Goal: Task Accomplishment & Management: Manage account settings

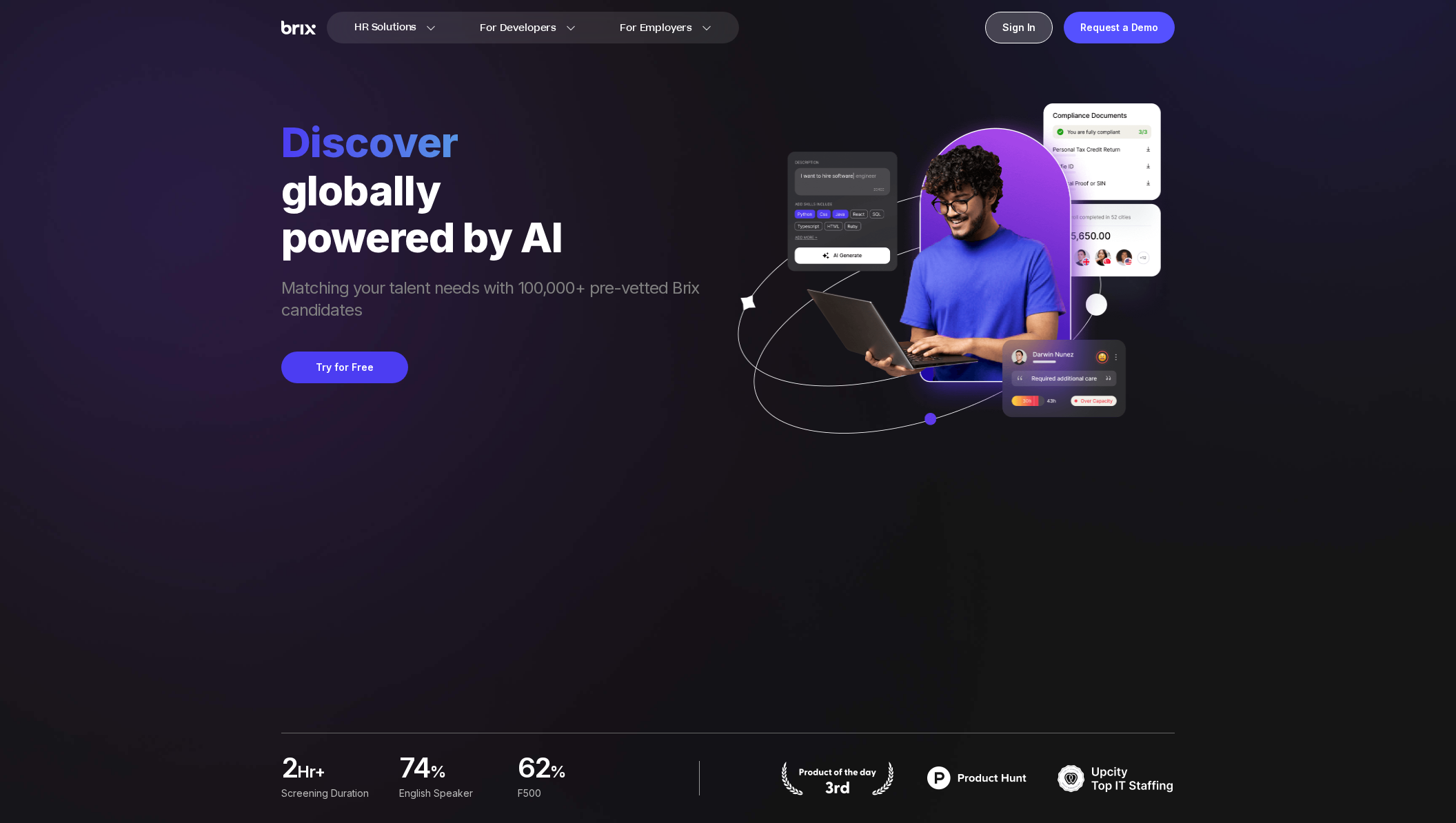
click at [999, 22] on div "Sign In" at bounding box center [1020, 28] width 68 height 32
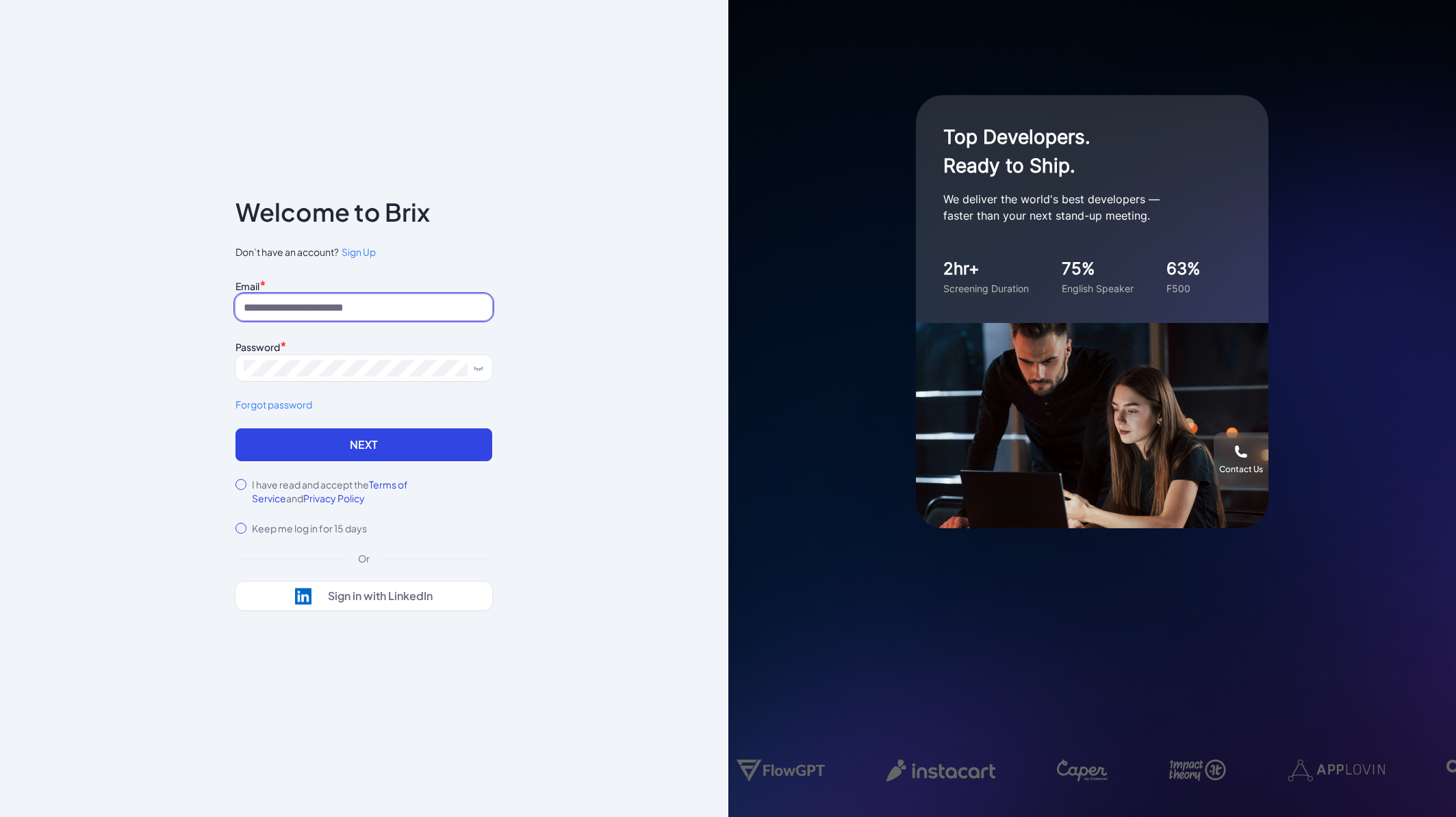
type input "**********"
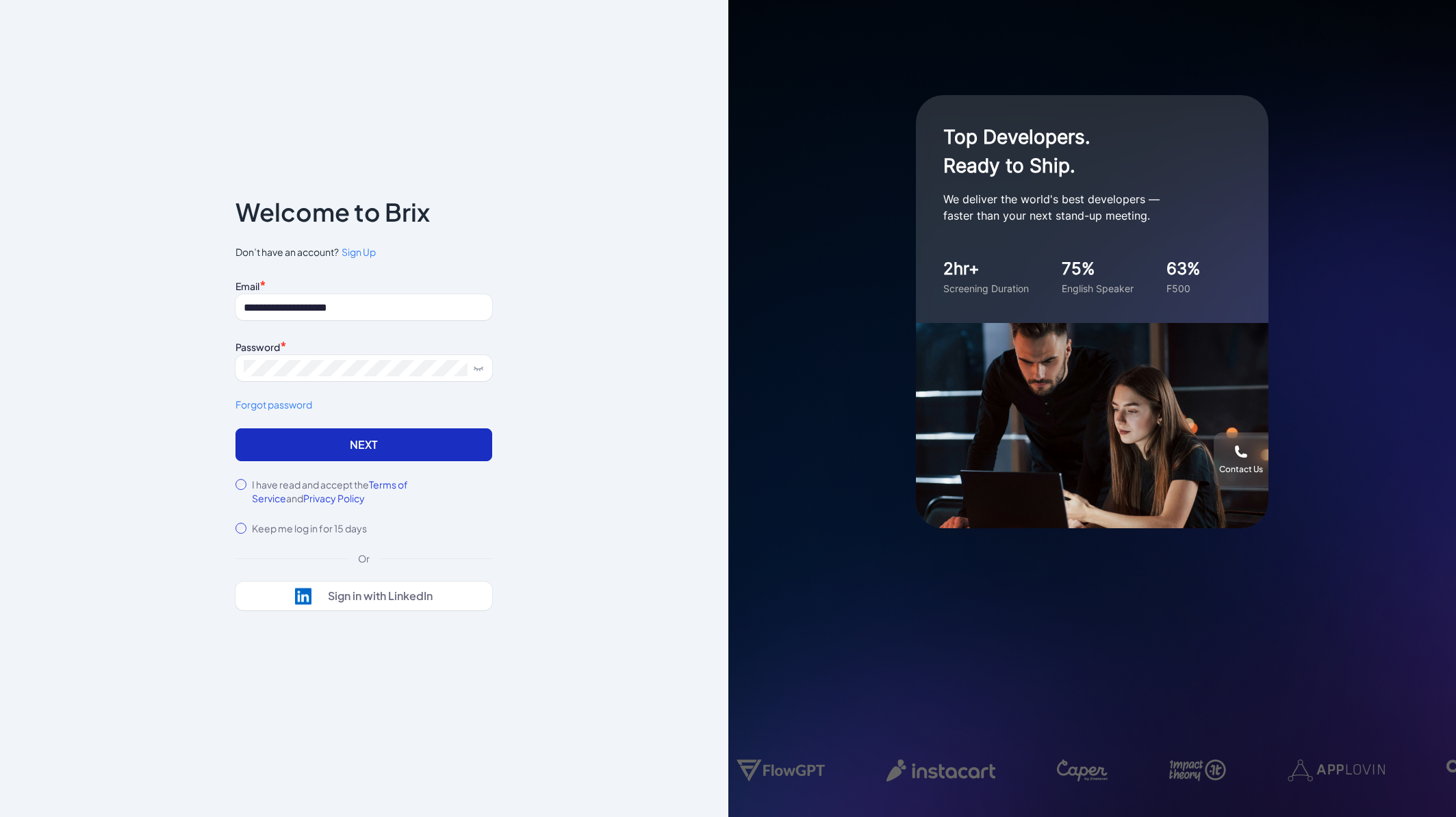
click at [411, 446] on button "Next" at bounding box center [364, 445] width 257 height 33
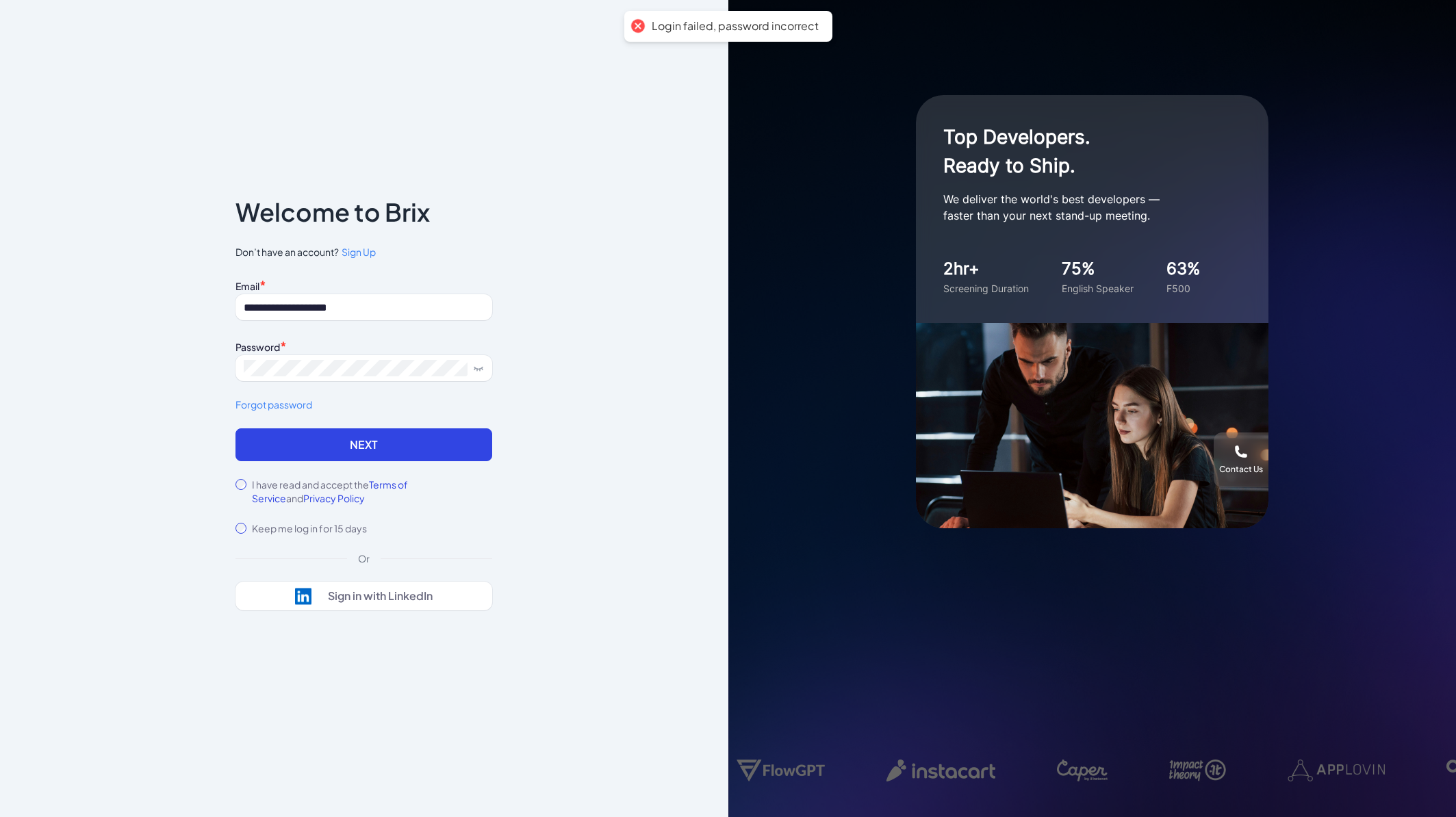
click at [566, 490] on div "**********" at bounding box center [364, 408] width 729 height 817
click at [299, 403] on link "Forgot password" at bounding box center [364, 404] width 257 height 14
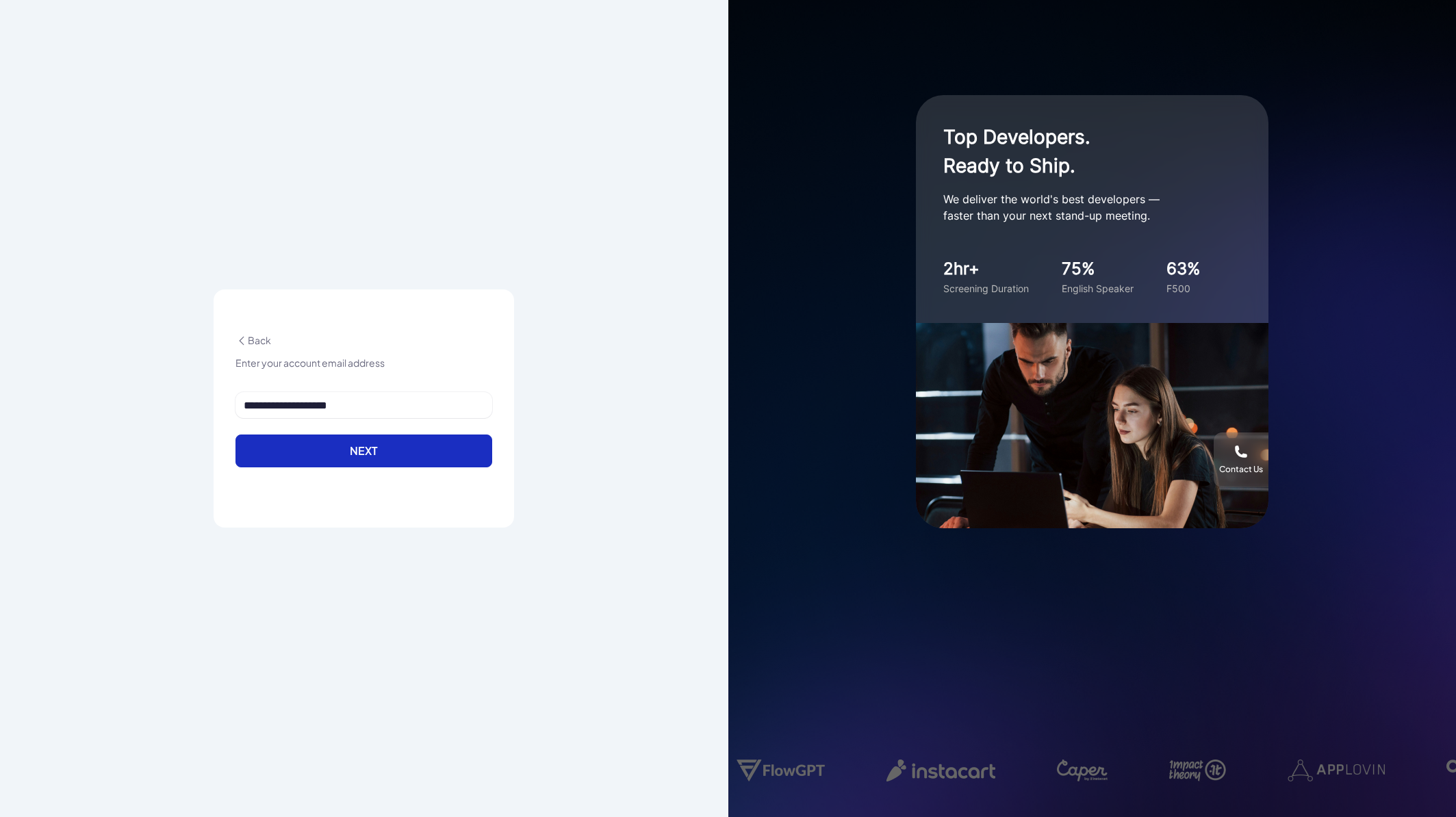
click at [388, 452] on button "Next" at bounding box center [364, 451] width 257 height 33
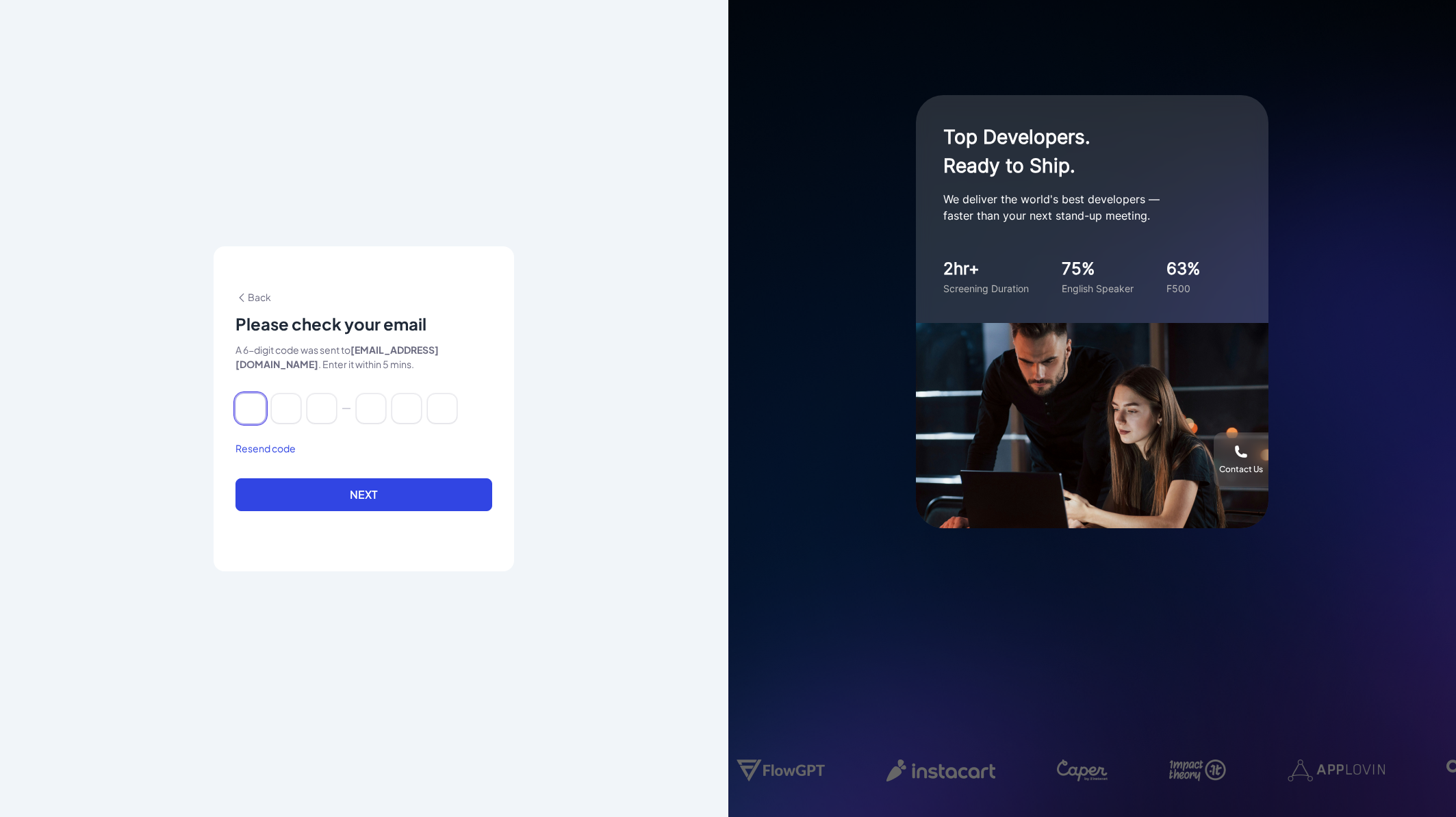
click at [255, 418] on input at bounding box center [251, 408] width 30 height 30
click at [261, 446] on button "Resend code" at bounding box center [266, 448] width 60 height 14
click at [253, 409] on input at bounding box center [251, 408] width 30 height 30
paste input "******"
type input "*"
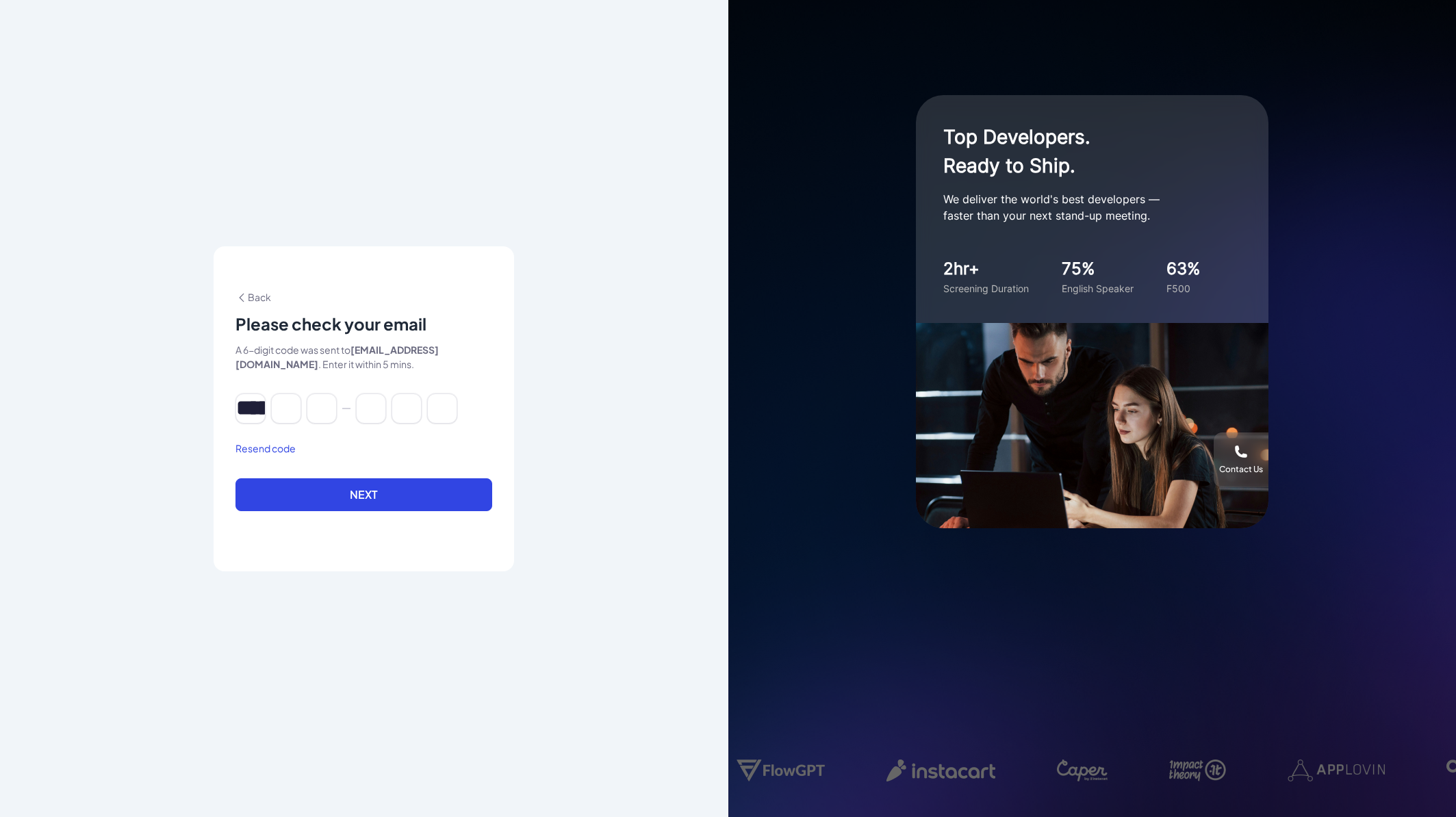
type input "*"
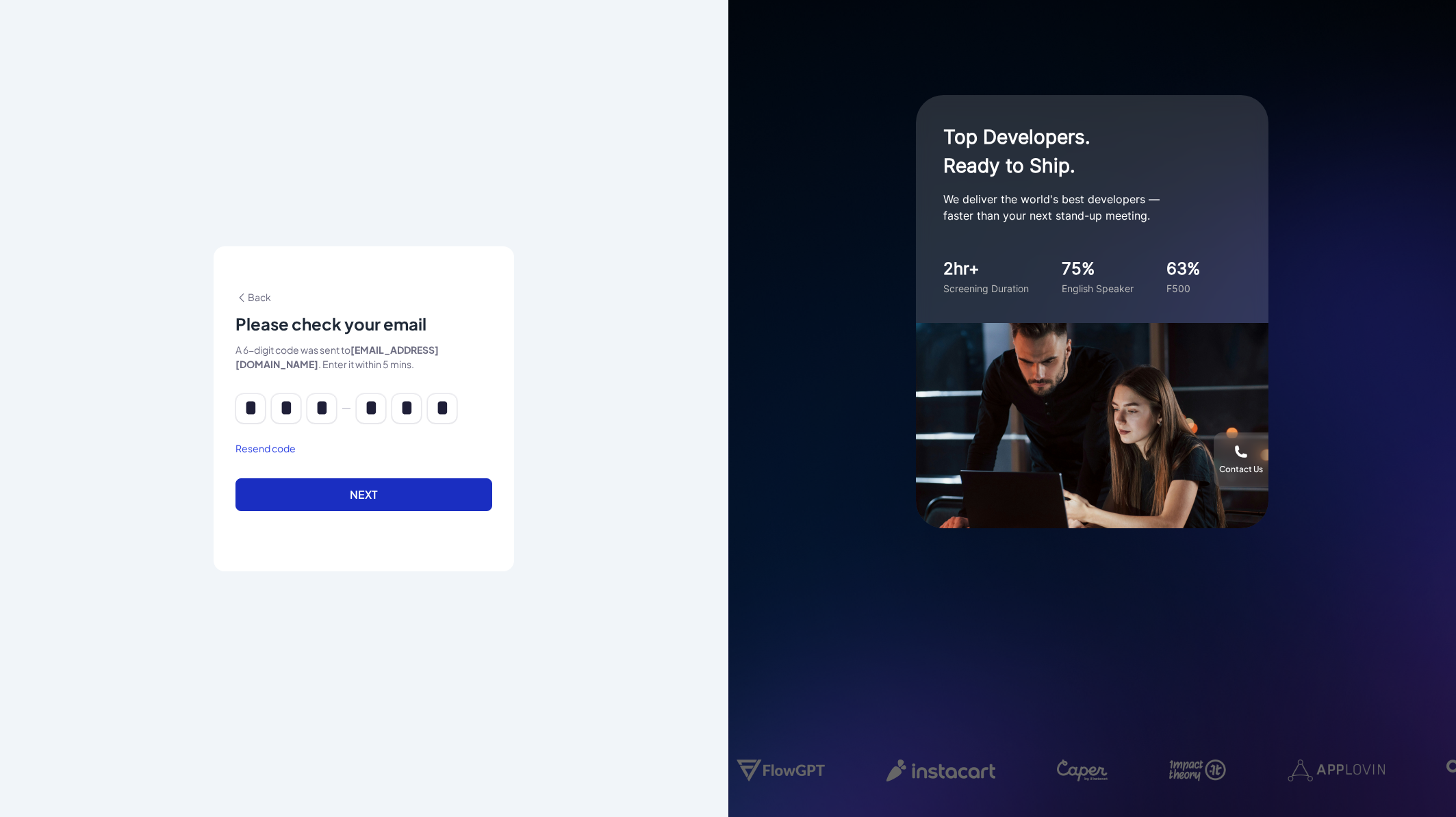
click at [354, 495] on button "Next" at bounding box center [364, 495] width 257 height 33
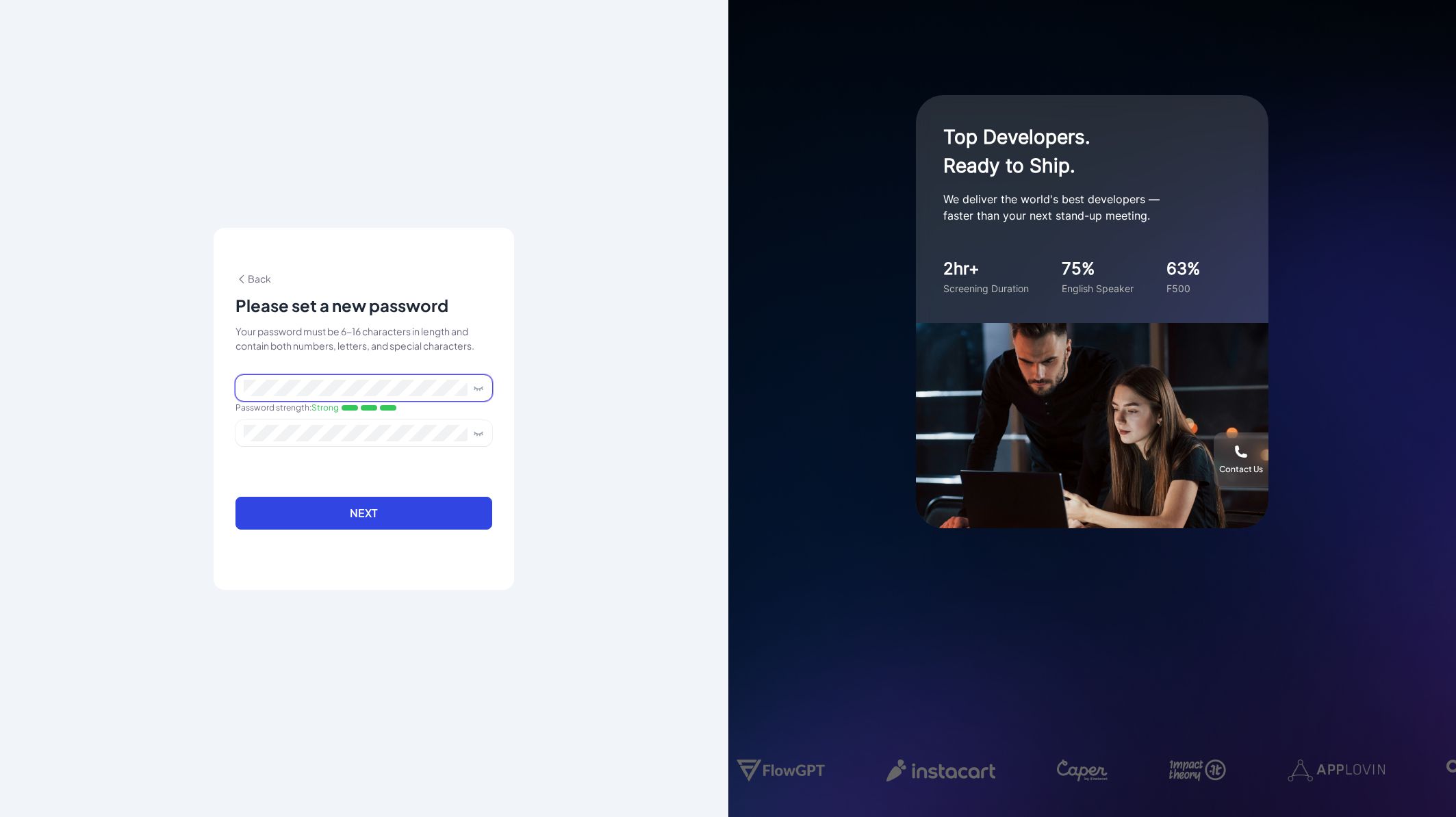
click at [482, 389] on icon at bounding box center [482, 388] width 1 height 1
click at [363, 515] on button "Next" at bounding box center [364, 514] width 257 height 33
click at [257, 280] on span "Back" at bounding box center [253, 279] width 36 height 12
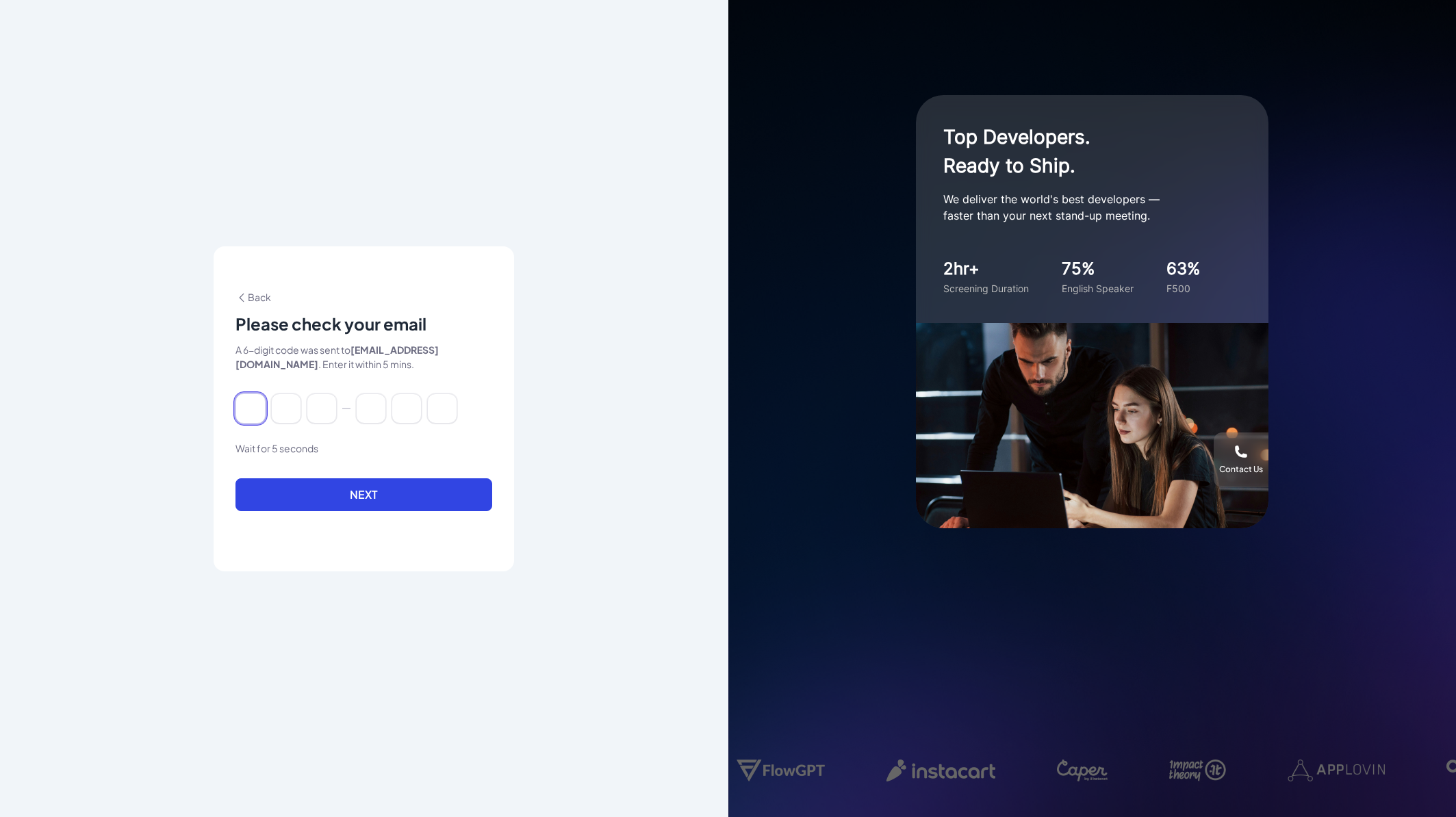
click at [253, 402] on input at bounding box center [251, 408] width 30 height 30
paste input "******"
type input "*"
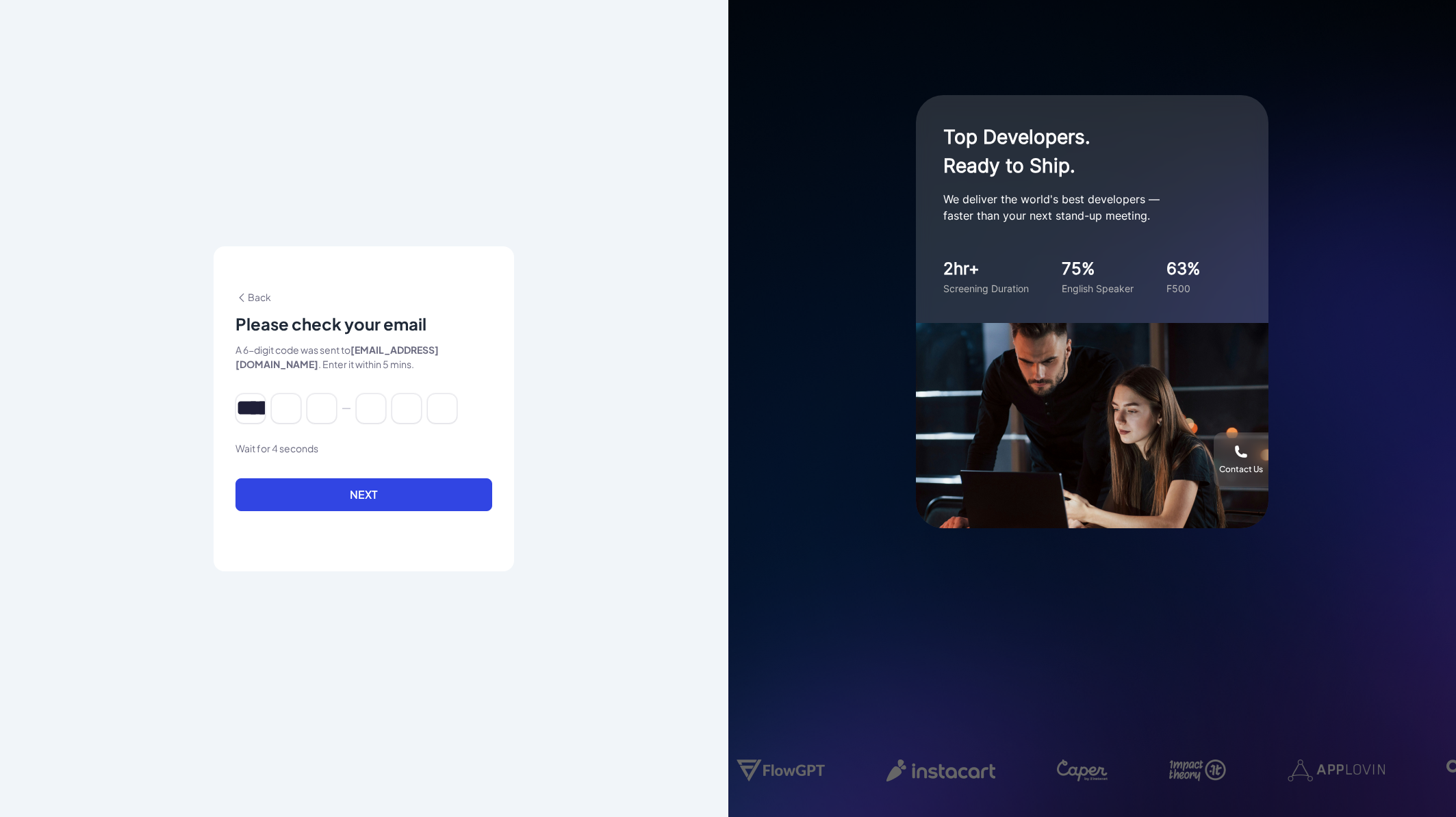
type input "*"
click at [364, 494] on button "Next" at bounding box center [364, 495] width 257 height 33
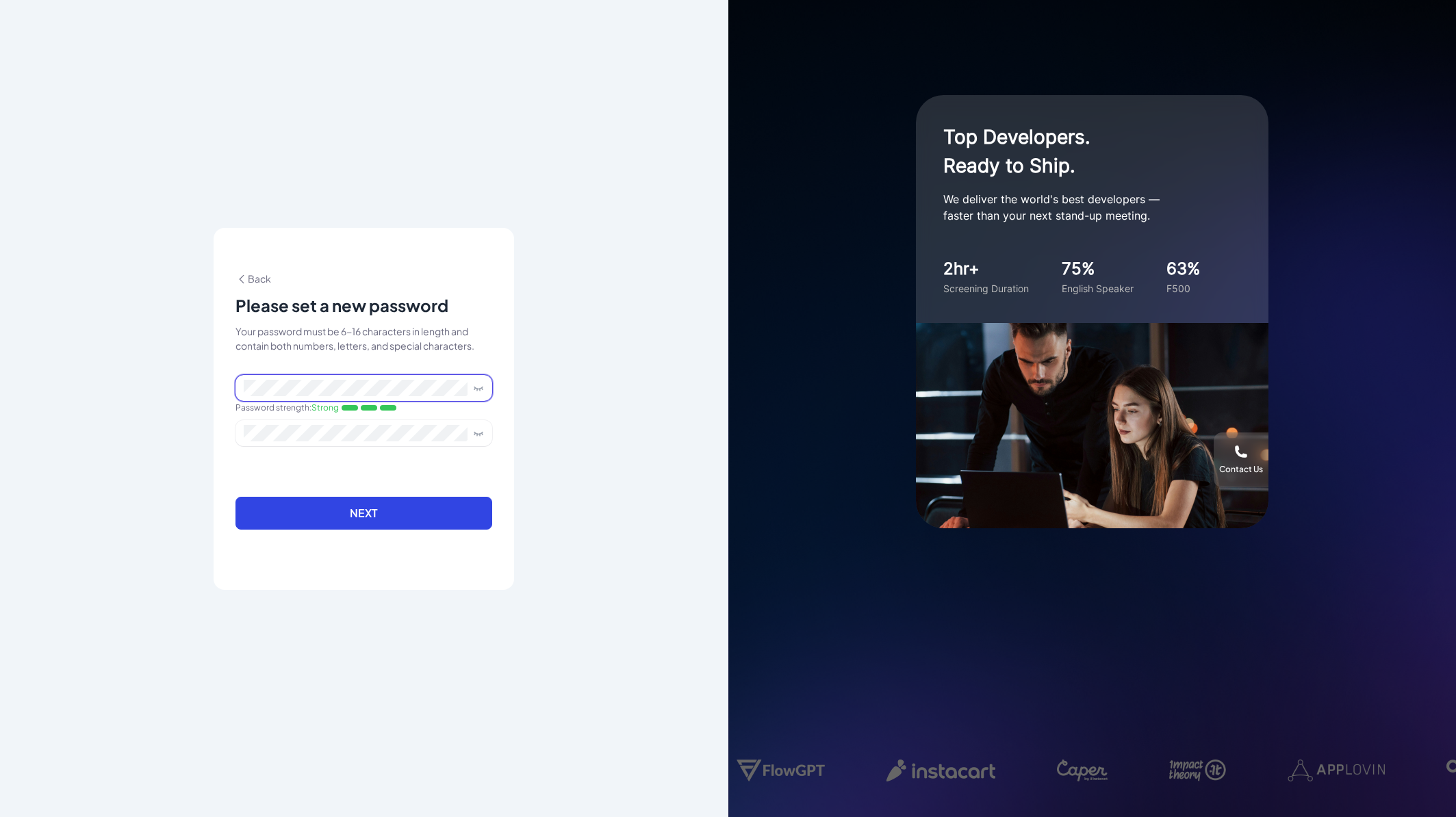
click at [475, 390] on icon at bounding box center [479, 388] width 11 height 11
click at [268, 445] on span at bounding box center [364, 433] width 257 height 26
click at [375, 516] on button "Next" at bounding box center [364, 514] width 257 height 33
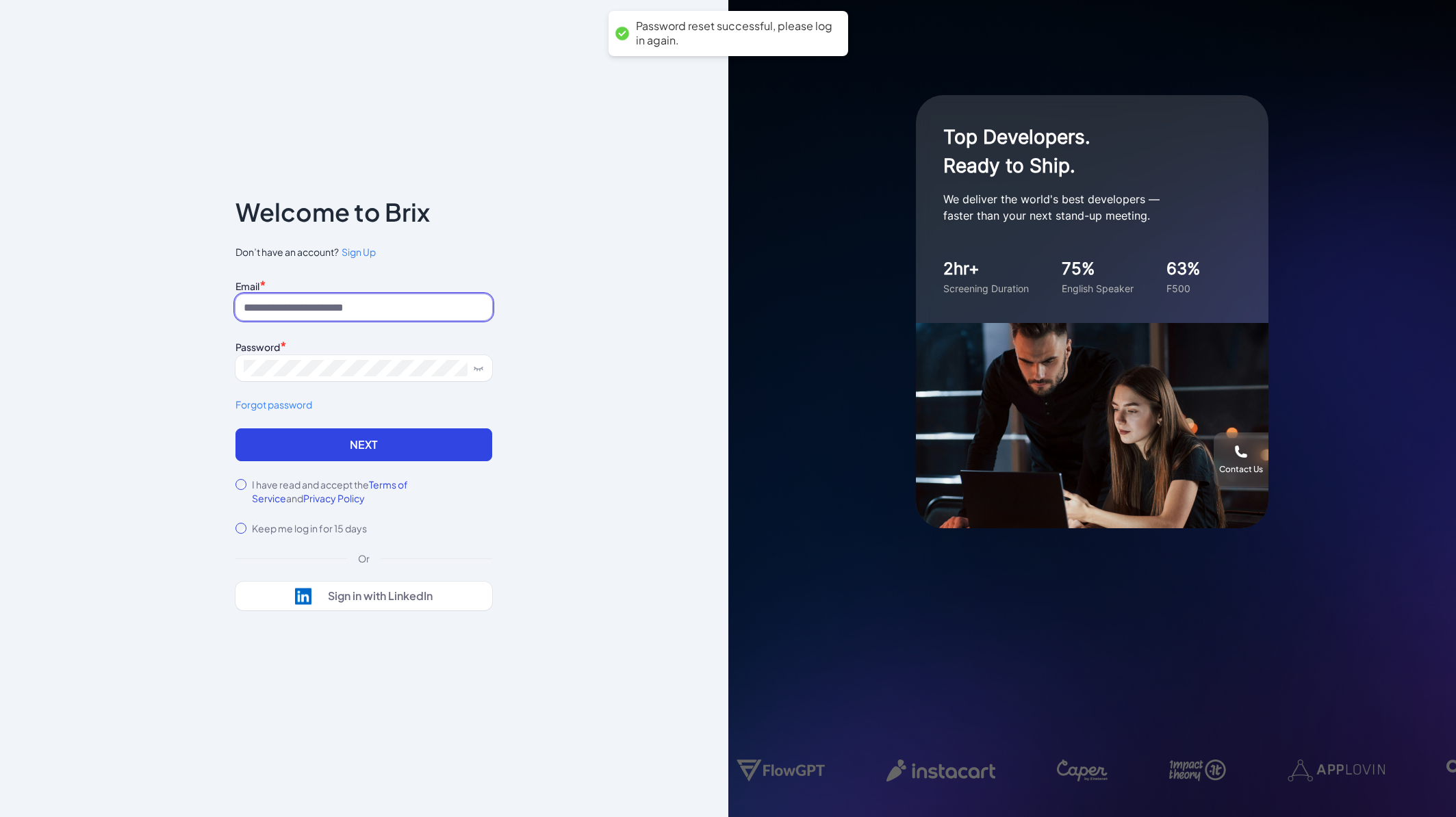
type input "**********"
click at [273, 482] on label "I have read and accept the Terms of Service and Privacy Policy" at bounding box center [372, 492] width 240 height 27
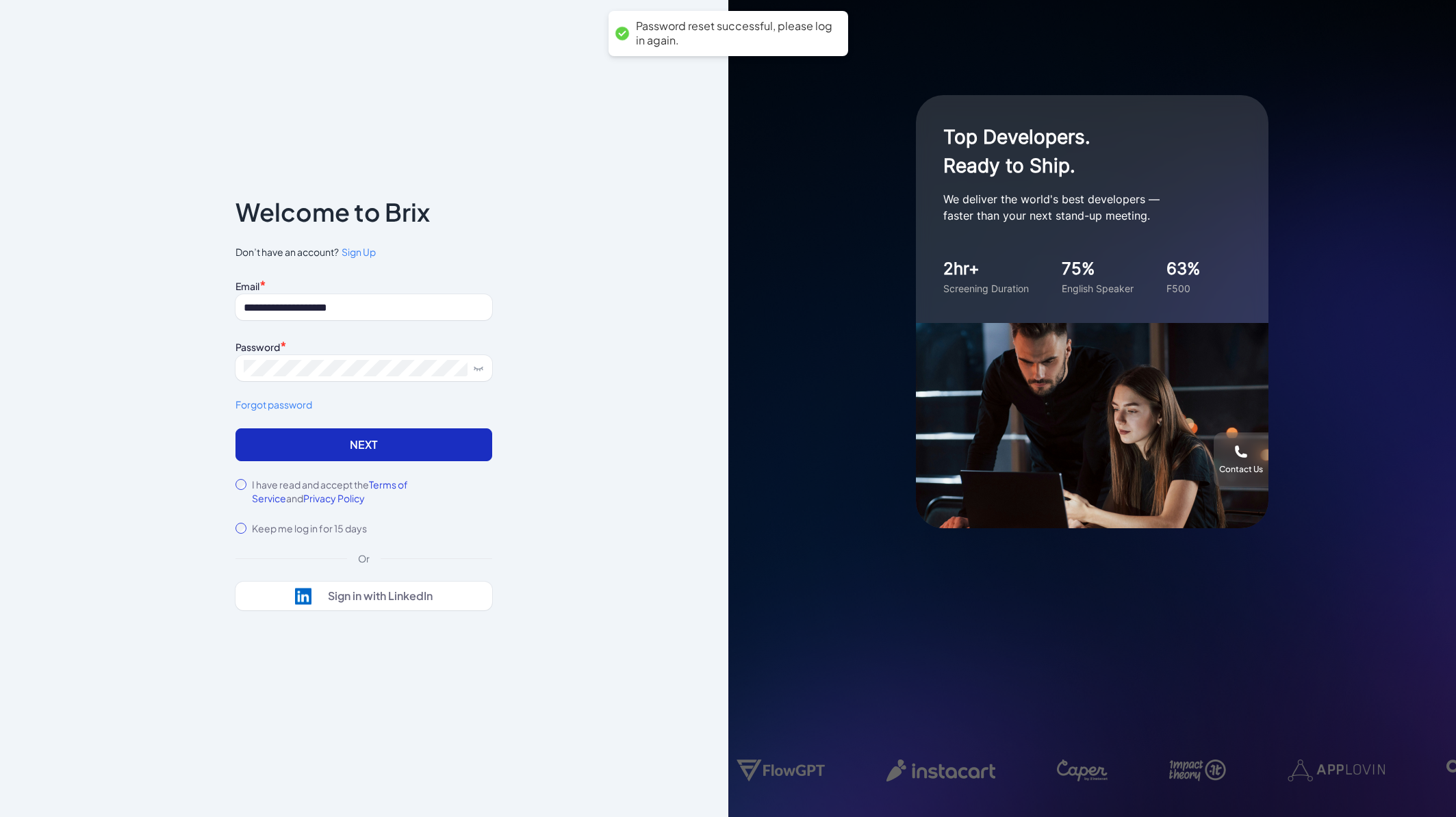
click at [364, 448] on button "Next" at bounding box center [364, 445] width 257 height 33
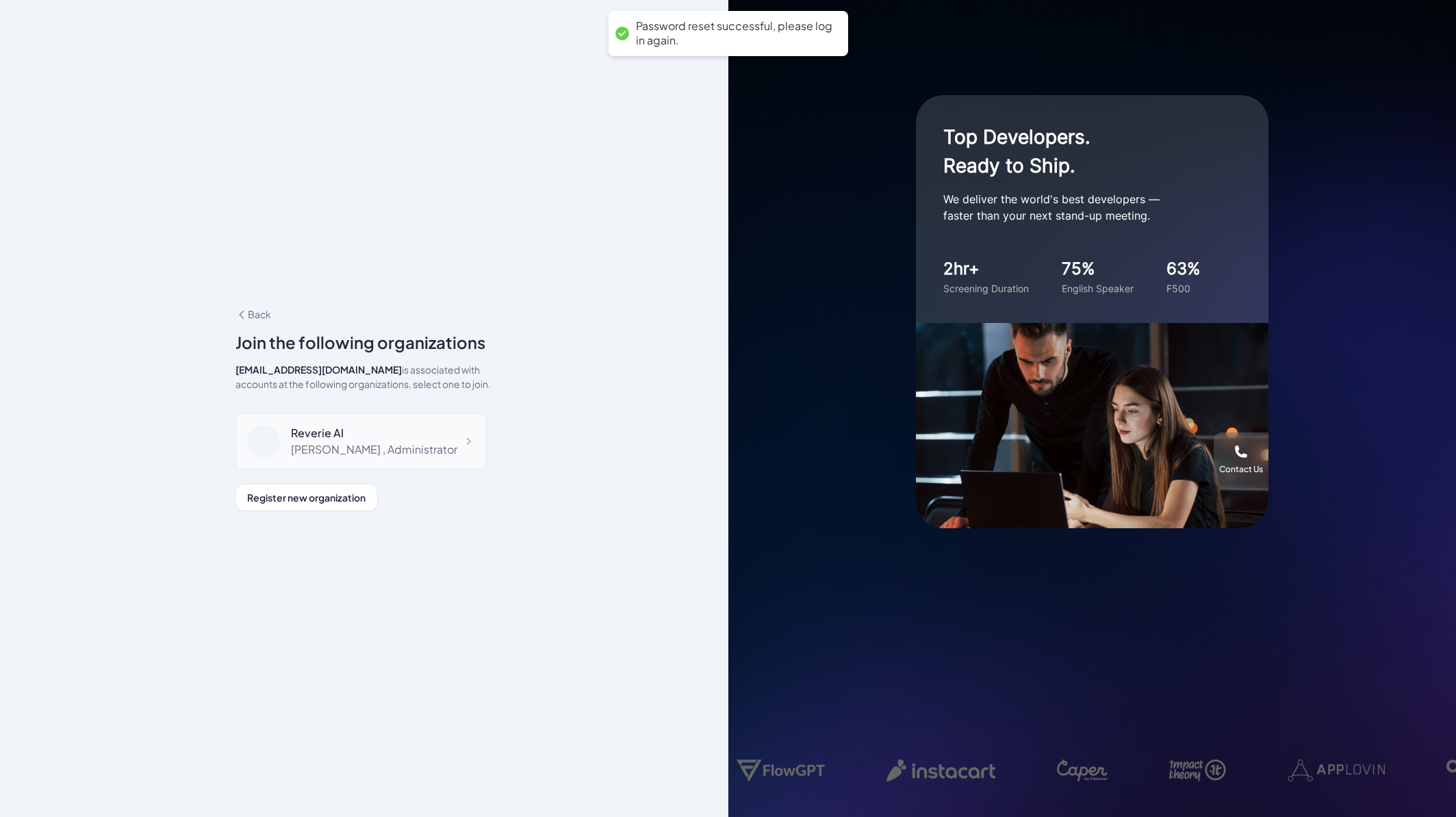
click at [469, 437] on icon at bounding box center [468, 441] width 14 height 14
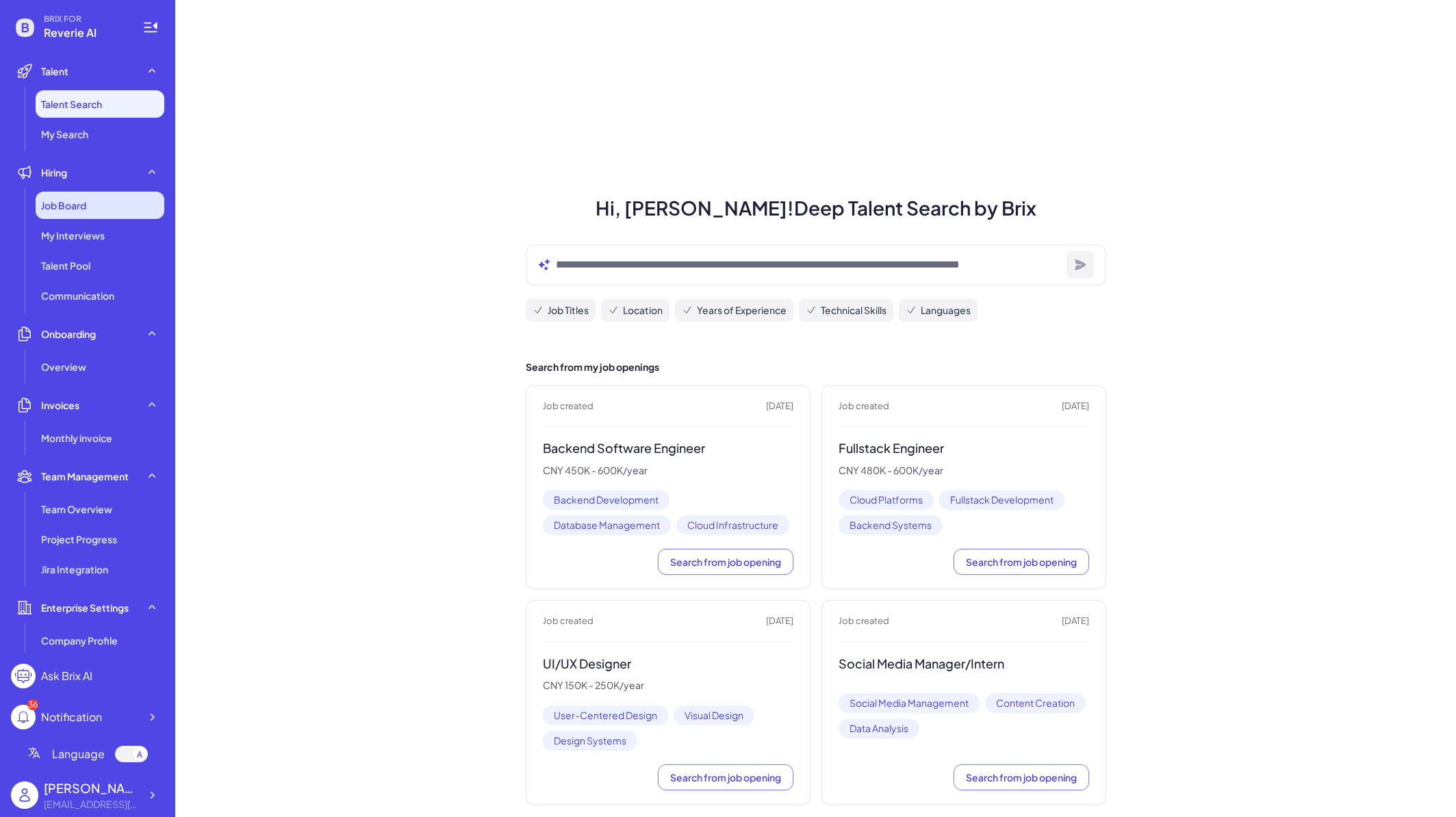
click at [95, 203] on div "Job Board" at bounding box center [100, 205] width 128 height 27
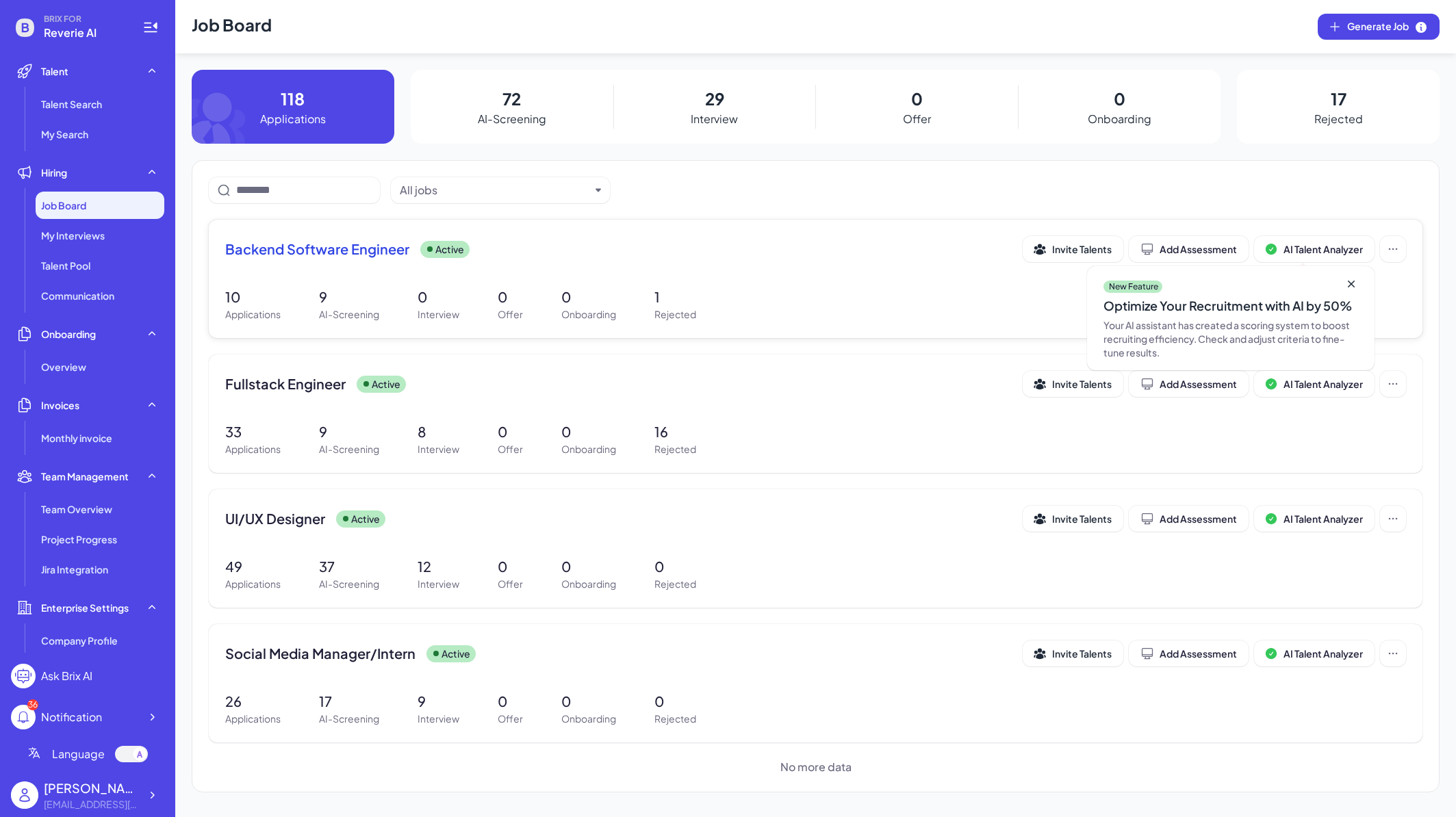
click at [346, 256] on span "Backend Software Engineer" at bounding box center [317, 249] width 184 height 19
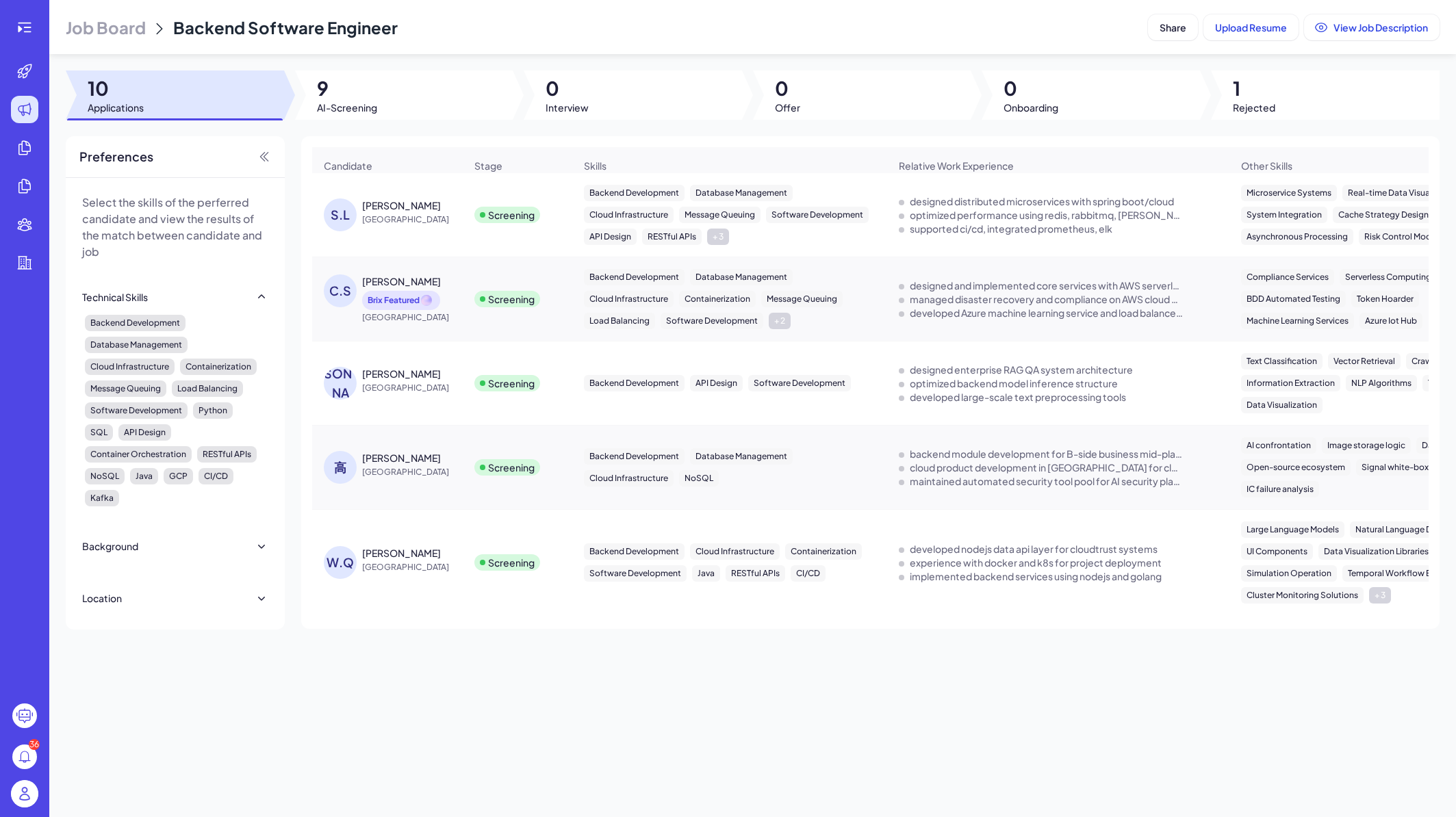
click at [441, 221] on span "China" at bounding box center [413, 220] width 103 height 14
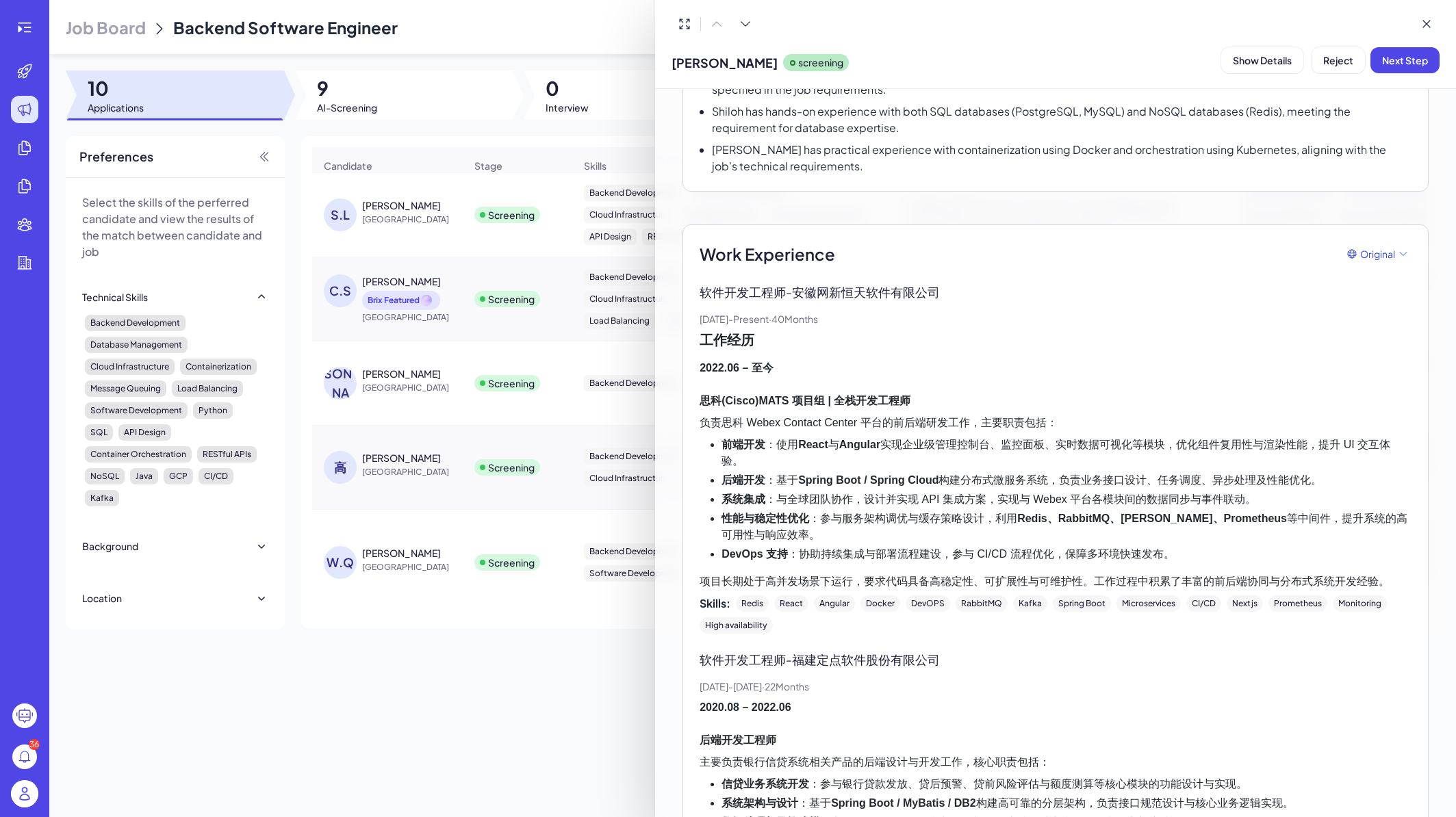
scroll to position [328, 0]
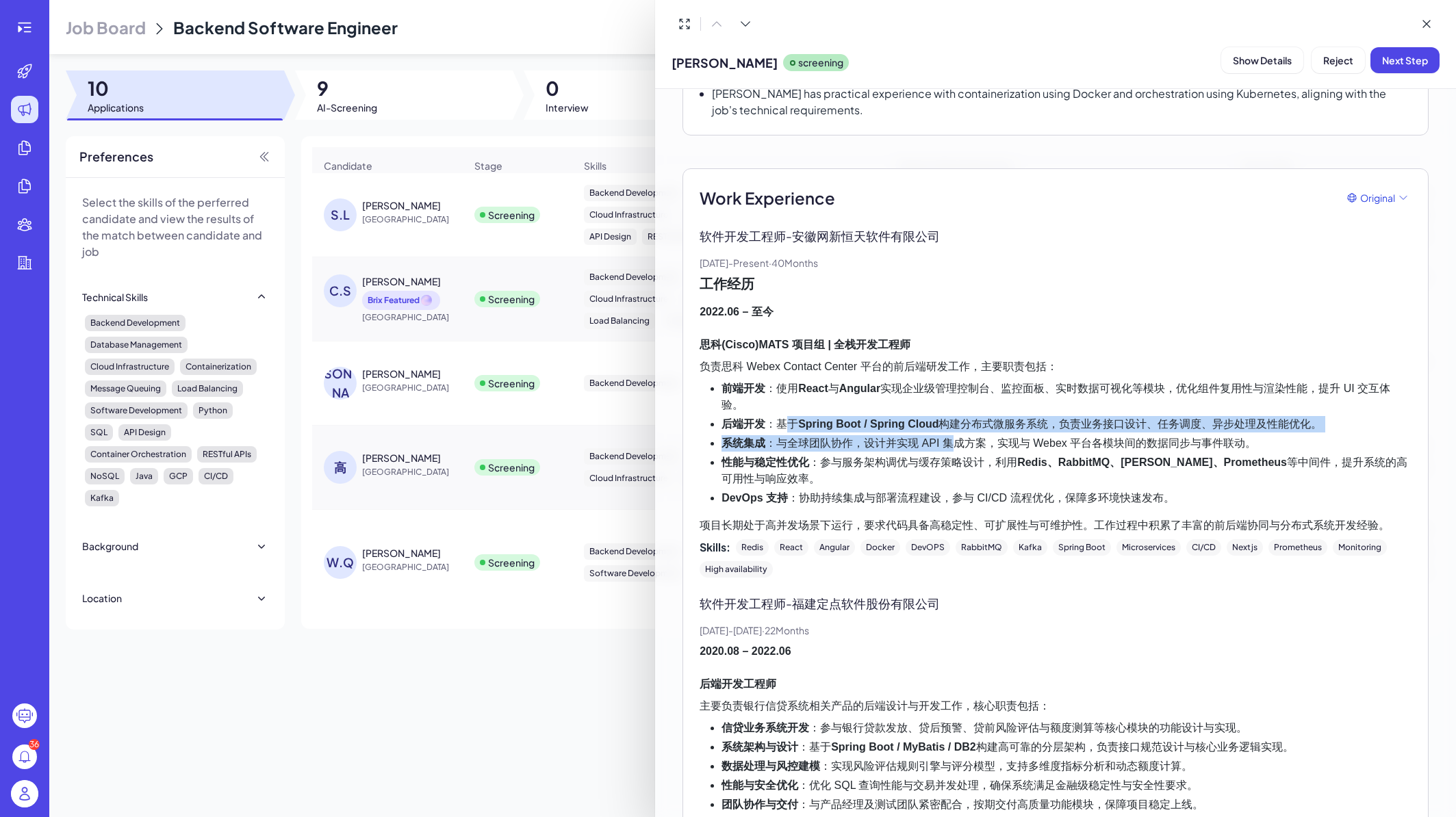
drag, startPoint x: 791, startPoint y: 406, endPoint x: 955, endPoint y: 422, distance: 164.8
click at [955, 422] on ul "前端开发 ：使用 React 与 Angular 实现企业级管理控制台、监控面板、实时数据可视化等模块，优化组件复用性与渲染性能，提升 UI 交互体验。 后端…" at bounding box center [1056, 443] width 712 height 126
click at [955, 435] on li "系统集成 ：与全球团队协作，设计并实现 API 集成方案，实现与 Webex 平台各模块间的数据同步与事件联动。" at bounding box center [1067, 444] width 690 height 16
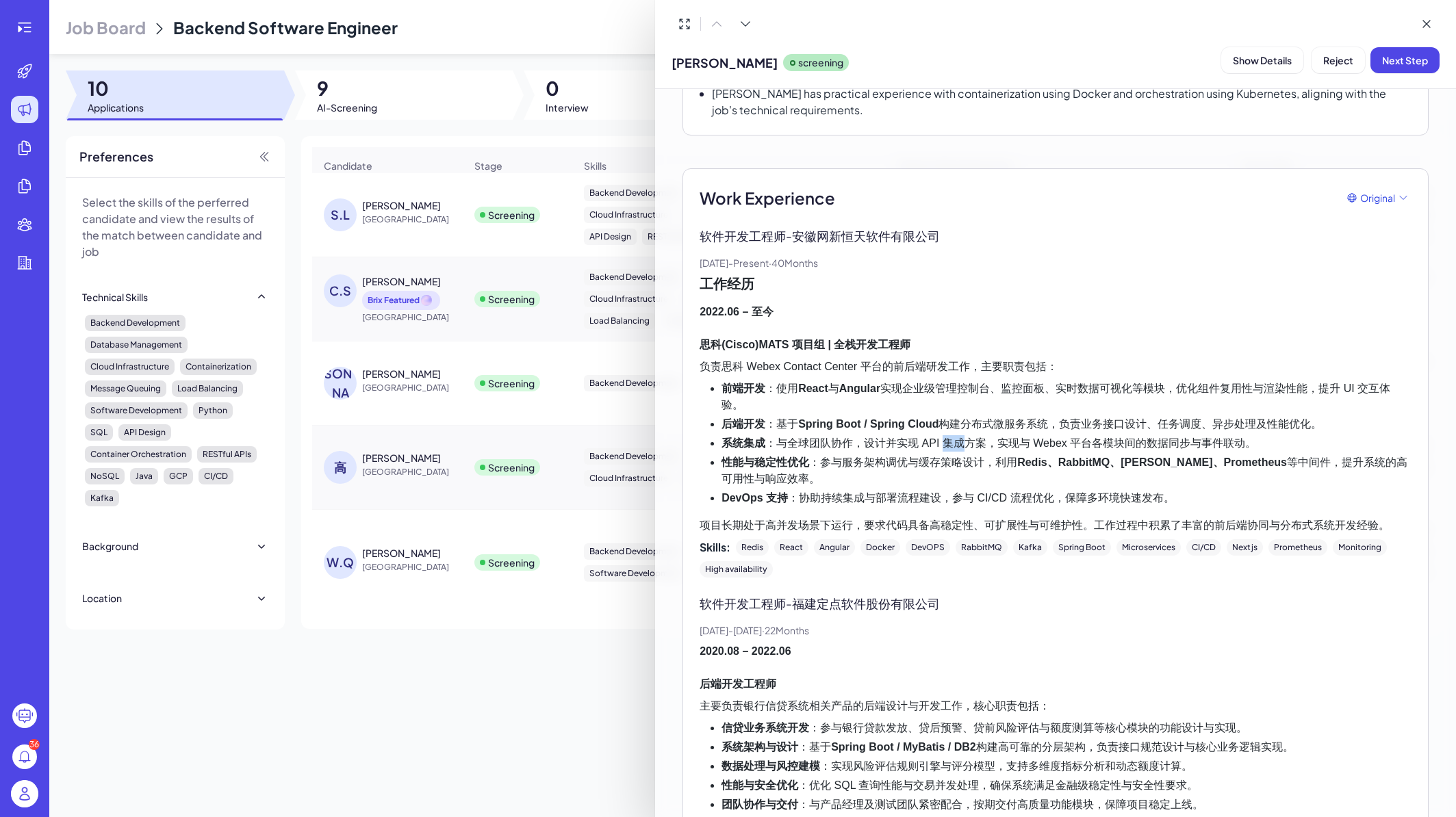
click at [955, 435] on li "系统集成 ：与全球团队协作，设计并实现 API 集成方案，实现与 Webex 平台各模块间的数据同步与事件联动。" at bounding box center [1067, 444] width 690 height 16
click at [958, 436] on ul "前端开发 ：使用 React 与 Angular 实现企业级管理控制台、监控面板、实时数据可视化等模块，优化组件复用性与渲染性能，提升 UI 交互体验。 后端…" at bounding box center [1056, 443] width 712 height 126
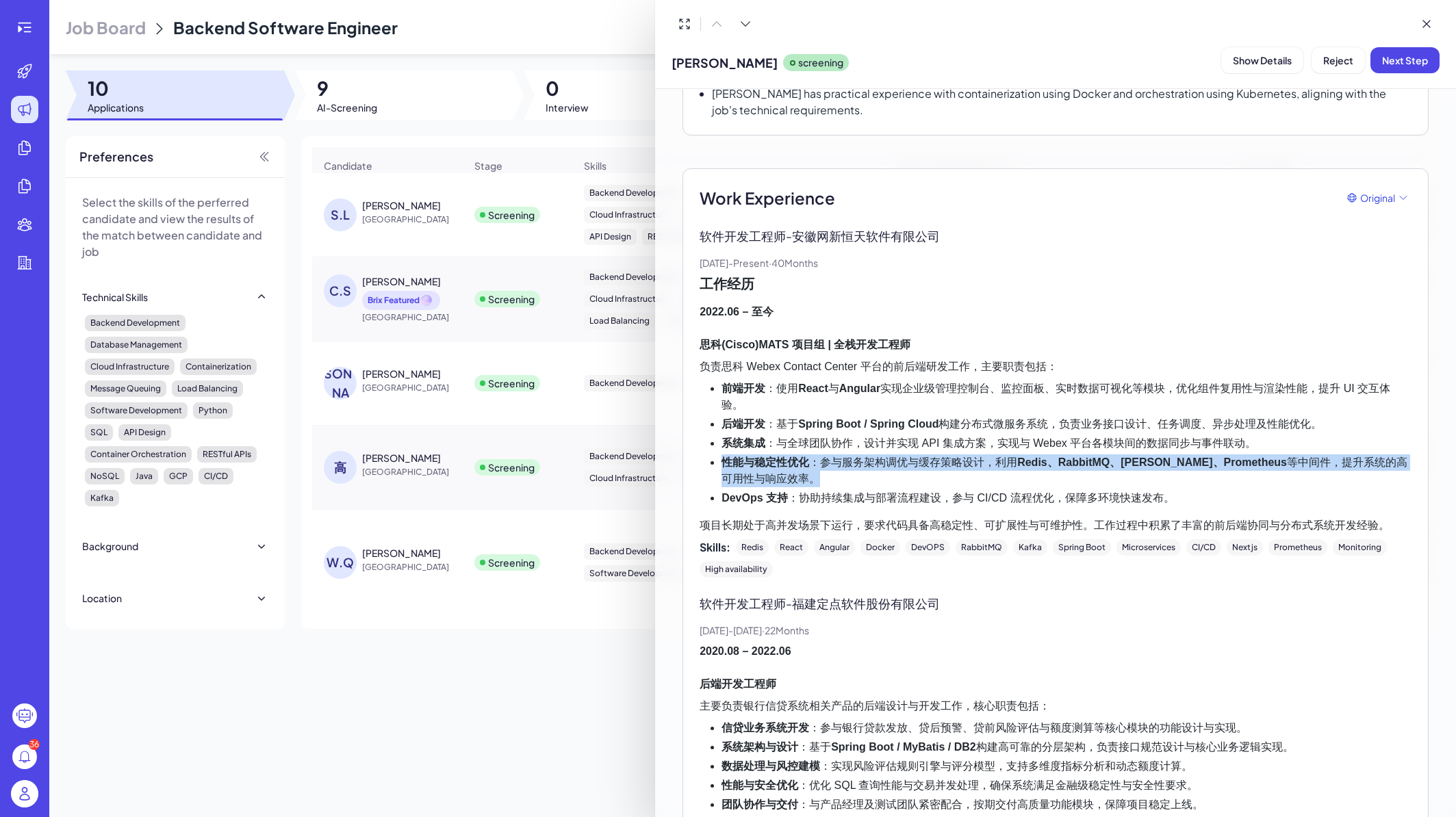
click at [958, 436] on ul "前端开发 ：使用 React 与 Angular 实现企业级管理控制台、监控面板、实时数据可视化等模块，优化组件复用性与渲染性能，提升 UI 交互体验。 后端…" at bounding box center [1056, 443] width 712 height 126
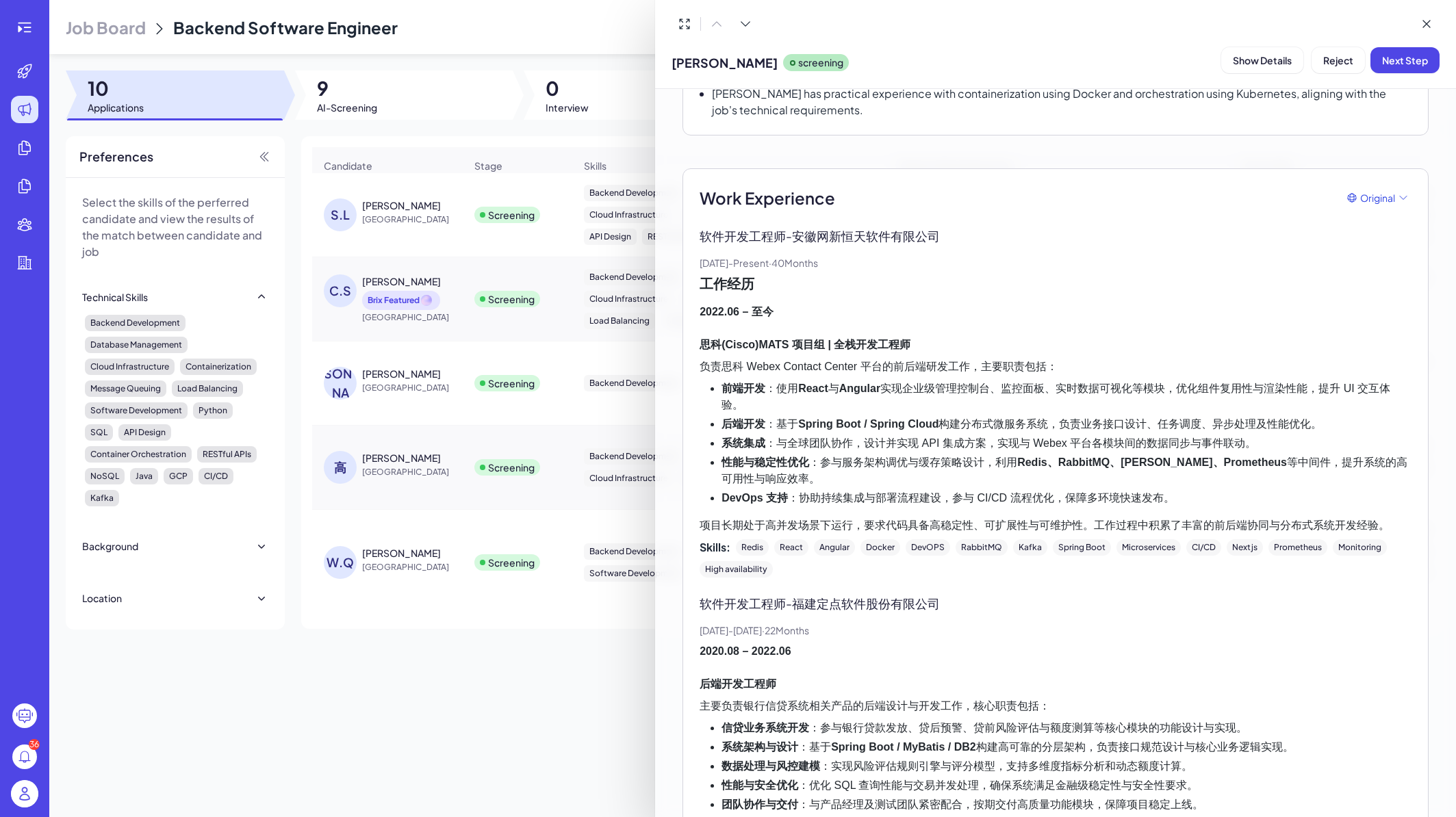
click at [977, 435] on li "系统集成 ：与全球团队协作，设计并实现 API 集成方案，实现与 Webex 平台各模块间的数据同步与事件联动。" at bounding box center [1067, 444] width 690 height 16
click at [977, 454] on li "性能与稳定性优化 ：参与服务架构调优与缓存策略设计，利用 Redis、RabbitMQ、Kafka、Prometheus 等中间件，提升系统的高可用性与响应效…" at bounding box center [1067, 471] width 690 height 33
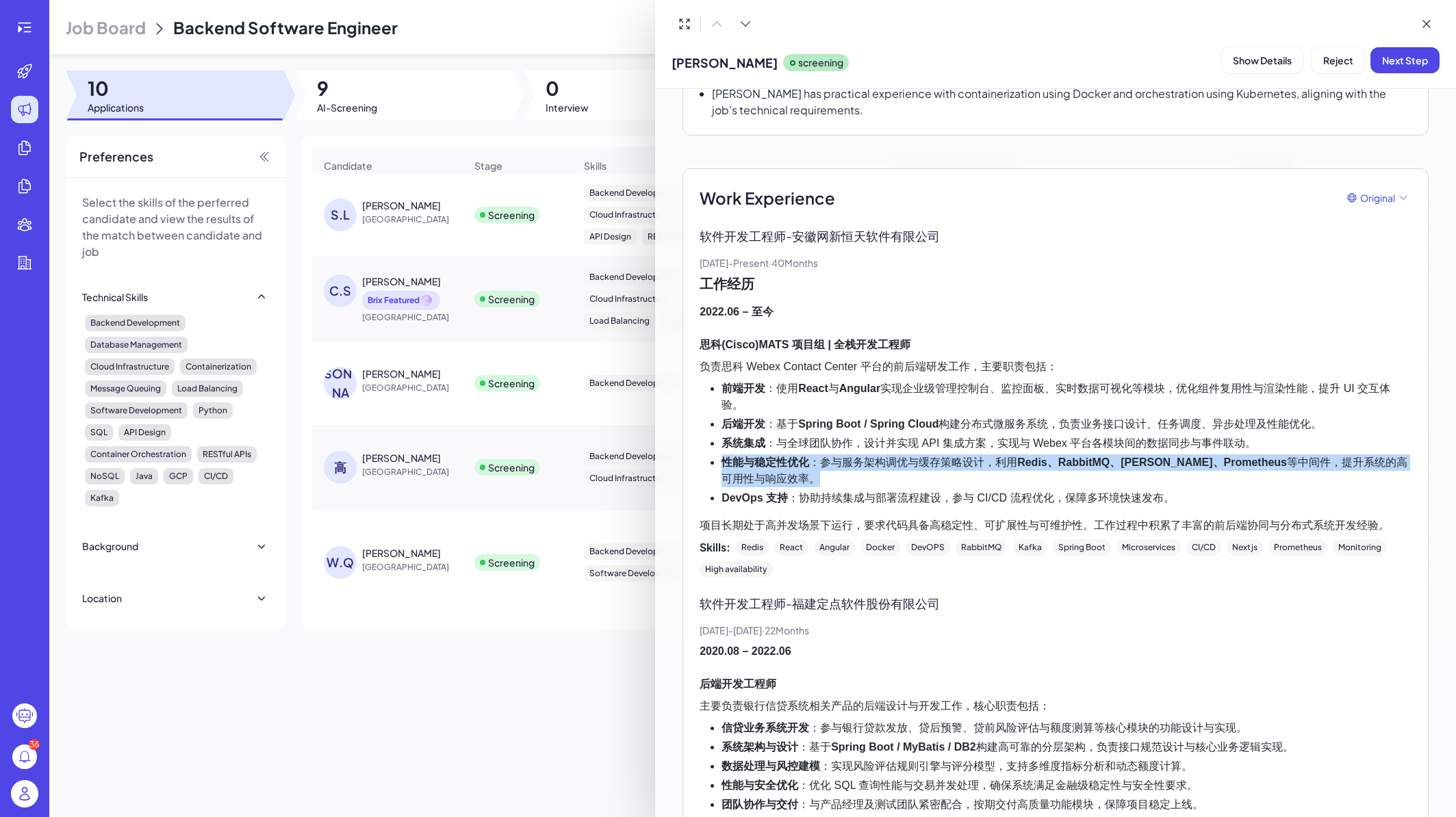
click at [977, 454] on li "性能与稳定性优化 ：参与服务架构调优与缓存策略设计，利用 Redis、RabbitMQ、Kafka、Prometheus 等中间件，提升系统的高可用性与响应效…" at bounding box center [1067, 471] width 690 height 33
click at [966, 454] on li "性能与稳定性优化 ：参与服务架构调优与缓存策略设计，利用 Redis、RabbitMQ、Kafka、Prometheus 等中间件，提升系统的高可用性与响应效…" at bounding box center [1067, 471] width 690 height 33
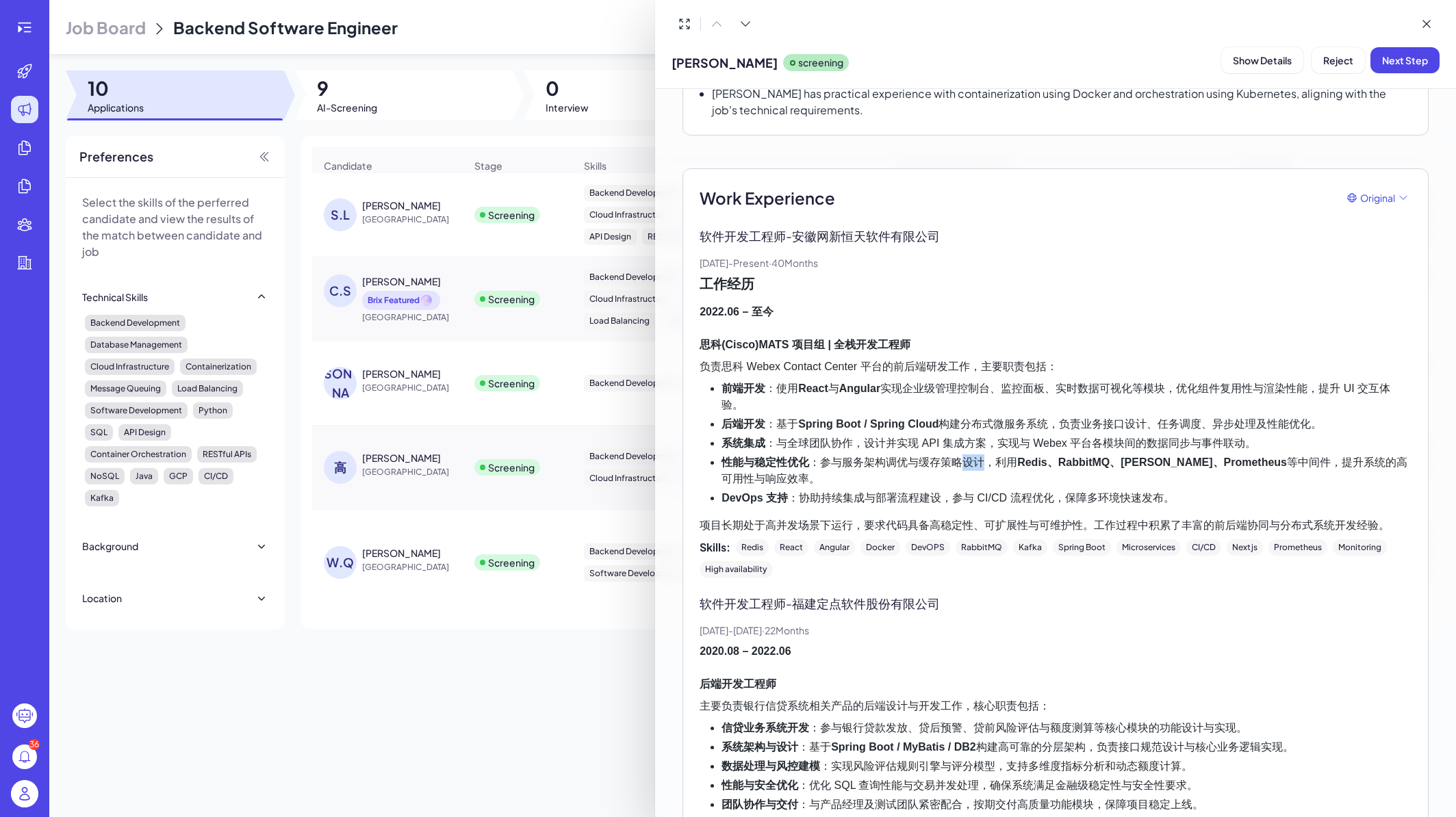
click at [966, 454] on li "性能与稳定性优化 ：参与服务架构调优与缓存策略设计，利用 Redis、RabbitMQ、Kafka、Prometheus 等中间件，提升系统的高可用性与响应效…" at bounding box center [1067, 471] width 690 height 33
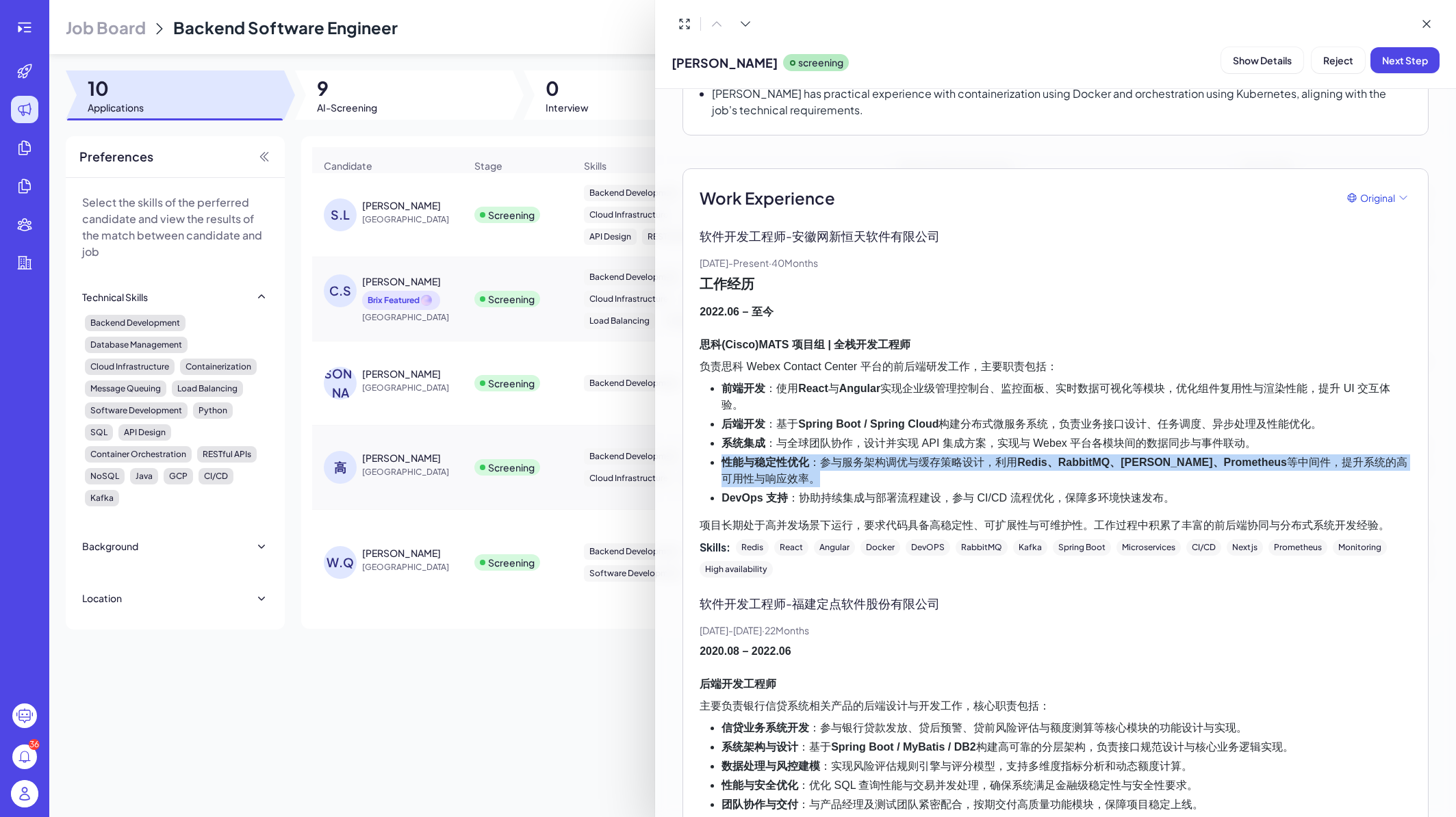
click at [966, 454] on li "性能与稳定性优化 ：参与服务架构调优与缓存策略设计，利用 Redis、RabbitMQ、Kafka、Prometheus 等中间件，提升系统的高可用性与响应效…" at bounding box center [1067, 471] width 690 height 33
click at [965, 454] on li "性能与稳定性优化 ：参与服务架构调优与缓存策略设计，利用 Redis、RabbitMQ、Kafka、Prometheus 等中间件，提升系统的高可用性与响应效…" at bounding box center [1067, 471] width 690 height 33
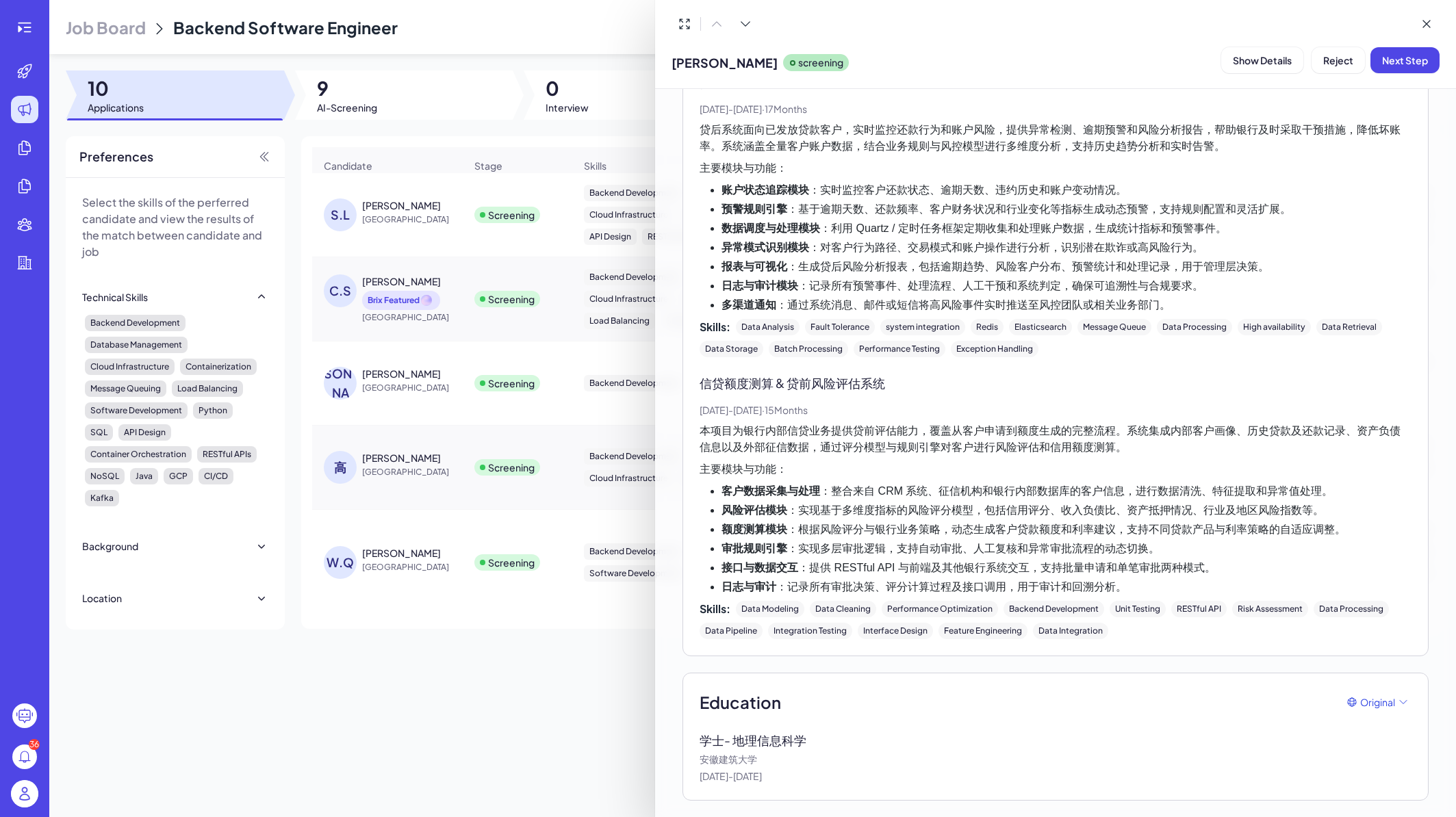
scroll to position [2207, 0]
click at [458, 286] on div at bounding box center [728, 408] width 1456 height 817
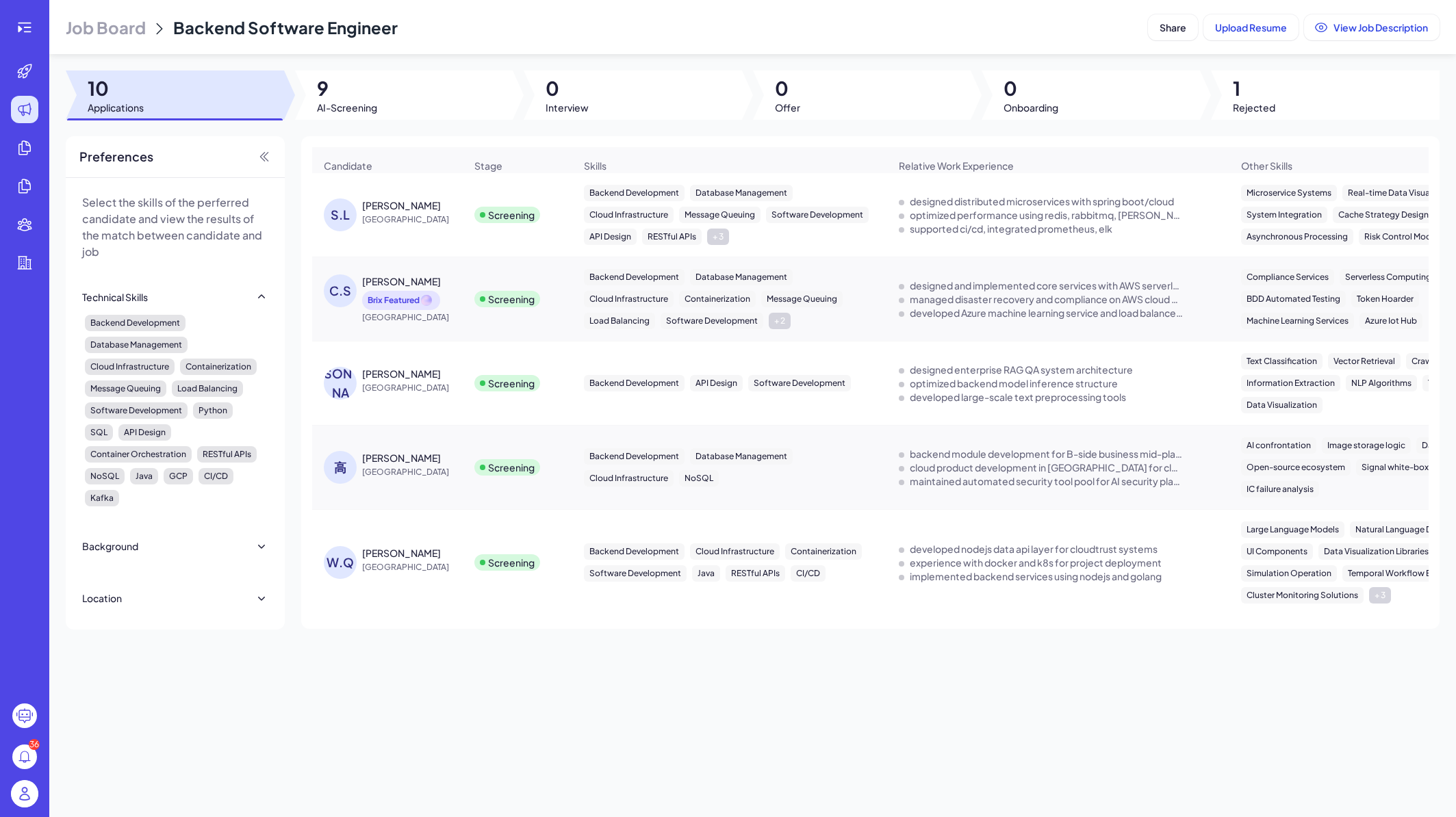
click at [448, 283] on div "Clark Shou Brix Featured" at bounding box center [413, 292] width 103 height 36
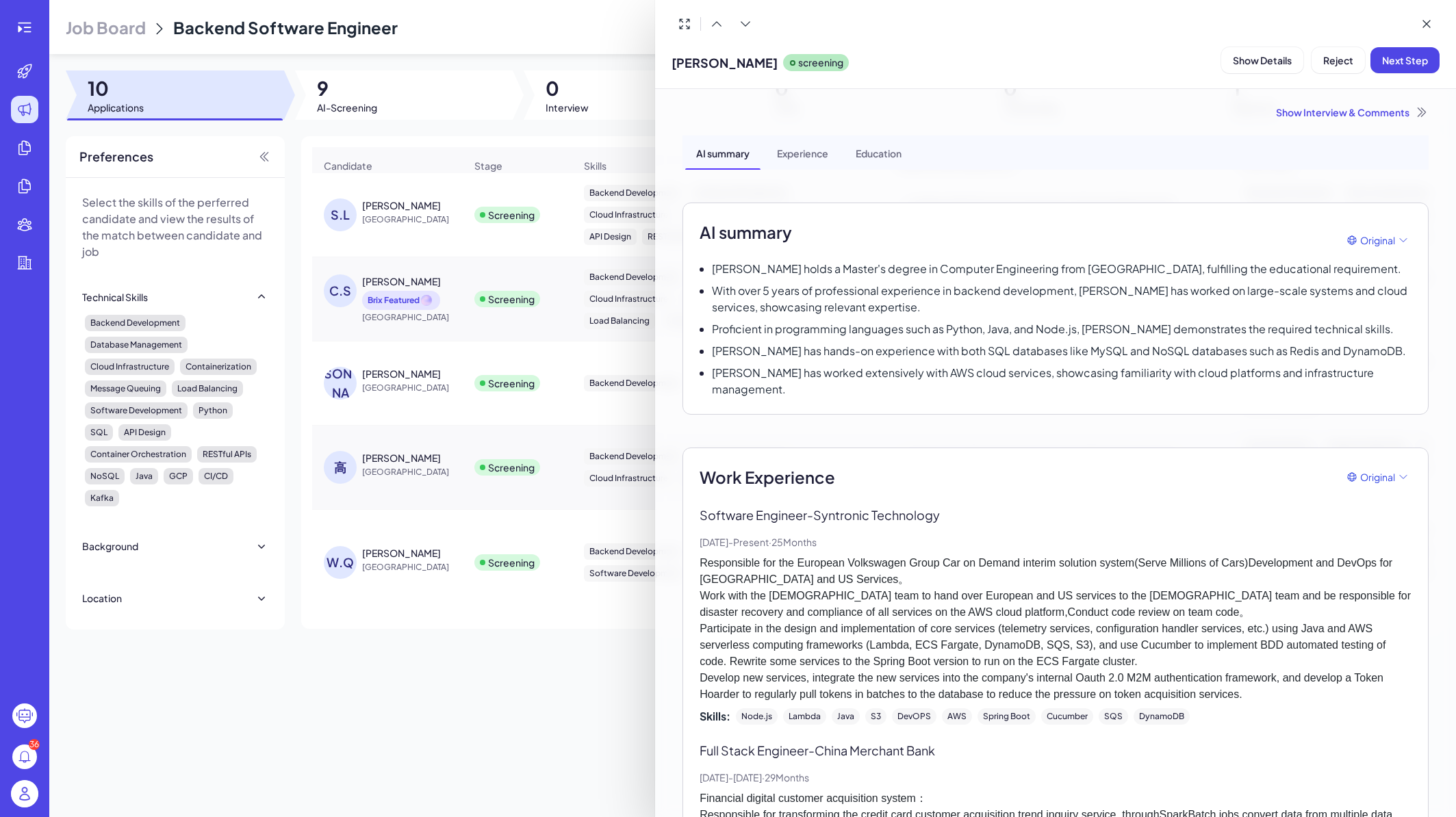
click at [826, 506] on p "Software Engineer - Syntronic Technology" at bounding box center [1056, 515] width 712 height 19
click at [848, 506] on p "Software Engineer - Syntronic Technology" at bounding box center [1056, 515] width 712 height 19
drag, startPoint x: 820, startPoint y: 499, endPoint x: 953, endPoint y: 500, distance: 133.0
click at [953, 506] on p "Software Engineer - Syntronic Technology" at bounding box center [1056, 515] width 712 height 19
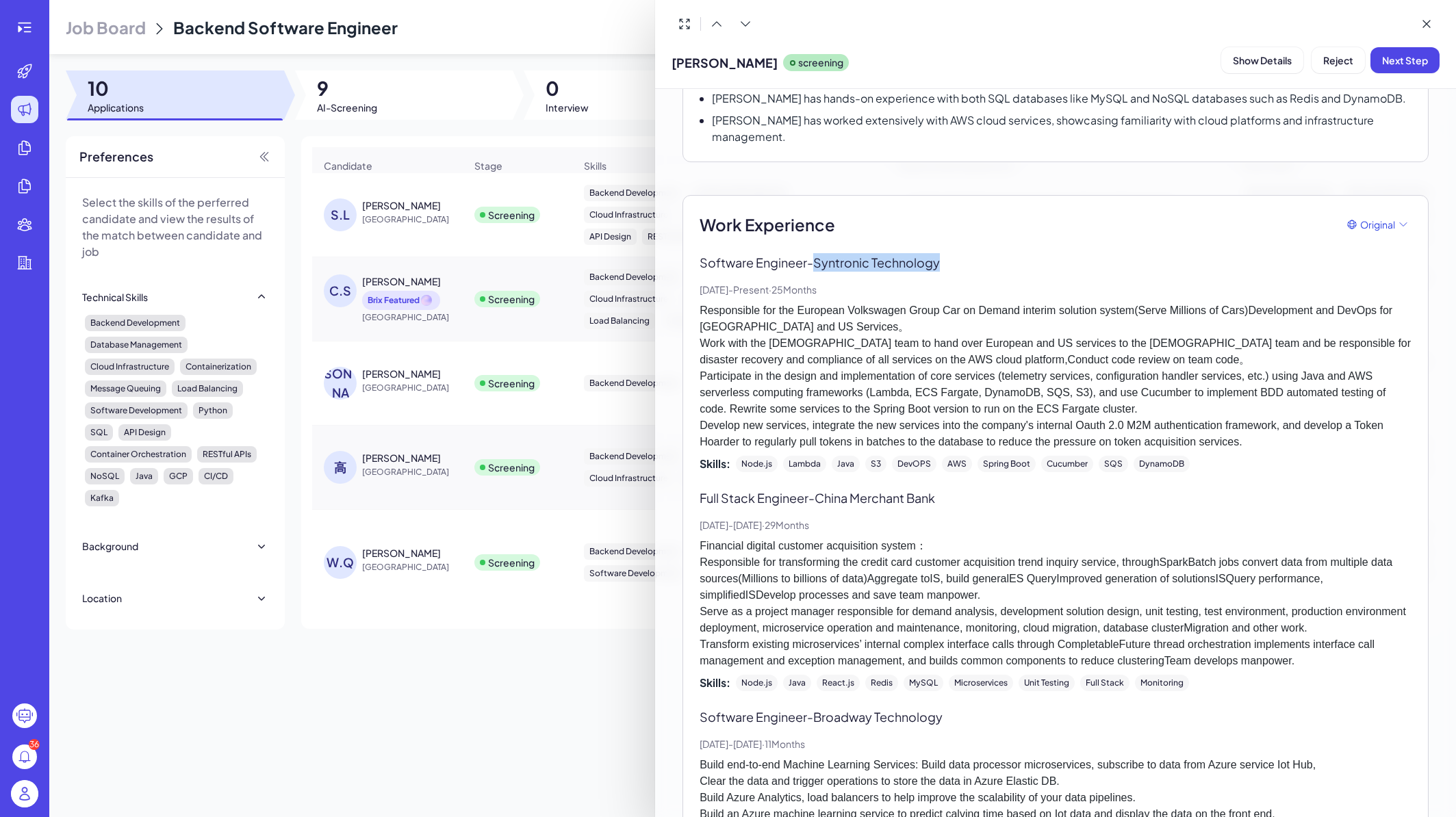
scroll to position [244, 0]
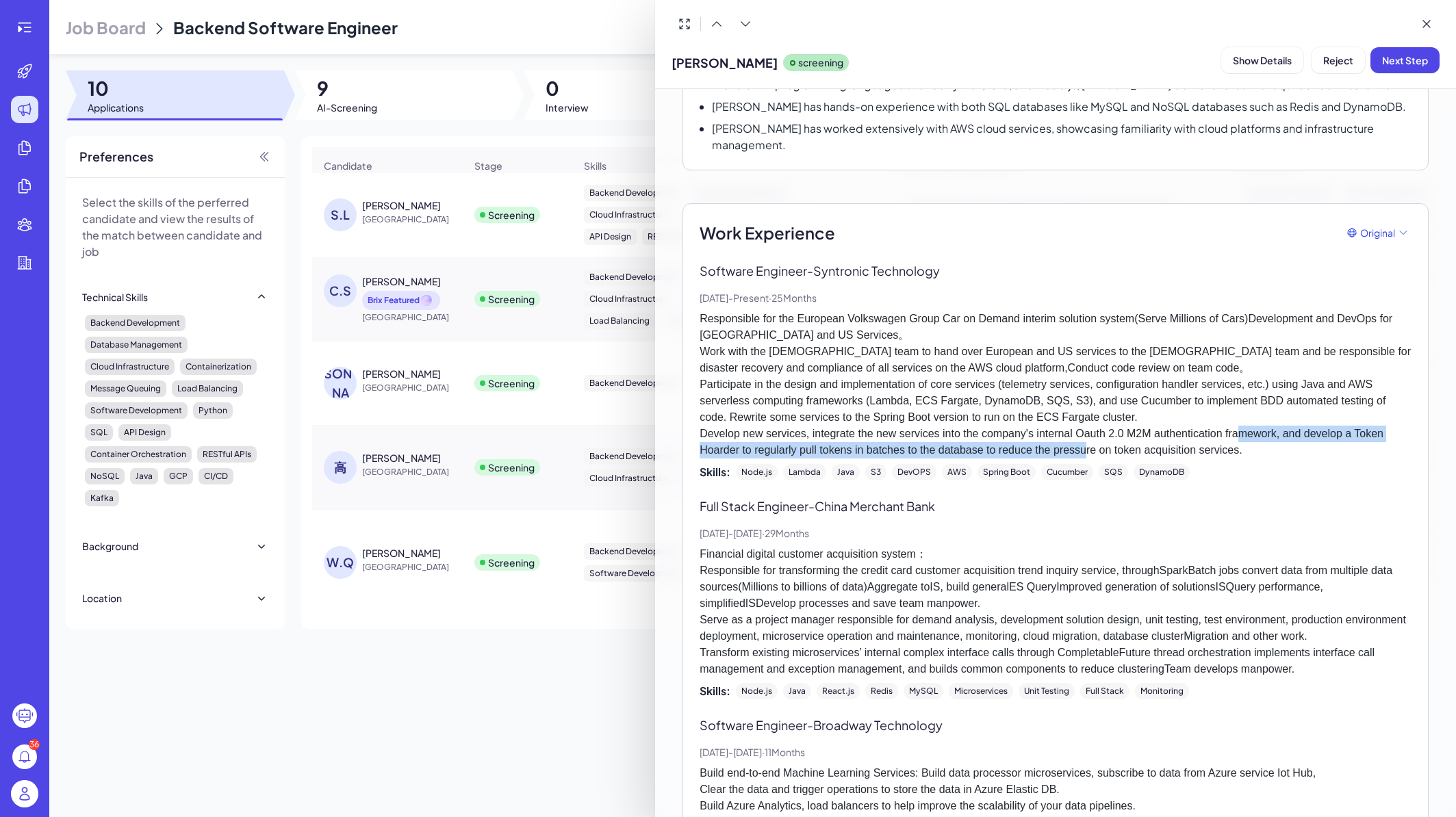
drag, startPoint x: 760, startPoint y: 435, endPoint x: 1306, endPoint y: 433, distance: 546.0
click at [1306, 433] on p "Responsible for the European Volkswagen Group Car on Demand interim solution sy…" at bounding box center [1056, 384] width 712 height 148
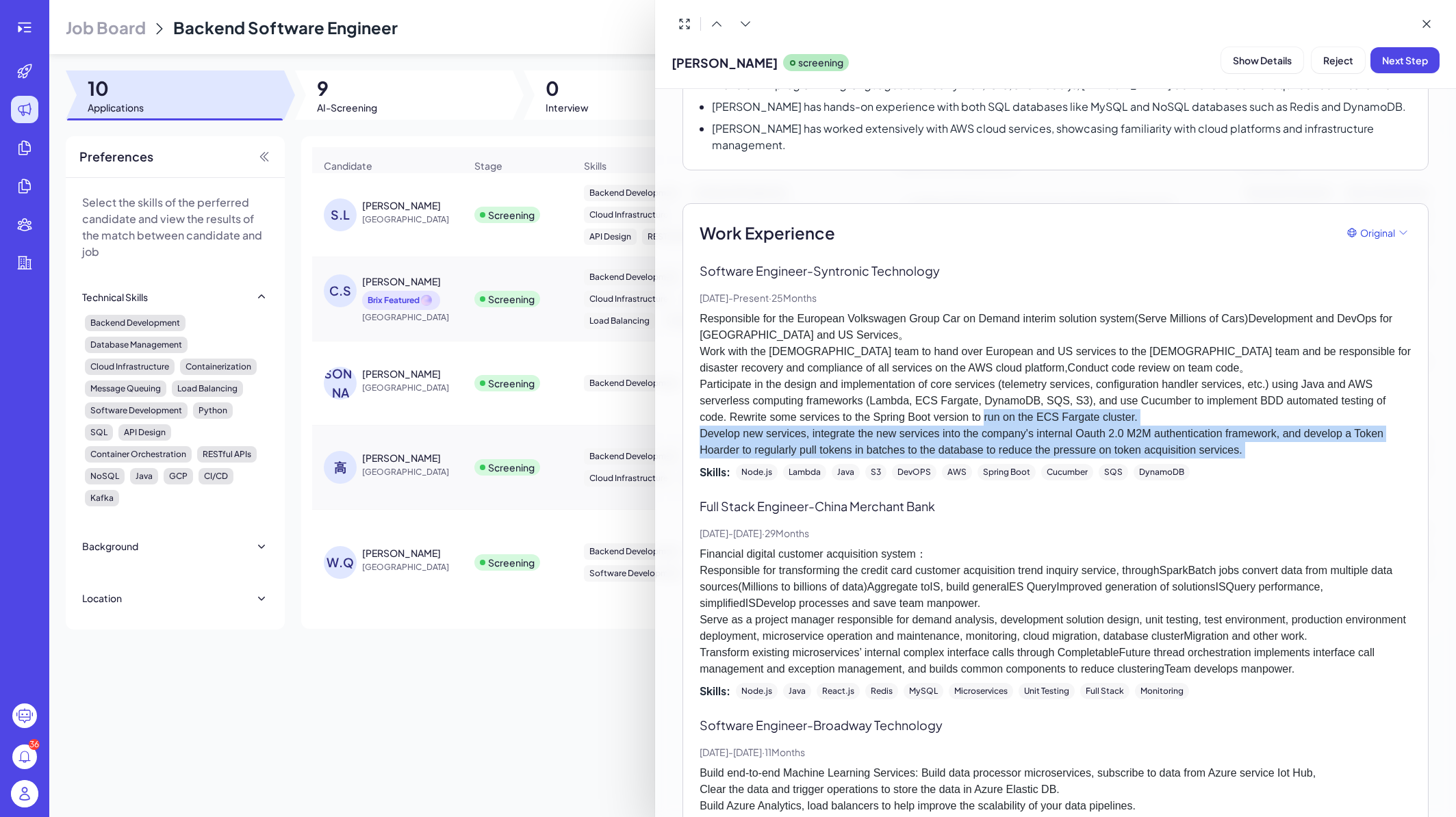
click at [1306, 433] on p "Responsible for the European Volkswagen Group Car on Demand interim solution sy…" at bounding box center [1056, 384] width 712 height 148
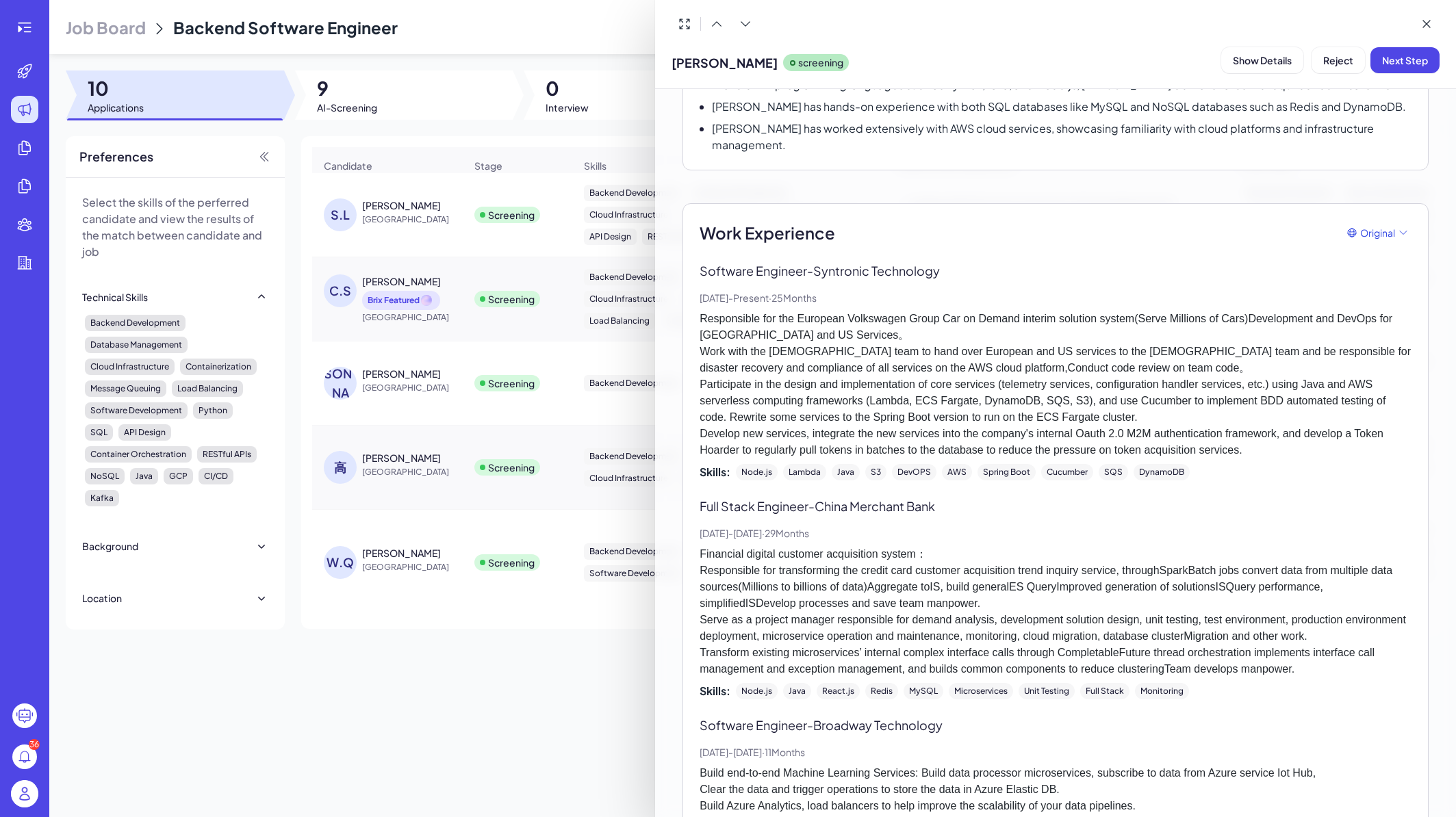
click at [1296, 430] on p "Responsible for the European Volkswagen Group Car on Demand interim solution sy…" at bounding box center [1056, 384] width 712 height 148
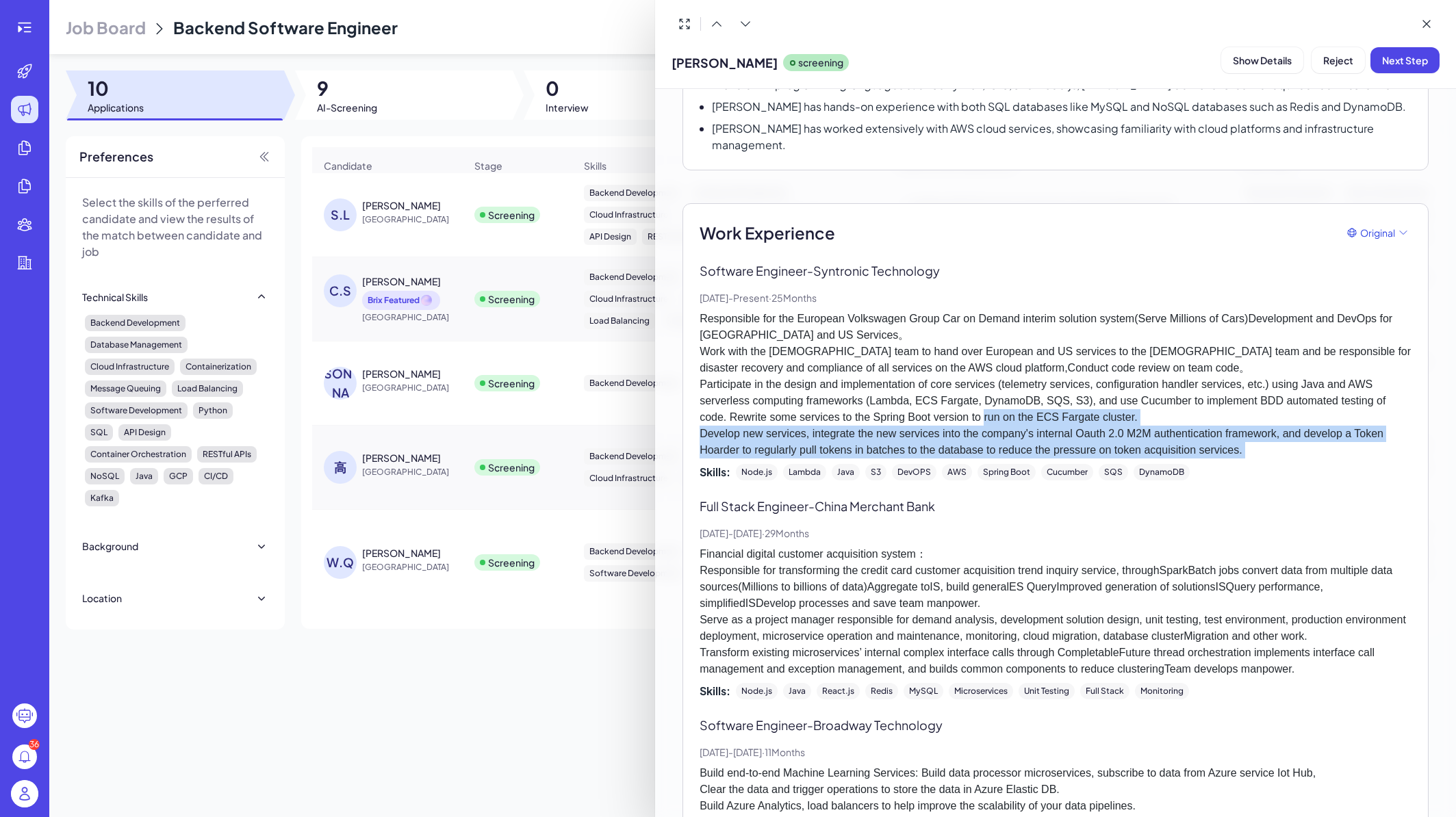
click at [1296, 430] on p "Responsible for the European Volkswagen Group Car on Demand interim solution sy…" at bounding box center [1056, 384] width 712 height 148
click at [1298, 435] on p "Responsible for the European Volkswagen Group Car on Demand interim solution sy…" at bounding box center [1056, 384] width 712 height 148
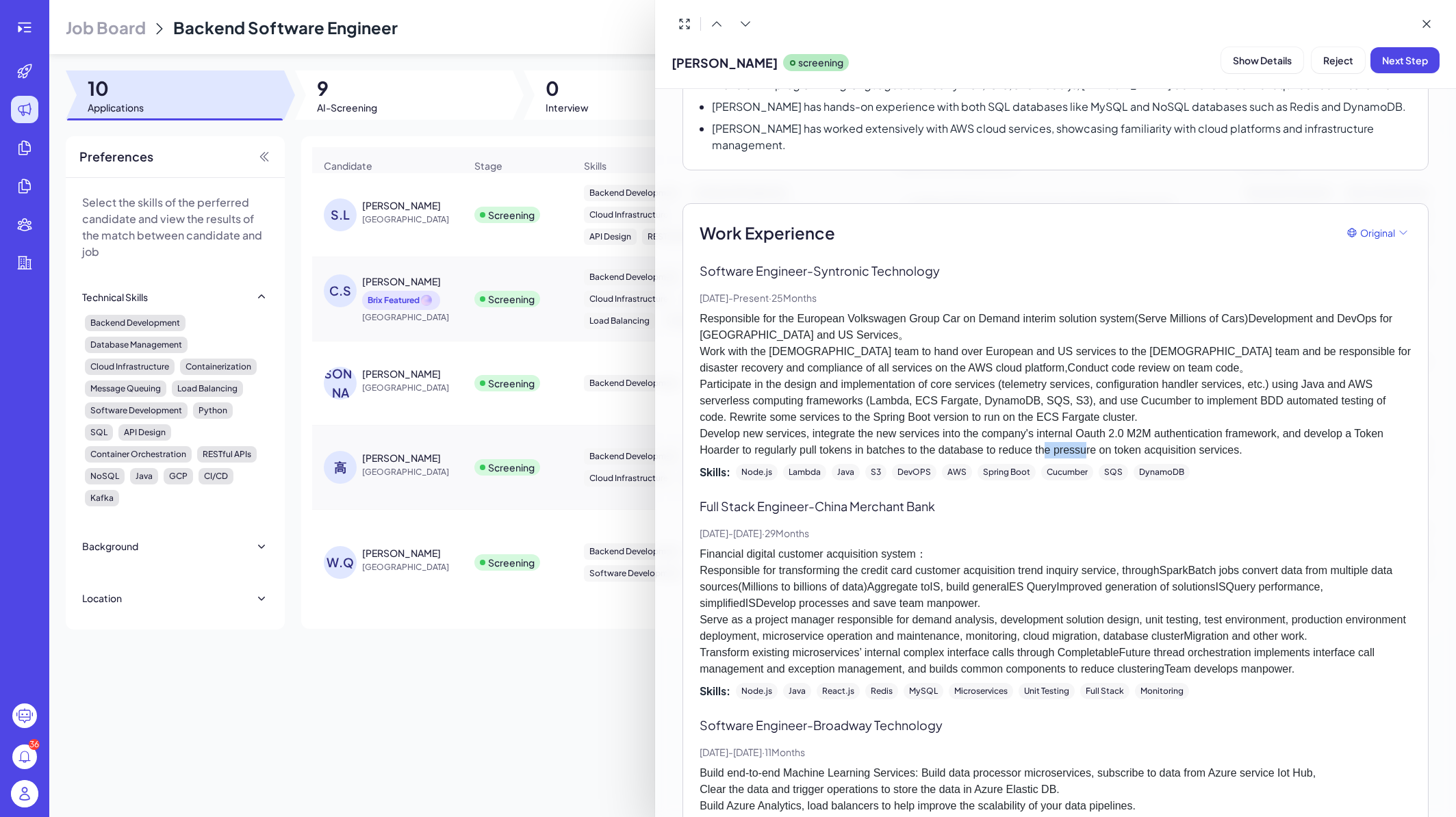
click at [1298, 435] on p "Responsible for the European Volkswagen Group Car on Demand interim solution sy…" at bounding box center [1056, 384] width 712 height 148
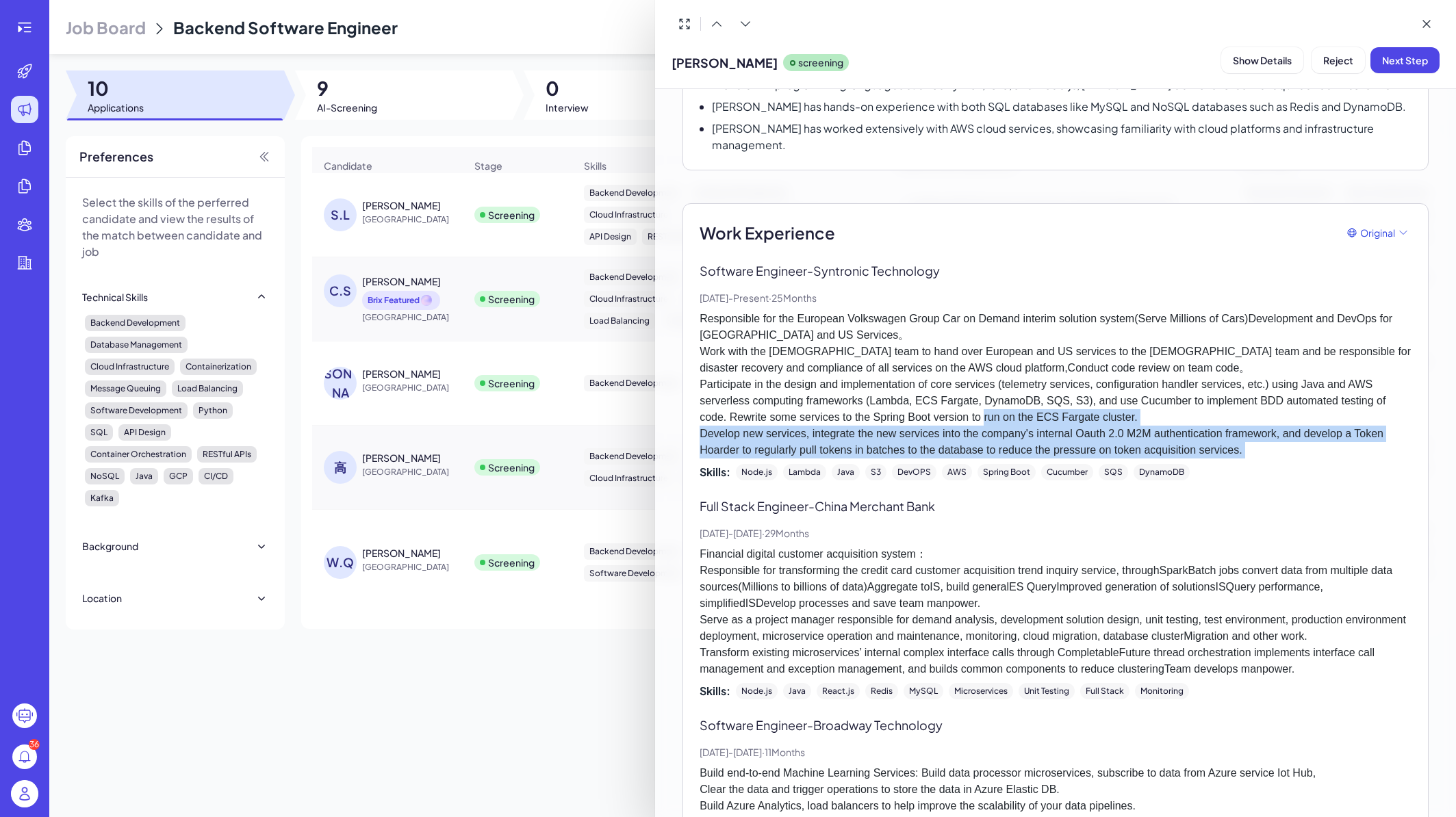
click at [1298, 435] on p "Responsible for the European Volkswagen Group Car on Demand interim solution sy…" at bounding box center [1056, 384] width 712 height 148
click at [1332, 430] on p "Responsible for the European Volkswagen Group Car on Demand interim solution sy…" at bounding box center [1056, 384] width 712 height 148
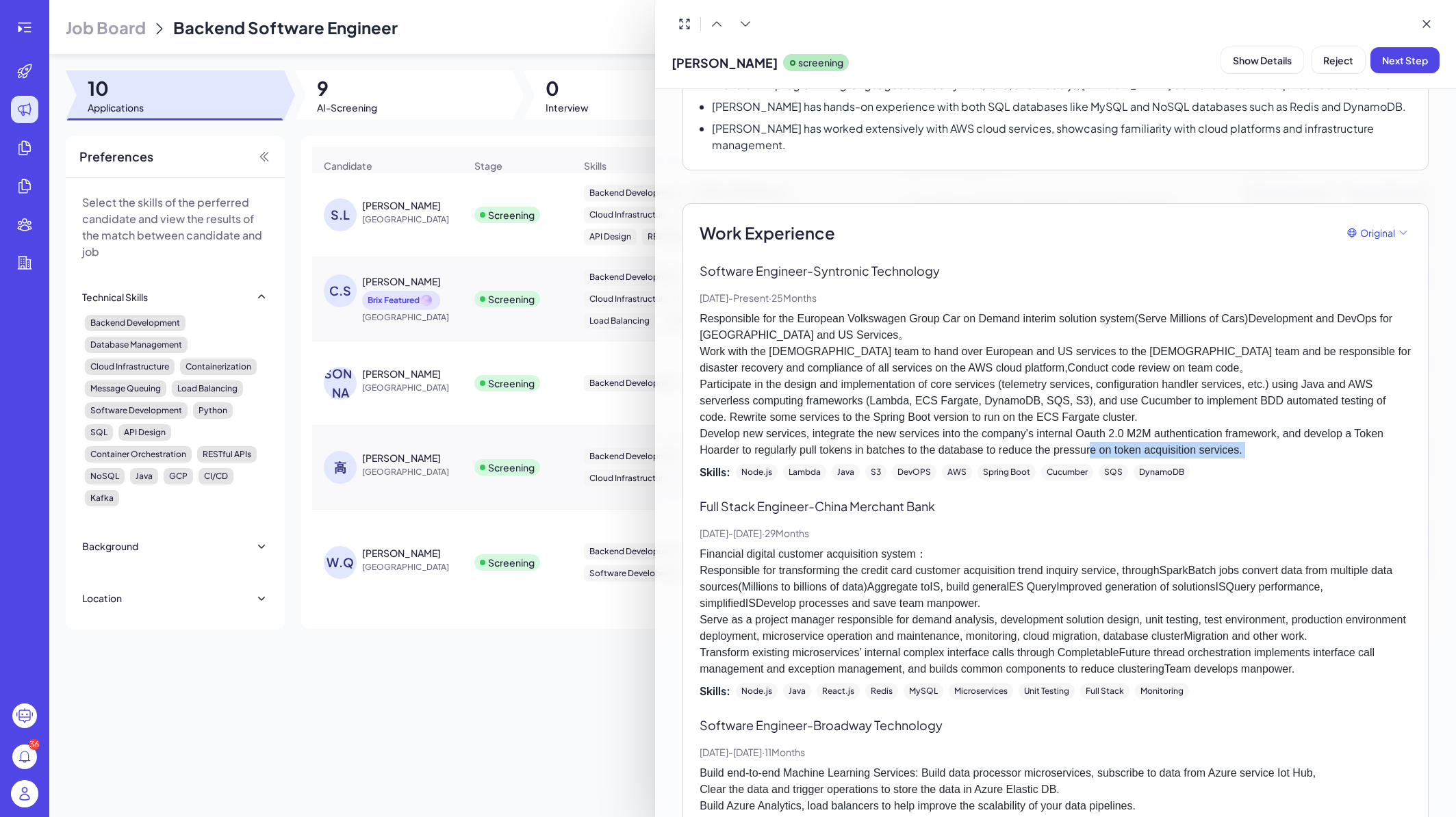
click at [1332, 430] on p "Responsible for the European Volkswagen Group Car on Demand interim solution sy…" at bounding box center [1056, 384] width 712 height 148
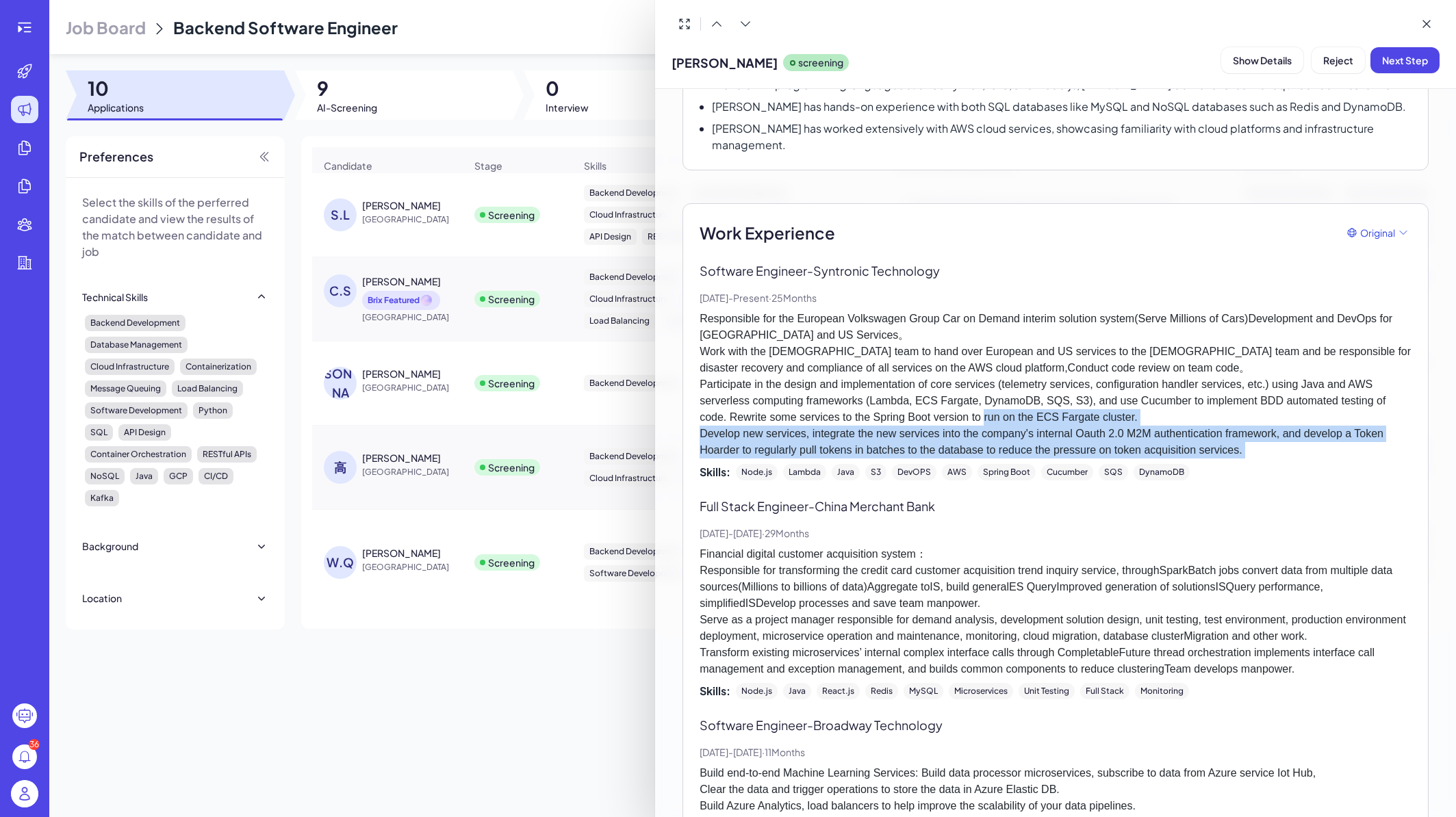
click at [1332, 430] on p "Responsible for the European Volkswagen Group Car on Demand interim solution sy…" at bounding box center [1056, 384] width 712 height 148
click at [1327, 417] on p "Responsible for the European Volkswagen Group Car on Demand interim solution sy…" at bounding box center [1056, 384] width 712 height 148
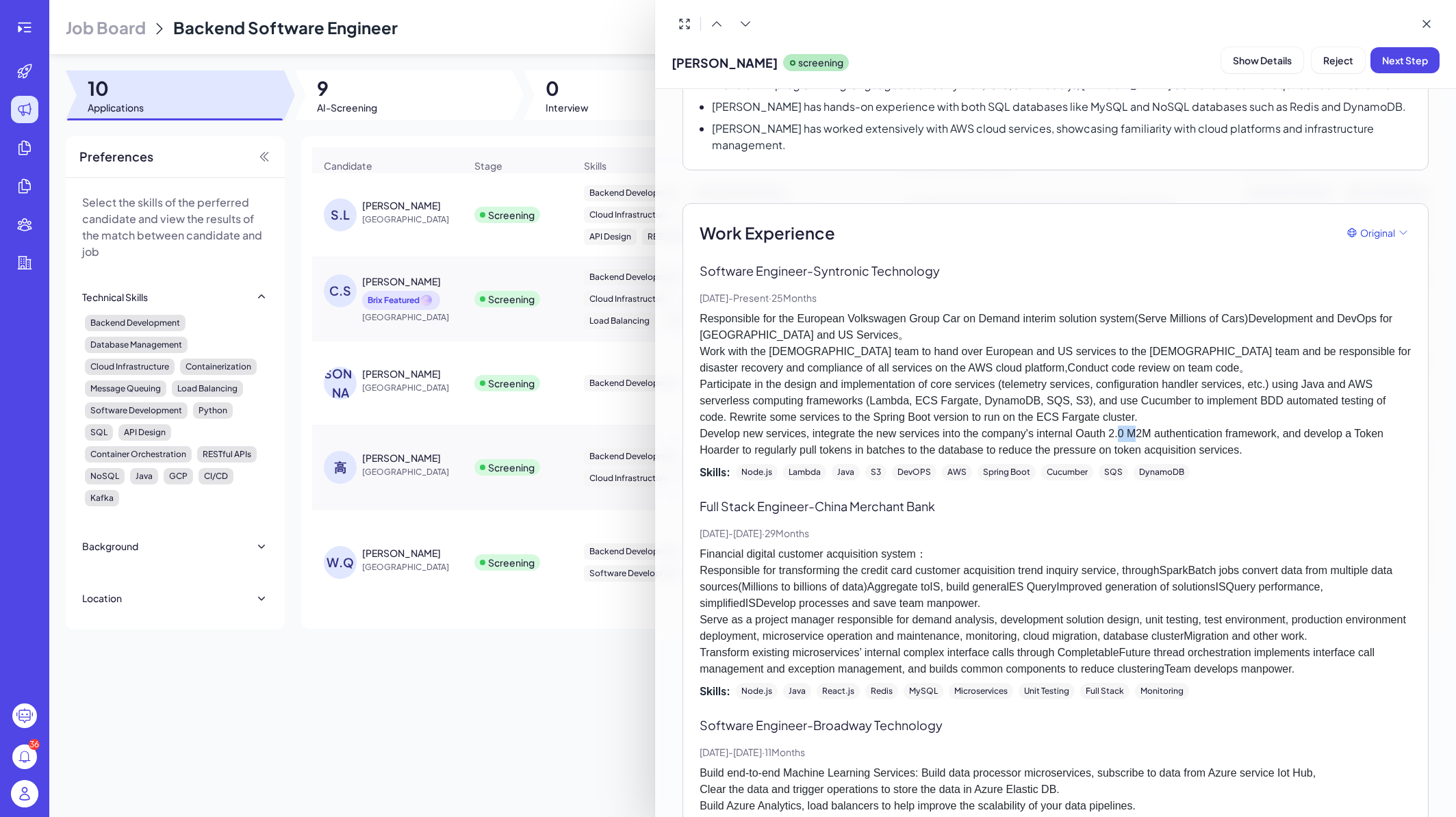
click at [1327, 417] on p "Responsible for the European Volkswagen Group Car on Demand interim solution sy…" at bounding box center [1056, 384] width 712 height 148
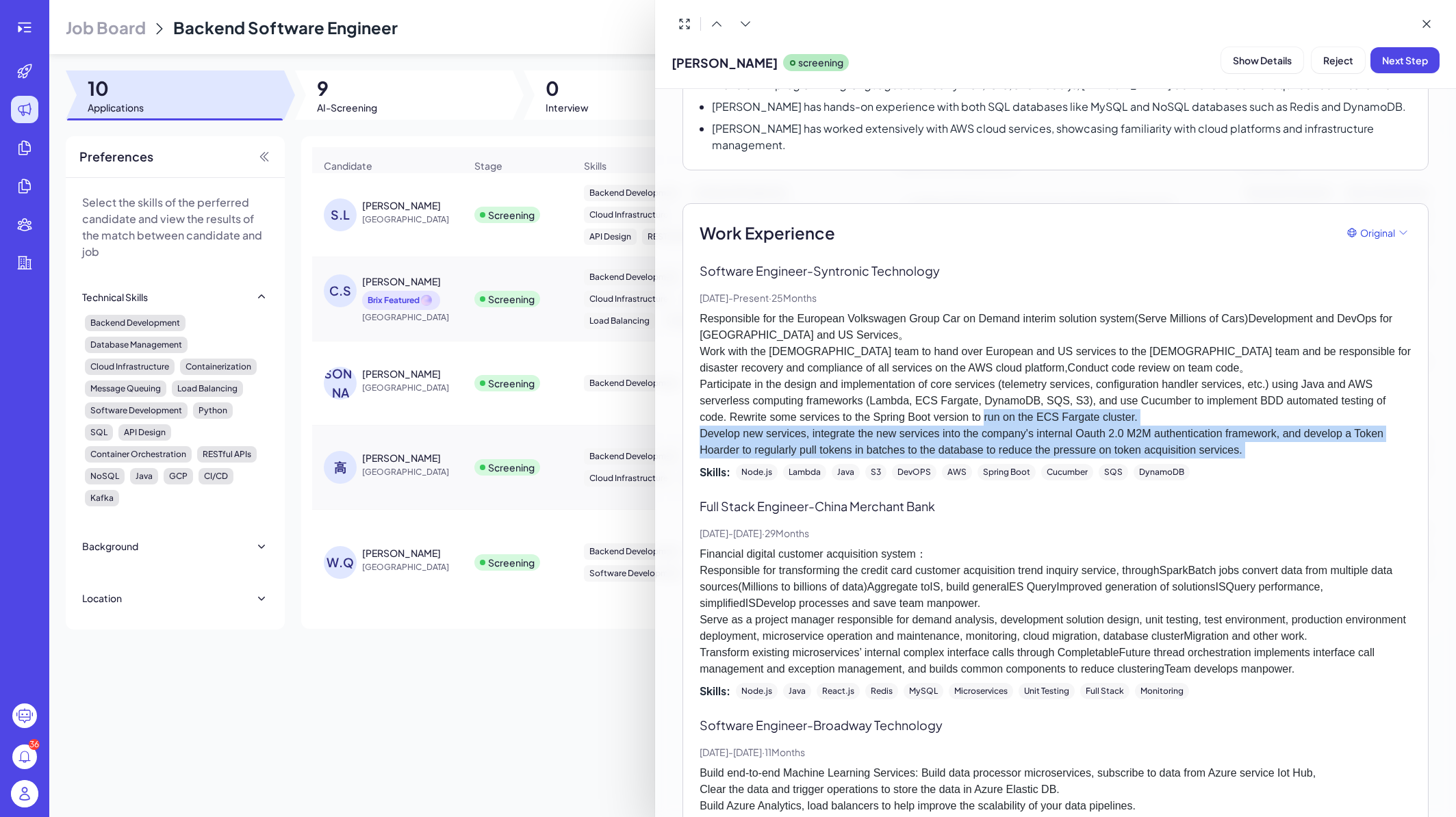
click at [1327, 417] on p "Responsible for the European Volkswagen Group Car on Demand interim solution sy…" at bounding box center [1056, 384] width 712 height 148
click at [1316, 416] on p "Responsible for the European Volkswagen Group Car on Demand interim solution sy…" at bounding box center [1056, 384] width 712 height 148
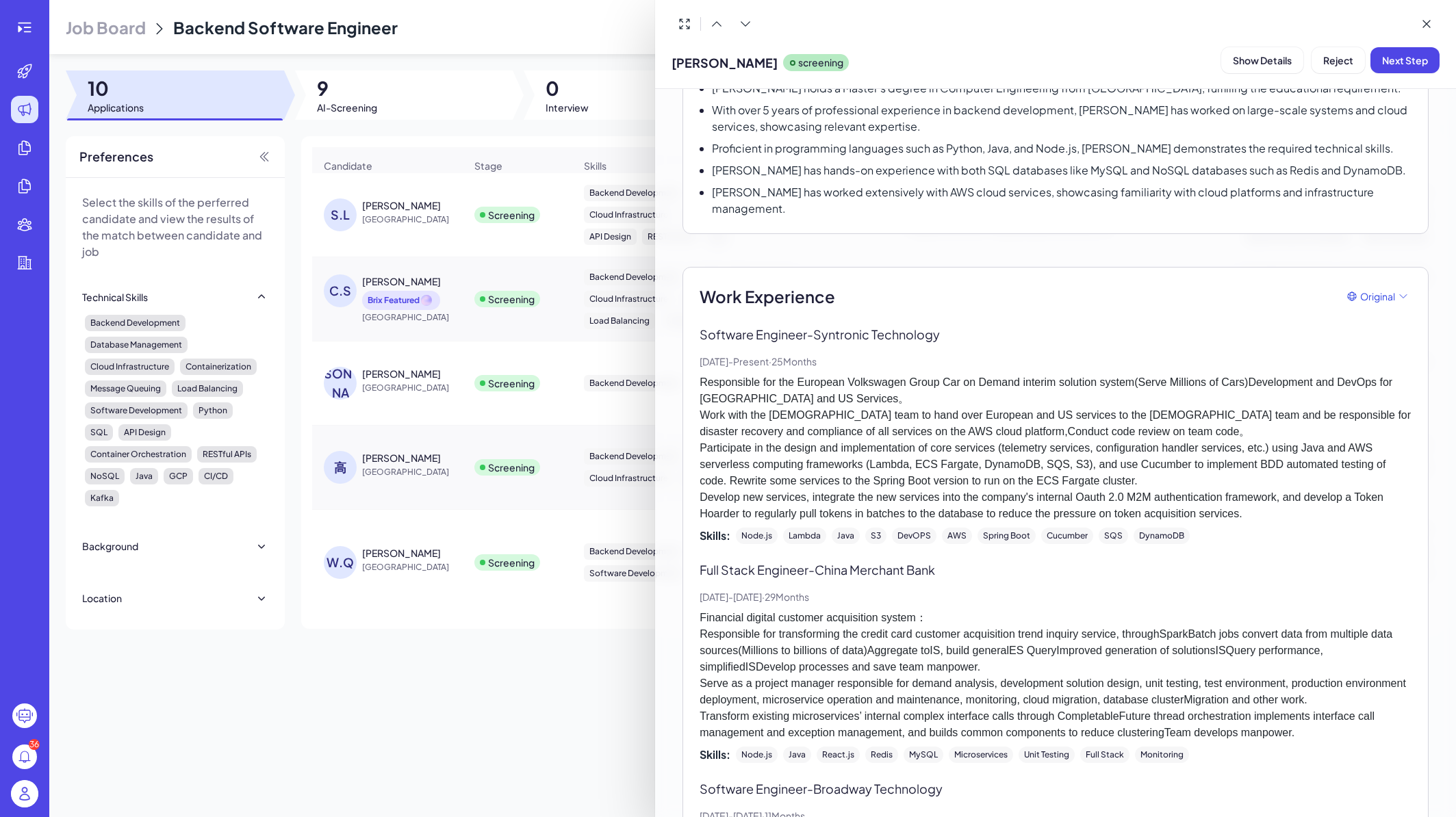
scroll to position [0, 0]
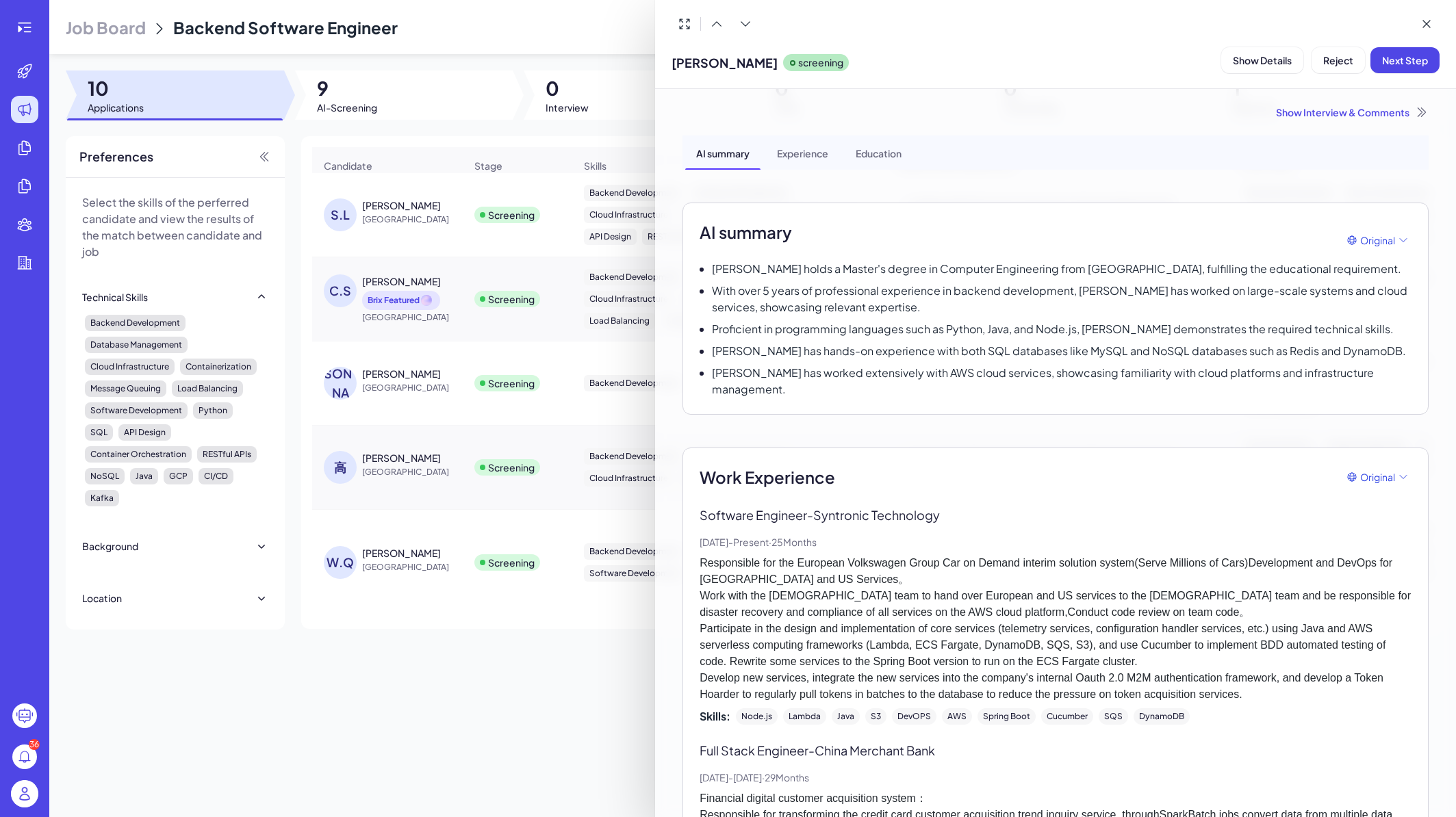
click at [429, 386] on div at bounding box center [728, 408] width 1456 height 817
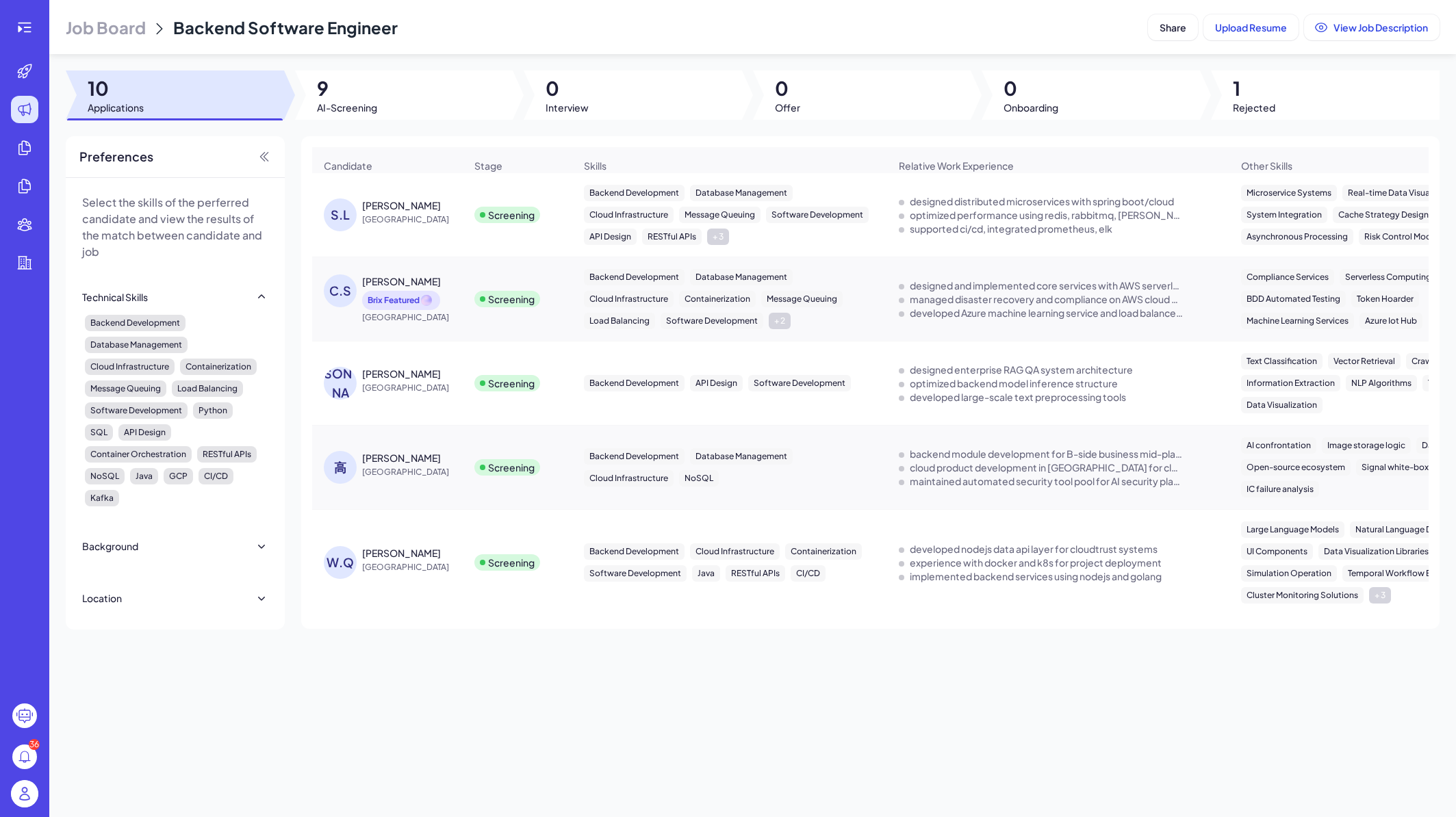
click at [422, 380] on div "李少林" at bounding box center [413, 373] width 103 height 14
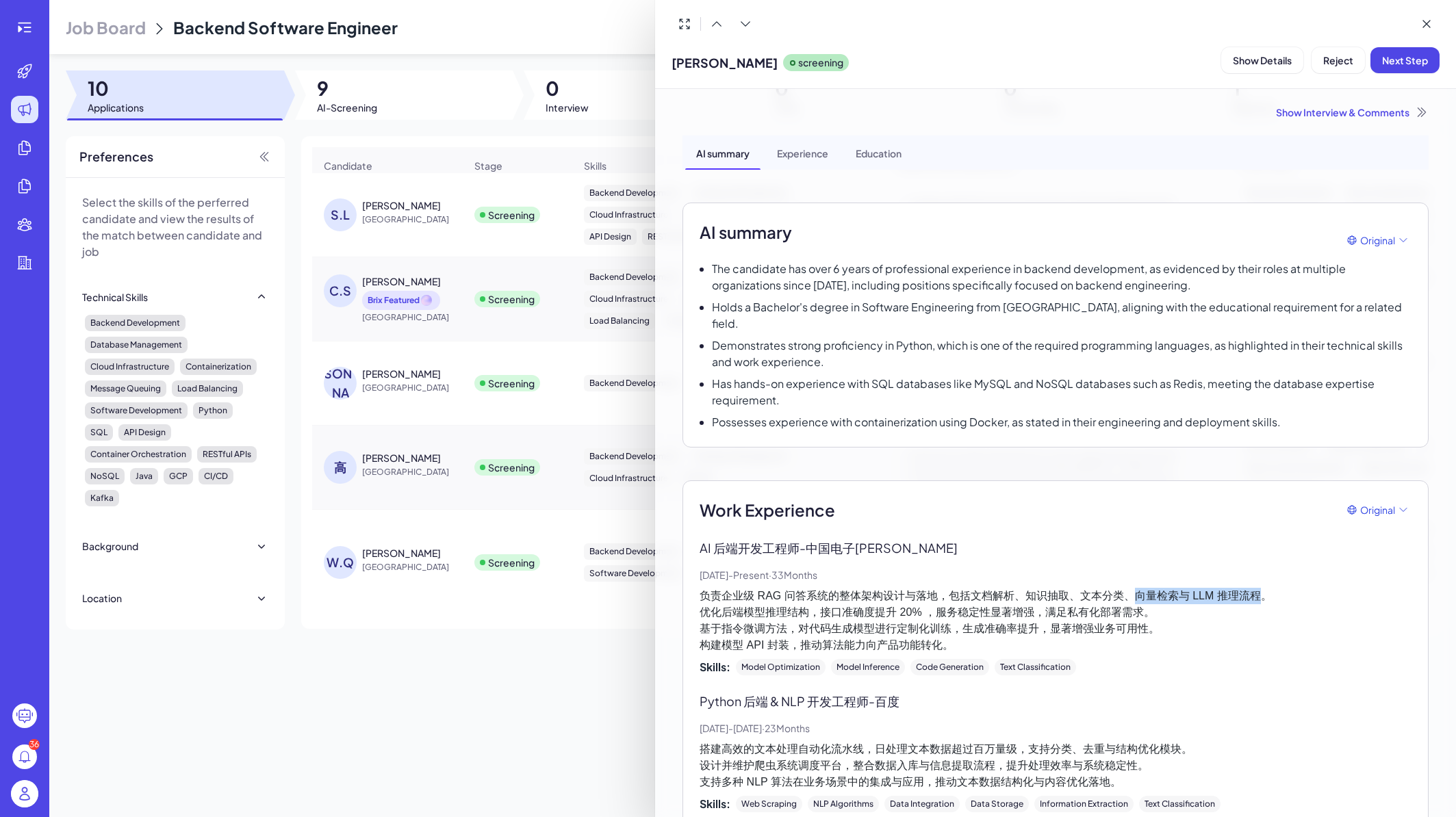
drag, startPoint x: 1131, startPoint y: 577, endPoint x: 1263, endPoint y: 586, distance: 132.3
click at [1263, 588] on p "负责企业级 RAG 问答系统的整体架构设计与落地，包括文档解析、知识抽取、文本分类、向量检索与 LLM 推理流程。 优化后端模型推理结构，接口准确度提升 20…" at bounding box center [1056, 621] width 712 height 66
drag, startPoint x: 701, startPoint y: 595, endPoint x: 751, endPoint y: 593, distance: 50.0
click at [751, 593] on p "负责企业级 RAG 问答系统的整体架构设计与落地，包括文档解析、知识抽取、文本分类、向量检索与 LLM 推理流程。 优化后端模型推理结构，接口准确度提升 20…" at bounding box center [1056, 621] width 712 height 66
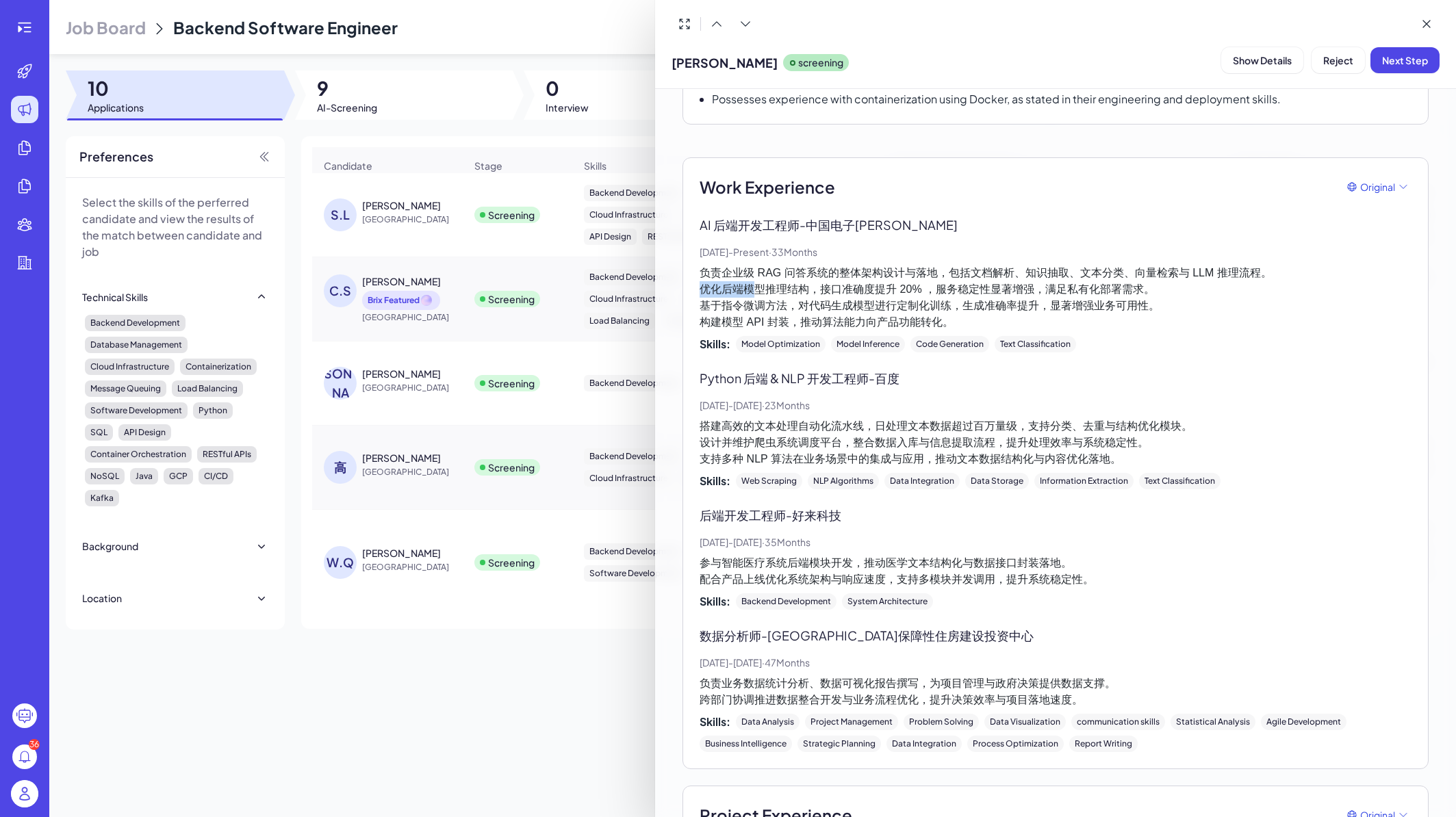
scroll to position [328, 0]
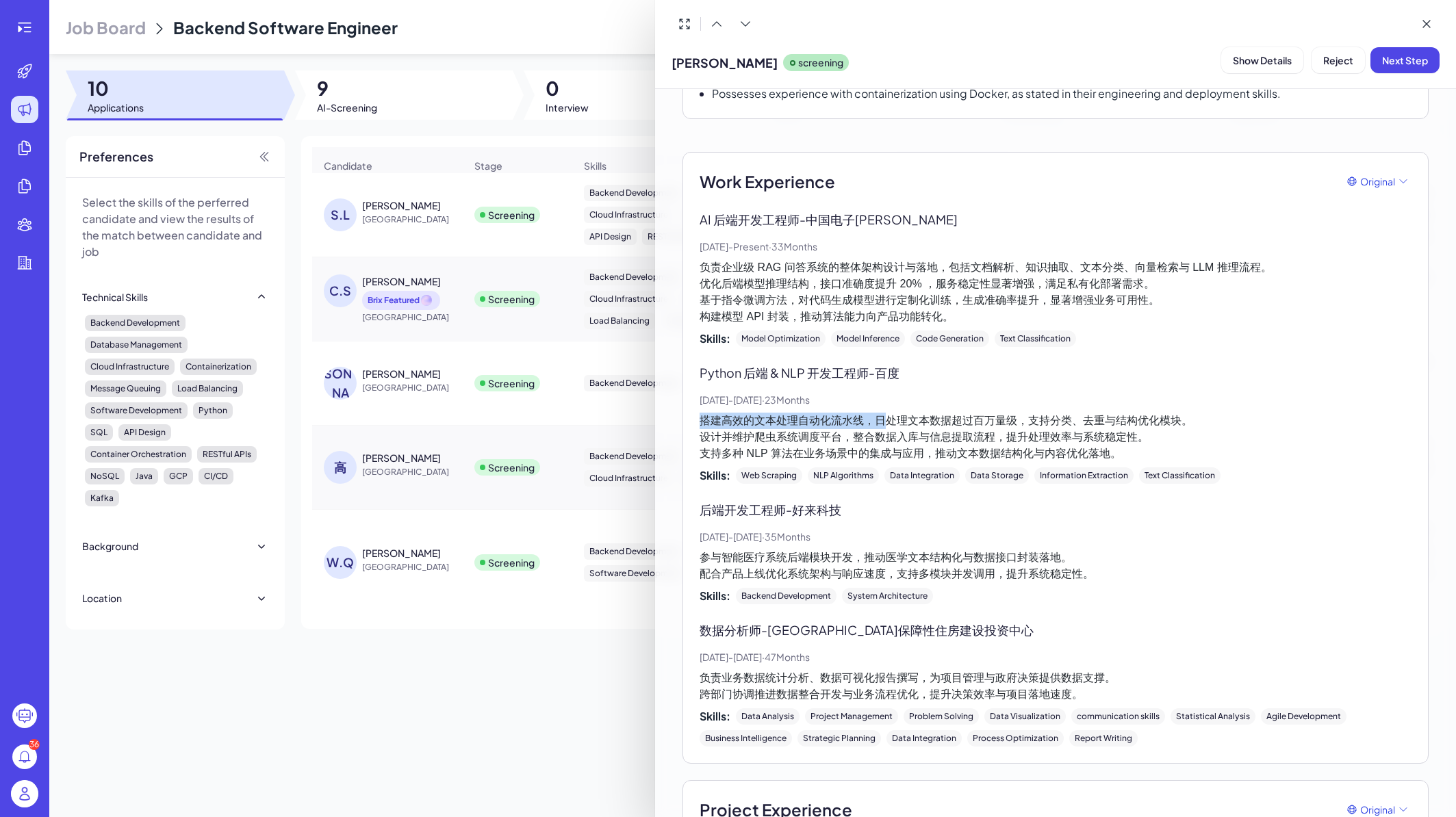
drag, startPoint x: 702, startPoint y: 406, endPoint x: 888, endPoint y: 409, distance: 186.0
click at [888, 413] on p "搭建高效的文本处理自动化流水线，日处理文本数据超过百万量级，支持分类、去重与结构优化模块。 设计并维护爬虫系统调度平台，整合数据入库与信息提取流程，提升处理效…" at bounding box center [1056, 437] width 712 height 49
drag, startPoint x: 874, startPoint y: 408, endPoint x: 1189, endPoint y: 408, distance: 315.0
click at [1189, 413] on p "搭建高效的文本处理自动化流水线，日处理文本数据超过百万量级，支持分类、去重与结构优化模块。 设计并维护爬虫系统调度平台，整合数据入库与信息提取流程，提升处理效…" at bounding box center [1056, 437] width 712 height 49
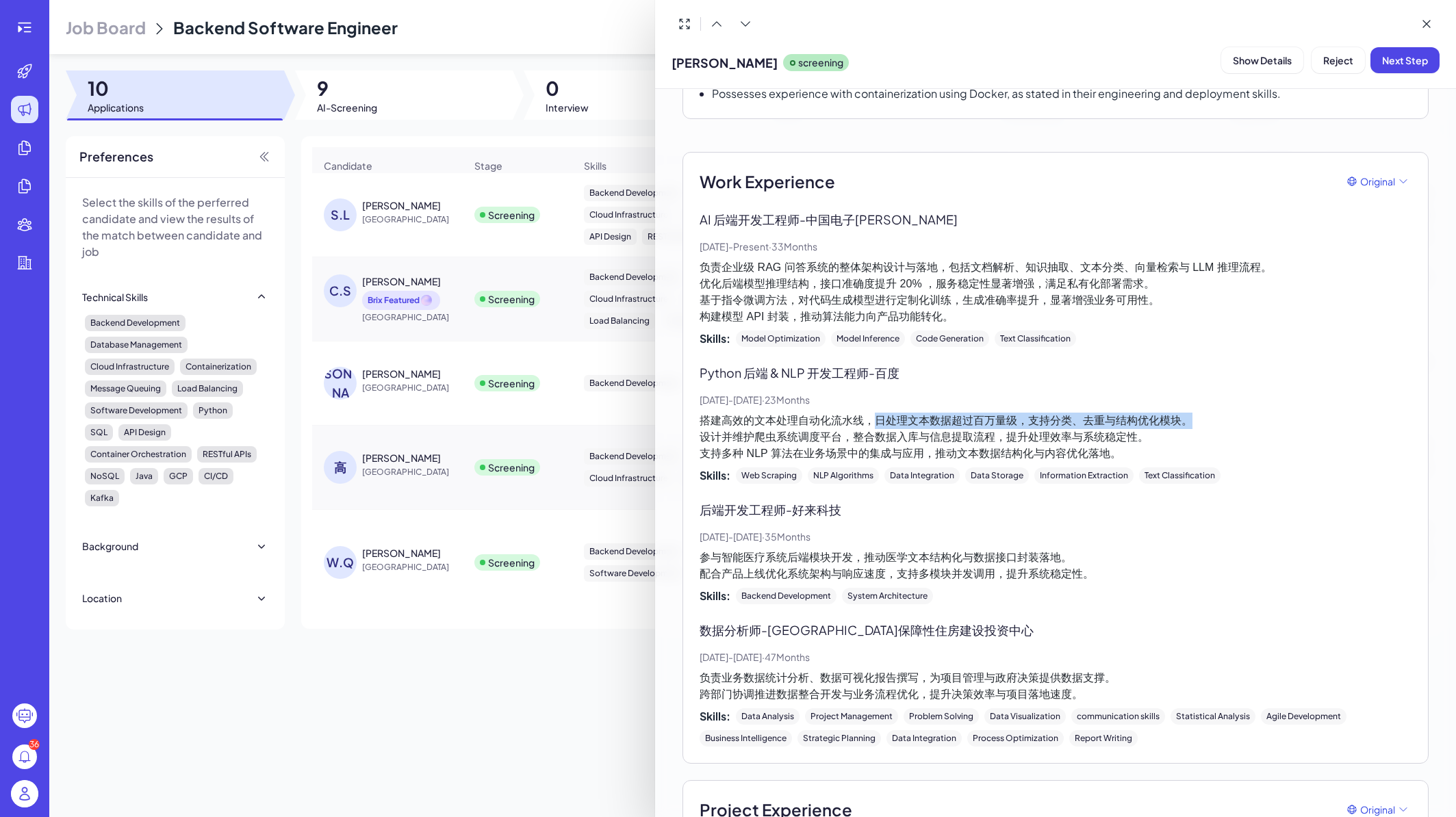
click at [1189, 413] on p "搭建高效的文本处理自动化流水线，日处理文本数据超过百万量级，支持分类、去重与结构优化模块。 设计并维护爬虫系统调度平台，整合数据入库与信息提取流程，提升处理效…" at bounding box center [1056, 437] width 712 height 49
drag, startPoint x: 701, startPoint y: 422, endPoint x: 808, endPoint y: 426, distance: 107.1
click at [808, 426] on p "搭建高效的文本处理自动化流水线，日处理文本数据超过百万量级，支持分类、去重与结构优化模块。 设计并维护爬虫系统调度平台，整合数据入库与信息提取流程，提升处理效…" at bounding box center [1056, 437] width 712 height 49
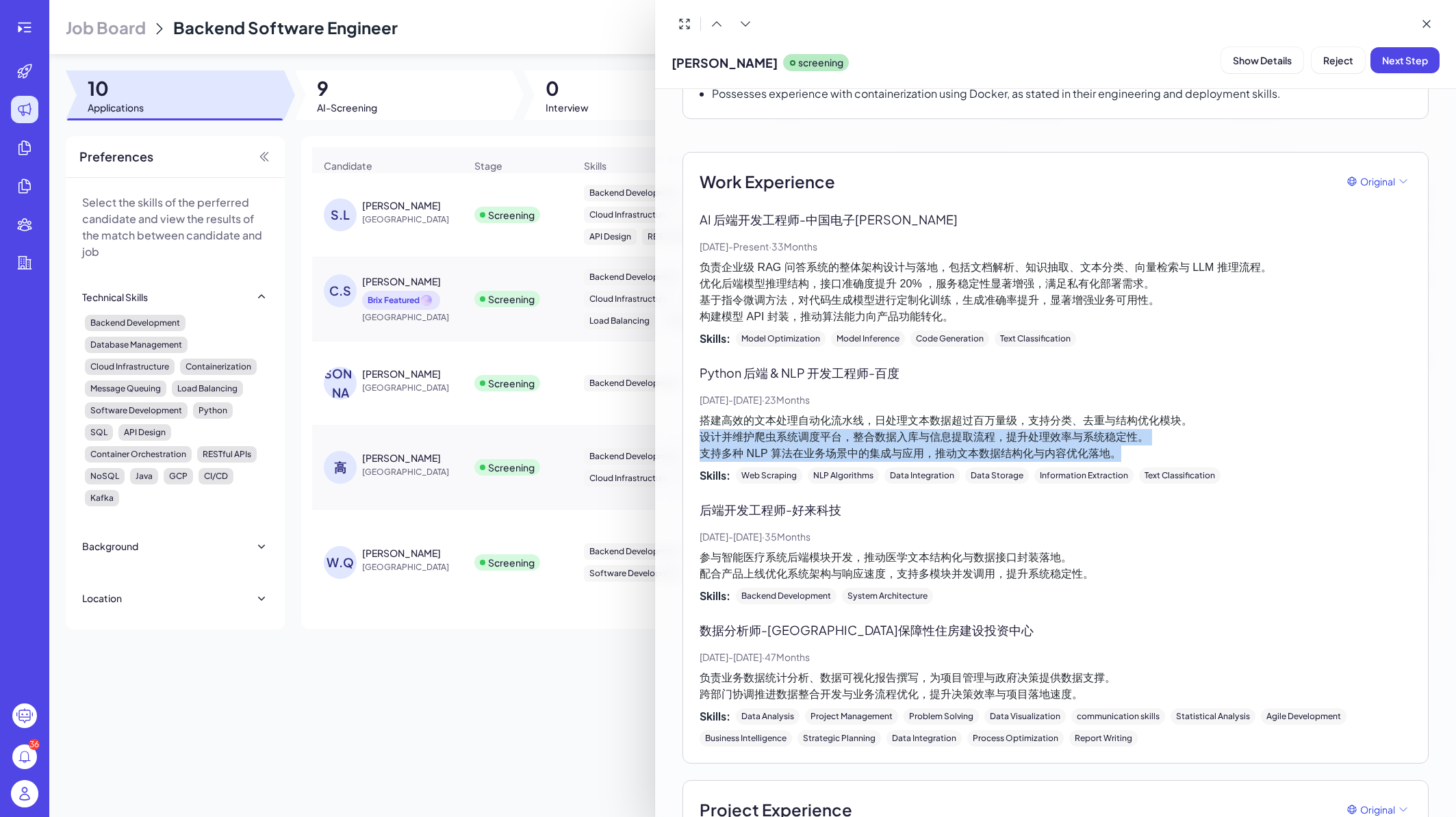
drag, startPoint x: 701, startPoint y: 420, endPoint x: 1147, endPoint y: 435, distance: 446.3
click at [1147, 435] on p "搭建高效的文本处理自动化流水线，日处理文本数据超过百万量级，支持分类、去重与结构优化模块。 设计并维护爬虫系统调度平台，整合数据入库与信息提取流程，提升处理效…" at bounding box center [1056, 437] width 712 height 49
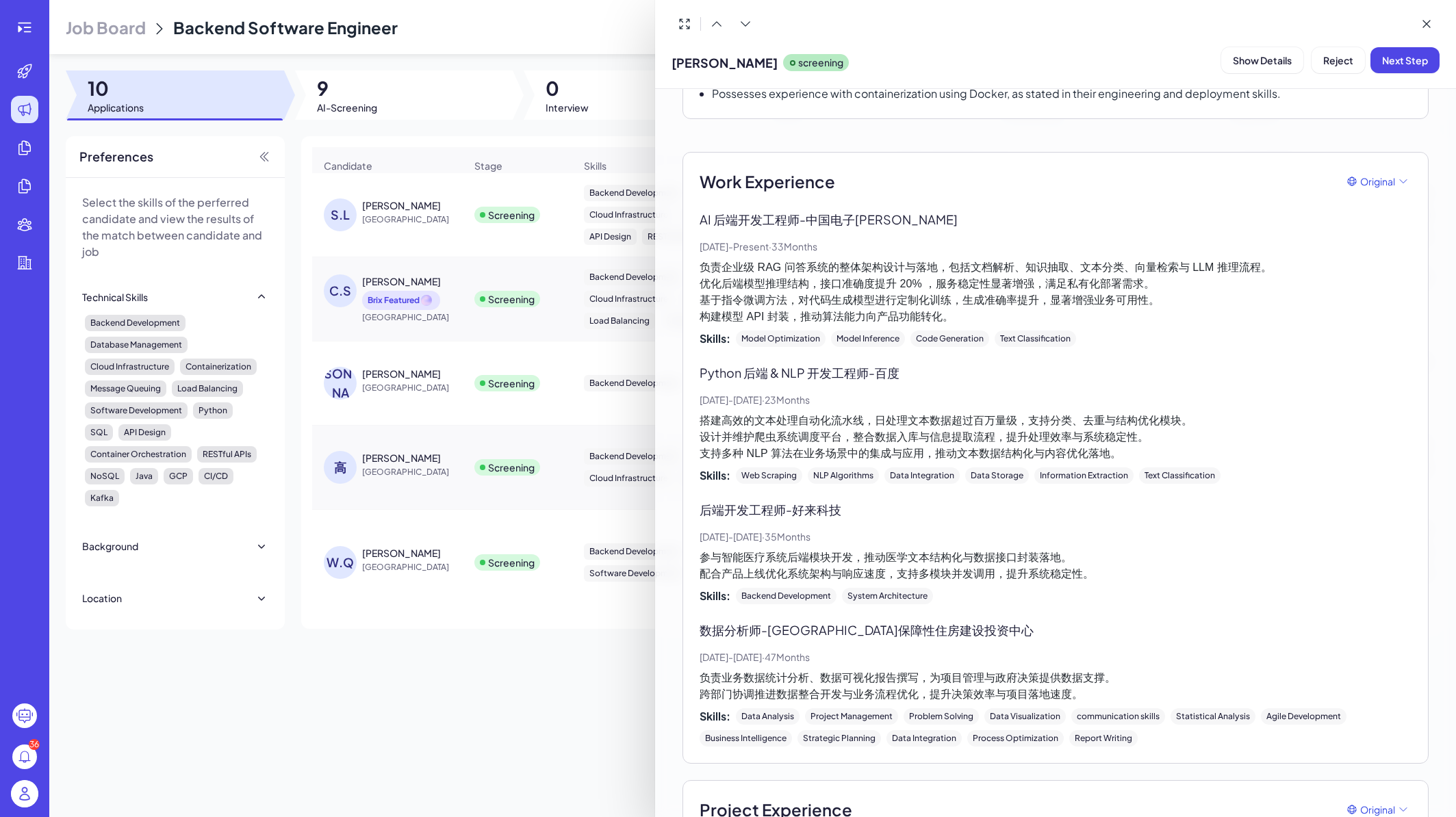
click at [1147, 435] on p "搭建高效的文本处理自动化流水线，日处理文本数据超过百万量级，支持分类、去重与结构优化模块。 设计并维护爬虫系统调度平台，整合数据入库与信息提取流程，提升处理效…" at bounding box center [1056, 437] width 712 height 49
click at [1146, 431] on p "搭建高效的文本处理自动化流水线，日处理文本数据超过百万量级，支持分类、去重与结构优化模块。 设计并维护爬虫系统调度平台，整合数据入库与信息提取流程，提升处理效…" at bounding box center [1056, 437] width 712 height 49
drag, startPoint x: 877, startPoint y: 402, endPoint x: 1186, endPoint y: 406, distance: 309.0
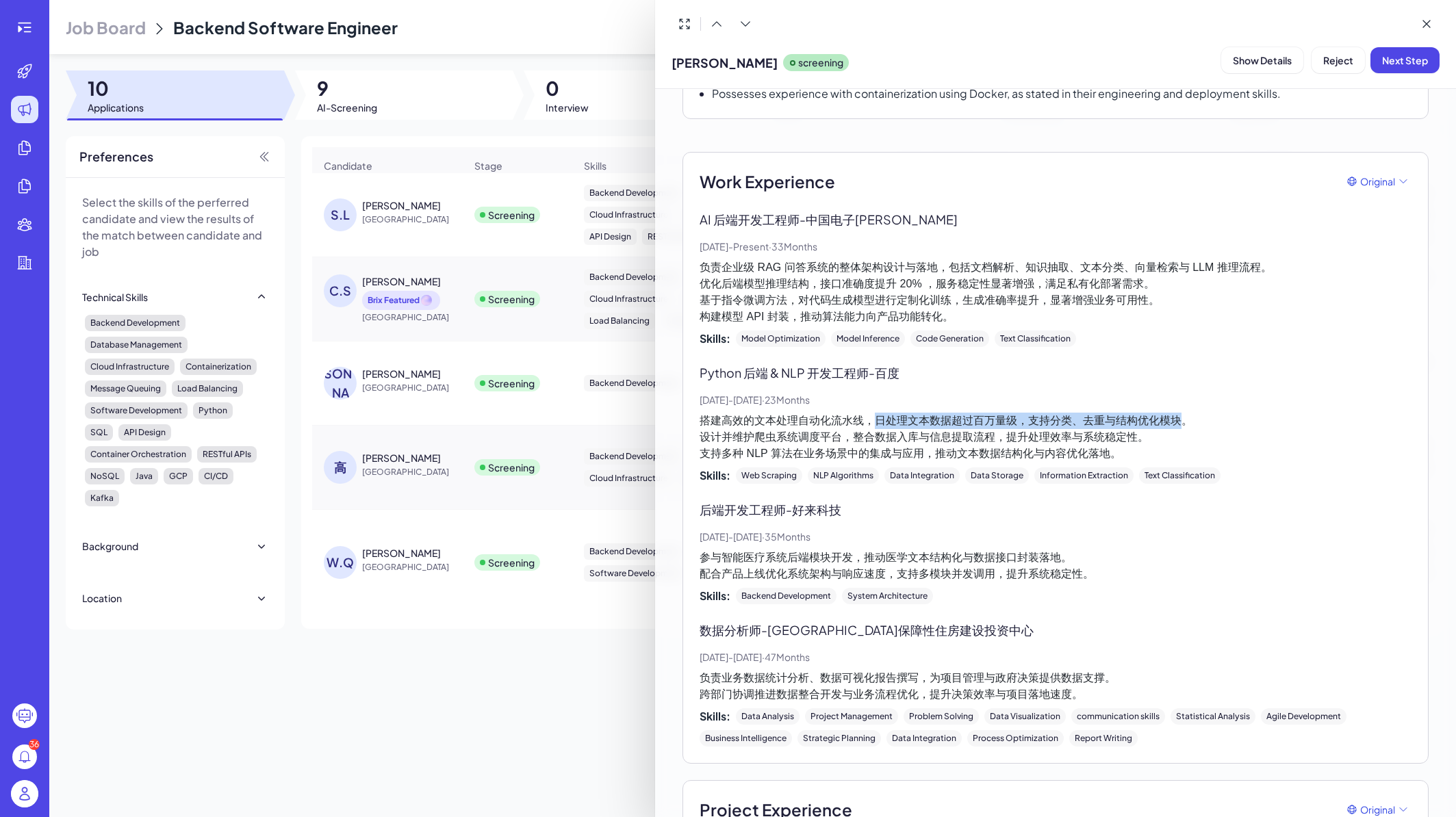
click at [1186, 413] on p "搭建高效的文本处理自动化流水线，日处理文本数据超过百万量级，支持分类、去重与结构优化模块。 设计并维护爬虫系统调度平台，整合数据入库与信息提取流程，提升处理效…" at bounding box center [1056, 437] width 712 height 49
drag, startPoint x: 1183, startPoint y: 405, endPoint x: 871, endPoint y: 405, distance: 312.0
click at [871, 413] on p "搭建高效的文本处理自动化流水线，日处理文本数据超过百万量级，支持分类、去重与结构优化模块。 设计并维护爬虫系统调度平台，整合数据入库与信息提取流程，提升处理效…" at bounding box center [1056, 437] width 712 height 49
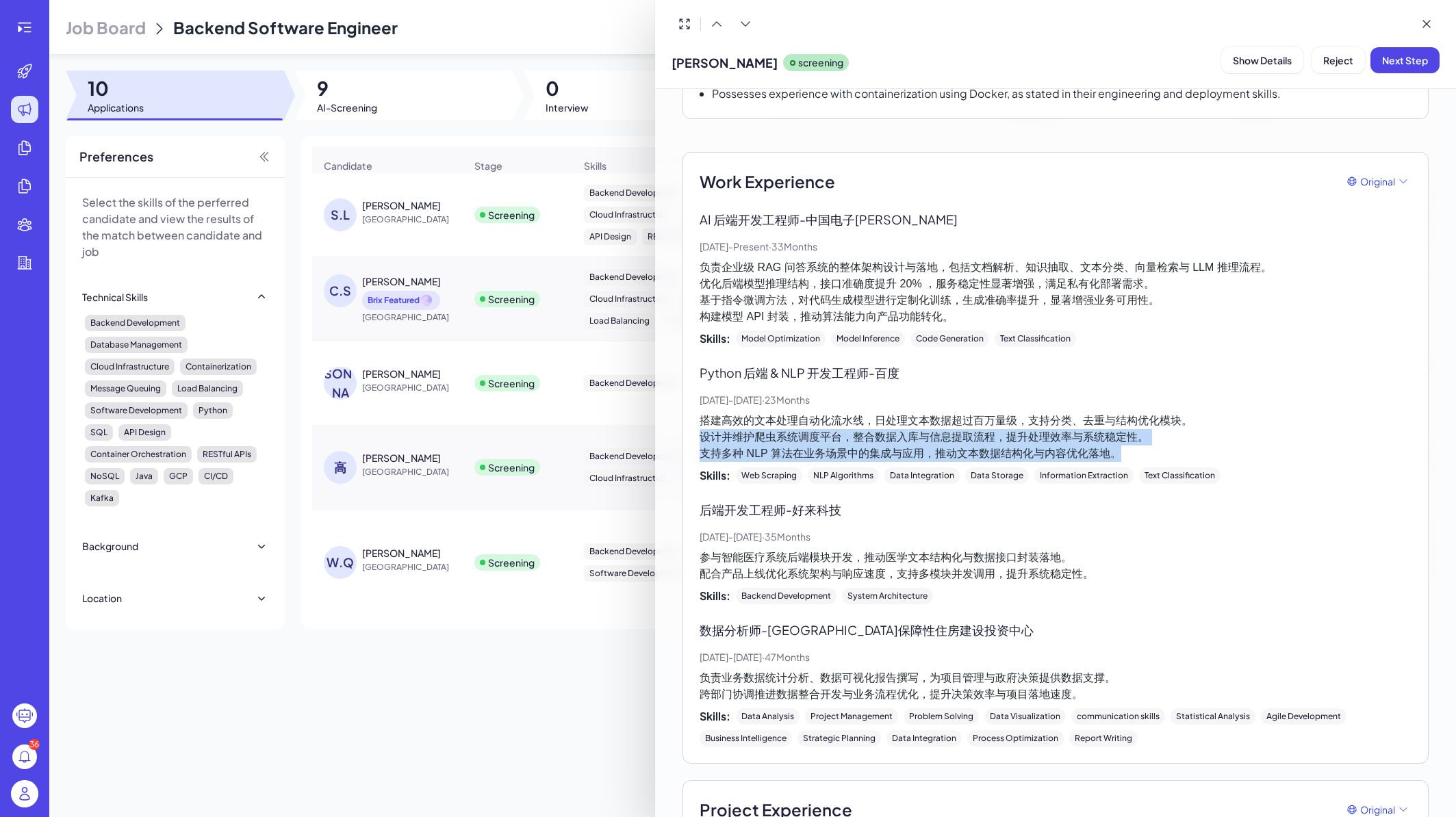
drag, startPoint x: 703, startPoint y: 422, endPoint x: 1152, endPoint y: 435, distance: 449.2
click at [1152, 435] on p "搭建高效的文本处理自动化流水线，日处理文本数据超过百万量级，支持分类、去重与结构优化模块。 设计并维护爬虫系统调度平台，整合数据入库与信息提取流程，提升处理效…" at bounding box center [1056, 437] width 712 height 49
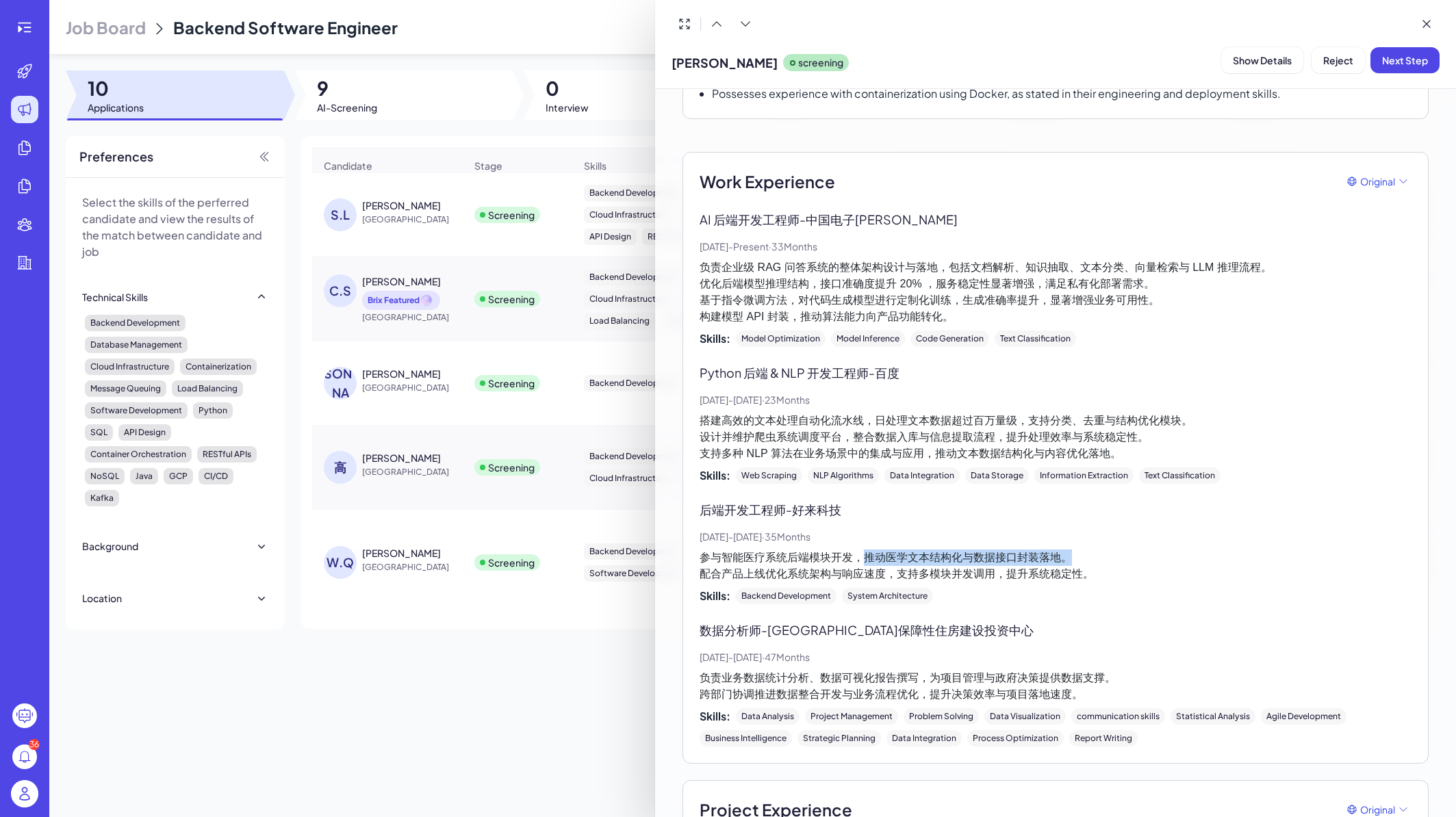
drag, startPoint x: 866, startPoint y: 542, endPoint x: 1071, endPoint y: 544, distance: 205.0
click at [1071, 549] on p "参与智能医疗系统后端模块开发，推动医学文本结构化与数据接口封装落地。 配合产品上线优化系统架构与响应速度，支持多模块并发调用，提升系统稳定性。" at bounding box center [1056, 566] width 712 height 33
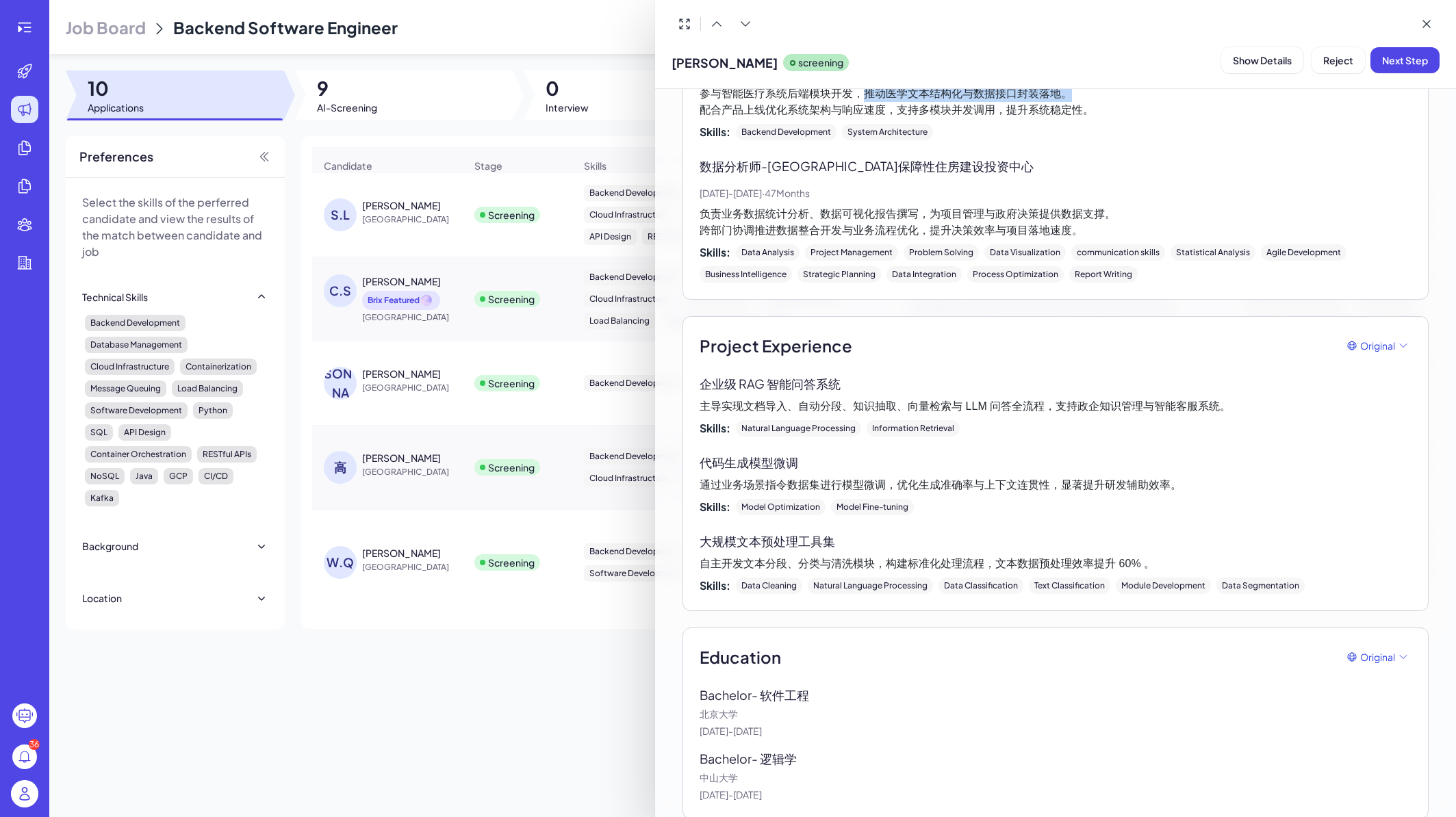
scroll to position [794, 0]
drag, startPoint x: 763, startPoint y: 741, endPoint x: 797, endPoint y: 741, distance: 34.0
click at [797, 748] on p "Bachelor - 逻辑学" at bounding box center [758, 757] width 117 height 19
drag, startPoint x: 762, startPoint y: 741, endPoint x: 803, endPoint y: 743, distance: 41.0
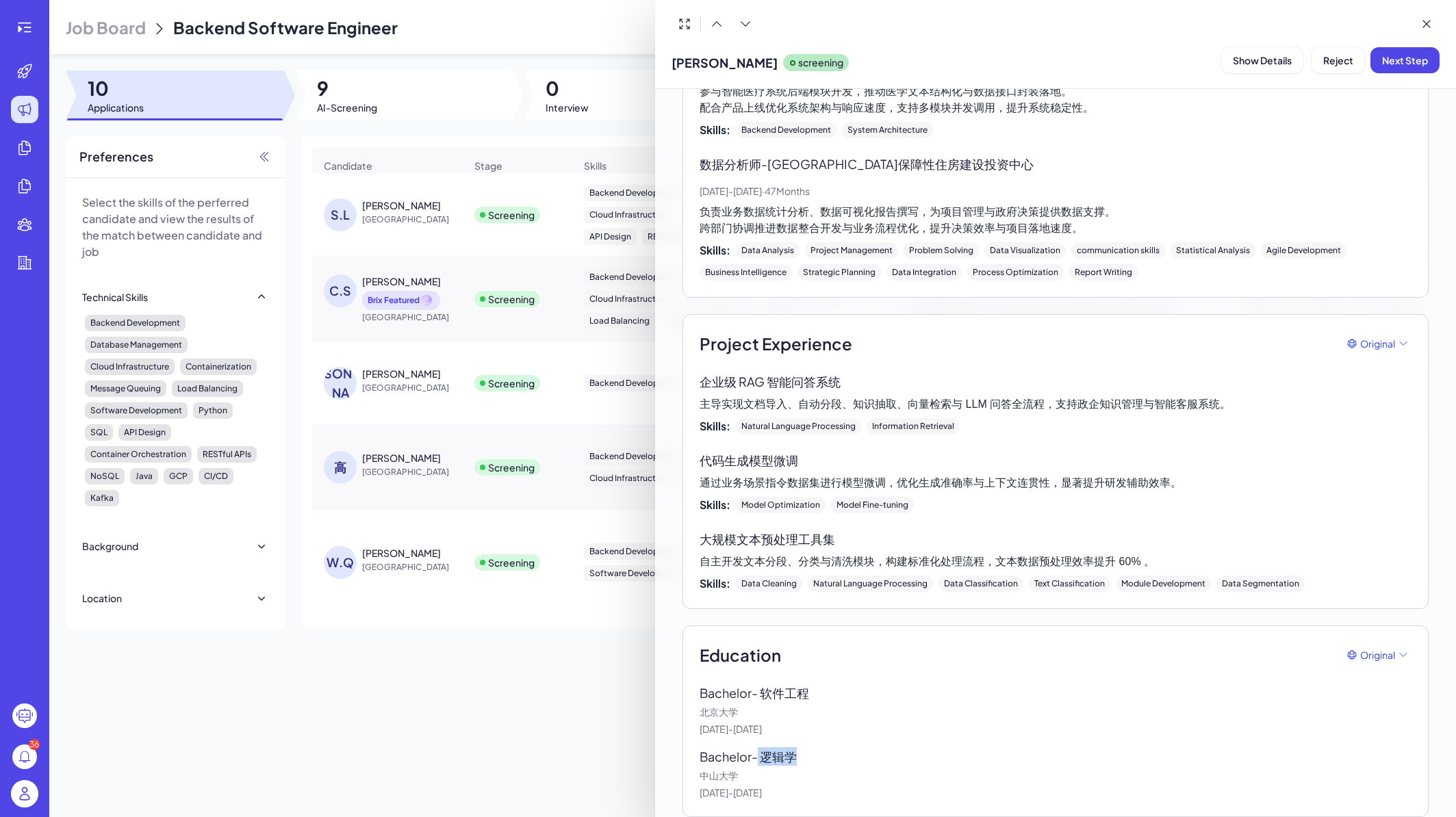
click at [803, 748] on p "Bachelor - 逻辑学" at bounding box center [758, 757] width 117 height 19
drag, startPoint x: 807, startPoint y: 746, endPoint x: 693, endPoint y: 742, distance: 114.1
click at [693, 742] on div "Education Original Bachelor - 软件工程 北京大学 Aug, 2016 - Jun, 2018 Bachelor - 逻辑学 中山…" at bounding box center [1056, 721] width 747 height 192
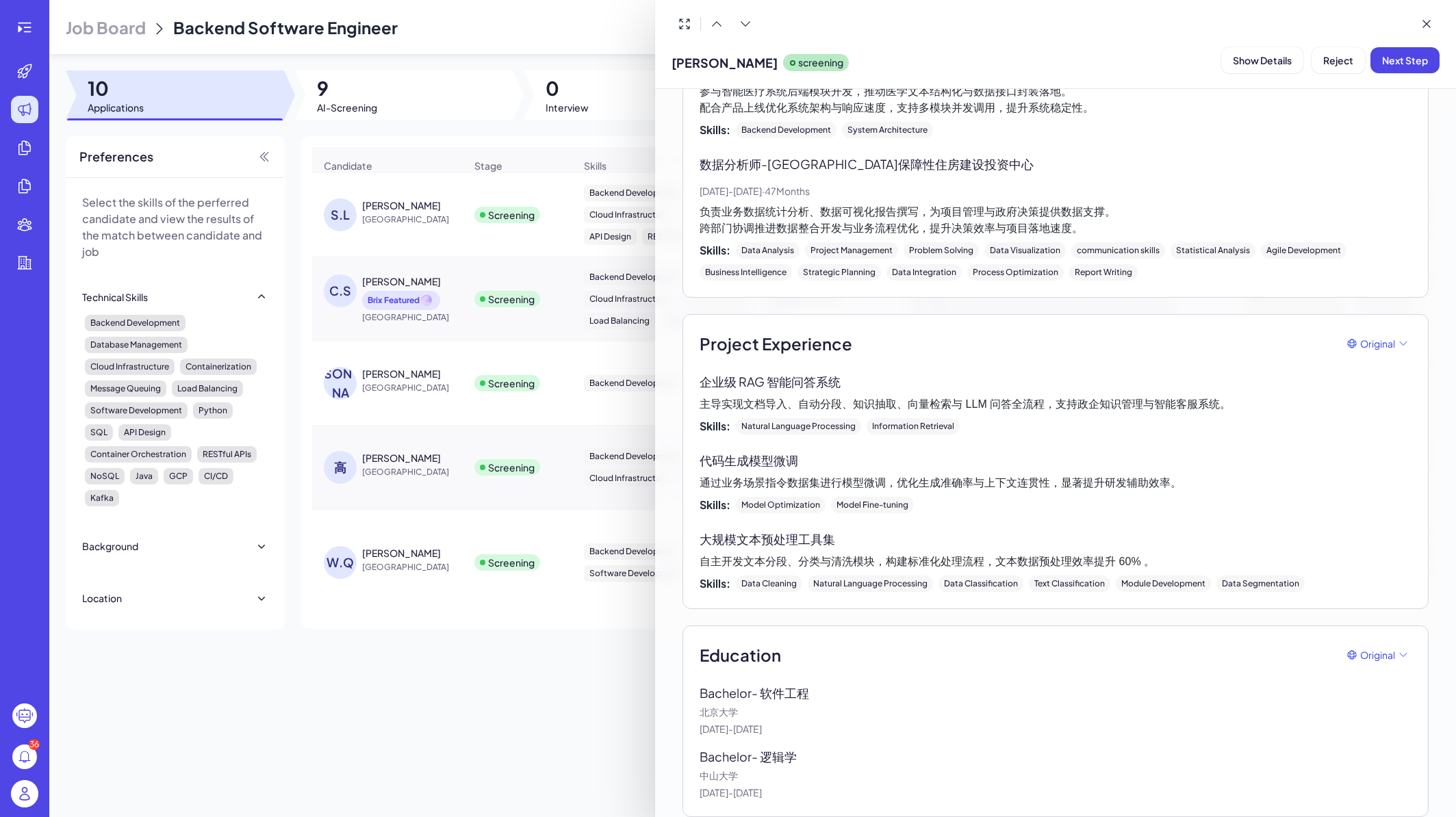
click at [705, 748] on p "Bachelor - 逻辑学" at bounding box center [758, 757] width 117 height 19
click at [724, 748] on p "Bachelor - 逻辑学" at bounding box center [758, 757] width 117 height 19
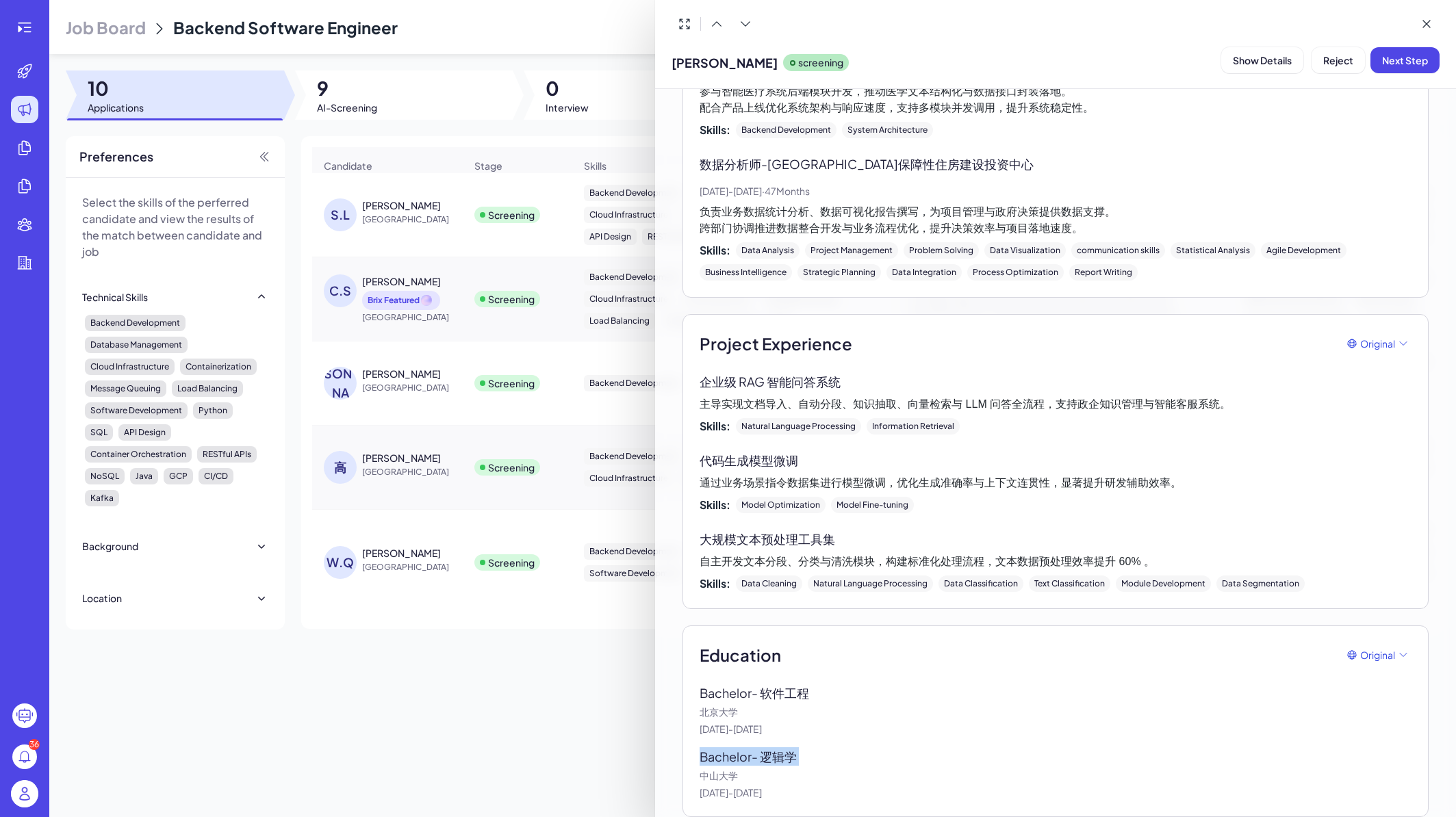
click at [724, 748] on p "Bachelor - 逻辑学" at bounding box center [758, 757] width 117 height 19
click at [755, 748] on p "Bachelor - 逻辑学" at bounding box center [758, 757] width 117 height 19
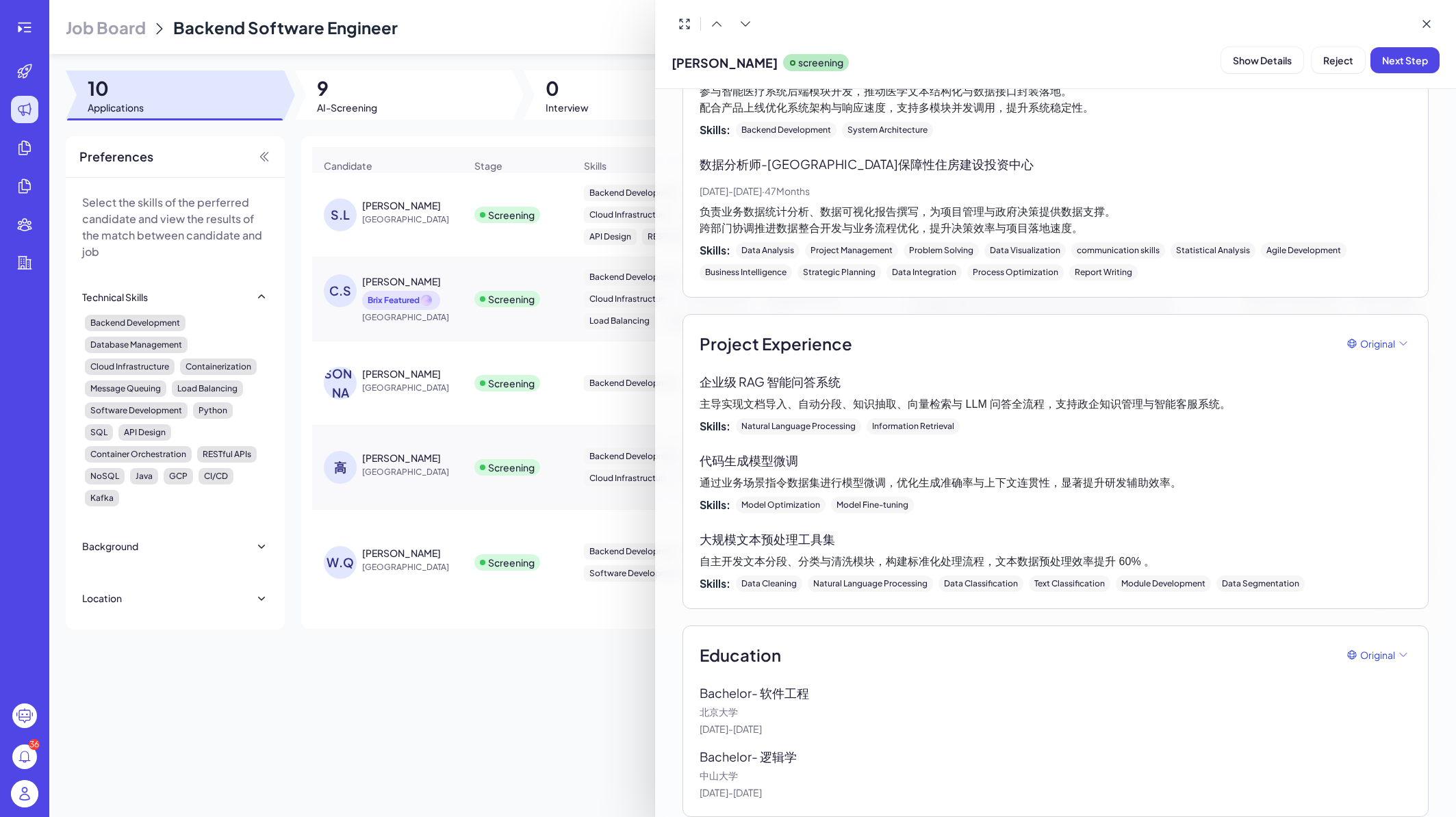
click at [773, 748] on p "Bachelor - 逻辑学" at bounding box center [758, 757] width 117 height 19
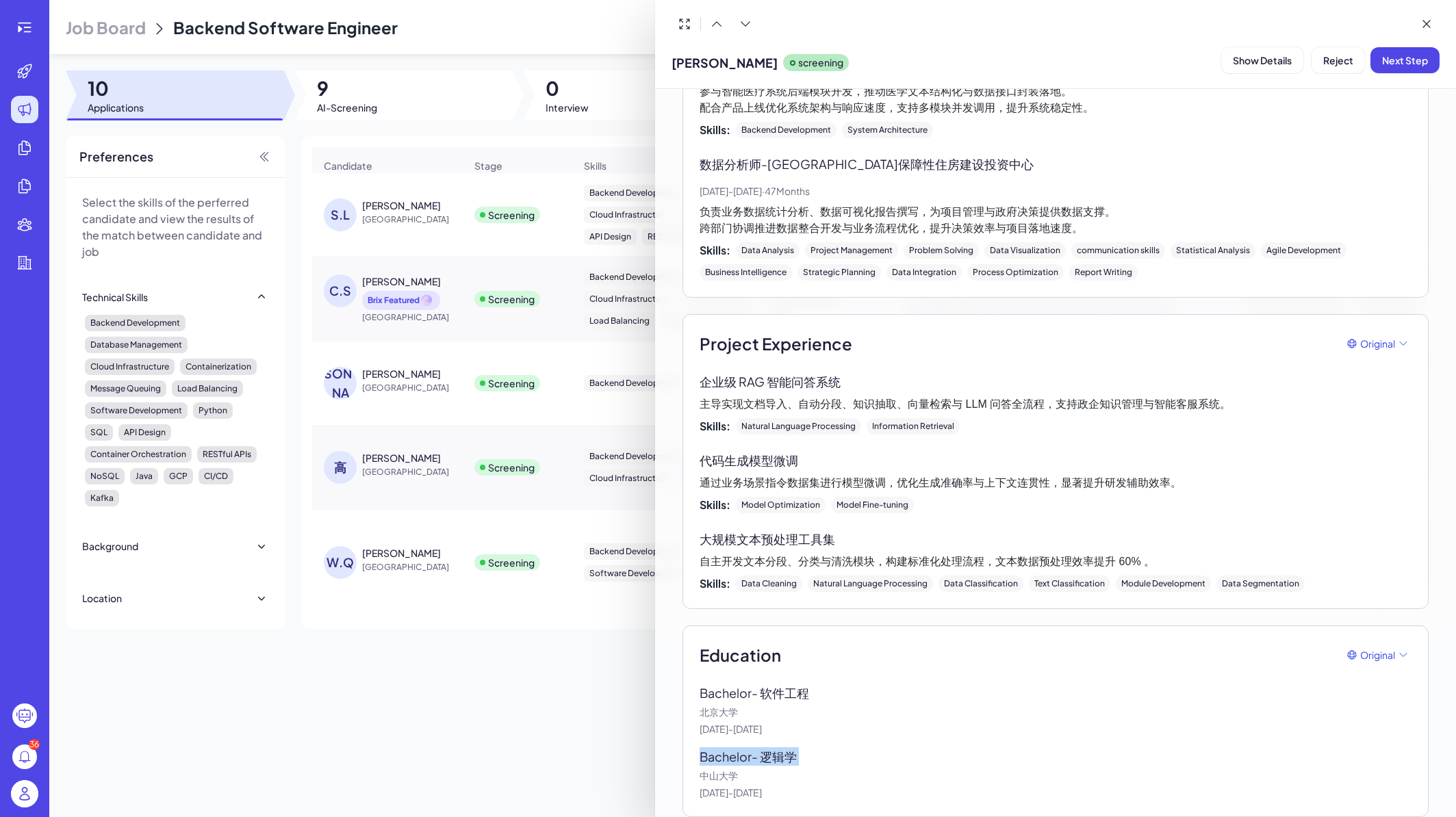
click at [773, 748] on p "Bachelor - 逻辑学" at bounding box center [758, 757] width 117 height 19
click at [802, 748] on p "Bachelor - 逻辑学" at bounding box center [758, 757] width 117 height 19
click at [503, 722] on div at bounding box center [728, 408] width 1456 height 817
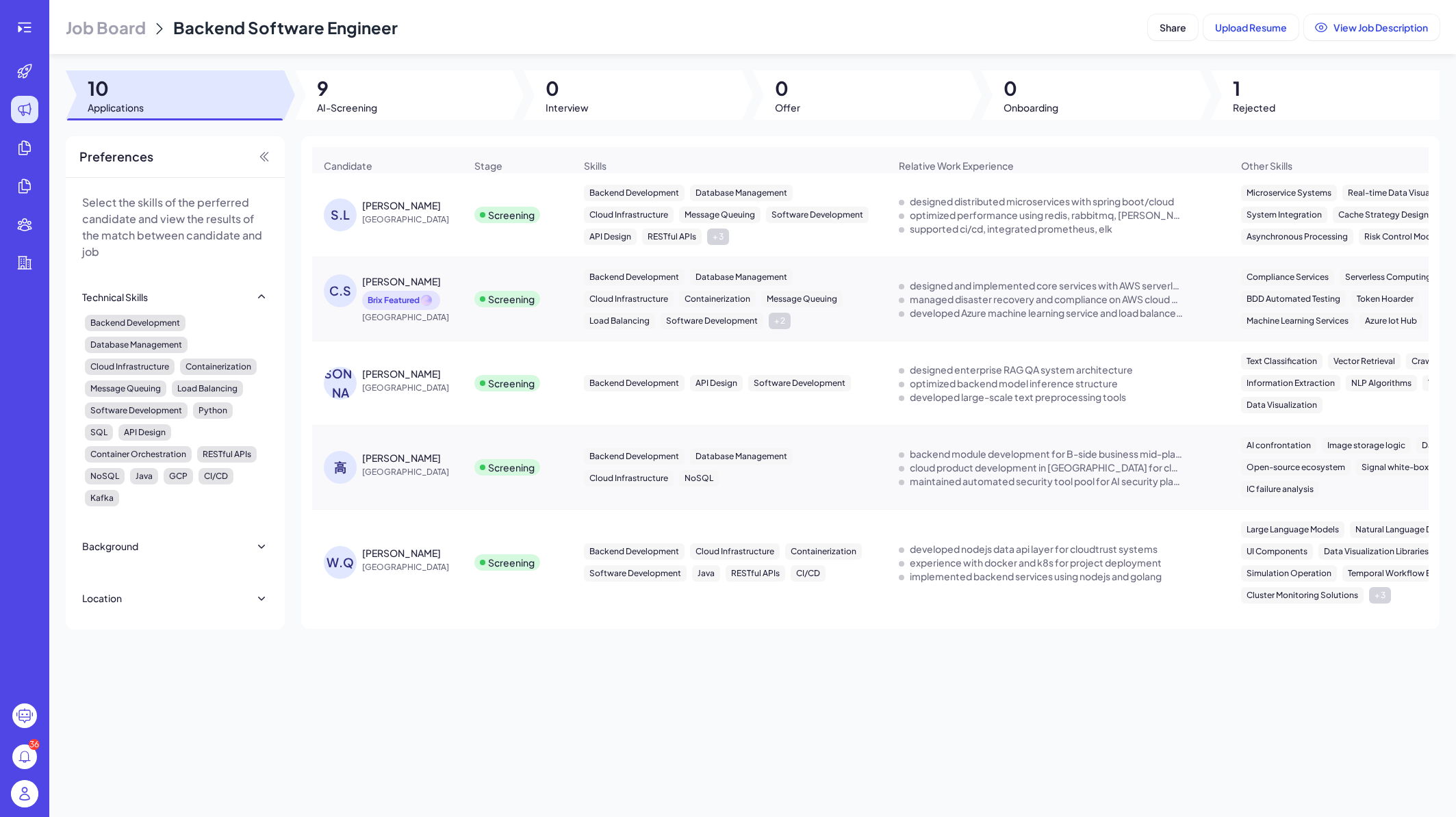
click at [437, 477] on span "China" at bounding box center [413, 472] width 103 height 14
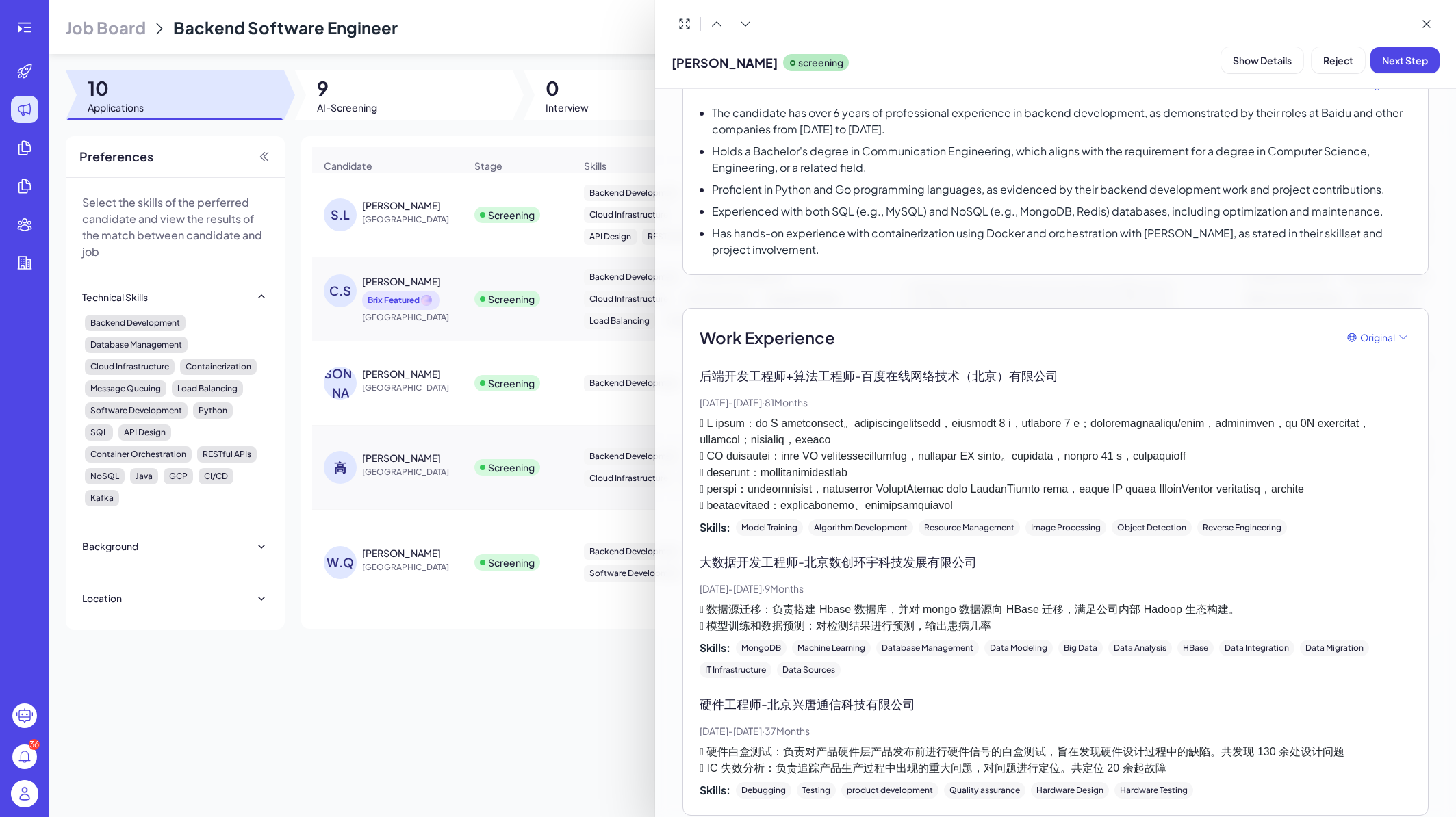
scroll to position [164, 0]
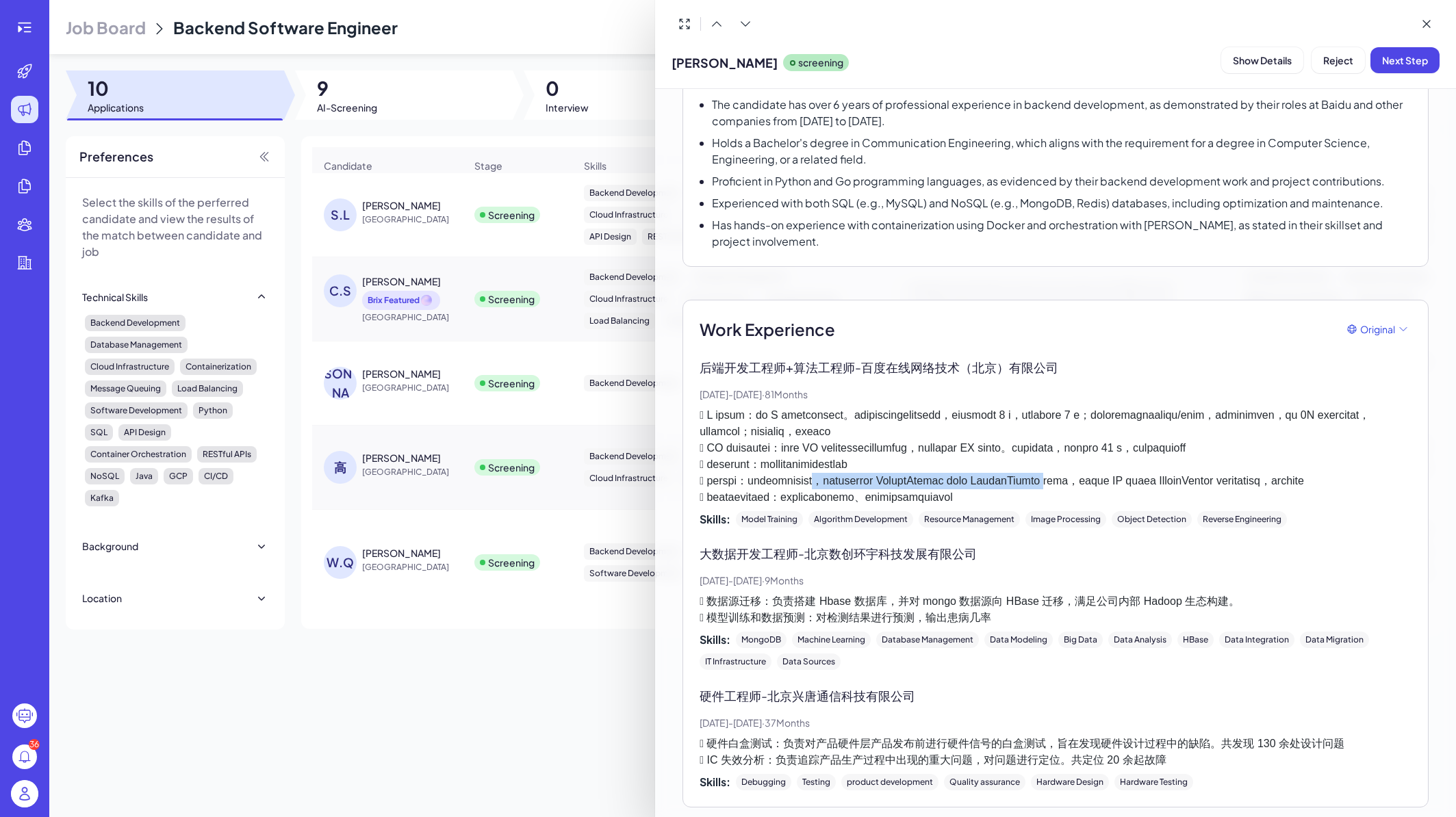
drag, startPoint x: 916, startPoint y: 516, endPoint x: 1231, endPoint y: 516, distance: 315.0
click at [1231, 506] on p at bounding box center [1056, 457] width 712 height 99
click at [1187, 506] on p at bounding box center [1056, 457] width 712 height 99
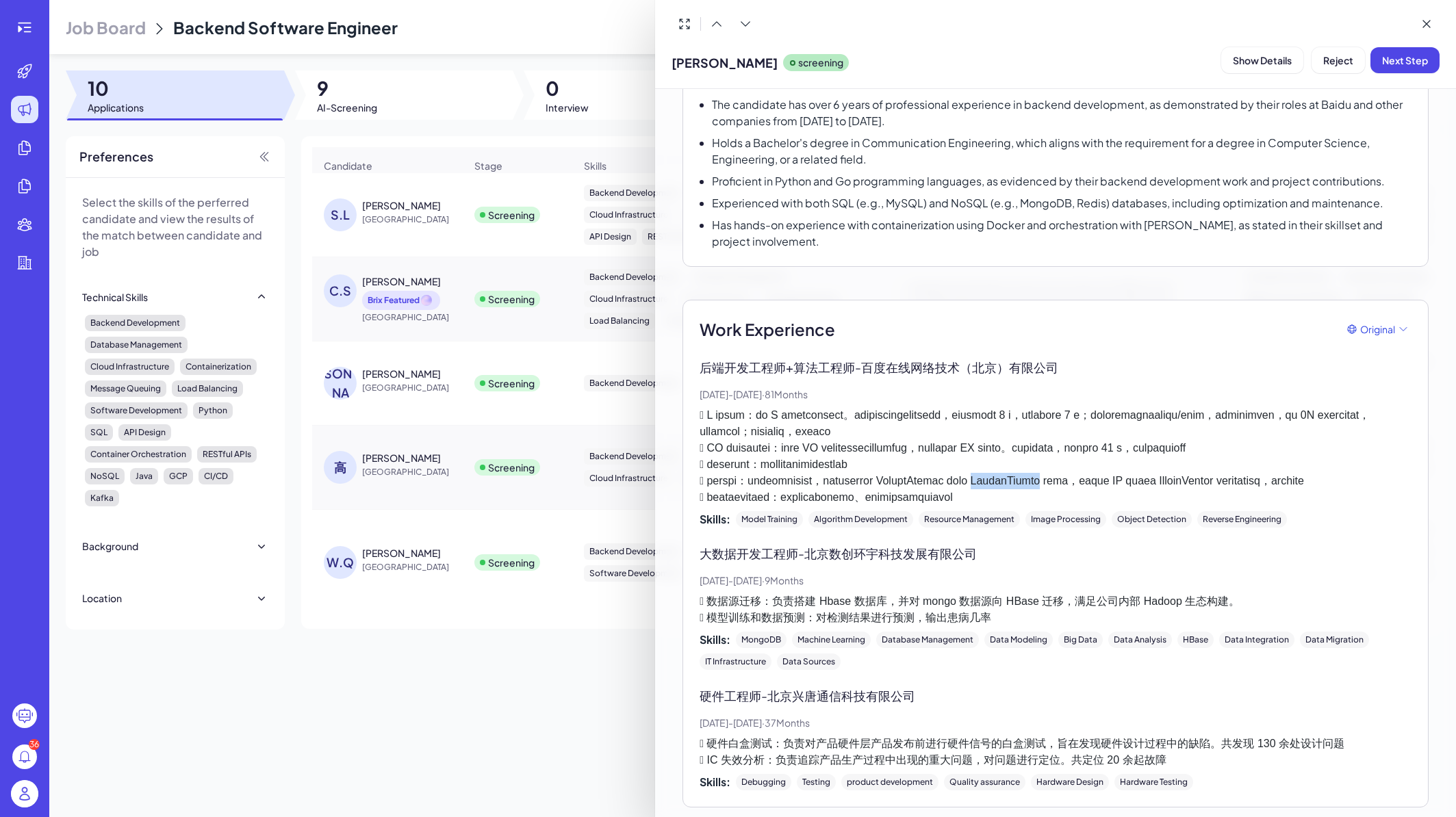
copy p "PaddleSleeve"
drag, startPoint x: 1158, startPoint y: 415, endPoint x: 816, endPoint y: 430, distance: 342.3
click at [816, 430] on p at bounding box center [1056, 457] width 712 height 99
drag, startPoint x: 777, startPoint y: 650, endPoint x: 1096, endPoint y: 647, distance: 319.0
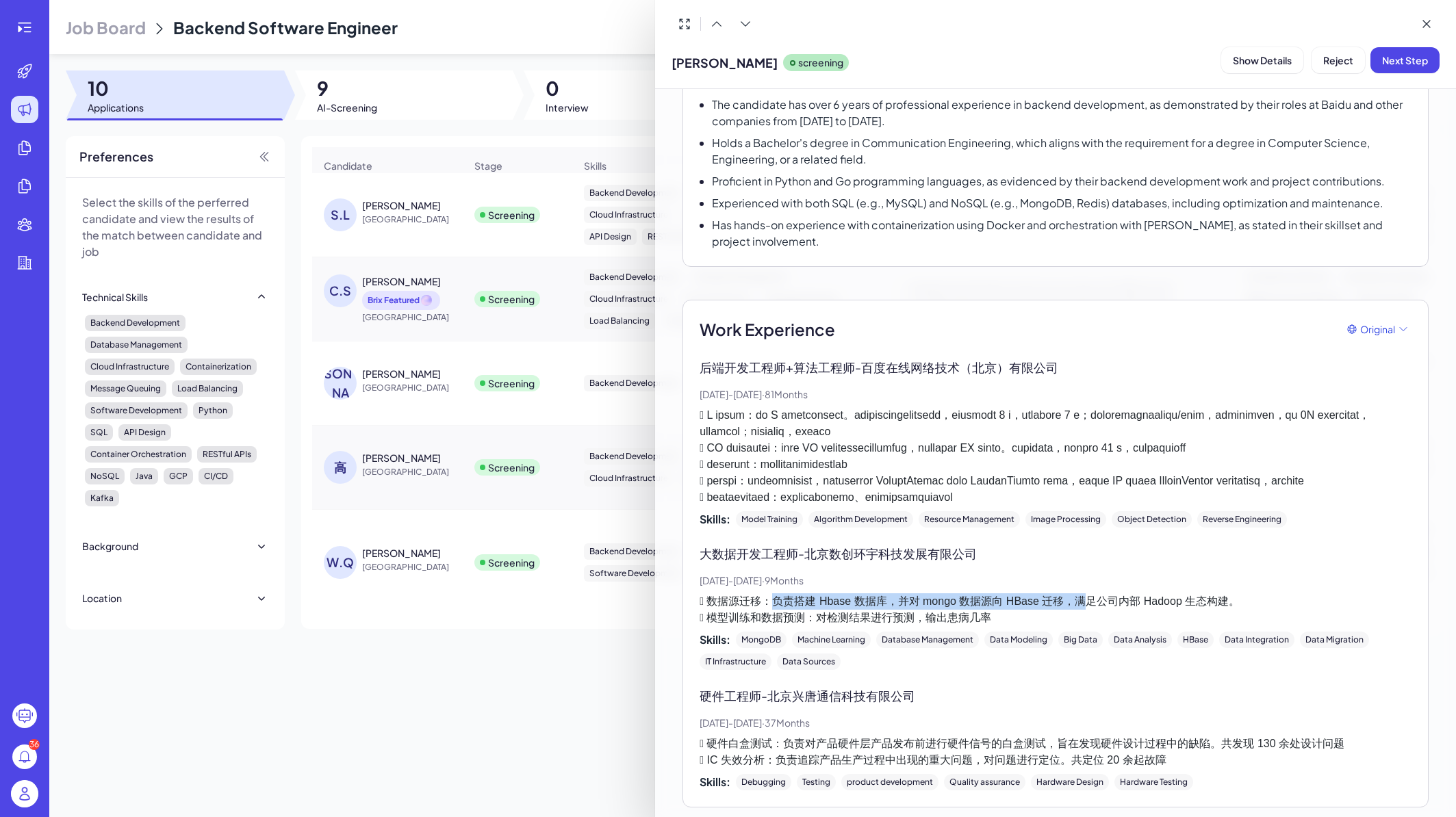
click at [1096, 626] on p " 数据源迁移：负责搭建 Hbase 数据库，并对 mongo 数据源向 HBase 迁移，满足公司内部 Hadoop 生态构建。  模型训练和数据预测：对…" at bounding box center [1056, 610] width 712 height 33
click at [1100, 626] on p " 数据源迁移：负责搭建 Hbase 数据库，并对 mongo 数据源向 HBase 迁移，满足公司内部 Hadoop 生态构建。  模型训练和数据预测：对…" at bounding box center [1056, 610] width 712 height 33
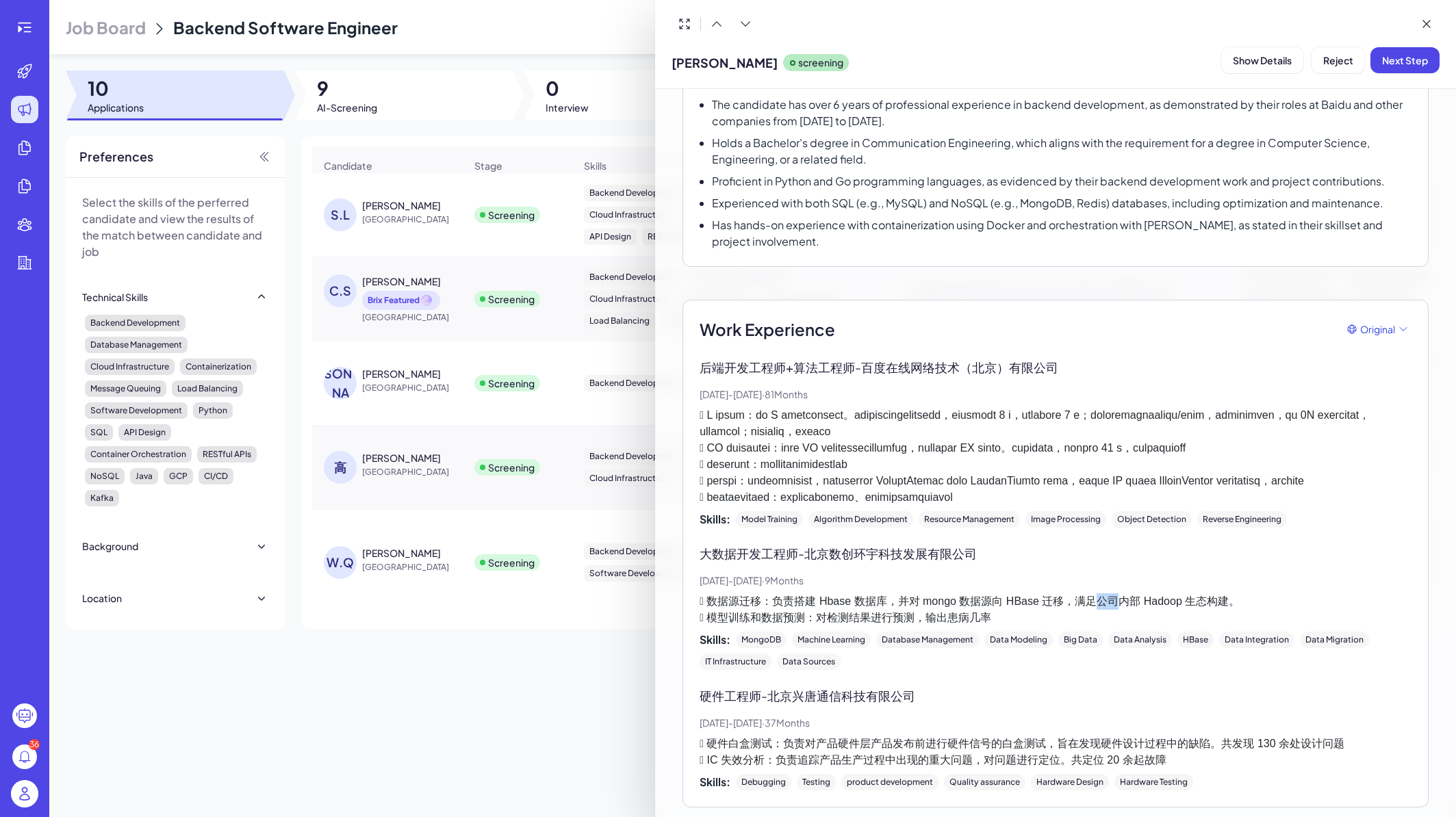
click at [1100, 626] on p " 数据源迁移：负责搭建 Hbase 数据库，并对 mongo 数据源向 HBase 迁移，满足公司内部 Hadoop 生态构建。  模型训练和数据预测：对…" at bounding box center [1056, 610] width 712 height 33
click at [1082, 626] on p " 数据源迁移：负责搭建 Hbase 数据库，并对 mongo 数据源向 HBase 迁移，满足公司内部 Hadoop 生态构建。  模型训练和数据预测：对…" at bounding box center [1056, 610] width 712 height 33
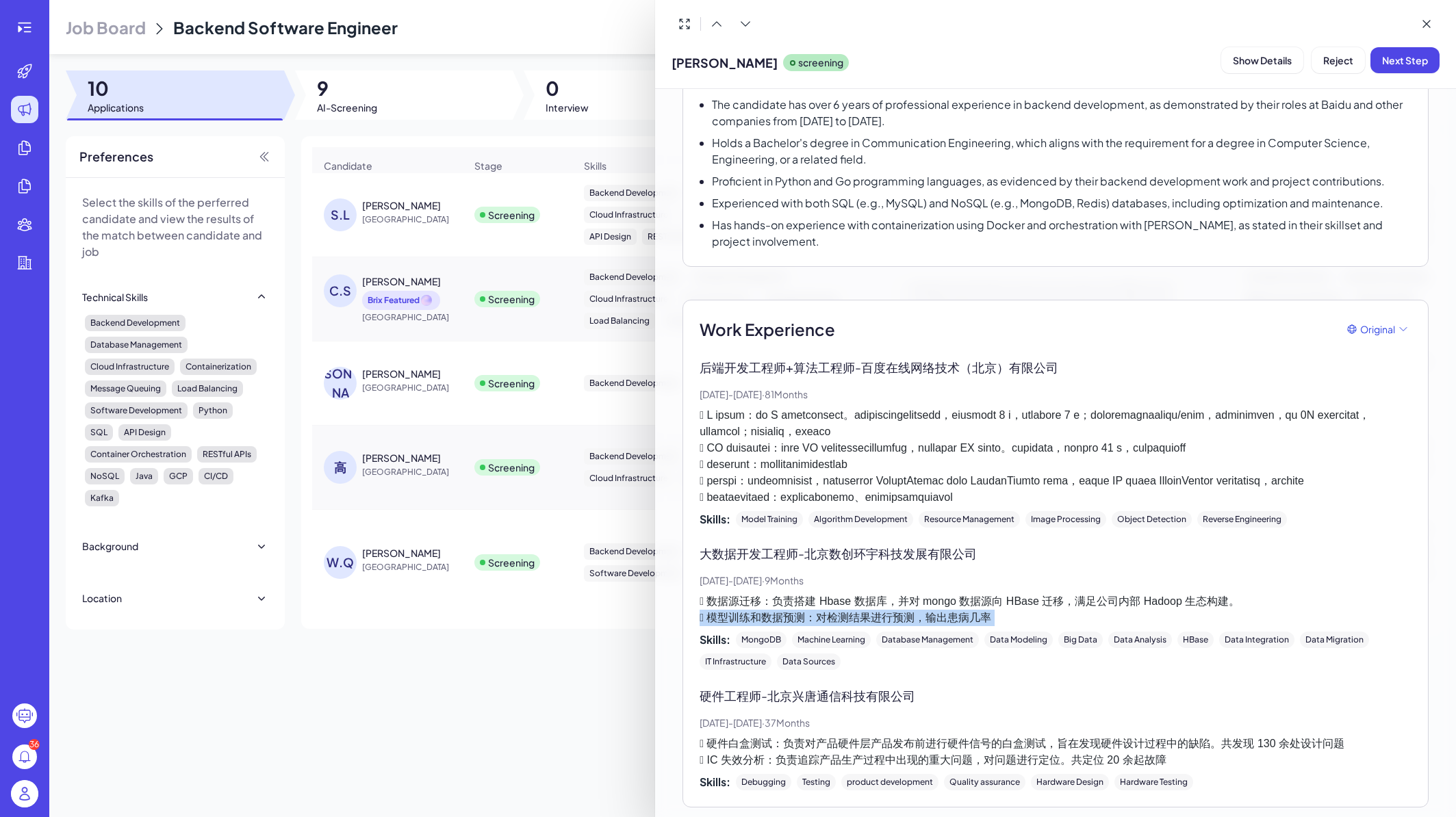
click at [1025, 626] on p " 数据源迁移：负责搭建 Hbase 数据库，并对 mongo 数据源向 HBase 迁移，满足公司内部 Hadoop 生态构建。  模型训练和数据预测：对…" at bounding box center [1056, 610] width 712 height 33
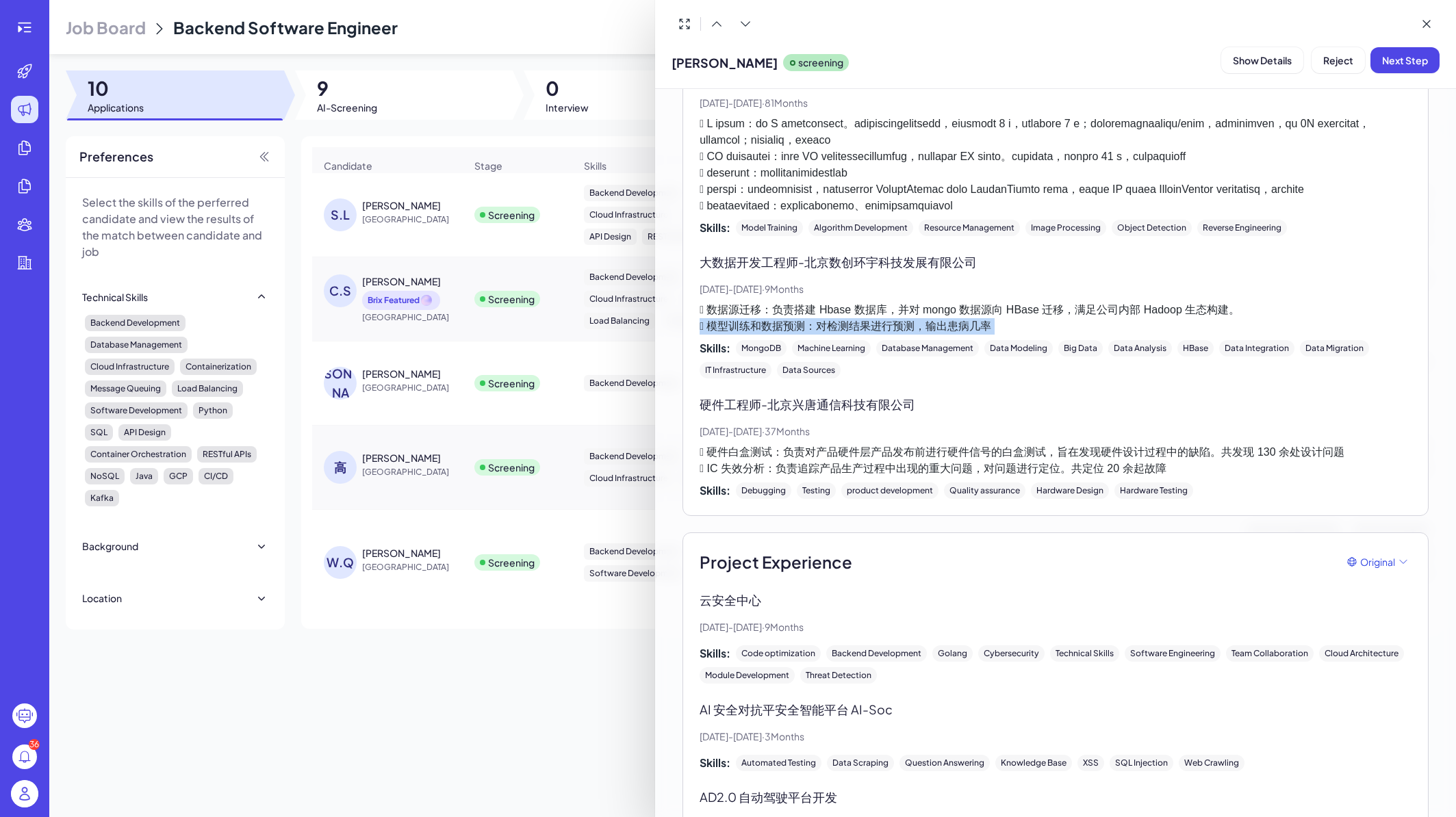
scroll to position [739, 0]
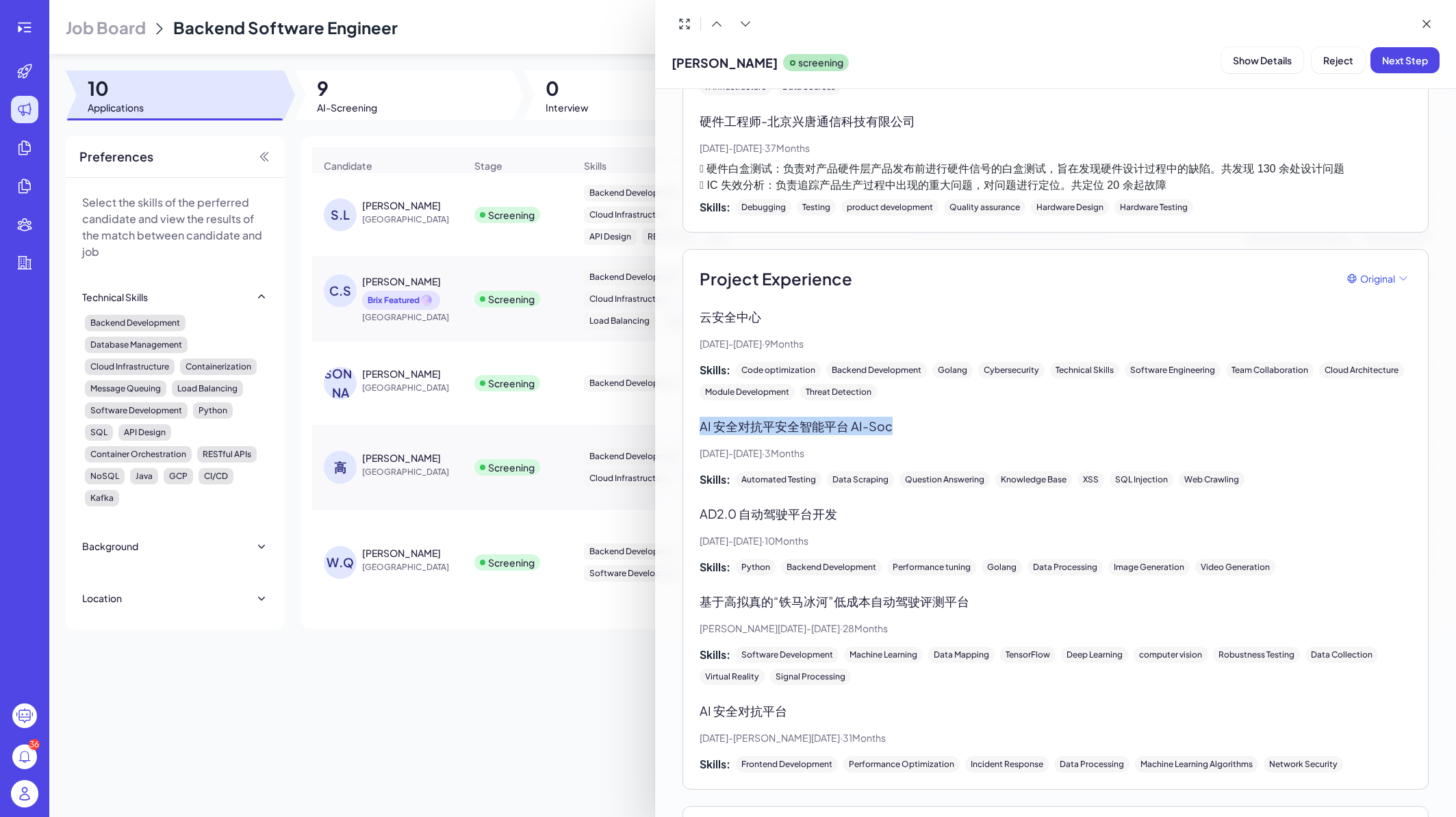
drag, startPoint x: 696, startPoint y: 471, endPoint x: 933, endPoint y: 475, distance: 237.0
click at [933, 475] on div "Project Experience Original 云安全中心 Apr, 2024 - Feb, 2025 · 9 Months Skills: Code…" at bounding box center [1056, 520] width 747 height 541
click at [933, 435] on p "AI 安全对抗平安全智能平台 AI-Soc" at bounding box center [1056, 426] width 712 height 19
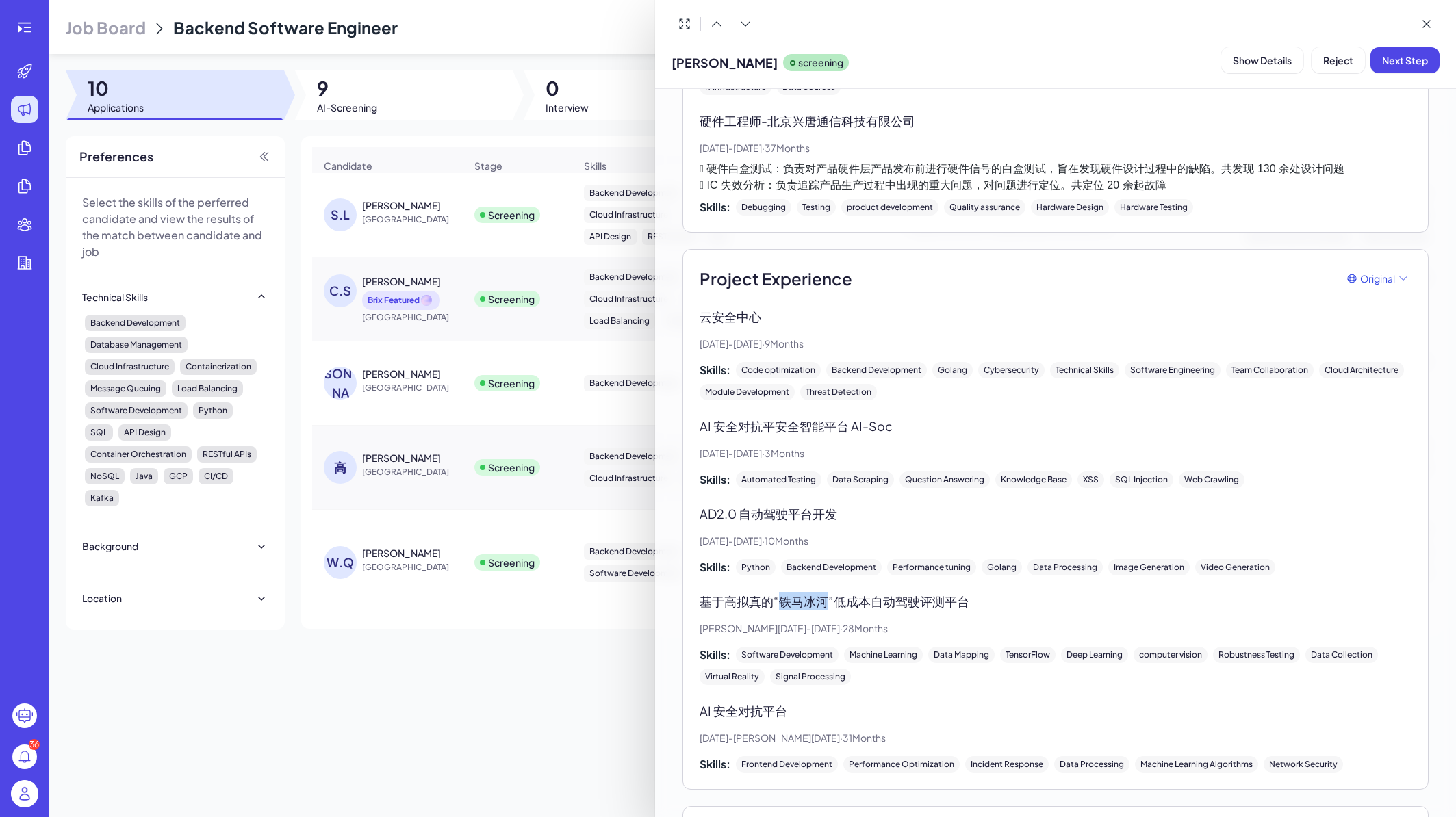
drag, startPoint x: 782, startPoint y: 650, endPoint x: 830, endPoint y: 656, distance: 48.4
click at [830, 610] on p "基于高拟真的“铁马冰河”低成本自动驾驶评测平台" at bounding box center [1056, 601] width 712 height 19
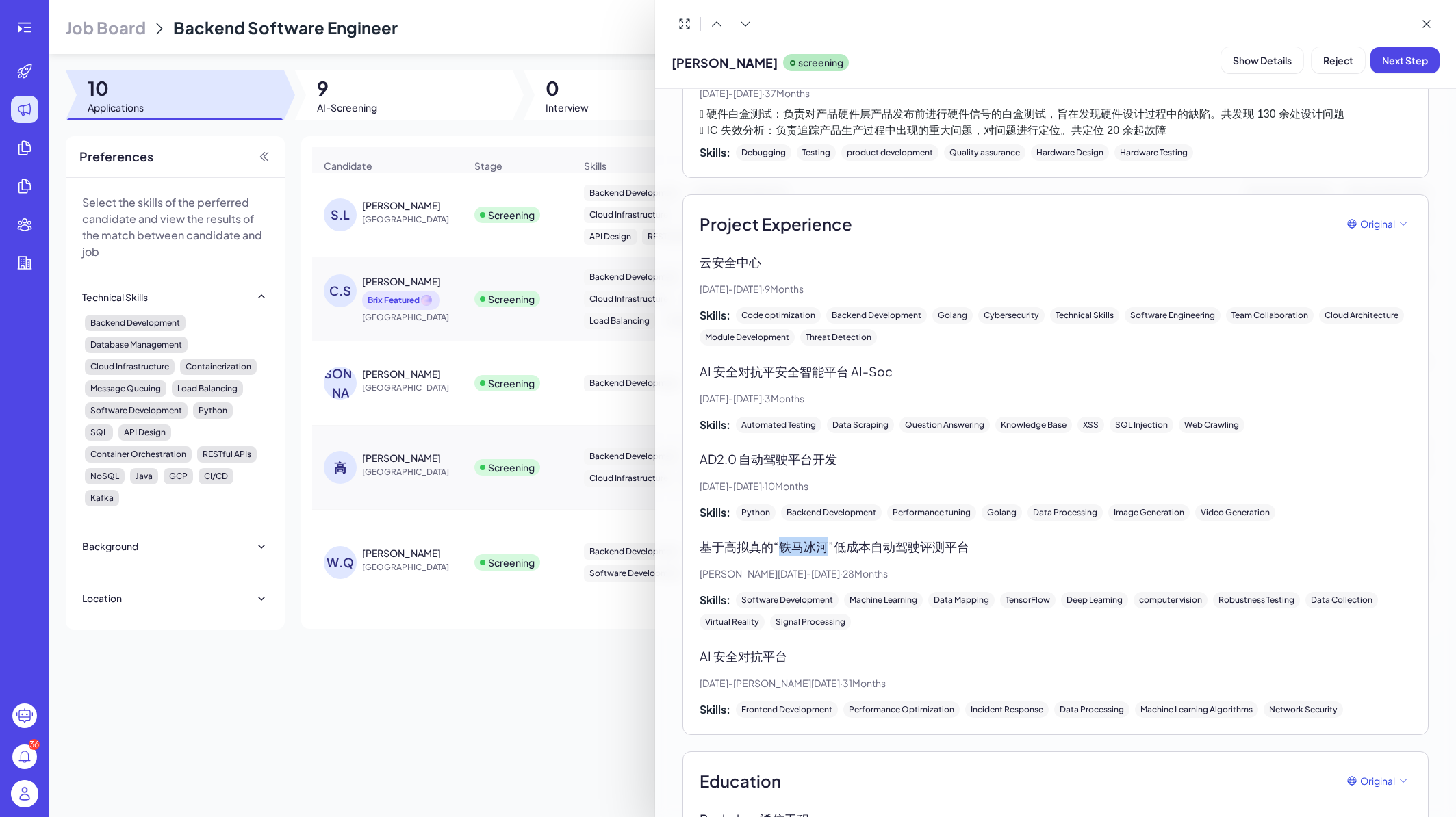
scroll to position [922, 0]
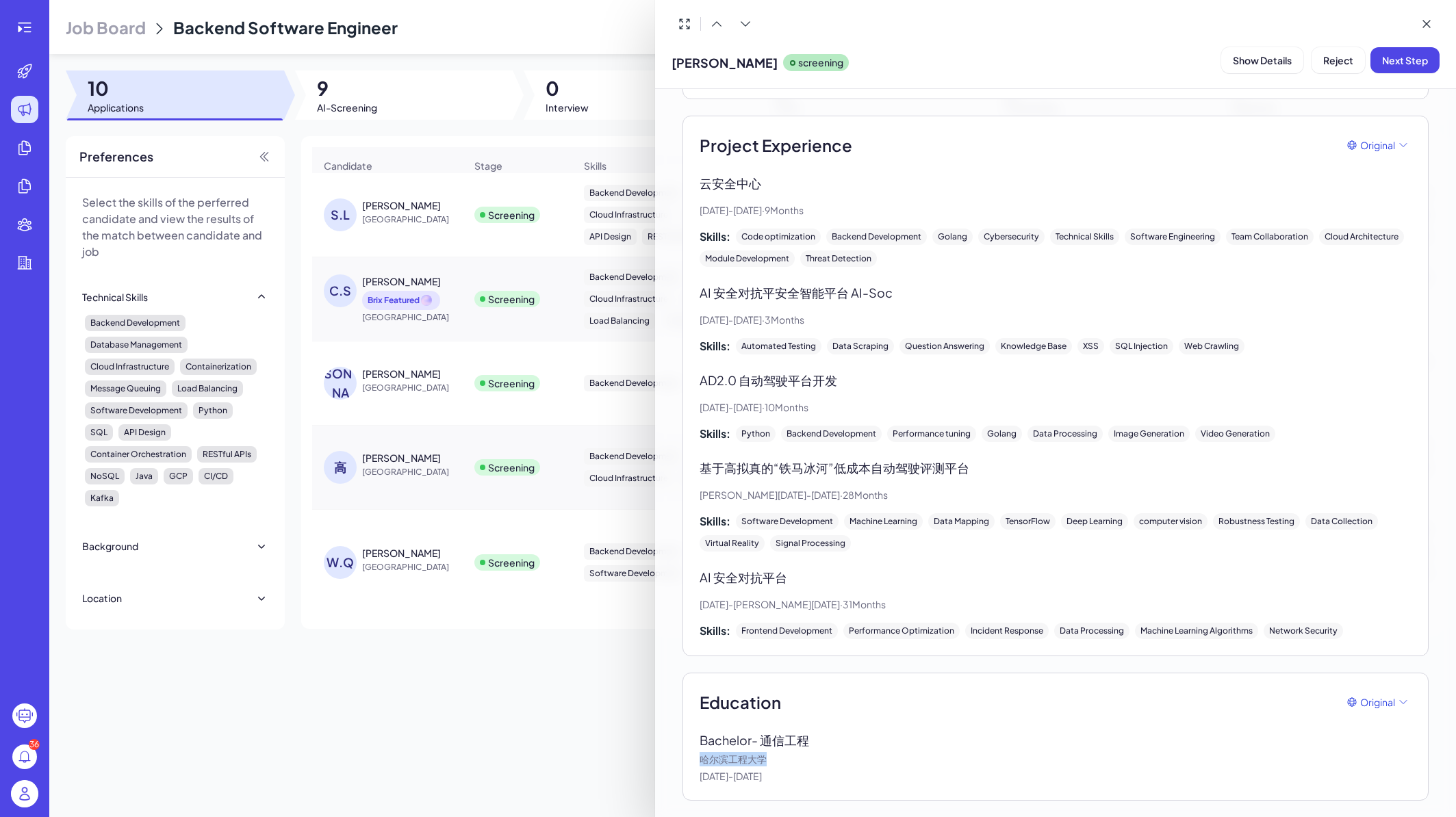
drag, startPoint x: 772, startPoint y: 759, endPoint x: 701, endPoint y: 755, distance: 71.1
click at [701, 755] on p "哈尔滨工程大学" at bounding box center [1056, 759] width 712 height 14
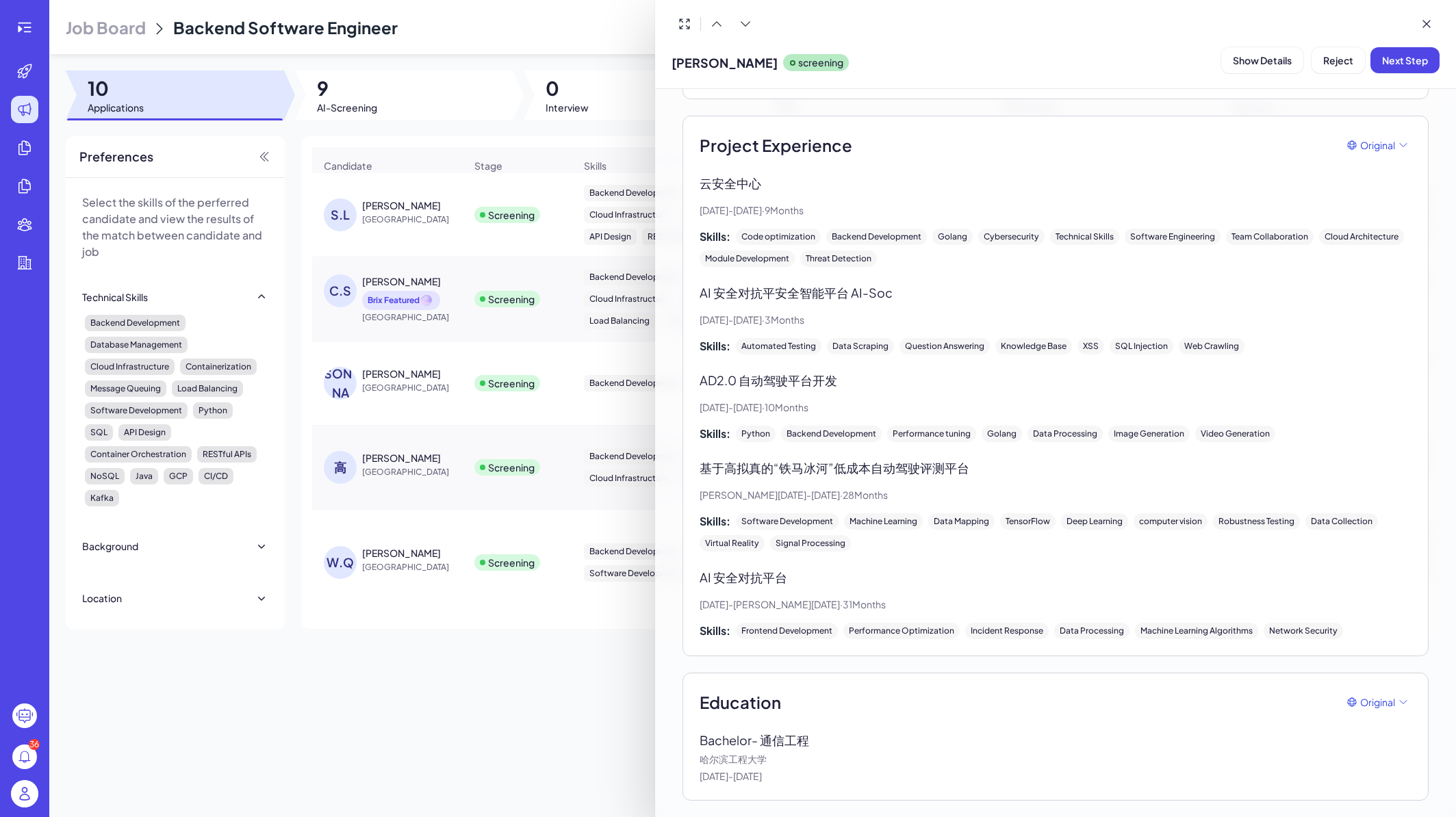
click at [595, 728] on div at bounding box center [728, 408] width 1456 height 817
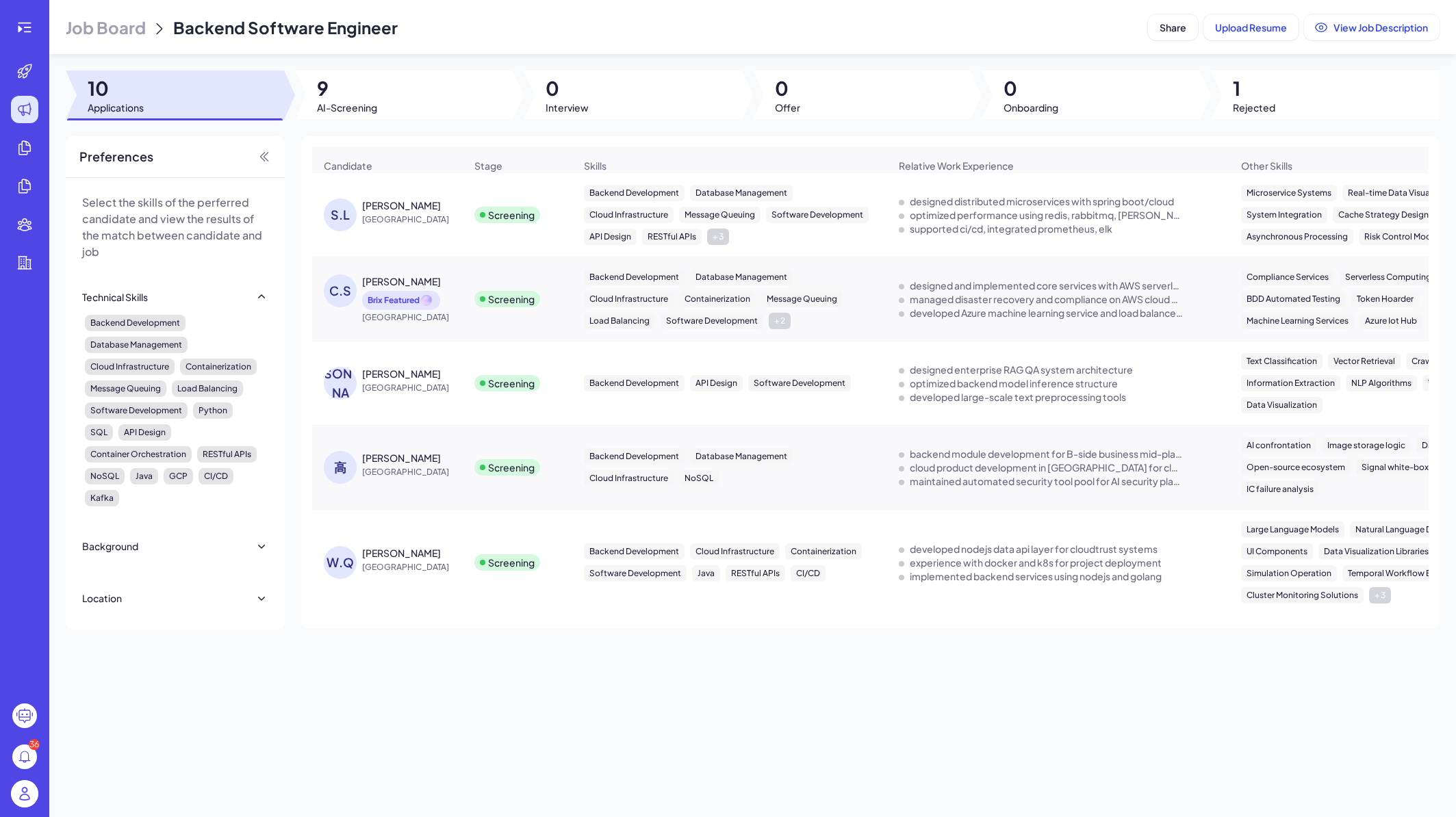
click at [435, 479] on span "China" at bounding box center [413, 472] width 103 height 14
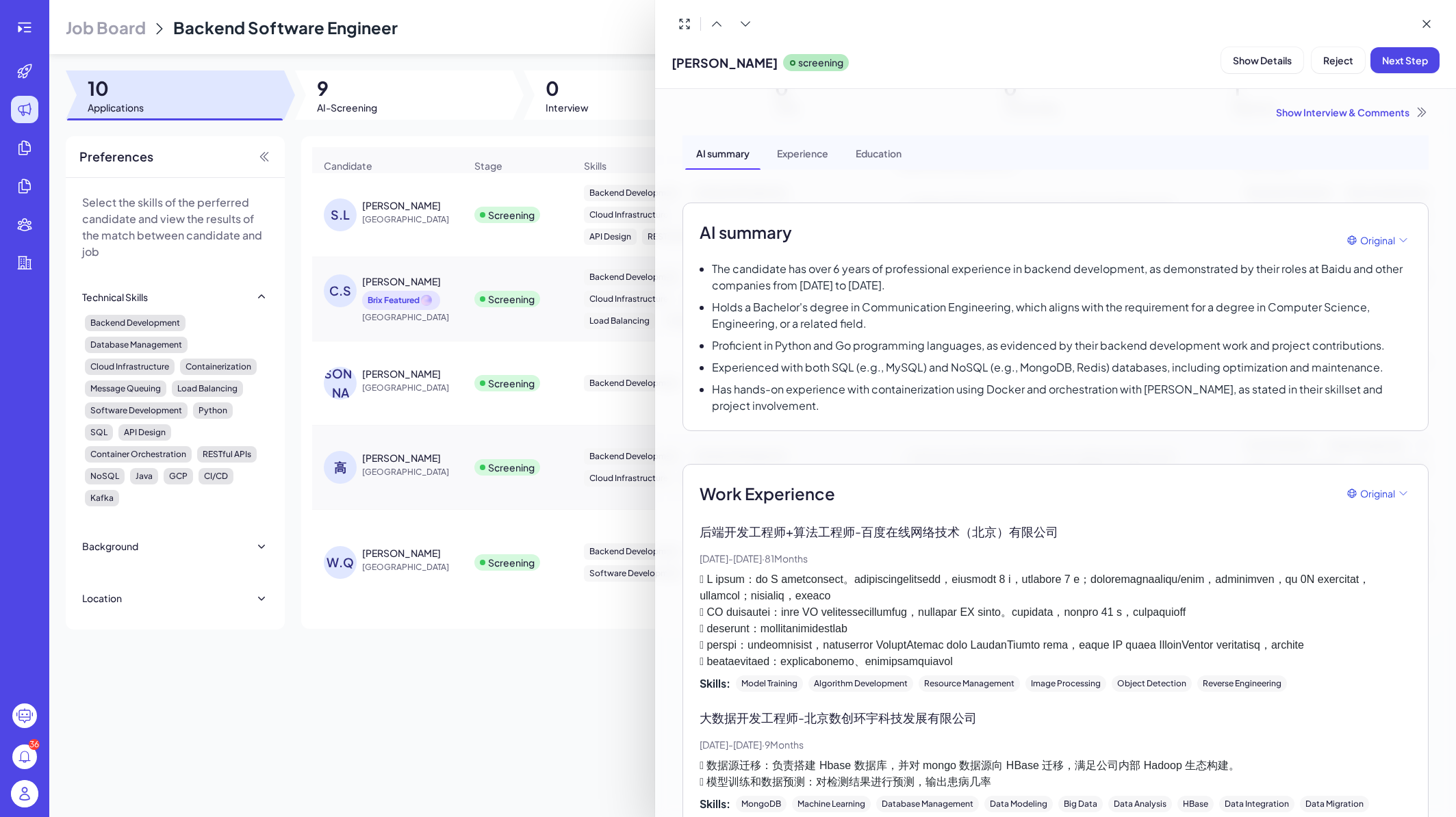
click at [581, 739] on div at bounding box center [728, 408] width 1456 height 817
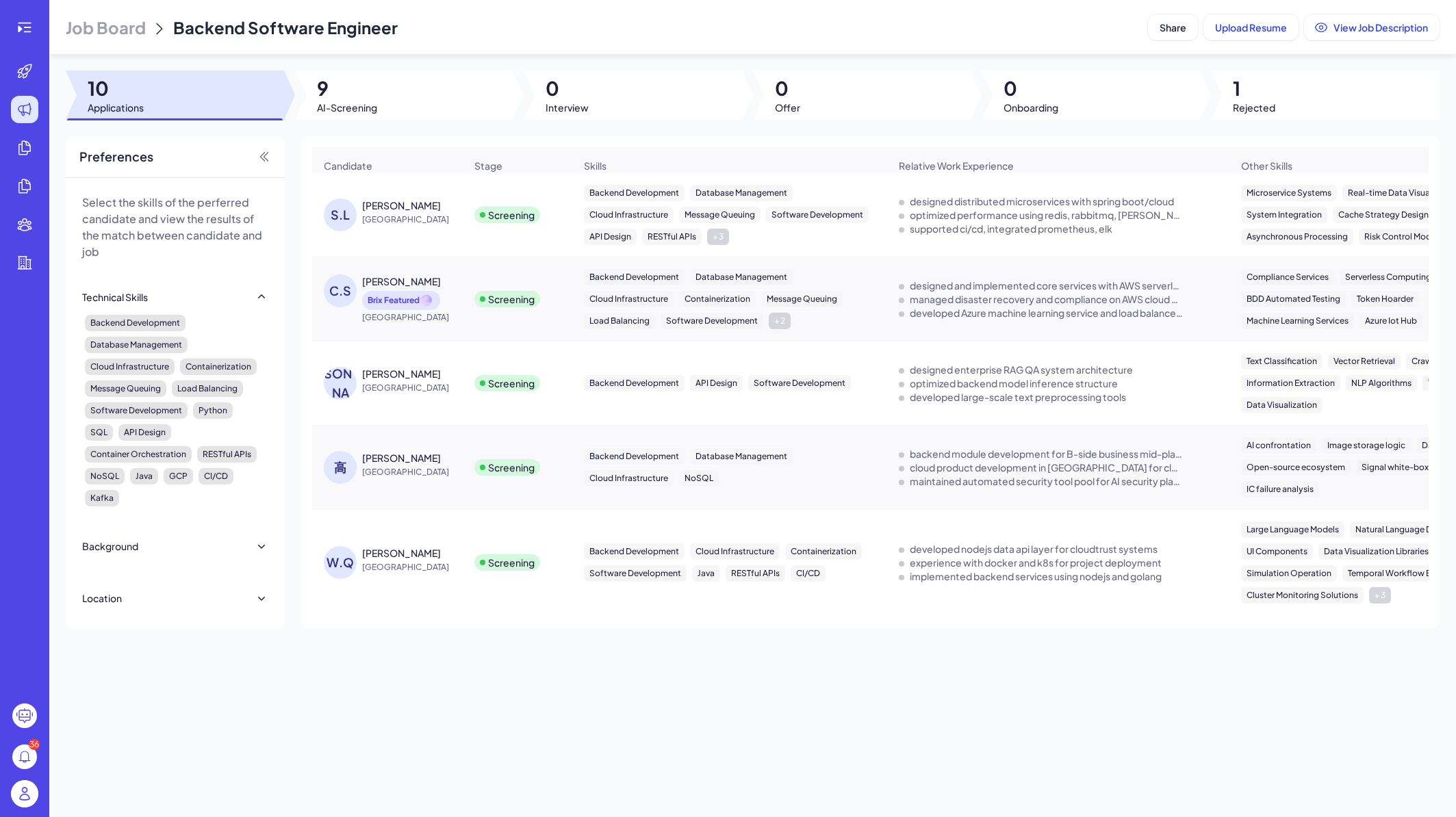
click at [433, 569] on span "China" at bounding box center [413, 567] width 103 height 14
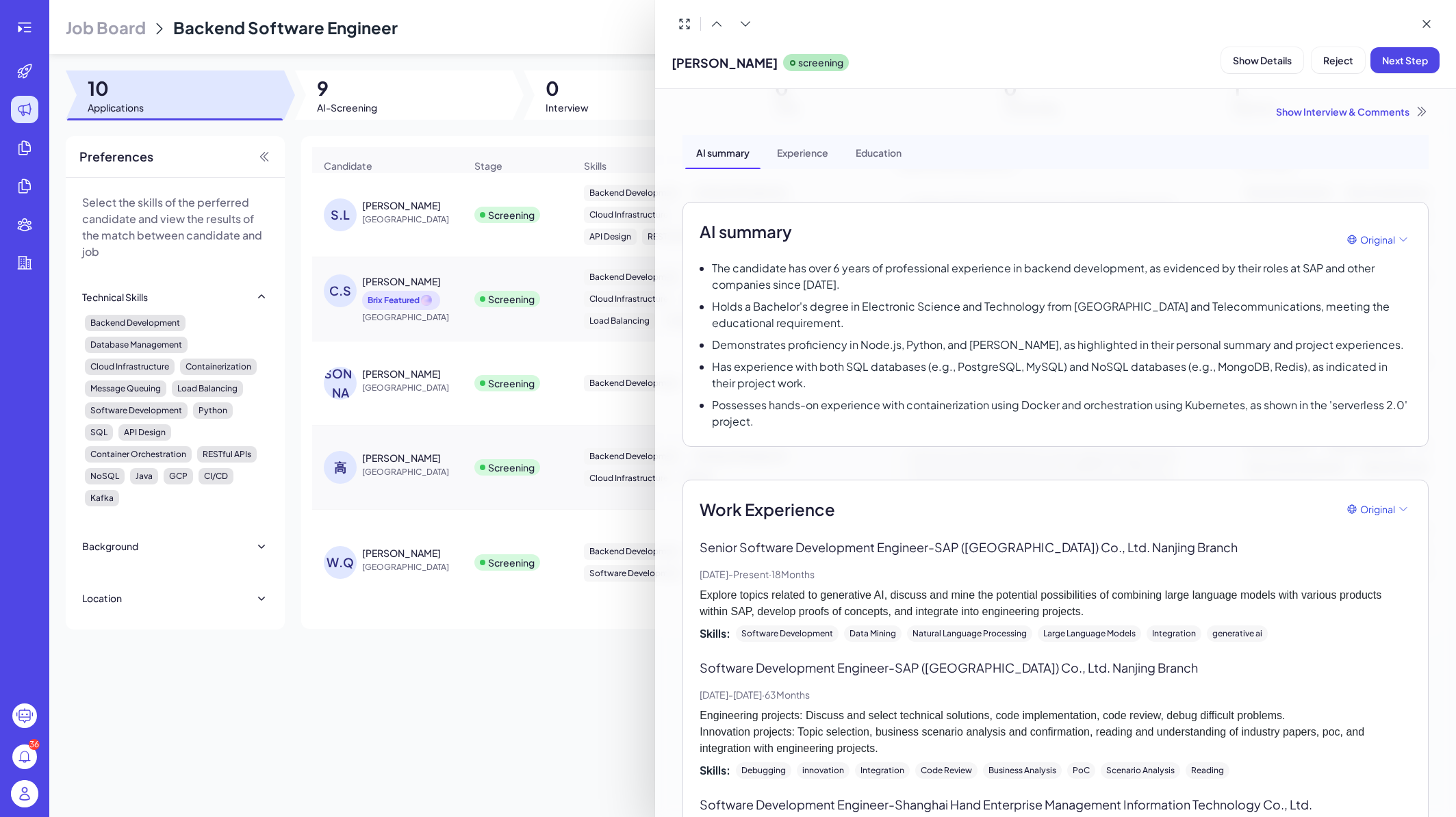
scroll to position [0, 0]
click at [454, 246] on div at bounding box center [728, 408] width 1456 height 817
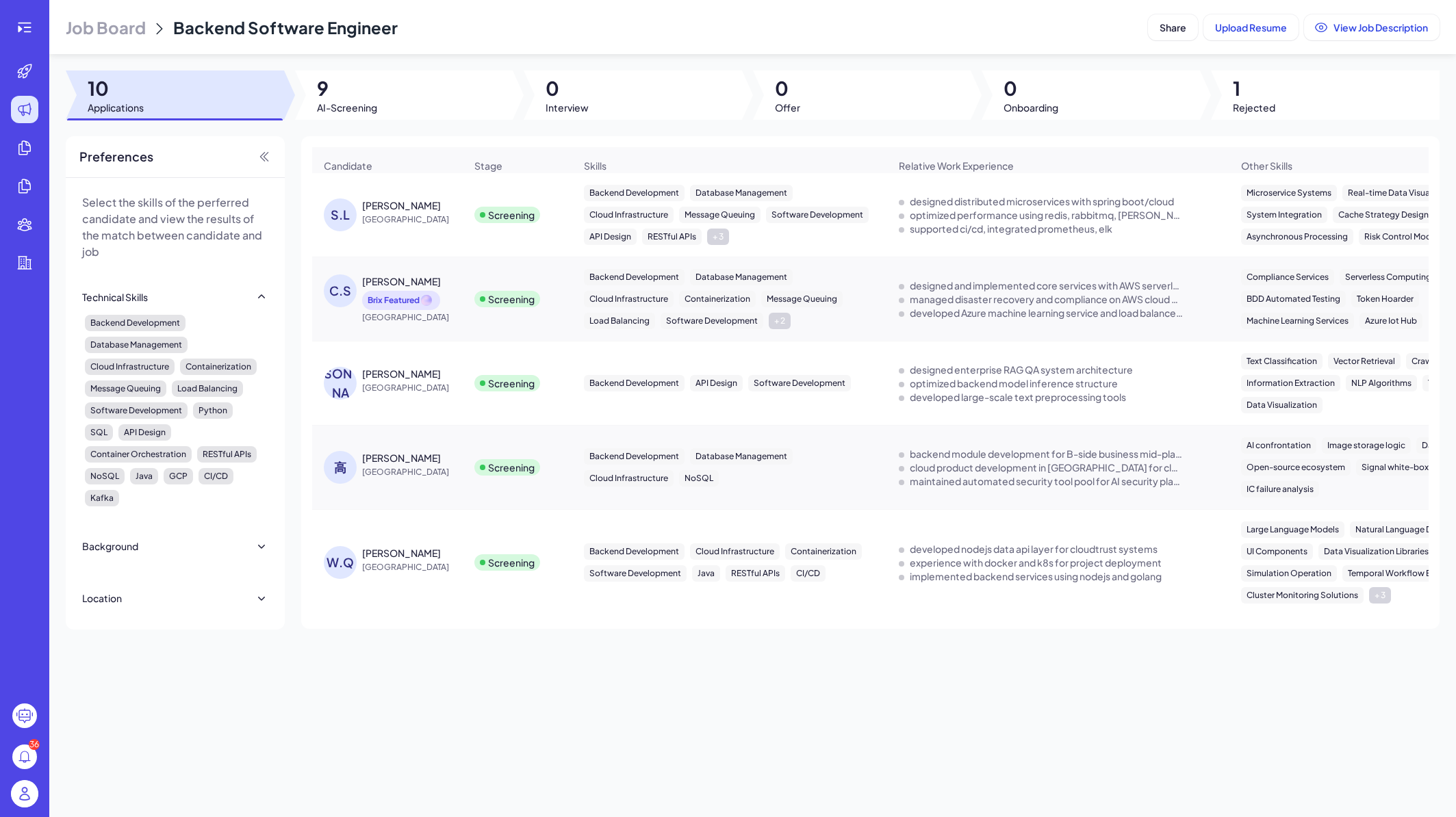
click at [432, 227] on span "China" at bounding box center [413, 220] width 103 height 14
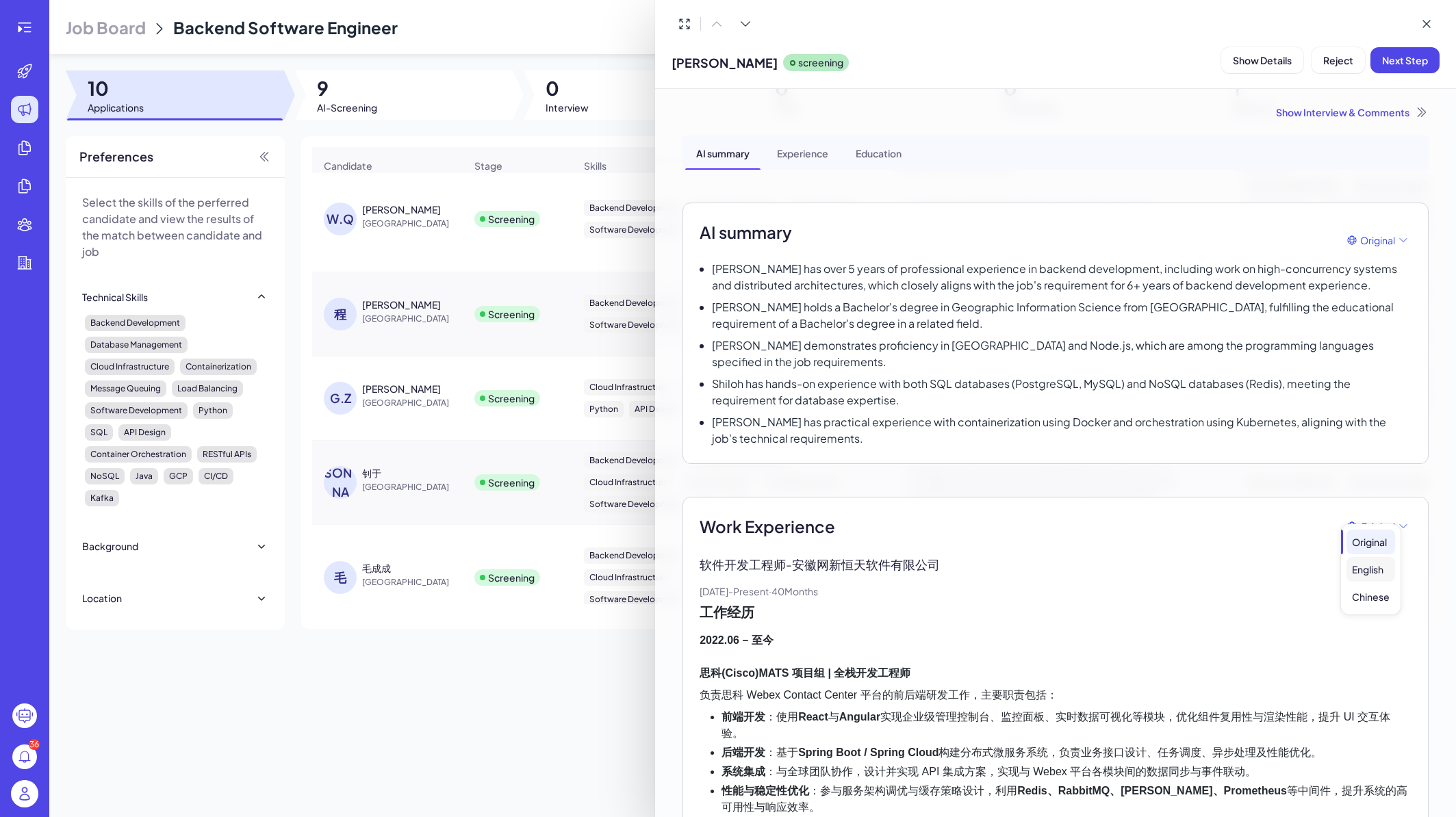
click at [1372, 574] on div "English" at bounding box center [1371, 569] width 49 height 25
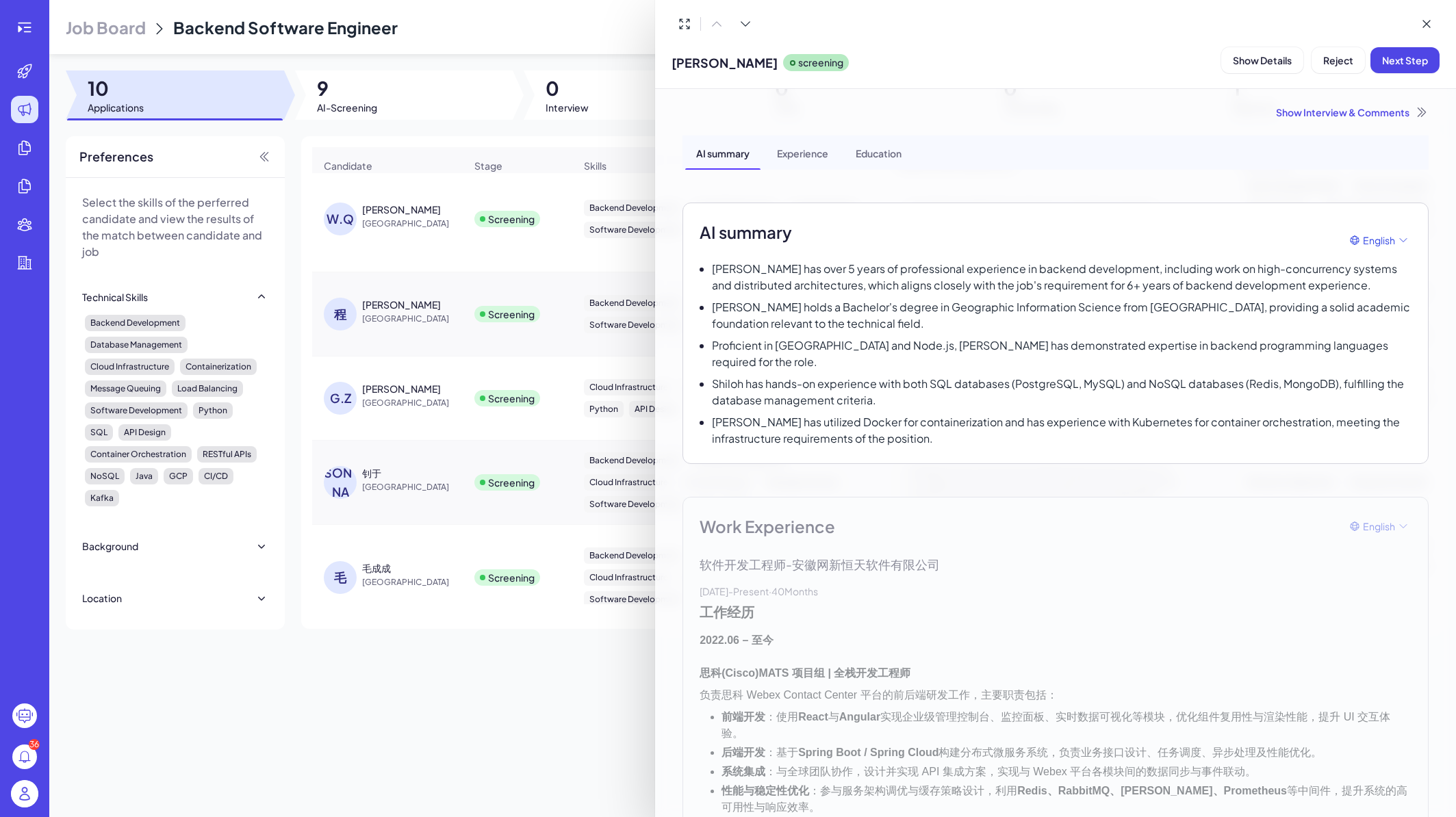
click at [819, 151] on div "Experience" at bounding box center [802, 152] width 73 height 34
click at [887, 149] on div "Education" at bounding box center [878, 152] width 68 height 34
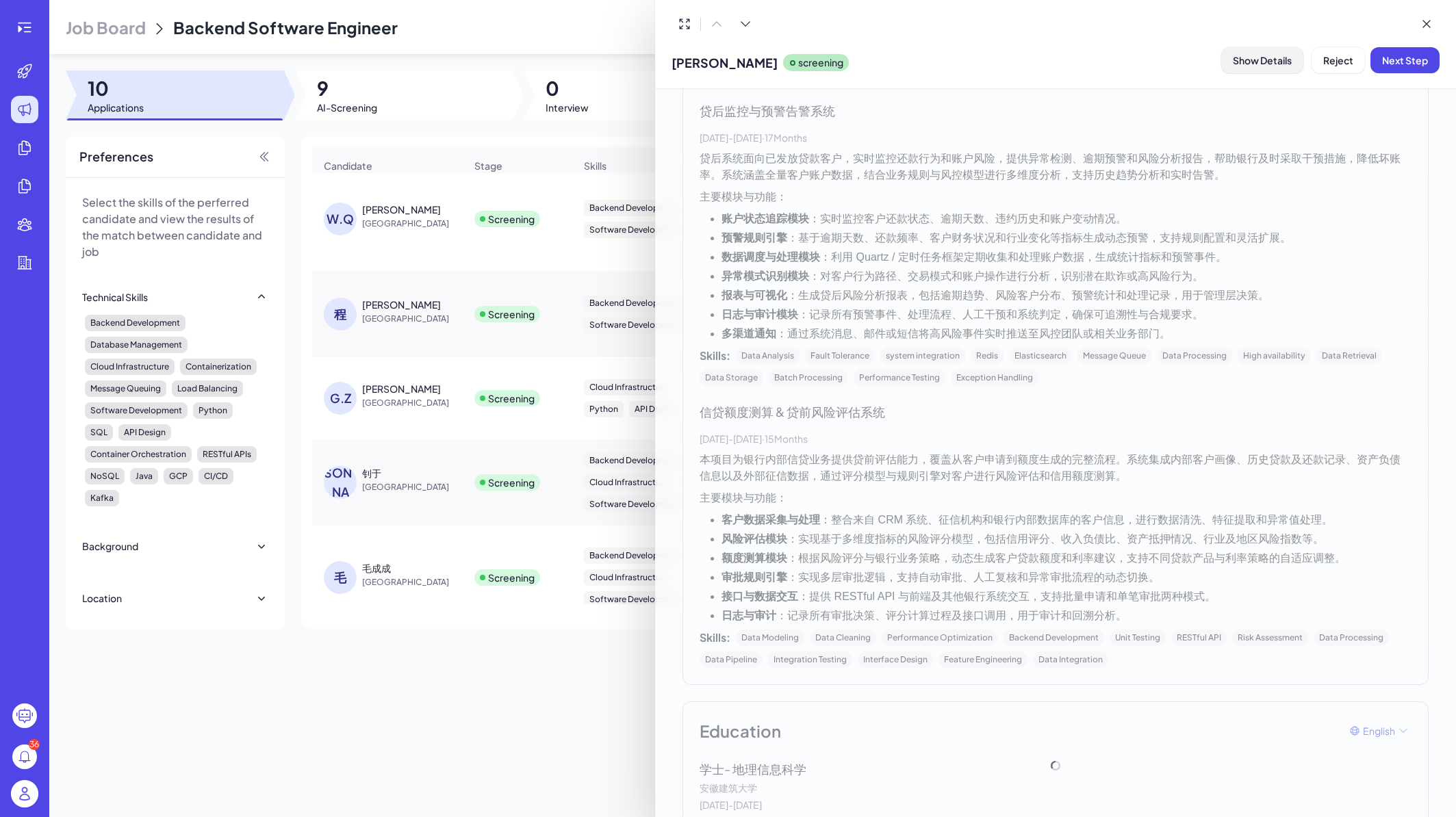
scroll to position [2207, 0]
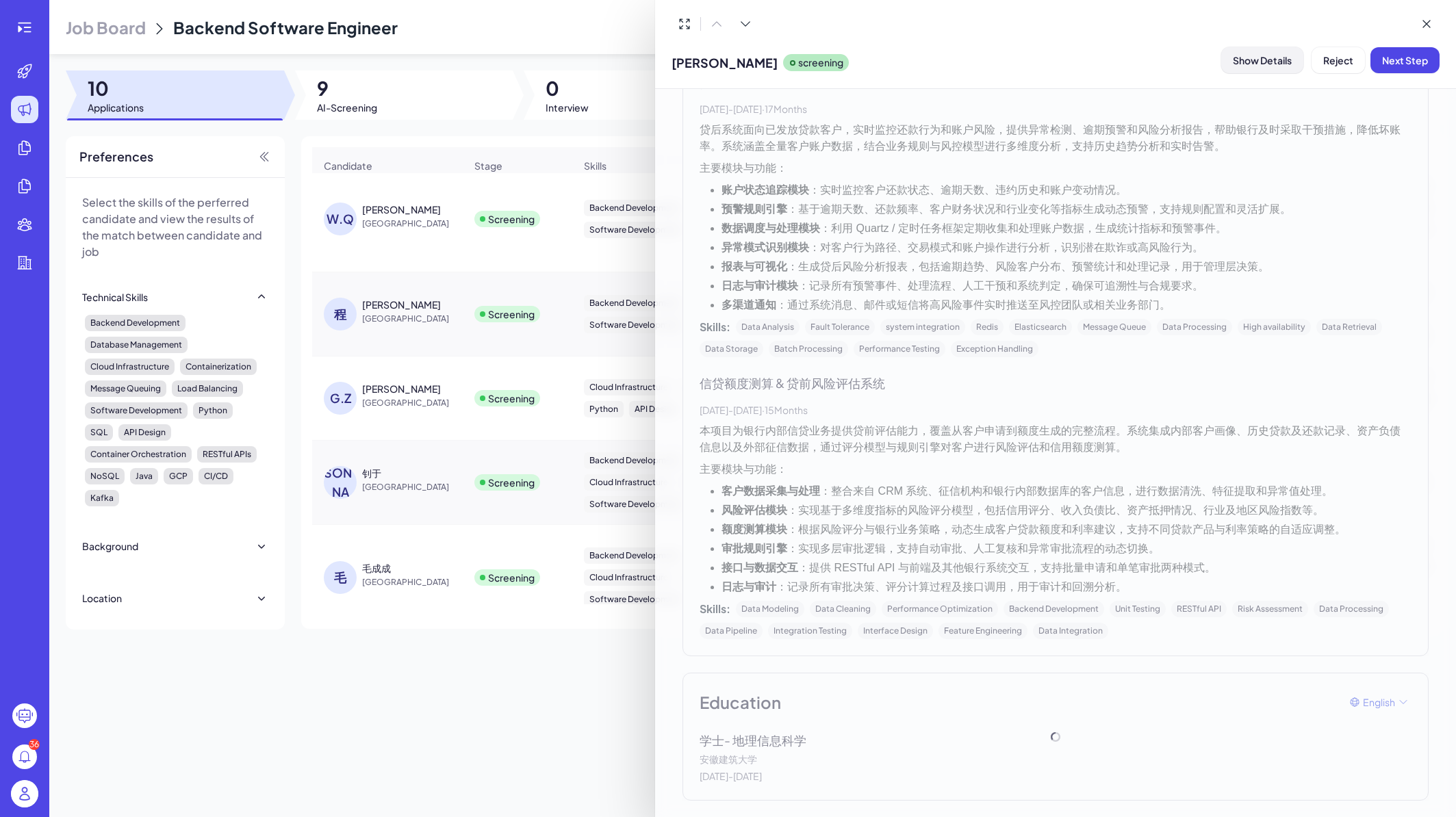
click at [1273, 56] on span "Show Details" at bounding box center [1262, 60] width 59 height 12
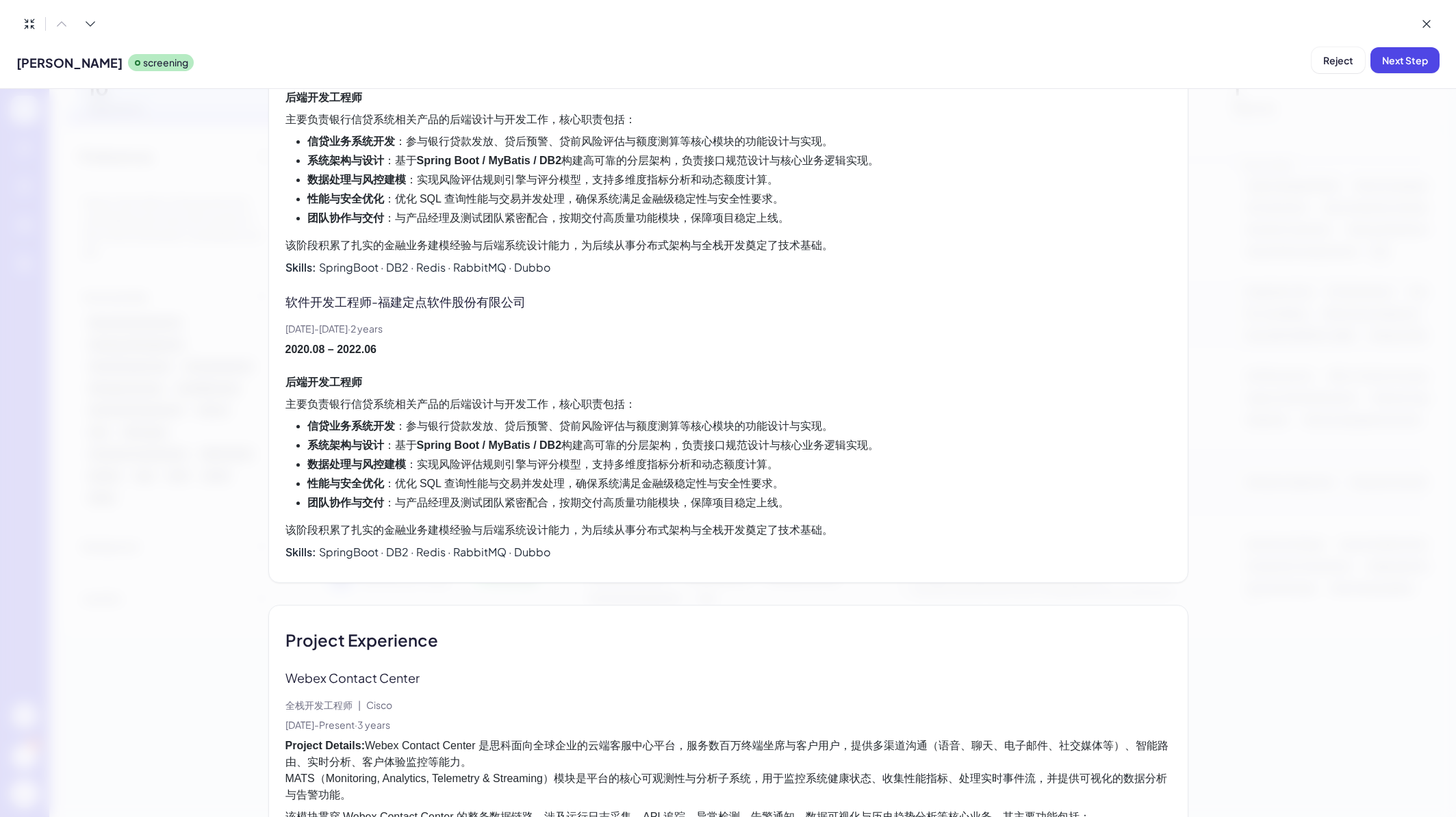
scroll to position [1268, 0]
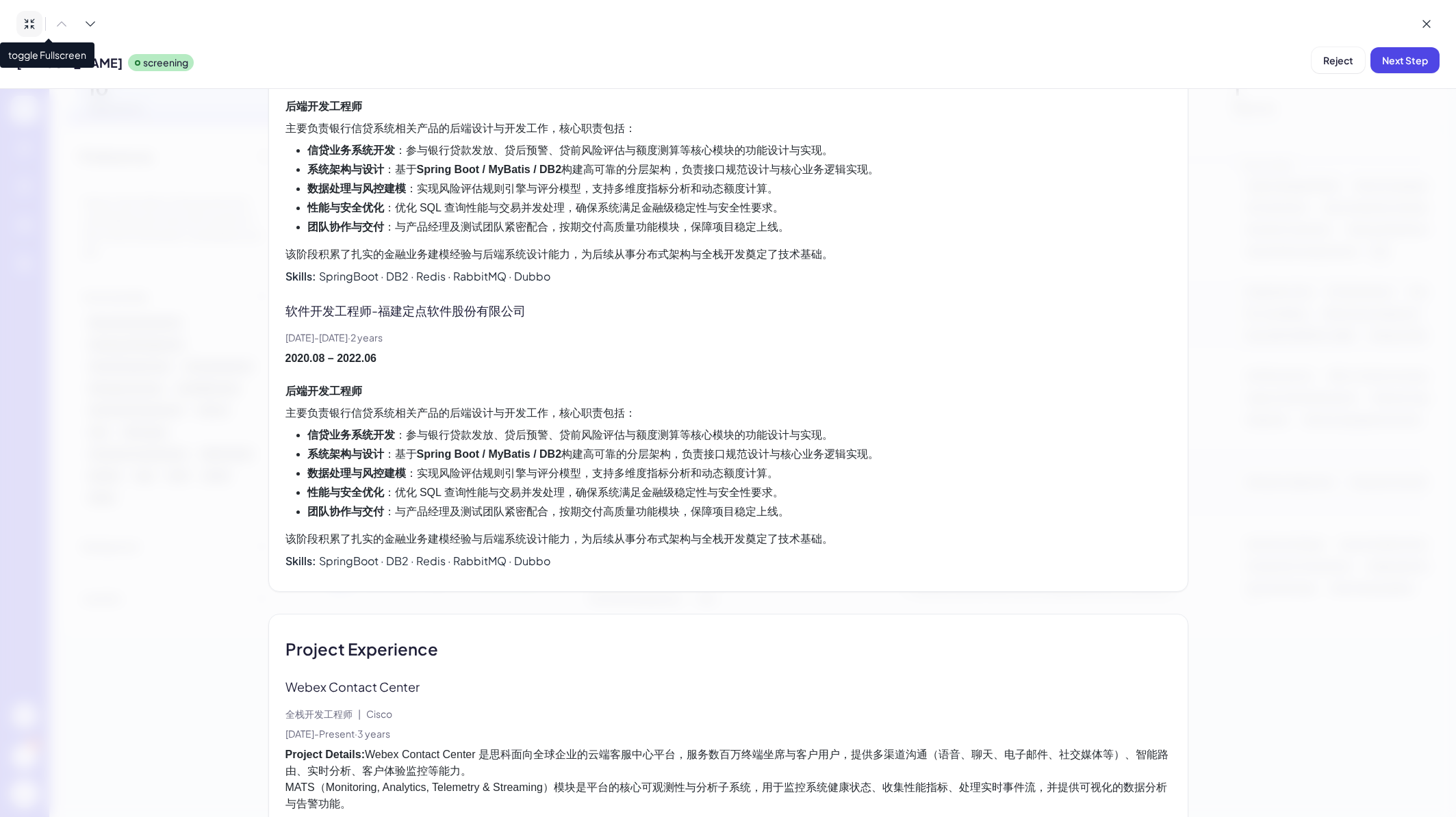
click at [28, 27] on icon at bounding box center [30, 24] width 10 height 10
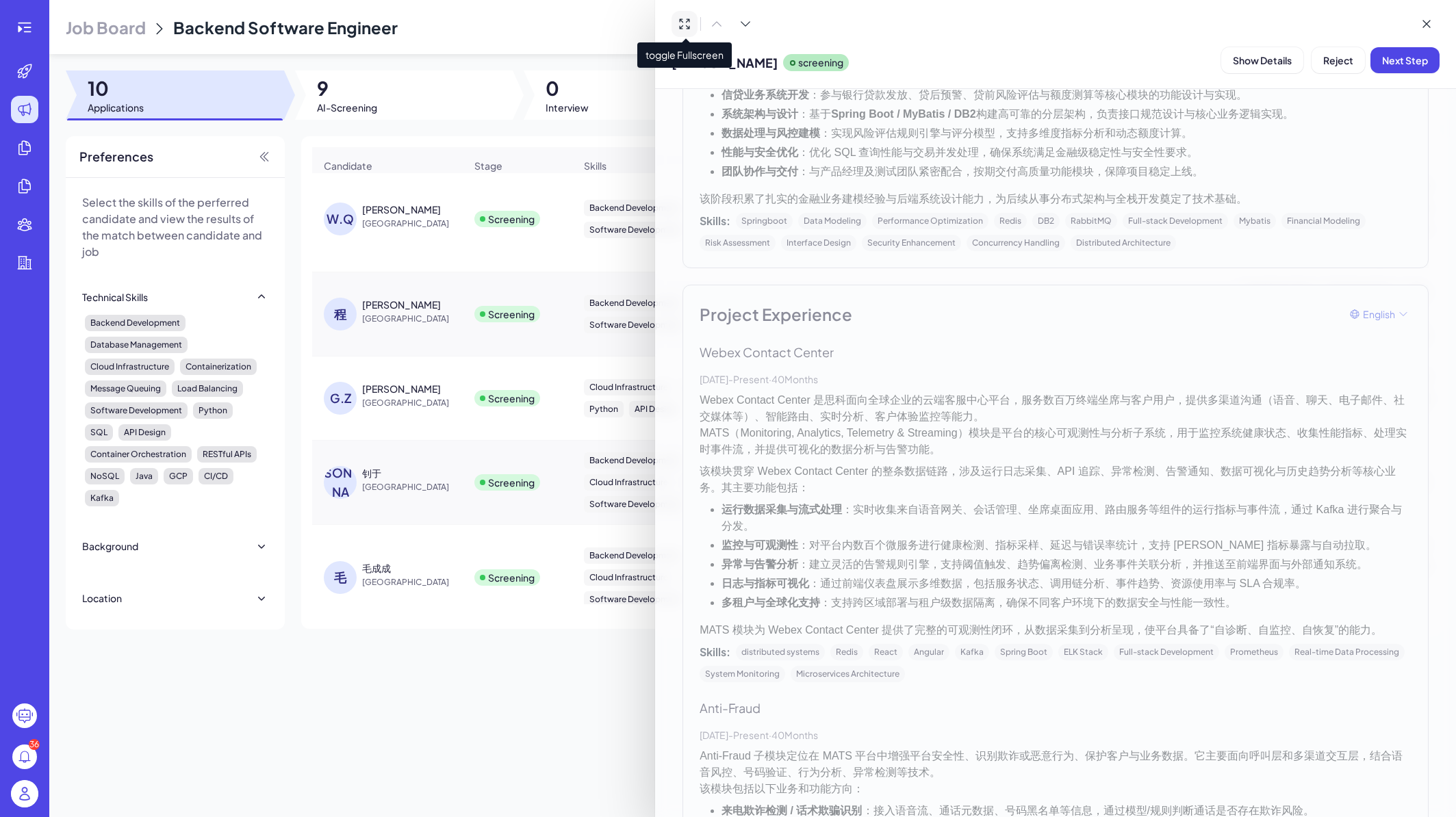
click at [521, 668] on div at bounding box center [728, 408] width 1456 height 817
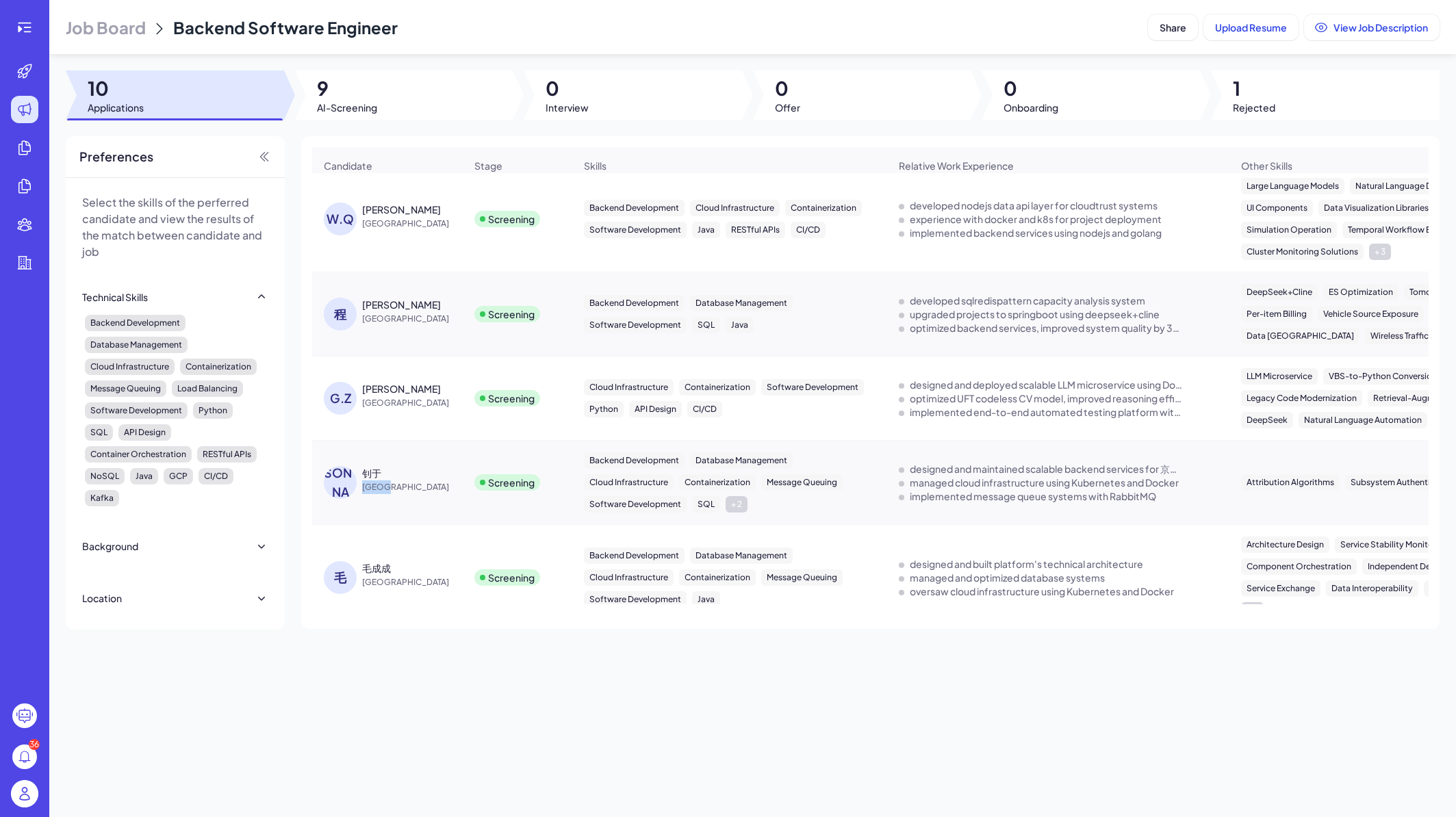
drag, startPoint x: 426, startPoint y: 487, endPoint x: 457, endPoint y: 485, distance: 31.1
click at [457, 485] on div "钊于 China" at bounding box center [413, 480] width 103 height 28
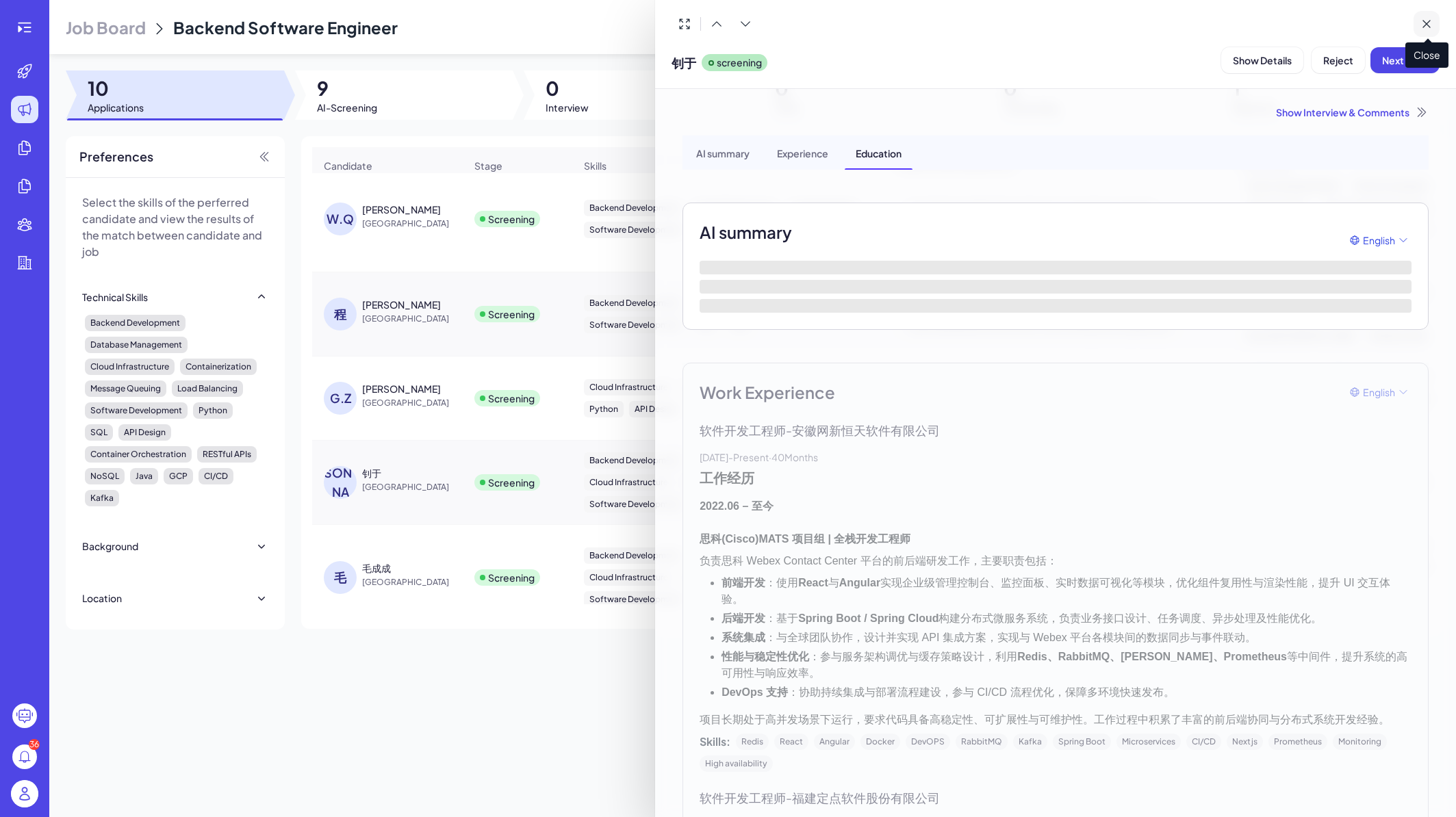
click at [1432, 26] on icon at bounding box center [1427, 24] width 14 height 14
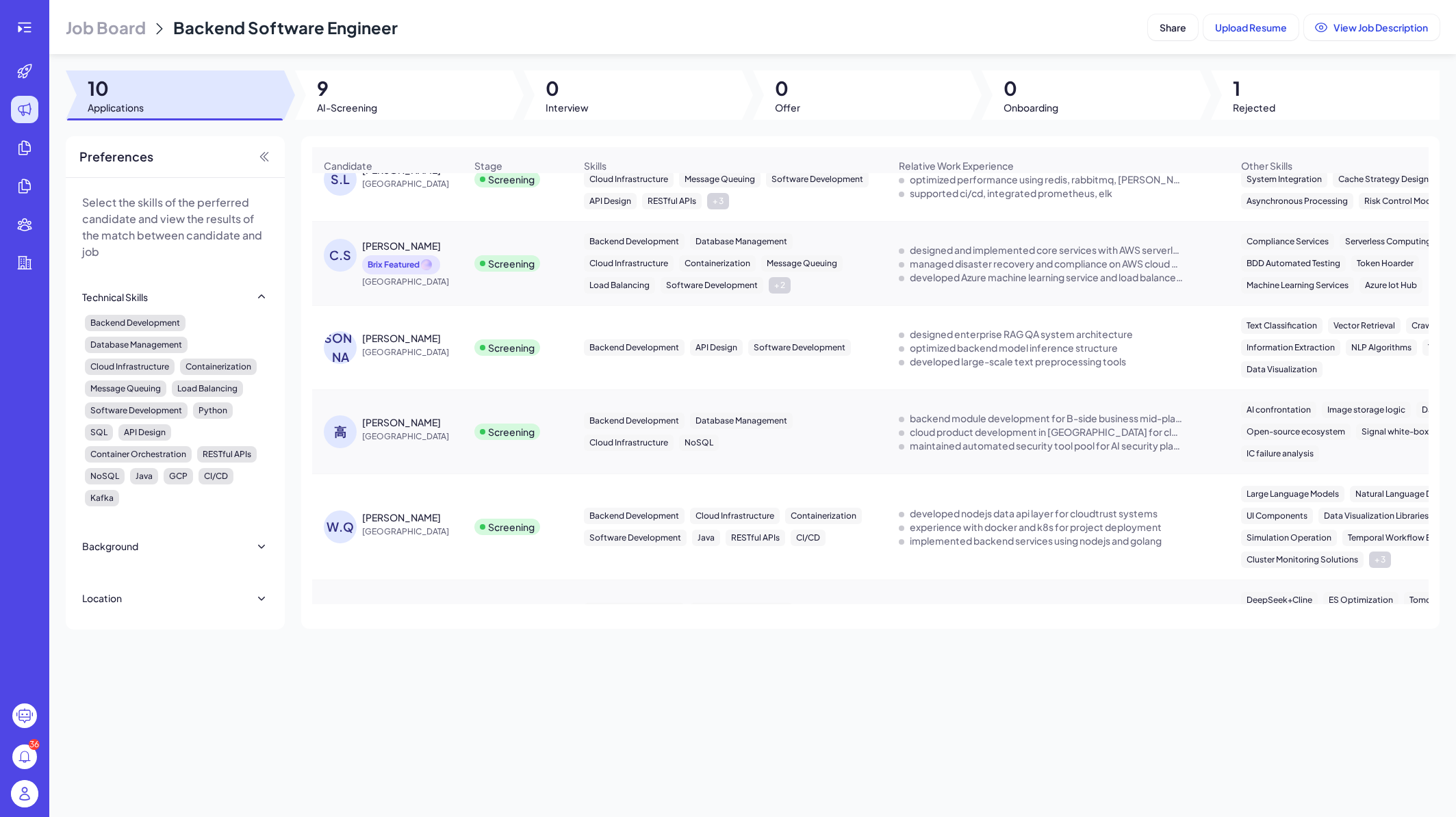
scroll to position [164, 0]
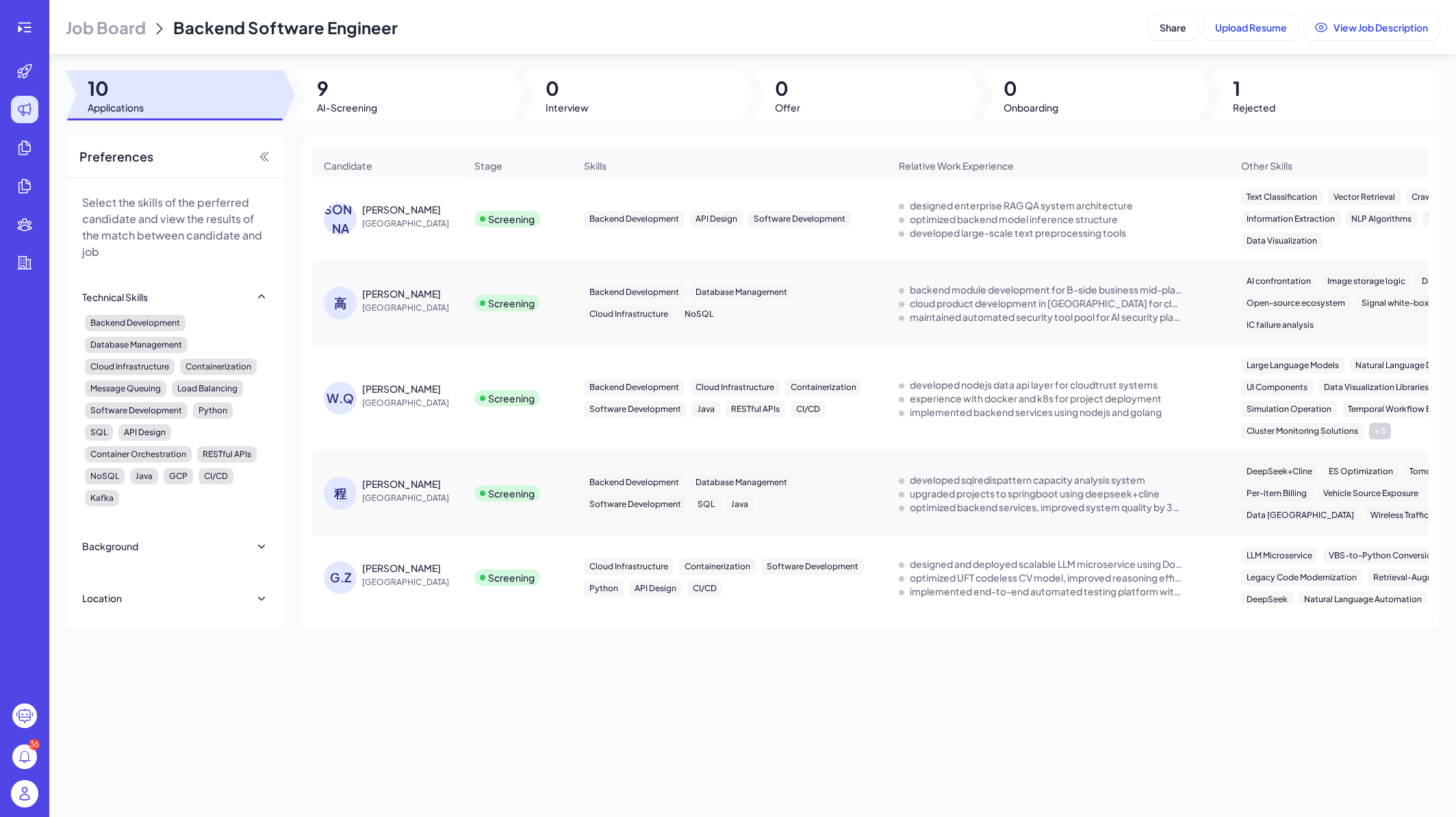
click at [429, 410] on span "China" at bounding box center [413, 403] width 103 height 14
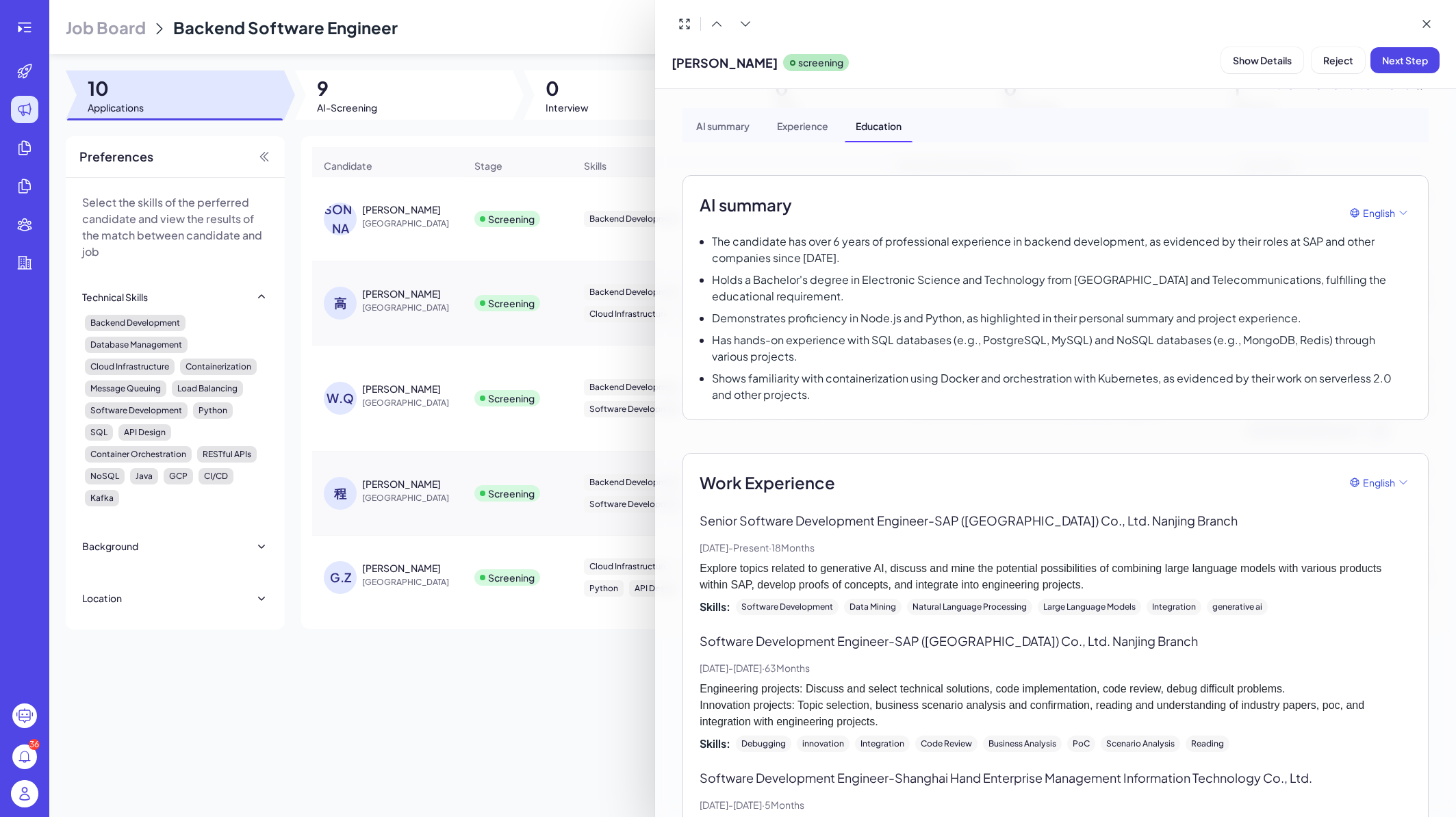
scroll to position [0, 0]
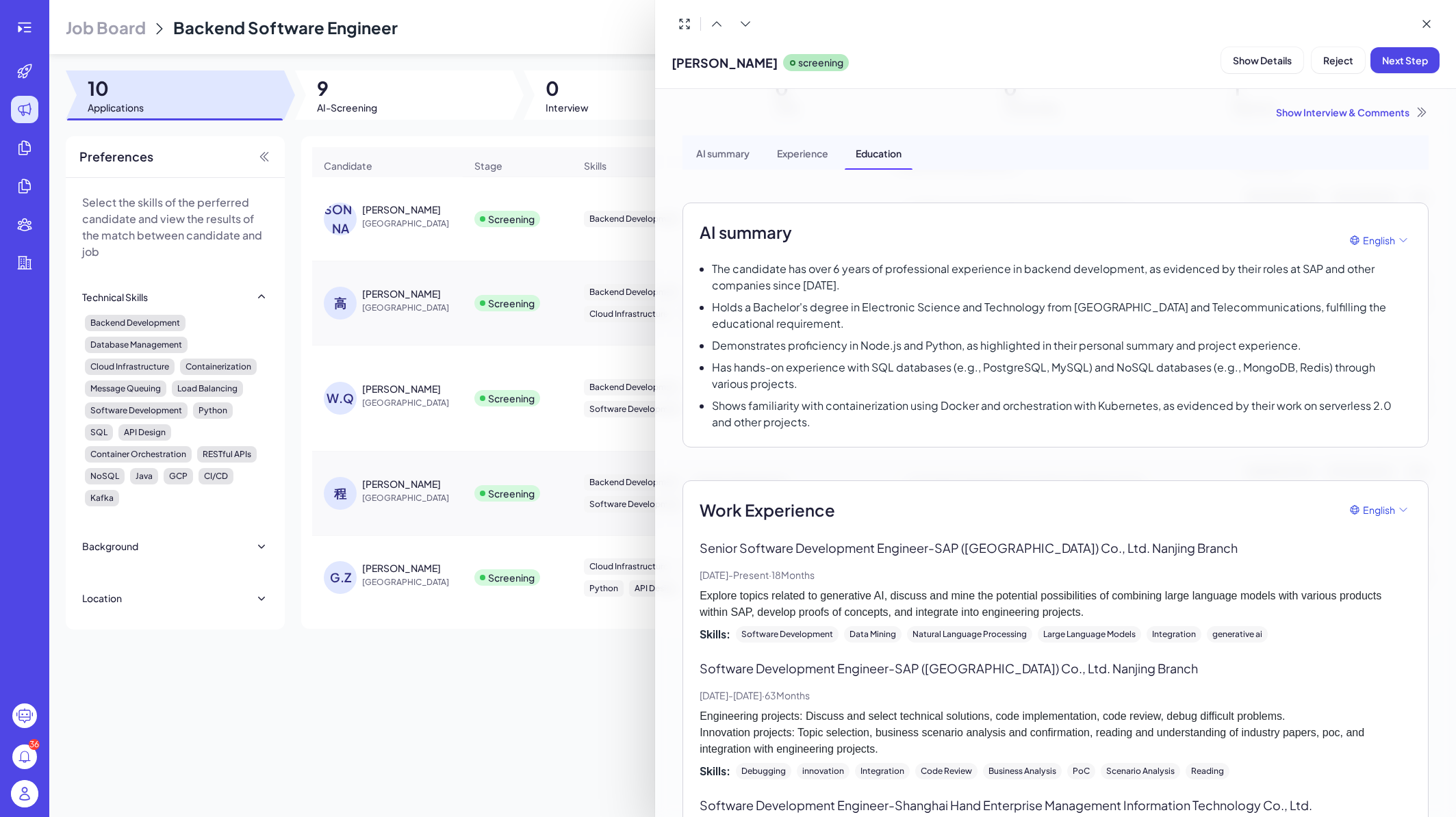
click at [514, 634] on div at bounding box center [728, 408] width 1456 height 817
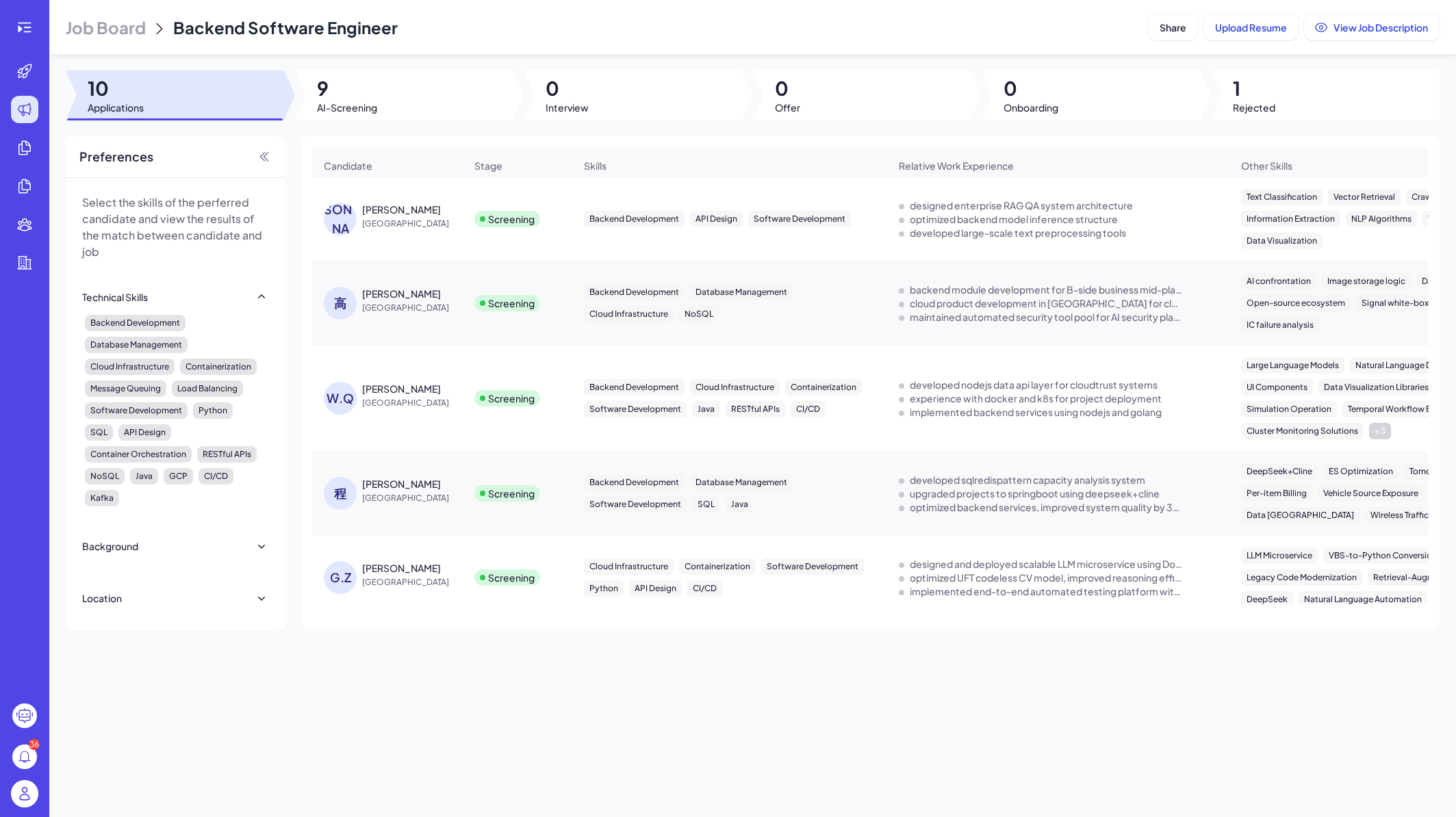
click at [444, 491] on div "程起鸣" at bounding box center [413, 484] width 103 height 14
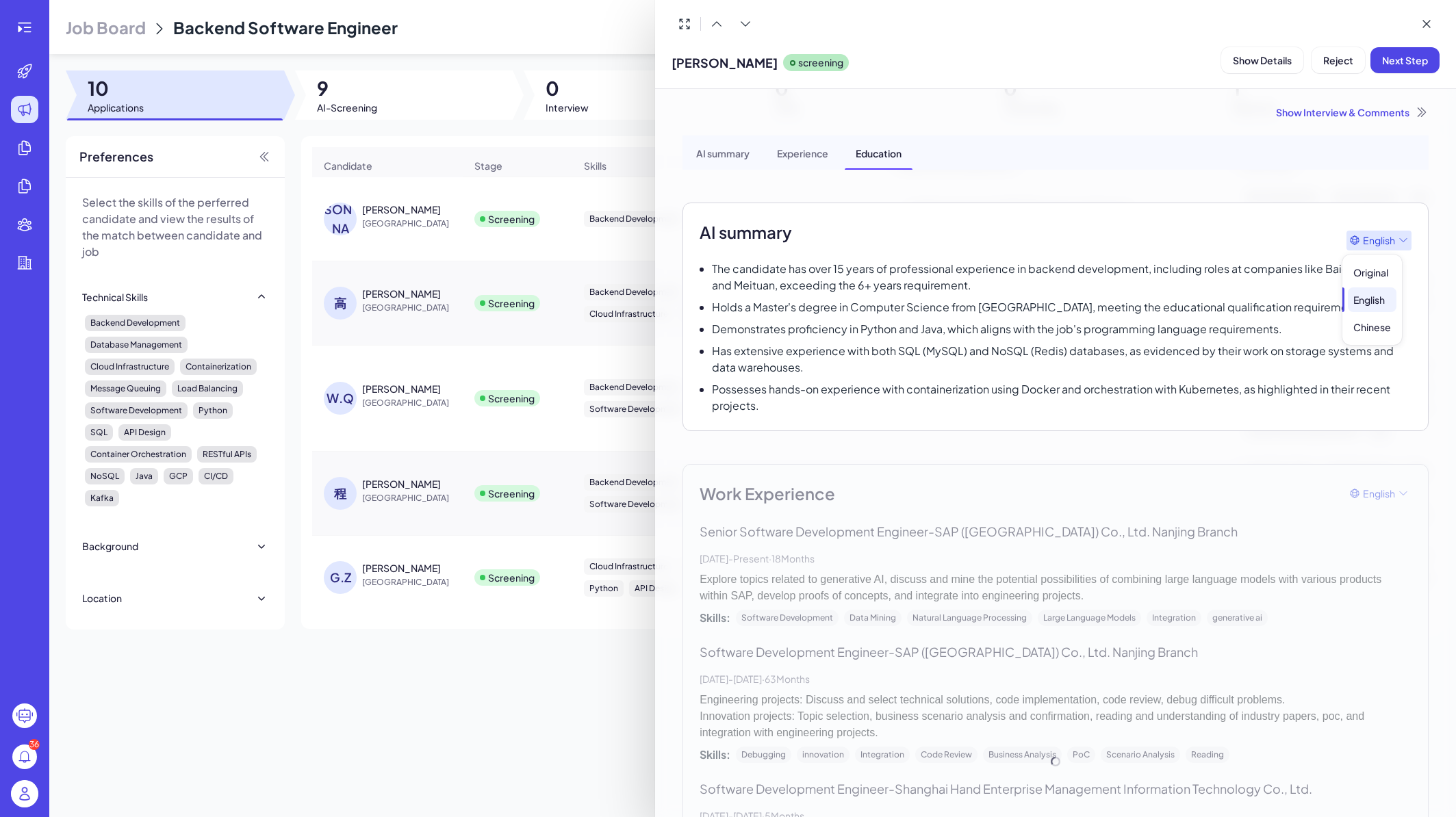
click at [1376, 244] on span "Original English Chinese" at bounding box center [1372, 295] width 60 height 102
click at [1383, 278] on div "Original" at bounding box center [1372, 273] width 49 height 25
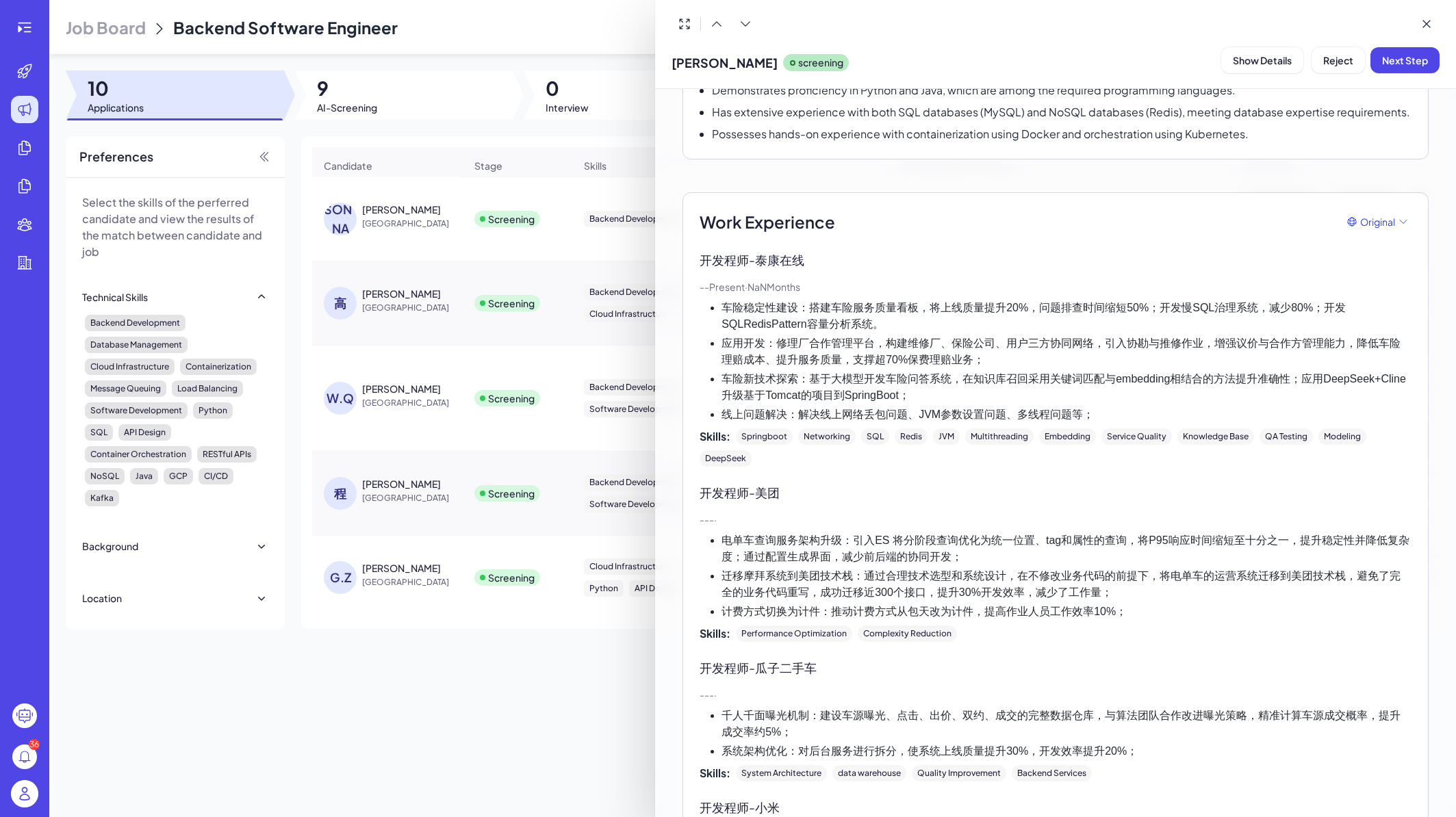
scroll to position [246, 0]
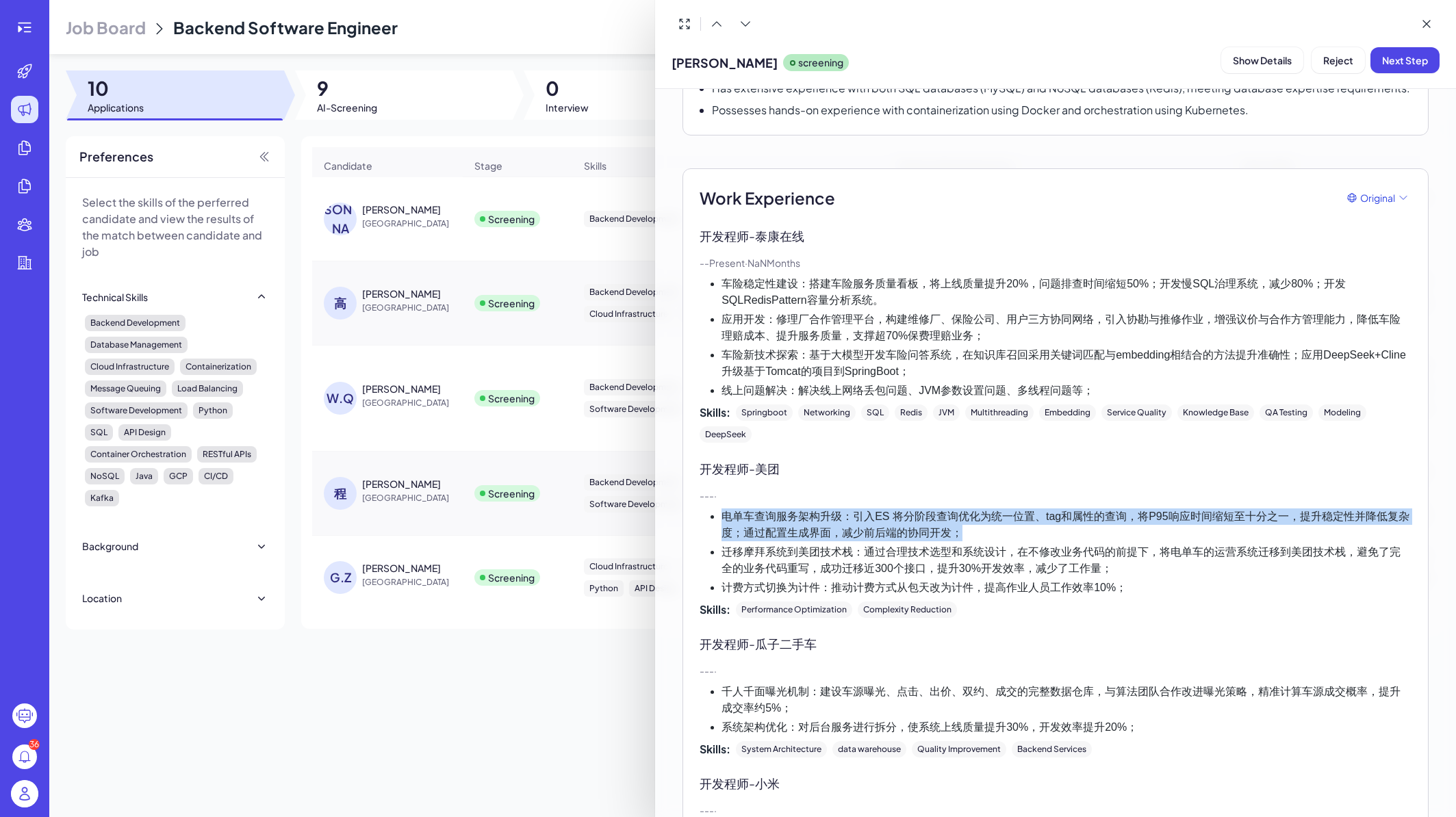
drag, startPoint x: 725, startPoint y: 516, endPoint x: 1387, endPoint y: 532, distance: 662.2
click at [1387, 532] on li "电单车查询服务架构升级：引入ES 将分阶段查询优化为统一位置、tag和属性的查询，将P95响应时间缩短至十分之一，提升稳定性并降低复杂度；通过配置生成界面，减…" at bounding box center [1067, 525] width 690 height 33
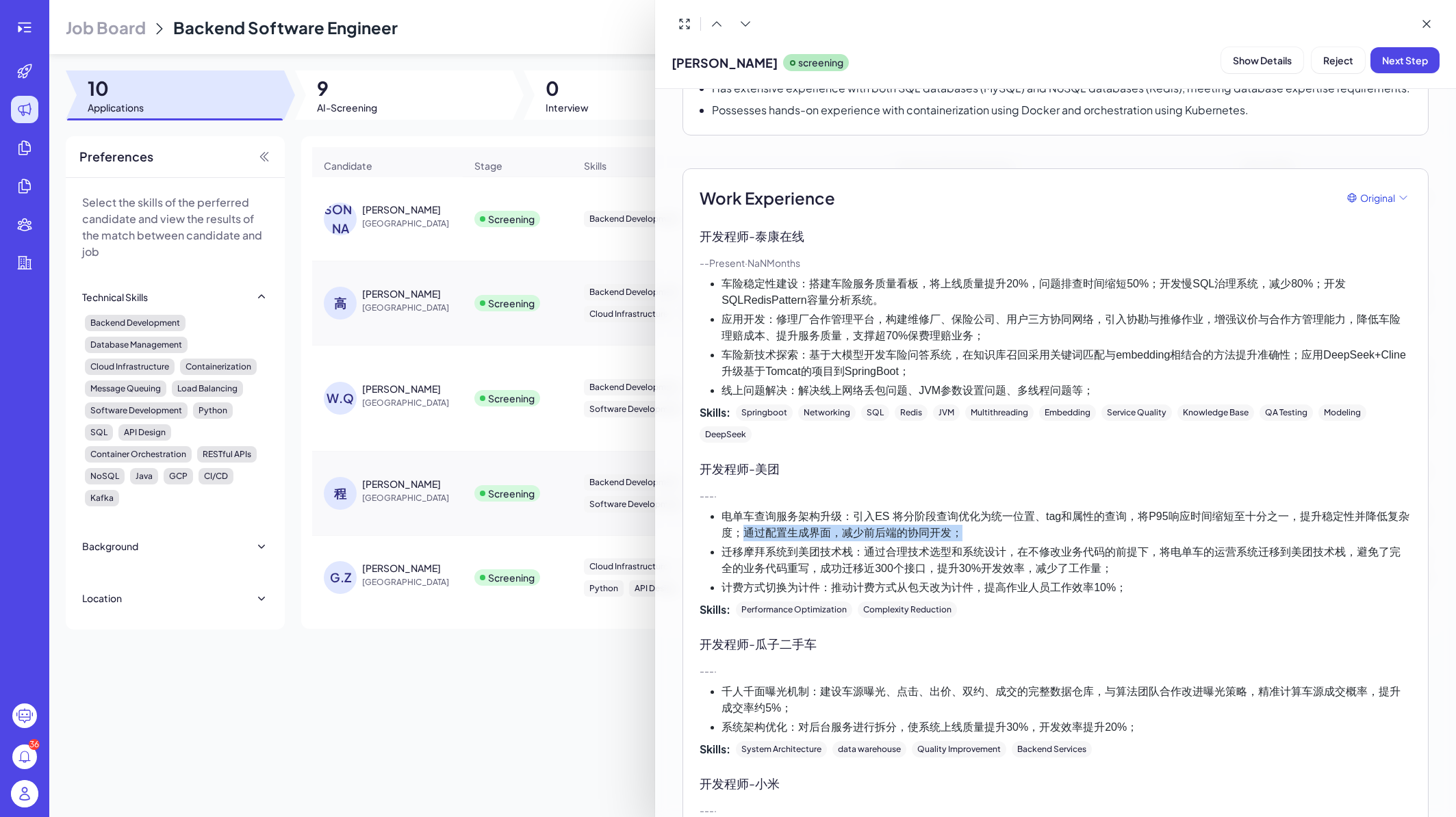
drag, startPoint x: 758, startPoint y: 535, endPoint x: 1005, endPoint y: 535, distance: 247.0
click at [1005, 535] on li "电单车查询服务架构升级：引入ES 将分阶段查询优化为统一位置、tag和属性的查询，将P95响应时间缩短至十分之一，提升稳定性并降低复杂度；通过配置生成界面，减…" at bounding box center [1067, 525] width 690 height 33
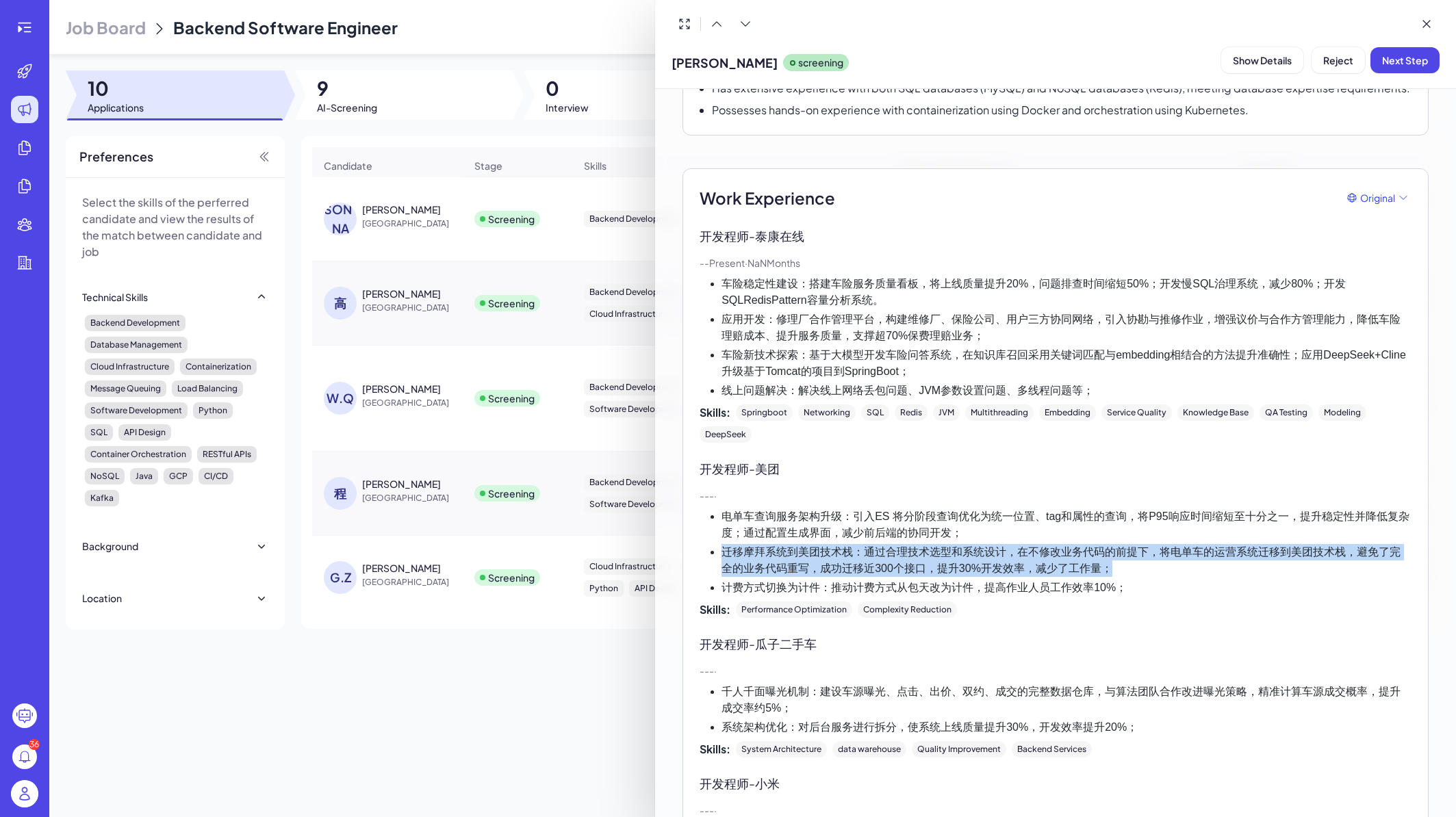
drag, startPoint x: 725, startPoint y: 550, endPoint x: 1392, endPoint y: 562, distance: 667.1
click at [1392, 562] on li "迁移摩拜系统到美团技术栈：通过合理技术选型和系统设计，在不修改业务代码的前提下，将电单车的运营系统迁移到美团技术栈，避免了完全的业务代码重写，成功迁移近300…" at bounding box center [1067, 561] width 690 height 33
click at [1137, 566] on li "迁移摩拜系统到美团技术栈：通过合理技术选型和系统设计，在不修改业务代码的前提下，将电单车的运营系统迁移到美团技术栈，避免了完全的业务代码重写，成功迁移近300…" at bounding box center [1067, 561] width 690 height 33
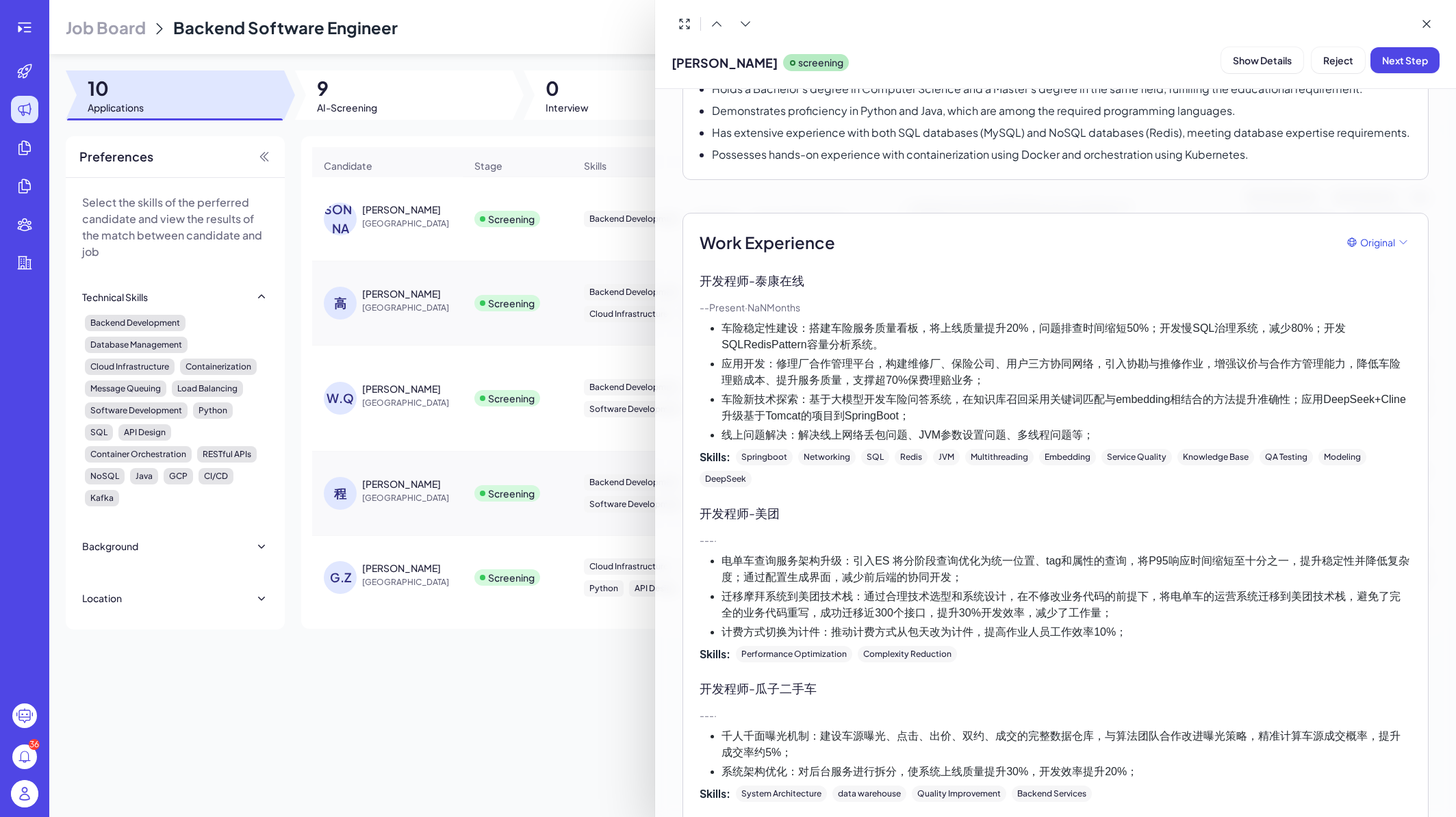
scroll to position [192, 0]
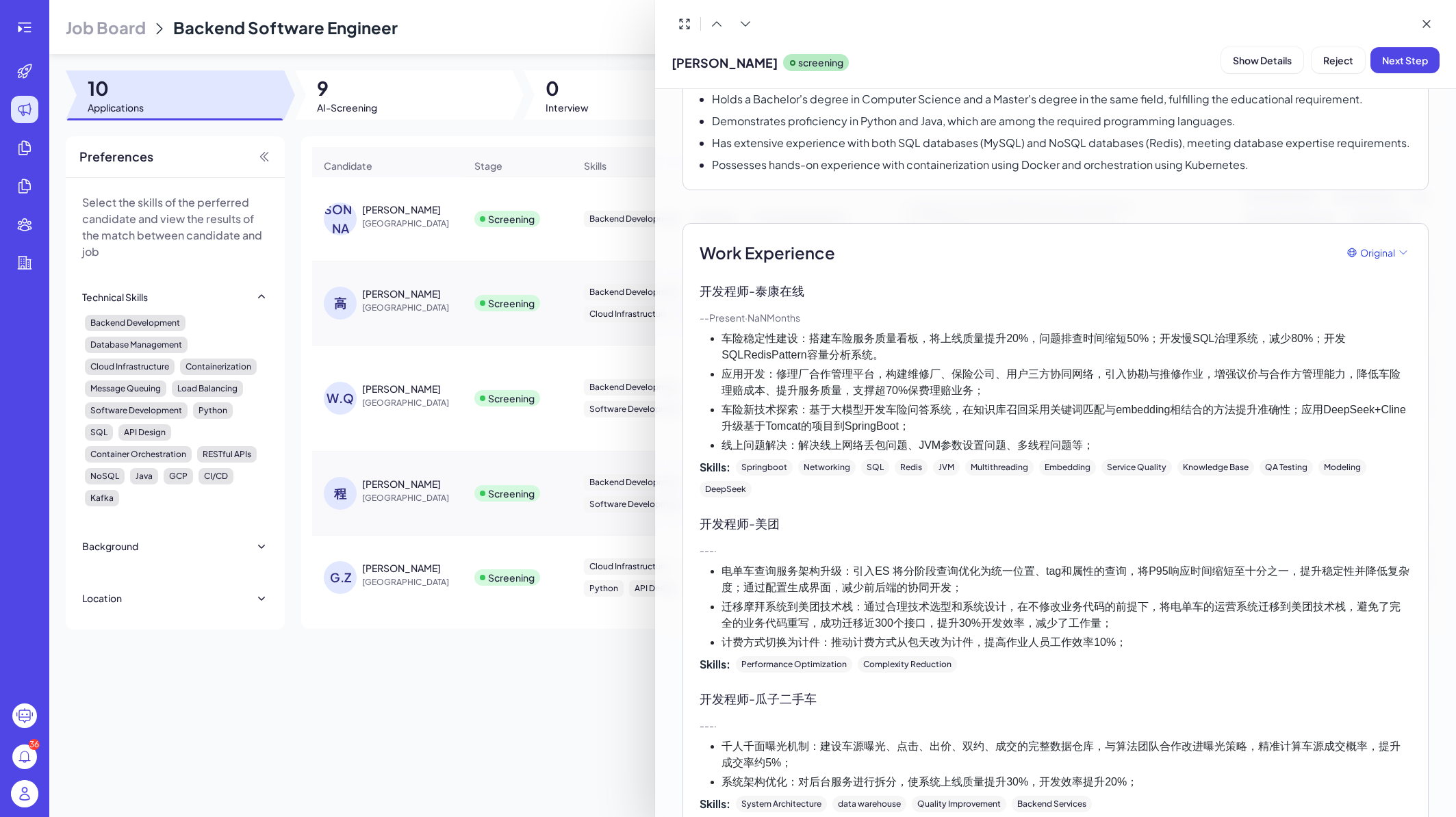
click at [513, 647] on div at bounding box center [728, 408] width 1456 height 817
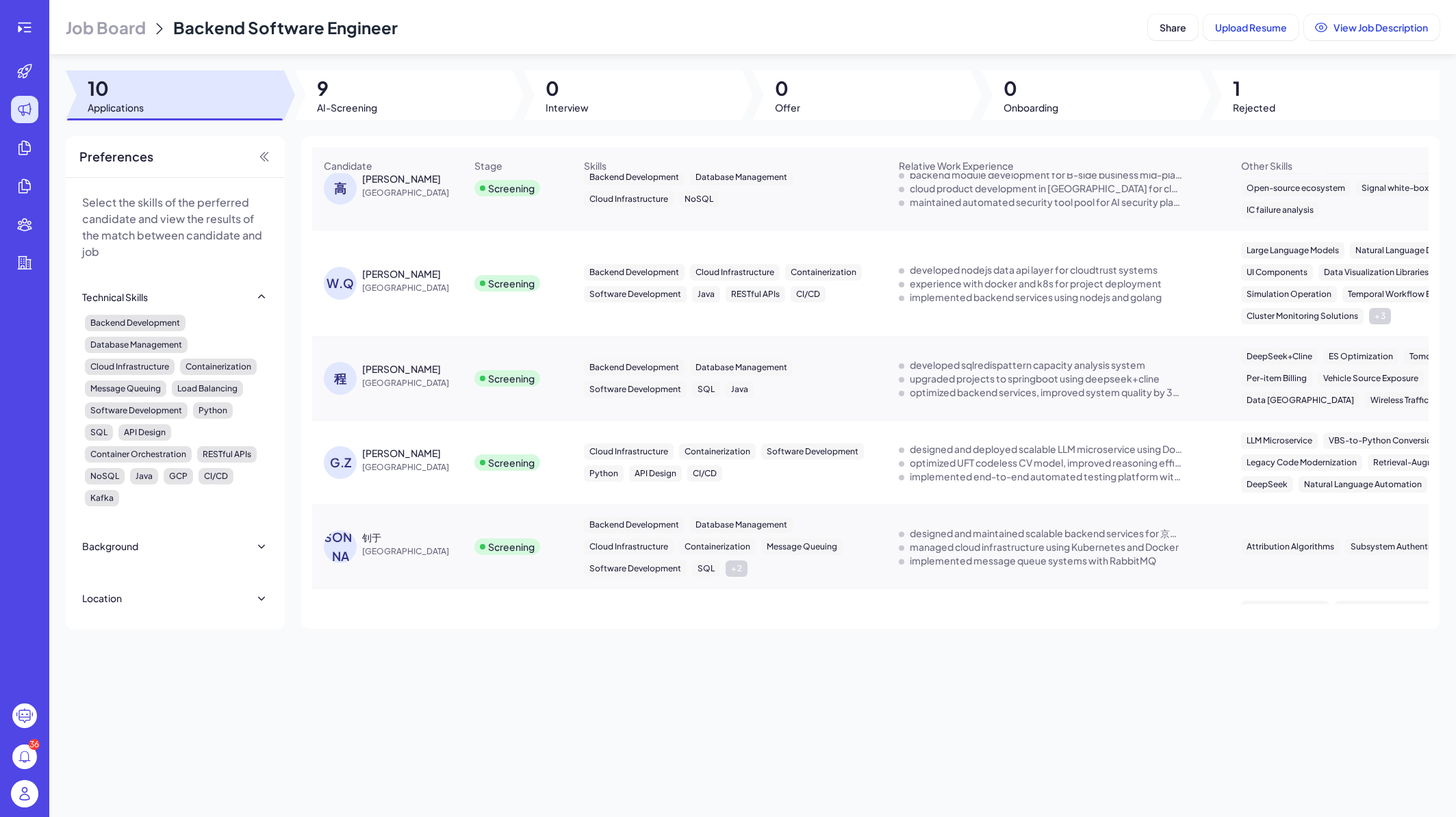
scroll to position [328, 0]
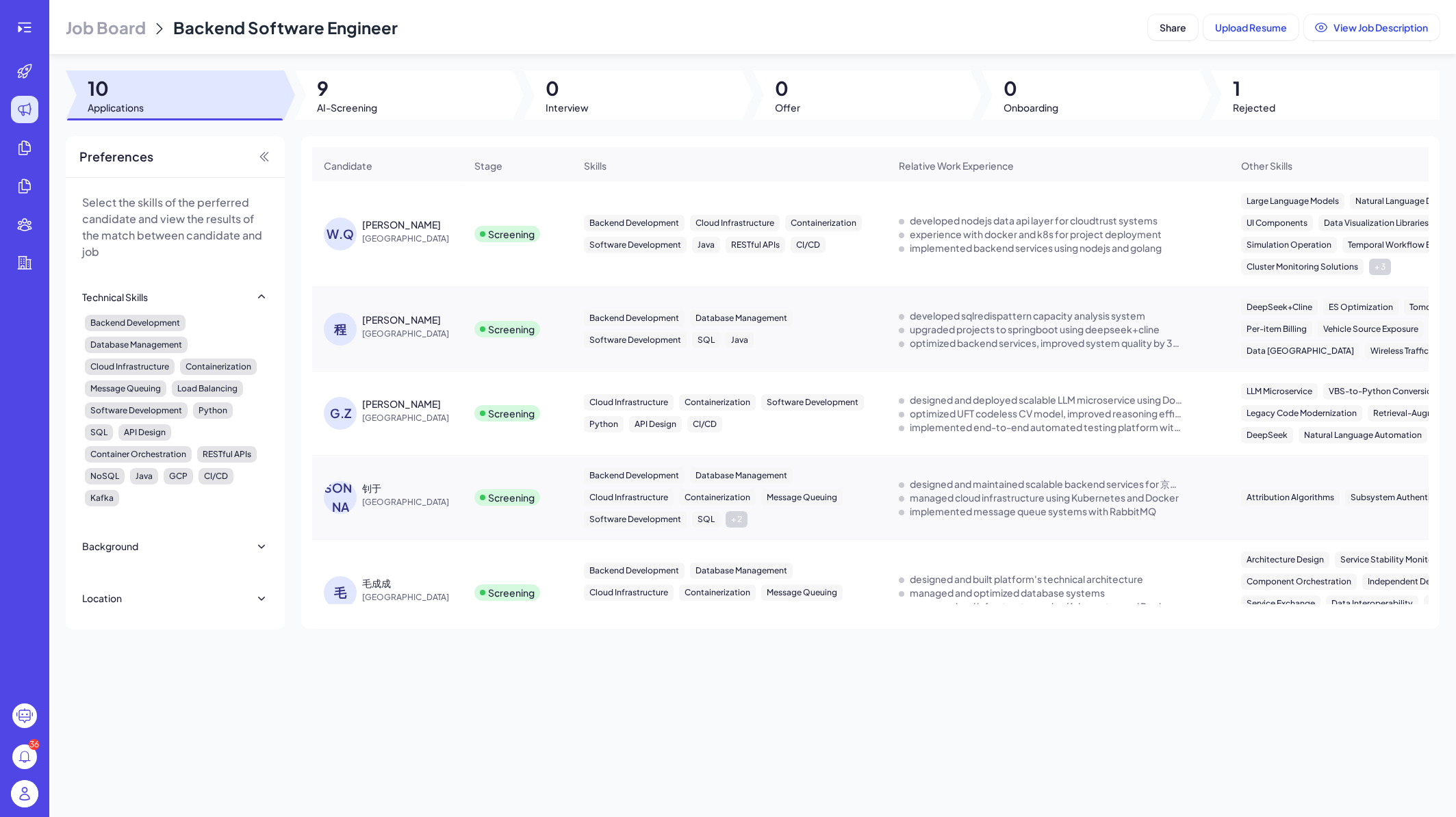
click at [453, 411] on div "GAOYANG ZHOU" at bounding box center [413, 404] width 103 height 14
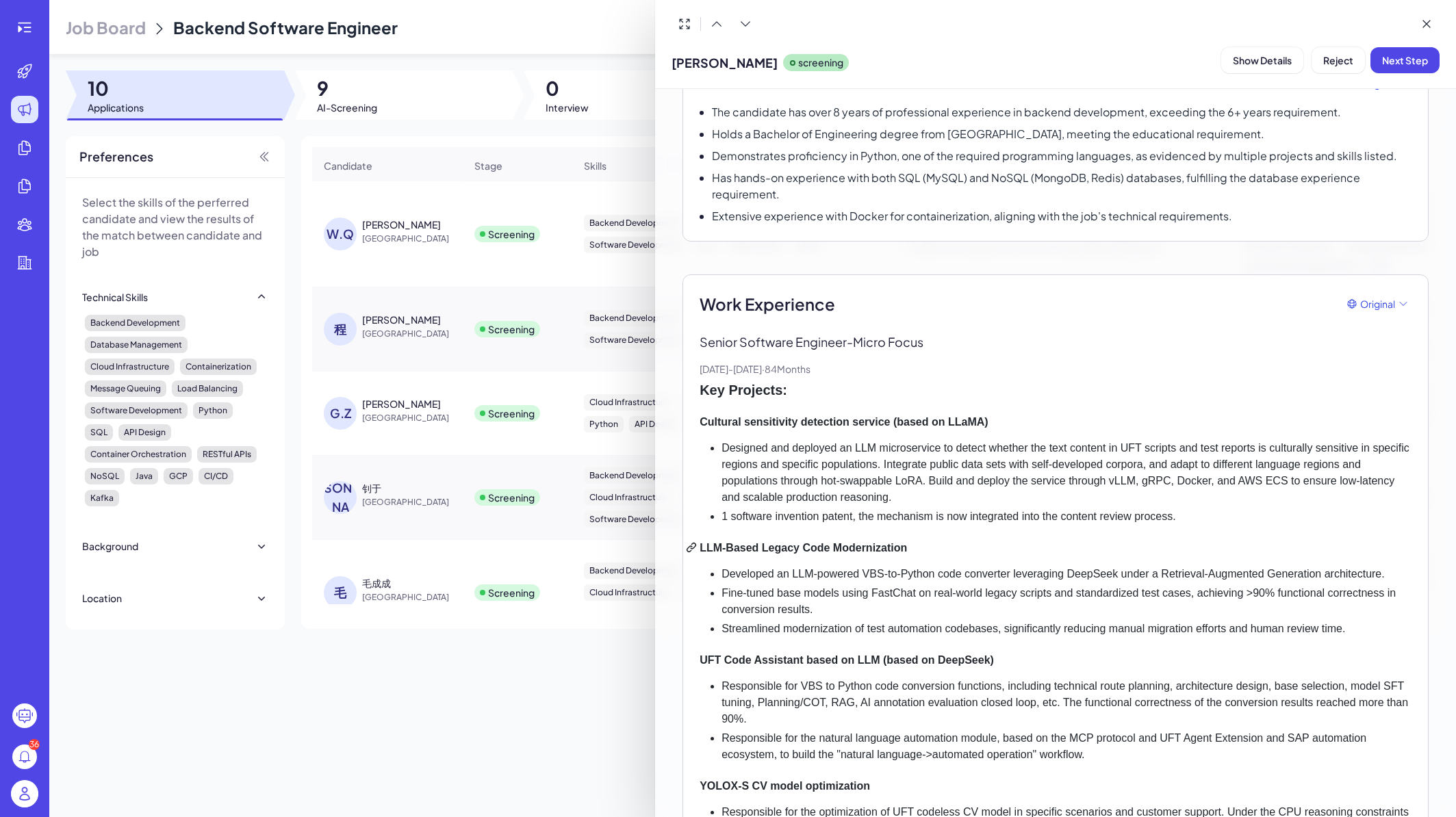
scroll to position [164, 0]
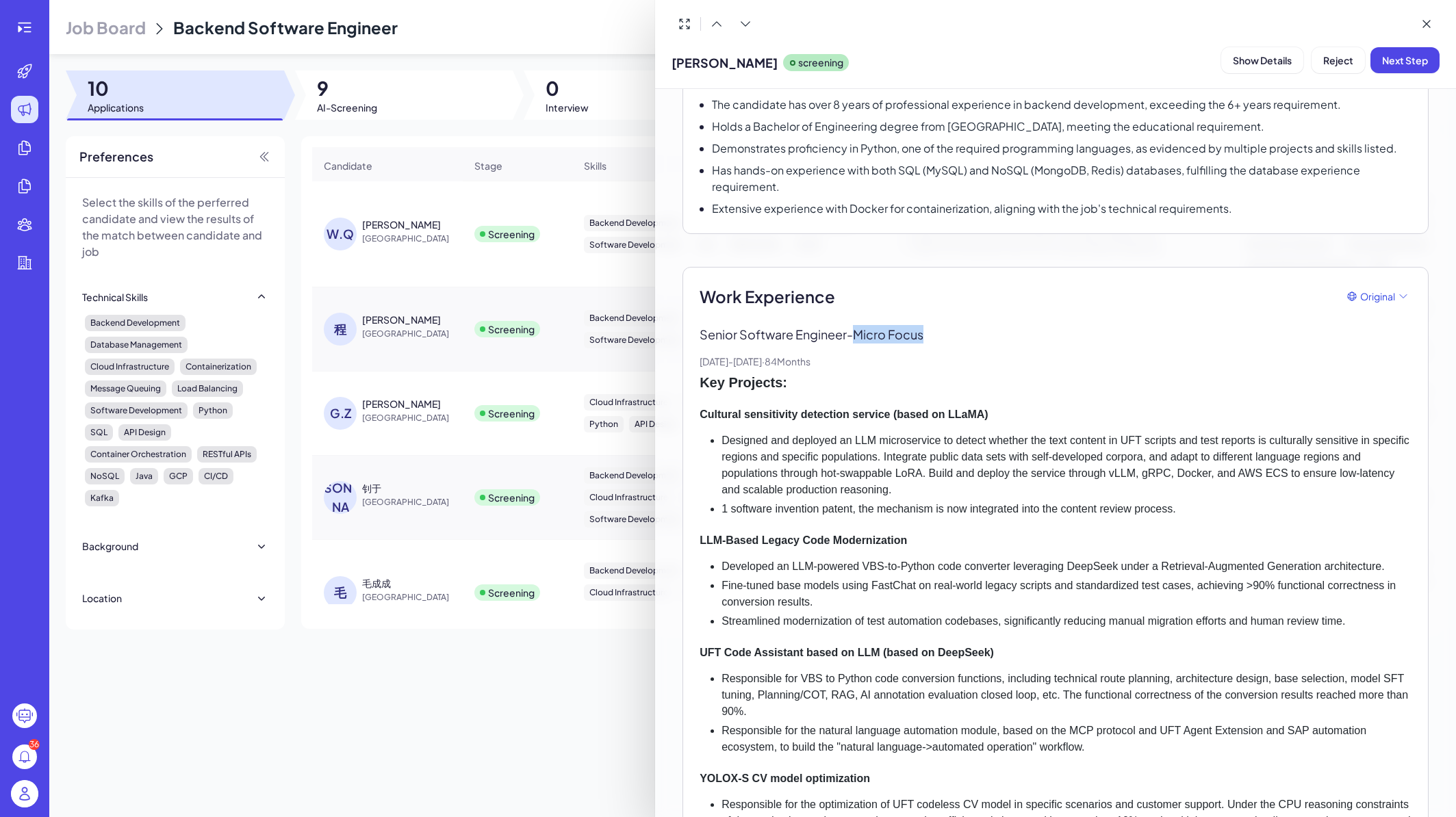
drag, startPoint x: 937, startPoint y: 335, endPoint x: 861, endPoint y: 341, distance: 76.2
click at [861, 341] on p "Senior Software Engineer - Micro Focus" at bounding box center [1056, 334] width 712 height 19
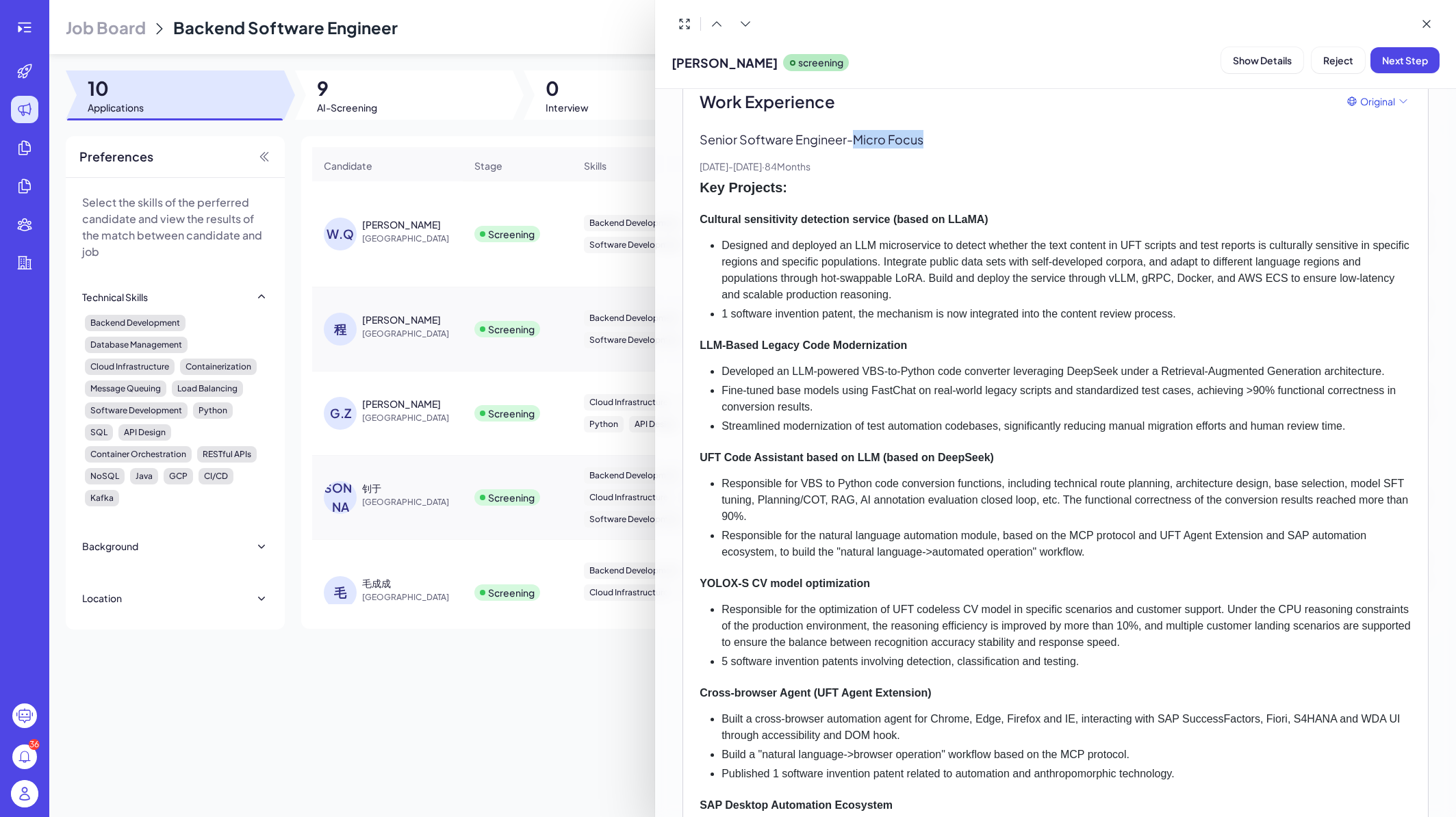
scroll to position [411, 0]
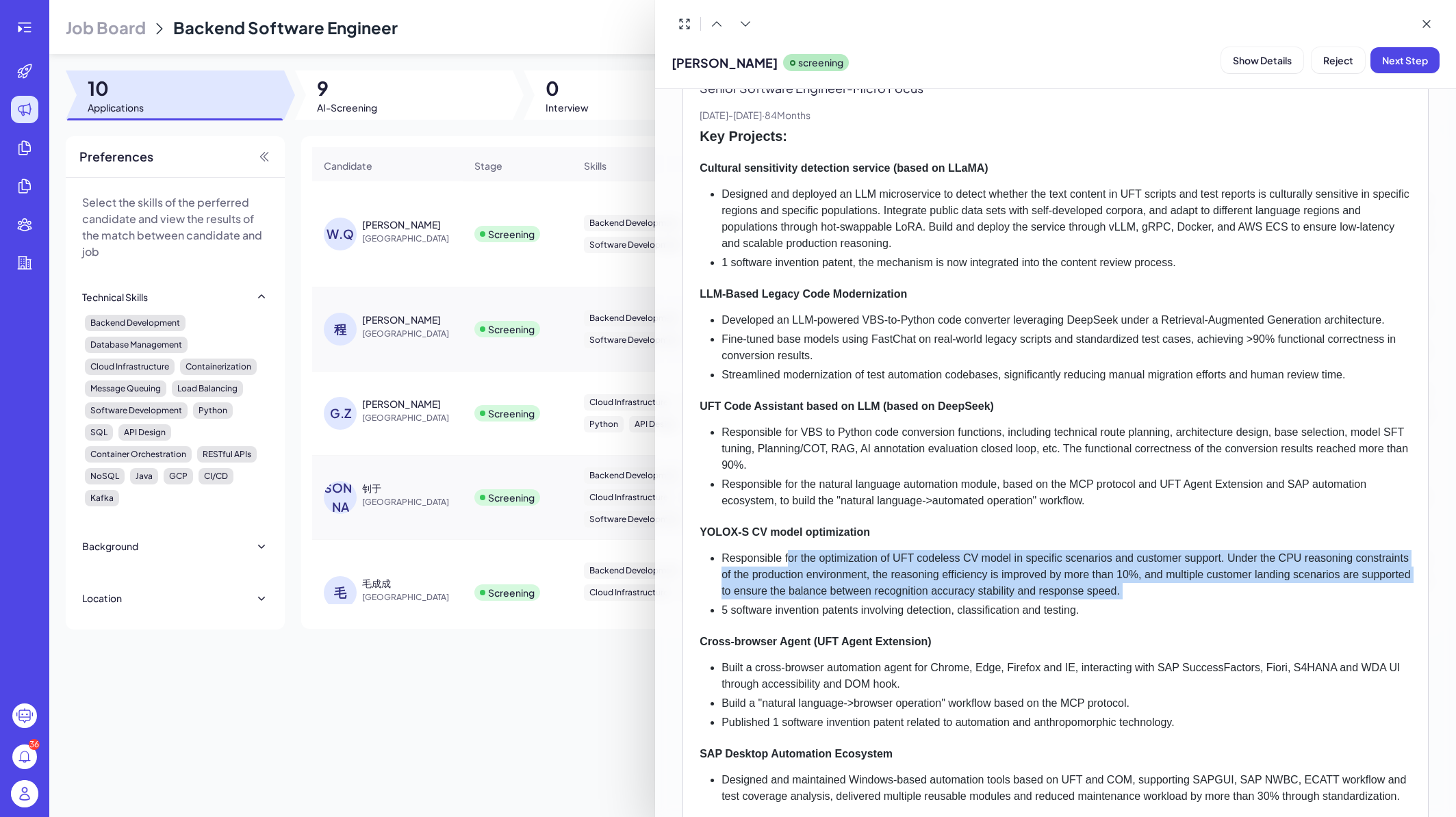
drag, startPoint x: 792, startPoint y: 575, endPoint x: 1185, endPoint y: 617, distance: 395.2
click at [1185, 617] on ul "Responsible for the optimization of UFT codeless CV model in specific scenarios…" at bounding box center [1056, 584] width 712 height 69
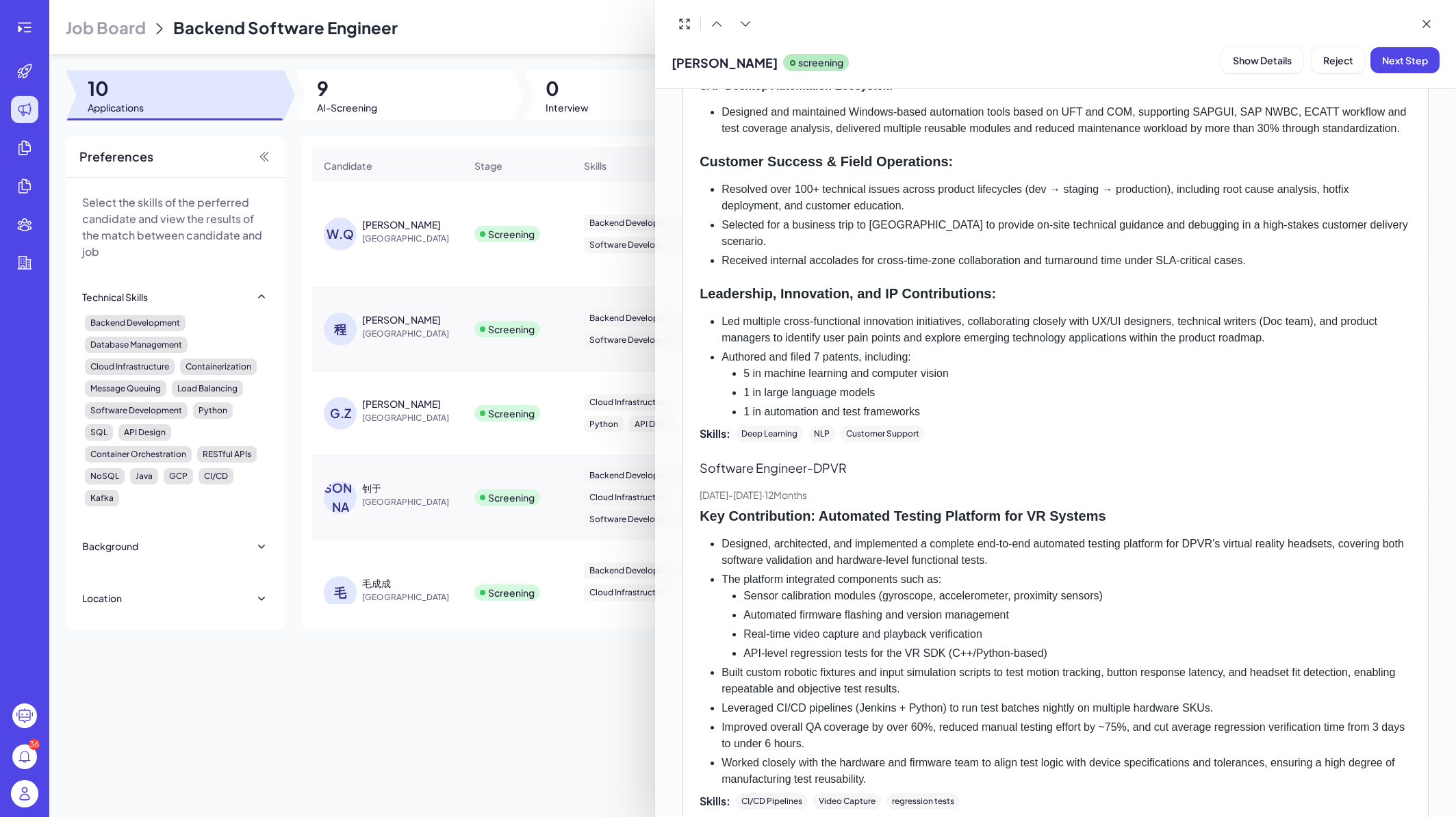
scroll to position [1150, 0]
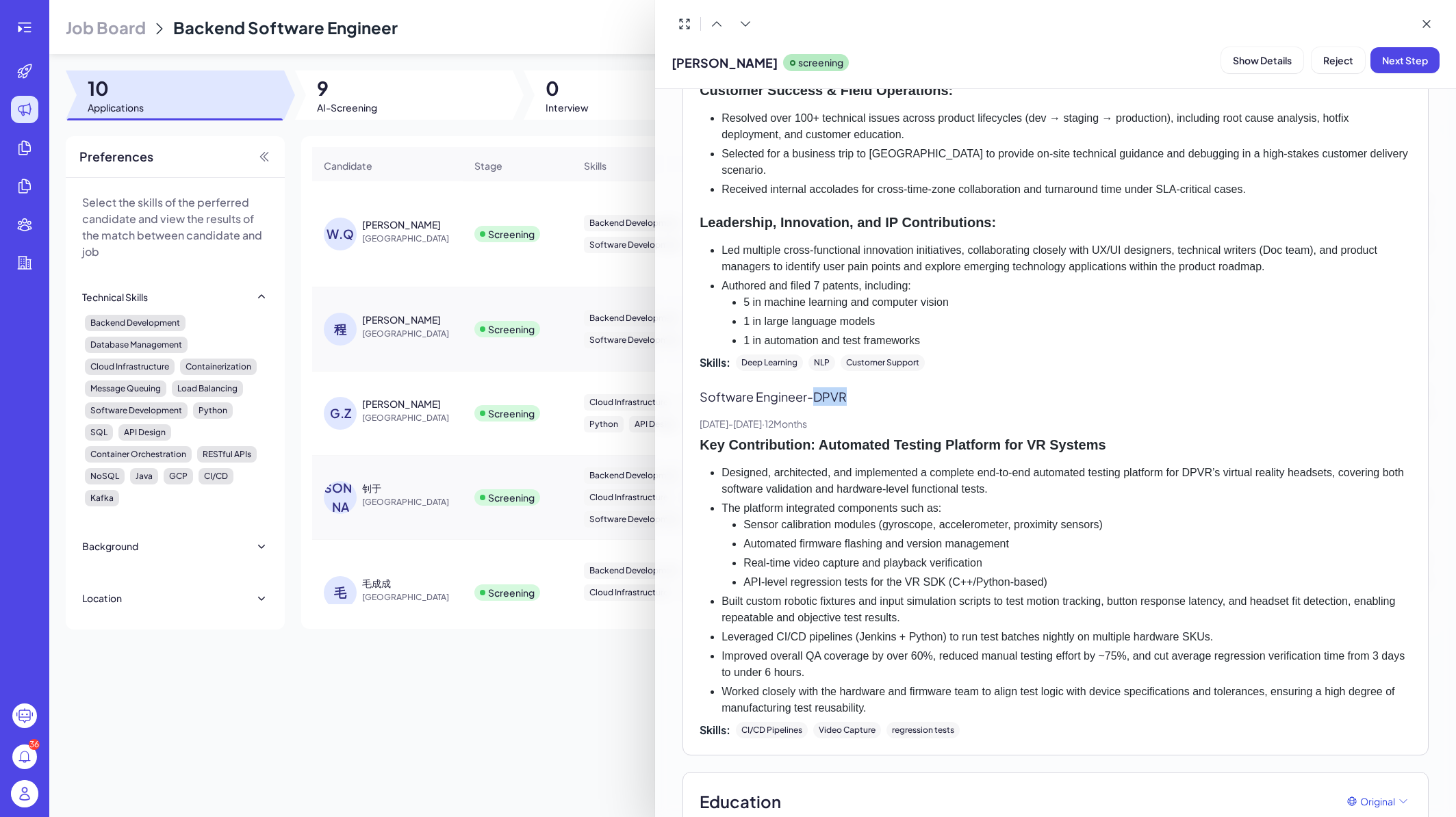
drag, startPoint x: 819, startPoint y: 412, endPoint x: 855, endPoint y: 416, distance: 36.2
click at [855, 406] on p "Software Engineer - DPVR" at bounding box center [1056, 396] width 712 height 19
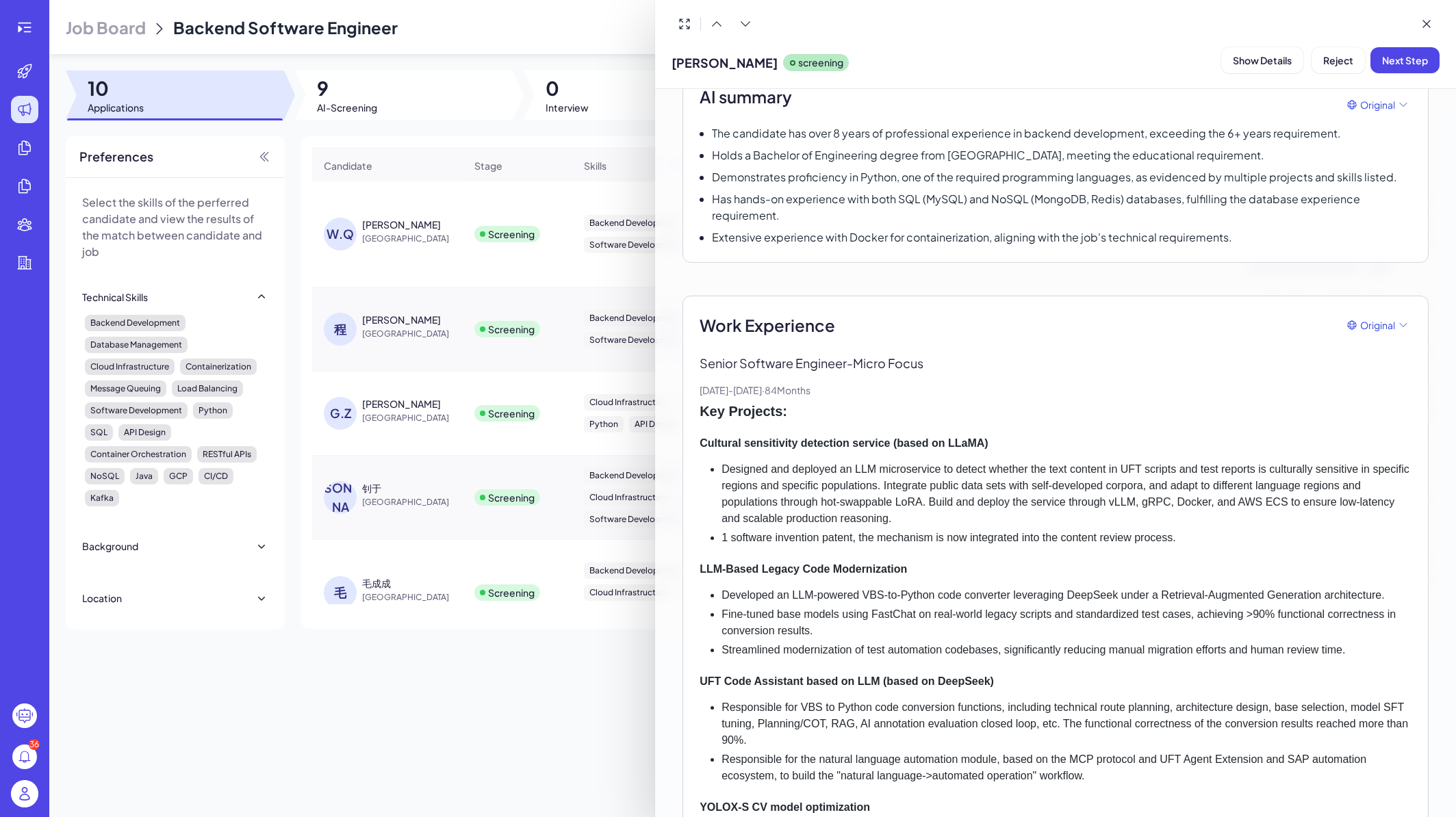
scroll to position [0, 0]
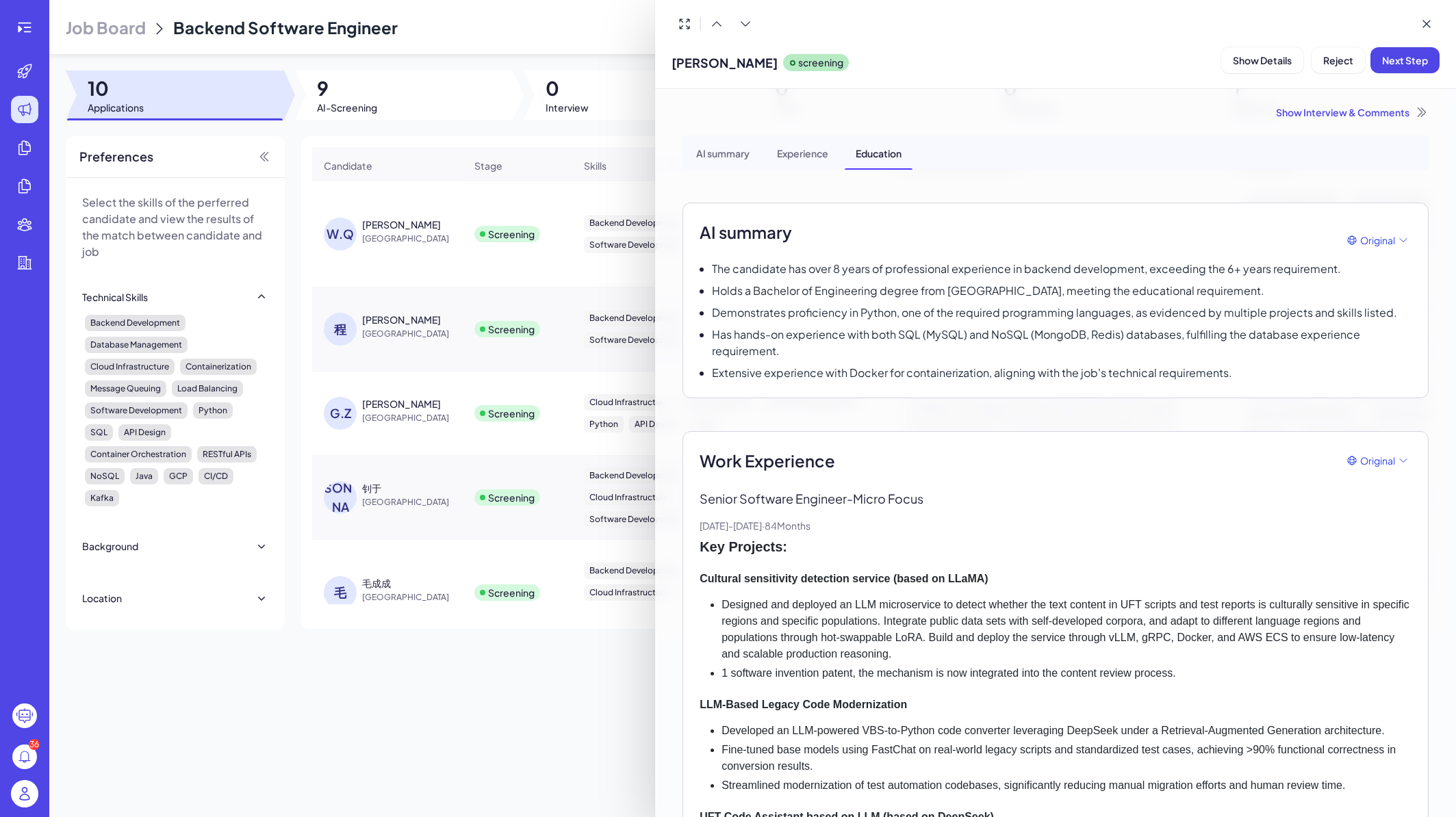
click at [448, 509] on div at bounding box center [728, 408] width 1456 height 817
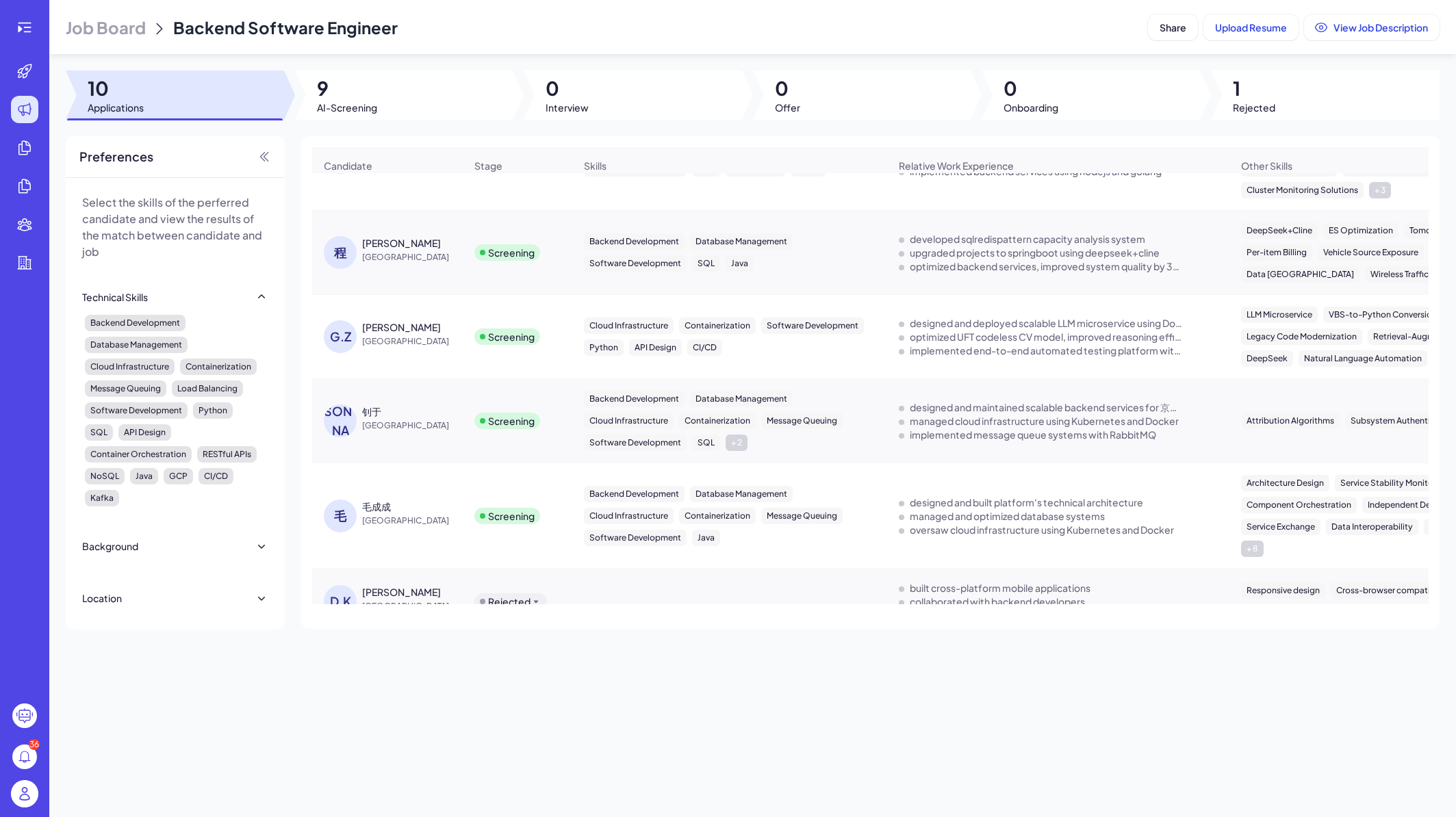
scroll to position [442, 0]
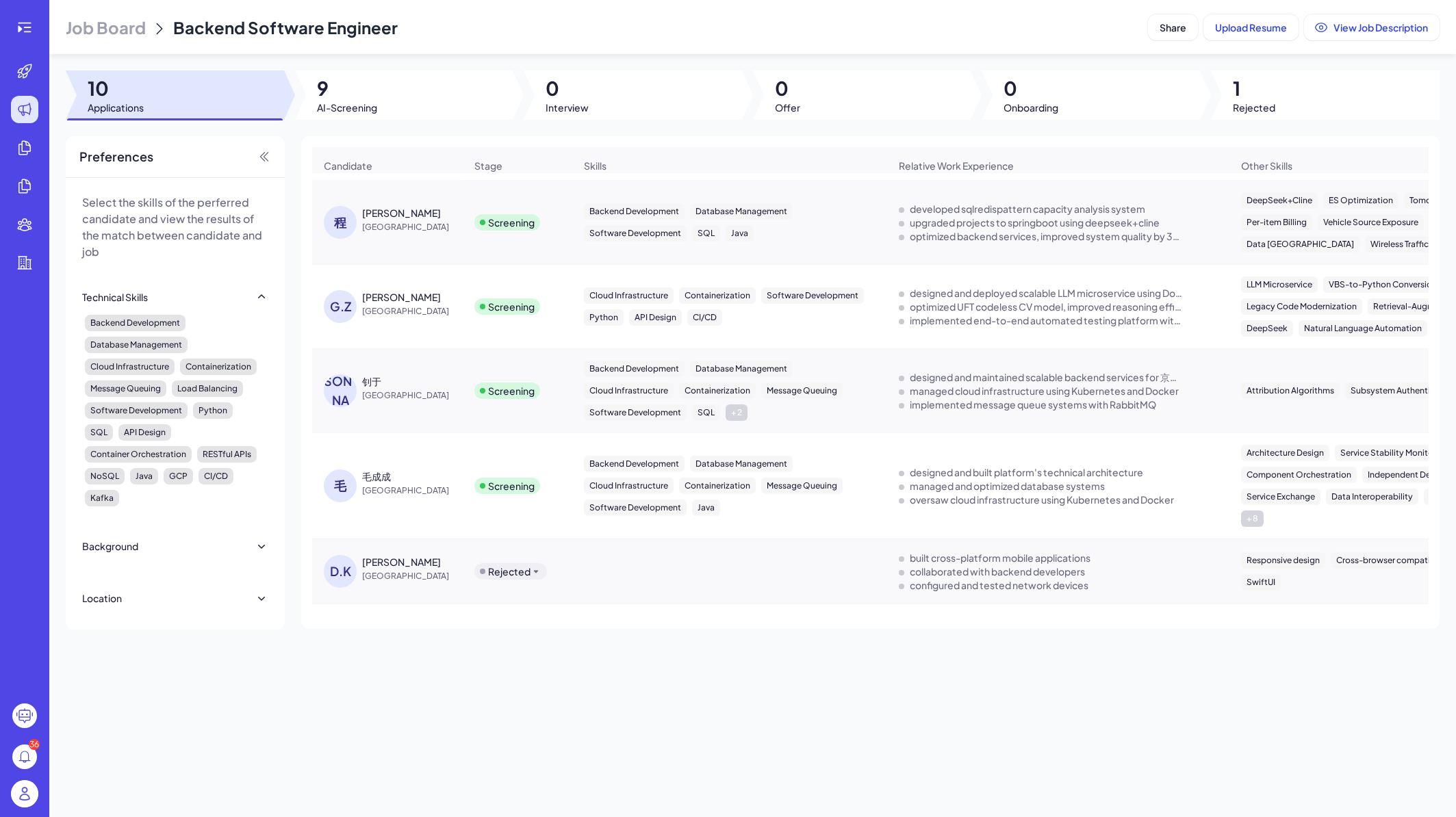
click at [433, 562] on div "Deven Kwong" at bounding box center [413, 562] width 103 height 14
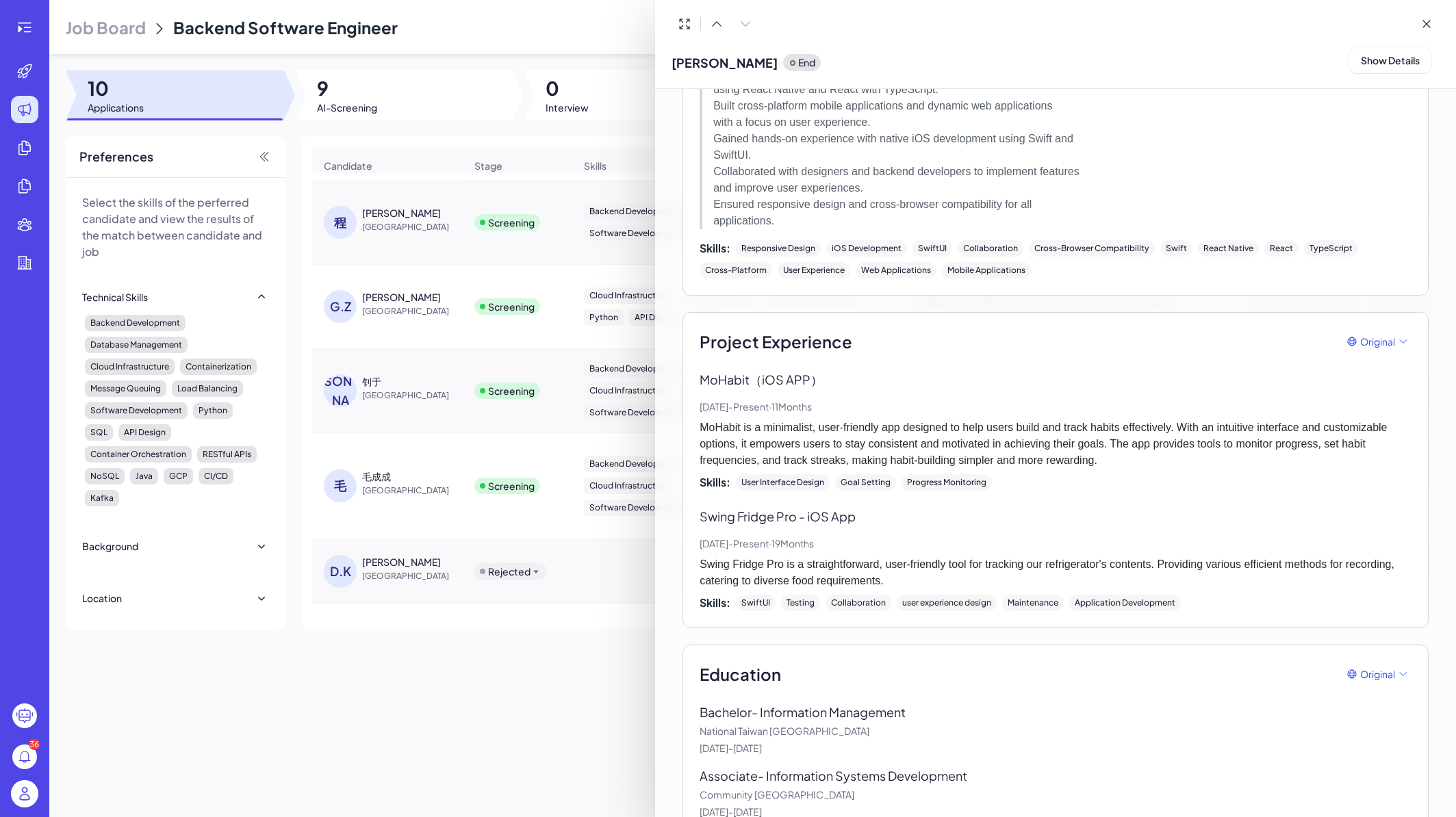
scroll to position [630, 0]
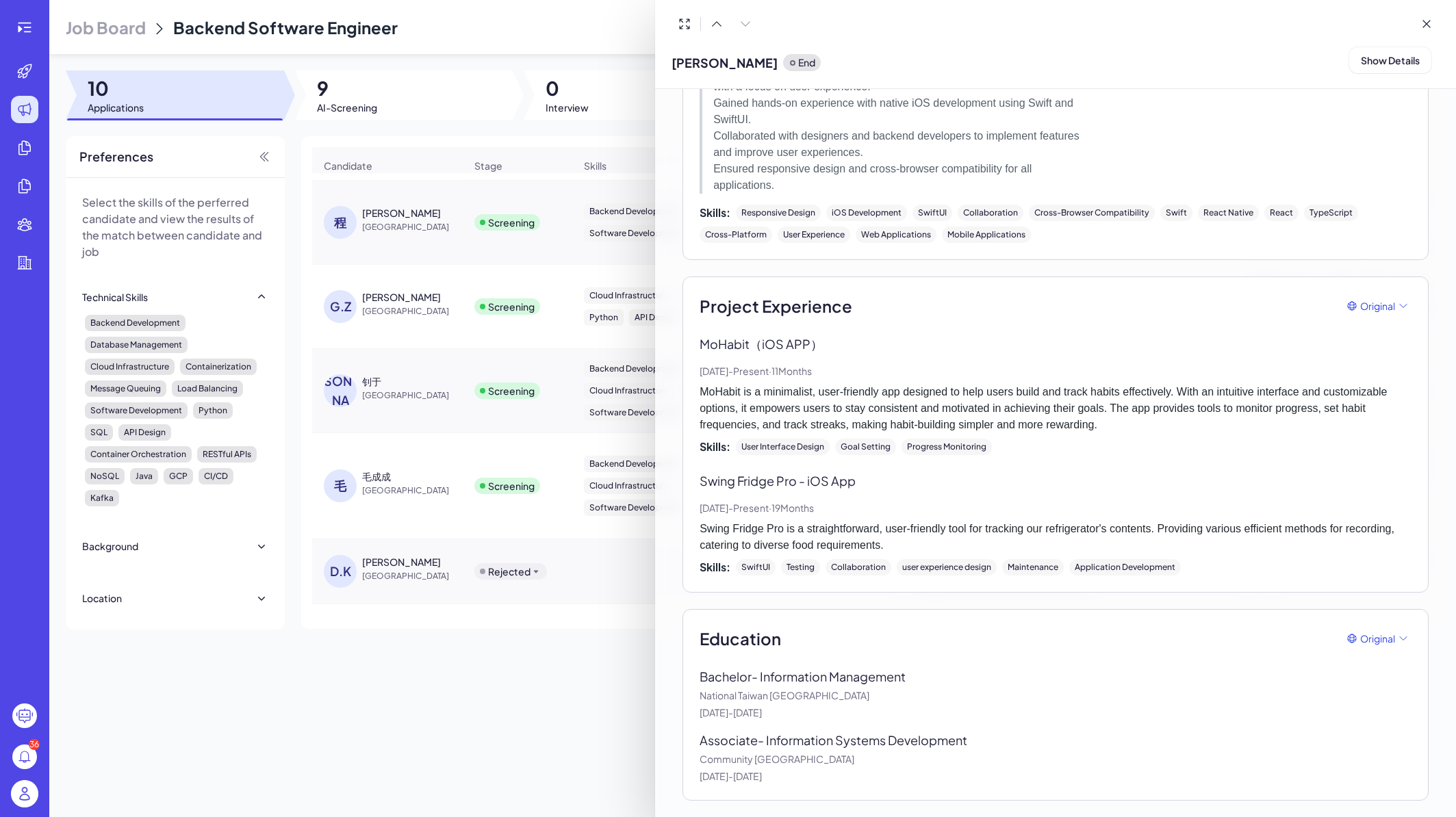
click at [433, 699] on div at bounding box center [728, 408] width 1456 height 817
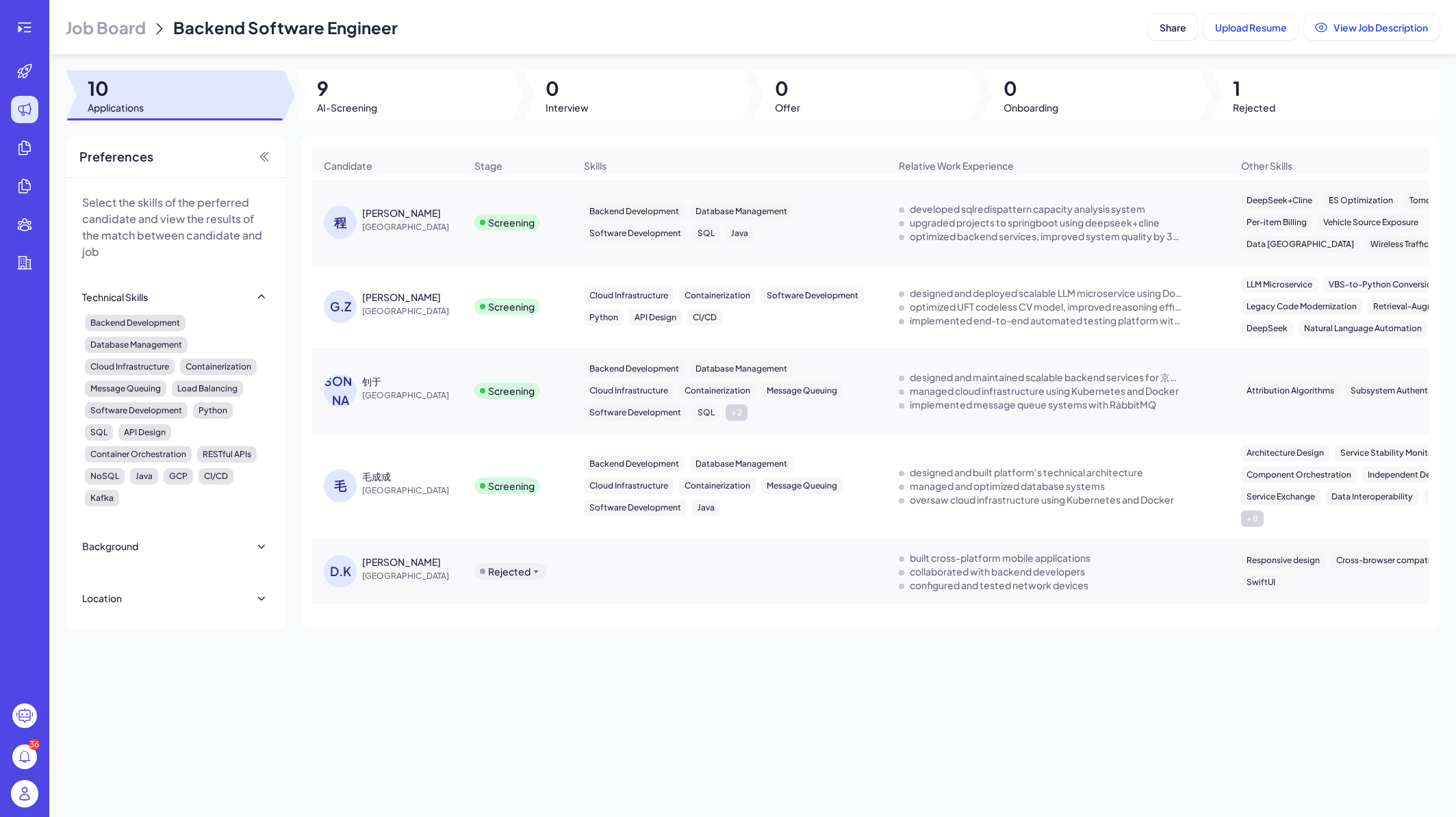
click at [435, 476] on div "毛成成" at bounding box center [413, 476] width 103 height 14
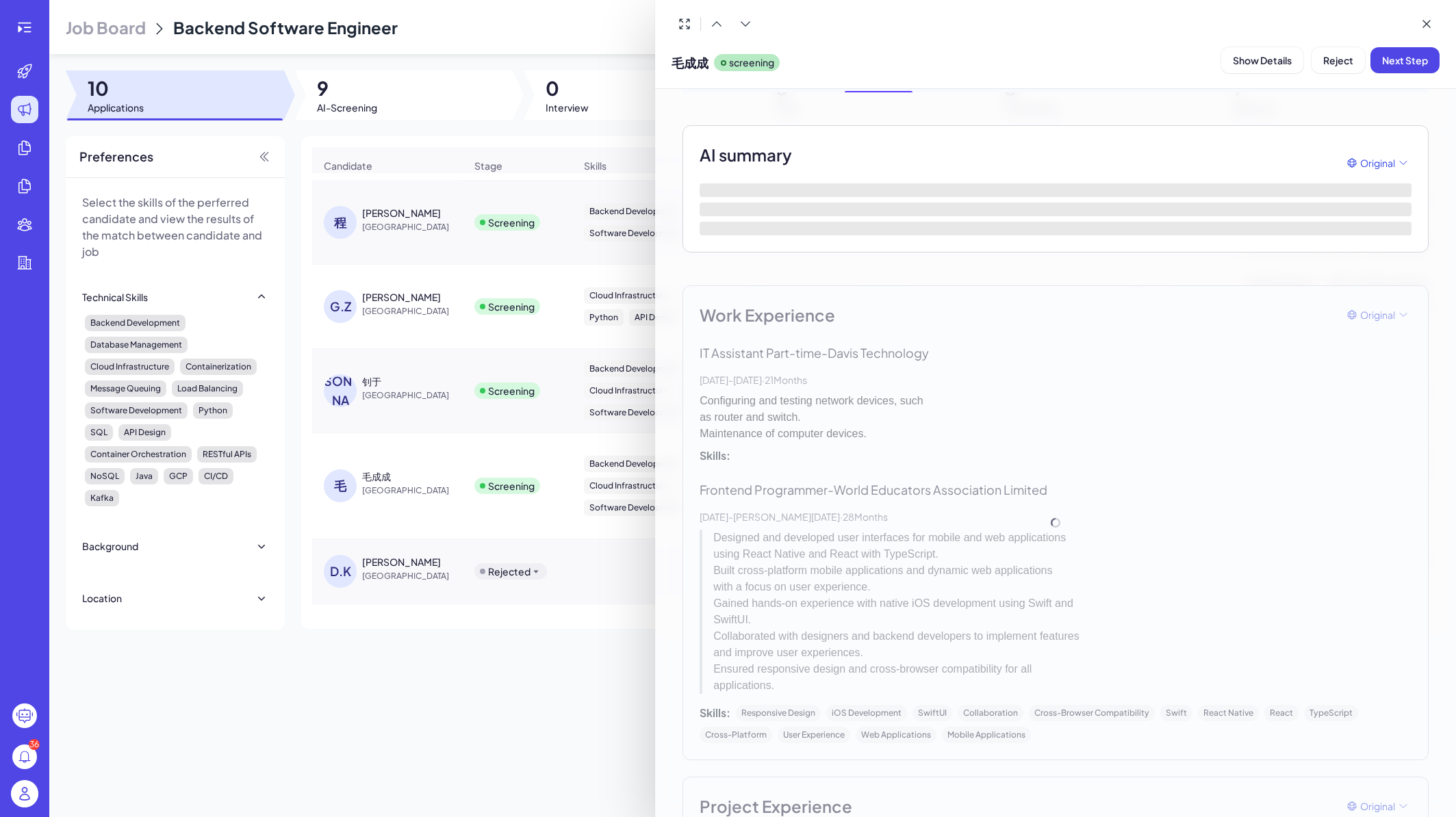
scroll to position [82, 0]
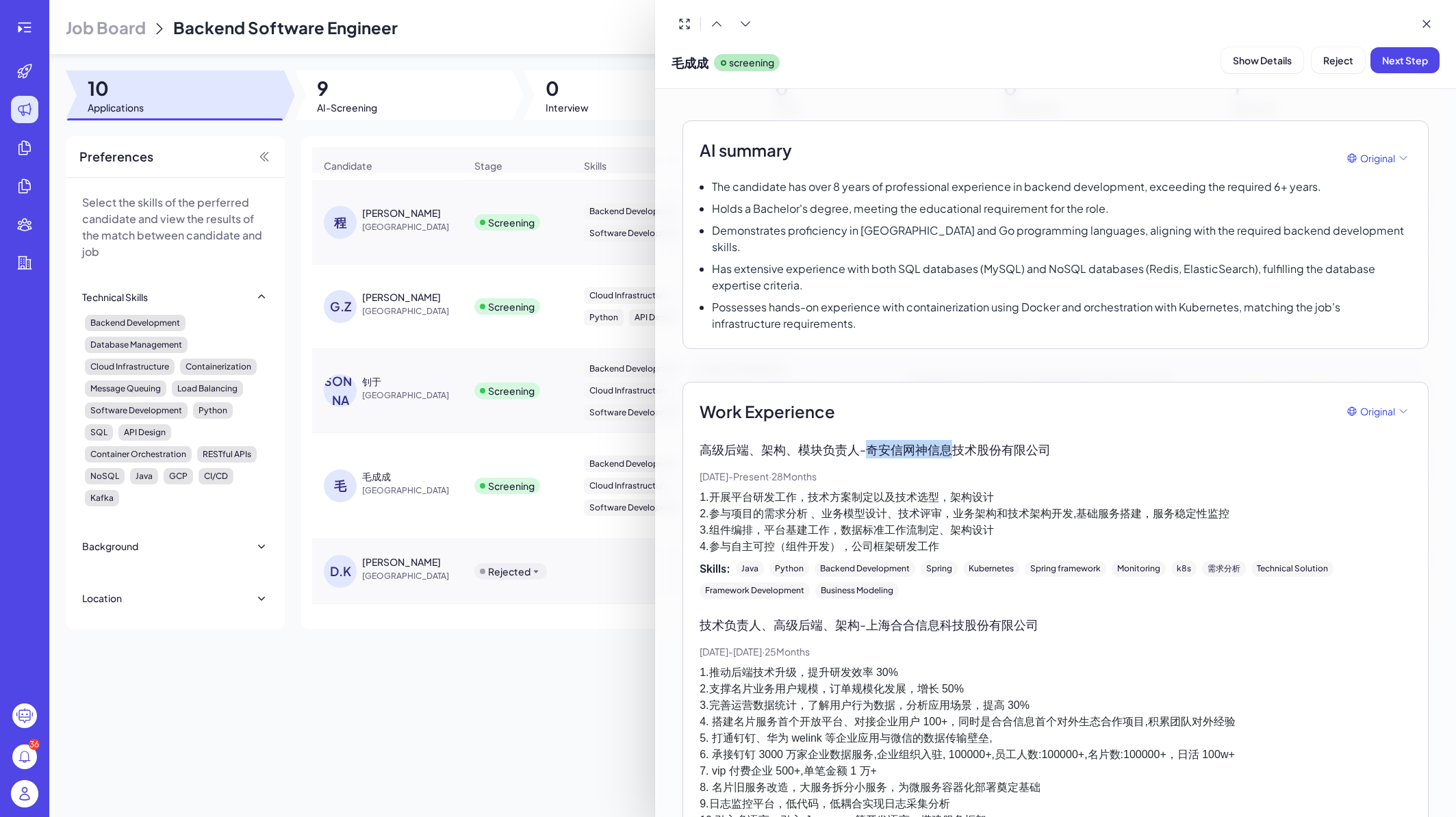
drag, startPoint x: 870, startPoint y: 433, endPoint x: 959, endPoint y: 438, distance: 89.1
click at [959, 440] on p "高级后端、架构、模块负责人 - 奇安信网神信息技术股份有限公司" at bounding box center [1056, 449] width 712 height 19
click at [912, 440] on p "高级后端、架构、模块负责人 - 奇安信网神信息技术股份有限公司" at bounding box center [1056, 449] width 712 height 19
drag, startPoint x: 871, startPoint y: 435, endPoint x: 1056, endPoint y: 430, distance: 185.1
click at [1056, 440] on p "高级后端、架构、模块负责人 - 奇安信网神信息技术股份有限公司" at bounding box center [1056, 449] width 712 height 19
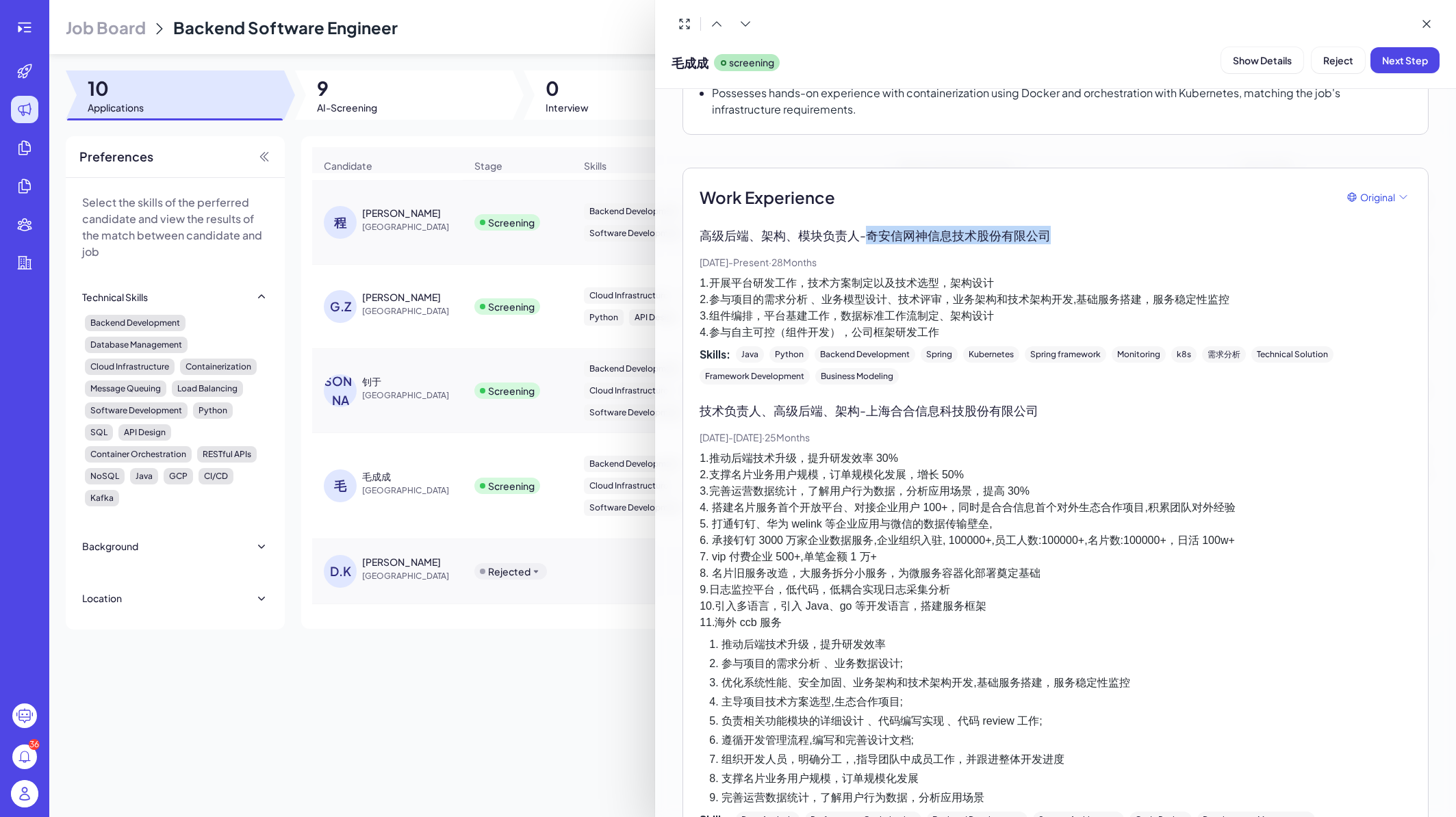
scroll to position [164, 0]
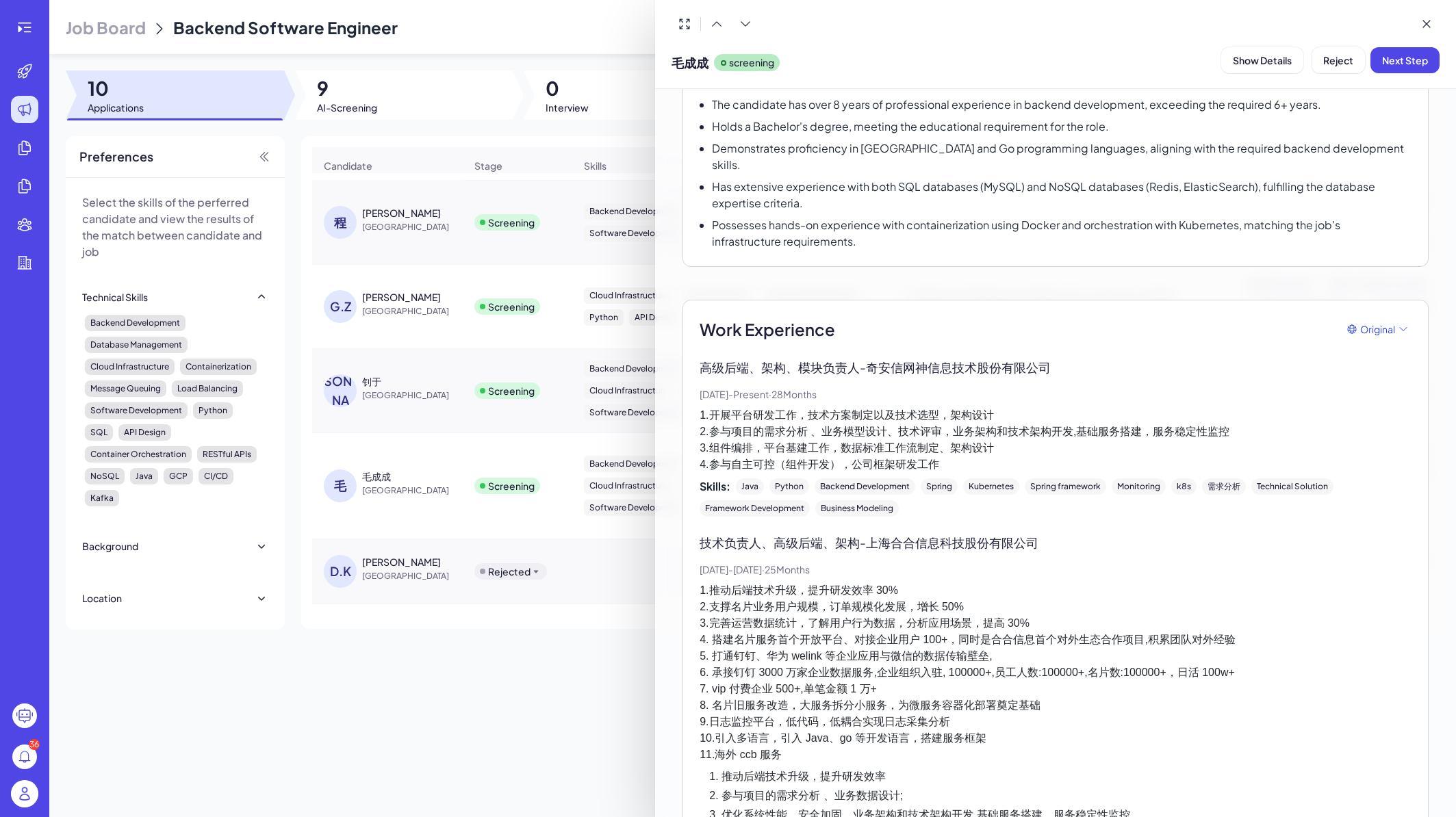
click at [576, 678] on div at bounding box center [728, 408] width 1456 height 817
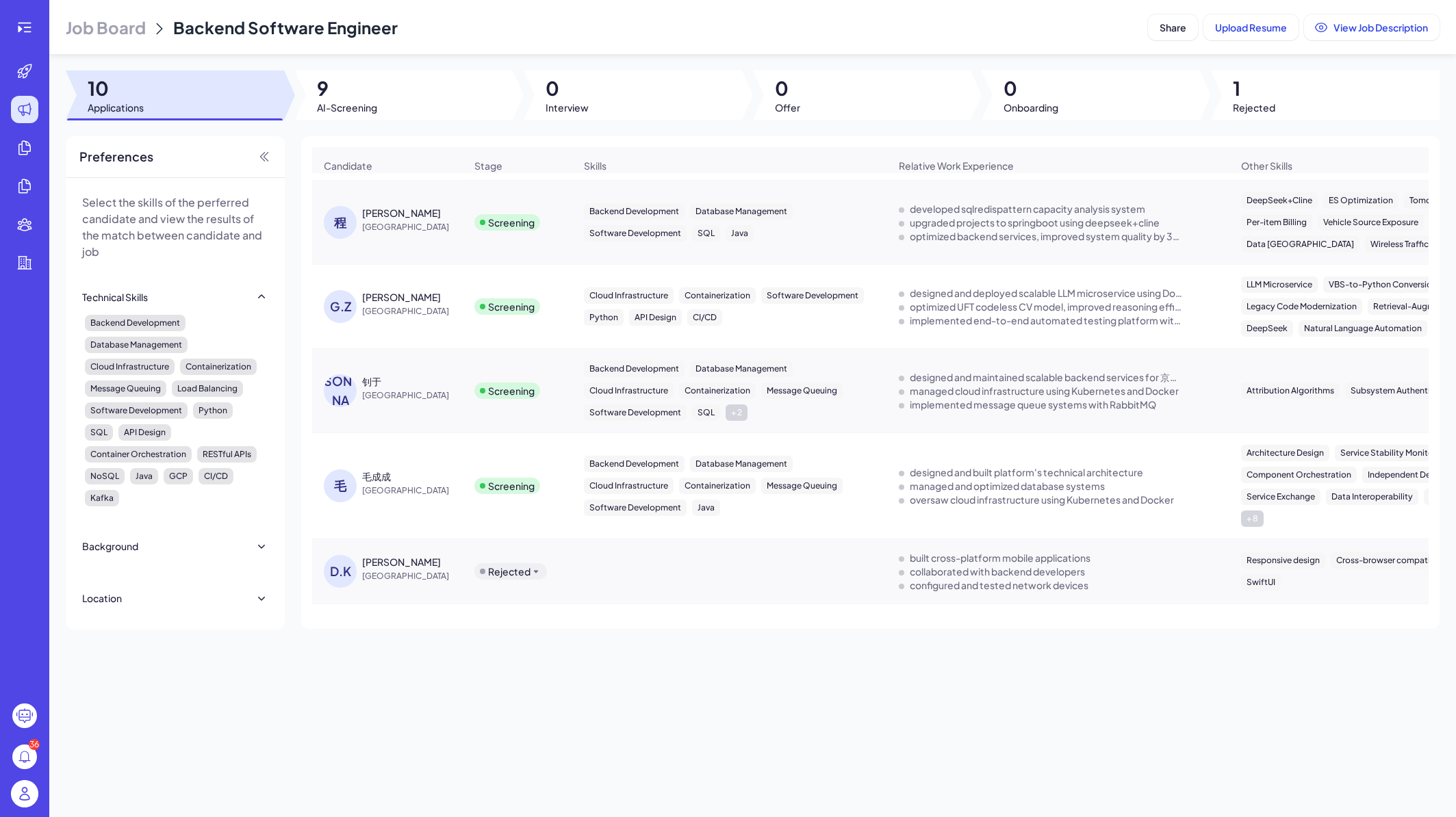
click at [427, 373] on div "钊 钊于 China" at bounding box center [387, 391] width 149 height 55
click at [410, 380] on div "钊于" at bounding box center [413, 381] width 103 height 14
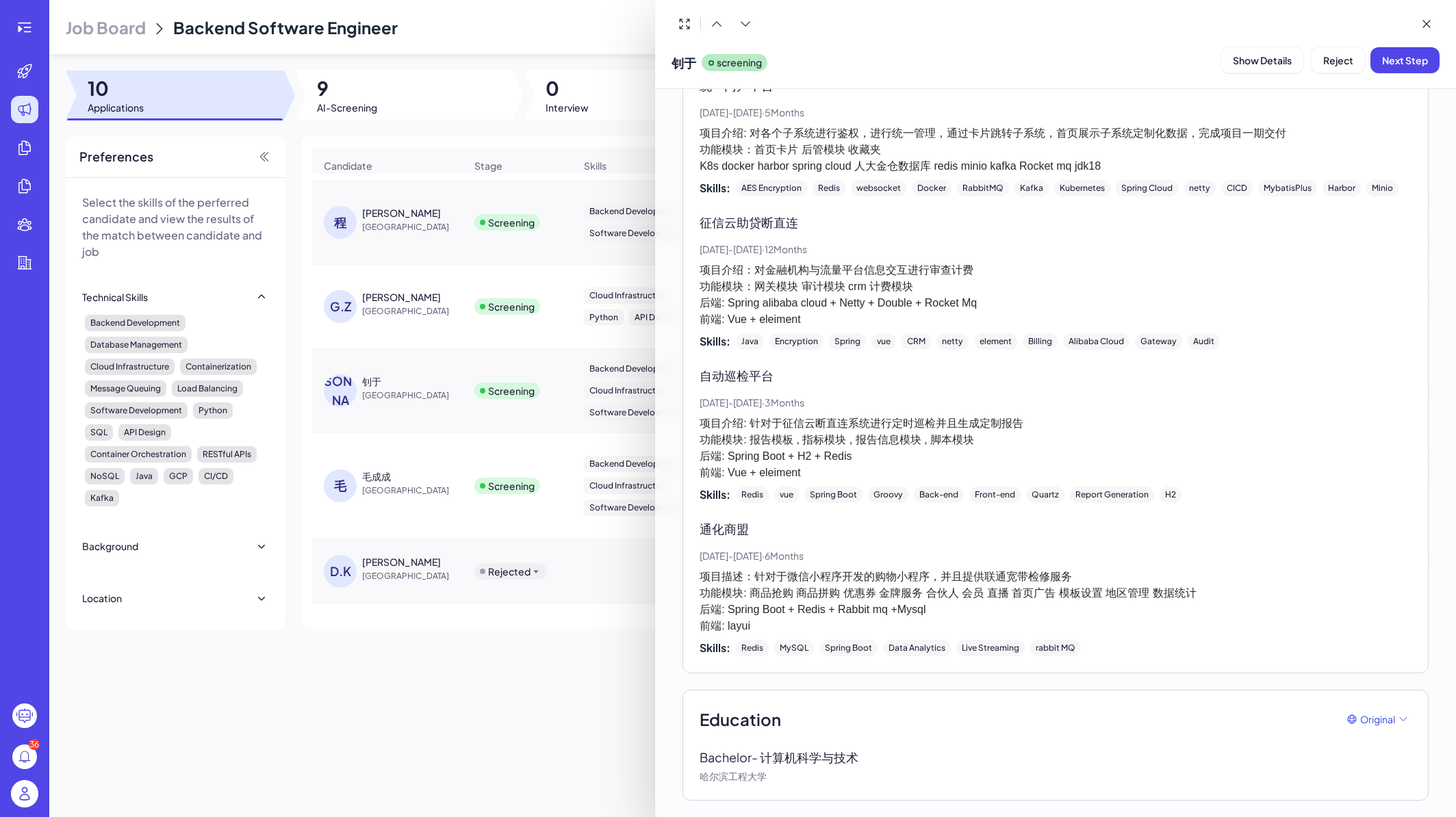
scroll to position [1293, 0]
click at [455, 693] on div at bounding box center [728, 408] width 1456 height 817
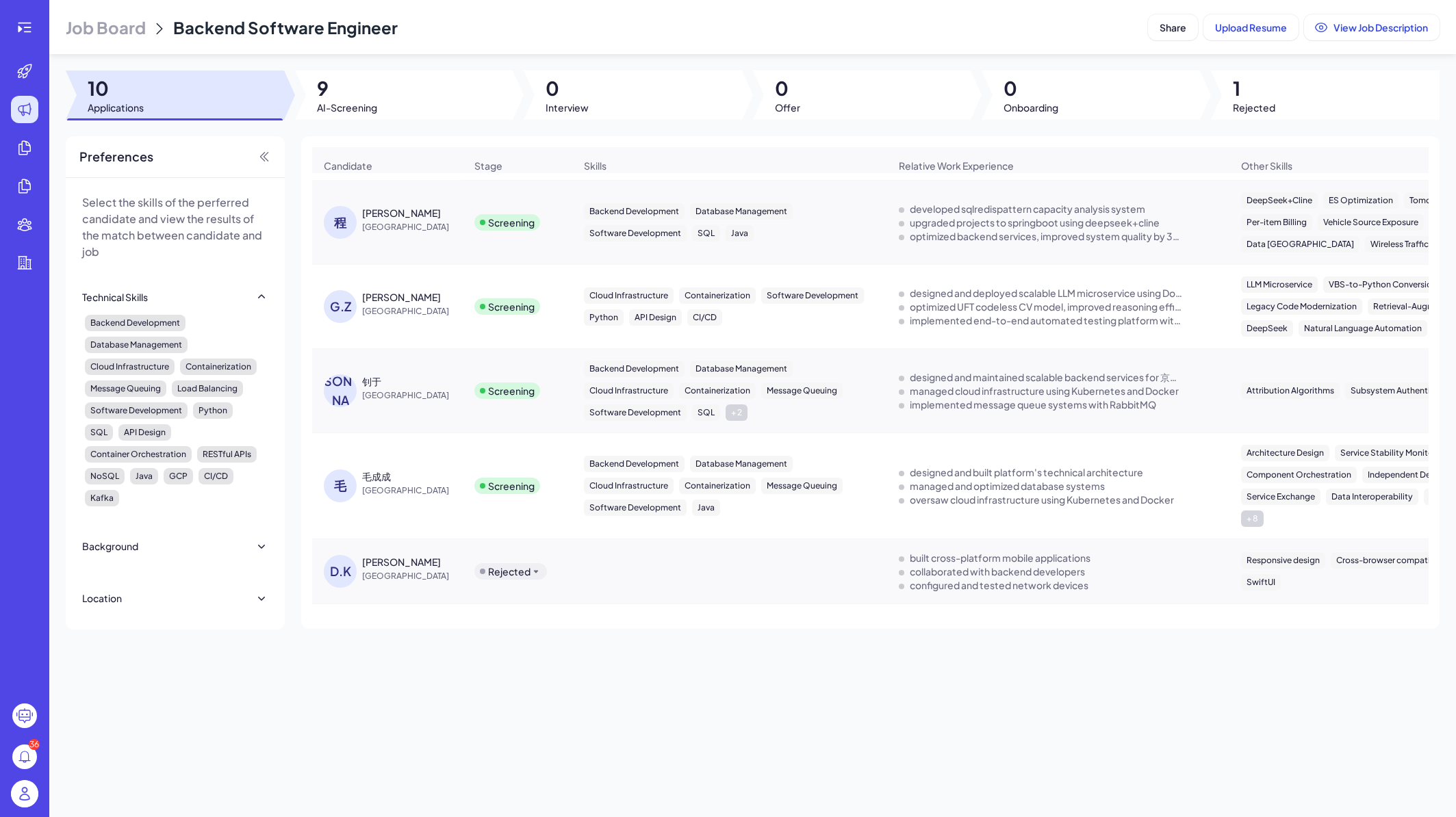
click at [431, 315] on span "China" at bounding box center [413, 312] width 103 height 14
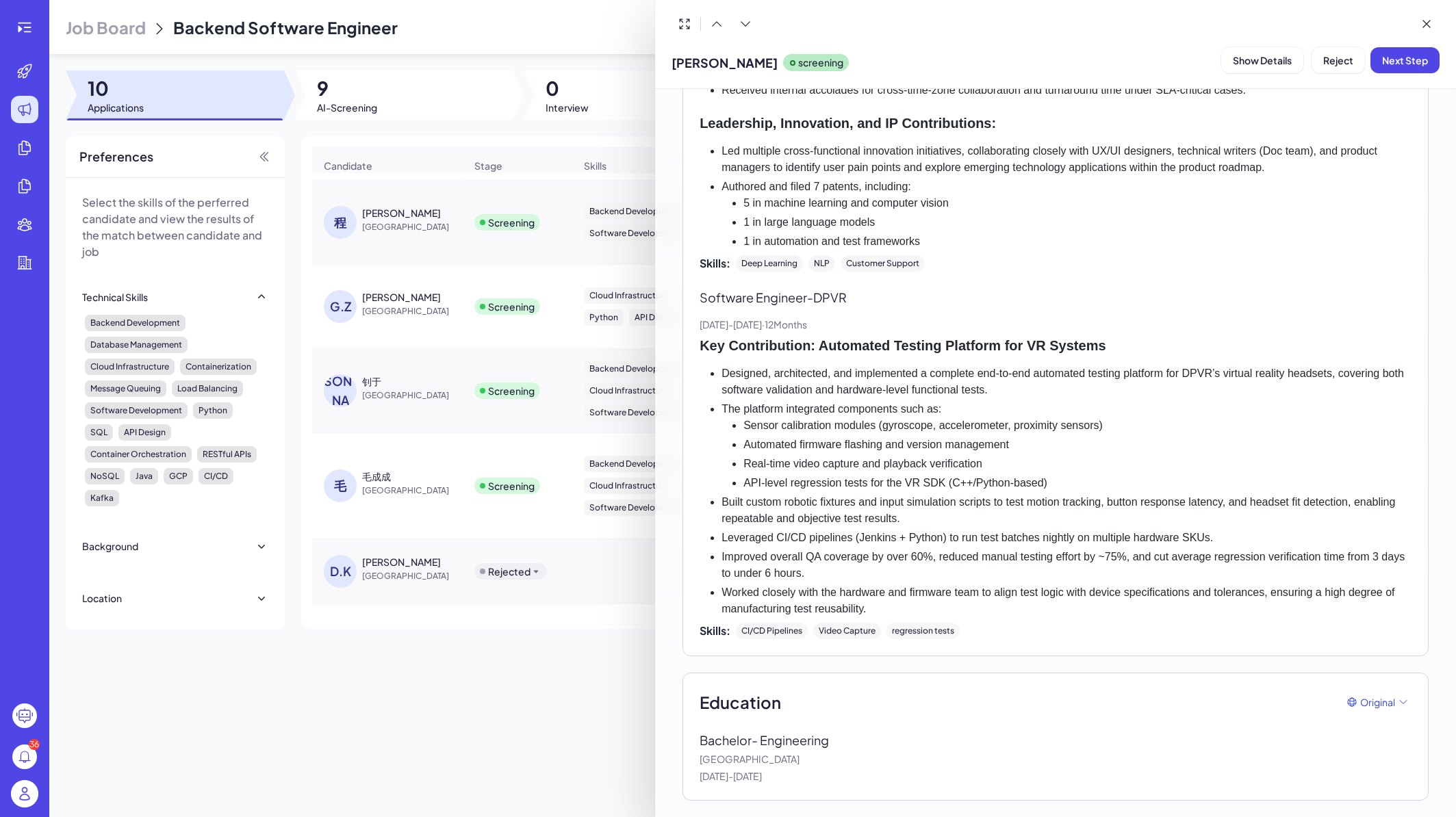
scroll to position [1265, 0]
click at [453, 715] on div at bounding box center [728, 408] width 1456 height 817
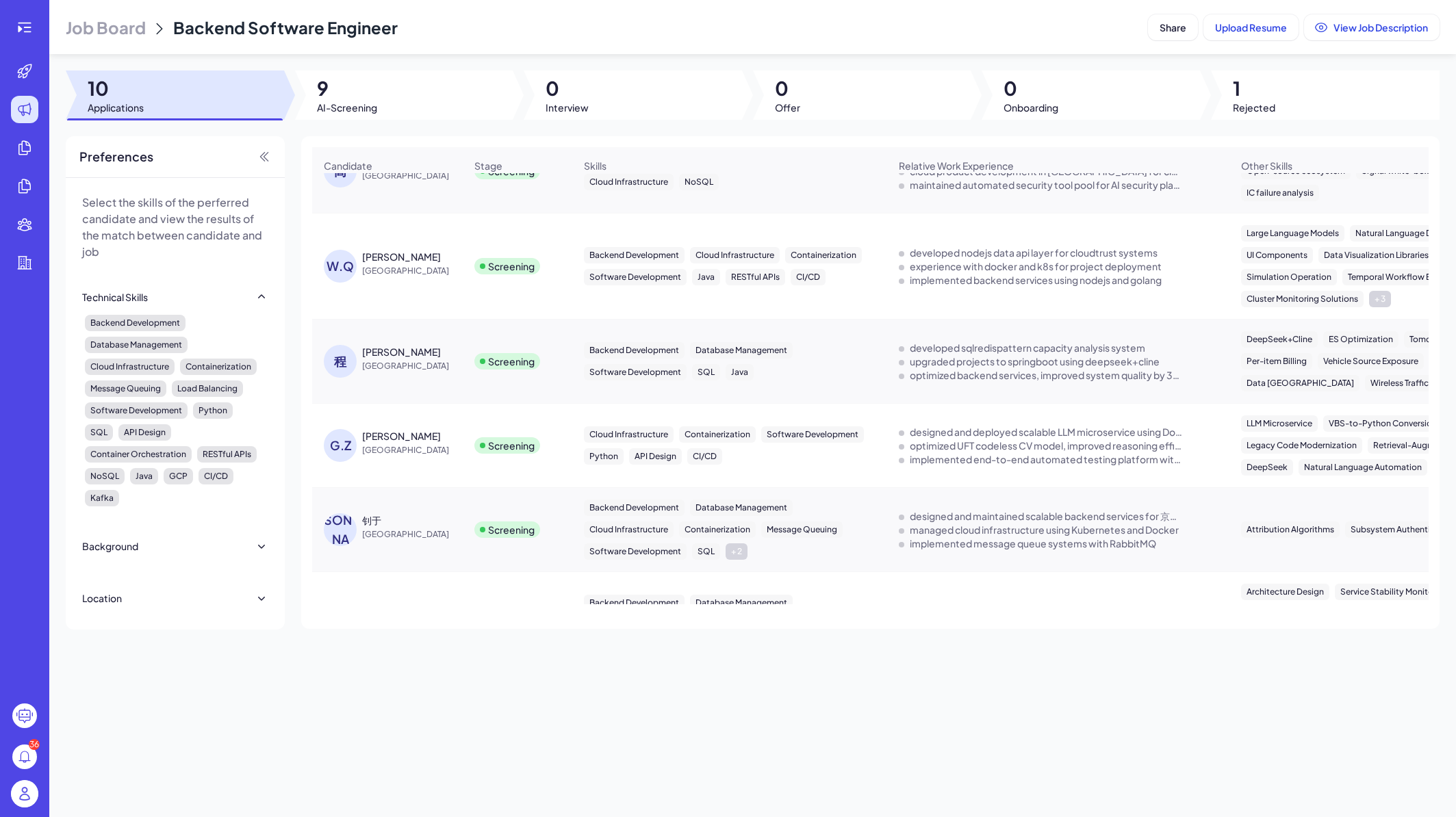
scroll to position [278, 0]
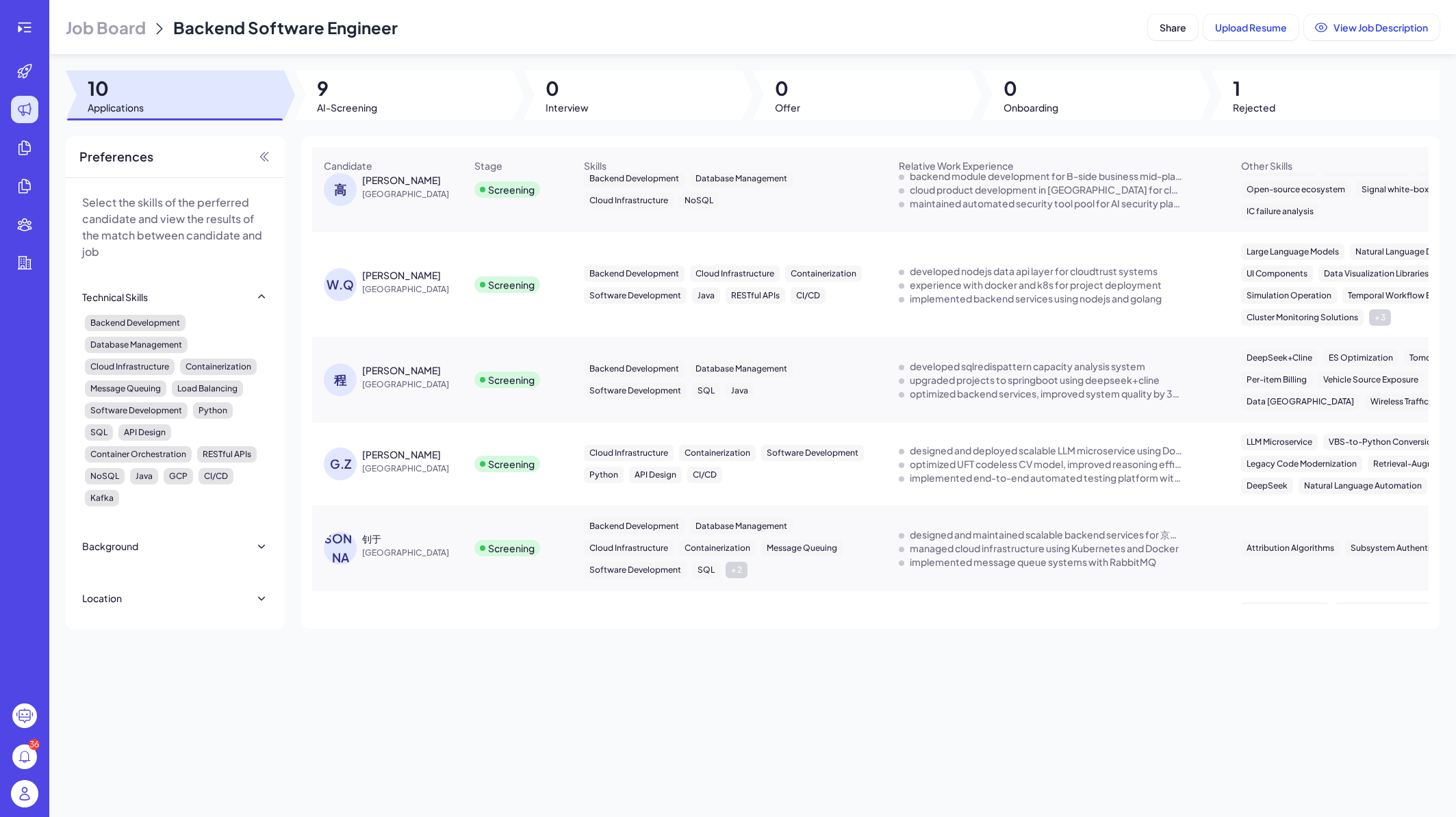
click at [439, 367] on div "程 程起鸣 China" at bounding box center [387, 380] width 149 height 55
click at [428, 384] on span "China" at bounding box center [413, 384] width 103 height 14
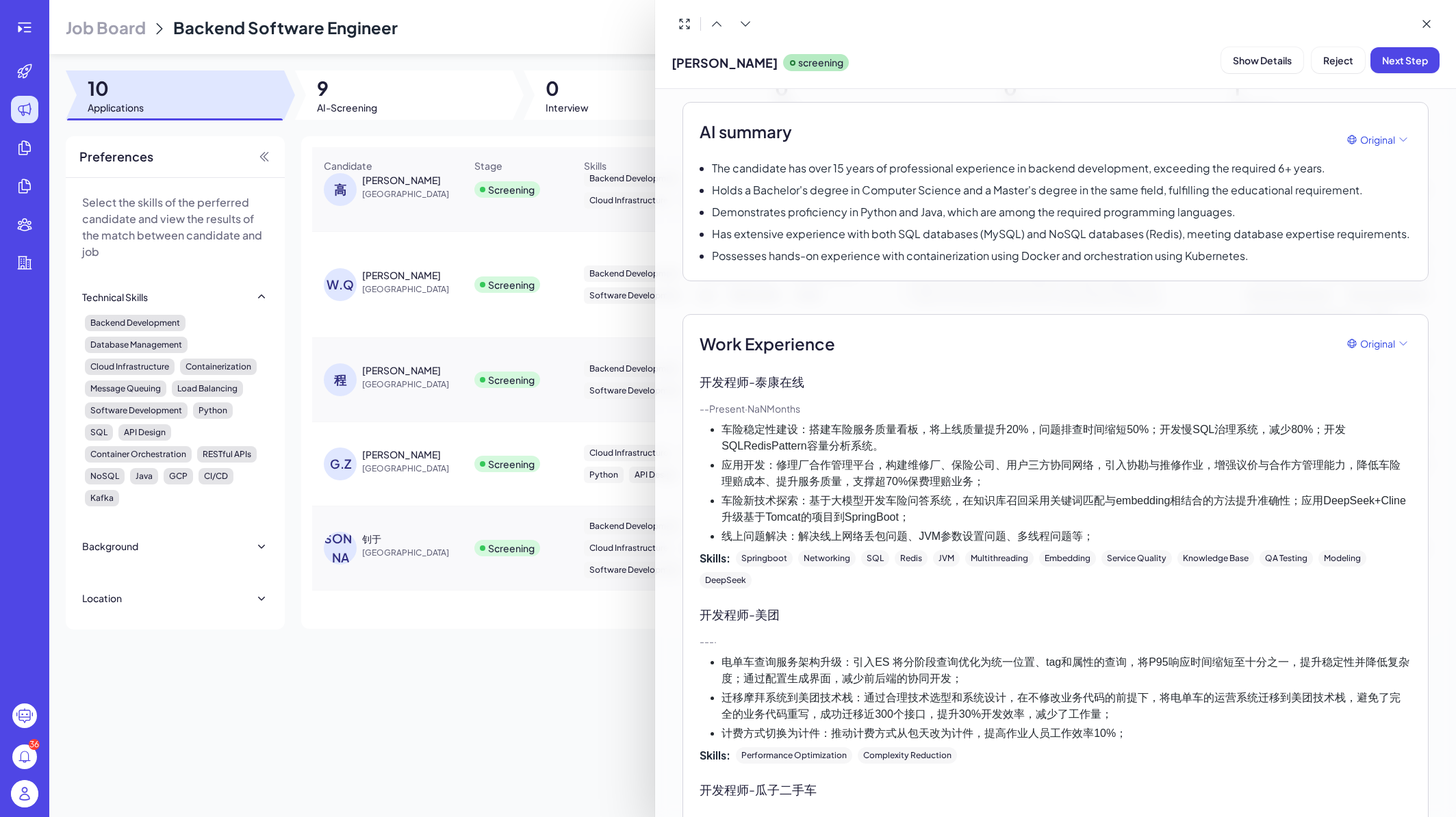
scroll to position [27, 0]
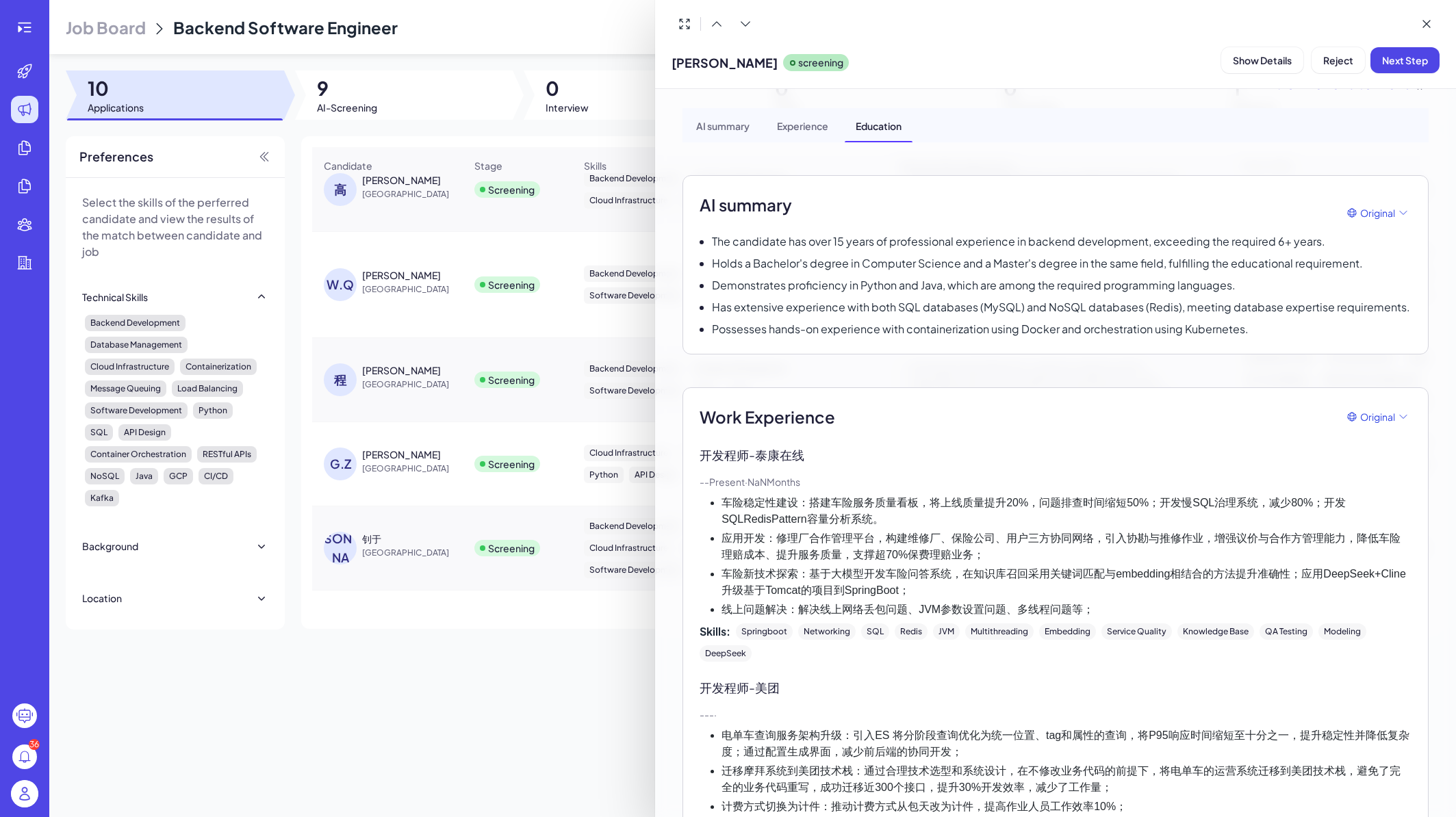
click at [488, 712] on div at bounding box center [728, 408] width 1456 height 817
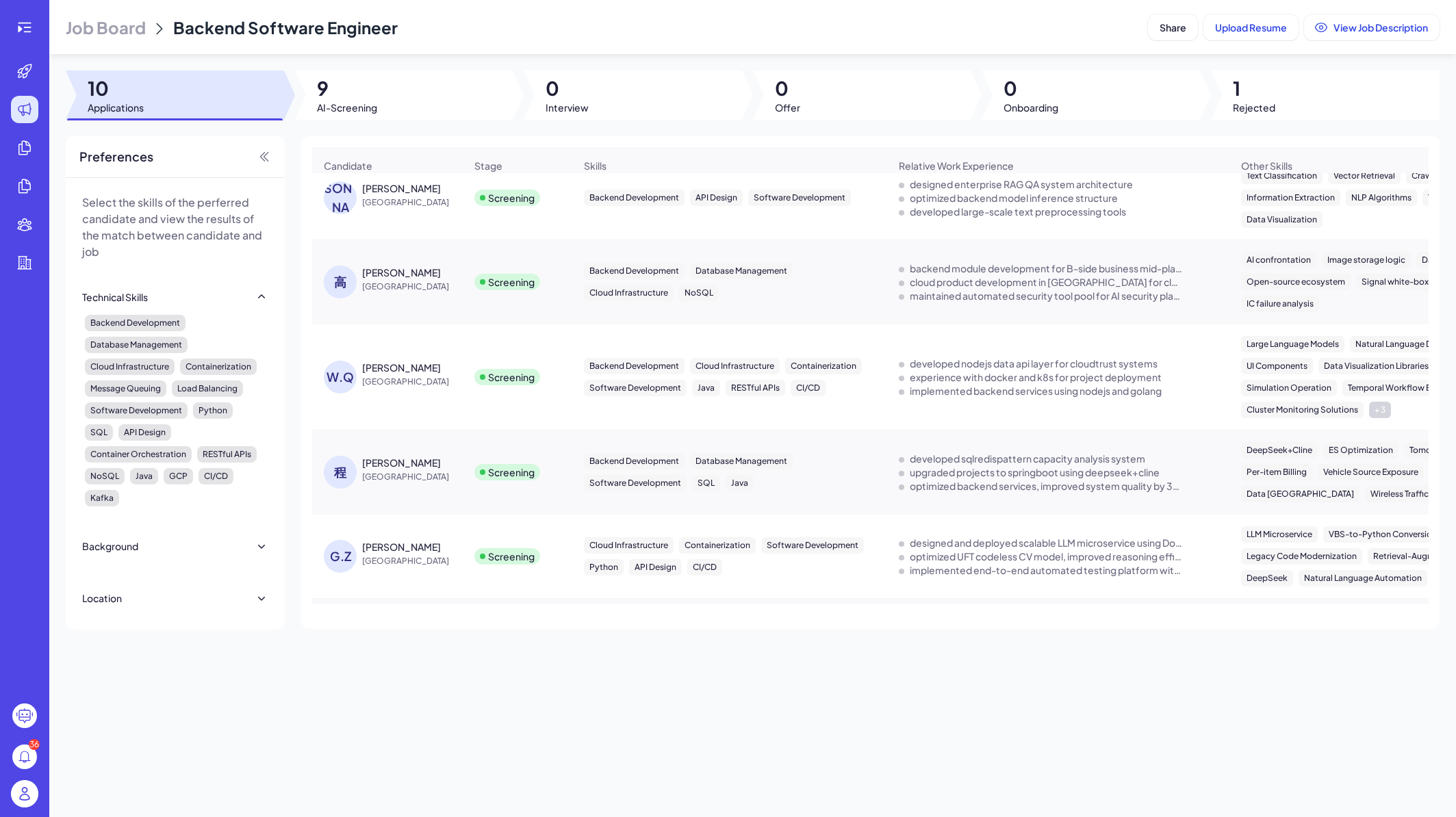
scroll to position [0, 0]
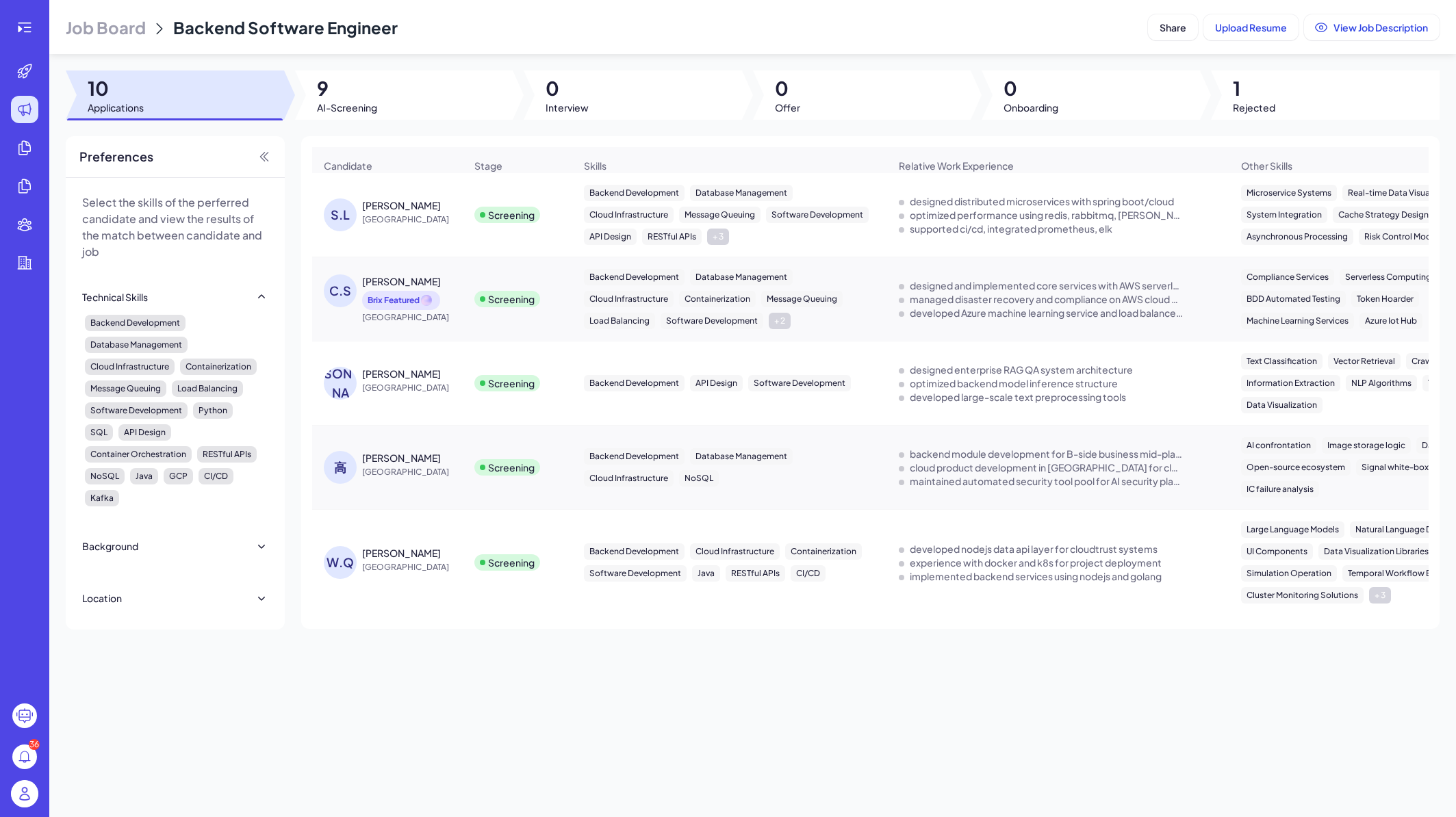
click at [435, 220] on span "China" at bounding box center [413, 220] width 103 height 14
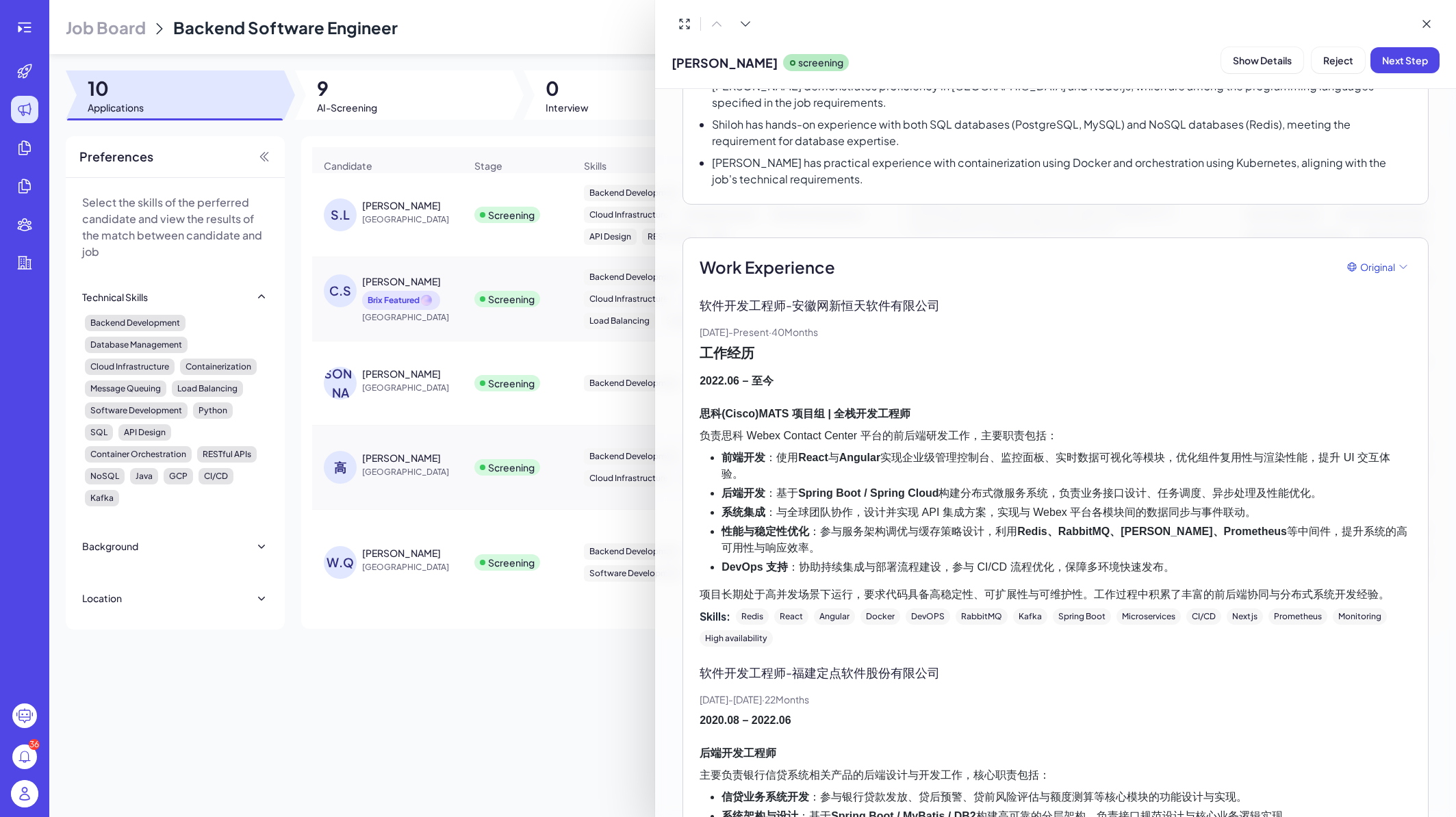
scroll to position [318, 0]
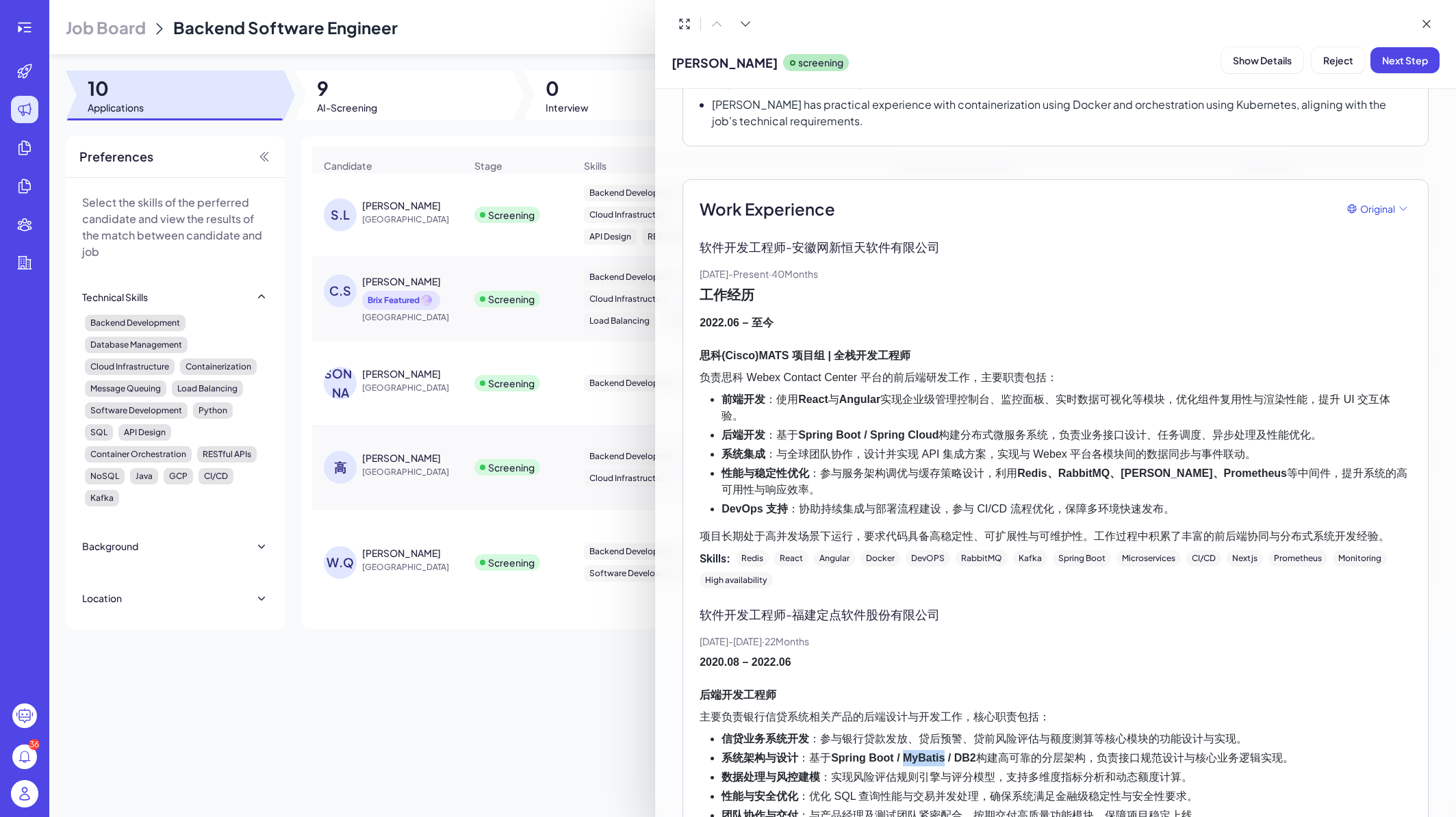
drag, startPoint x: 909, startPoint y: 742, endPoint x: 953, endPoint y: 743, distance: 44.0
click at [953, 752] on strong "Spring Boot / MyBatis / DB2" at bounding box center [903, 758] width 145 height 12
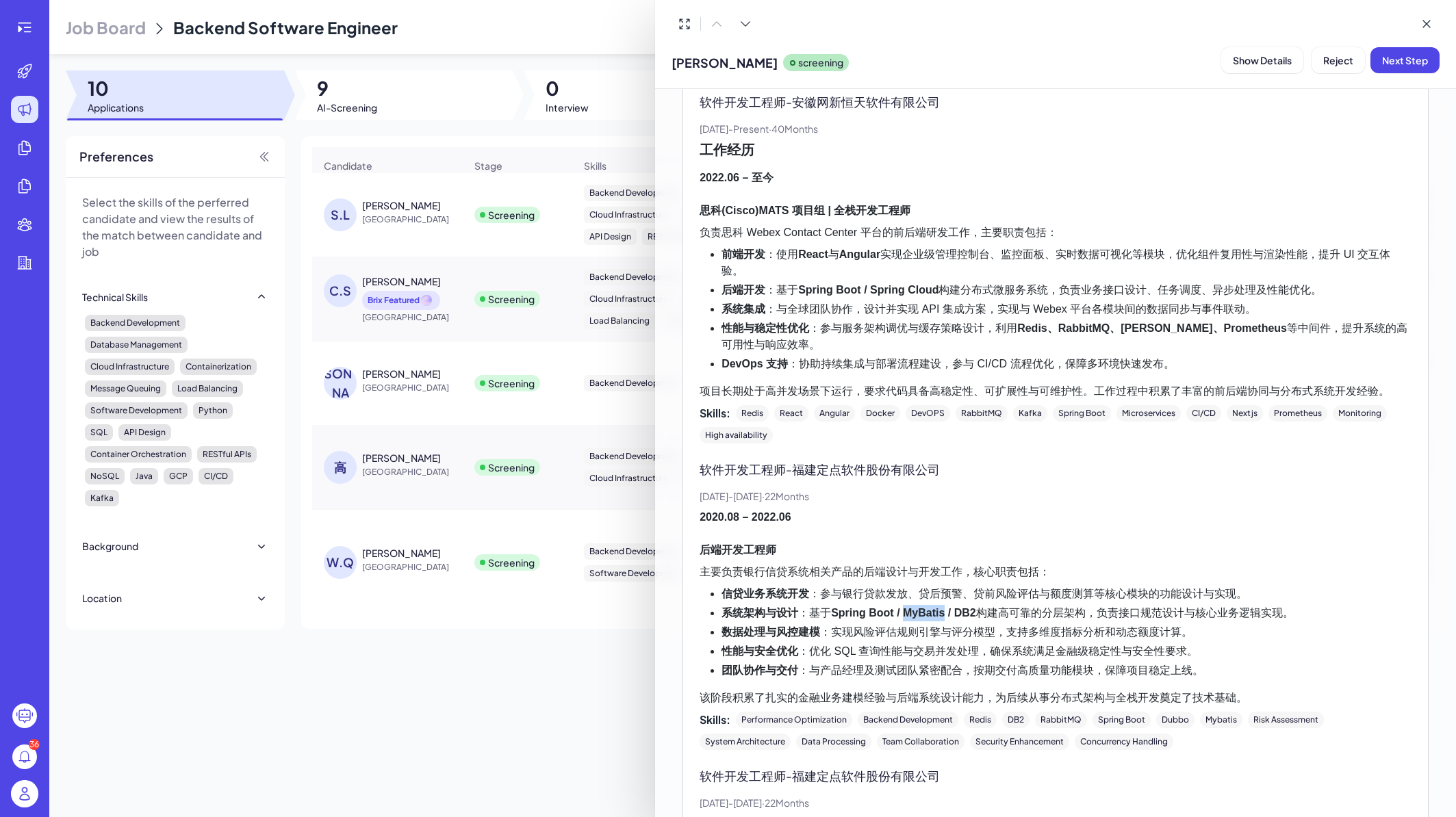
scroll to position [482, 0]
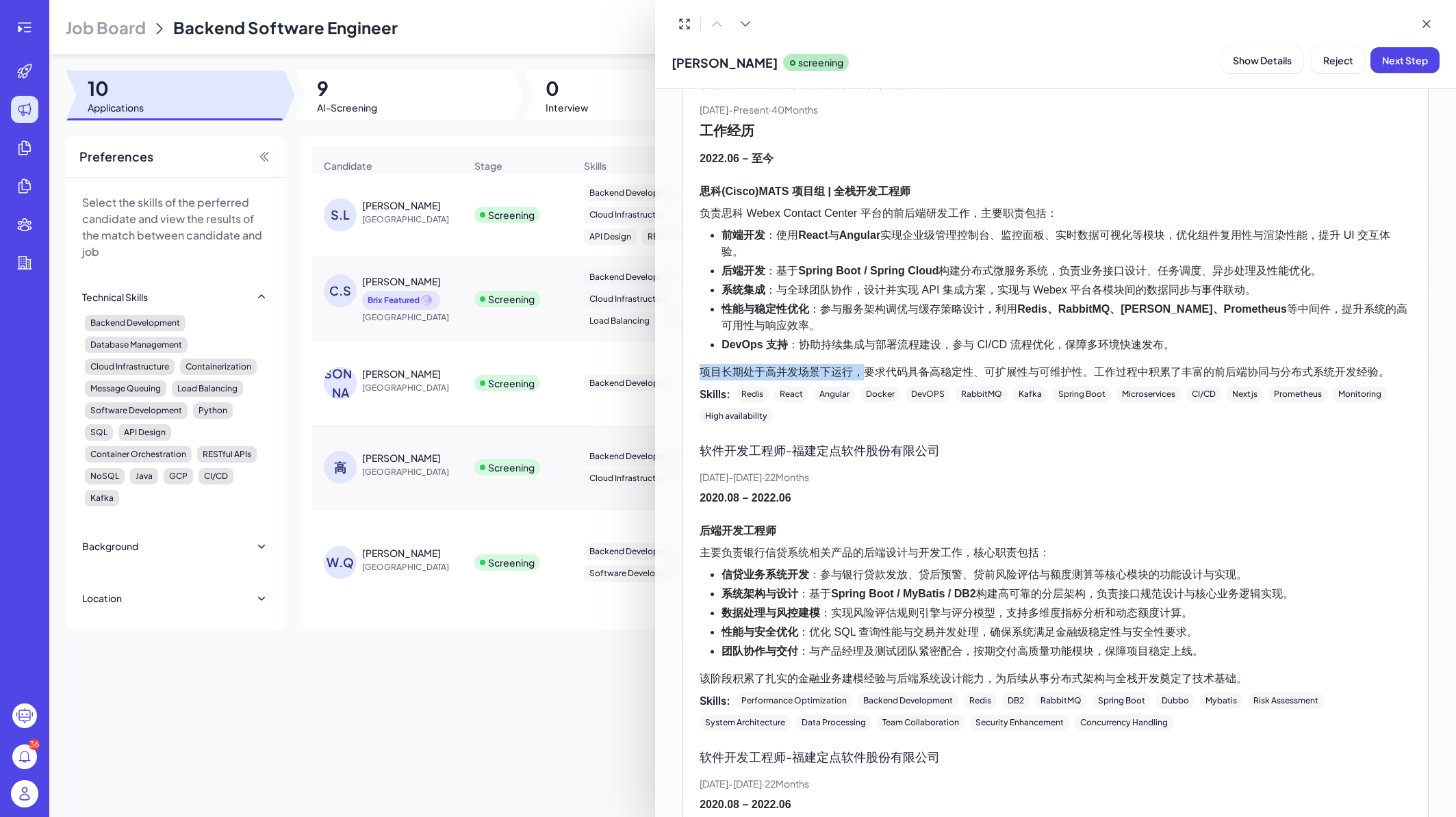
drag, startPoint x: 861, startPoint y: 350, endPoint x: 1194, endPoint y: 345, distance: 333.0
click at [1194, 345] on div "工作经历 2022.06 – 至今 思科(Cisco)MATS 项目组 | 全栈开发工程师 负责思科 Webex Contact Center 平台的前后端研…" at bounding box center [1056, 251] width 712 height 258
click at [1219, 364] on p "项目长期处于高并发场景下运行，要求代码具备高稳定性、可扩展性与可维护性。工作过程中积累了丰富的前后端协同与分布式系统开发经验。" at bounding box center [1056, 372] width 712 height 16
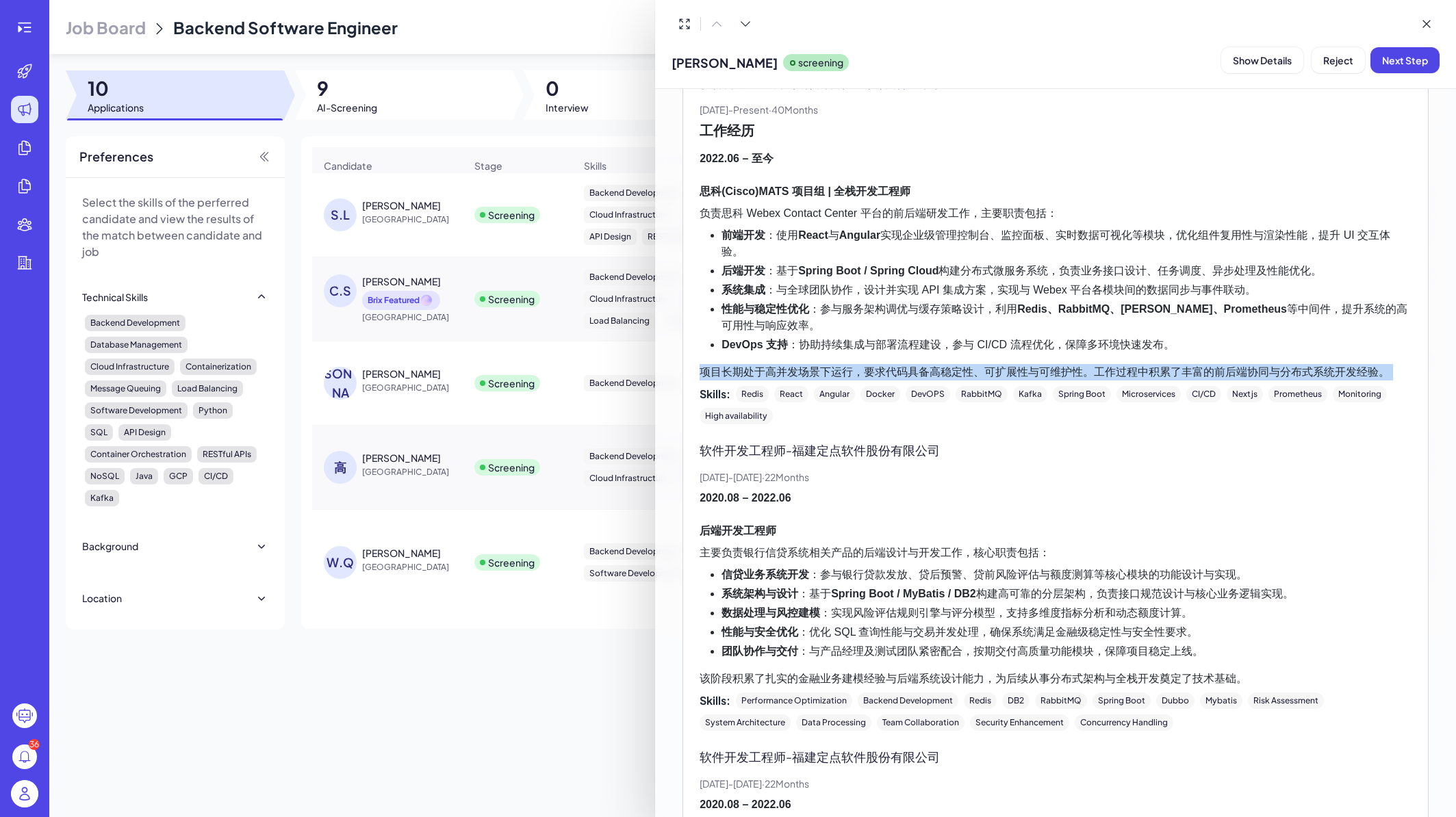
click at [1219, 364] on p "项目长期处于高并发场景下运行，要求代码具备高稳定性、可扩展性与可维护性。工作过程中积累了丰富的前后端协同与分布式系统开发经验。" at bounding box center [1056, 372] width 712 height 16
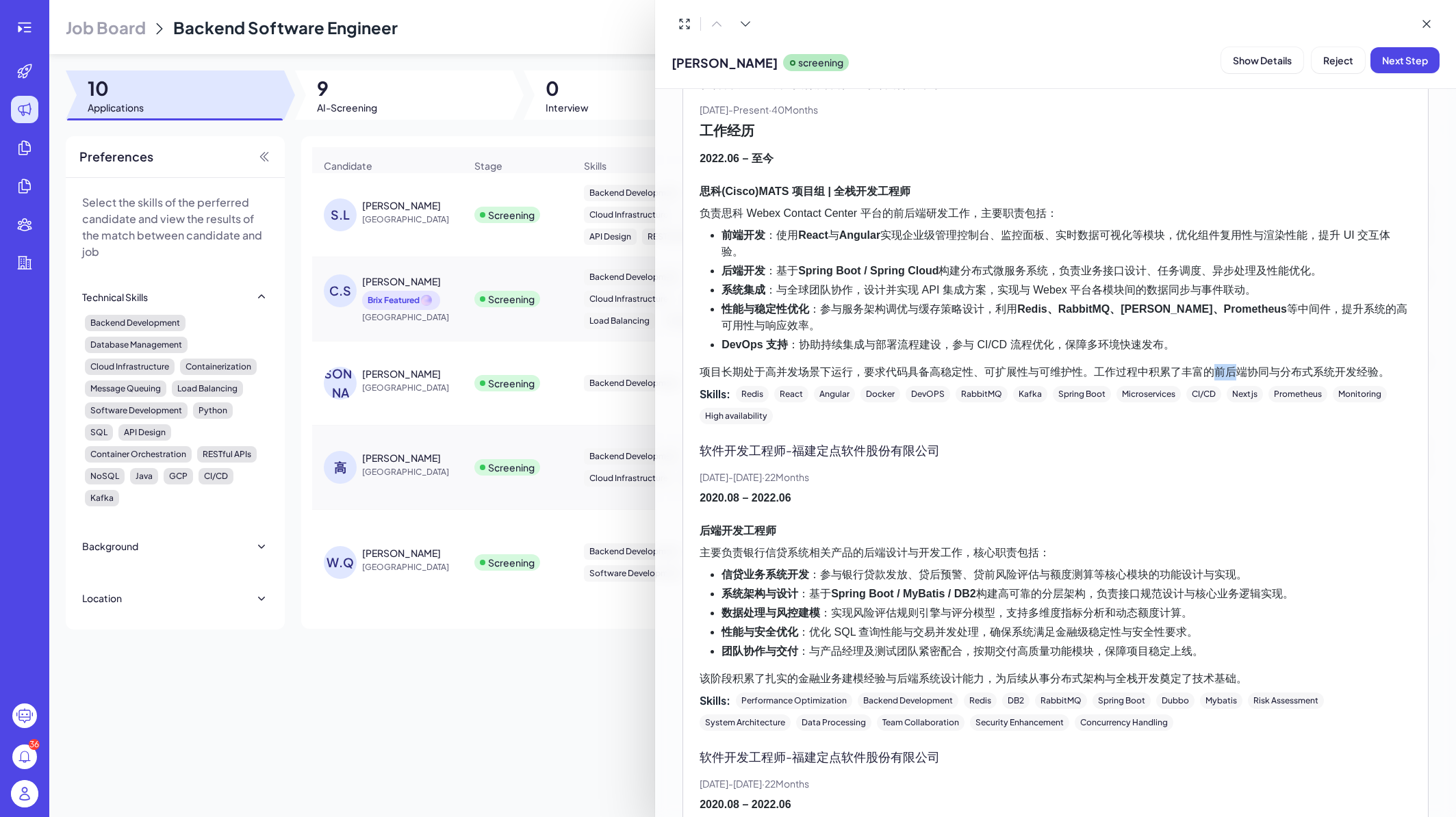
click at [1219, 364] on p "项目长期处于高并发场景下运行，要求代码具备高稳定性、可扩展性与可维护性。工作过程中积累了丰富的前后端协同与分布式系统开发经验。" at bounding box center [1056, 372] width 712 height 16
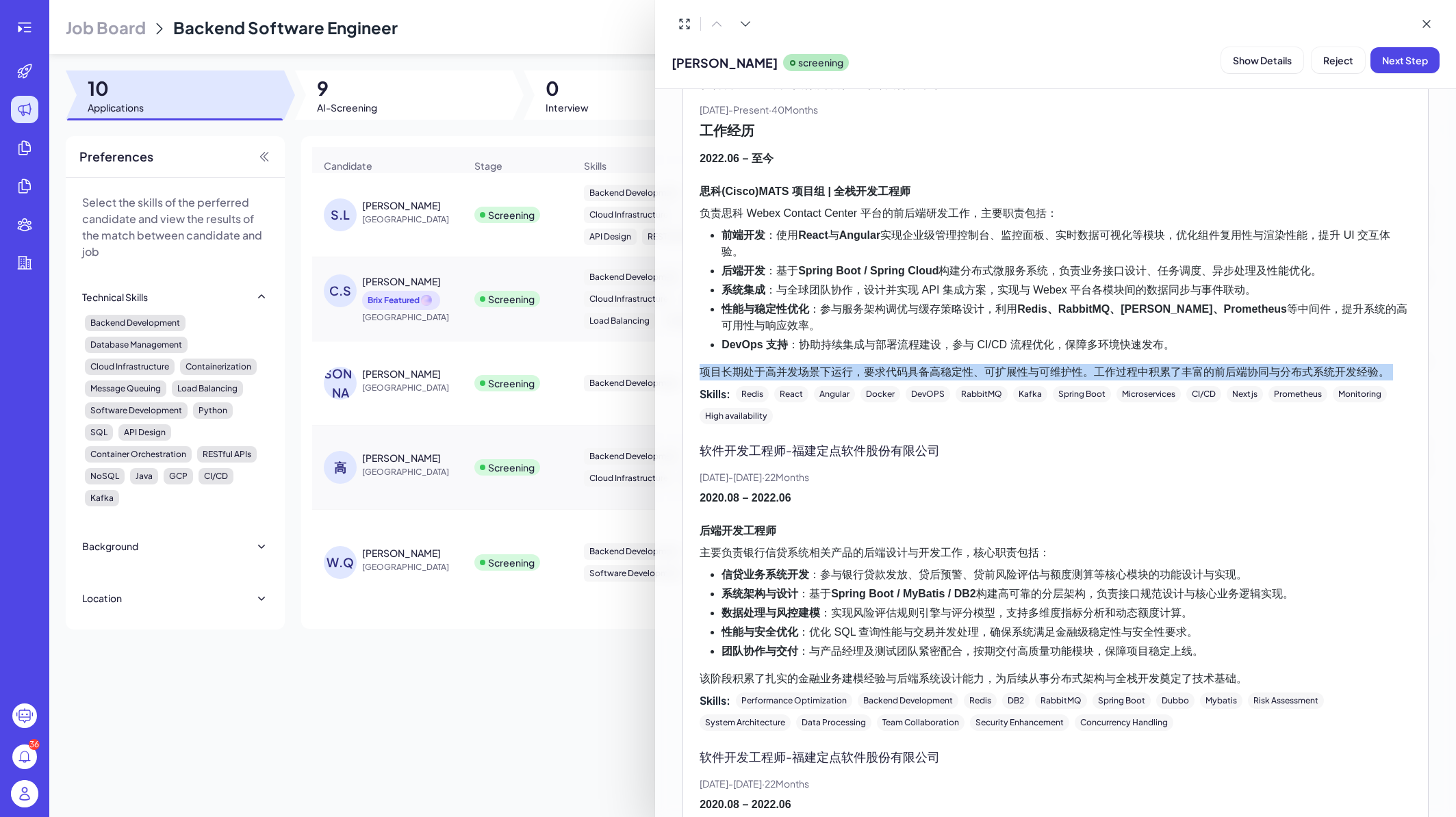
click at [1219, 364] on p "项目长期处于高并发场景下运行，要求代码具备高稳定性、可扩展性与可维护性。工作过程中积累了丰富的前后端协同与分布式系统开发经验。" at bounding box center [1056, 372] width 712 height 16
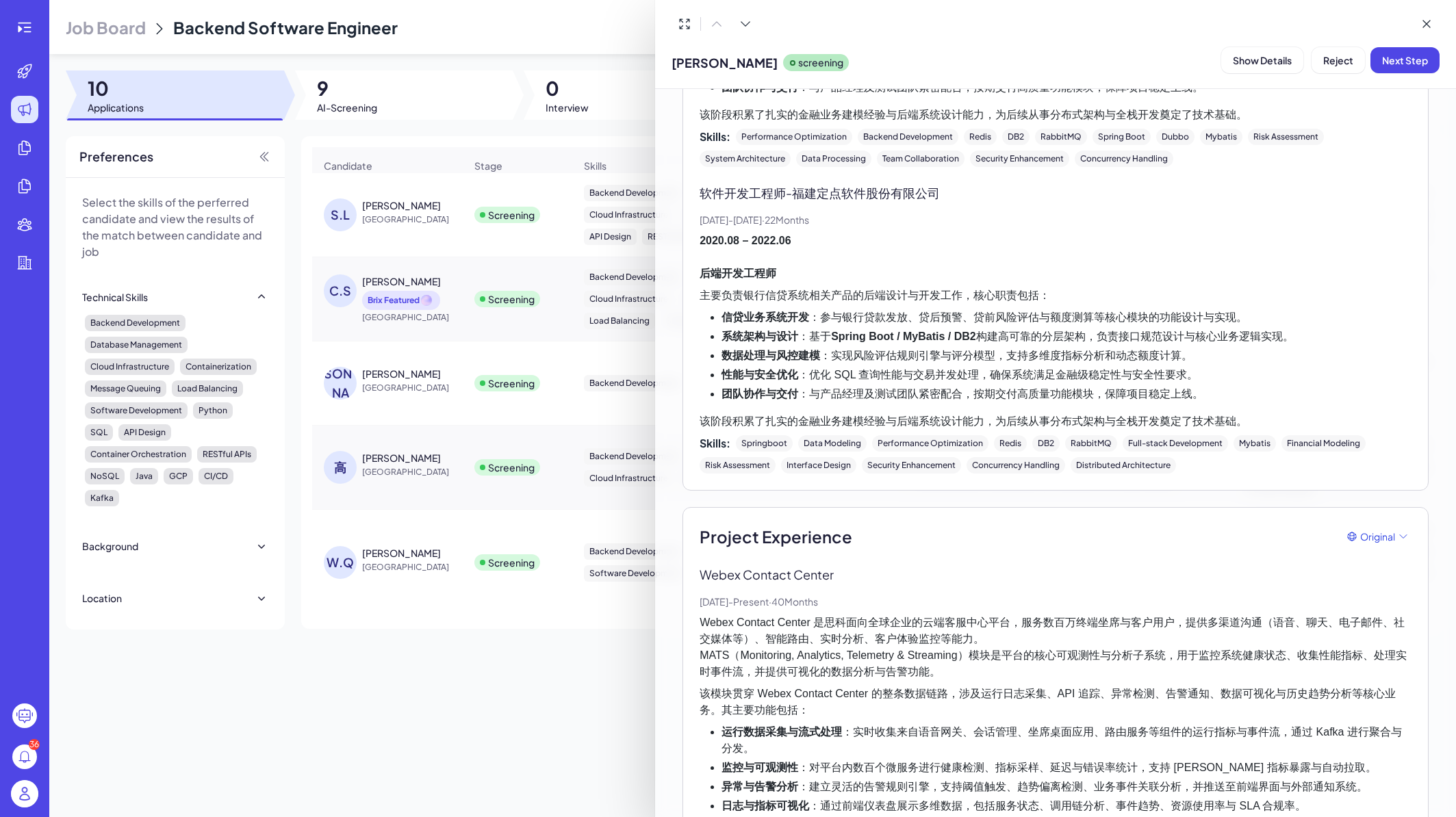
scroll to position [985, 0]
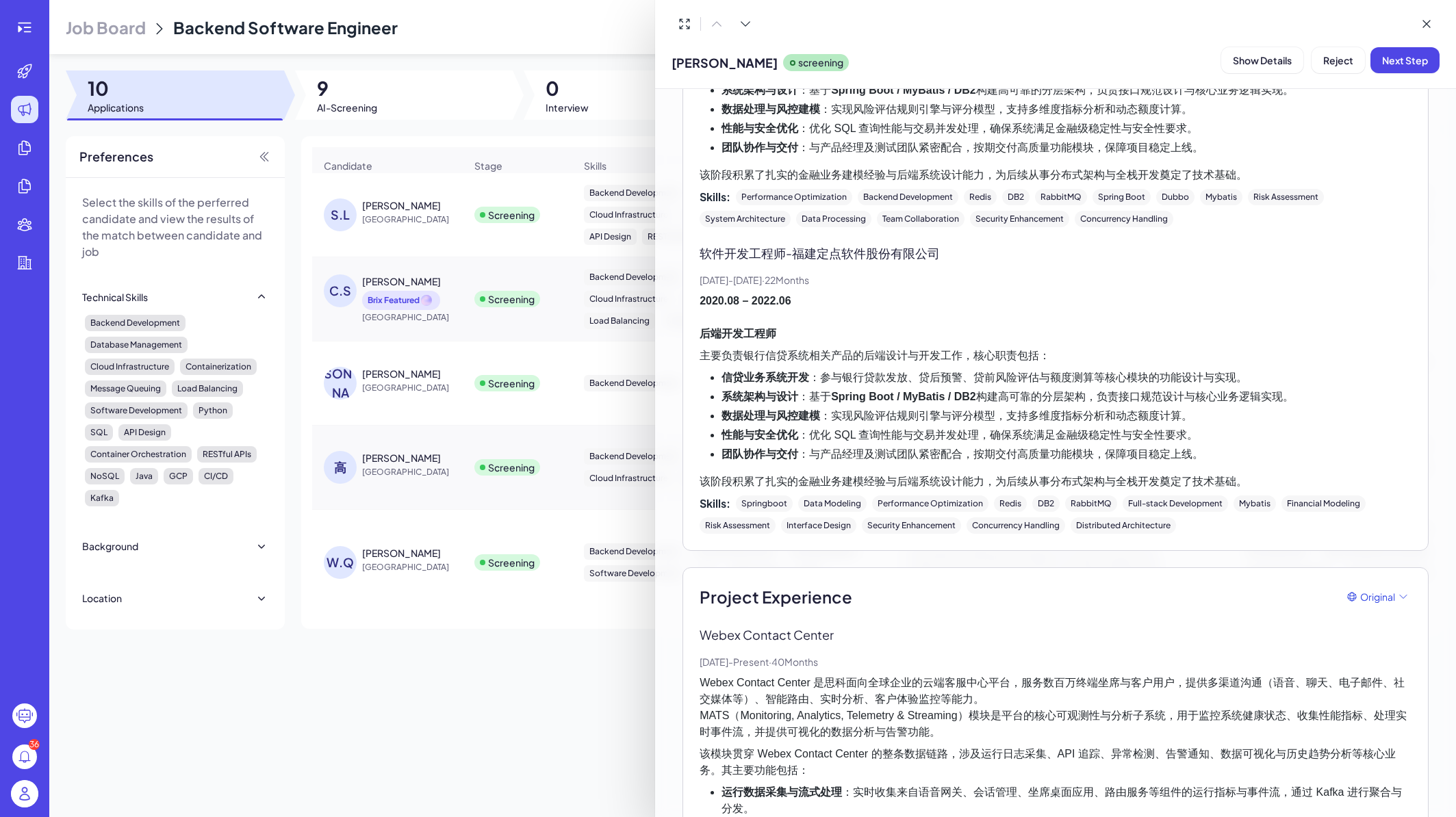
drag, startPoint x: 557, startPoint y: 700, endPoint x: 567, endPoint y: 621, distance: 79.6
click at [558, 700] on div at bounding box center [728, 408] width 1456 height 817
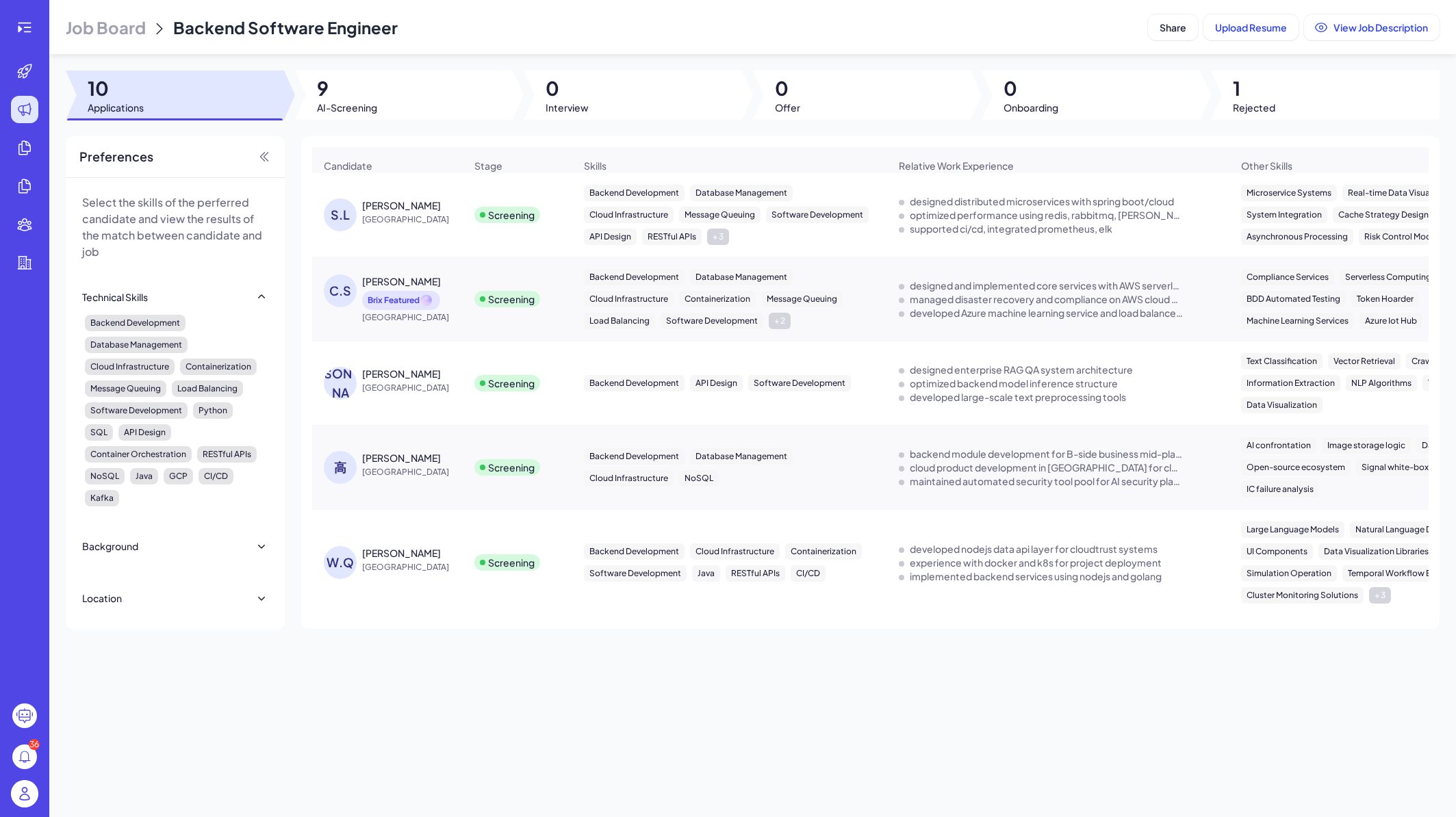
click at [558, 285] on td "Screening" at bounding box center [517, 299] width 109 height 84
click at [498, 279] on td "Screening" at bounding box center [517, 299] width 109 height 84
click at [446, 292] on div "Clark Shou Brix Featured" at bounding box center [413, 292] width 103 height 36
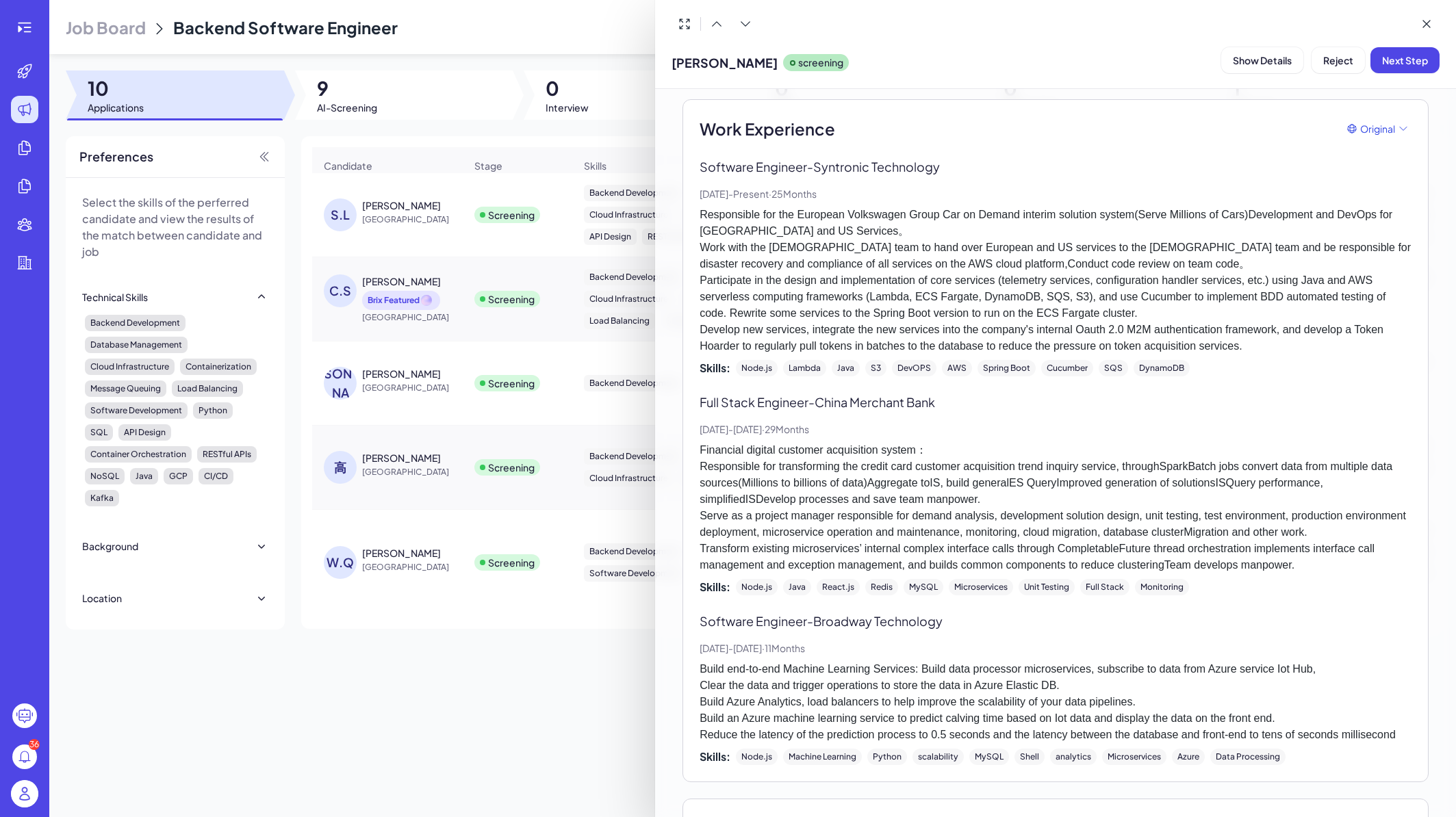
scroll to position [411, 0]
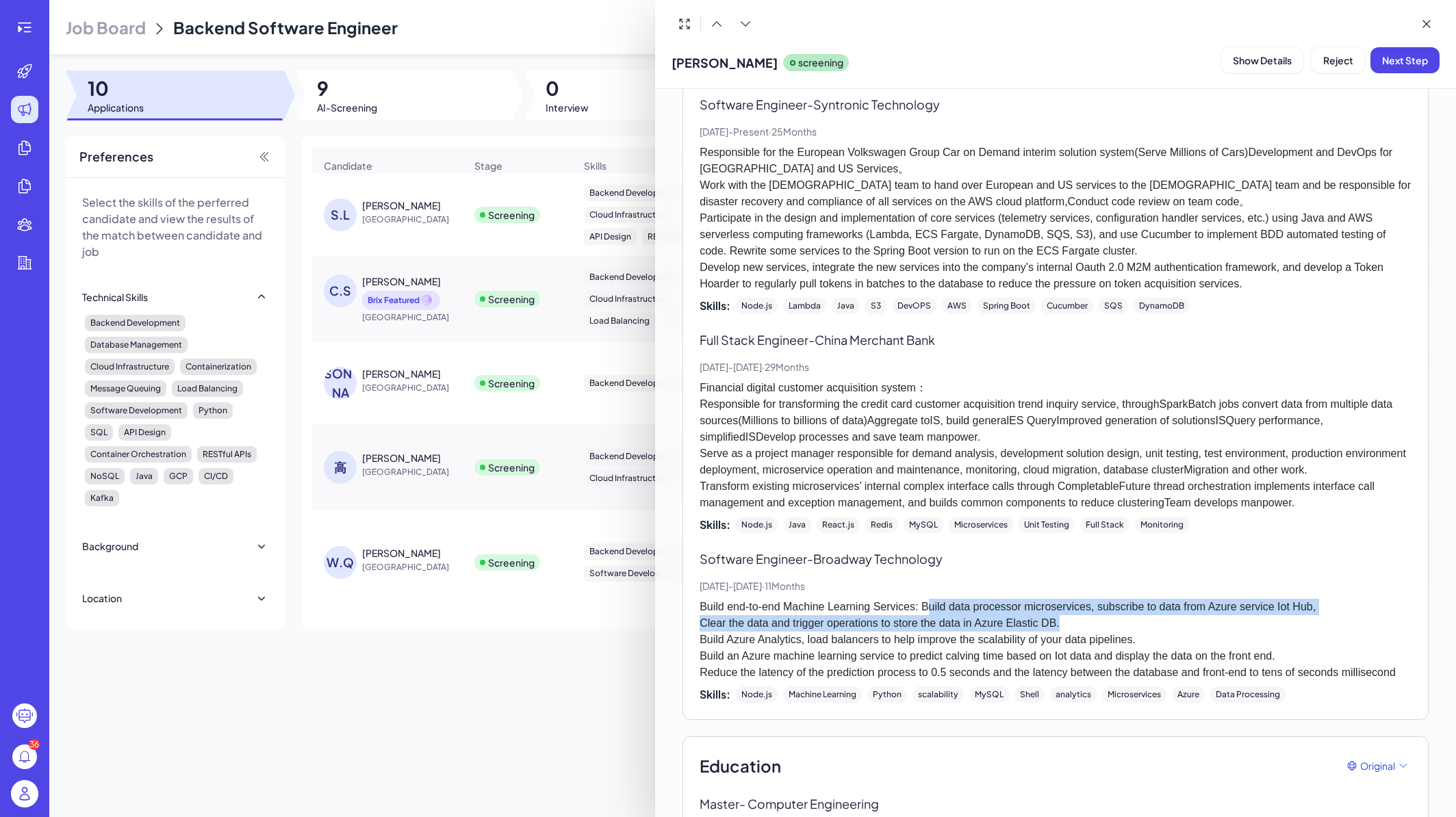
drag, startPoint x: 935, startPoint y: 608, endPoint x: 1253, endPoint y: 627, distance: 318.6
click at [1253, 627] on p "Build end-to-end Machine Learning Services: Build data processor microservices,…" at bounding box center [1056, 640] width 712 height 82
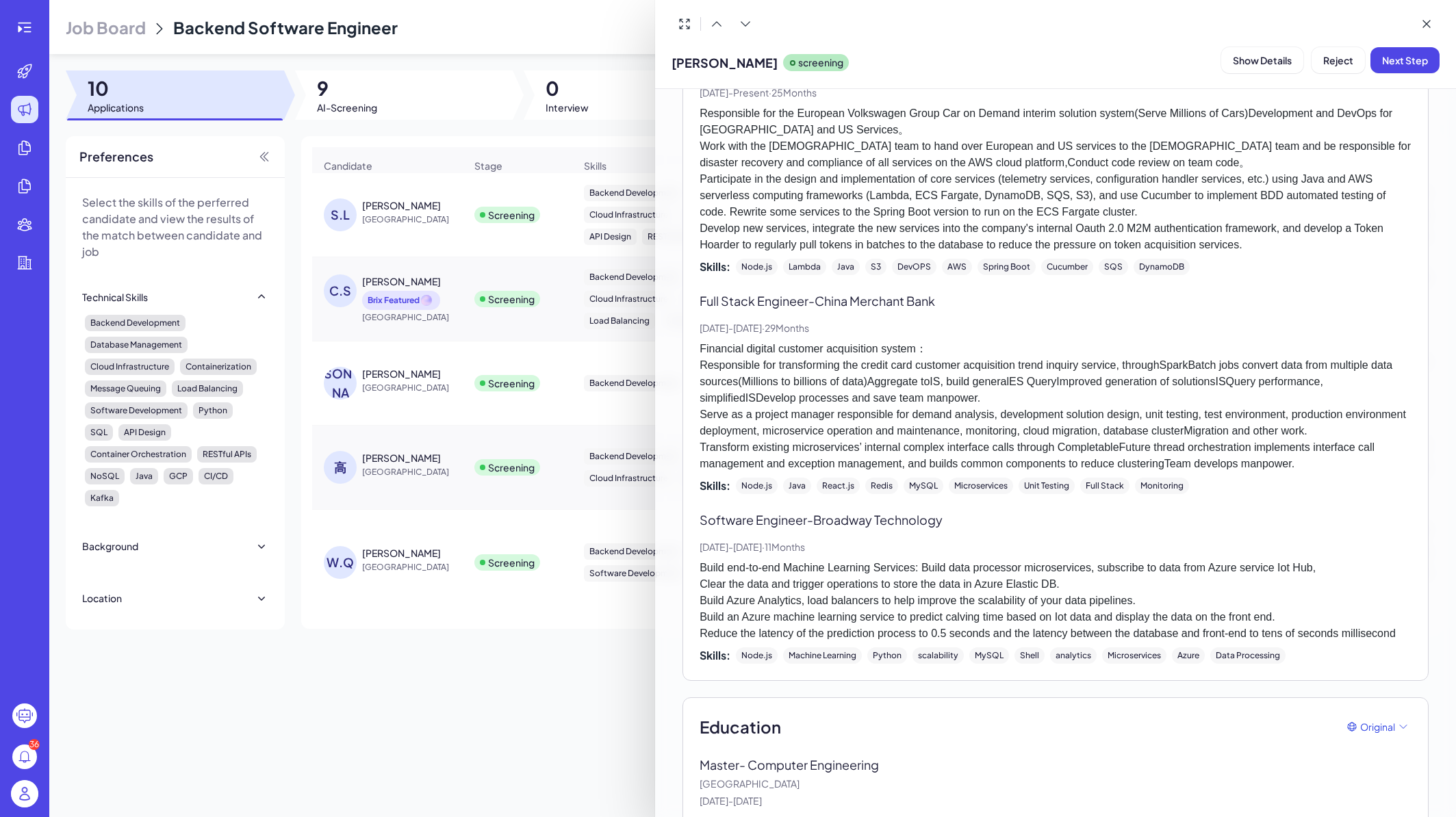
scroll to position [491, 0]
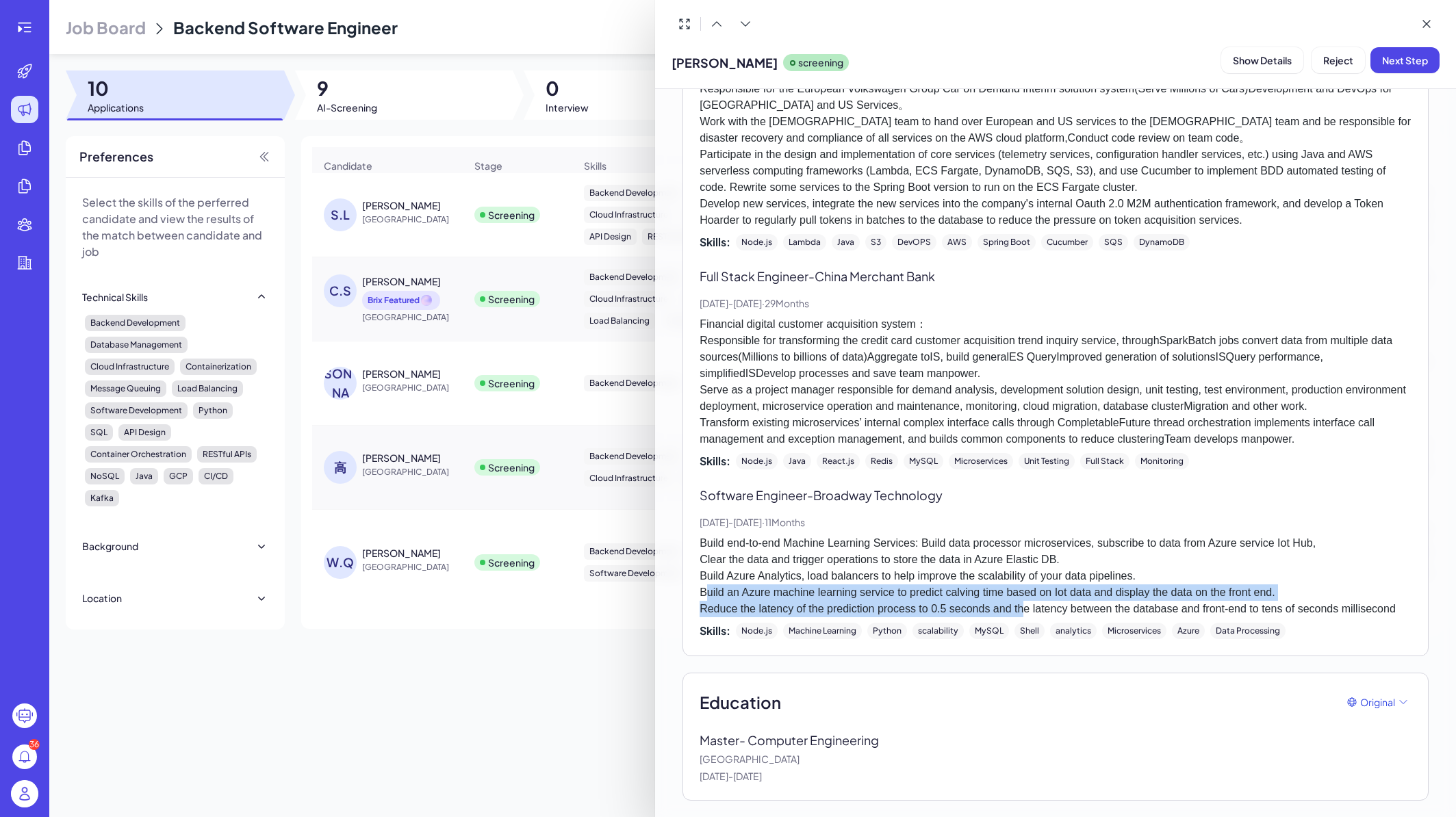
drag, startPoint x: 705, startPoint y: 577, endPoint x: 1039, endPoint y: 588, distance: 334.2
click at [1039, 588] on p "Build end-to-end Machine Learning Services: Build data processor microservices,…" at bounding box center [1056, 577] width 712 height 82
click at [1039, 587] on p "Build end-to-end Machine Learning Services: Build data processor microservices,…" at bounding box center [1056, 577] width 712 height 82
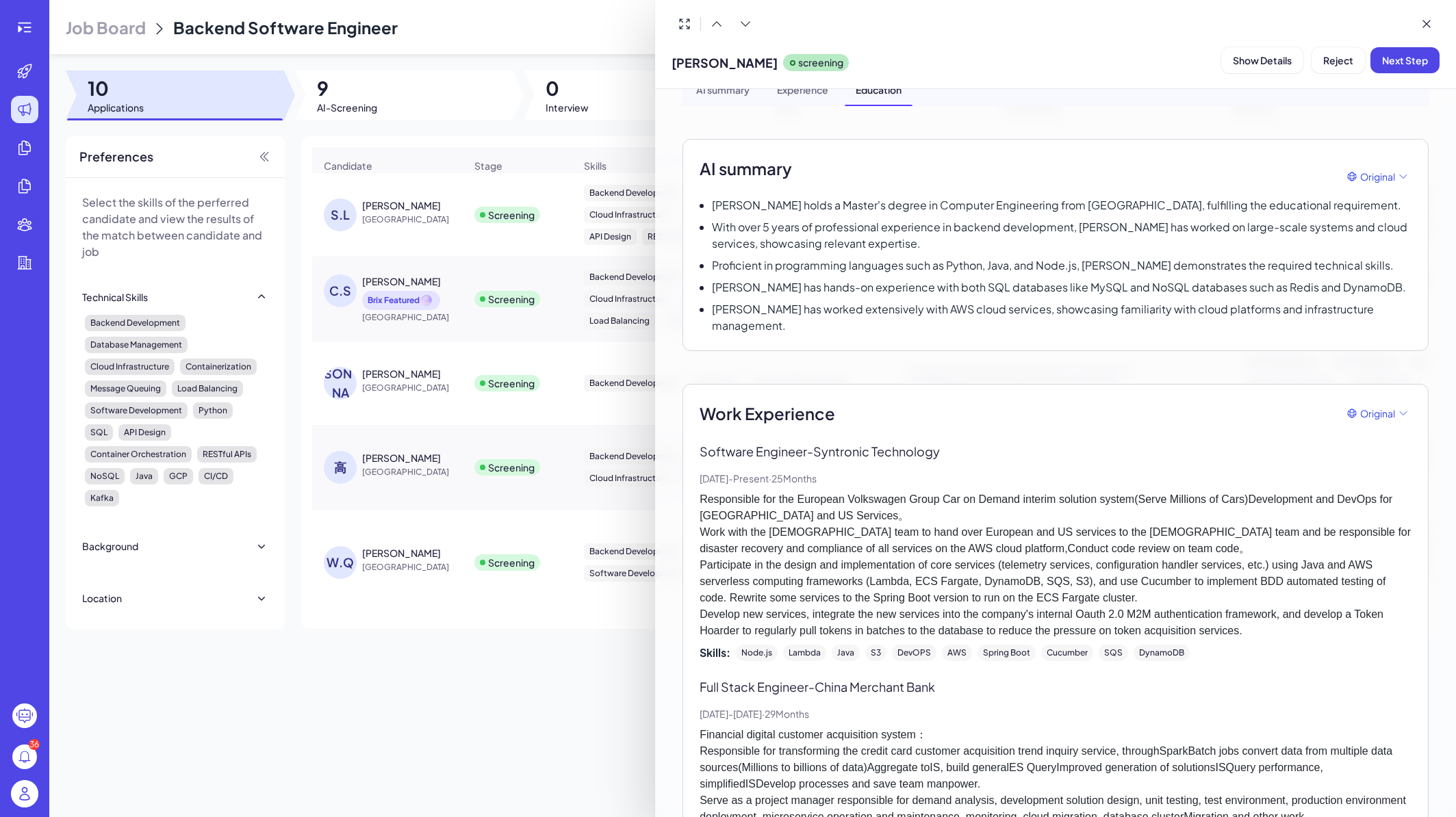
scroll to position [0, 0]
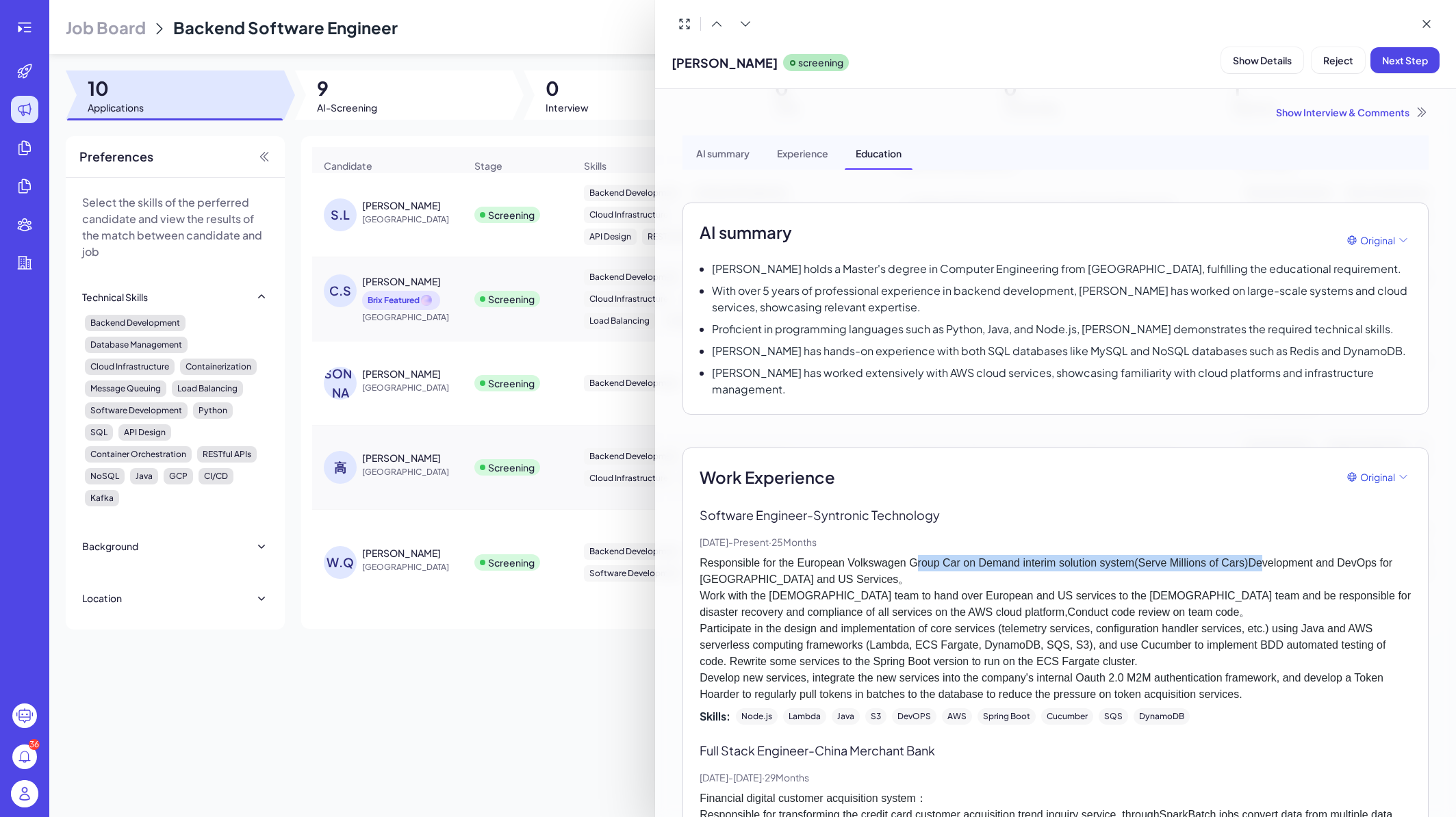
drag, startPoint x: 929, startPoint y: 548, endPoint x: 1290, endPoint y: 552, distance: 361.0
click at [1290, 555] on p "Responsible for the European Volkswagen Group Car on Demand interim solution sy…" at bounding box center [1056, 628] width 712 height 148
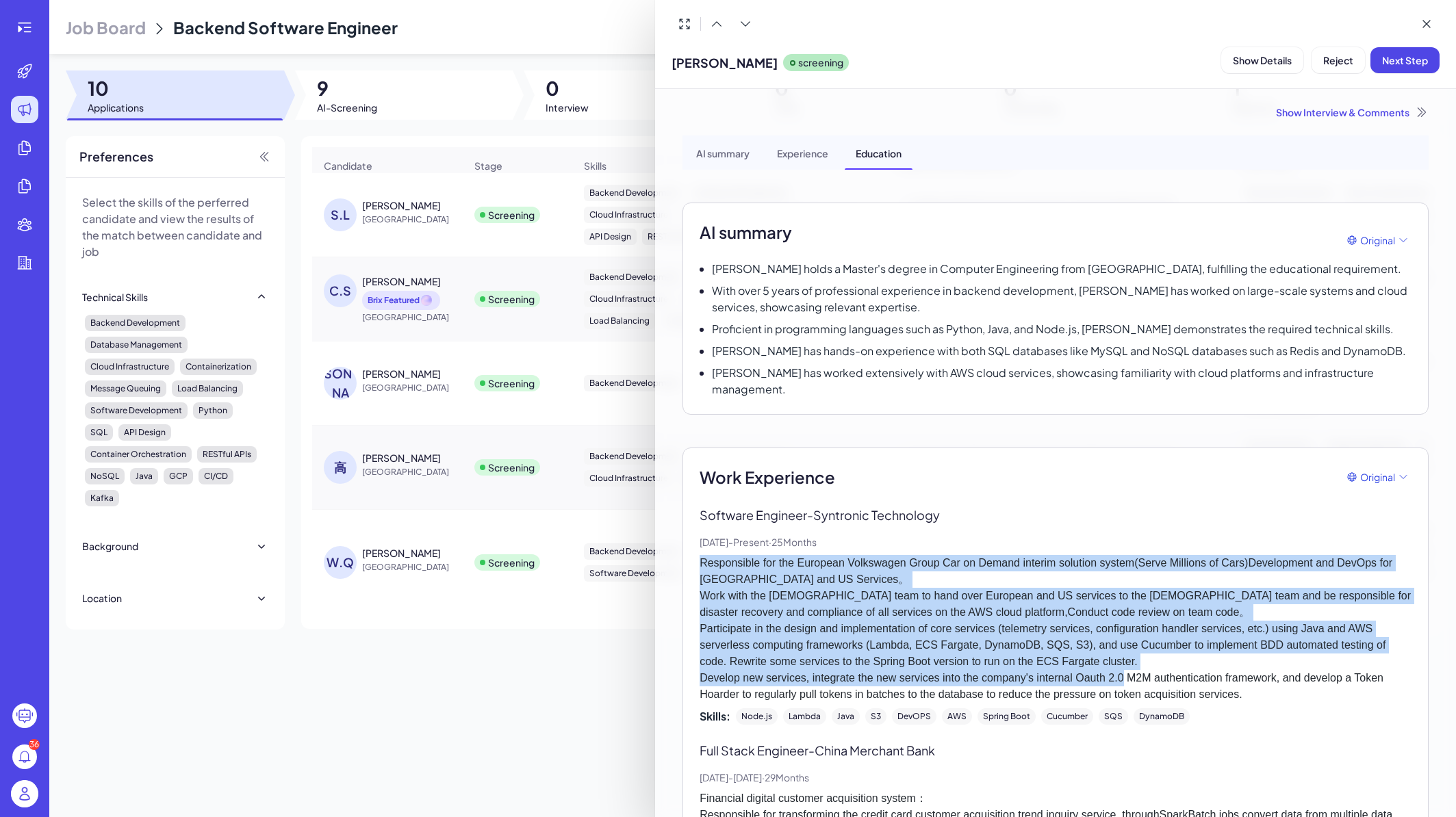
drag, startPoint x: 696, startPoint y: 548, endPoint x: 1326, endPoint y: 658, distance: 639.5
click at [1326, 658] on div "Work Experience Original Software Engineer - Syntronic Technology Aug, 2023 - P…" at bounding box center [1056, 789] width 747 height 683
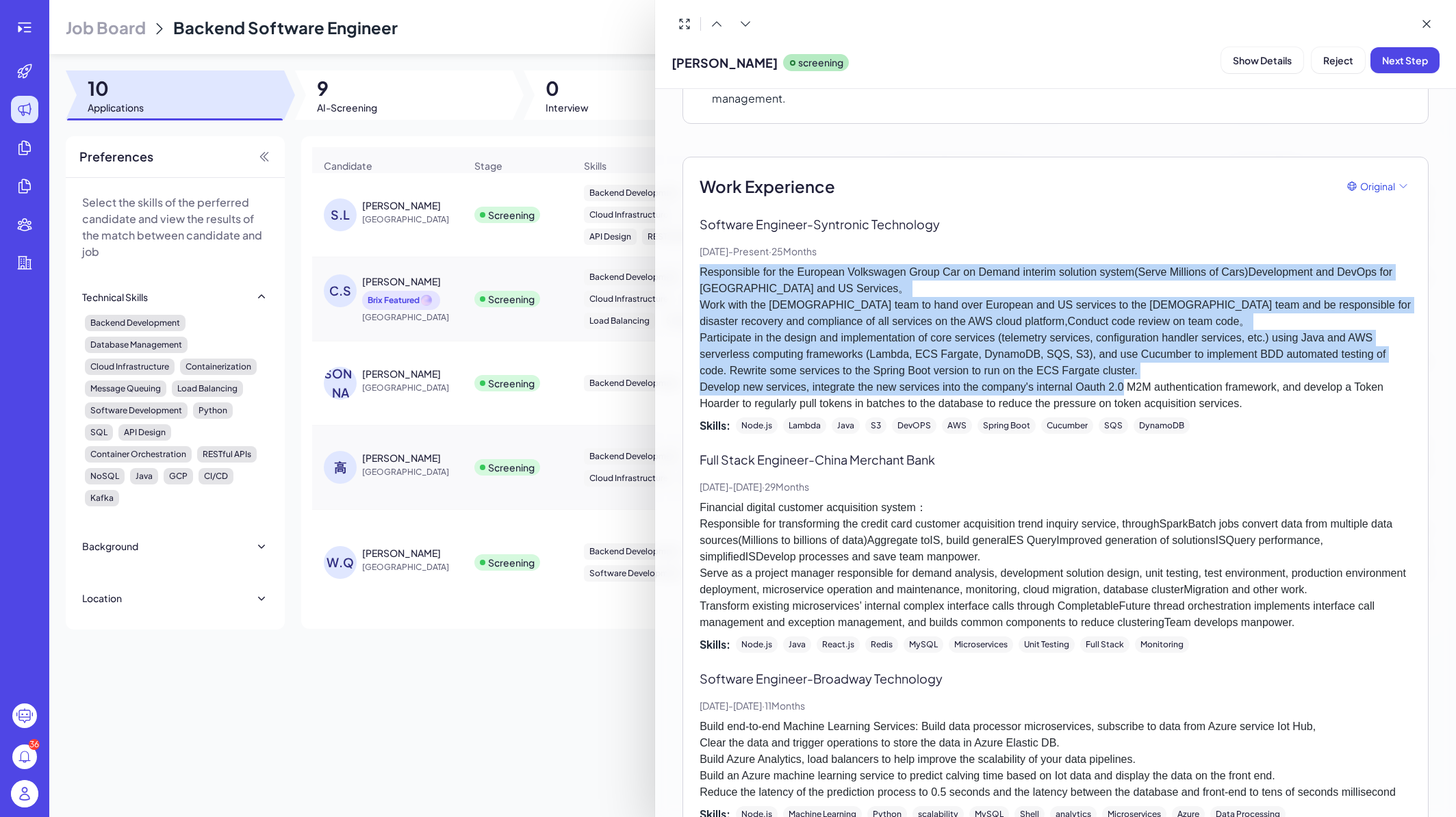
scroll to position [328, 0]
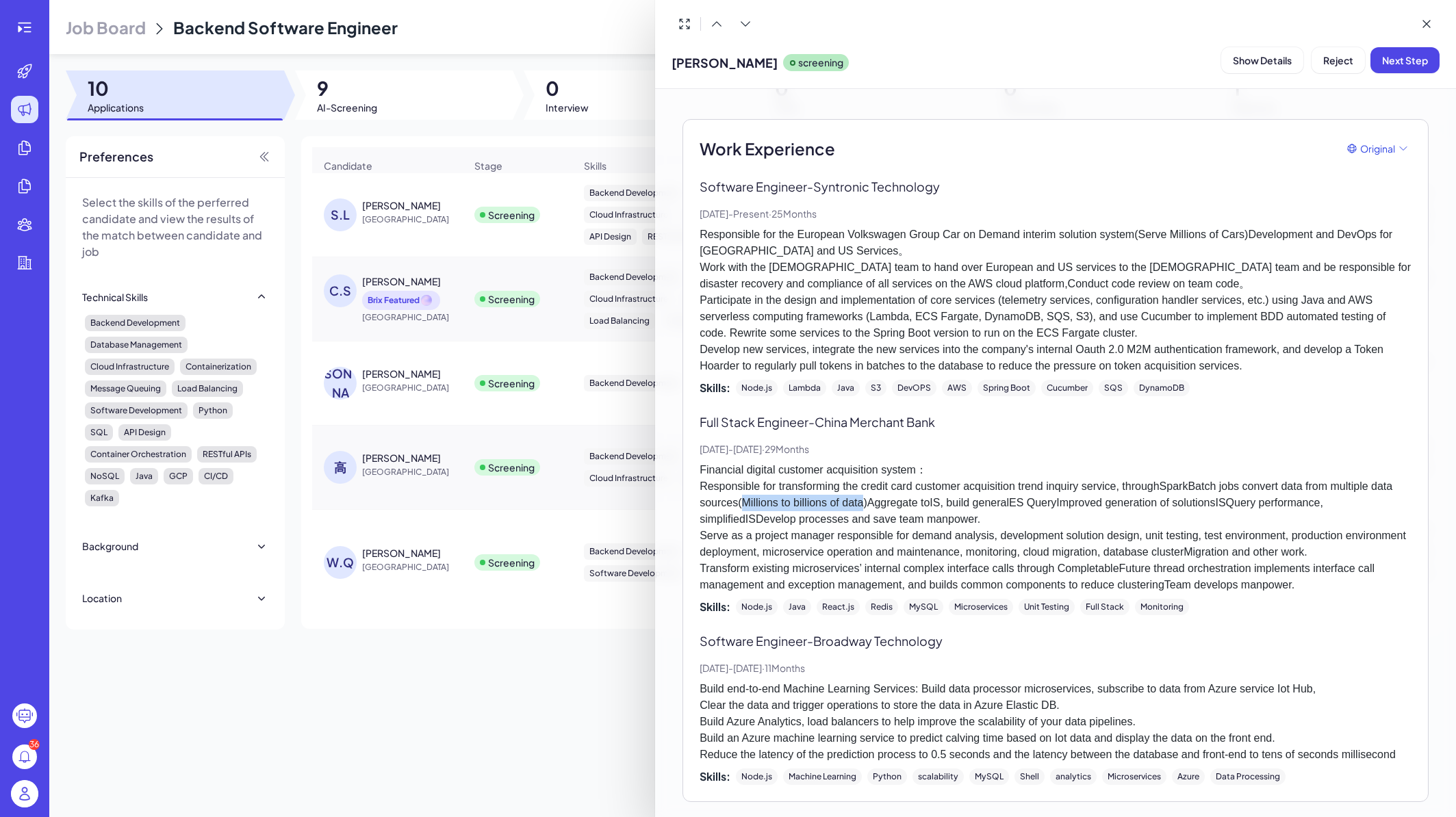
drag, startPoint x: 815, startPoint y: 486, endPoint x: 945, endPoint y: 486, distance: 130.0
click at [945, 486] on p "Financial digital customer acquisition system： Responsible for transforming the…" at bounding box center [1056, 527] width 712 height 131
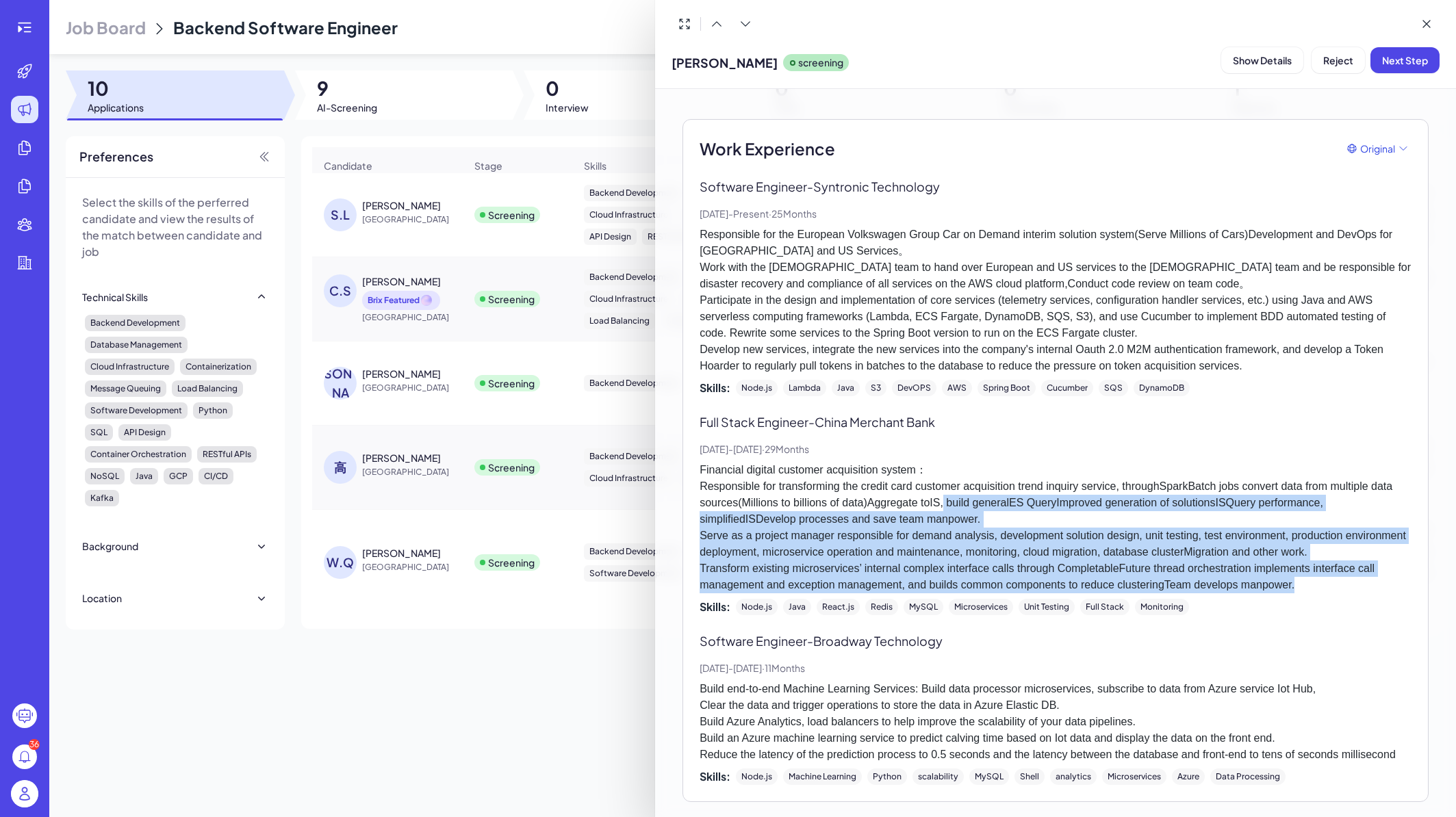
drag, startPoint x: 1028, startPoint y: 487, endPoint x: 1381, endPoint y: 594, distance: 368.9
click at [1381, 594] on div "Full Stack Engineer - China Merchant Bank Nov, 2020 - May, 2023 · 29 Months Fin…" at bounding box center [1056, 514] width 712 height 203
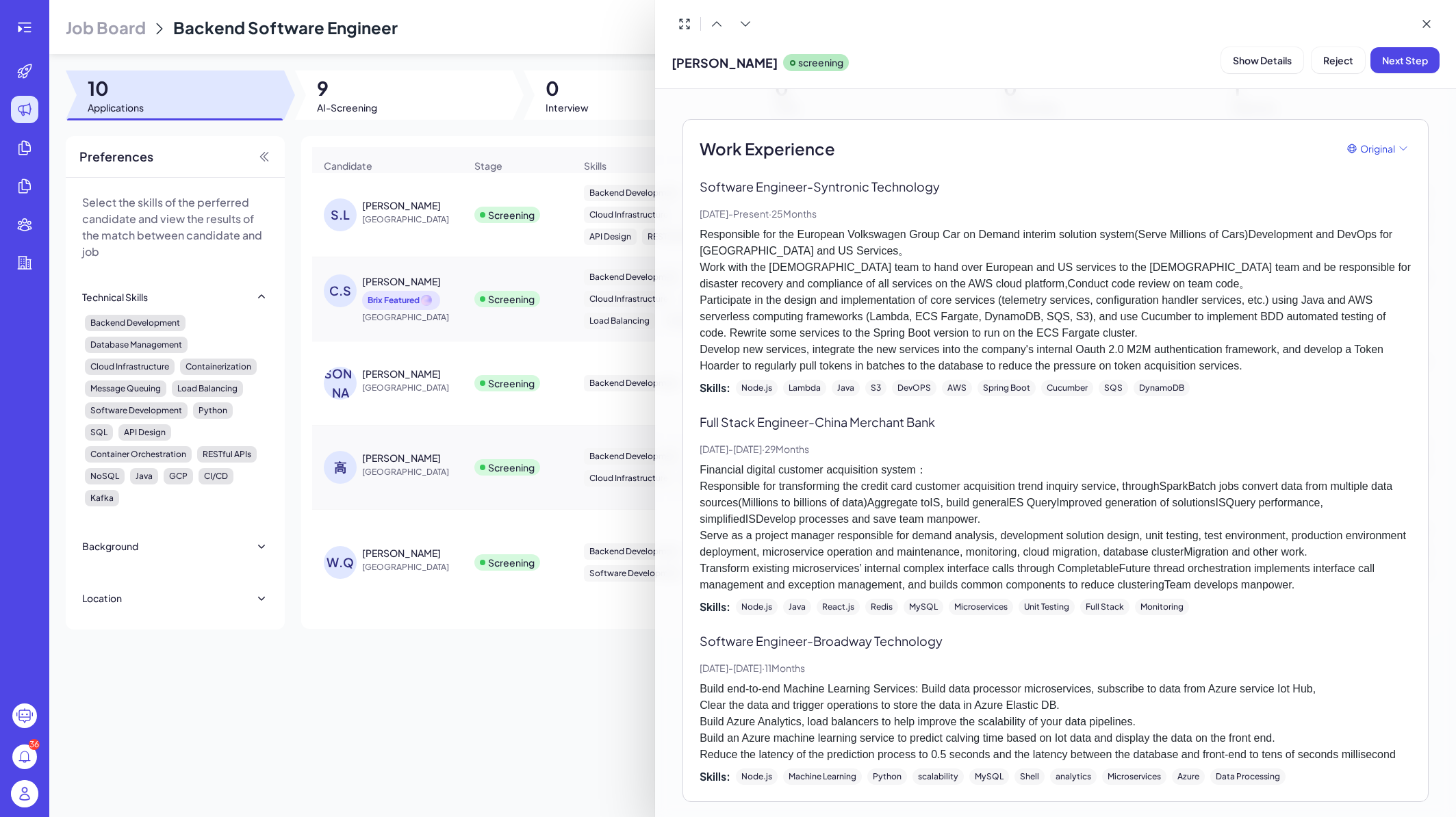
scroll to position [327, 0]
click at [448, 395] on div at bounding box center [728, 408] width 1456 height 817
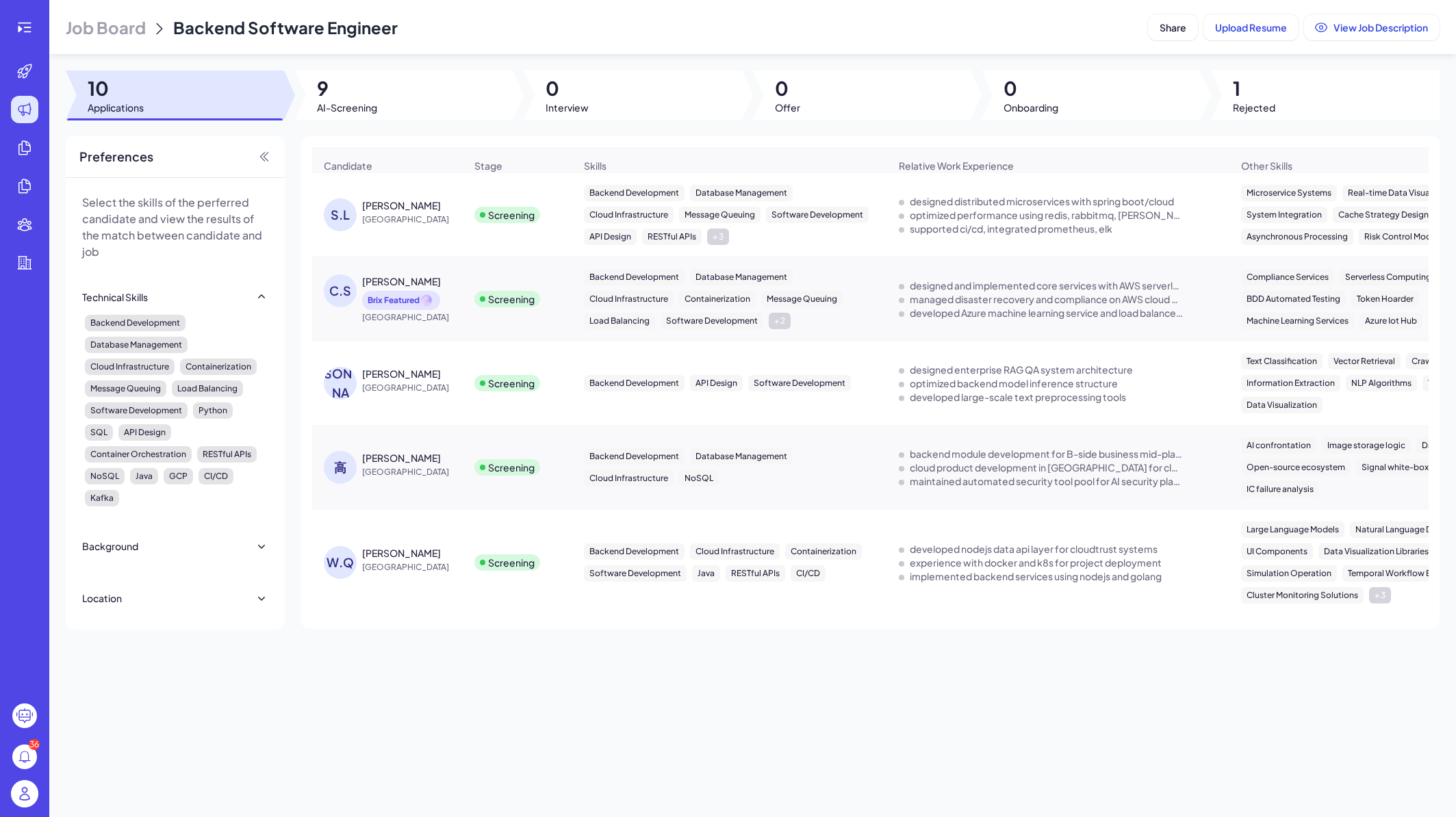
click at [446, 380] on div "李少林" at bounding box center [413, 373] width 103 height 14
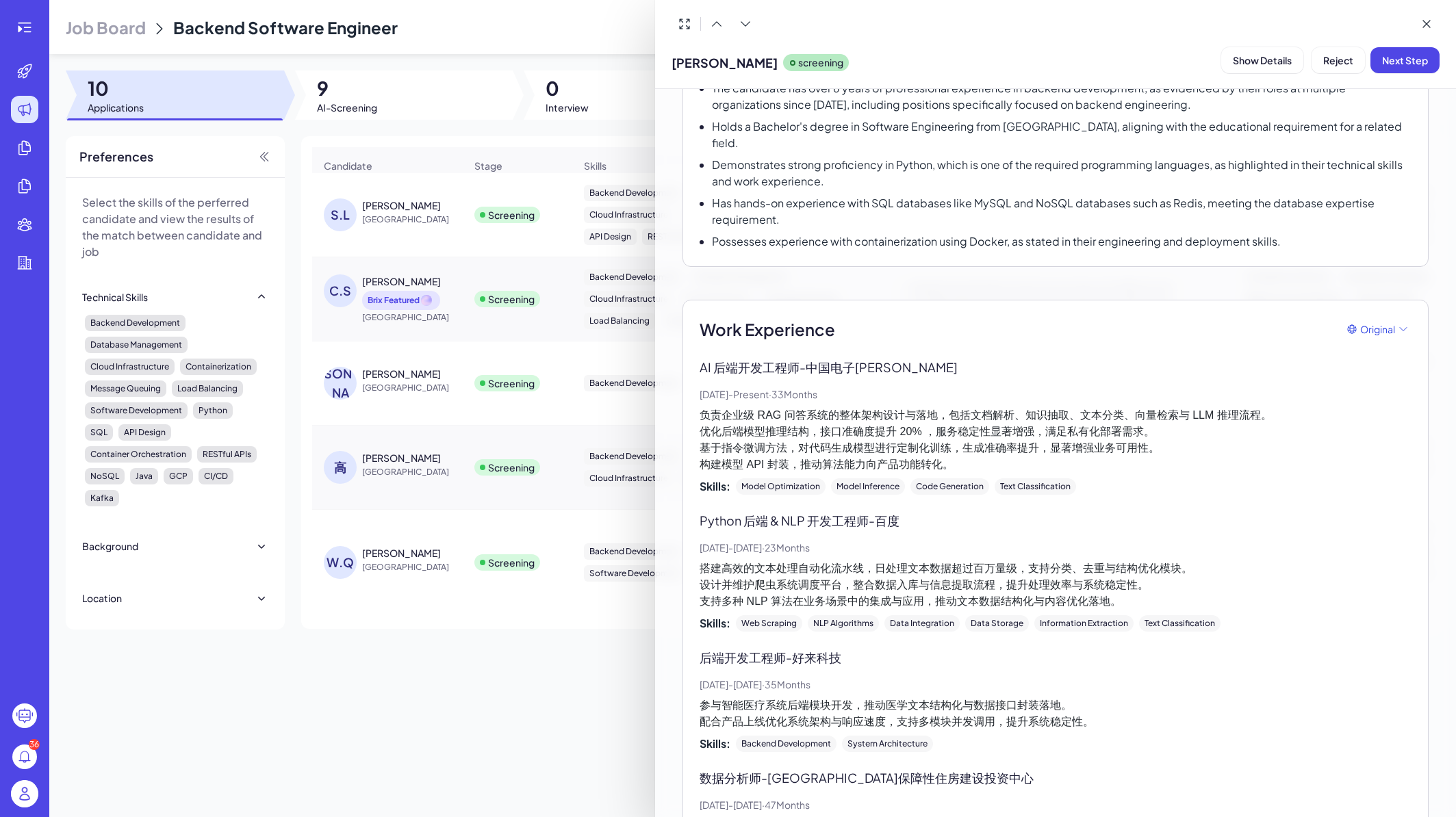
scroll to position [246, 0]
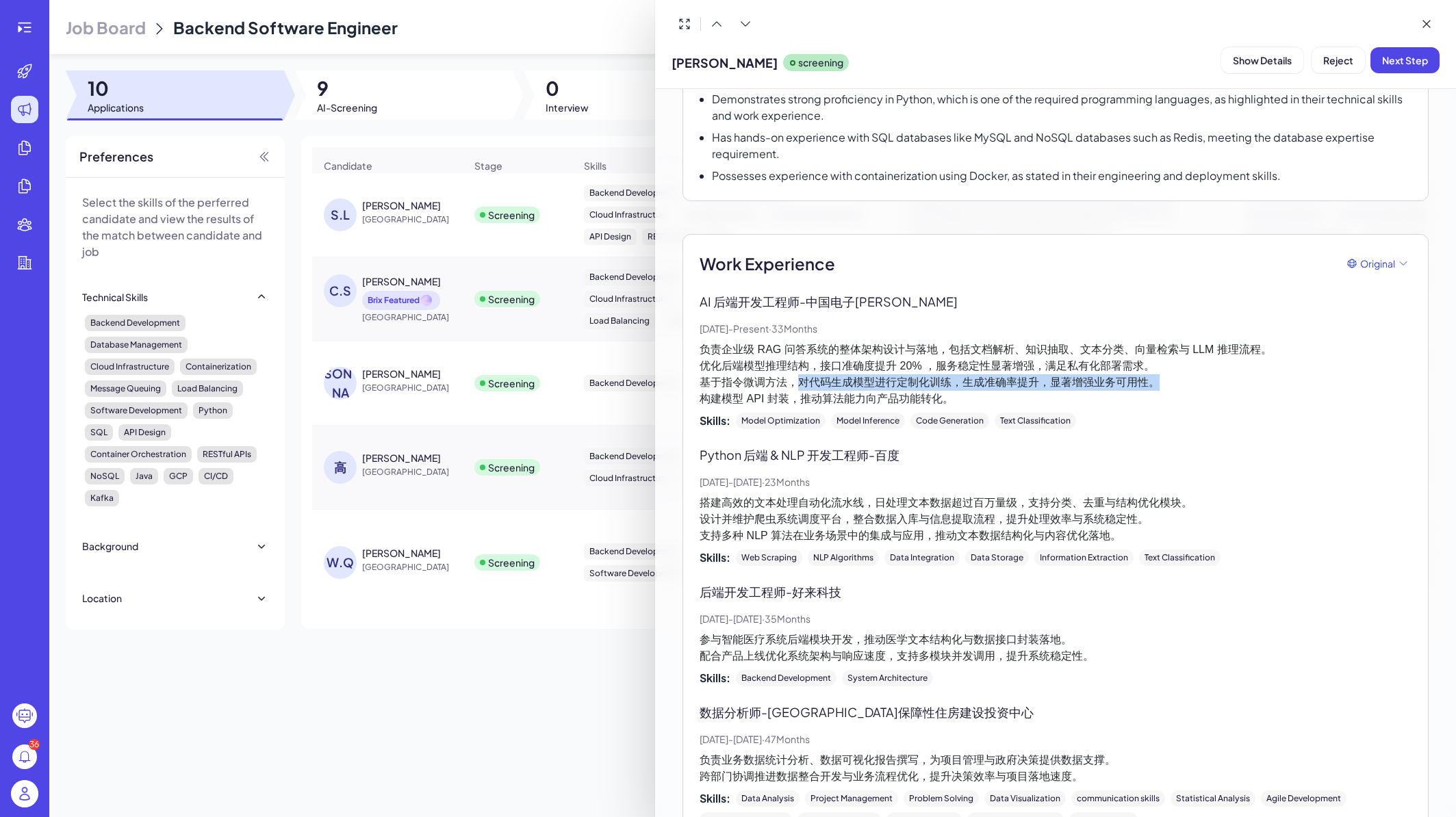
drag, startPoint x: 801, startPoint y: 365, endPoint x: 1165, endPoint y: 364, distance: 364.0
click at [1165, 364] on p "负责企业级 RAG 问答系统的整体架构设计与落地，包括文档解析、知识抽取、文本分类、向量检索与 LLM 推理流程。 优化后端模型推理结构，接口准确度提升 20…" at bounding box center [1056, 374] width 712 height 66
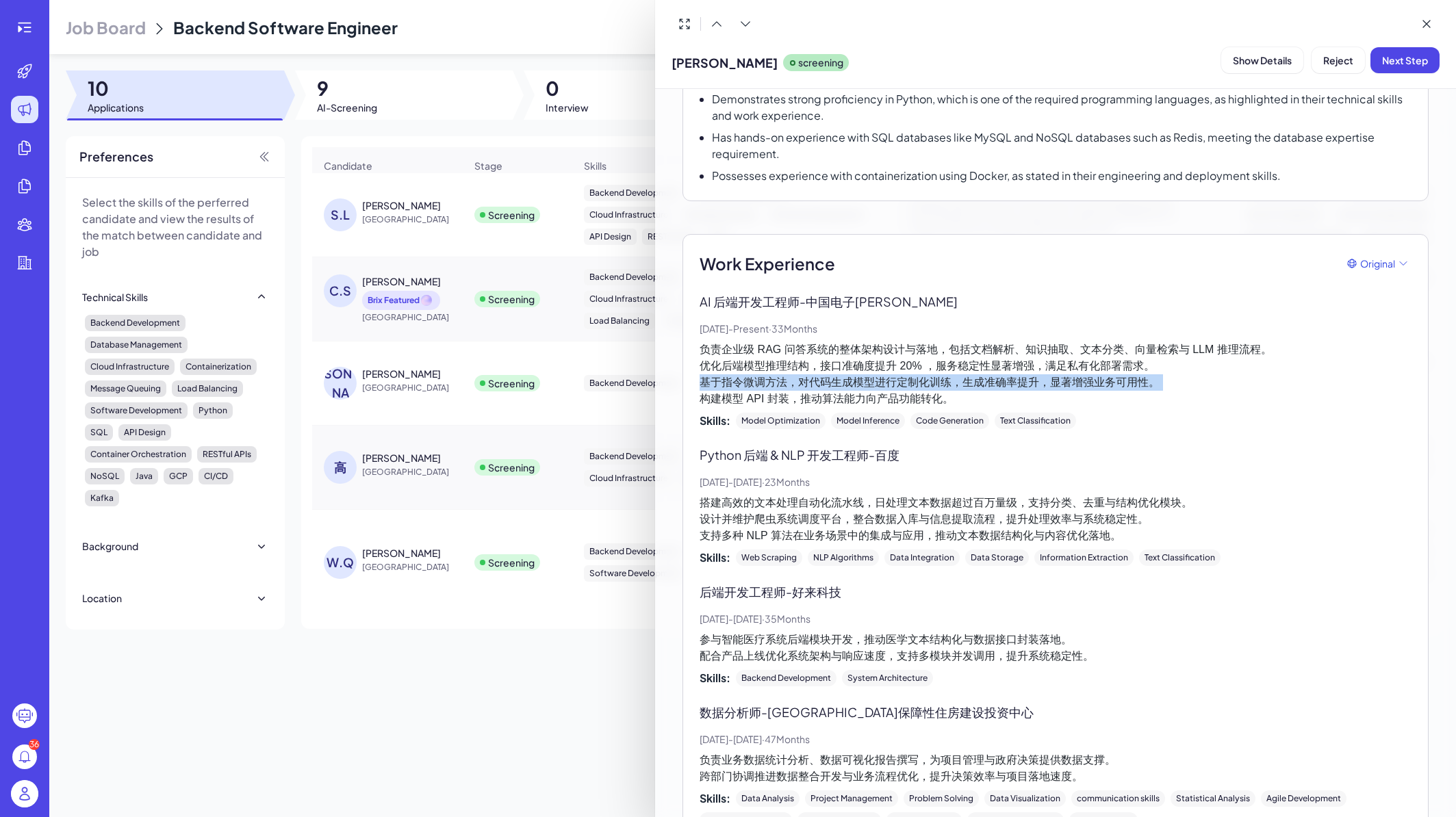
click at [1126, 362] on p "负责企业级 RAG 问答系统的整体架构设计与落地，包括文档解析、知识抽取、文本分类、向量检索与 LLM 推理流程。 优化后端模型推理结构，接口准确度提升 20…" at bounding box center [1056, 374] width 712 height 66
click at [1093, 368] on p "负责企业级 RAG 问答系统的整体架构设计与落地，包括文档解析、知识抽取、文本分类、向量检索与 LLM 推理流程。 优化后端模型推理结构，接口准确度提升 20…" at bounding box center [1056, 374] width 712 height 66
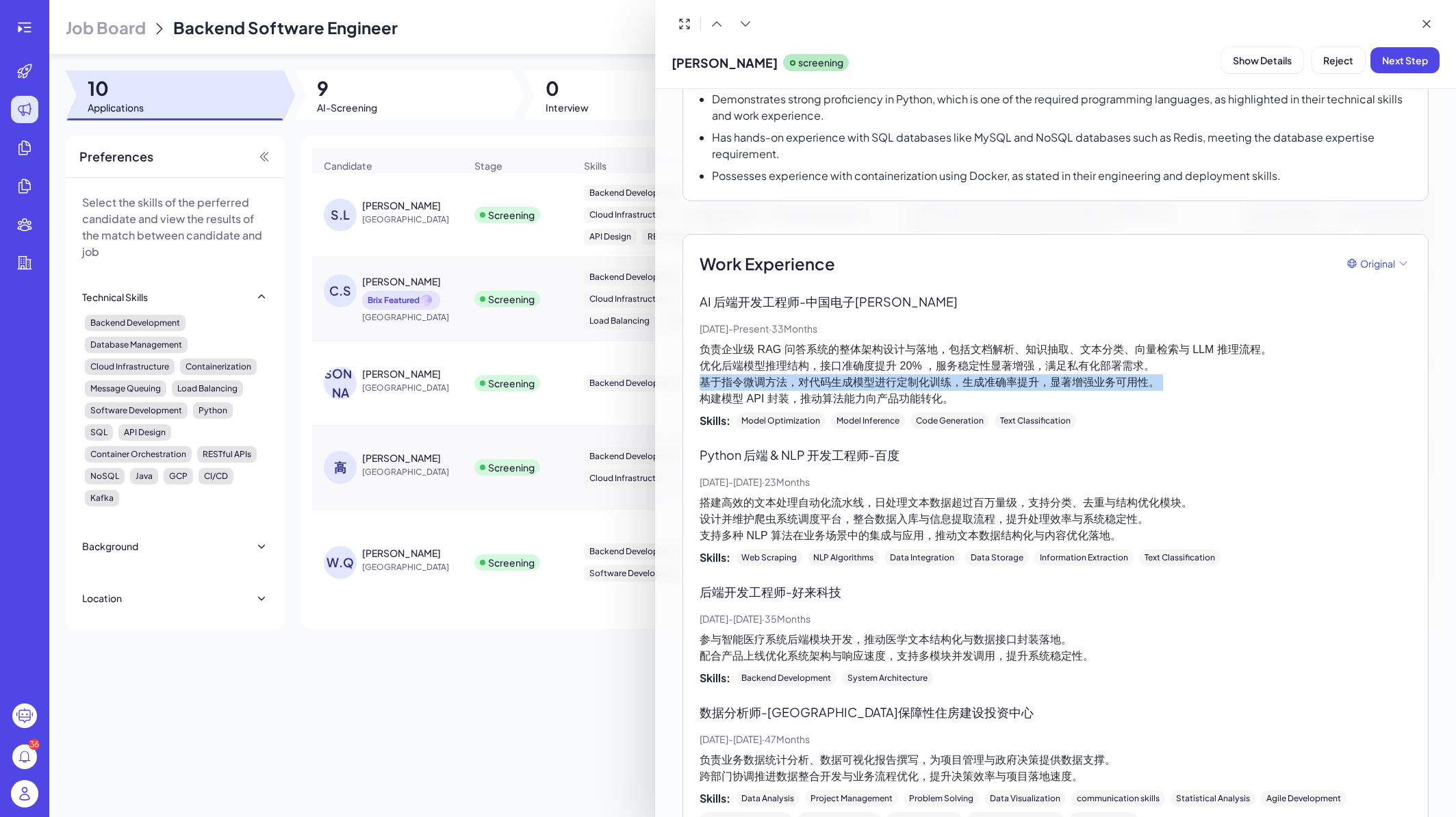
click at [1093, 368] on p "负责企业级 RAG 问答系统的整体架构设计与落地，包括文档解析、知识抽取、文本分类、向量检索与 LLM 推理流程。 优化后端模型推理结构，接口准确度提升 20…" at bounding box center [1056, 374] width 712 height 66
click at [1050, 373] on p "负责企业级 RAG 问答系统的整体架构设计与落地，包括文档解析、知识抽取、文本分类、向量检索与 LLM 推理流程。 优化后端模型推理结构，接口准确度提升 20…" at bounding box center [1056, 374] width 712 height 66
click at [951, 379] on p "负责企业级 RAG 问答系统的整体架构设计与落地，包括文档解析、知识抽取、文本分类、向量检索与 LLM 推理流程。 优化后端模型推理结构，接口准确度提升 20…" at bounding box center [1056, 374] width 712 height 66
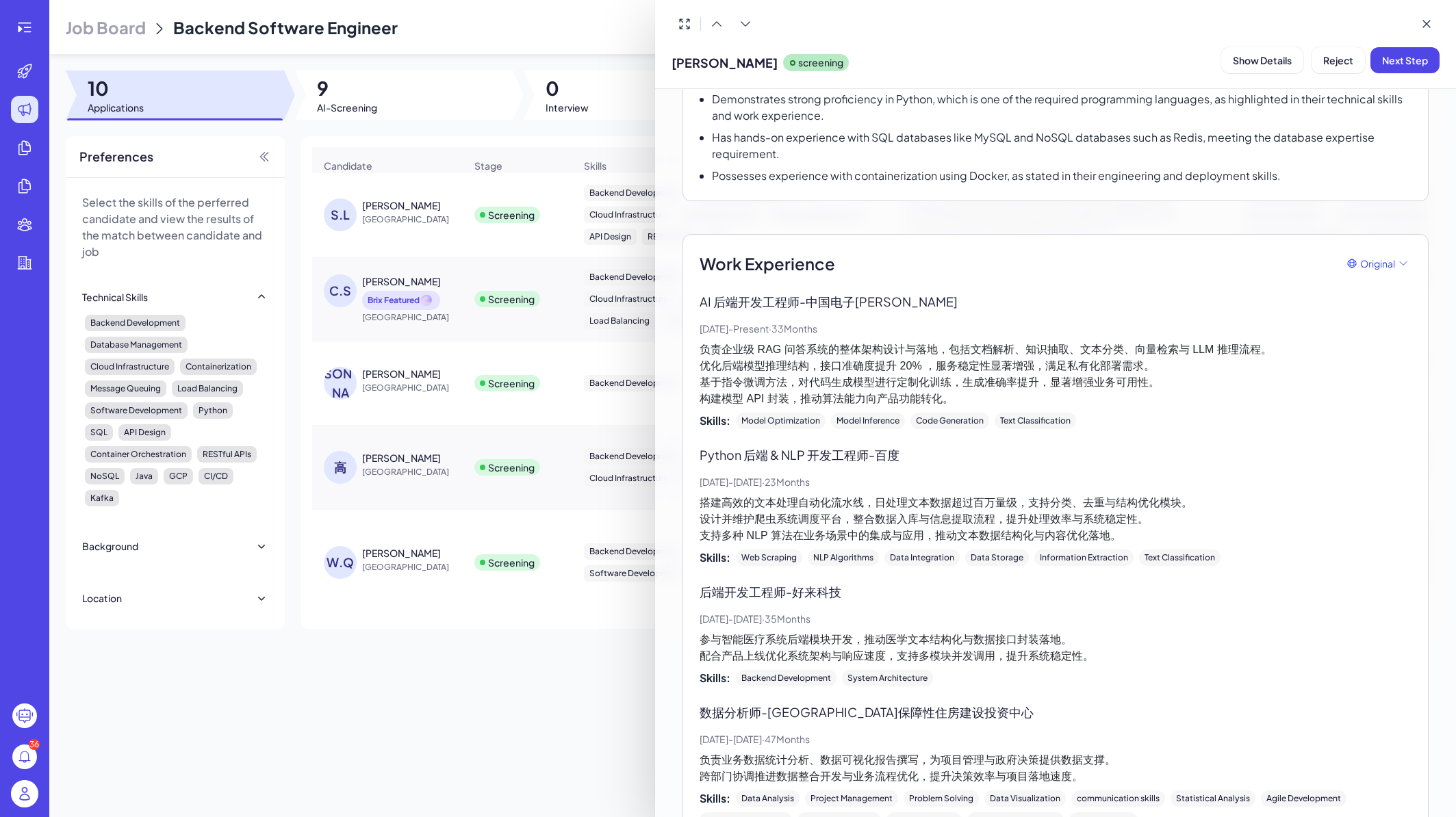
click at [951, 379] on p "负责企业级 RAG 问答系统的整体架构设计与落地，包括文档解析、知识抽取、文本分类、向量检索与 LLM 推理流程。 优化后端模型推理结构，接口准确度提升 20…" at bounding box center [1056, 374] width 712 height 66
click at [930, 379] on p "负责企业级 RAG 问答系统的整体架构设计与落地，包括文档解析、知识抽取、文本分类、向量检索与 LLM 推理流程。 优化后端模型推理结构，接口准确度提升 20…" at bounding box center [1056, 374] width 712 height 66
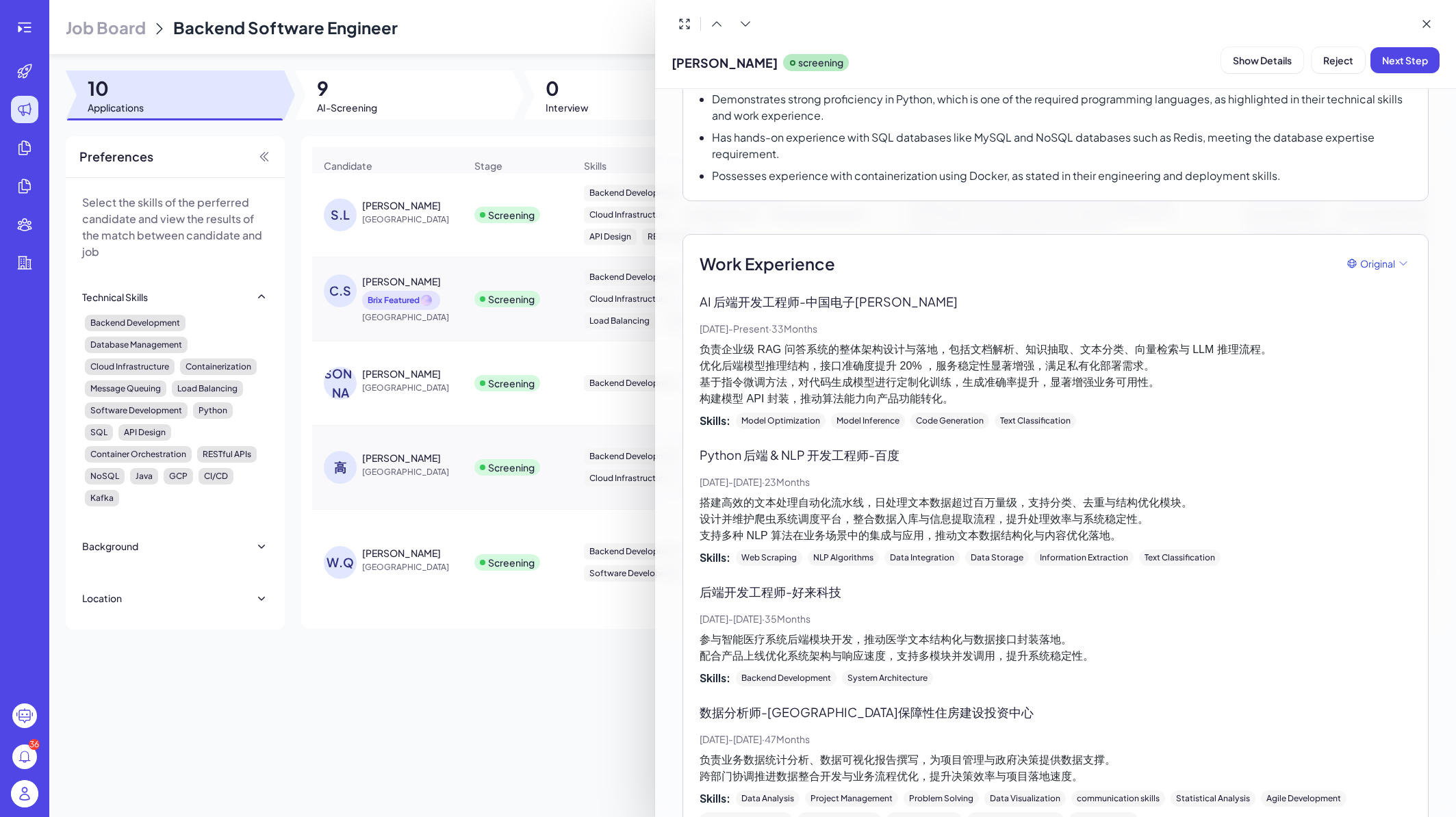
click at [957, 366] on p "负责企业级 RAG 问答系统的整体架构设计与落地，包括文档解析、知识抽取、文本分类、向量检索与 LLM 推理流程。 优化后端模型推理结构，接口准确度提升 20…" at bounding box center [1056, 374] width 712 height 66
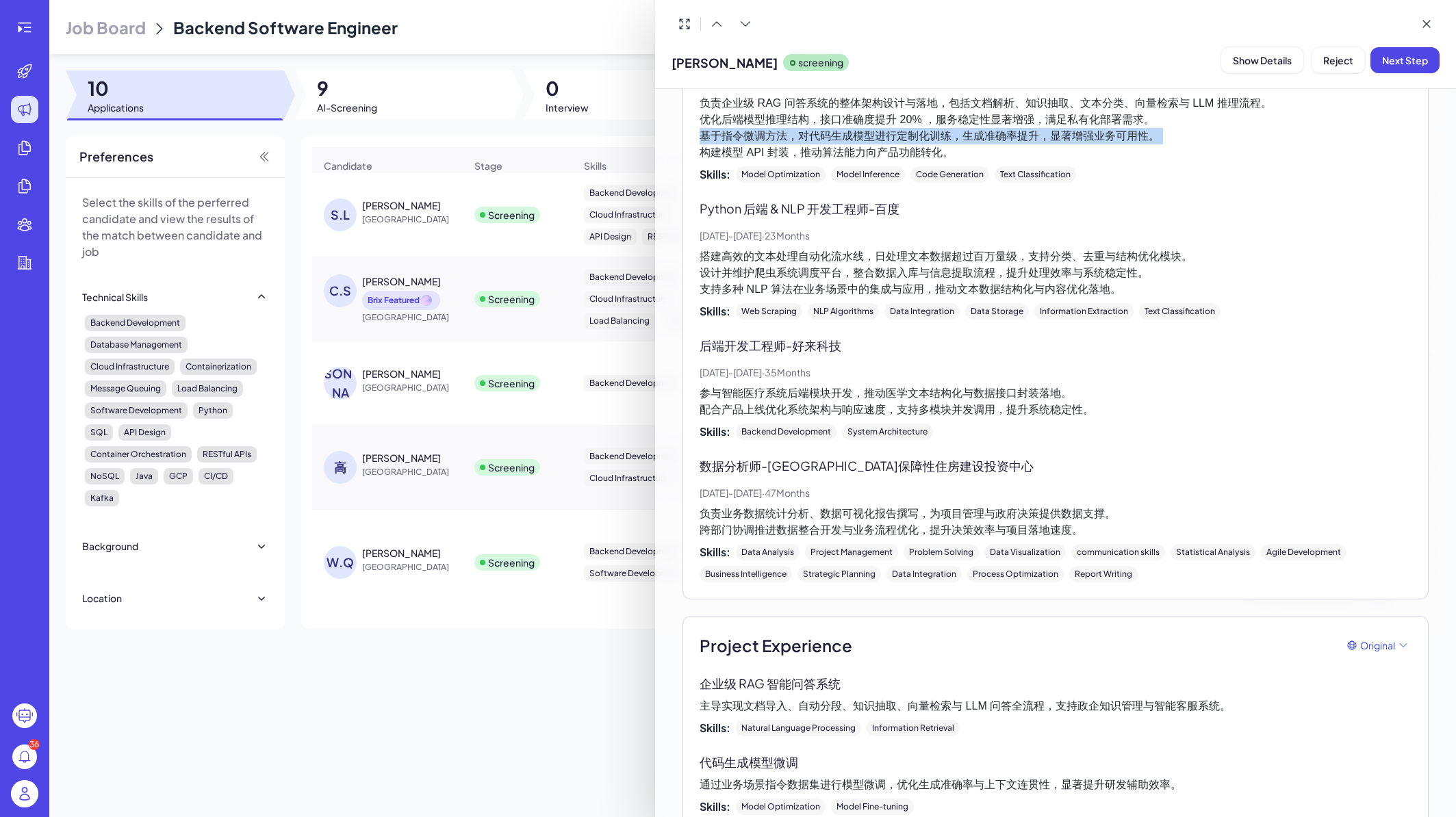
scroll to position [794, 0]
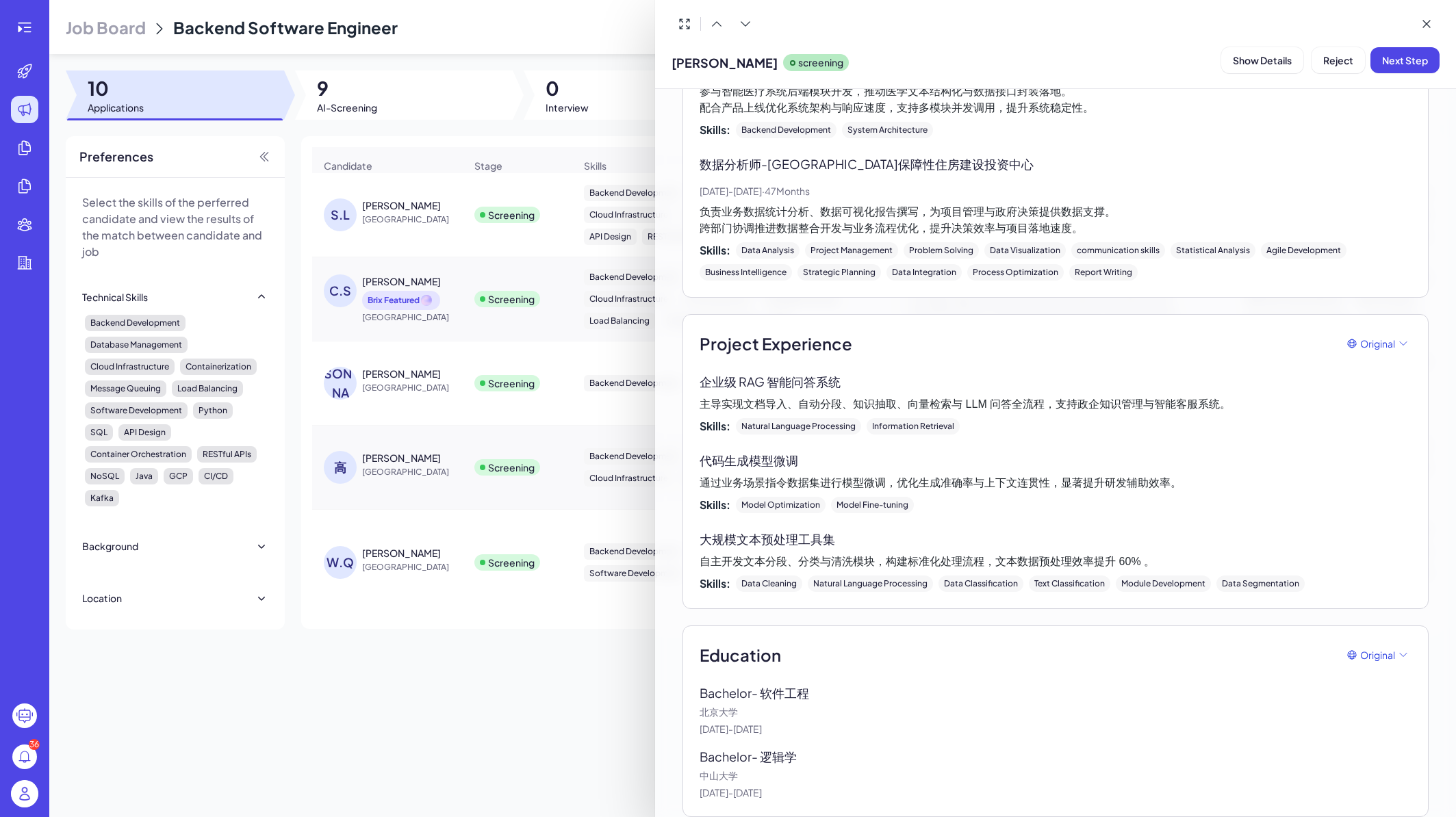
click at [424, 459] on div at bounding box center [728, 408] width 1456 height 817
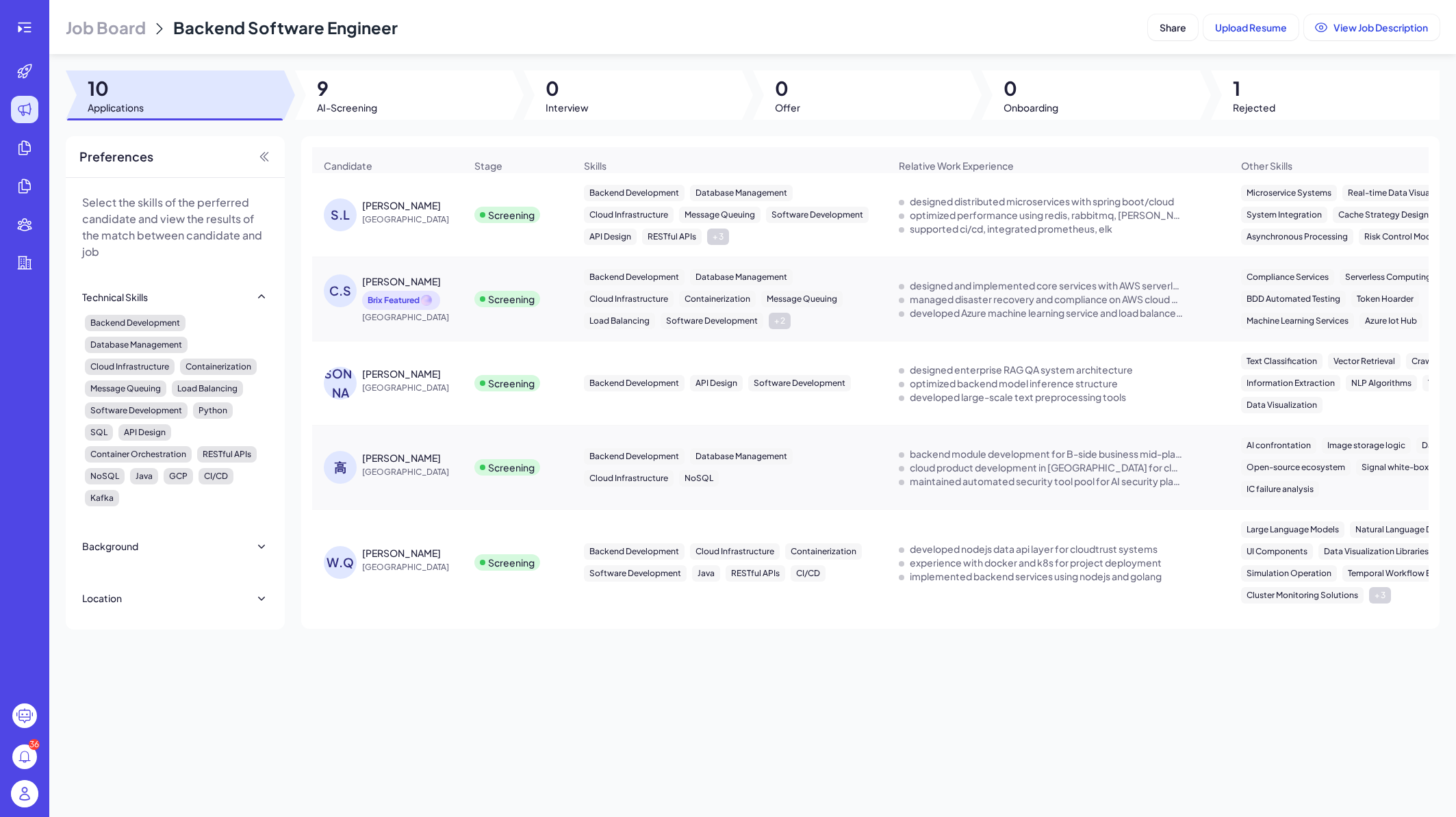
click at [438, 463] on div "高梦晗" at bounding box center [413, 458] width 103 height 14
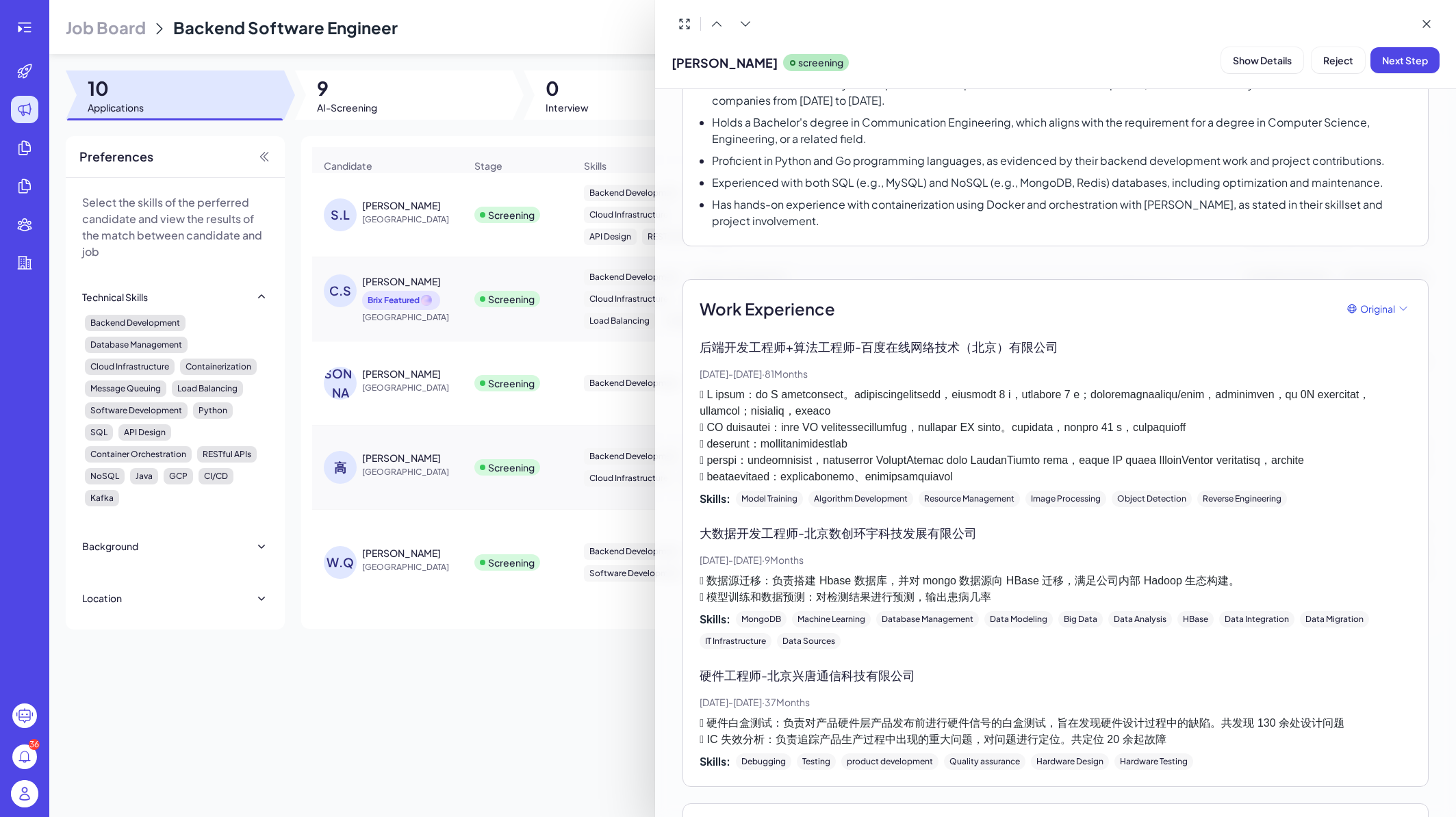
scroll to position [246, 0]
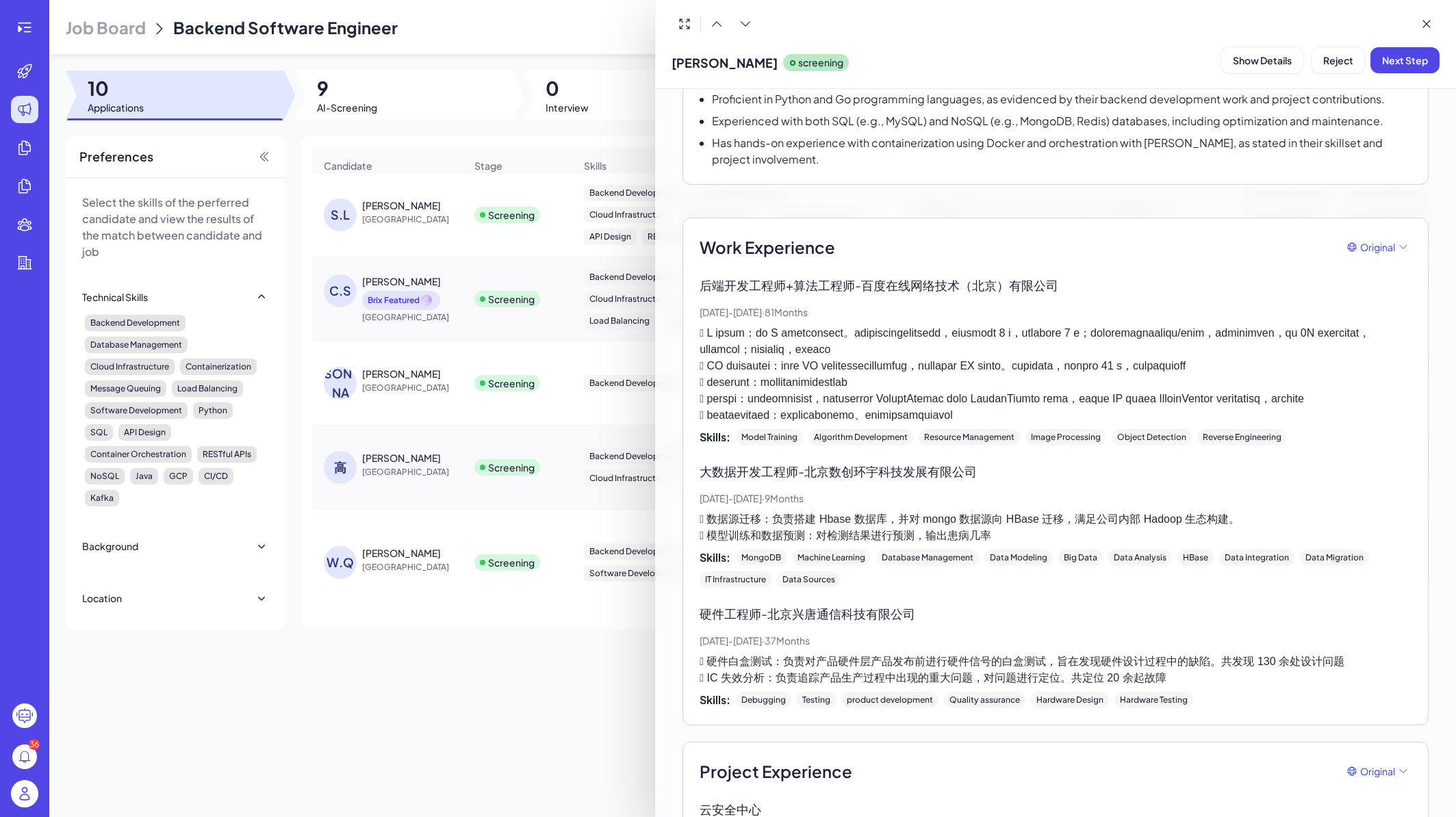
click at [1138, 424] on p at bounding box center [1056, 375] width 712 height 99
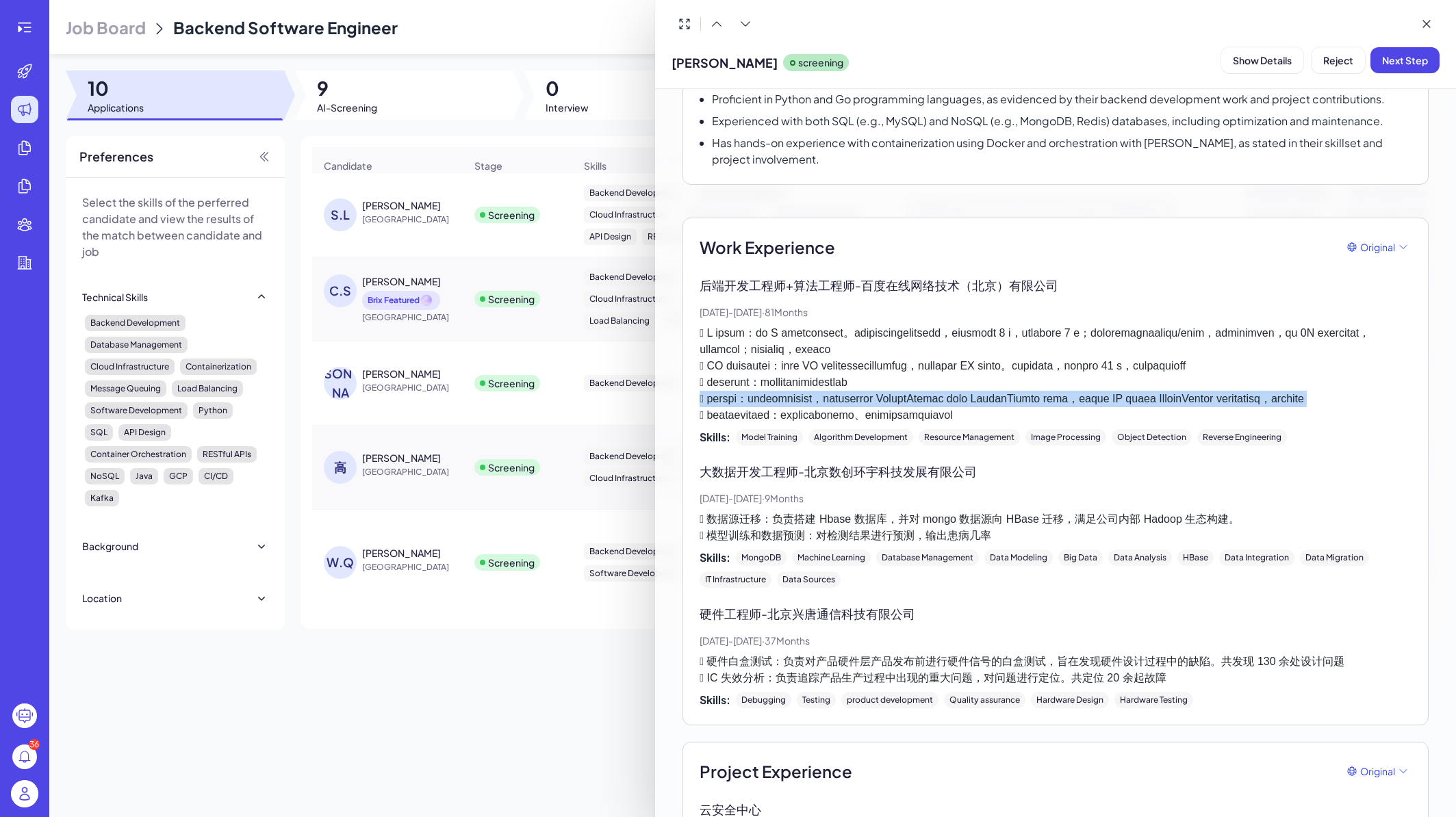
click at [1138, 424] on p at bounding box center [1056, 375] width 712 height 99
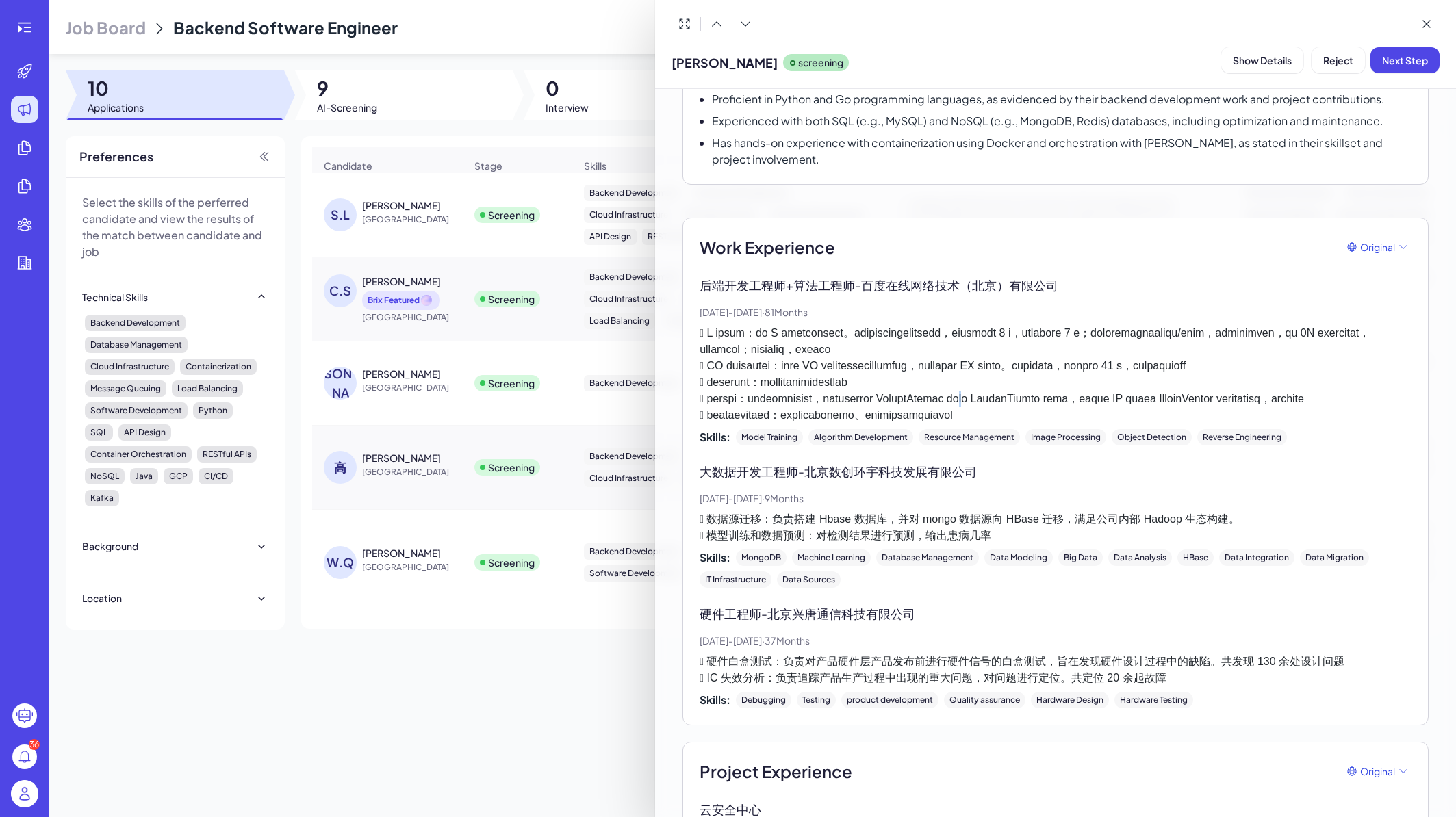
click at [1138, 424] on p at bounding box center [1056, 375] width 712 height 99
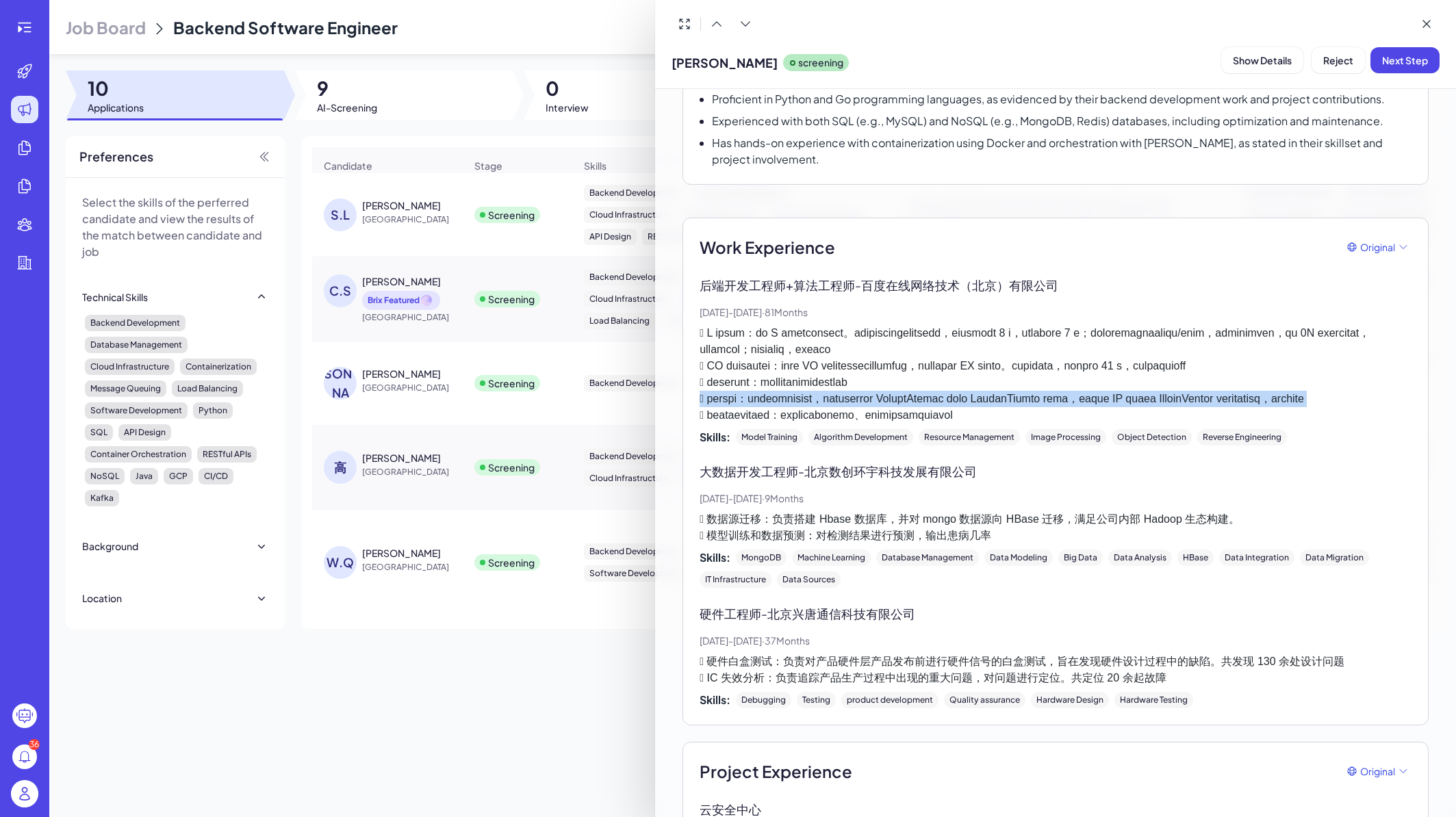
click at [1138, 424] on p at bounding box center [1056, 375] width 712 height 99
click at [1049, 424] on p at bounding box center [1056, 375] width 712 height 99
click at [1082, 424] on p at bounding box center [1056, 375] width 712 height 99
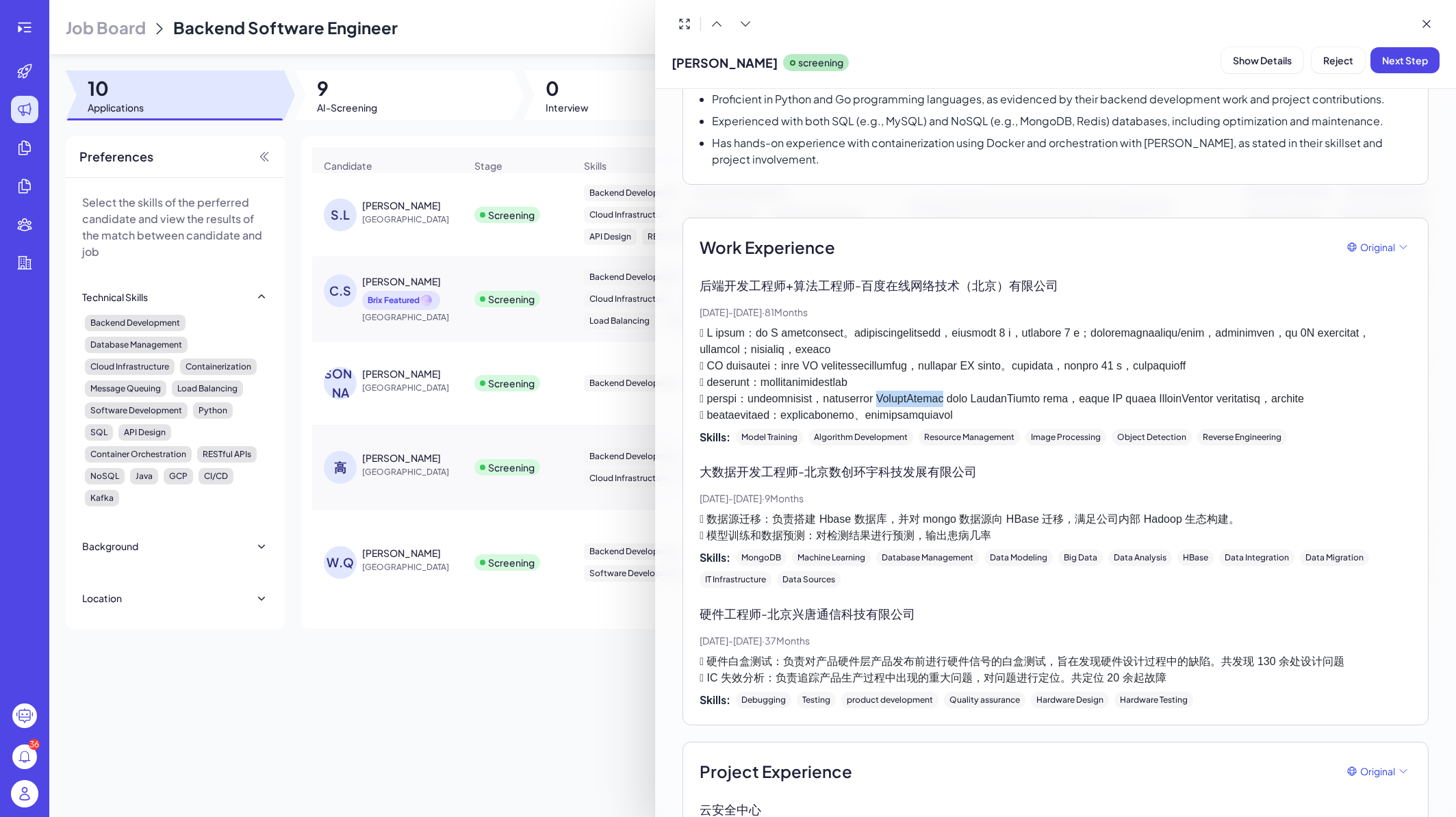
click at [1082, 424] on p at bounding box center [1056, 375] width 712 height 99
click at [1060, 424] on p at bounding box center [1056, 375] width 712 height 99
click at [1063, 424] on p at bounding box center [1056, 375] width 712 height 99
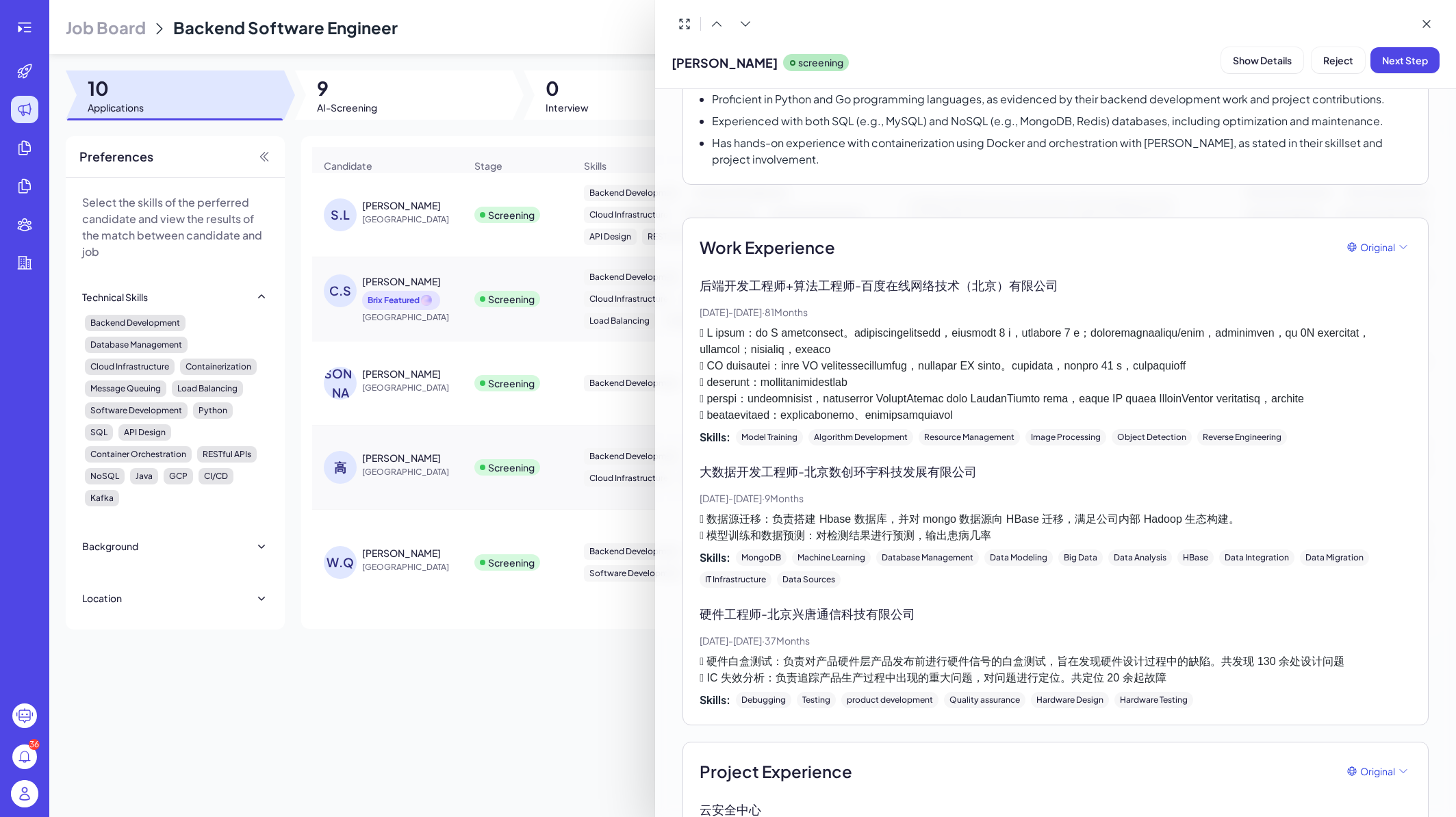
click at [1061, 424] on p at bounding box center [1056, 375] width 712 height 99
click at [1074, 424] on p at bounding box center [1056, 375] width 712 height 99
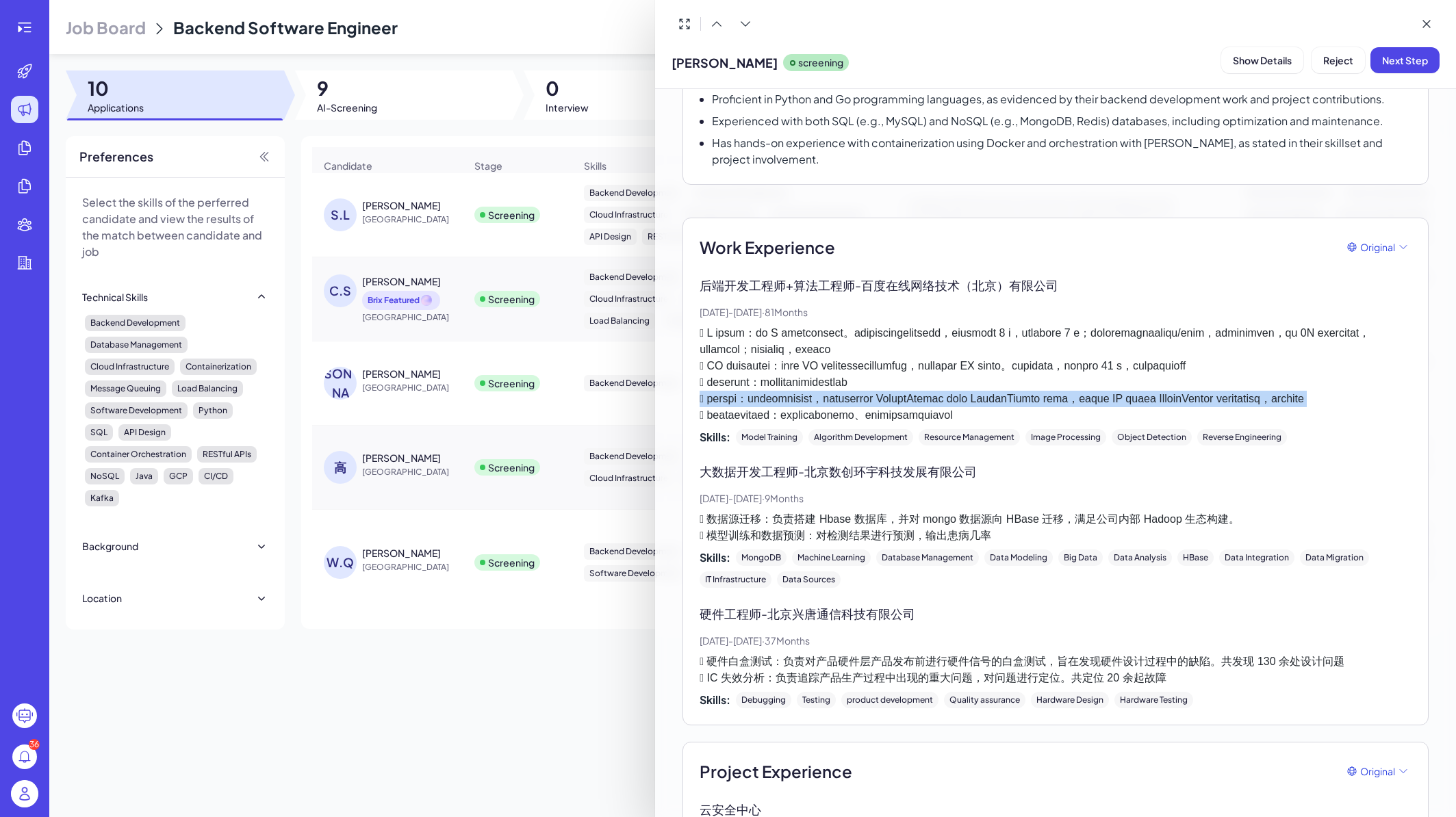
click at [1074, 424] on p at bounding box center [1056, 375] width 712 height 99
click at [1061, 424] on p at bounding box center [1056, 375] width 712 height 99
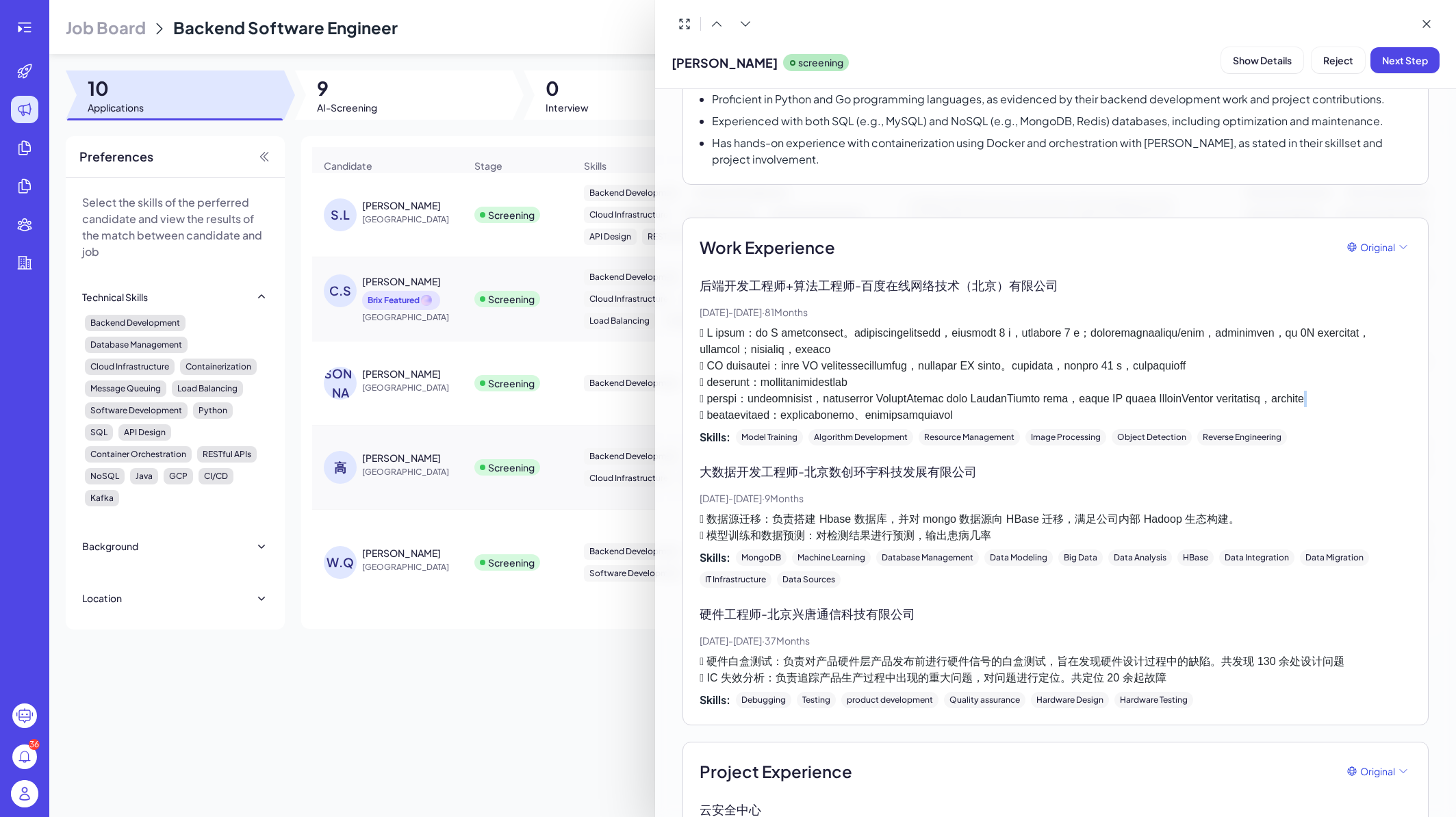
click at [1061, 424] on p at bounding box center [1056, 375] width 712 height 99
click at [1080, 424] on p at bounding box center [1056, 375] width 712 height 99
click at [1062, 424] on p at bounding box center [1056, 375] width 712 height 99
click at [1074, 424] on p at bounding box center [1056, 375] width 712 height 99
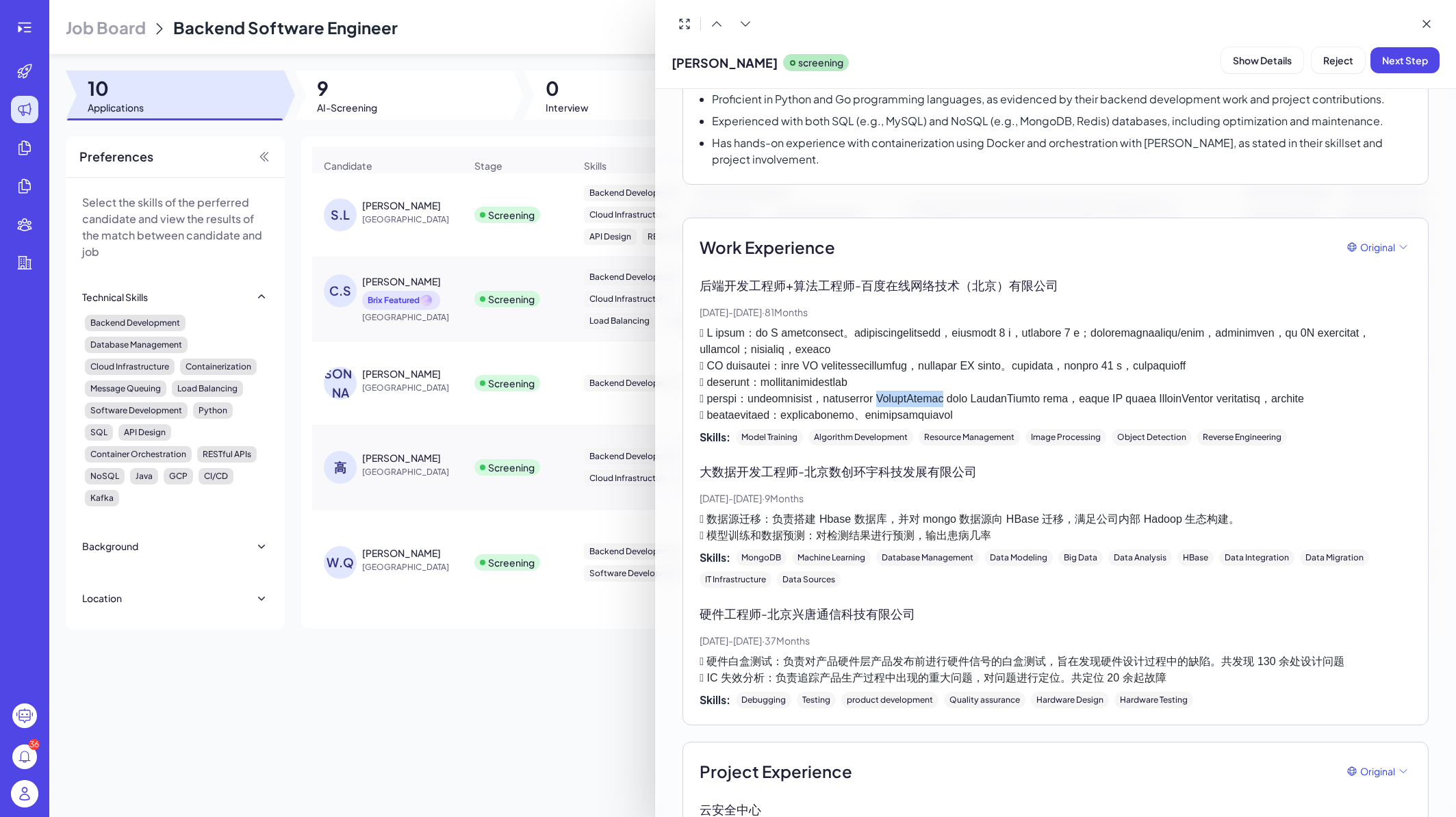
click at [1074, 424] on p at bounding box center [1056, 375] width 712 height 99
click at [1063, 424] on p at bounding box center [1056, 375] width 712 height 99
click at [1071, 424] on p at bounding box center [1056, 375] width 712 height 99
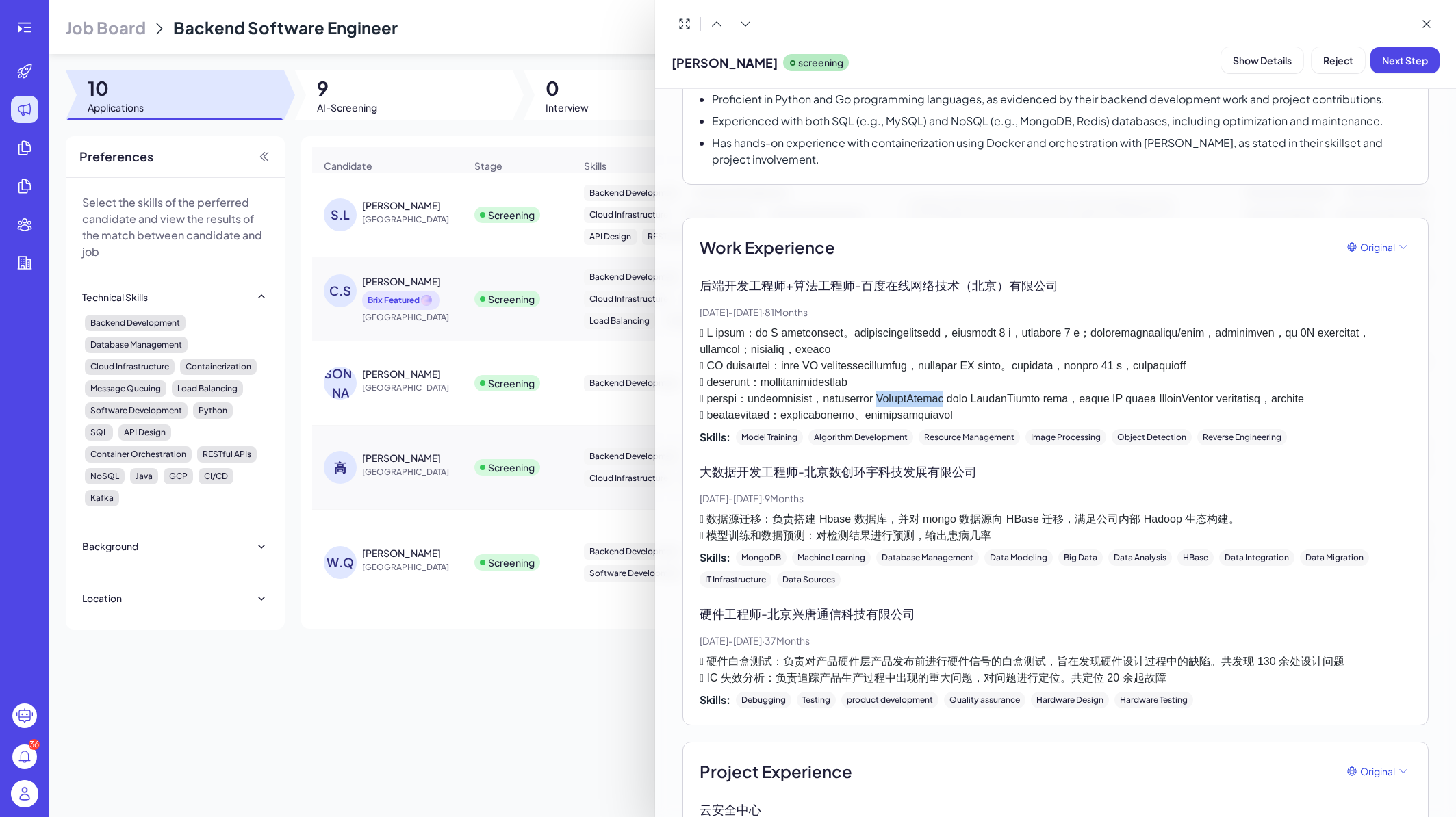
click at [1049, 424] on p at bounding box center [1056, 375] width 712 height 99
click at [1064, 424] on p at bounding box center [1056, 375] width 712 height 99
click at [1023, 424] on p at bounding box center [1056, 375] width 712 height 99
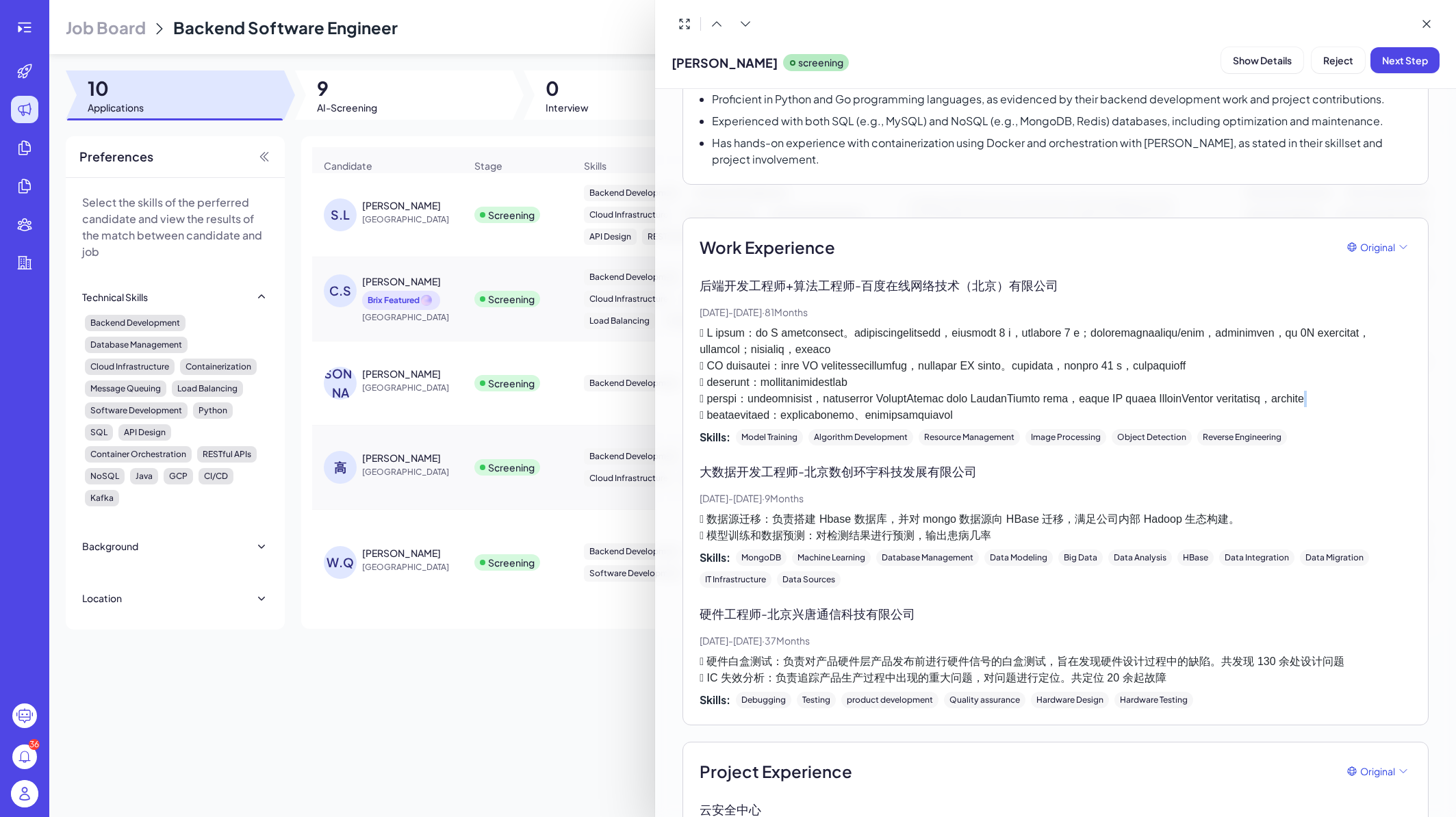
click at [1023, 424] on p at bounding box center [1056, 375] width 712 height 99
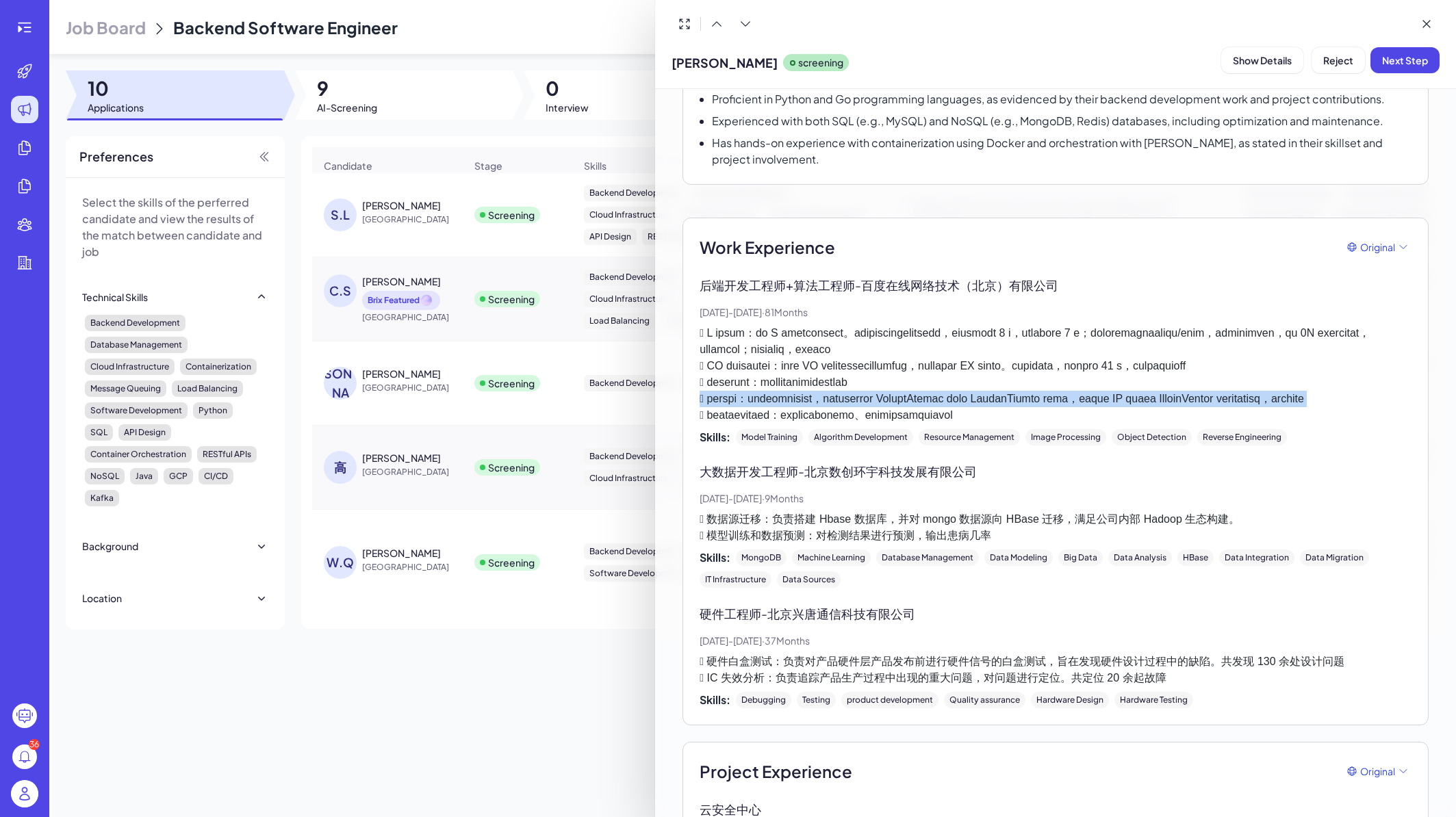
click at [1023, 424] on p at bounding box center [1056, 375] width 712 height 99
click at [999, 424] on p at bounding box center [1056, 375] width 712 height 99
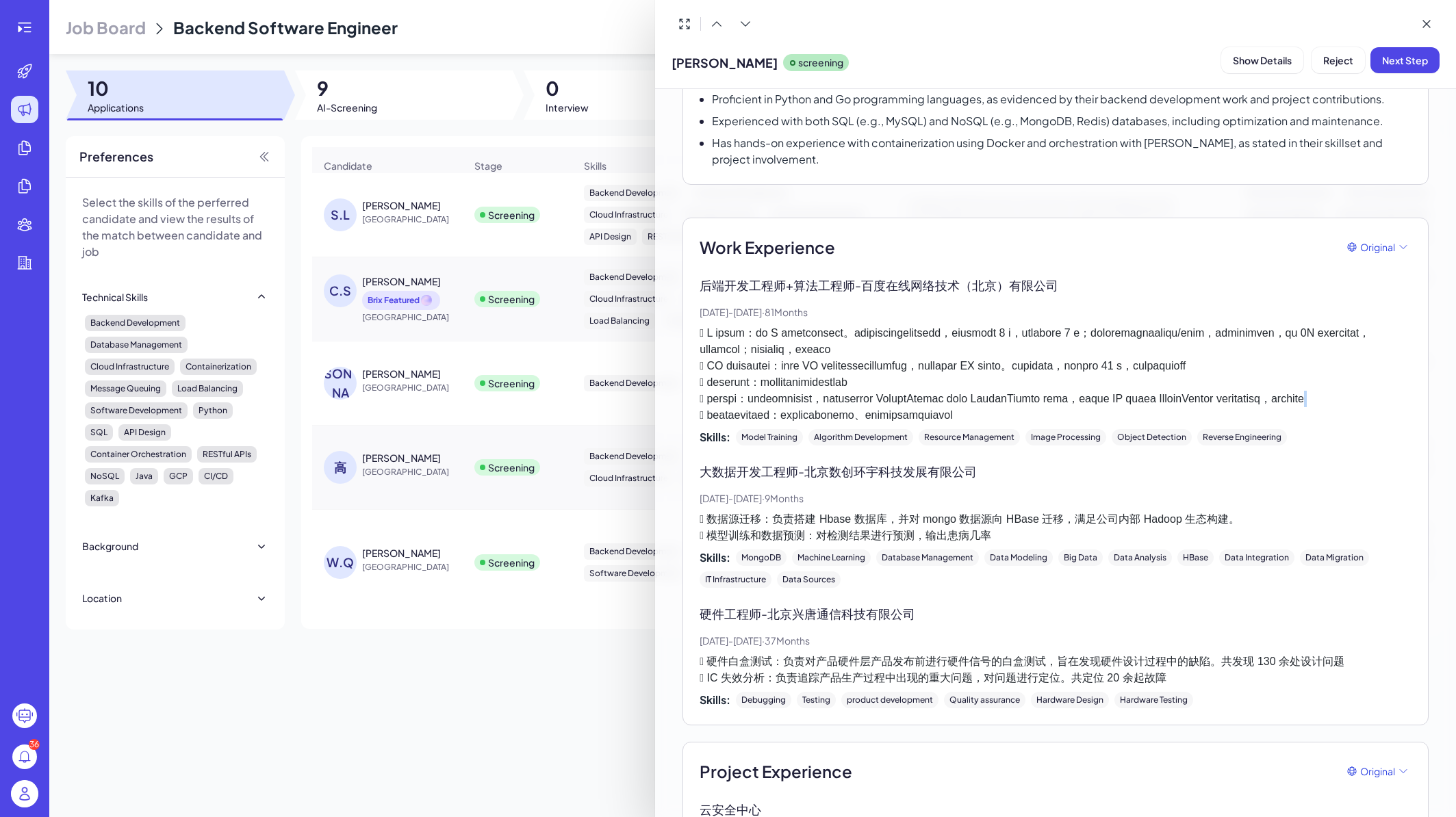
click at [999, 424] on p at bounding box center [1056, 375] width 712 height 99
click at [1027, 424] on p at bounding box center [1056, 375] width 712 height 99
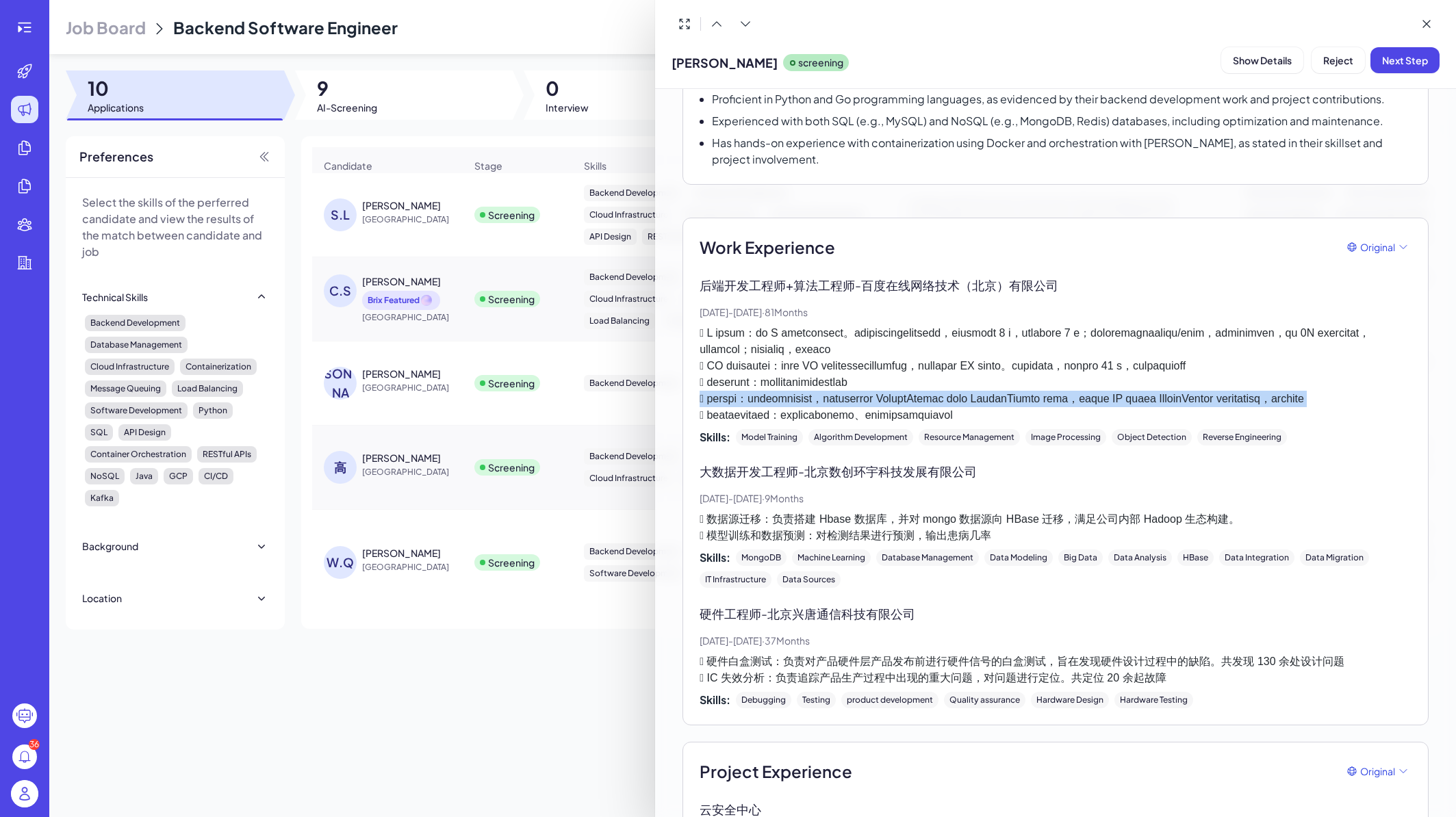
click at [1027, 424] on p at bounding box center [1056, 375] width 712 height 99
click at [1043, 424] on p at bounding box center [1056, 375] width 712 height 99
click at [1084, 424] on p at bounding box center [1056, 375] width 712 height 99
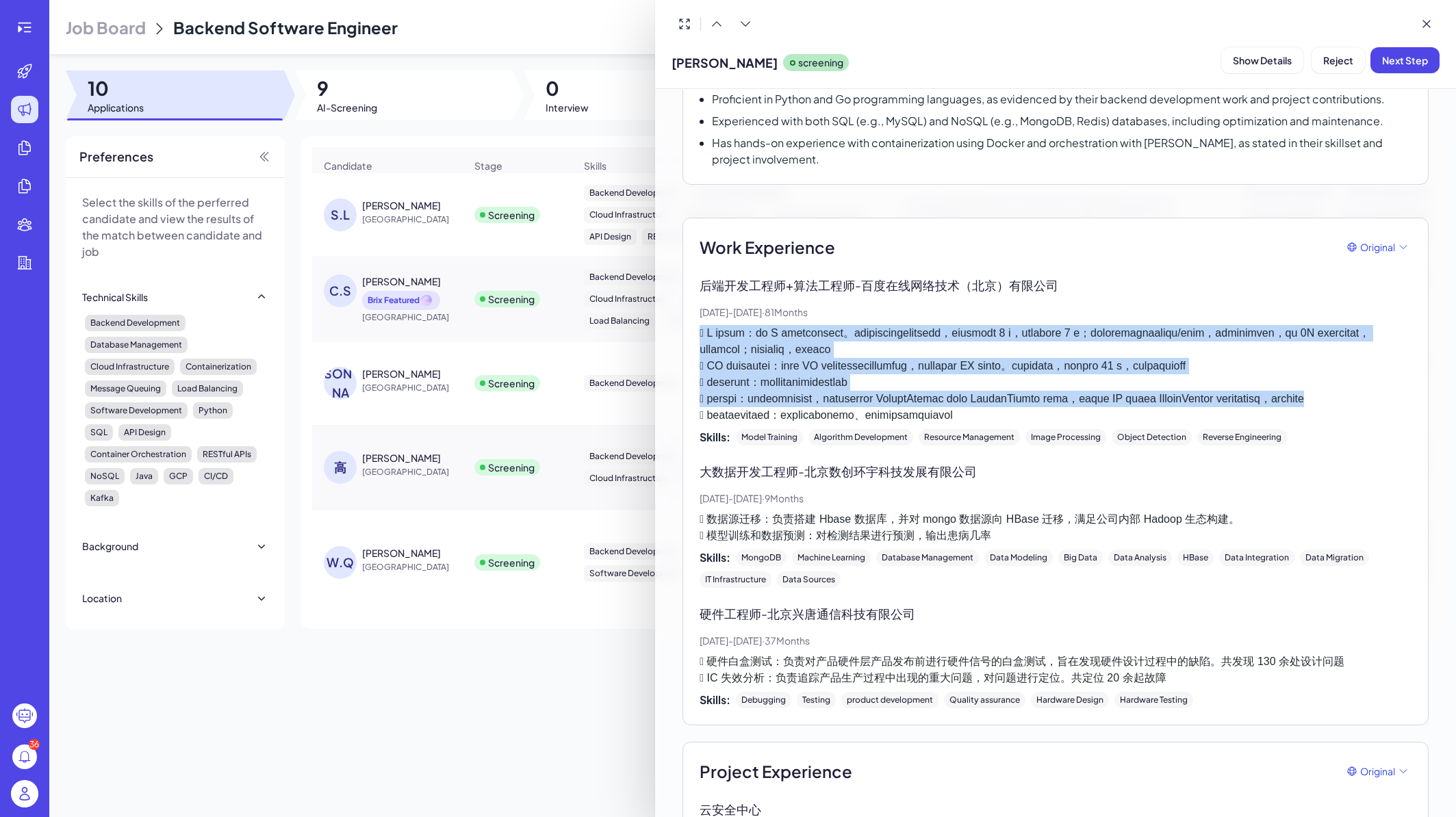
drag, startPoint x: 990, startPoint y: 453, endPoint x: 698, endPoint y: 340, distance: 313.1
click at [698, 340] on div "Work Experience Original 后端开发工程师+算法工程师 - 百度在线网络技术（北京）有限公司 May, 2018 - Mar, 2025…" at bounding box center [1056, 472] width 747 height 508
click at [799, 325] on p at bounding box center [1056, 375] width 712 height 99
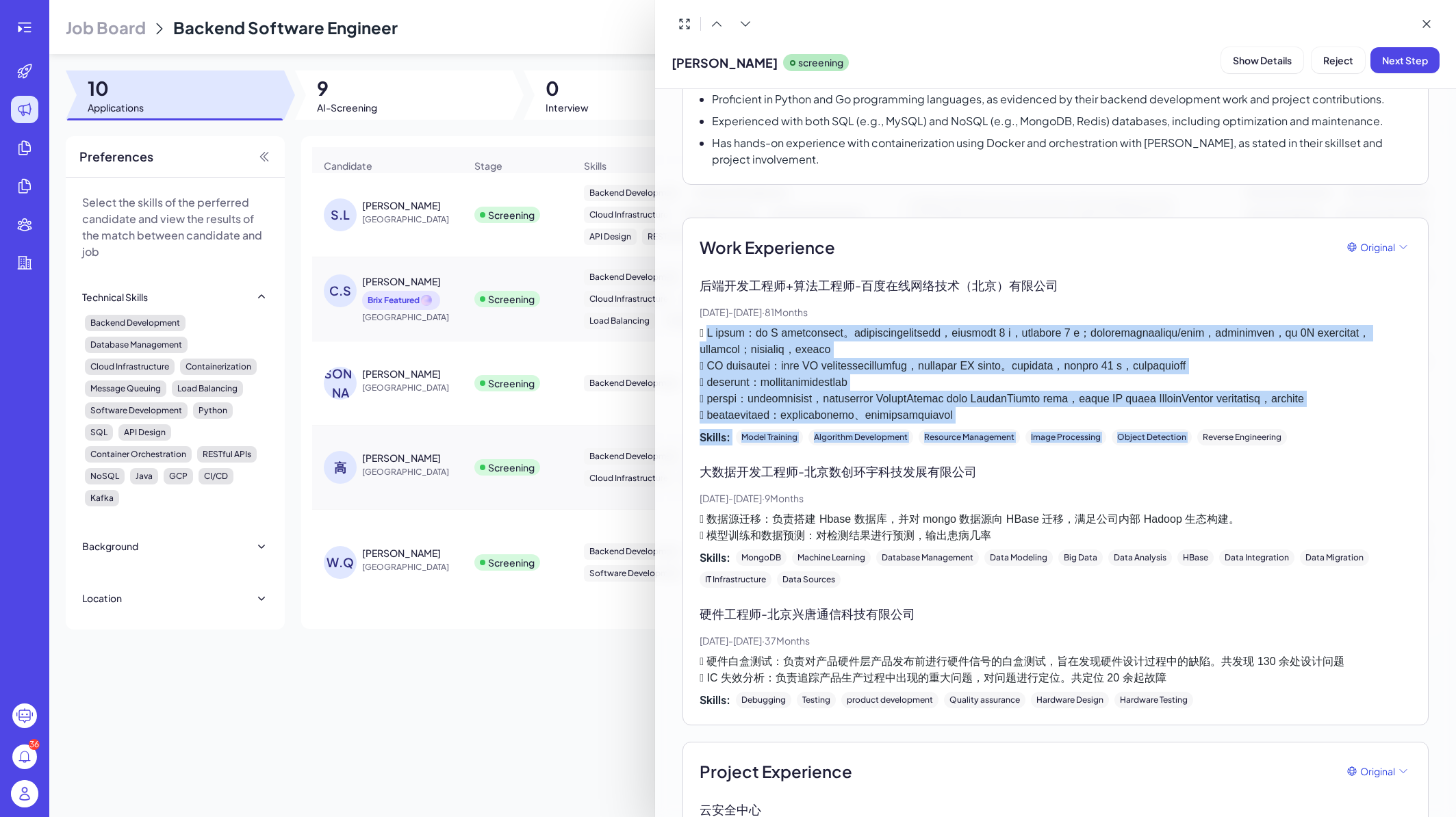
drag, startPoint x: 711, startPoint y: 332, endPoint x: 1233, endPoint y: 476, distance: 541.5
click at [1233, 446] on div "后端开发工程师+算法工程师 - 百度在线网络技术（北京）有限公司 May, 2018 - Mar, 2025 · 81 Months Skills: Mode…" at bounding box center [1056, 360] width 712 height 170
click at [1216, 424] on p at bounding box center [1056, 375] width 712 height 99
drag, startPoint x: 1198, startPoint y: 467, endPoint x: 706, endPoint y: 328, distance: 511.3
click at [692, 329] on div "Work Experience Original 后端开发工程师+算法工程师 - 百度在线网络技术（北京）有限公司 May, 2018 - Mar, 2025…" at bounding box center [1056, 472] width 747 height 508
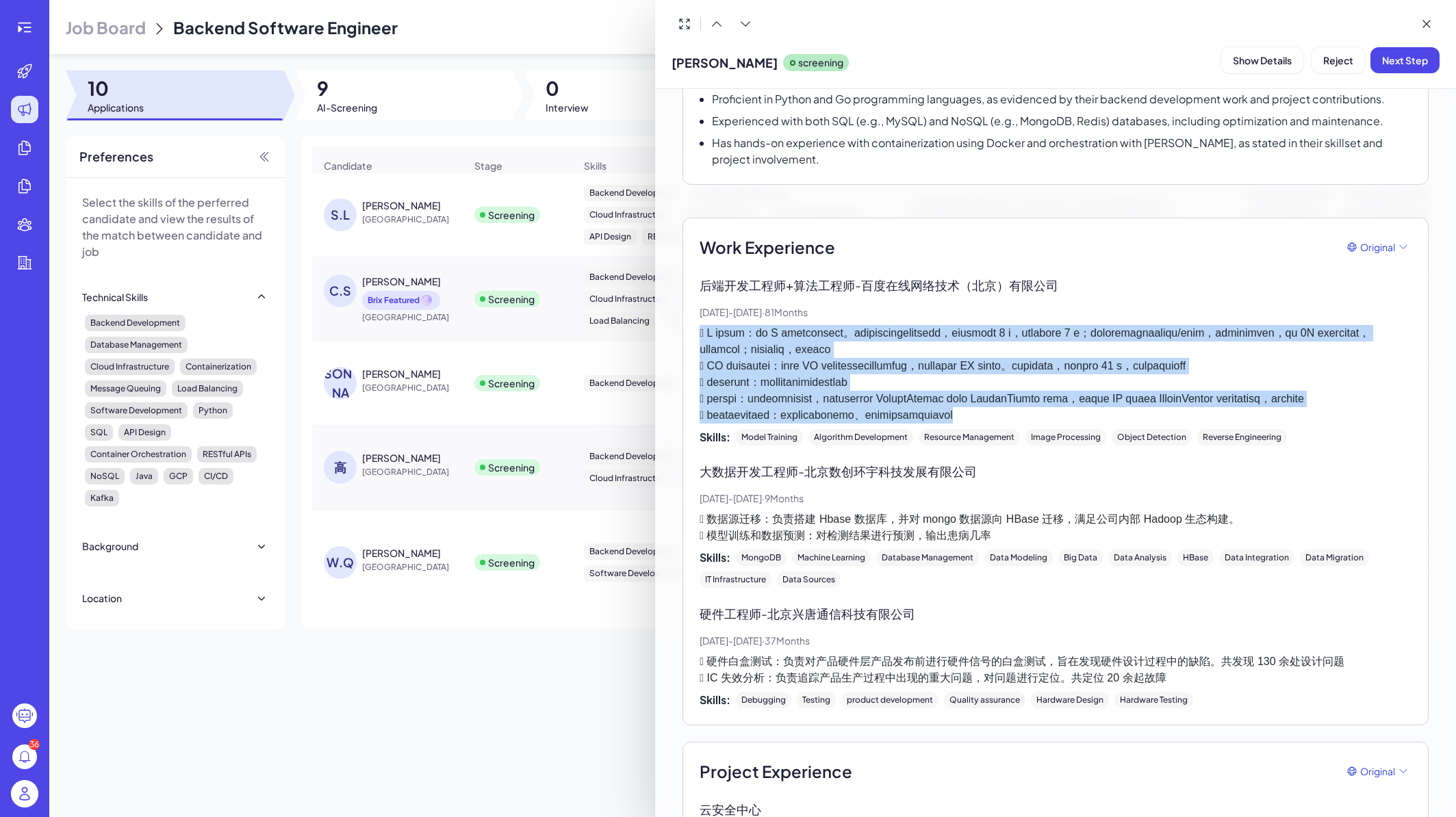
click at [725, 329] on p at bounding box center [1056, 375] width 712 height 99
drag, startPoint x: 698, startPoint y: 330, endPoint x: 1201, endPoint y: 467, distance: 521.3
click at [1201, 467] on div "Work Experience Original 后端开发工程师+算法工程师 - 百度在线网络技术（北京）有限公司 May, 2018 - Mar, 2025…" at bounding box center [1056, 472] width 747 height 508
click at [1201, 424] on p at bounding box center [1056, 375] width 712 height 99
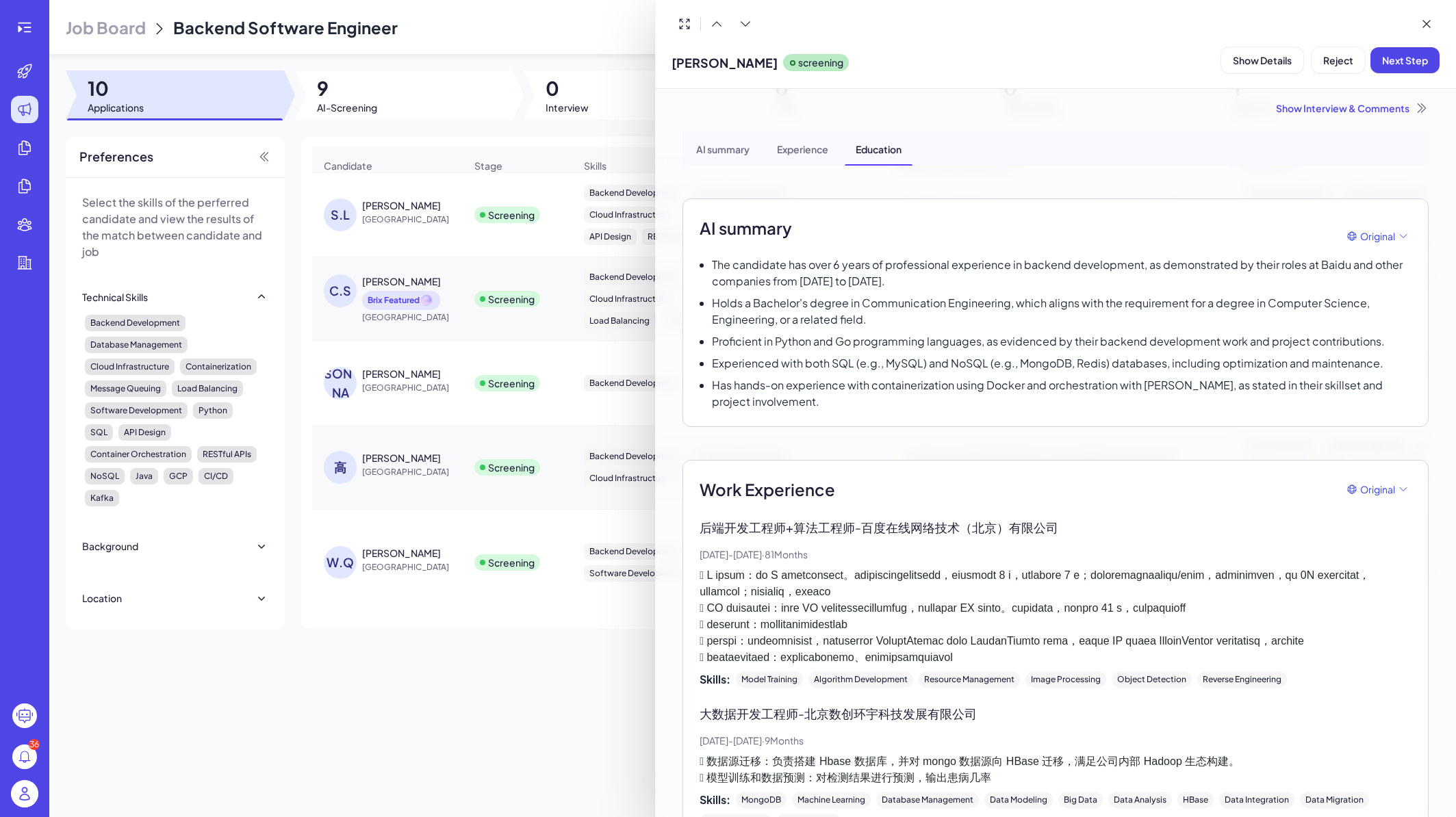
scroll to position [0, 0]
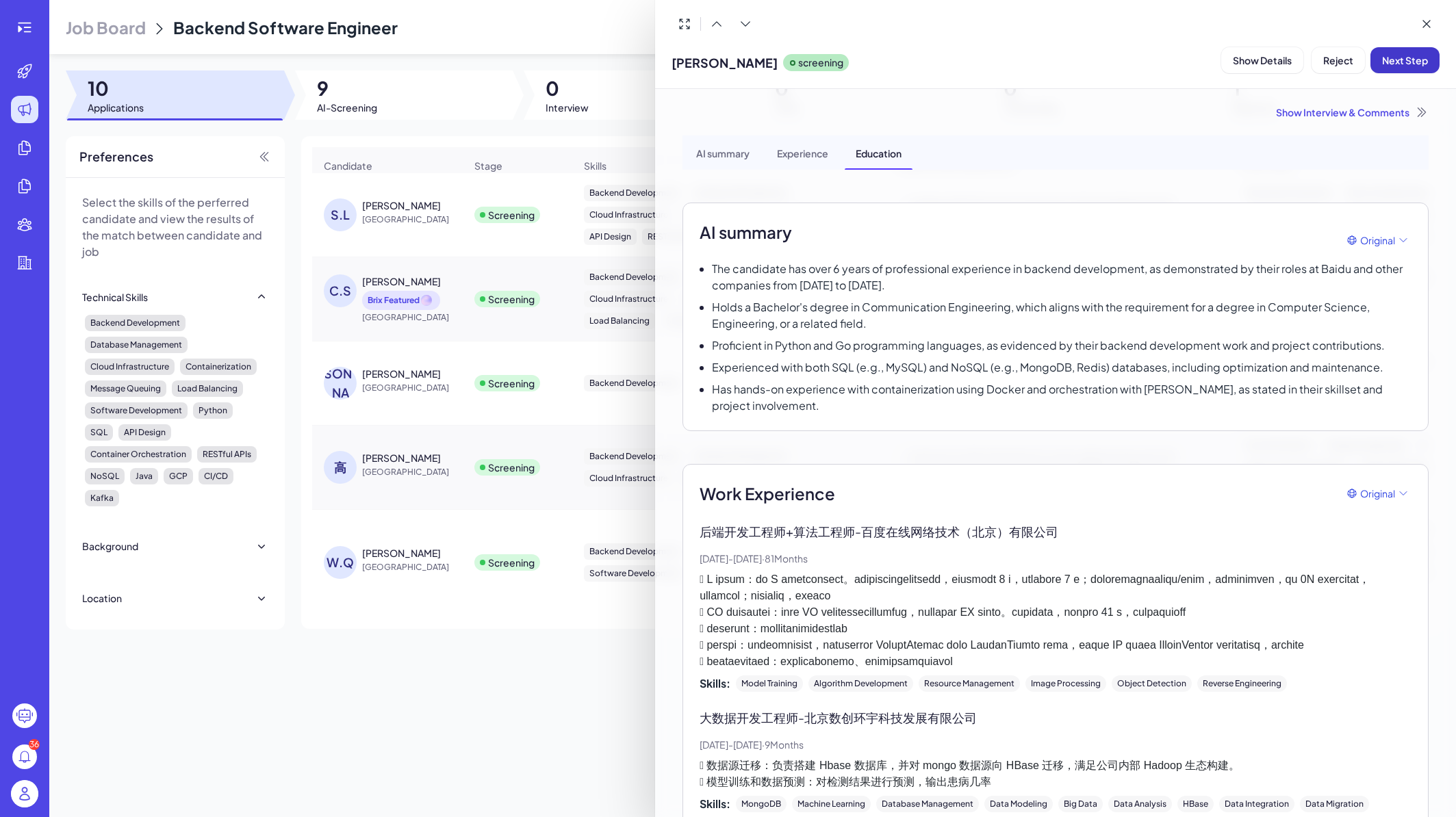
click at [1398, 60] on span "Next Step" at bounding box center [1405, 60] width 46 height 12
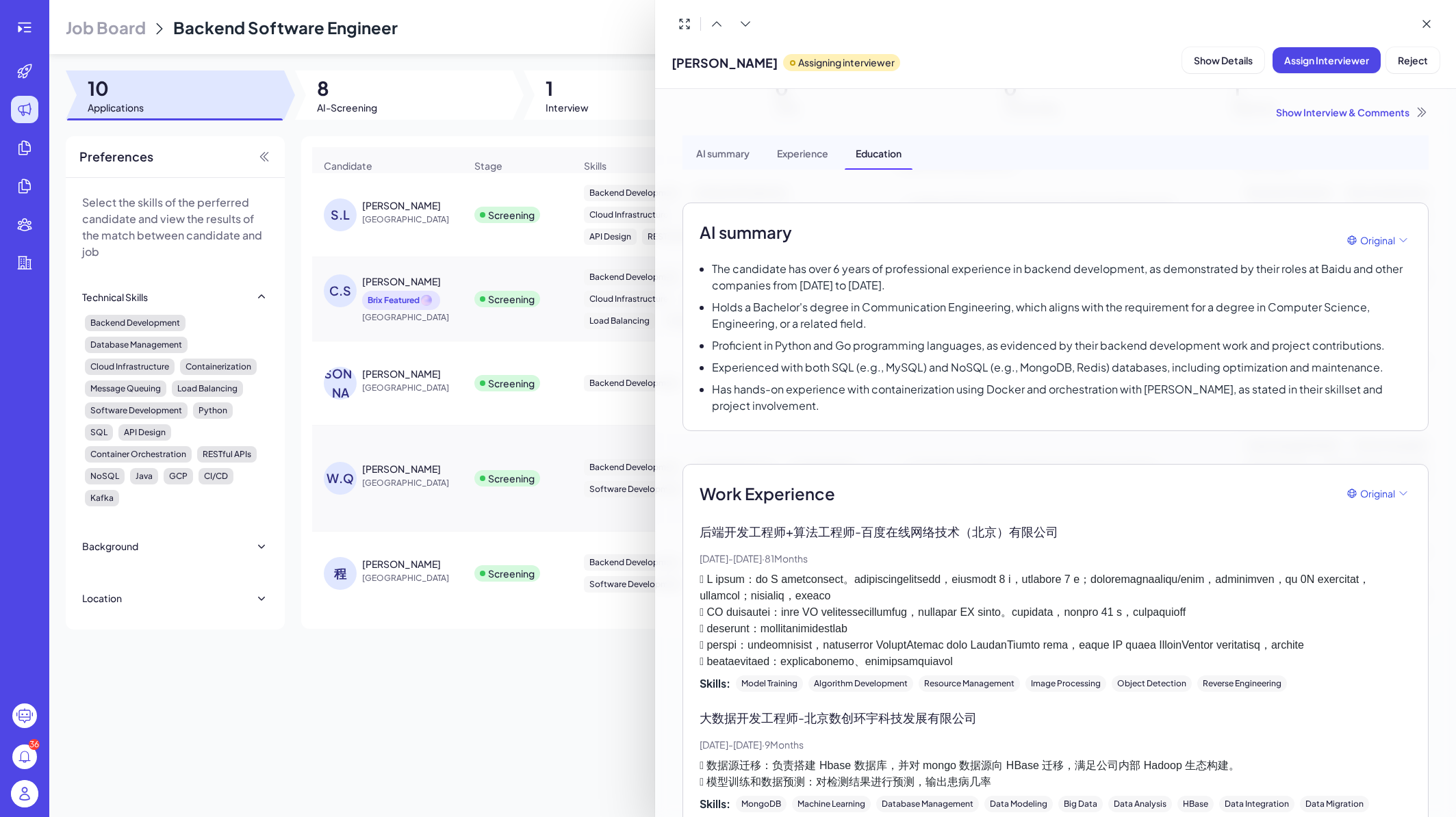
click at [460, 374] on div at bounding box center [728, 408] width 1456 height 817
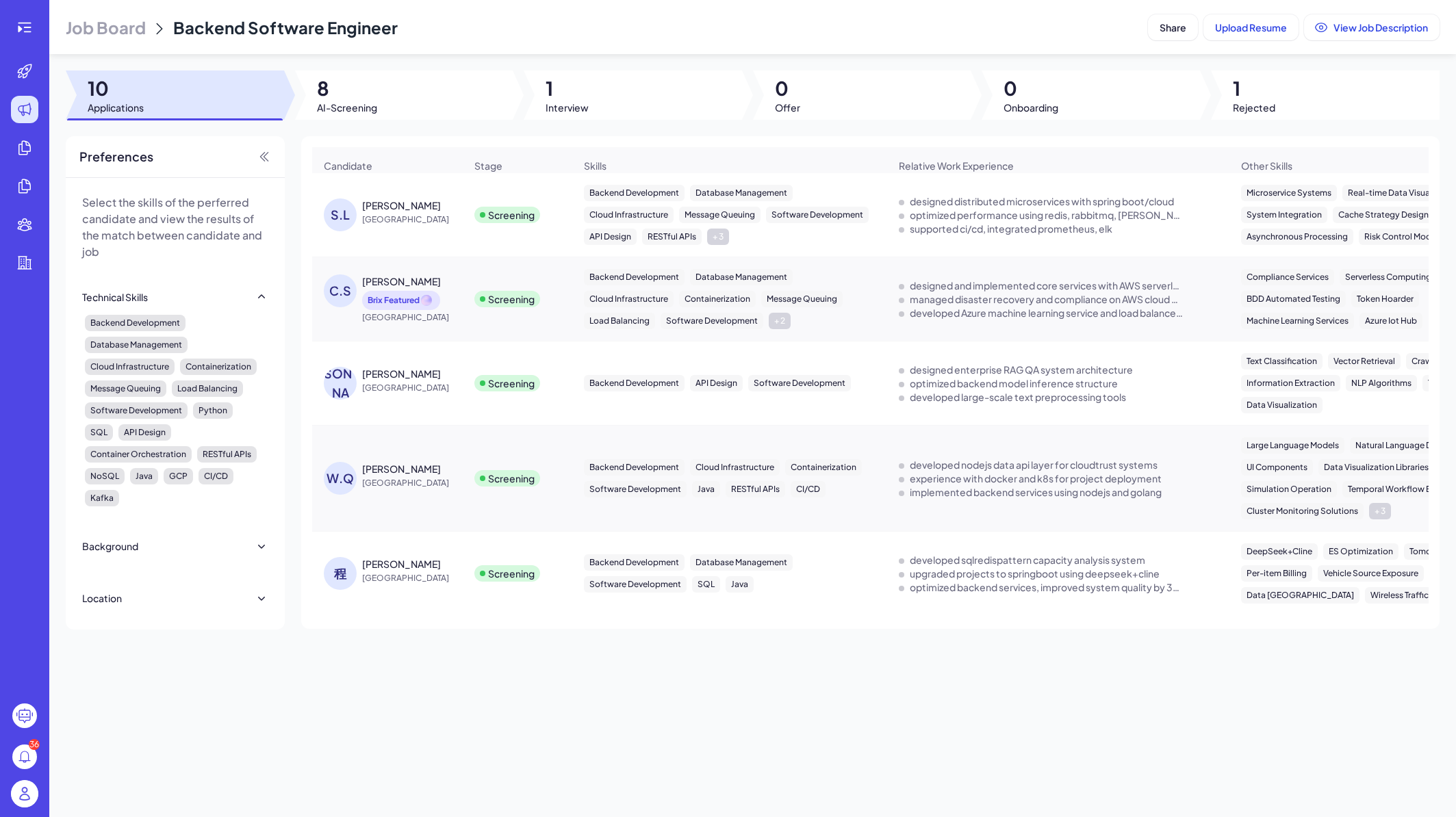
click at [428, 380] on div "李少林" at bounding box center [413, 373] width 103 height 14
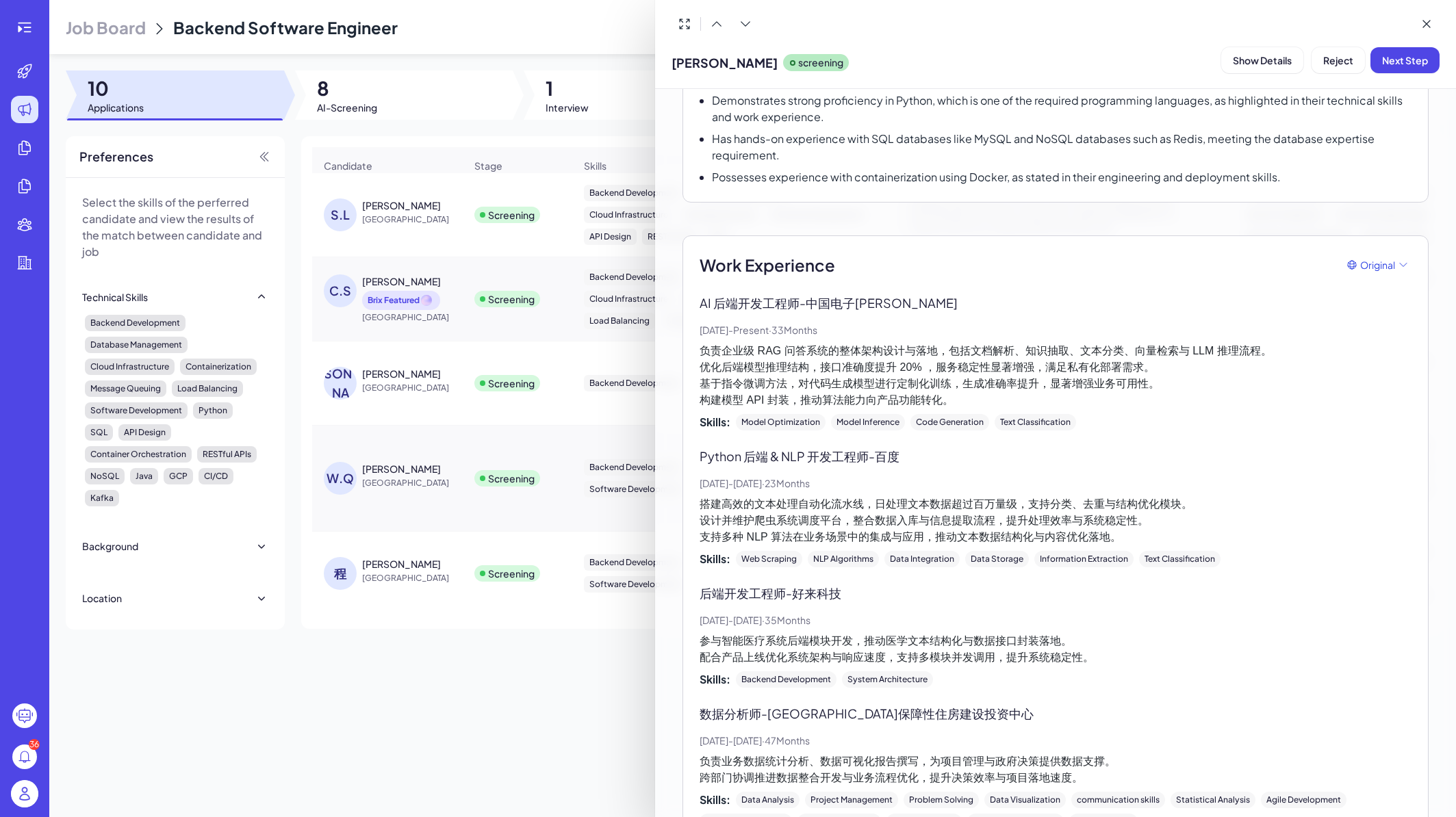
scroll to position [246, 0]
drag, startPoint x: 813, startPoint y: 286, endPoint x: 880, endPoint y: 288, distance: 67.0
click at [880, 292] on p "AI 后端开发工程师 - 中国电子金信" at bounding box center [1056, 301] width 712 height 19
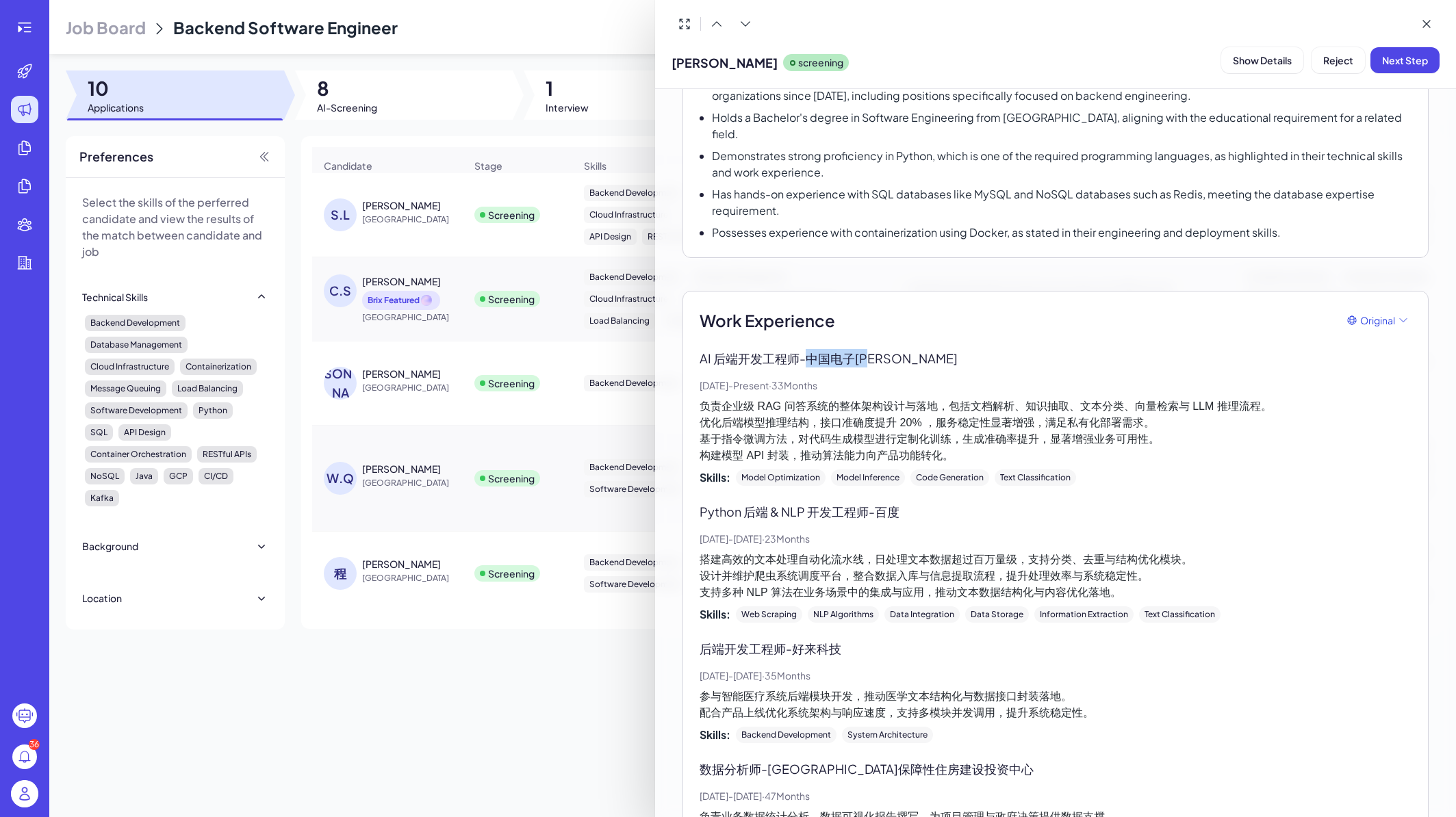
scroll to position [56, 0]
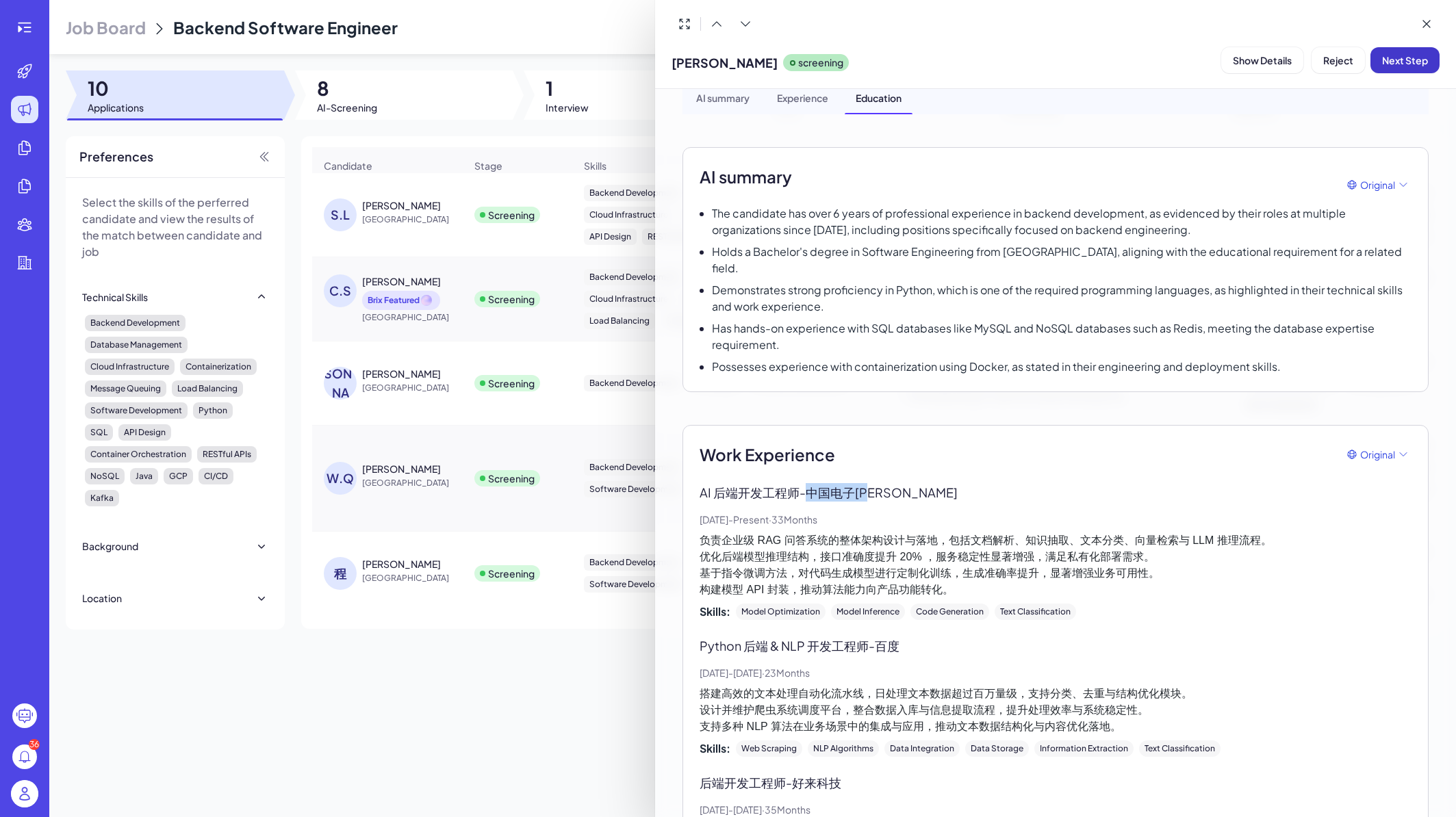
click at [1416, 57] on span "Next Step" at bounding box center [1405, 60] width 46 height 12
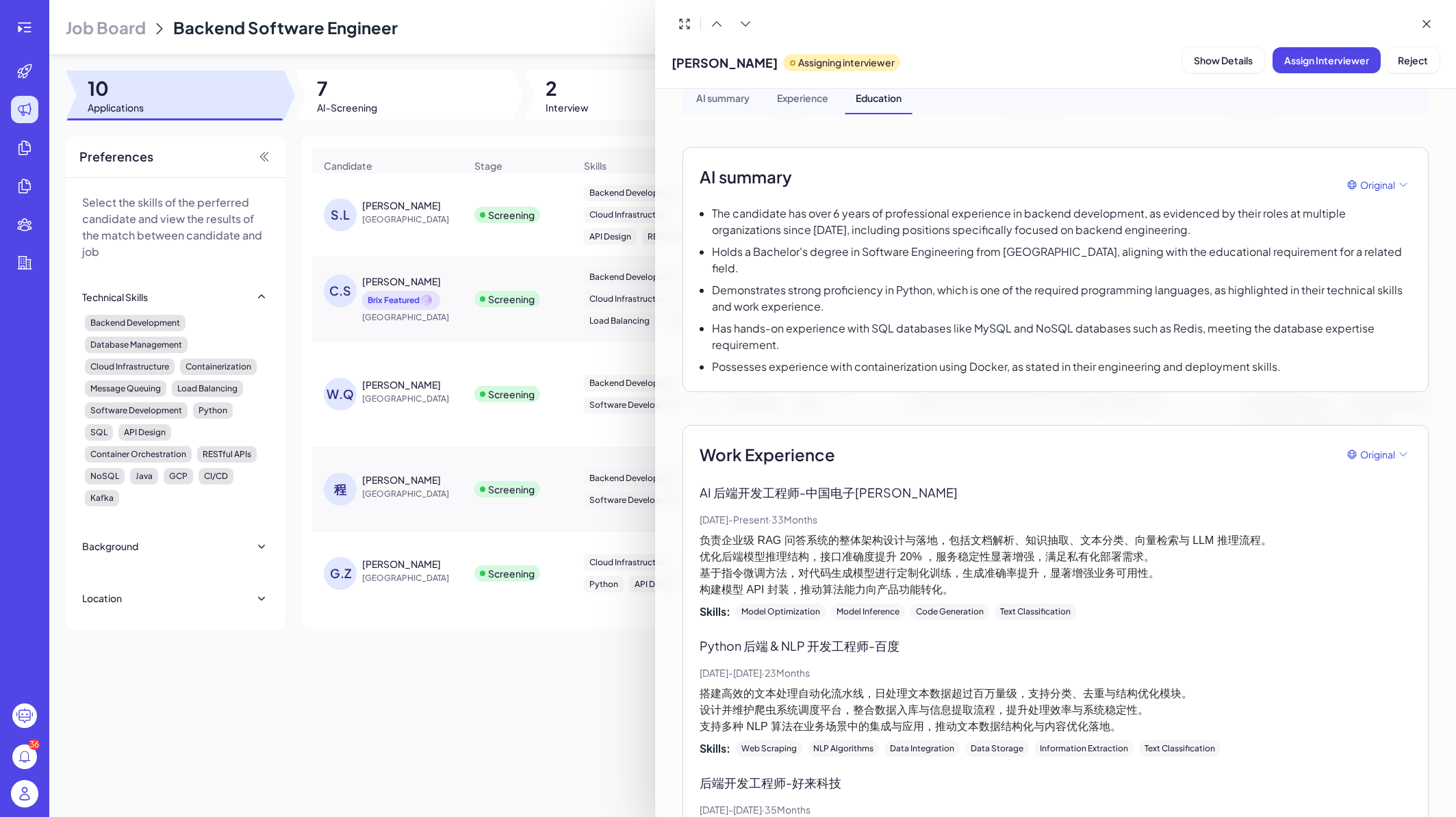
click at [501, 700] on div at bounding box center [728, 408] width 1456 height 817
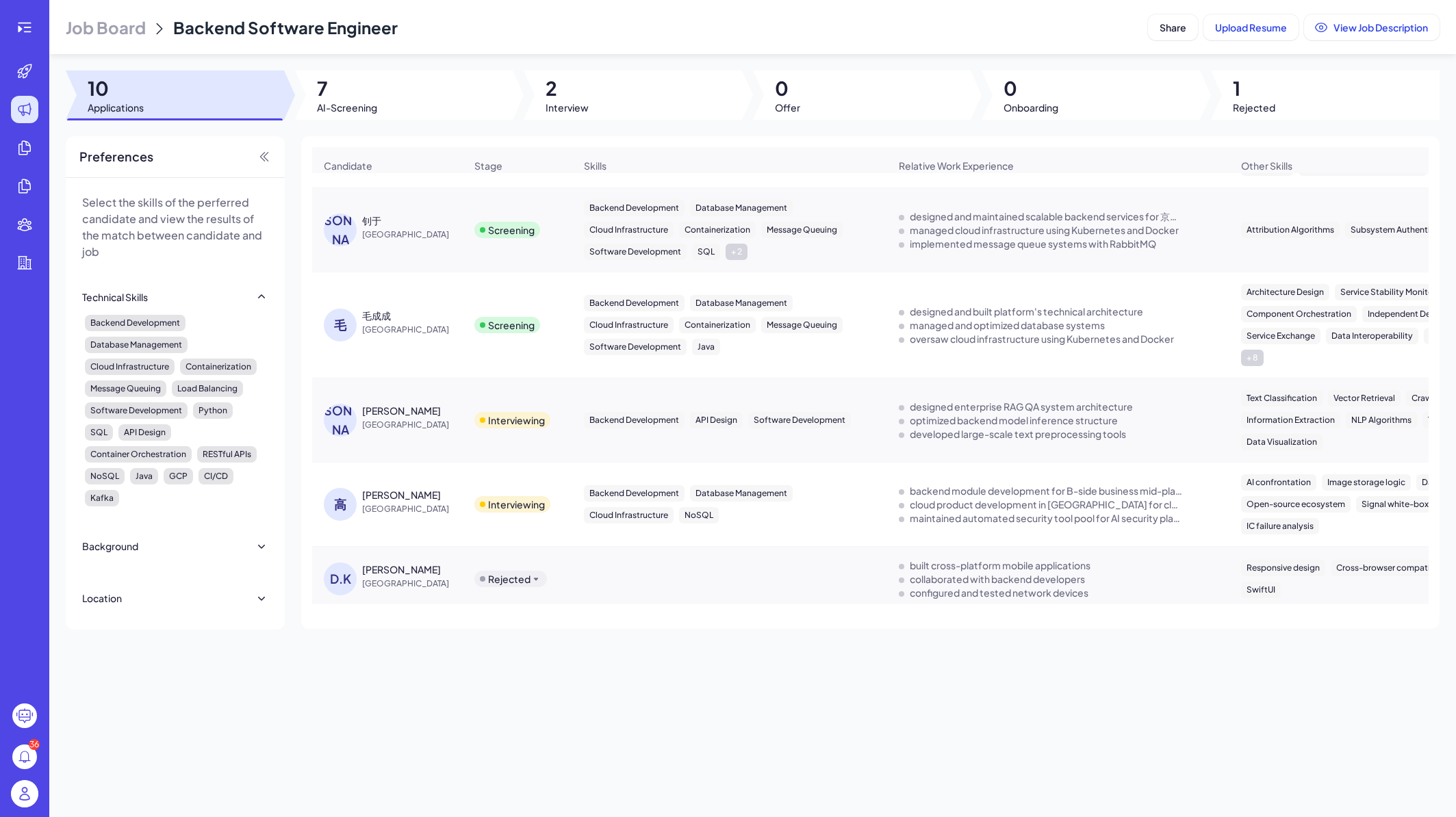
scroll to position [442, 0]
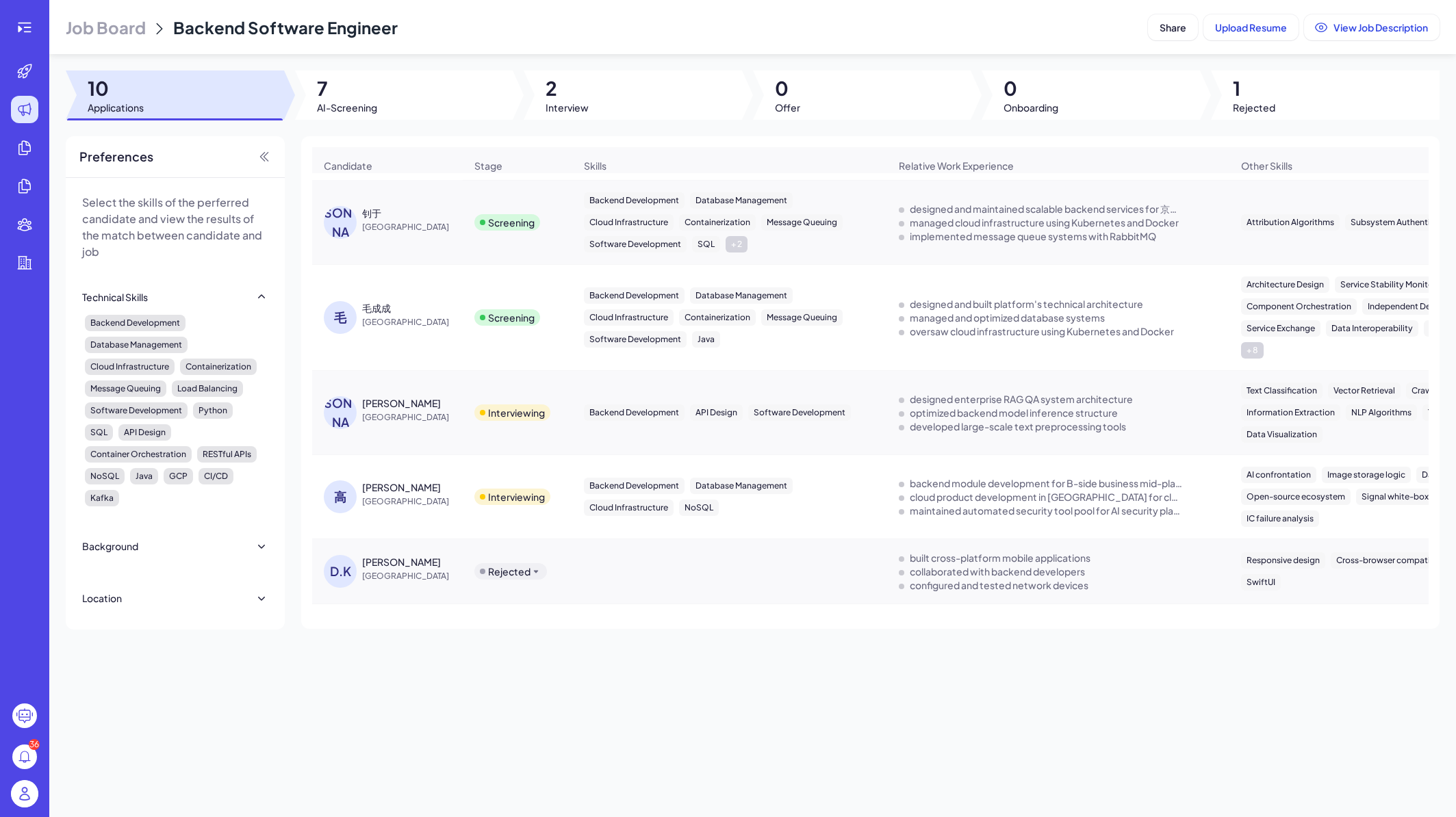
click at [433, 321] on span "China" at bounding box center [413, 323] width 103 height 14
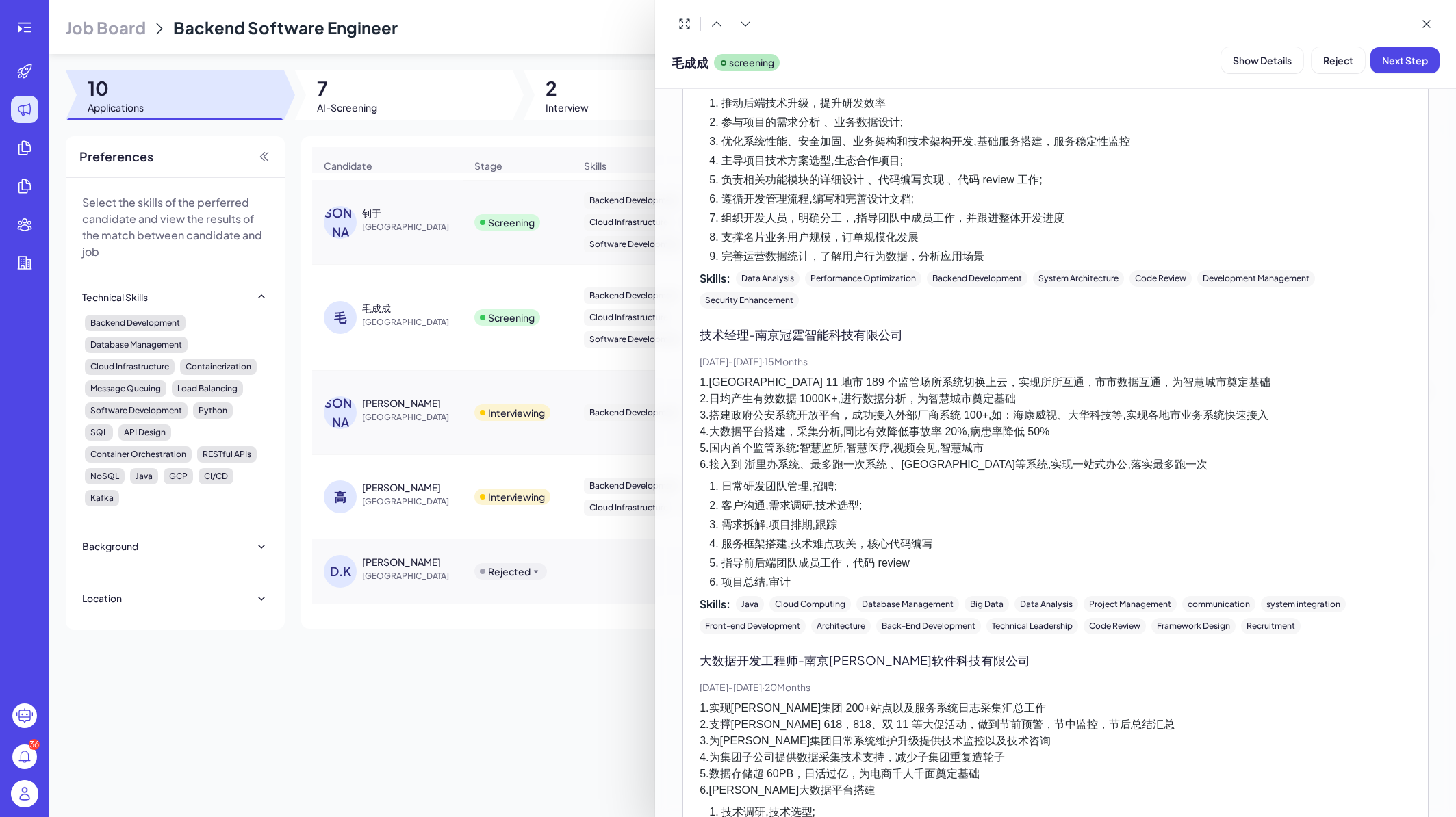
scroll to position [821, 0]
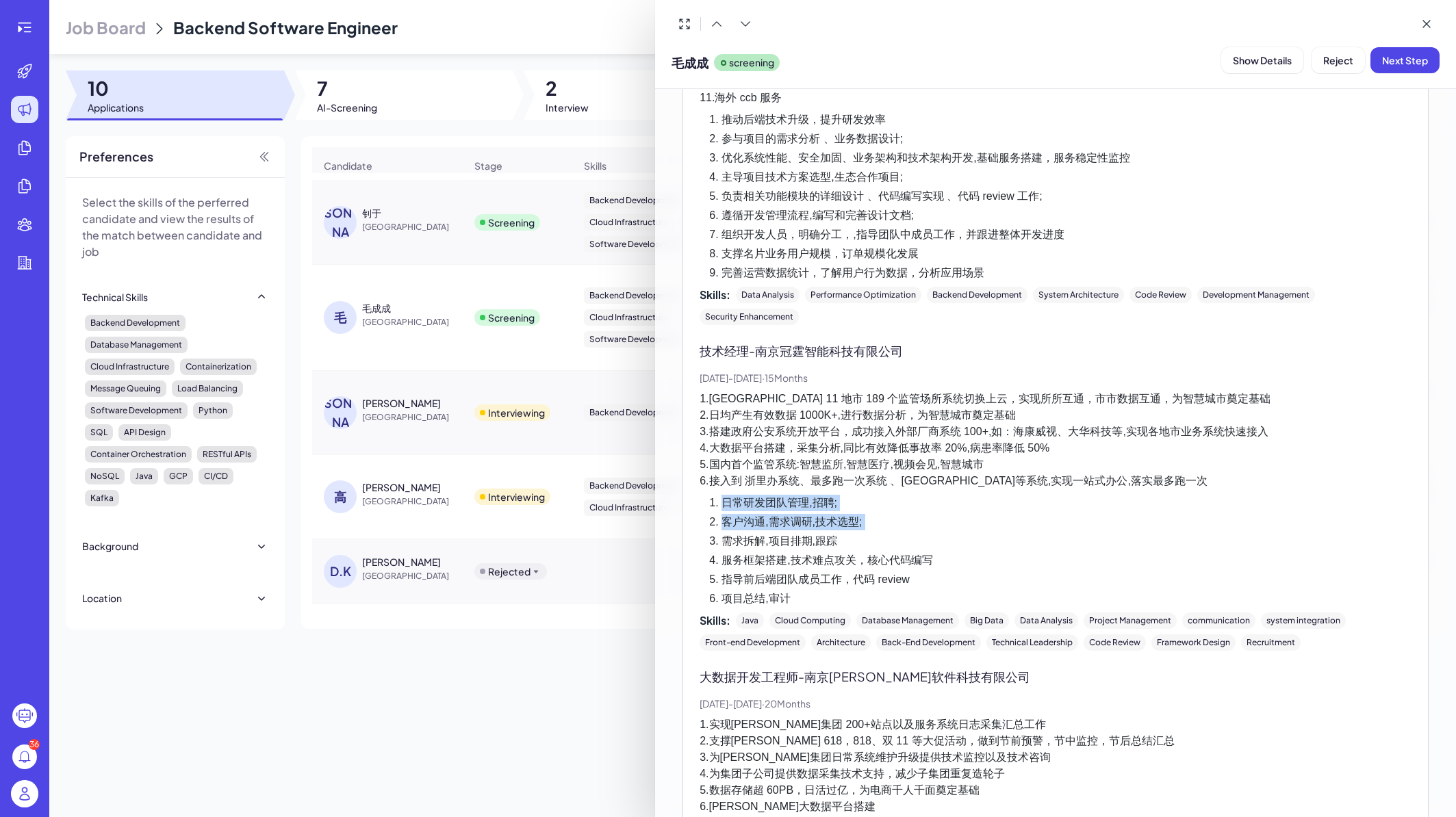
drag, startPoint x: 724, startPoint y: 487, endPoint x: 868, endPoint y: 515, distance: 146.7
click at [868, 515] on ol "日常研发团队管理,招聘; 客户沟通,需求调研,技术选型; 需求拆解,项目排期,跟踪 服务框架搭建,技术难点攻关，核心代码编写 指导前后端团队成员工作，代码 r…" at bounding box center [1056, 551] width 712 height 112
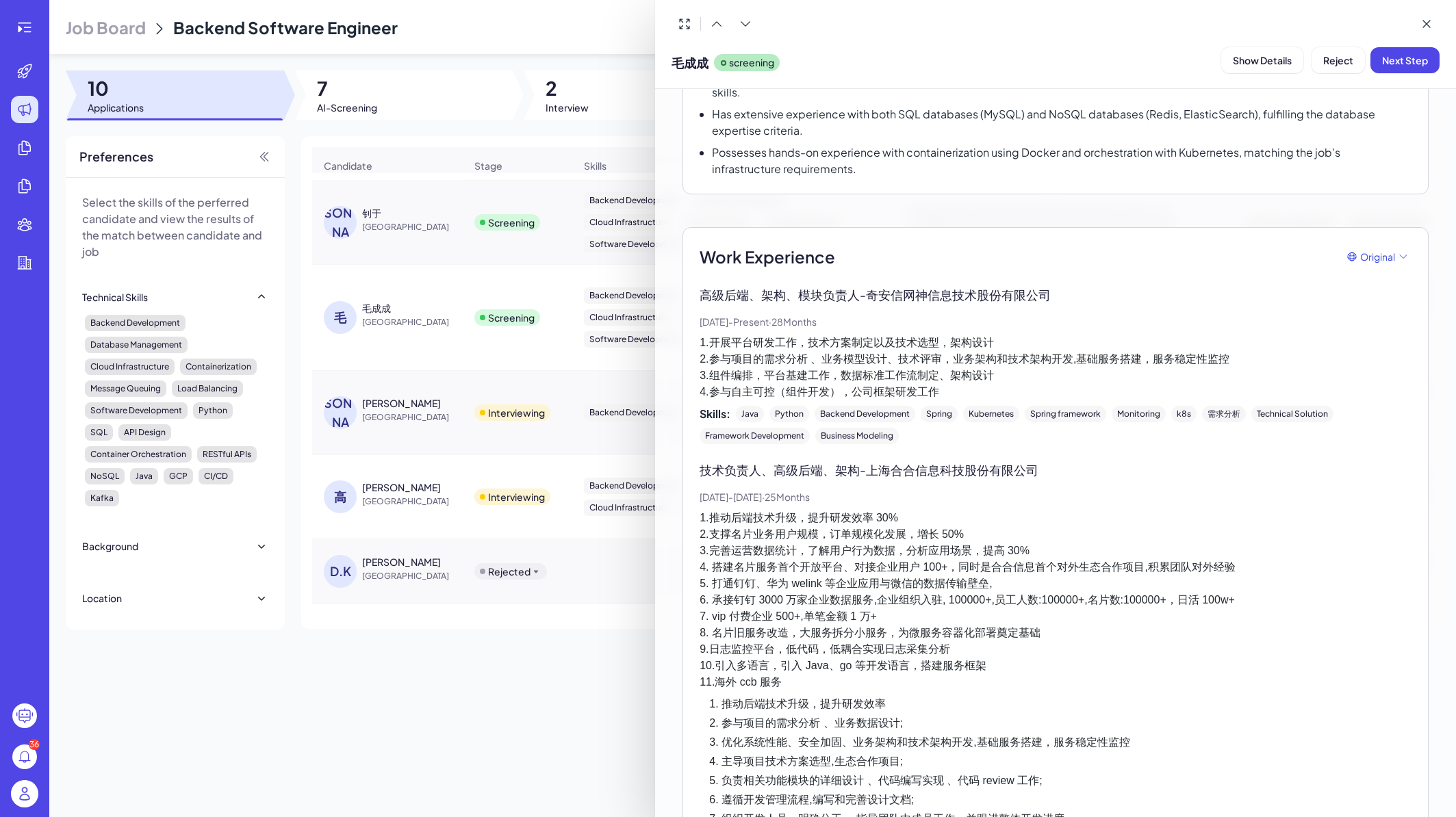
scroll to position [231, 0]
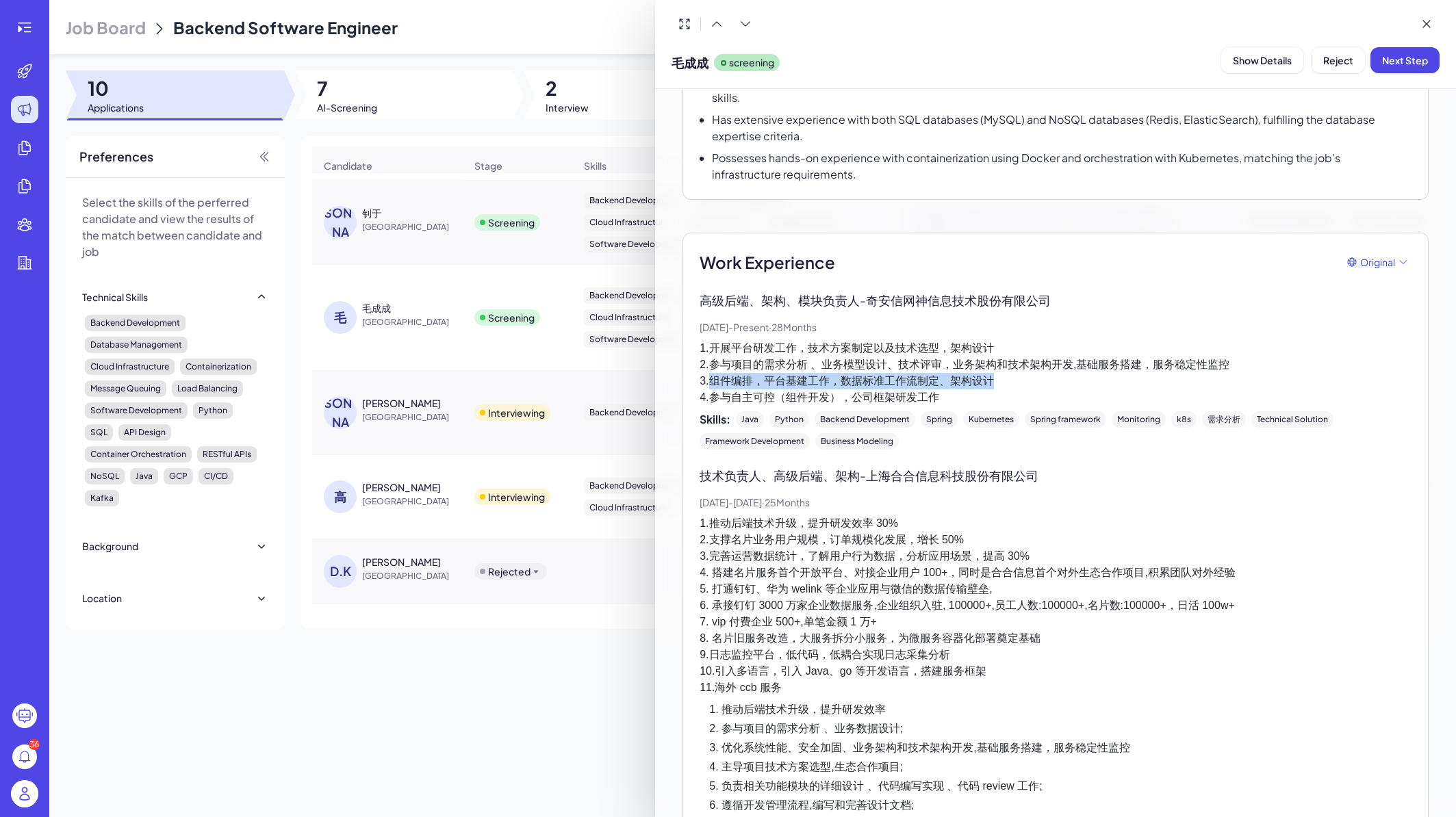
drag, startPoint x: 710, startPoint y: 363, endPoint x: 999, endPoint y: 362, distance: 289.0
click at [999, 362] on p "1.开展平台研发工作，技术方案制定以及技术选型，架构设计 2.参与项目的需求分析 、业务模型设计、技术评审，业务架构和技术架构开发,基础服务搭建，服务稳定性监…" at bounding box center [1056, 373] width 712 height 66
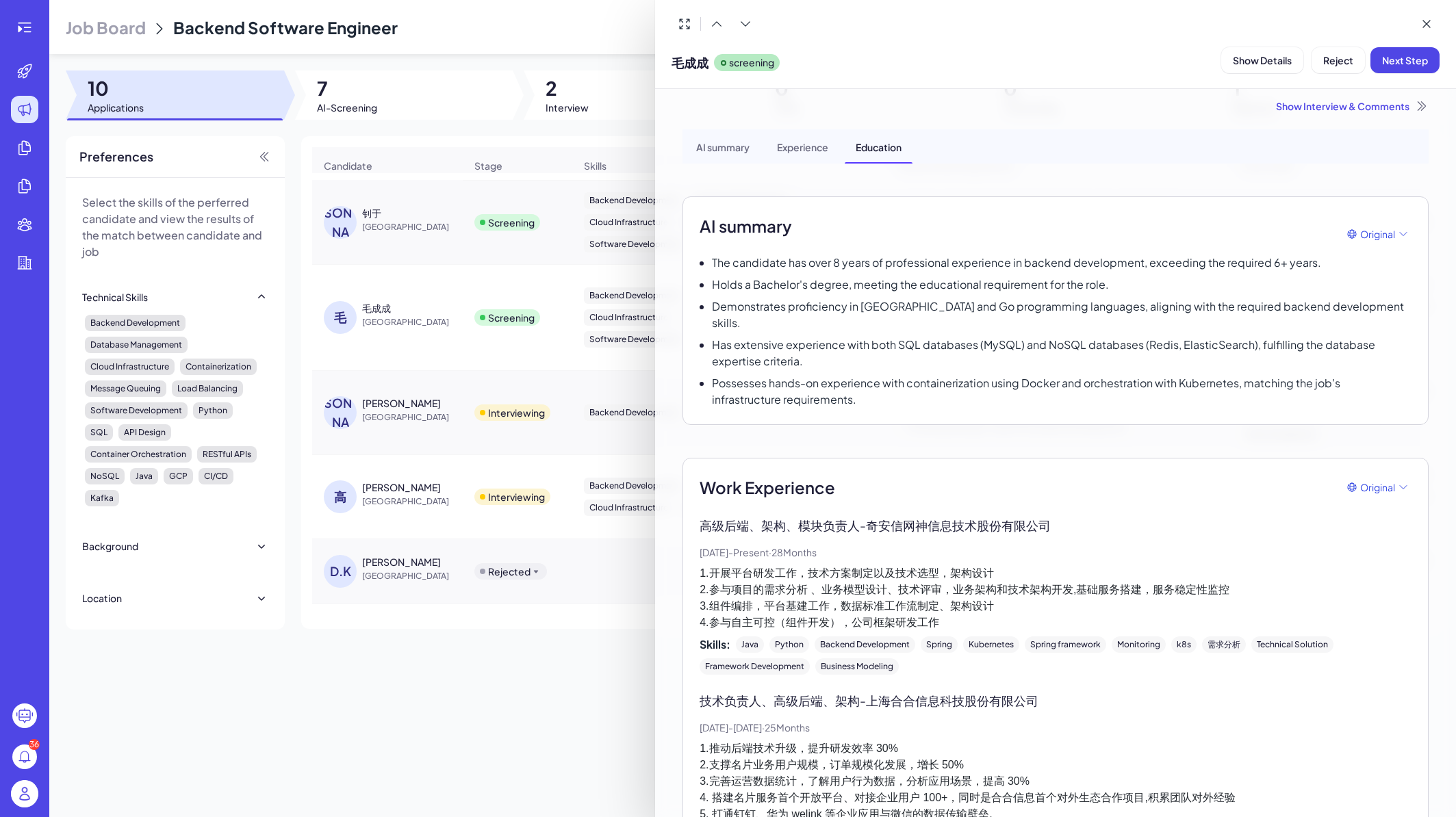
scroll to position [0, 0]
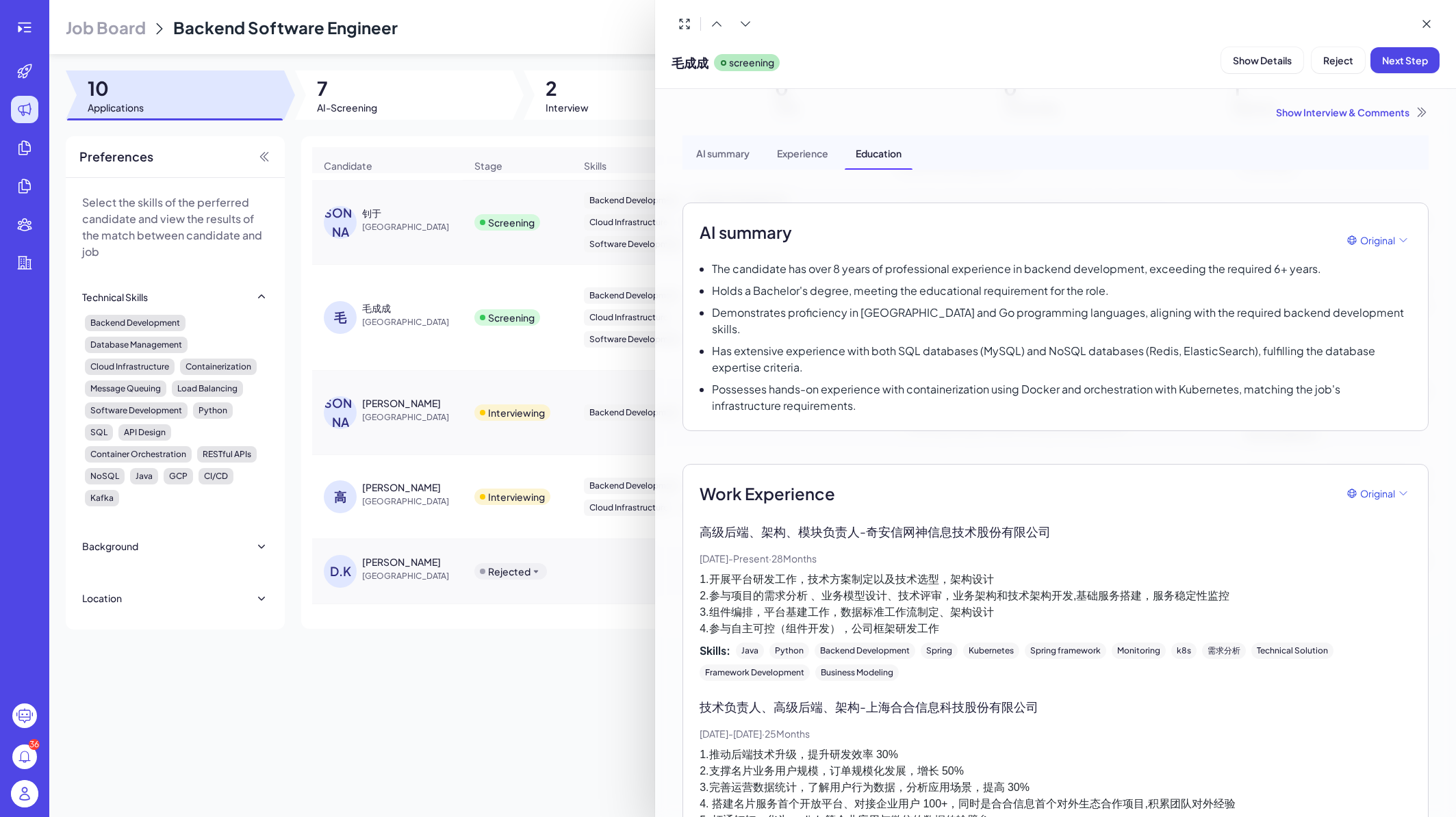
click at [446, 332] on div at bounding box center [728, 408] width 1456 height 817
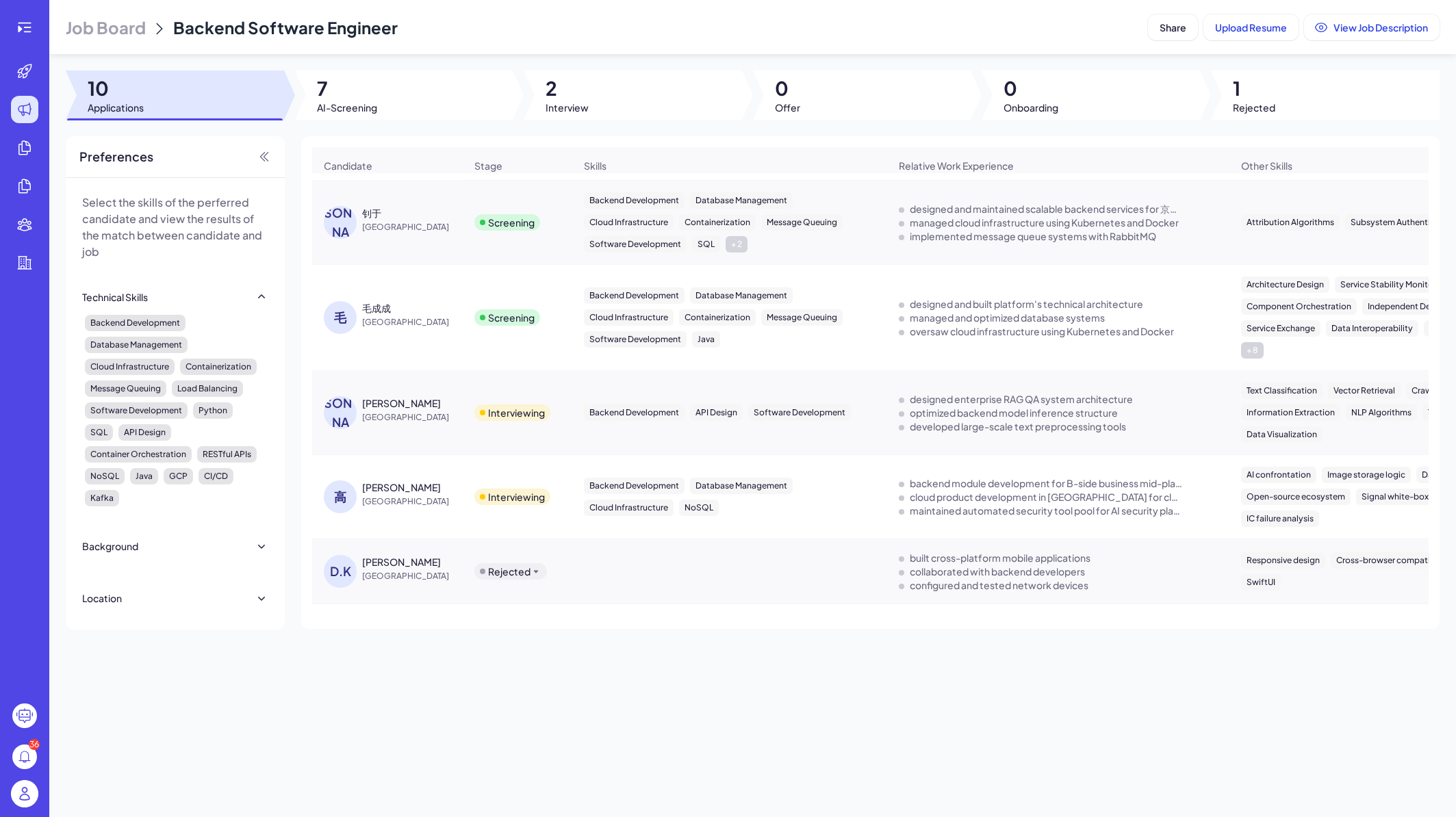
click at [442, 314] on div "毛成成" at bounding box center [413, 308] width 103 height 14
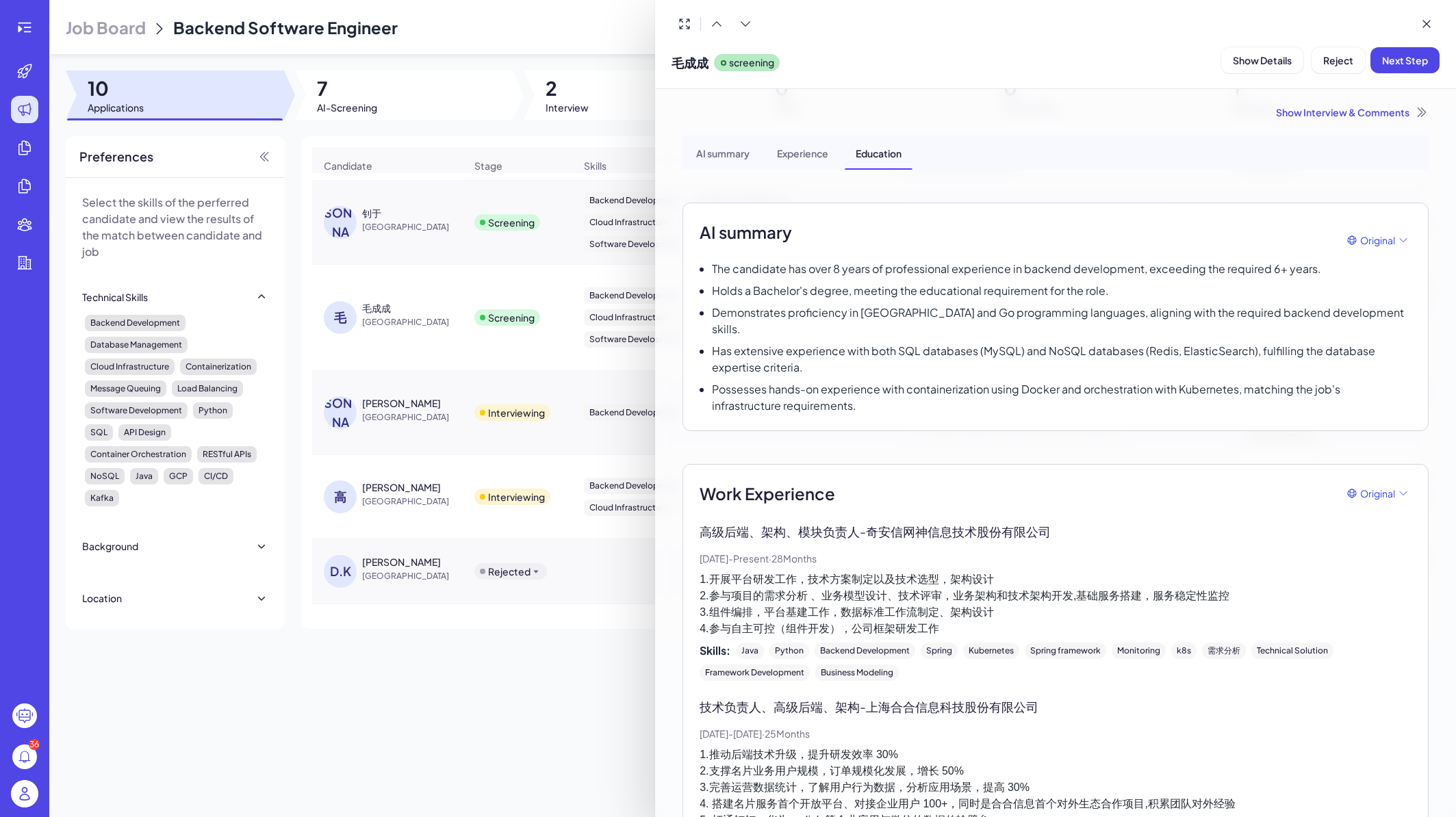
click at [454, 207] on div at bounding box center [728, 408] width 1456 height 817
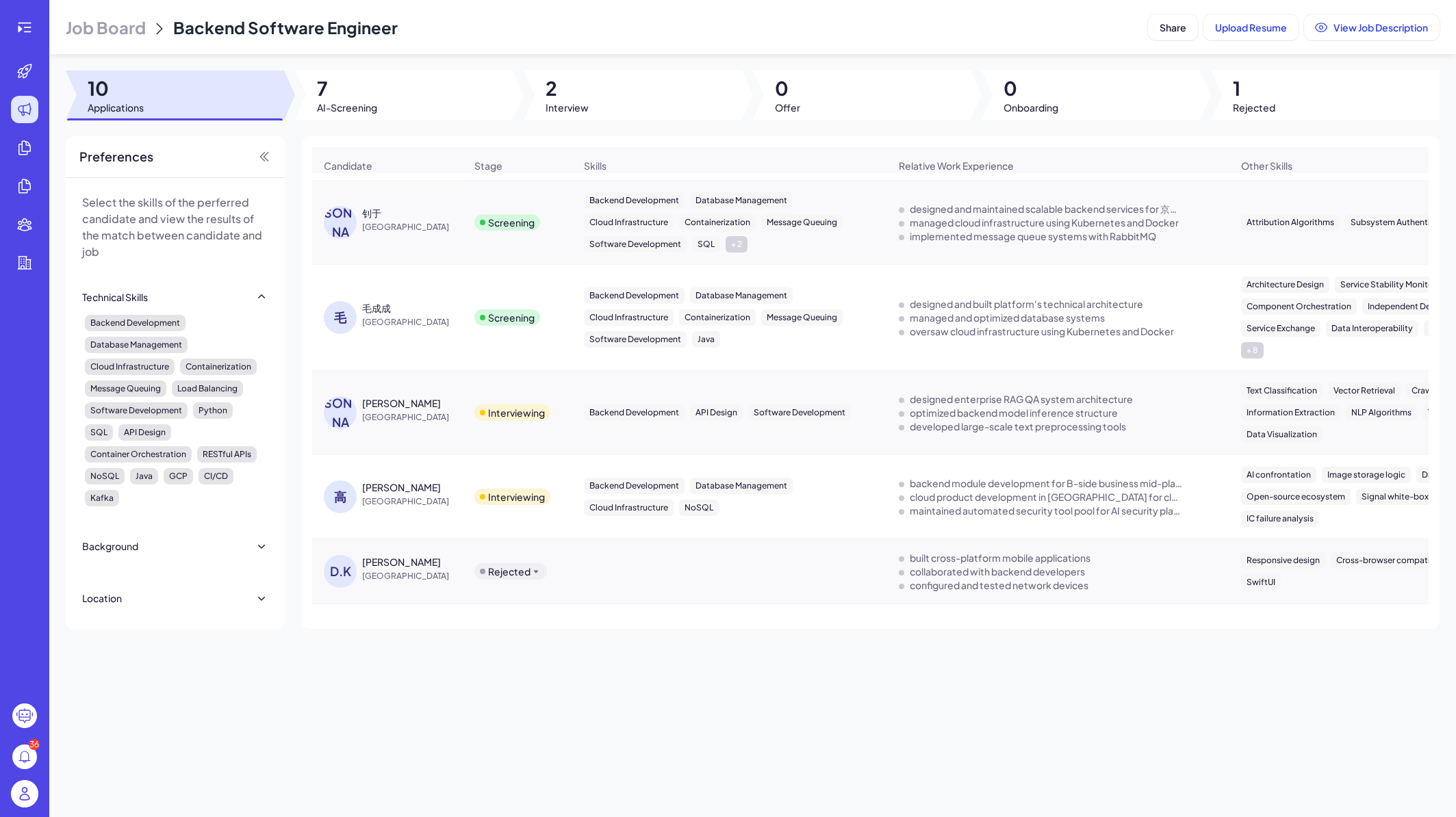
click at [437, 221] on span "China" at bounding box center [413, 227] width 103 height 14
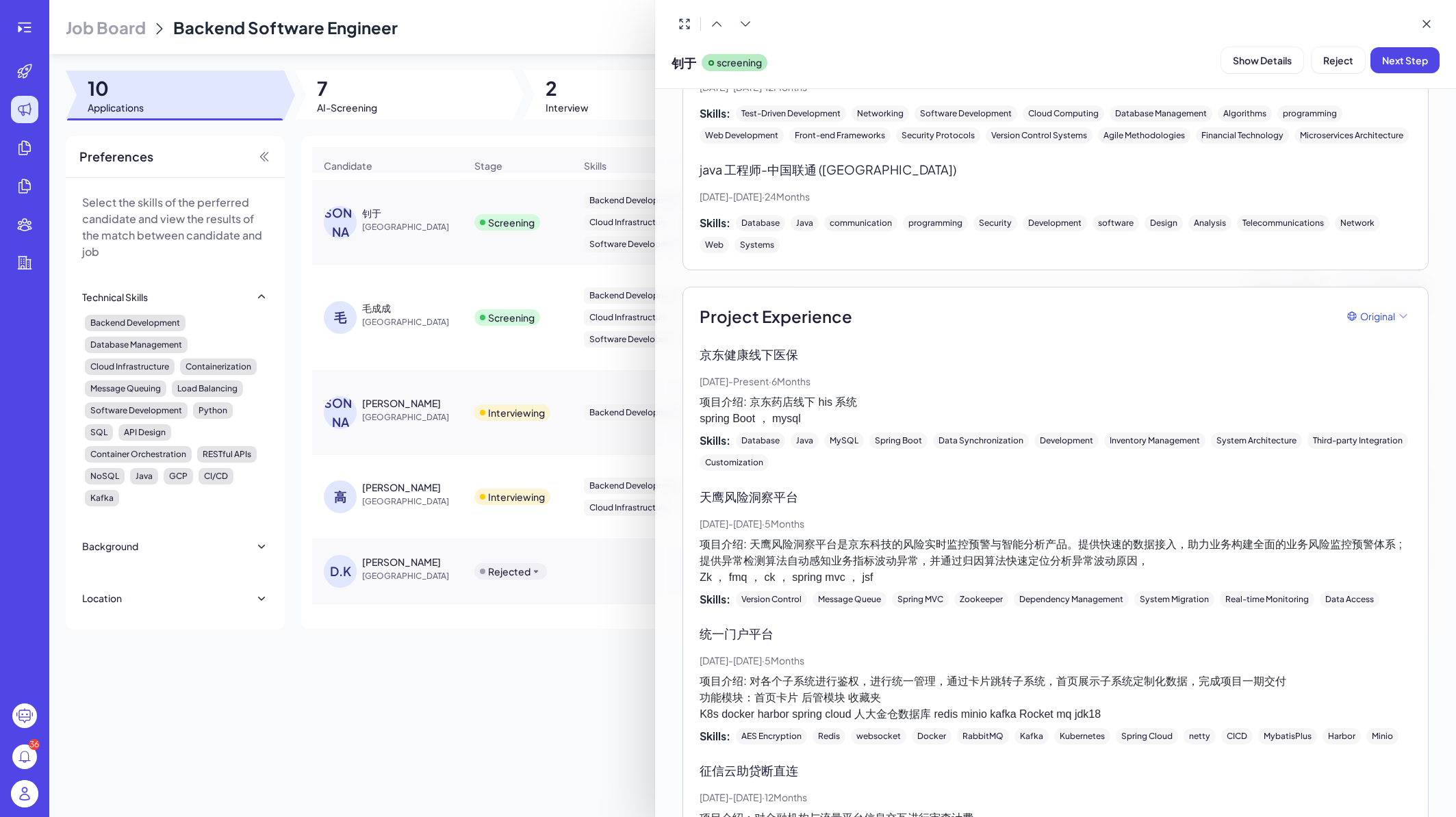
scroll to position [390, 0]
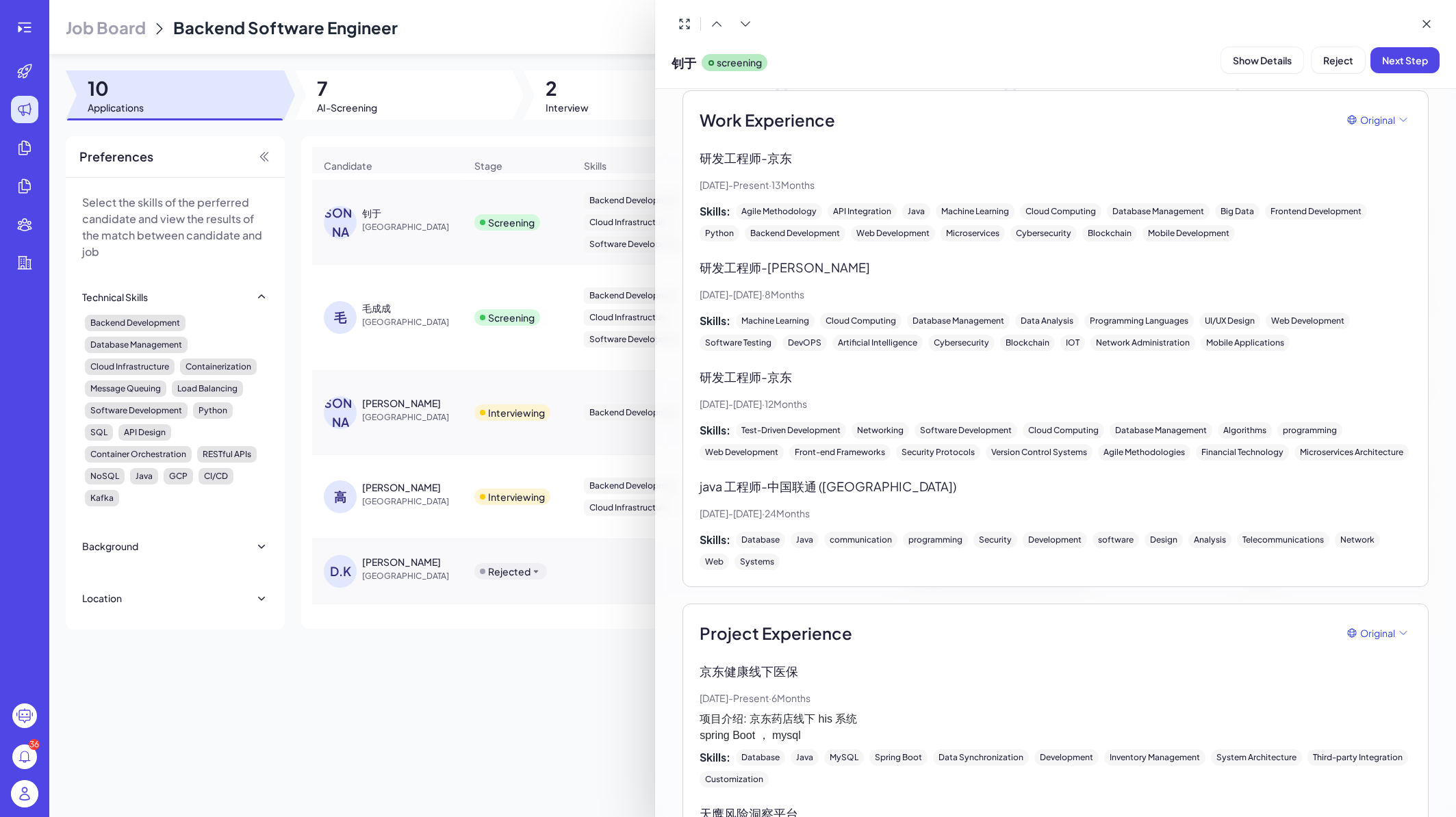
click at [584, 567] on div at bounding box center [728, 408] width 1456 height 817
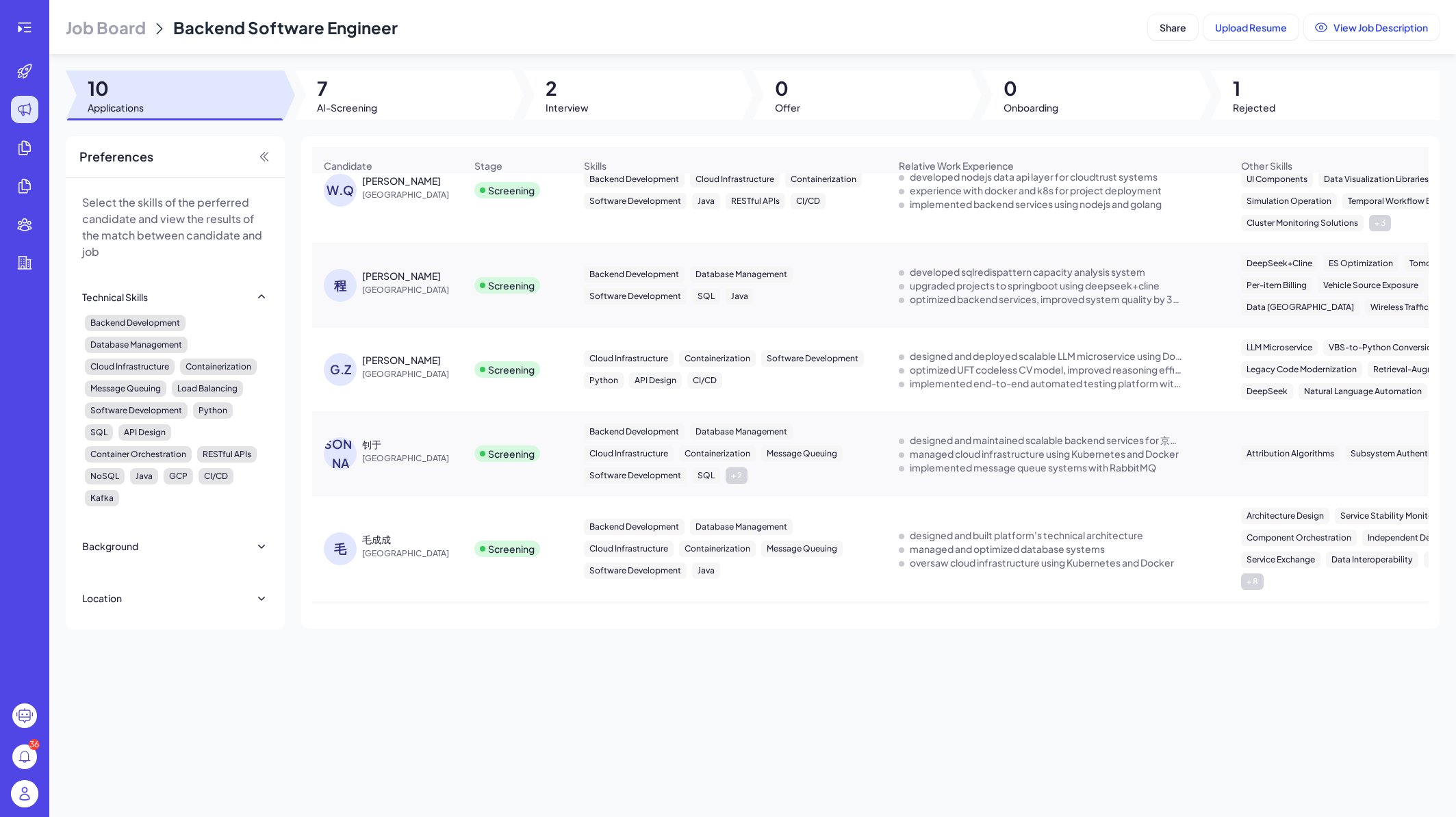
scroll to position [196, 0]
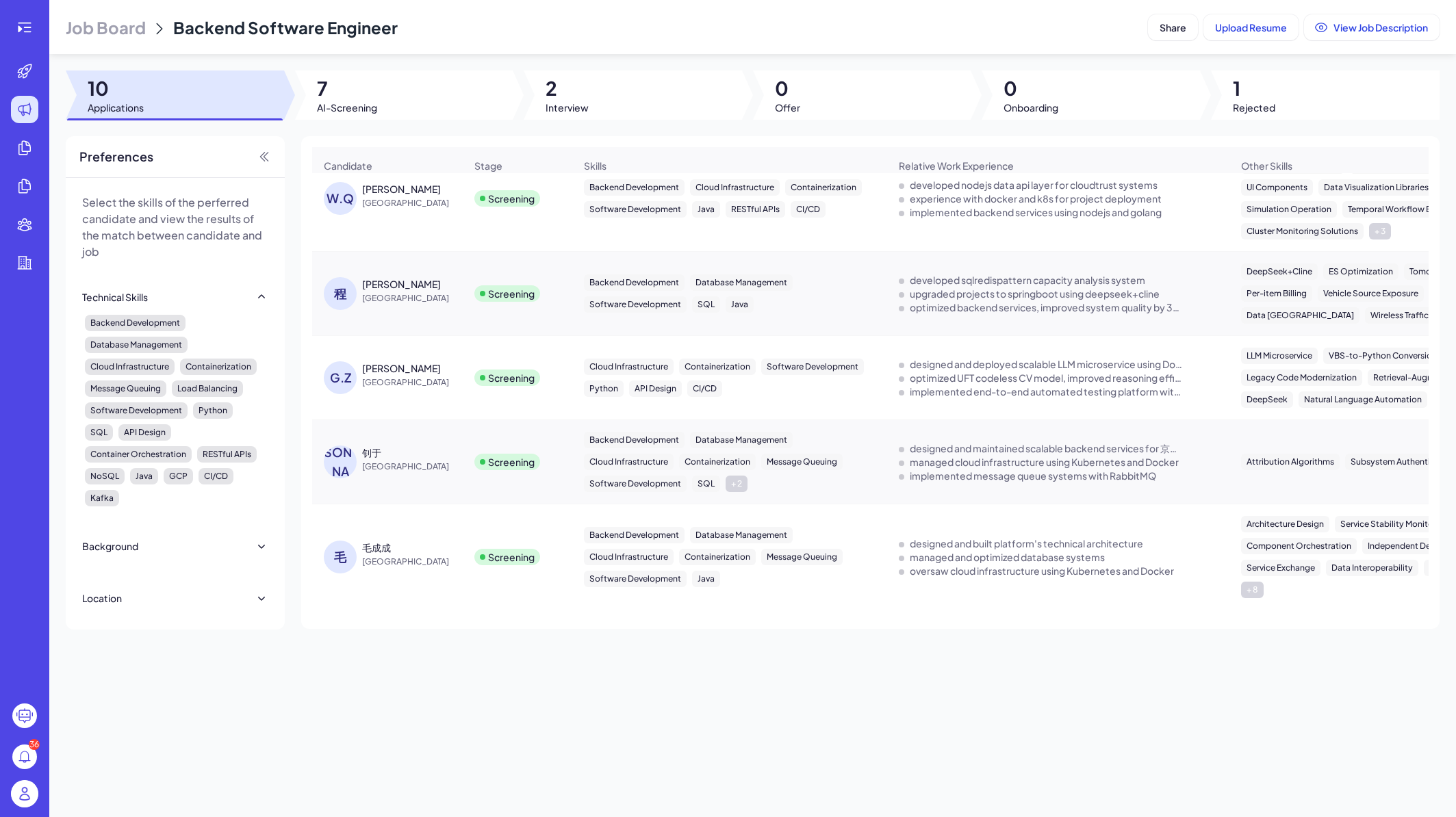
click at [446, 373] on div "GAOYANG ZHOU" at bounding box center [413, 368] width 103 height 14
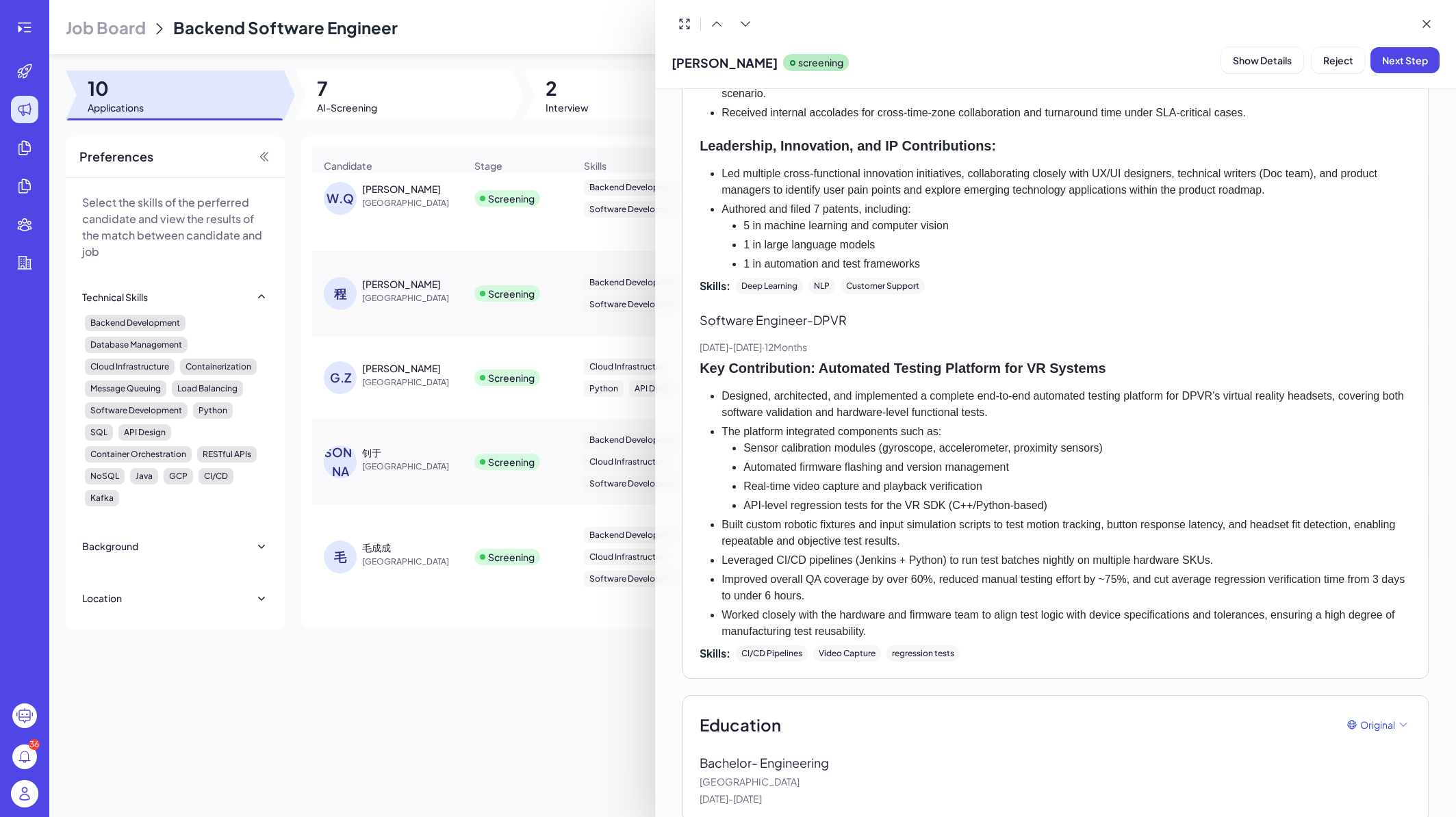
scroll to position [1265, 0]
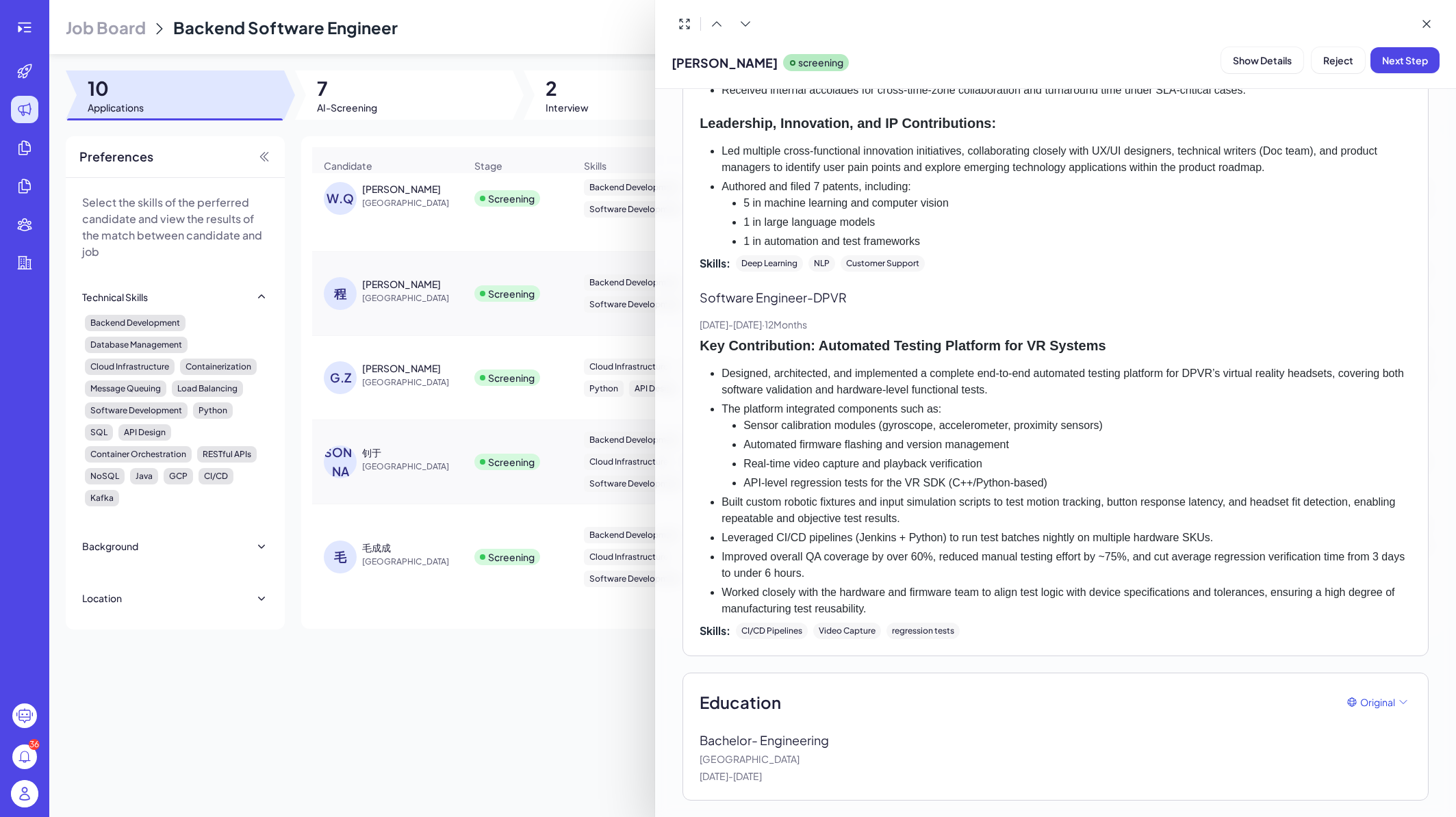
click at [481, 673] on div at bounding box center [728, 408] width 1456 height 817
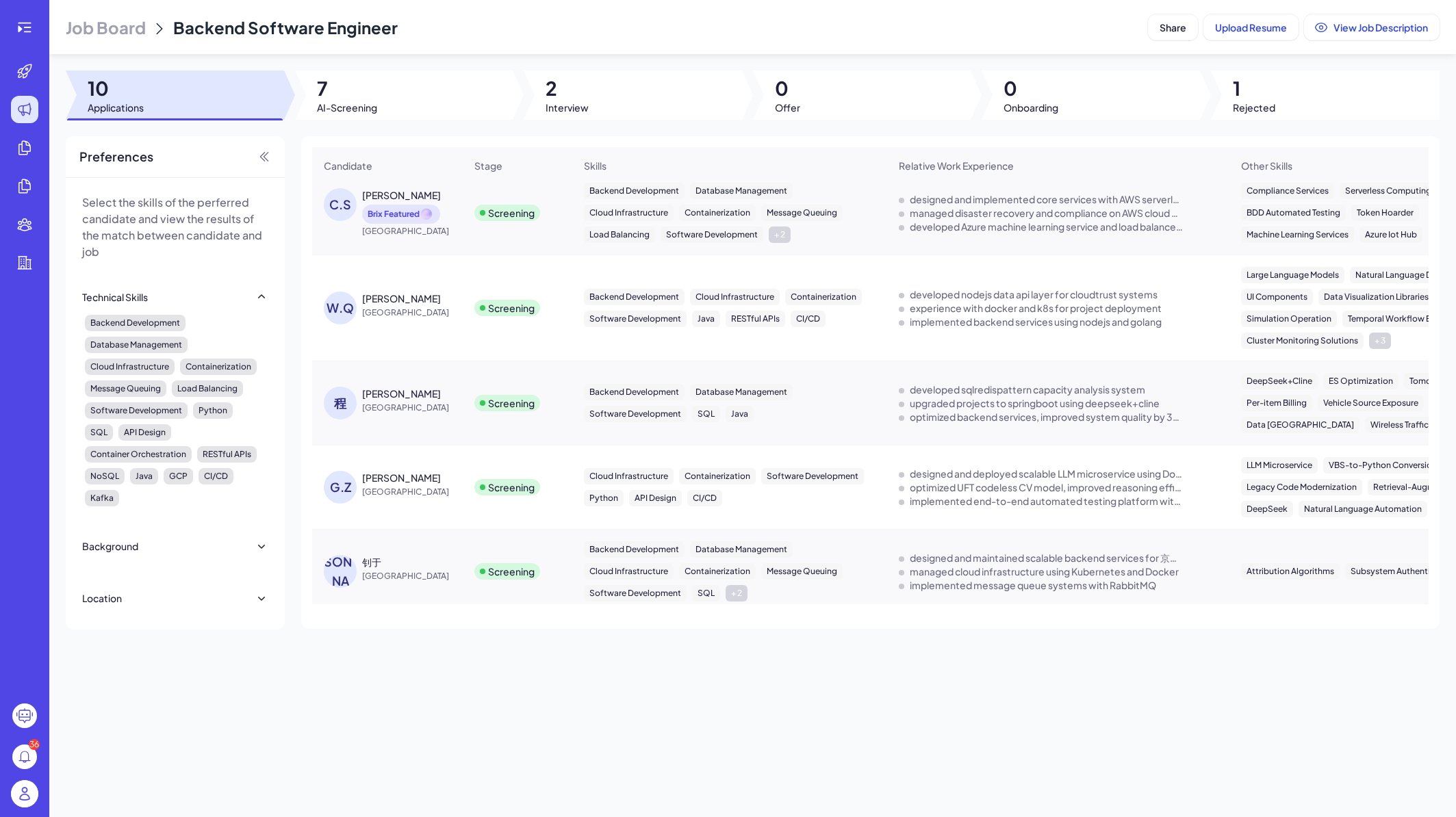
scroll to position [32, 0]
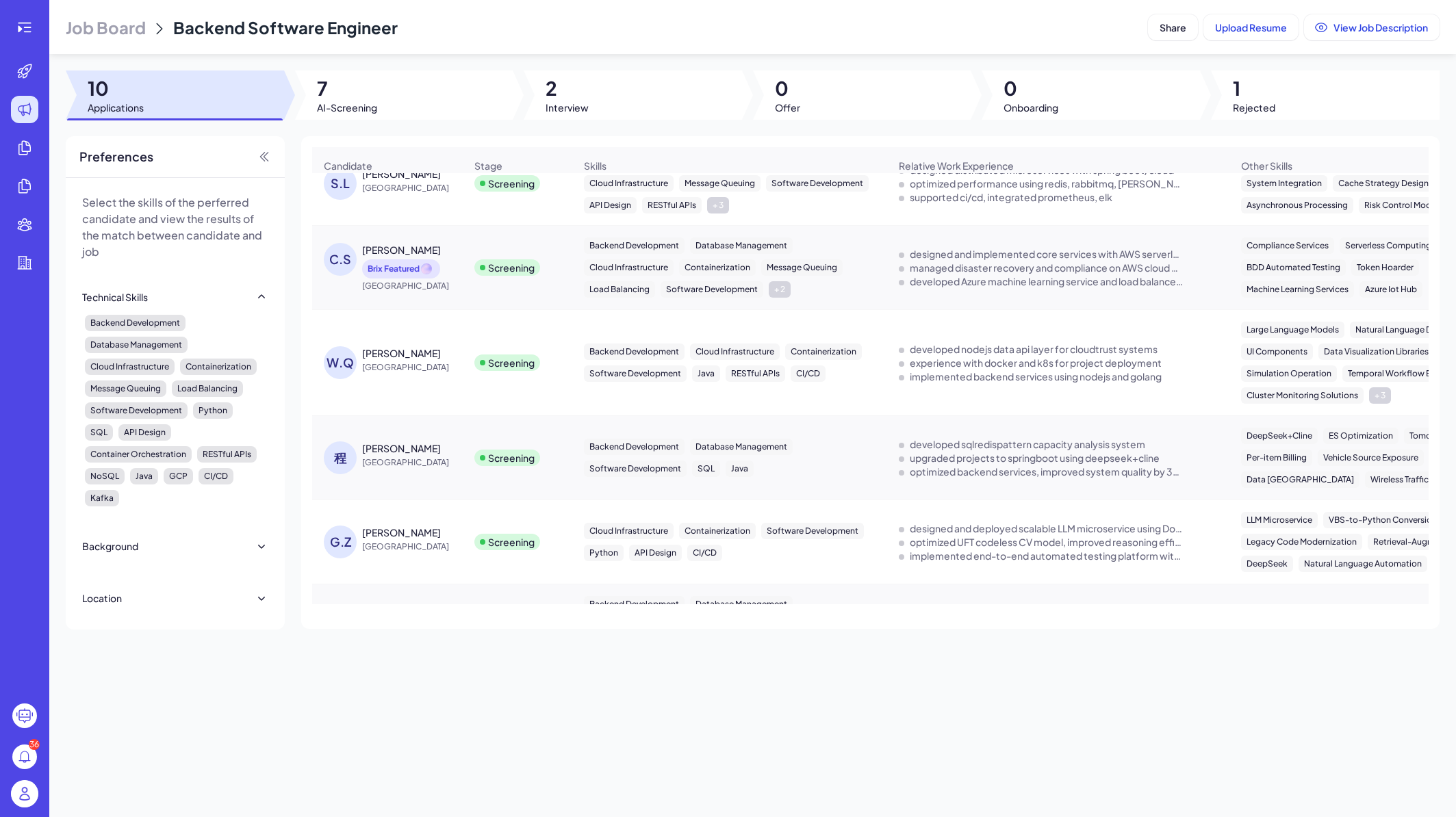
click at [442, 369] on span "China" at bounding box center [413, 367] width 103 height 14
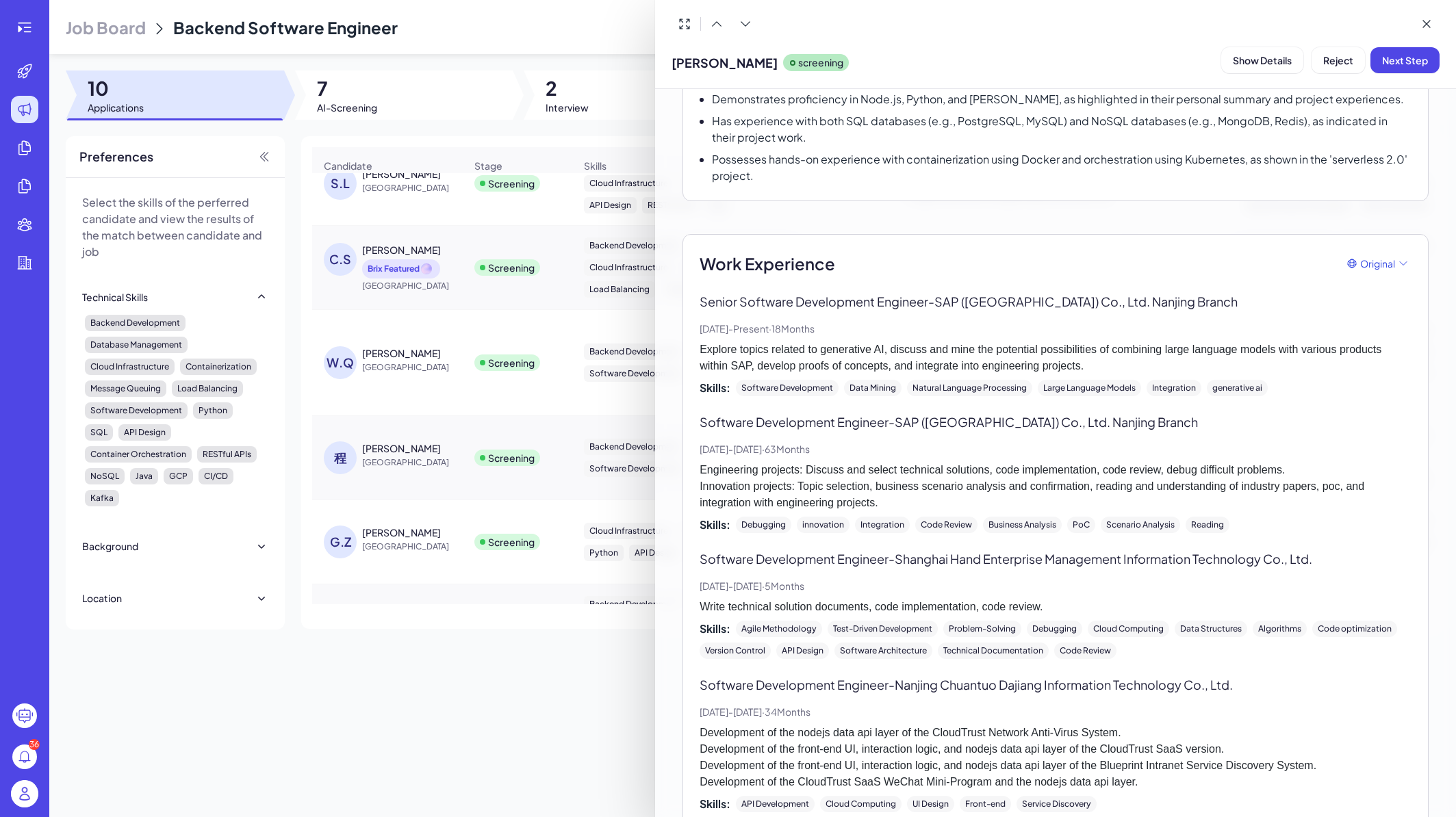
scroll to position [0, 0]
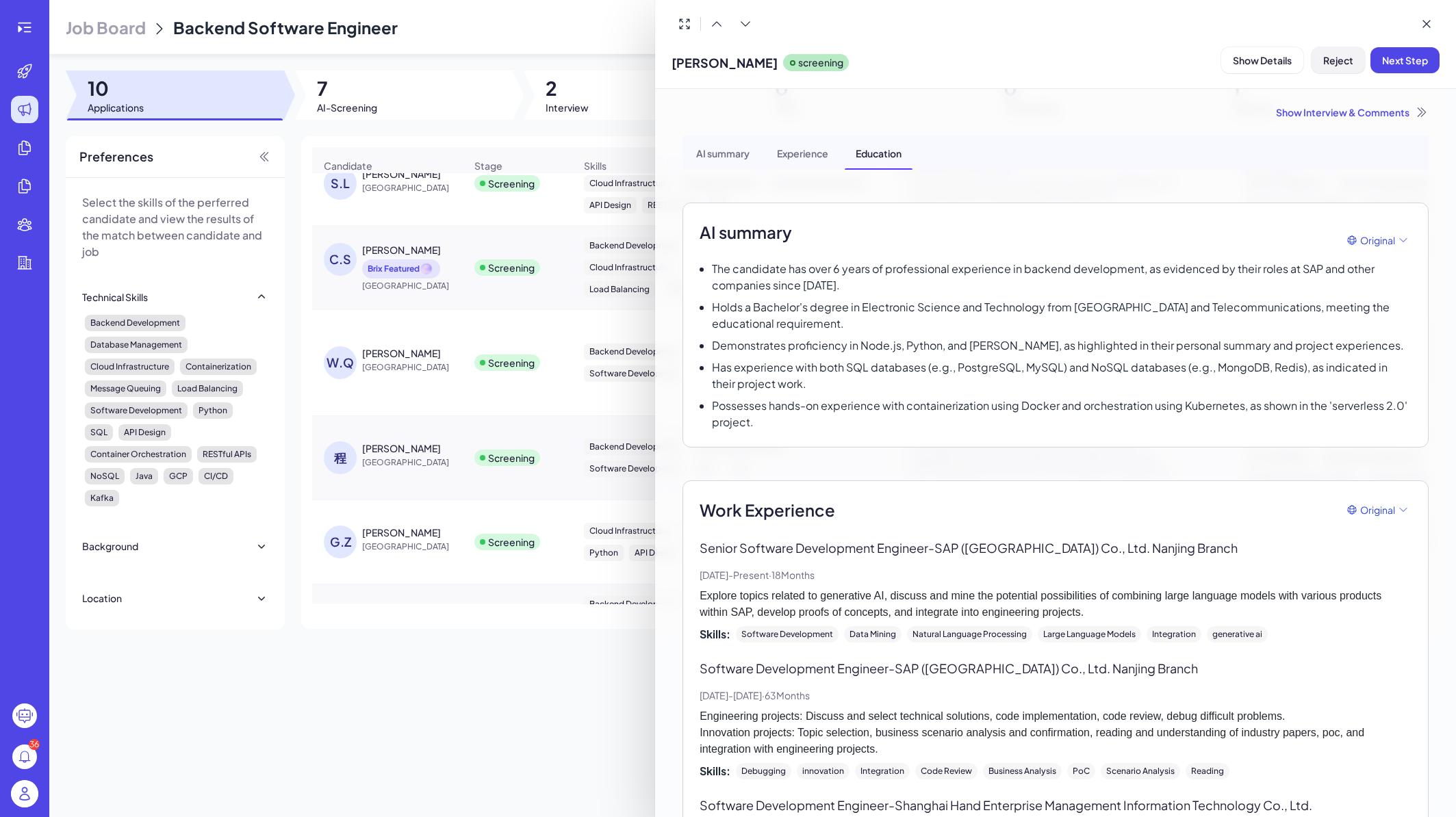
click at [1345, 66] on span "Reject" at bounding box center [1339, 60] width 30 height 12
click at [1333, 62] on span "Reject" at bounding box center [1339, 60] width 30 height 12
click at [1411, 148] on span "Ok" at bounding box center [1414, 148] width 14 height 12
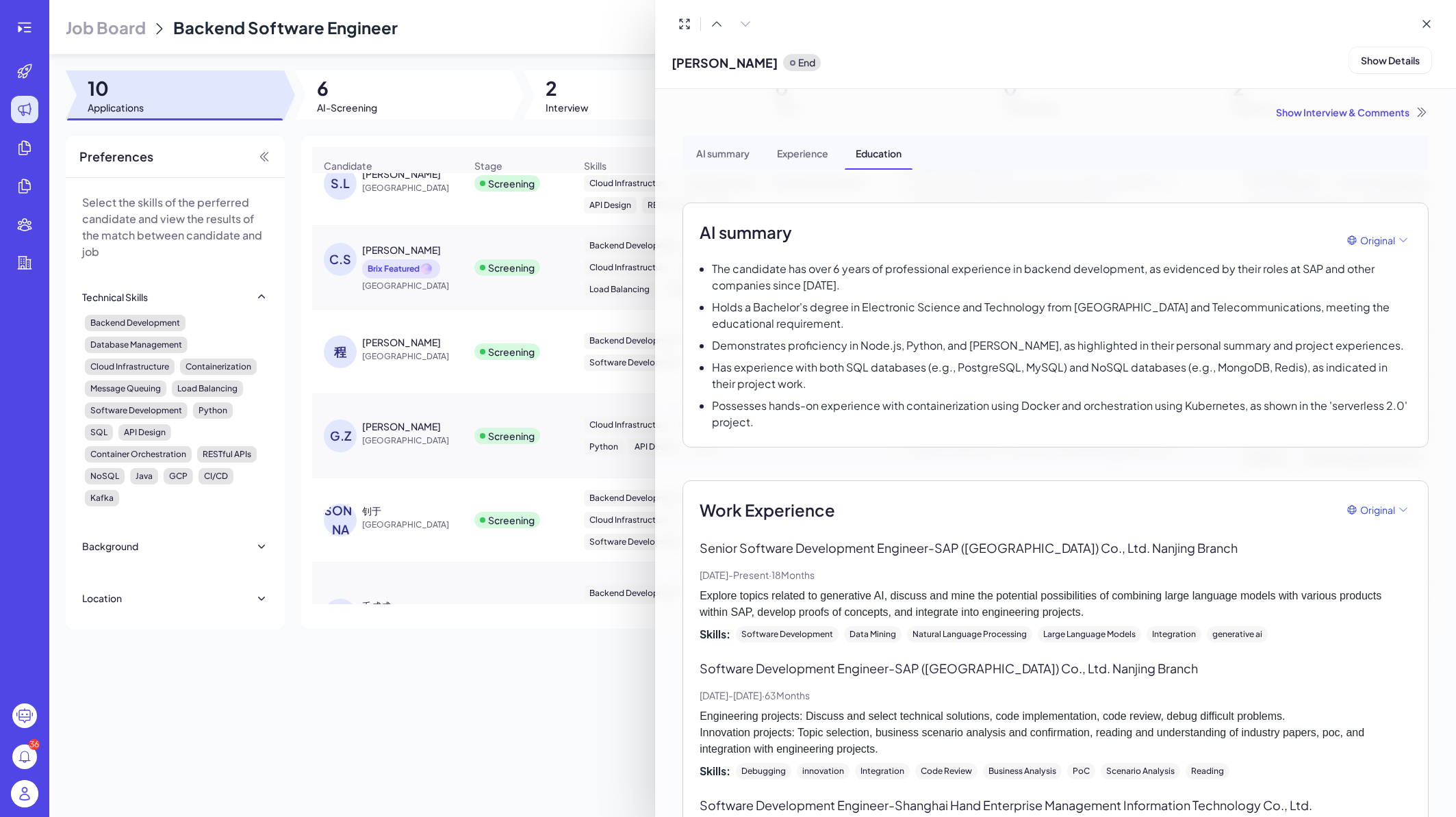
click at [514, 672] on div at bounding box center [728, 408] width 1456 height 817
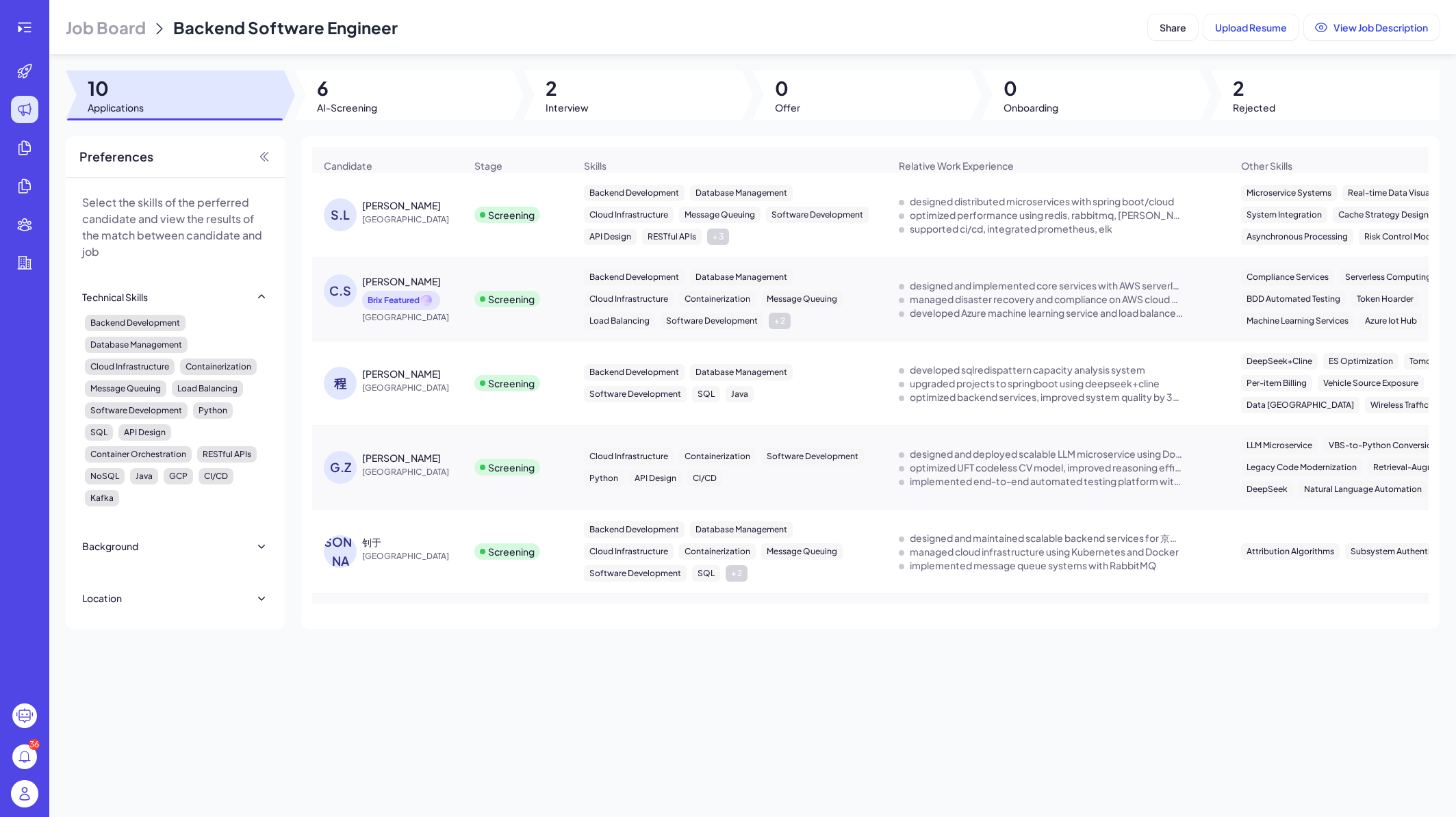
click at [566, 204] on div "Screening" at bounding box center [518, 215] width 109 height 38
click at [569, 225] on div "Screening" at bounding box center [518, 215] width 109 height 38
click at [558, 223] on div "Screening" at bounding box center [518, 215] width 109 height 38
click at [422, 227] on span "China" at bounding box center [413, 220] width 103 height 14
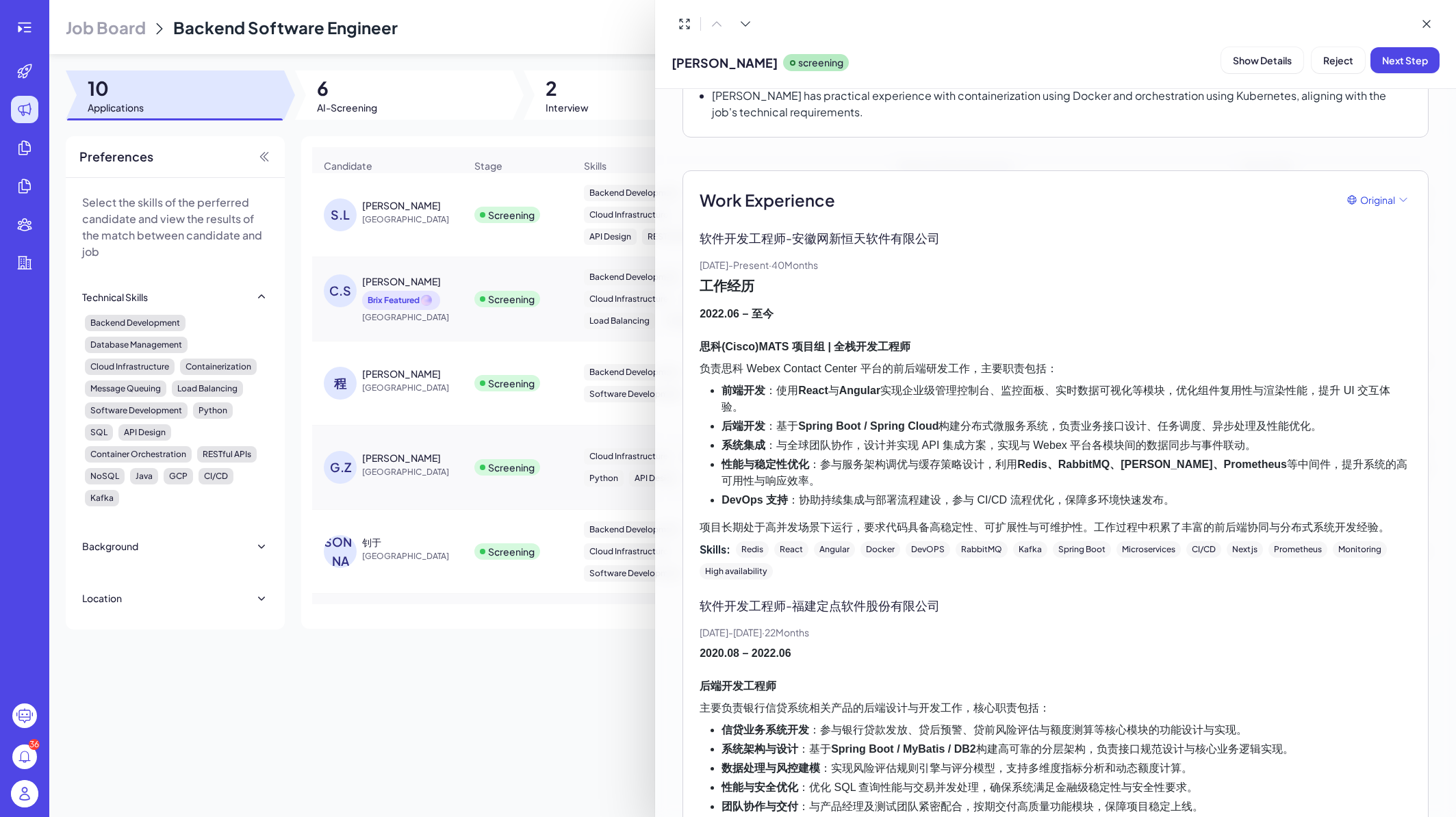
scroll to position [328, 0]
drag, startPoint x: 796, startPoint y: 373, endPoint x: 922, endPoint y: 376, distance: 126.0
click at [922, 380] on li "前端开发 ：使用 React 与 Angular 实现企业级管理控制台、监控面板、实时数据可视化等模块，优化组件复用性与渲染性能，提升 UI 交互体验。" at bounding box center [1067, 397] width 690 height 33
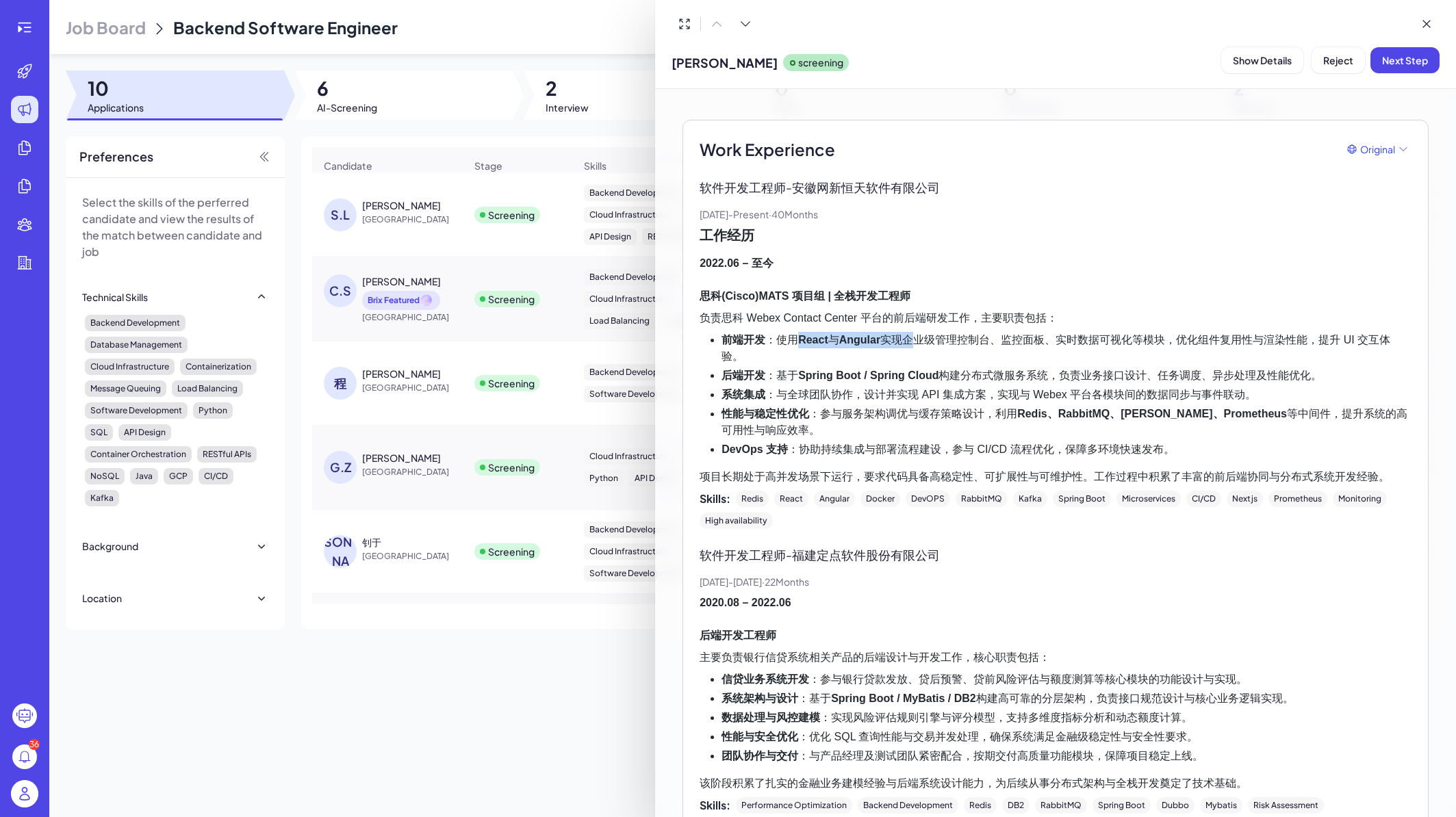
scroll to position [153, 0]
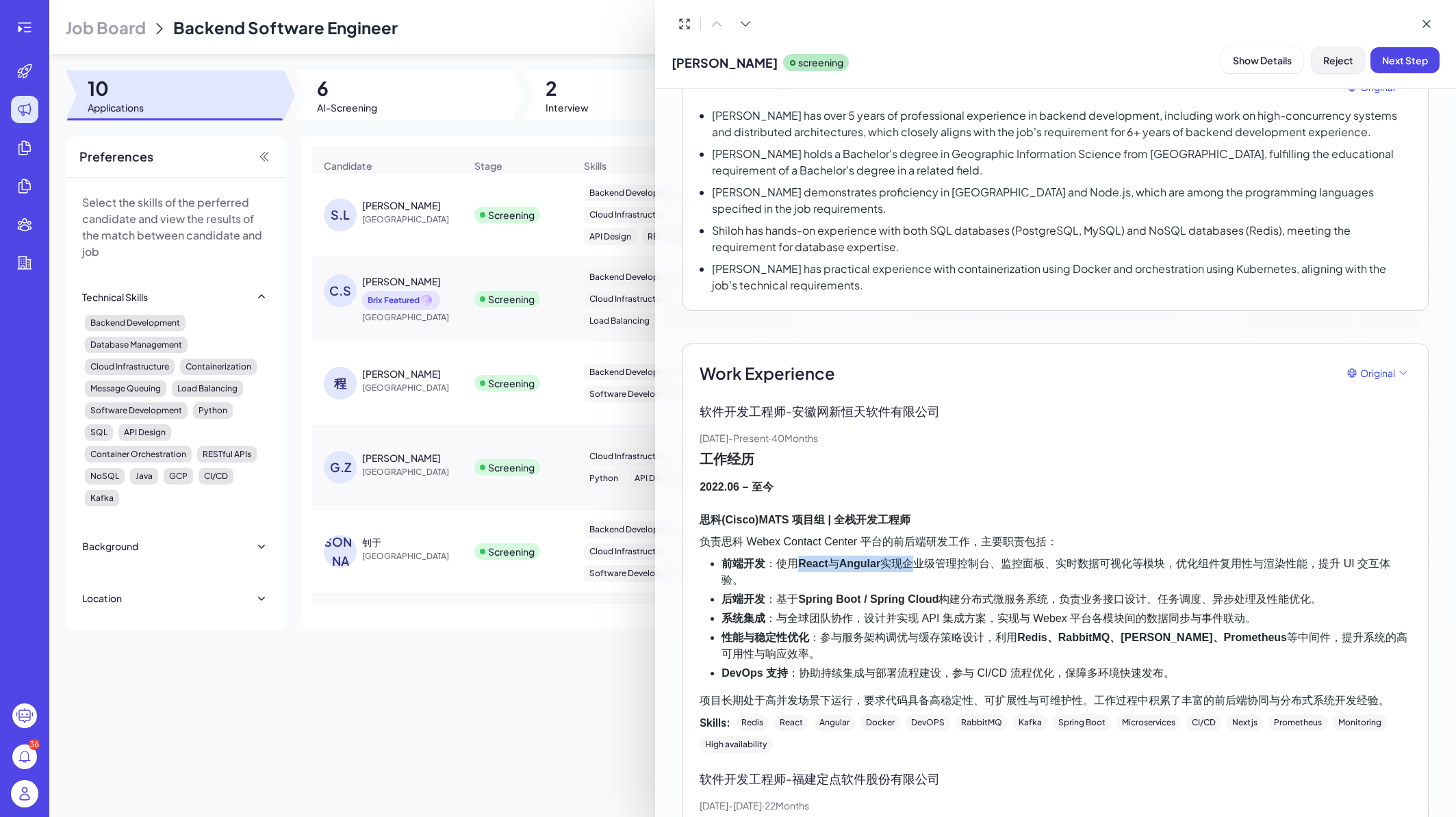
click at [1334, 54] on span "Reject" at bounding box center [1339, 60] width 30 height 12
click at [1407, 152] on span "Ok" at bounding box center [1414, 148] width 14 height 12
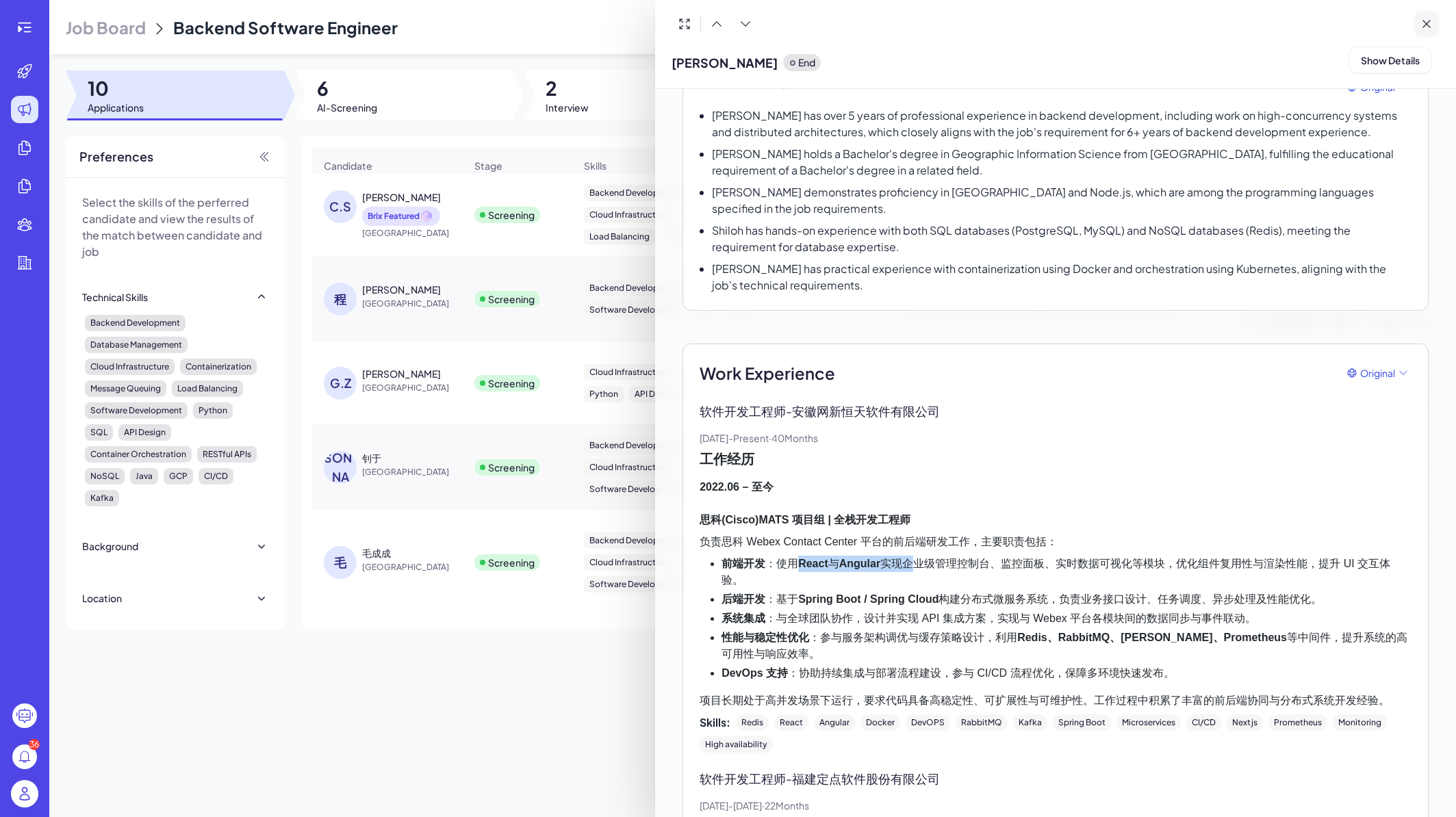
click at [1418, 19] on button at bounding box center [1427, 24] width 26 height 26
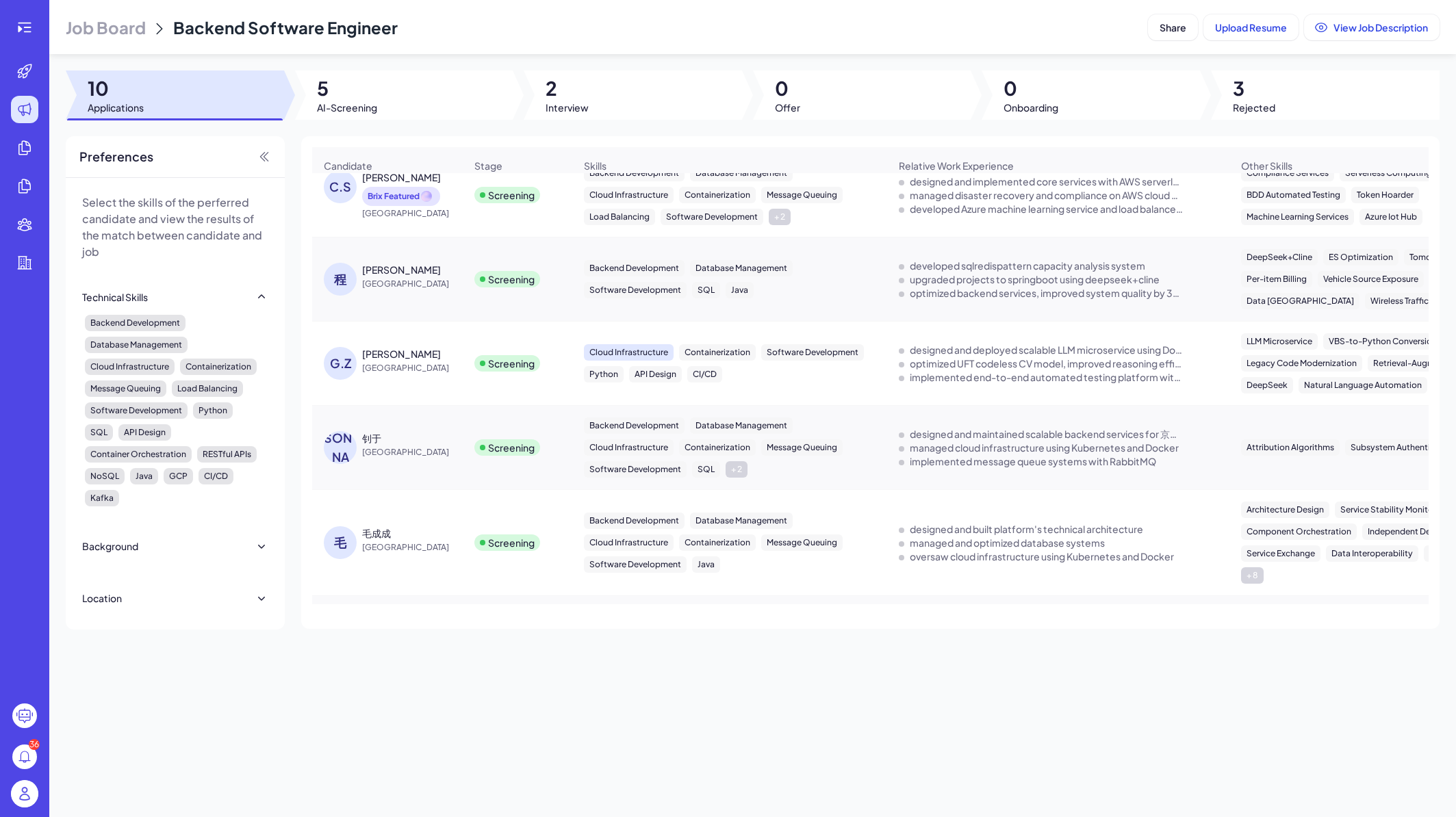
scroll to position [0, 0]
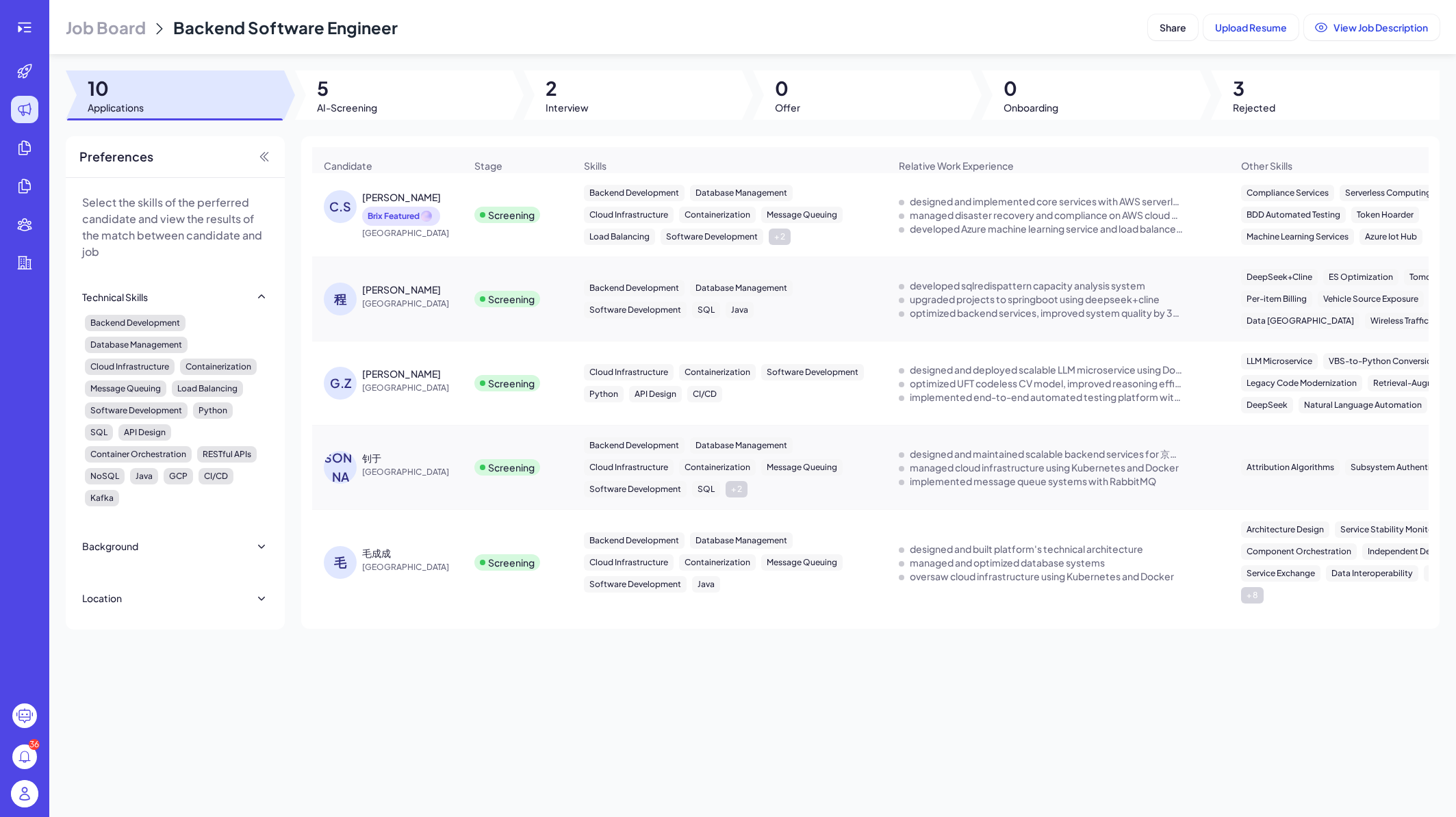
click at [566, 287] on div "Screening" at bounding box center [518, 299] width 109 height 38
click at [562, 280] on td "Screening" at bounding box center [517, 299] width 109 height 84
click at [433, 284] on div "程 程起鸣 China" at bounding box center [387, 299] width 149 height 55
click at [411, 305] on span "China" at bounding box center [413, 304] width 103 height 14
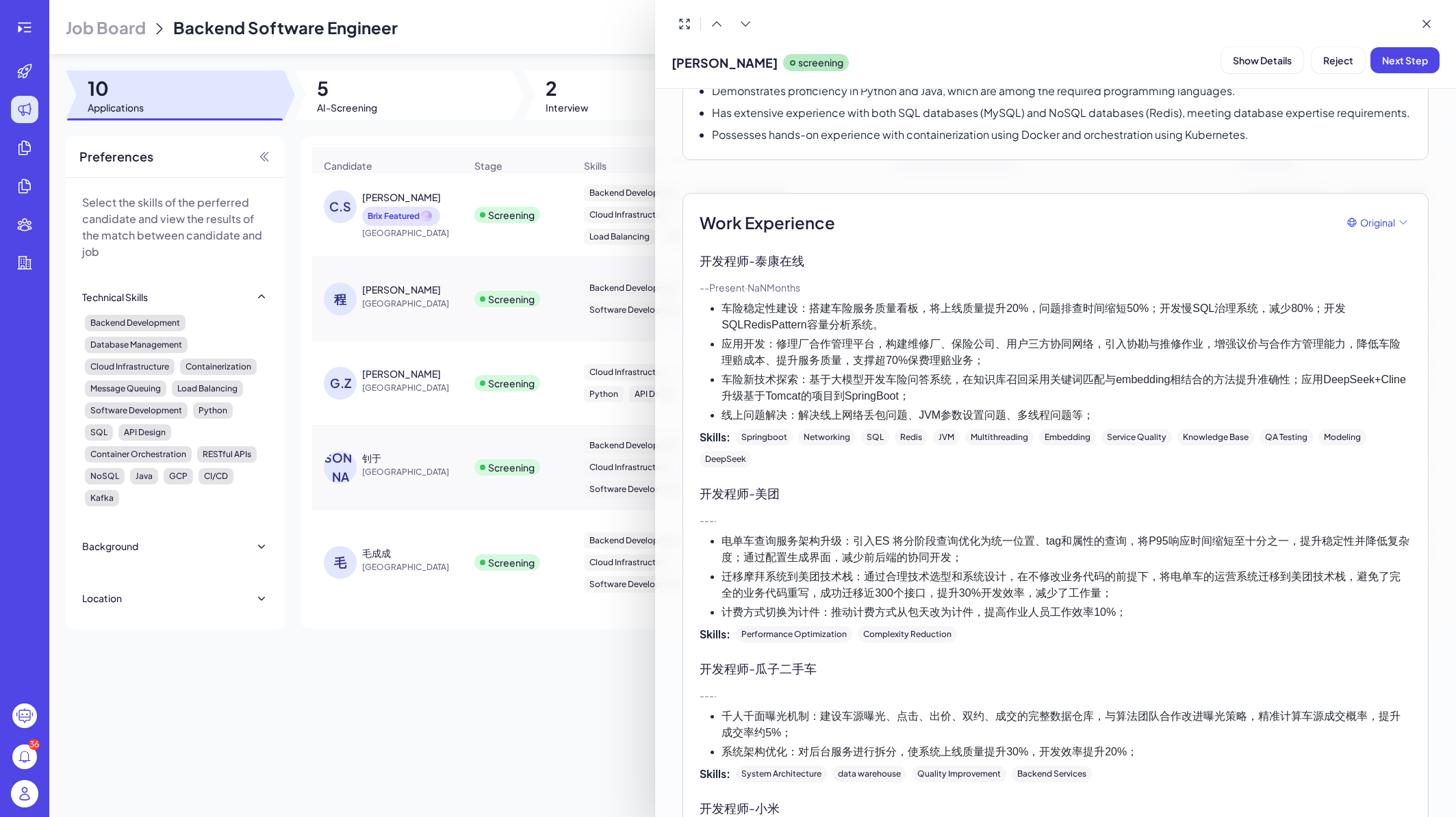
scroll to position [246, 0]
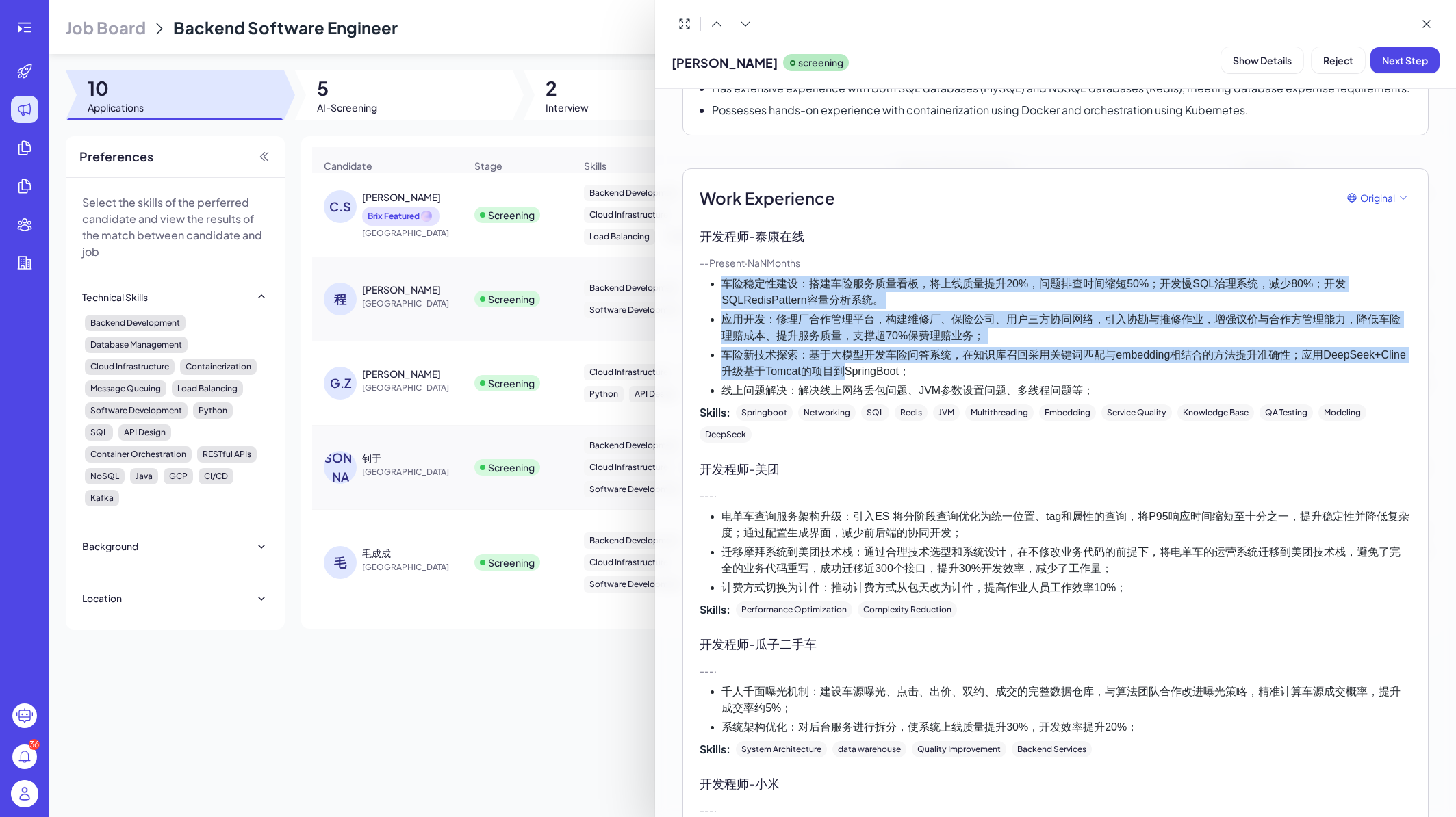
drag, startPoint x: 723, startPoint y: 284, endPoint x: 931, endPoint y: 367, distance: 223.9
click at [930, 369] on ul "车险稳定性建设：搭建车险服务质量看板，将上线质量提升20%，问题排查时间缩短50%；开发慢SQL治理系统，减少80%；开发SQLRedisPattern容量分…" at bounding box center [1056, 337] width 712 height 123
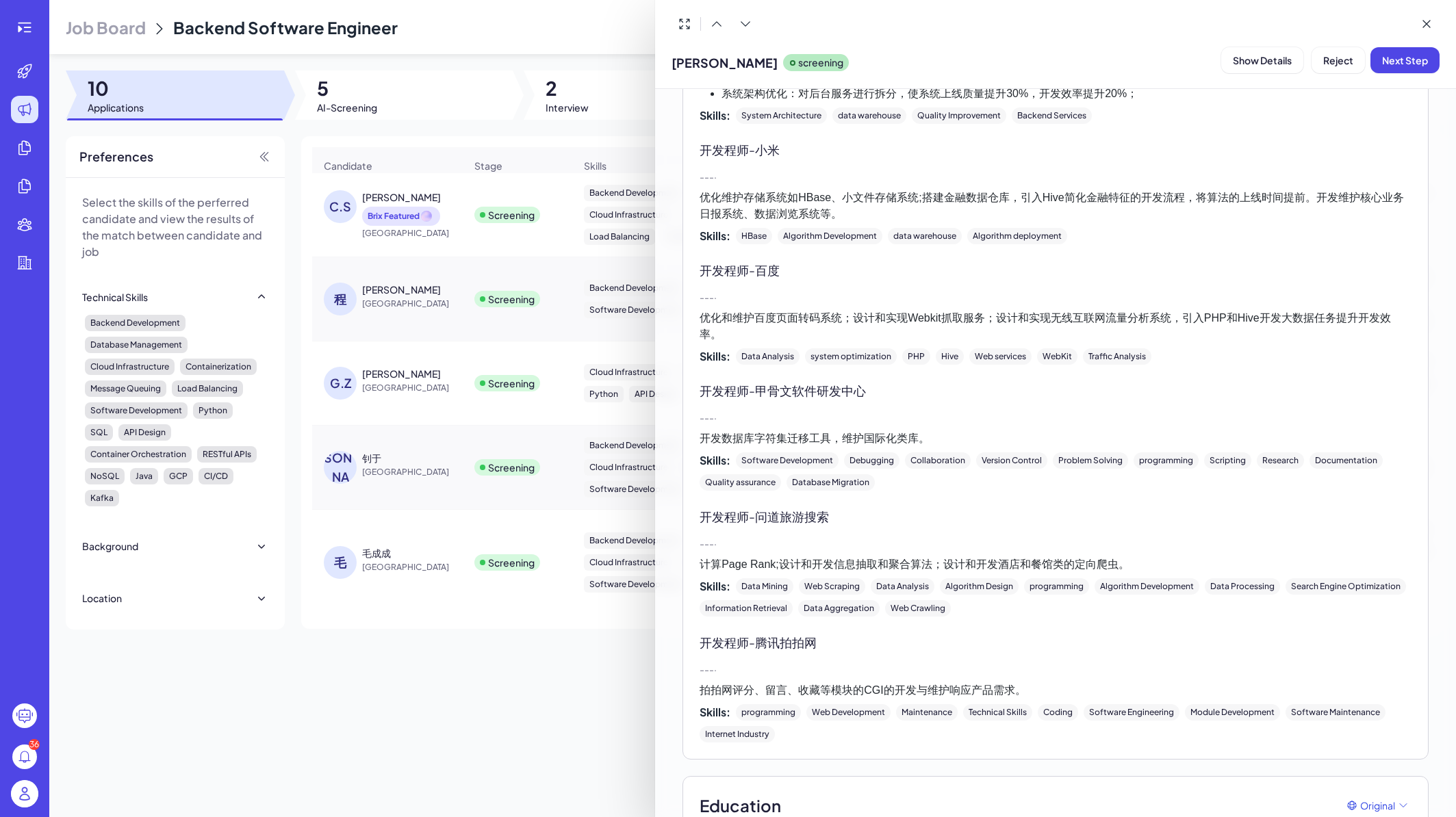
scroll to position [904, 0]
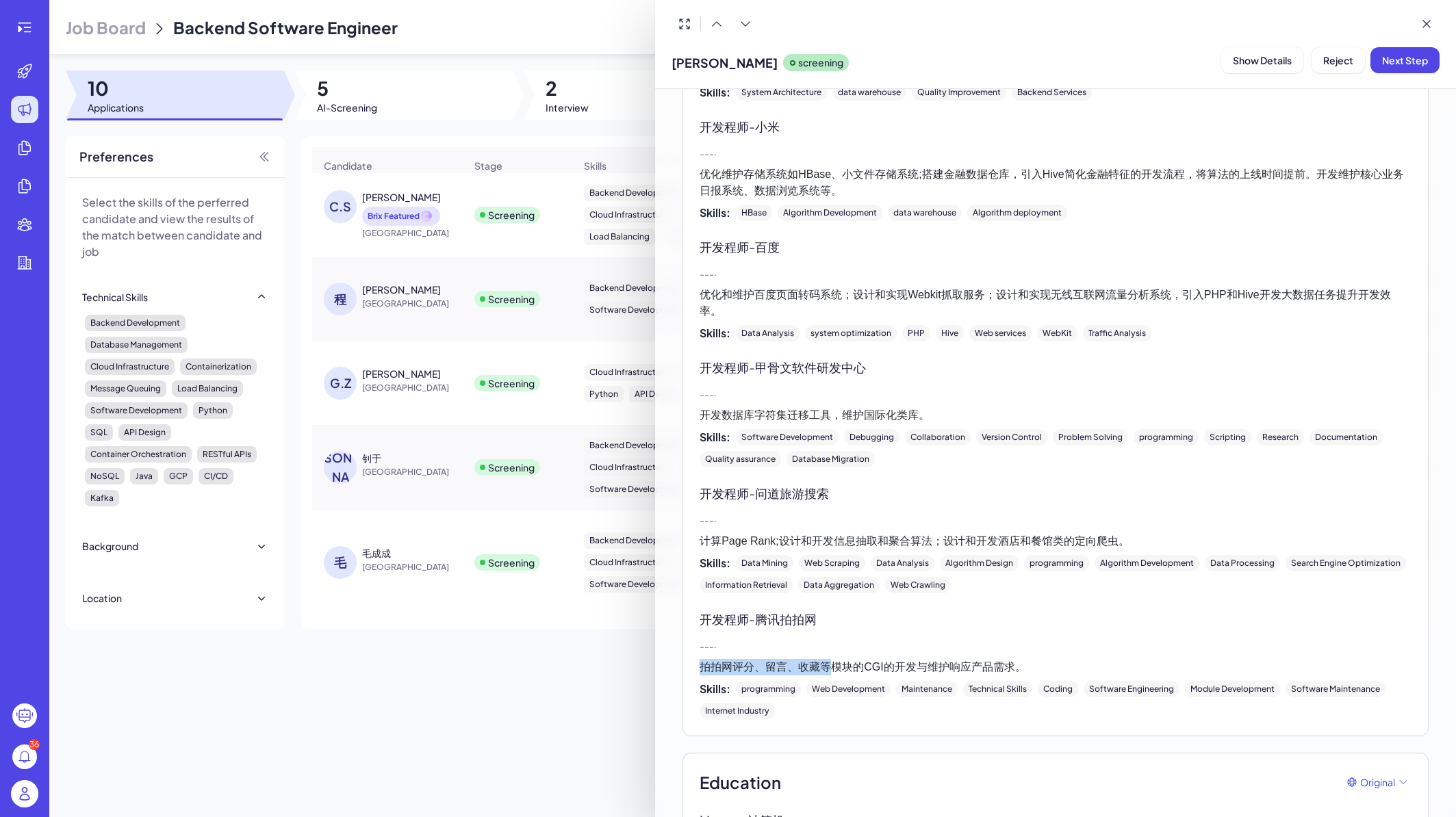
drag, startPoint x: 837, startPoint y: 669, endPoint x: 992, endPoint y: 658, distance: 155.4
click at [992, 658] on div "开发程师 - 腾讯拍拍网 - - - · 拍拍网评分、留言、收藏等模块的CGI的开发与维护响应产品需求。 Skills: programming Web De…" at bounding box center [1056, 664] width 712 height 109
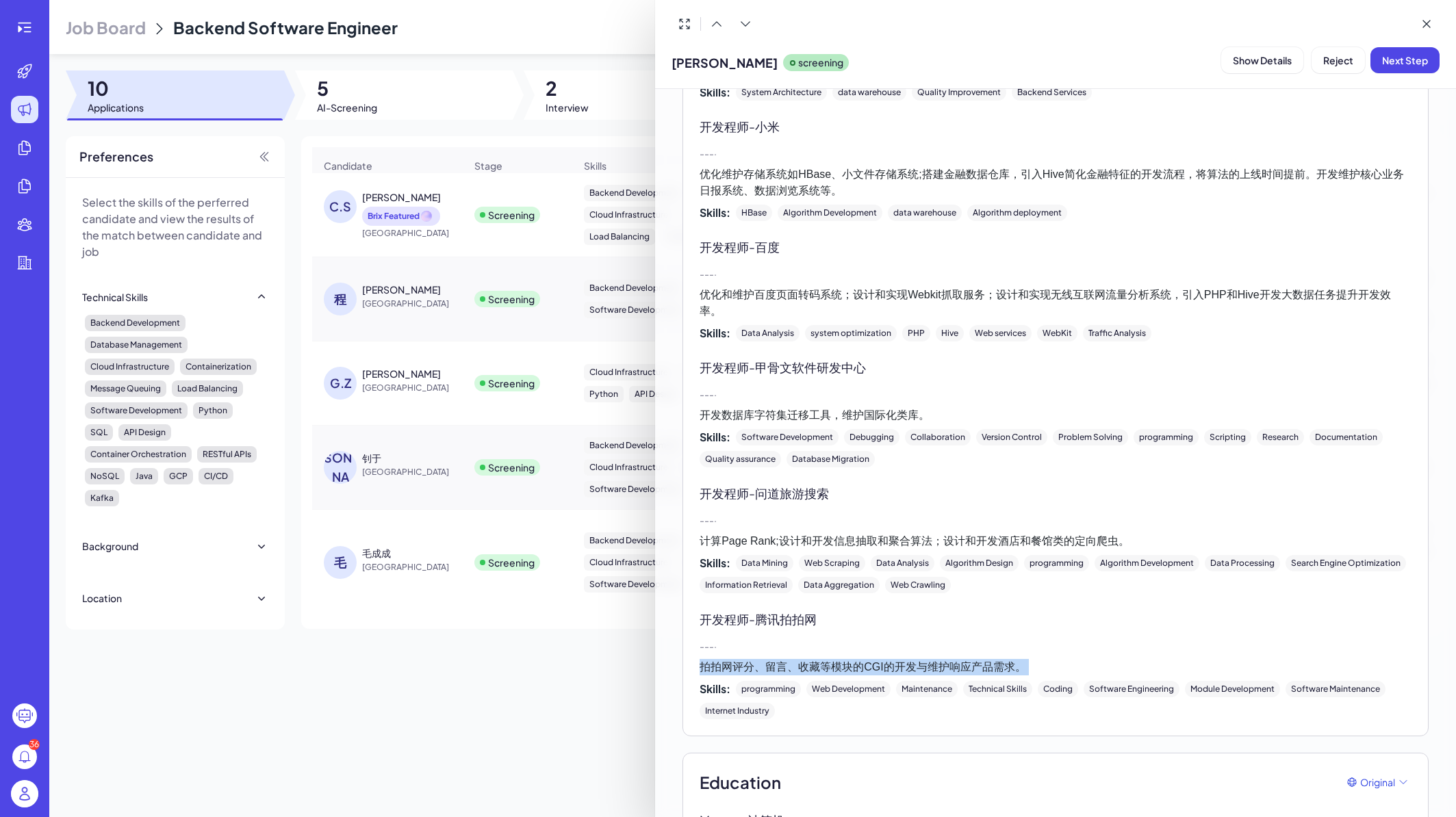
click at [993, 664] on p "拍拍网评分、留言、收藏等模块的CGI的开发与维护响应产品需求。" at bounding box center [1056, 667] width 712 height 16
click at [820, 628] on p "开发程师 - 腾讯拍拍网" at bounding box center [1056, 619] width 712 height 19
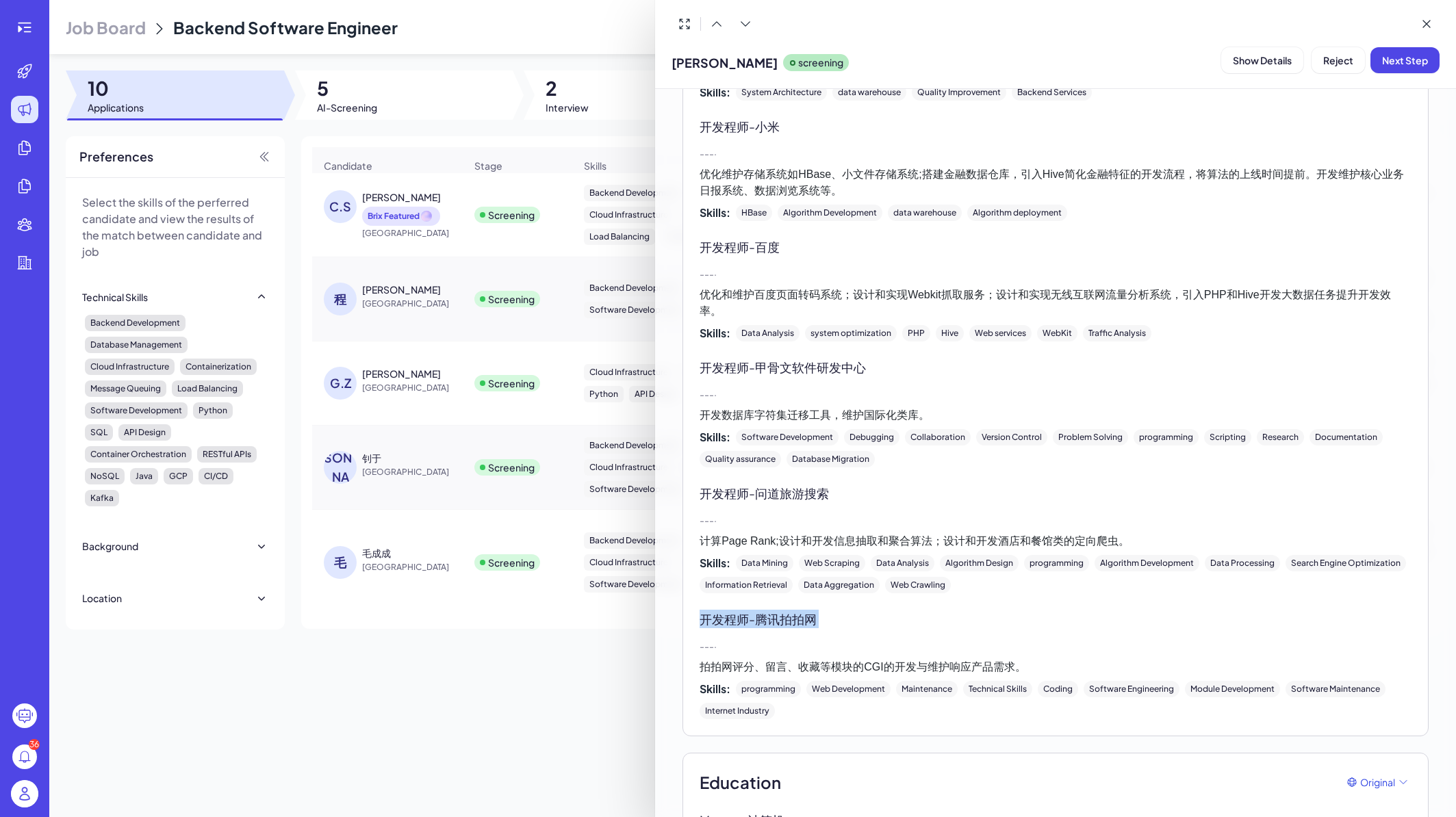
click at [820, 628] on p "开发程师 - 腾讯拍拍网" at bounding box center [1056, 619] width 712 height 19
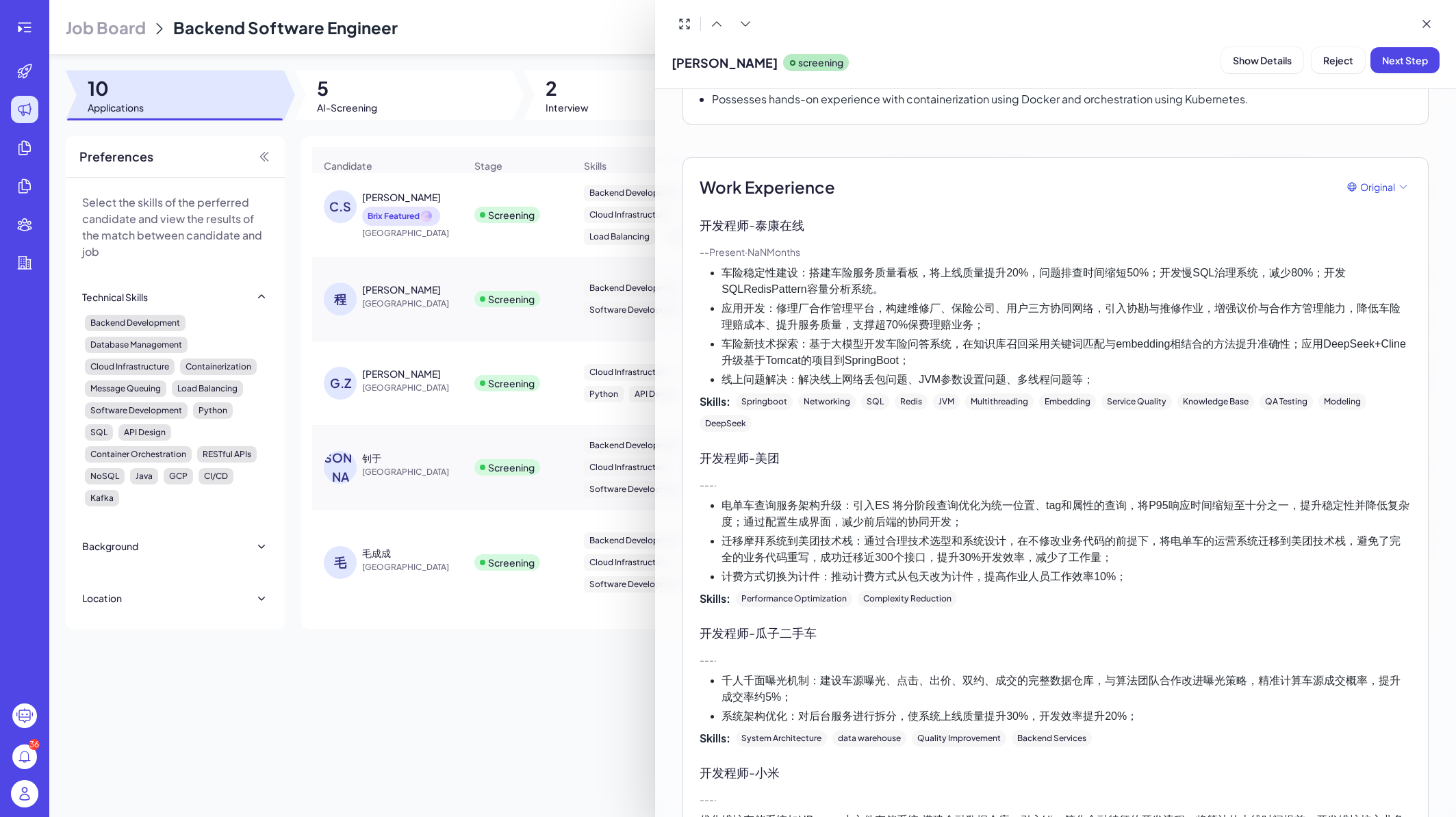
scroll to position [192, 0]
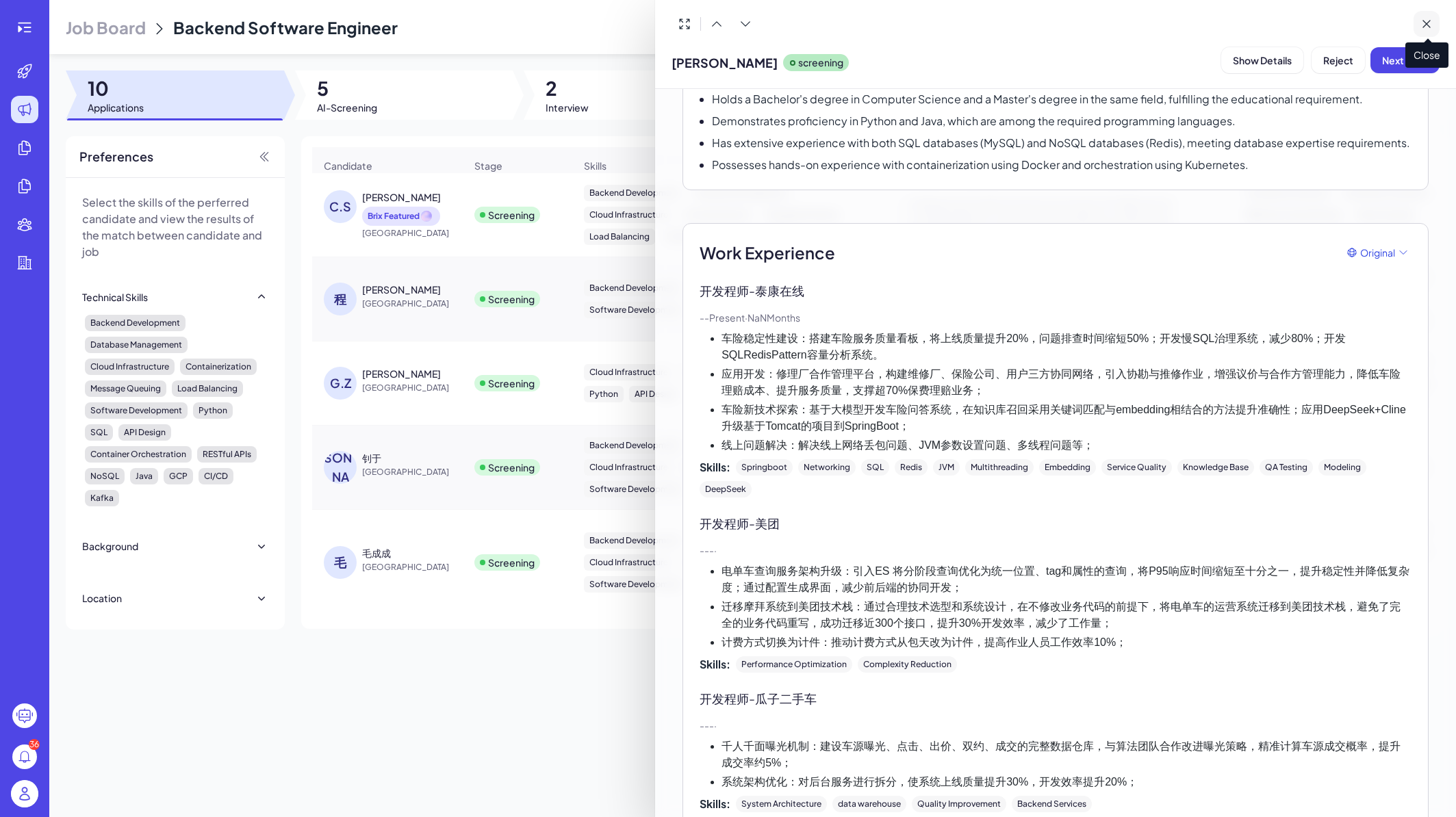
click at [1423, 25] on icon at bounding box center [1427, 24] width 14 height 14
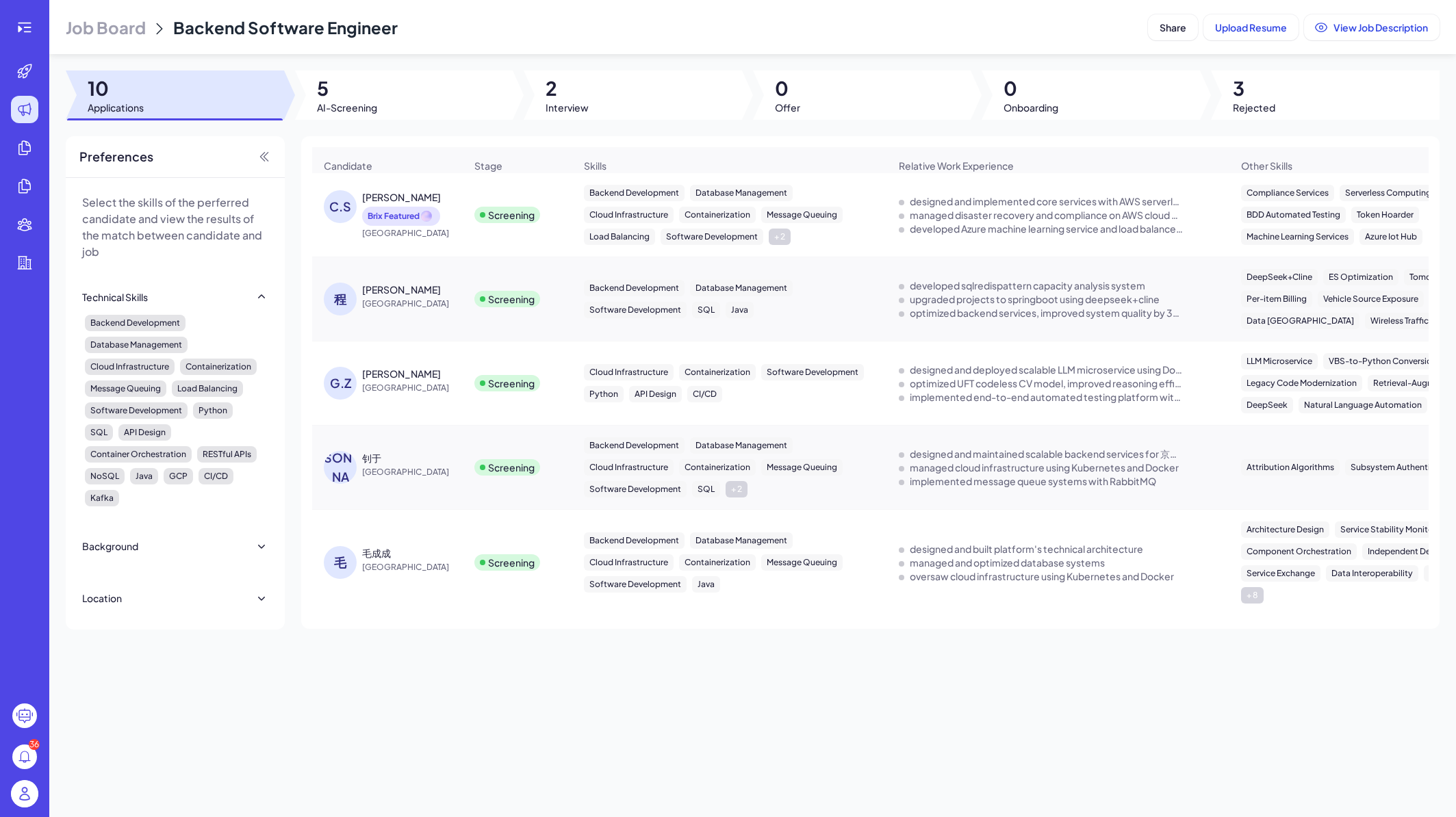
click at [27, 795] on img at bounding box center [25, 794] width 27 height 27
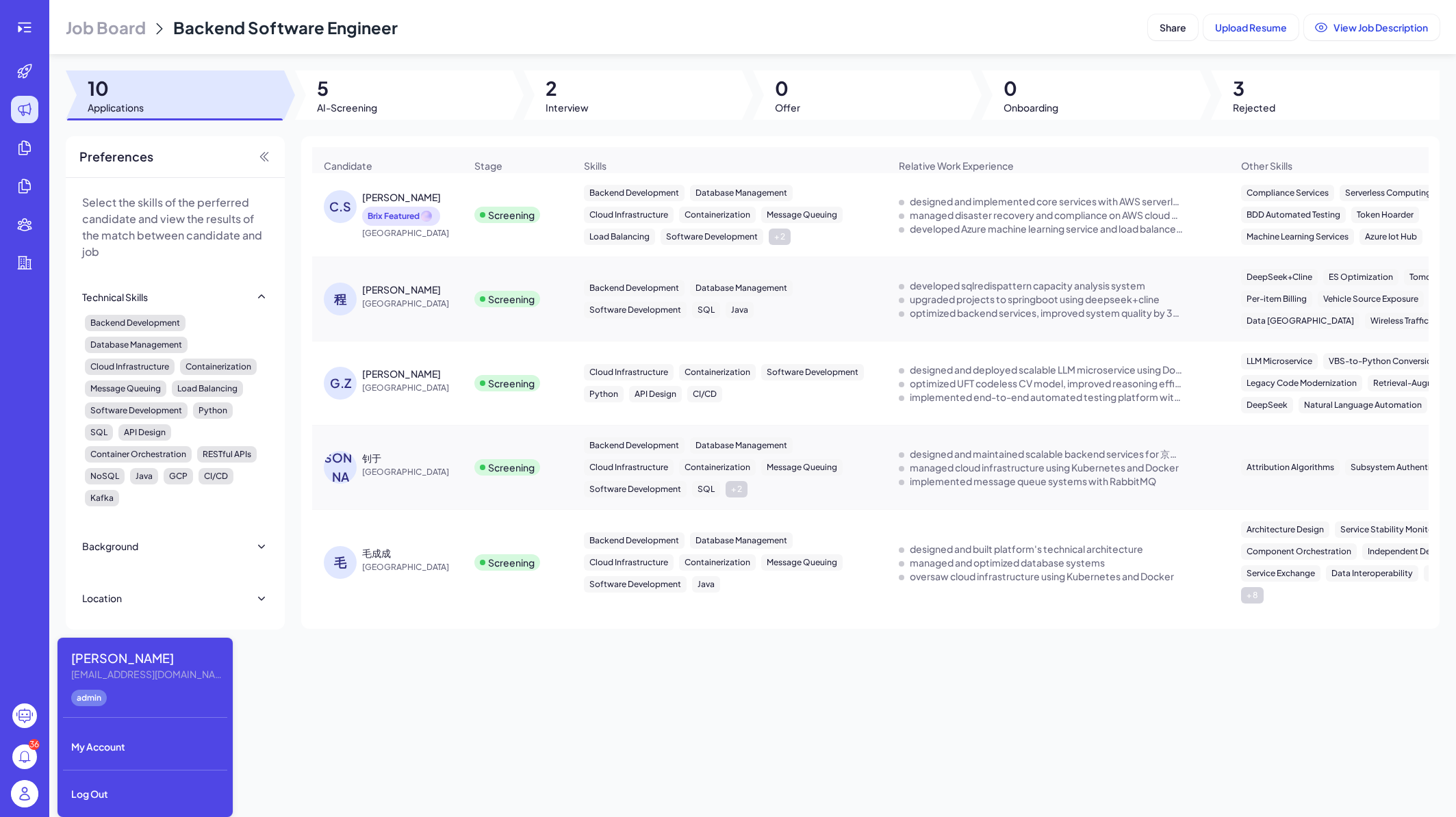
click at [23, 761] on icon at bounding box center [25, 762] width 3 height 1
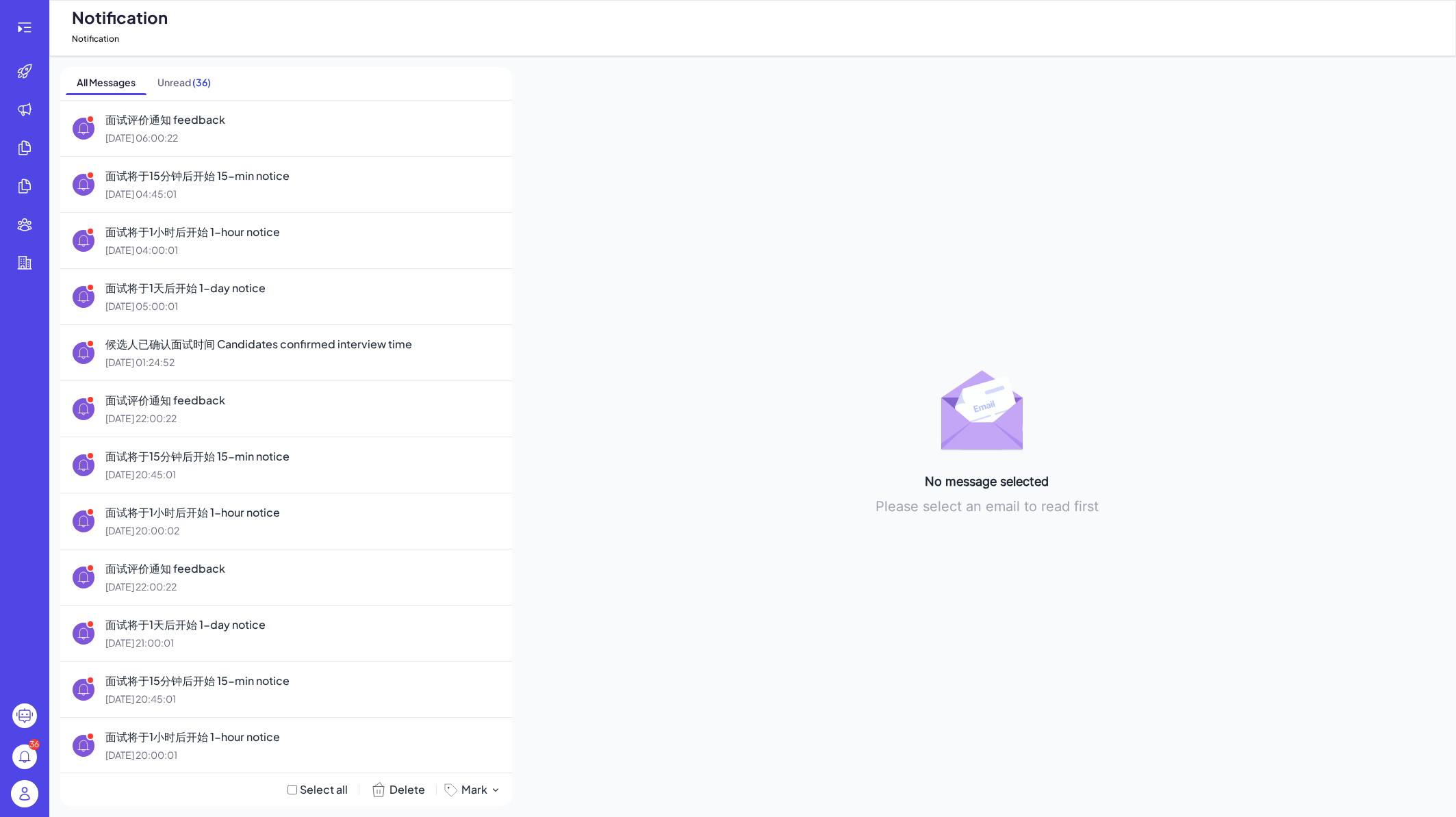
click at [23, 718] on circle at bounding box center [25, 716] width 25 height 25
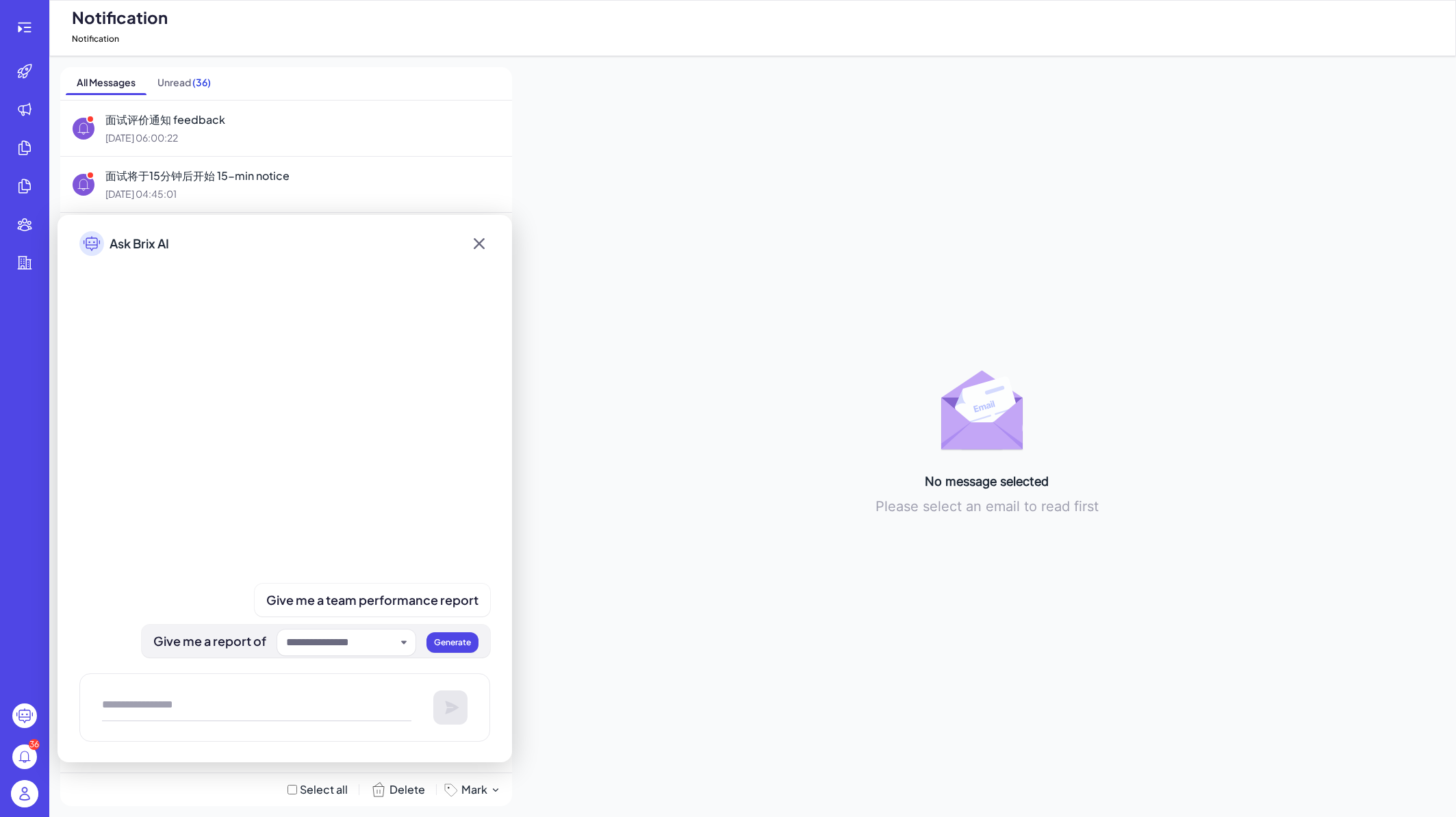
click at [331, 640] on input "text" at bounding box center [341, 643] width 109 height 16
click at [205, 567] on div at bounding box center [285, 454] width 411 height 363
click at [479, 251] on icon at bounding box center [479, 244] width 22 height 25
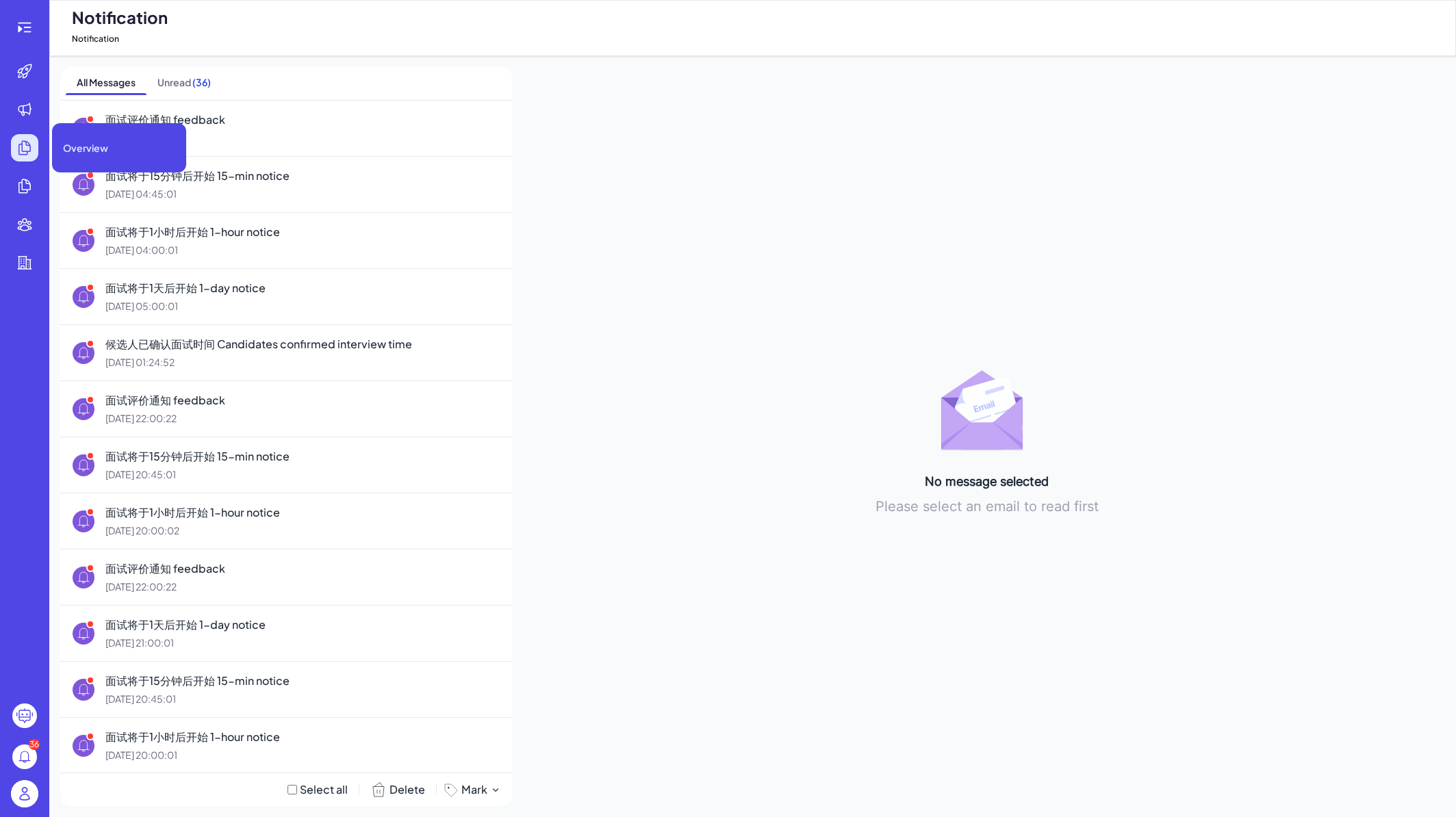
click at [23, 149] on icon at bounding box center [25, 148] width 12 height 14
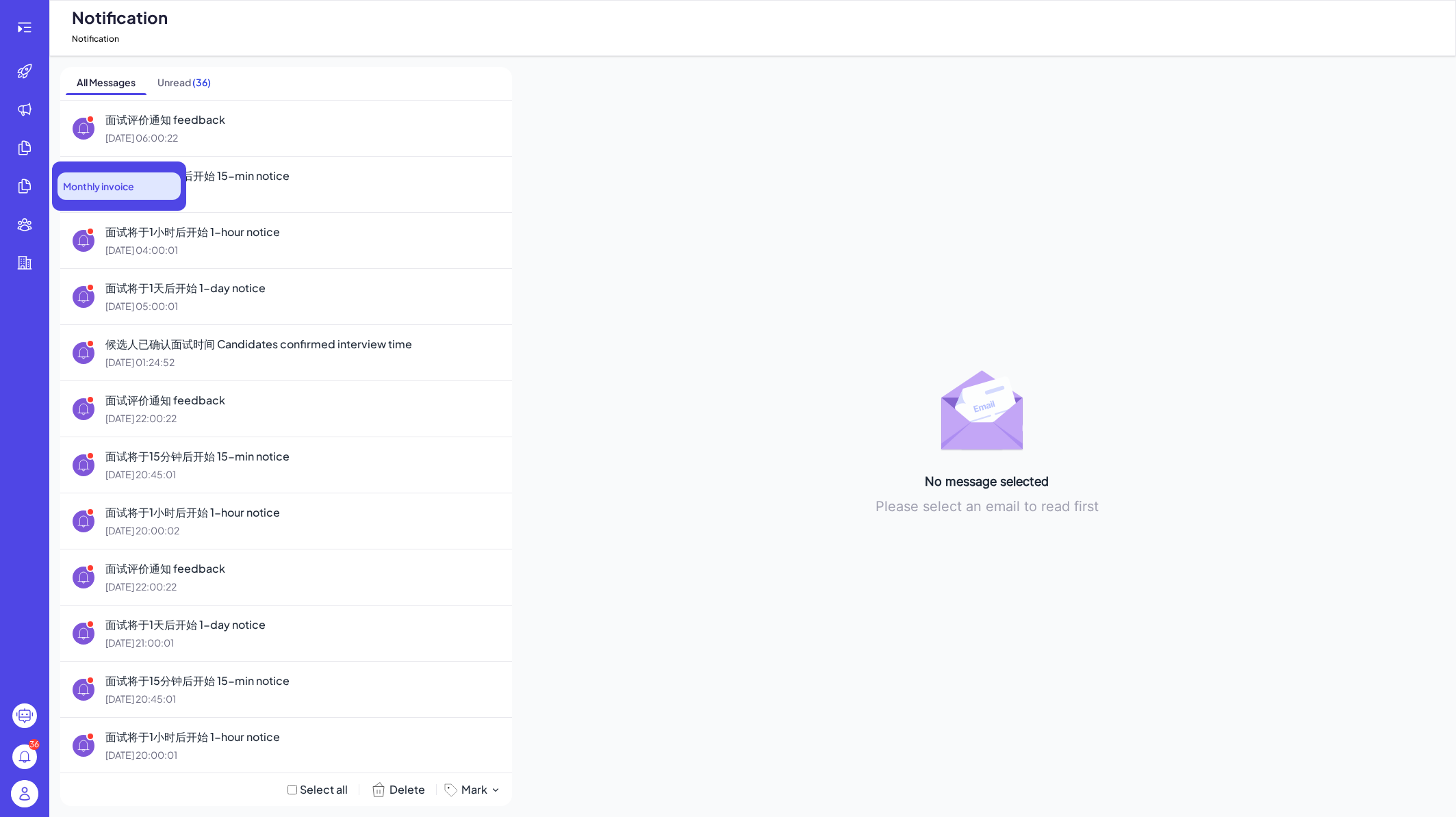
click at [76, 185] on span "Monthly invoice" at bounding box center [99, 186] width 71 height 14
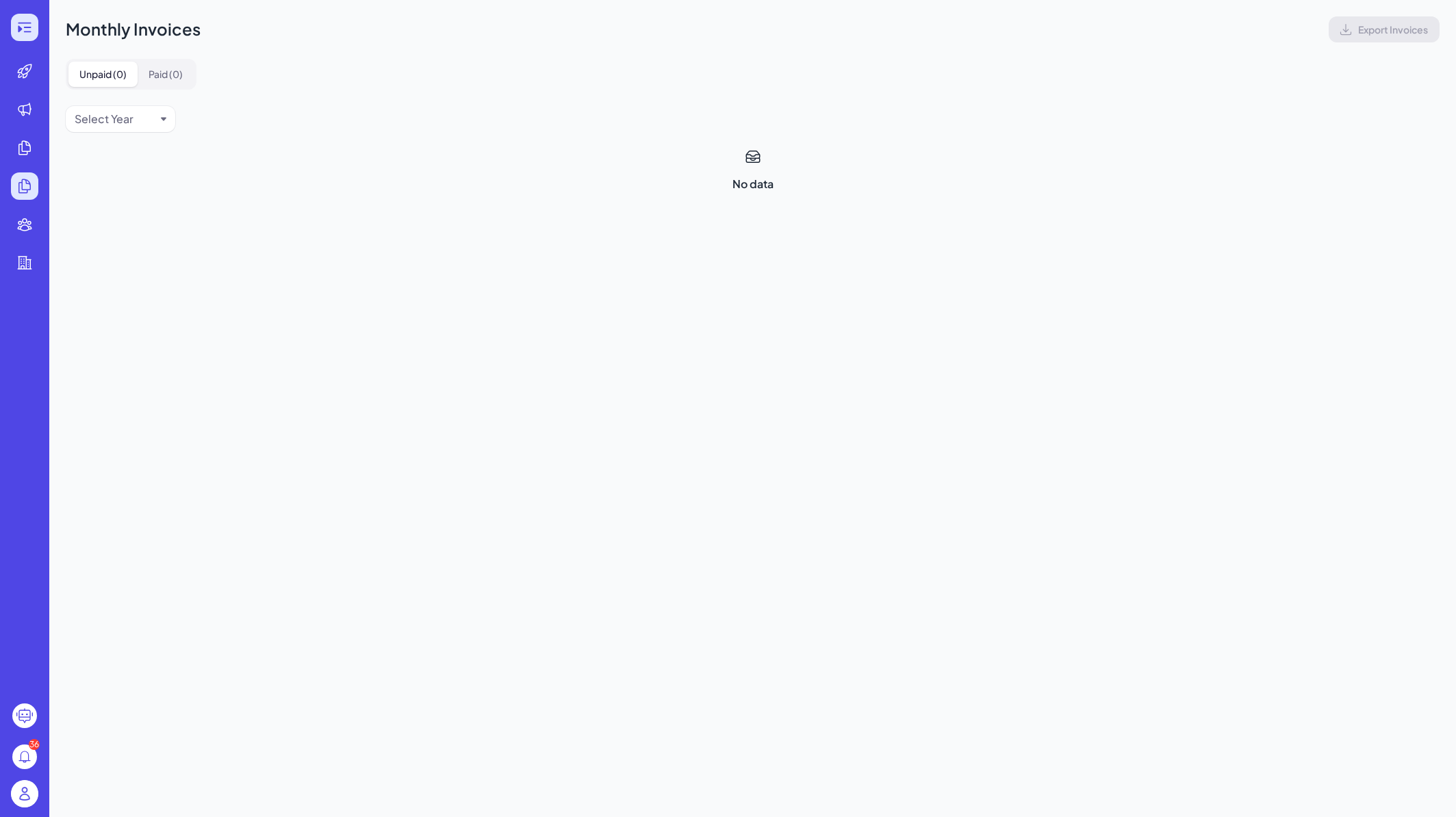
click at [32, 27] on icon at bounding box center [25, 27] width 16 height 16
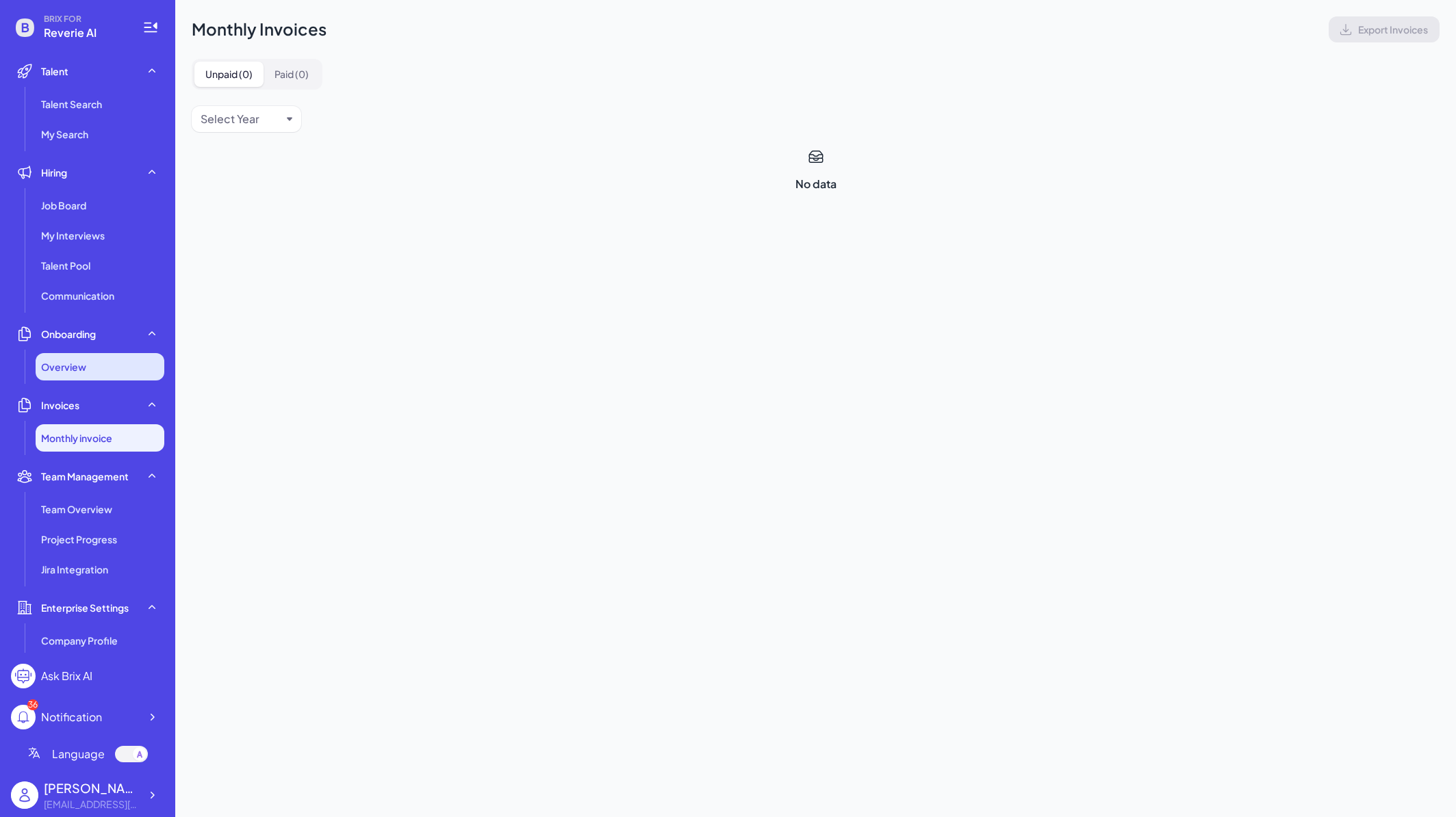
click at [104, 367] on div "Overview" at bounding box center [100, 367] width 128 height 27
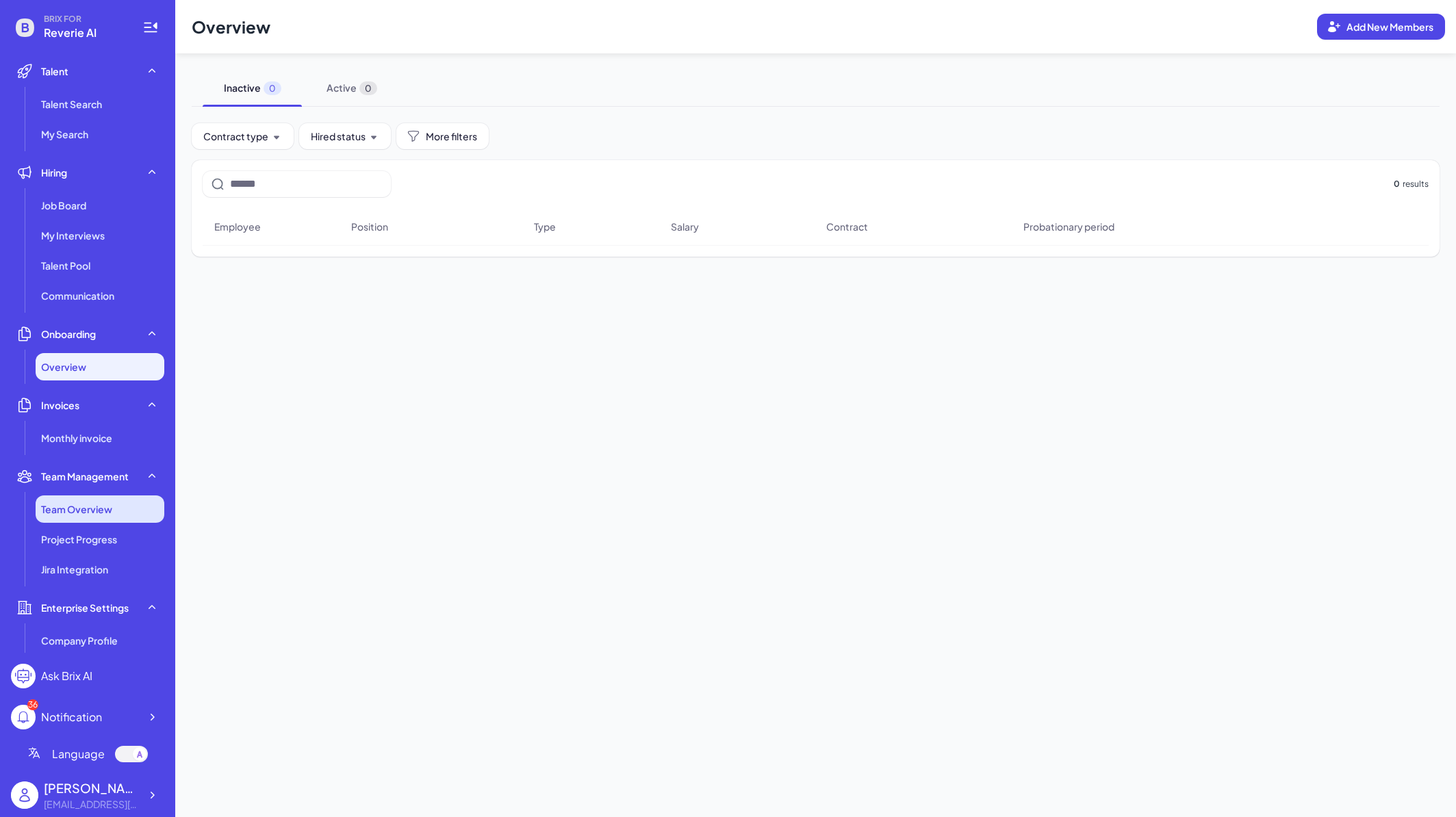
click at [102, 515] on span "Team Overview" at bounding box center [77, 509] width 71 height 14
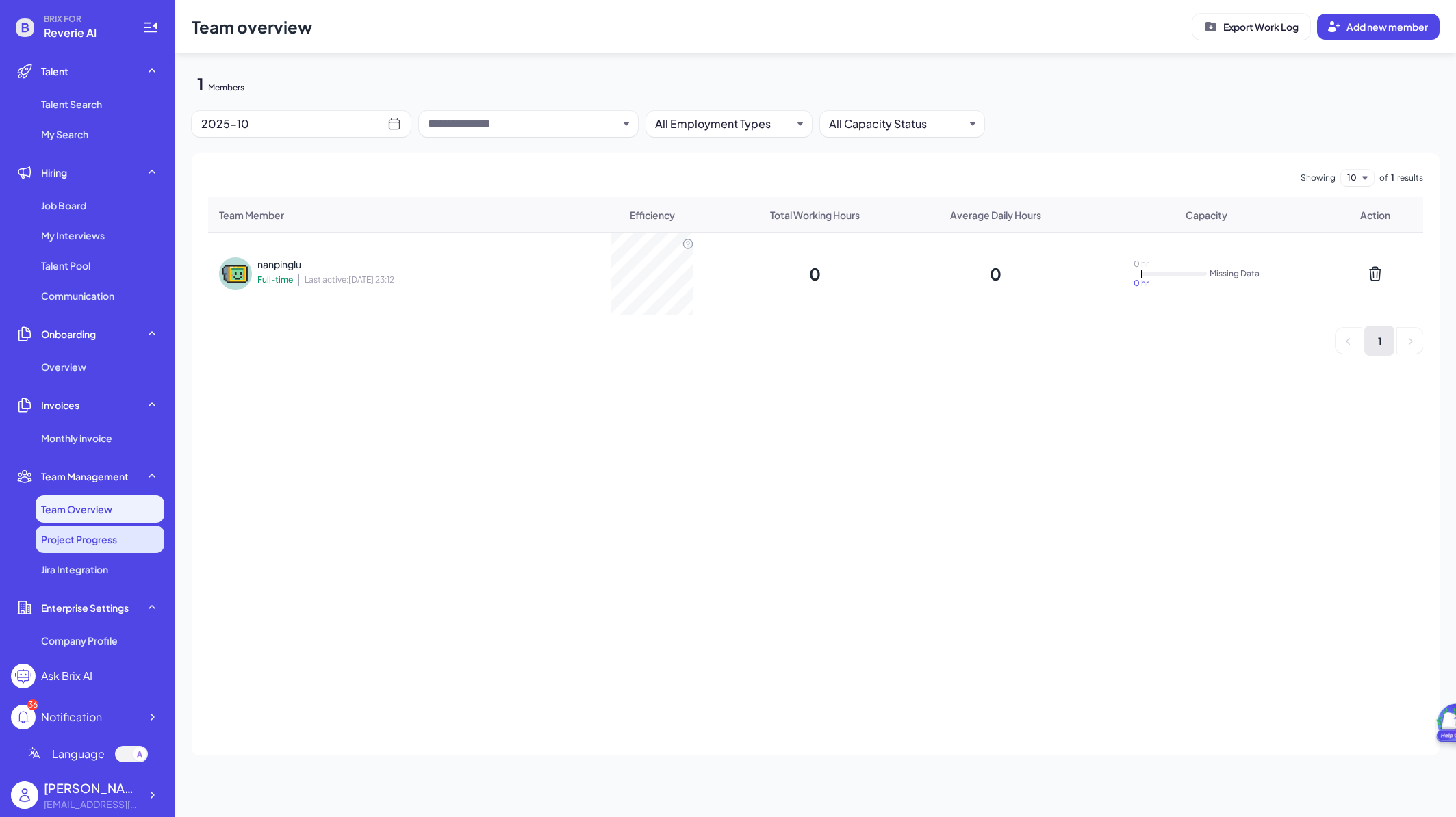
click at [94, 542] on span "Project Progress" at bounding box center [79, 540] width 76 height 14
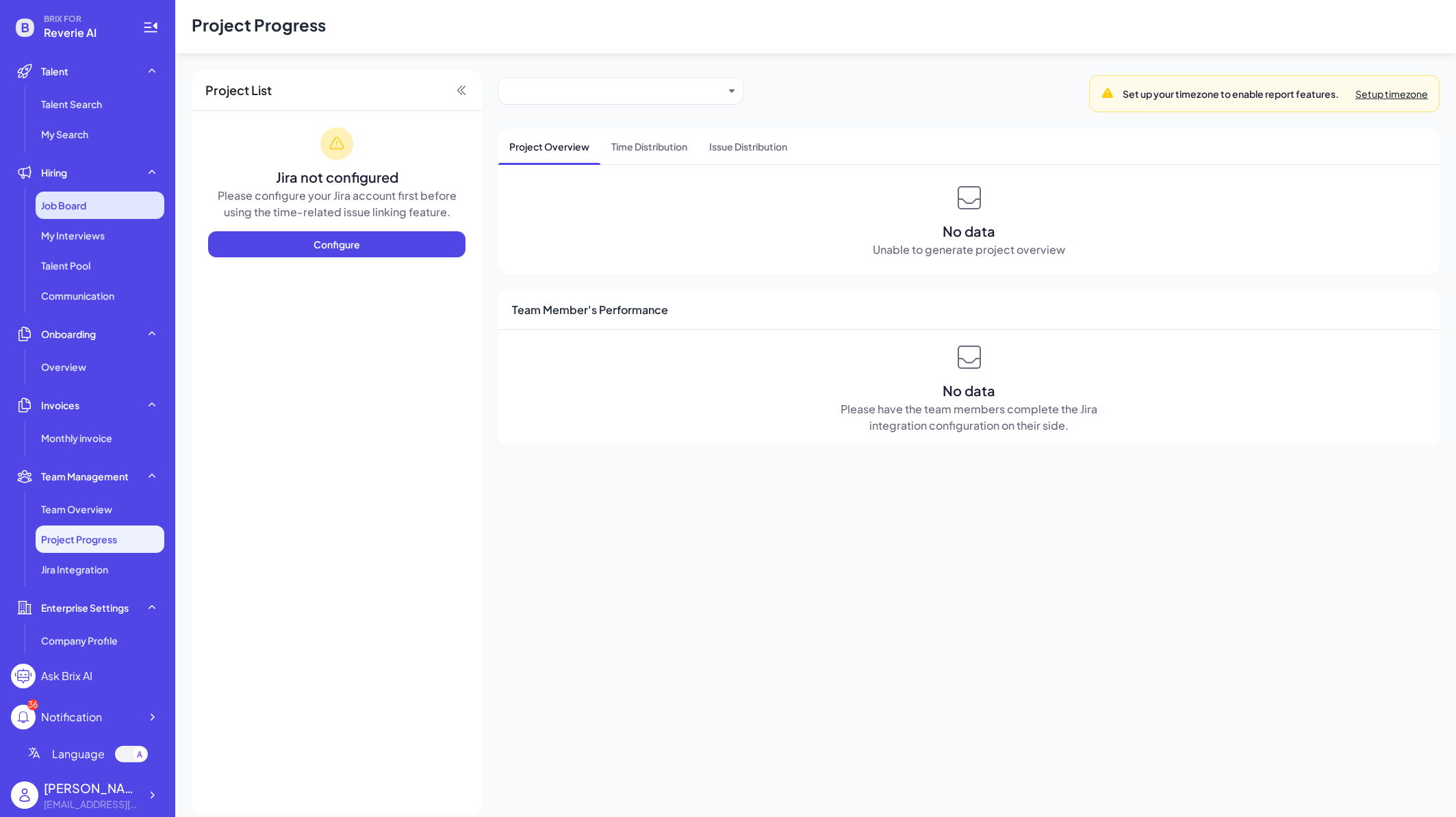
click at [82, 205] on span "Job Board" at bounding box center [64, 205] width 45 height 14
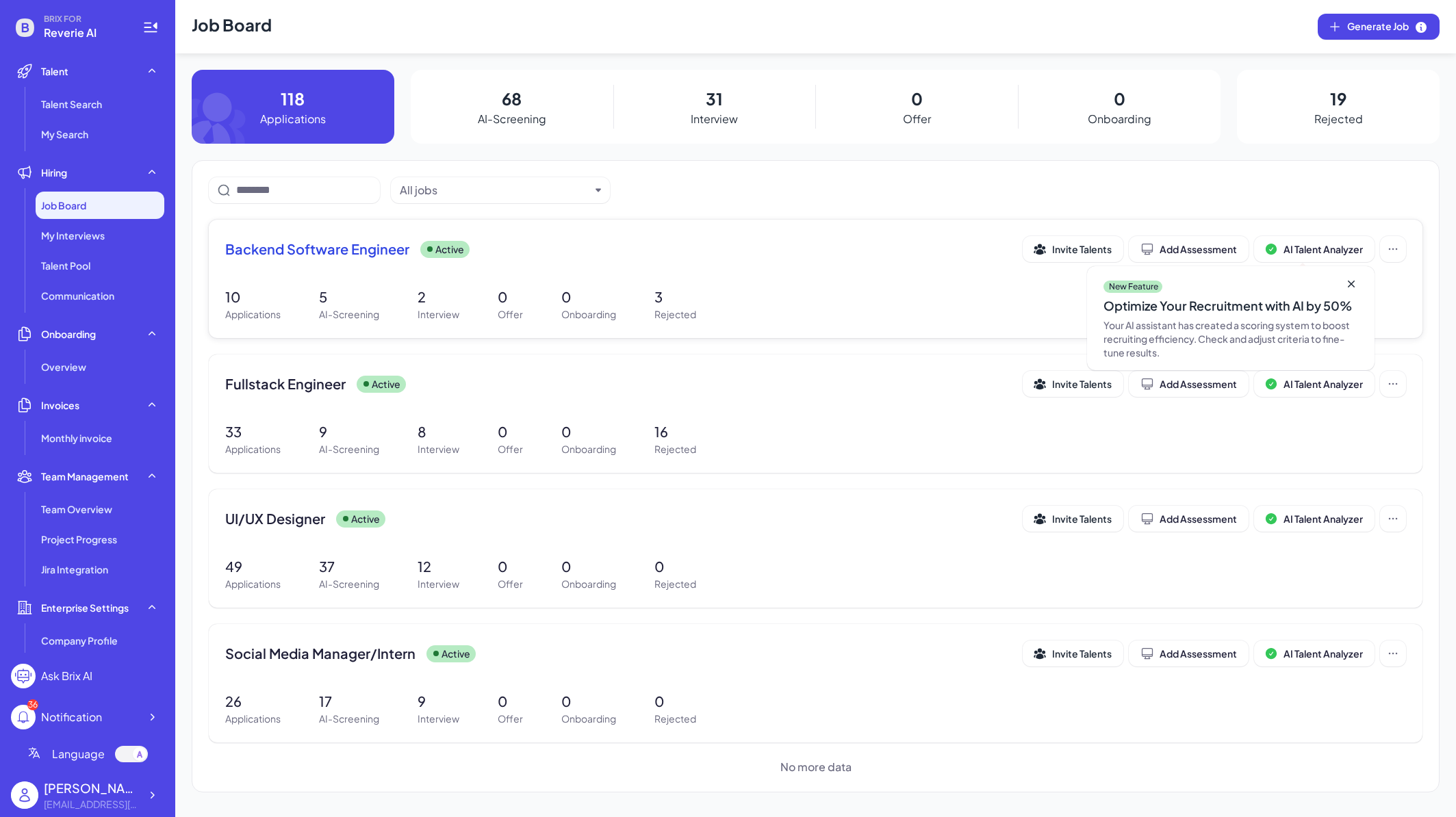
click at [330, 258] on span "Backend Software Engineer" at bounding box center [317, 249] width 184 height 19
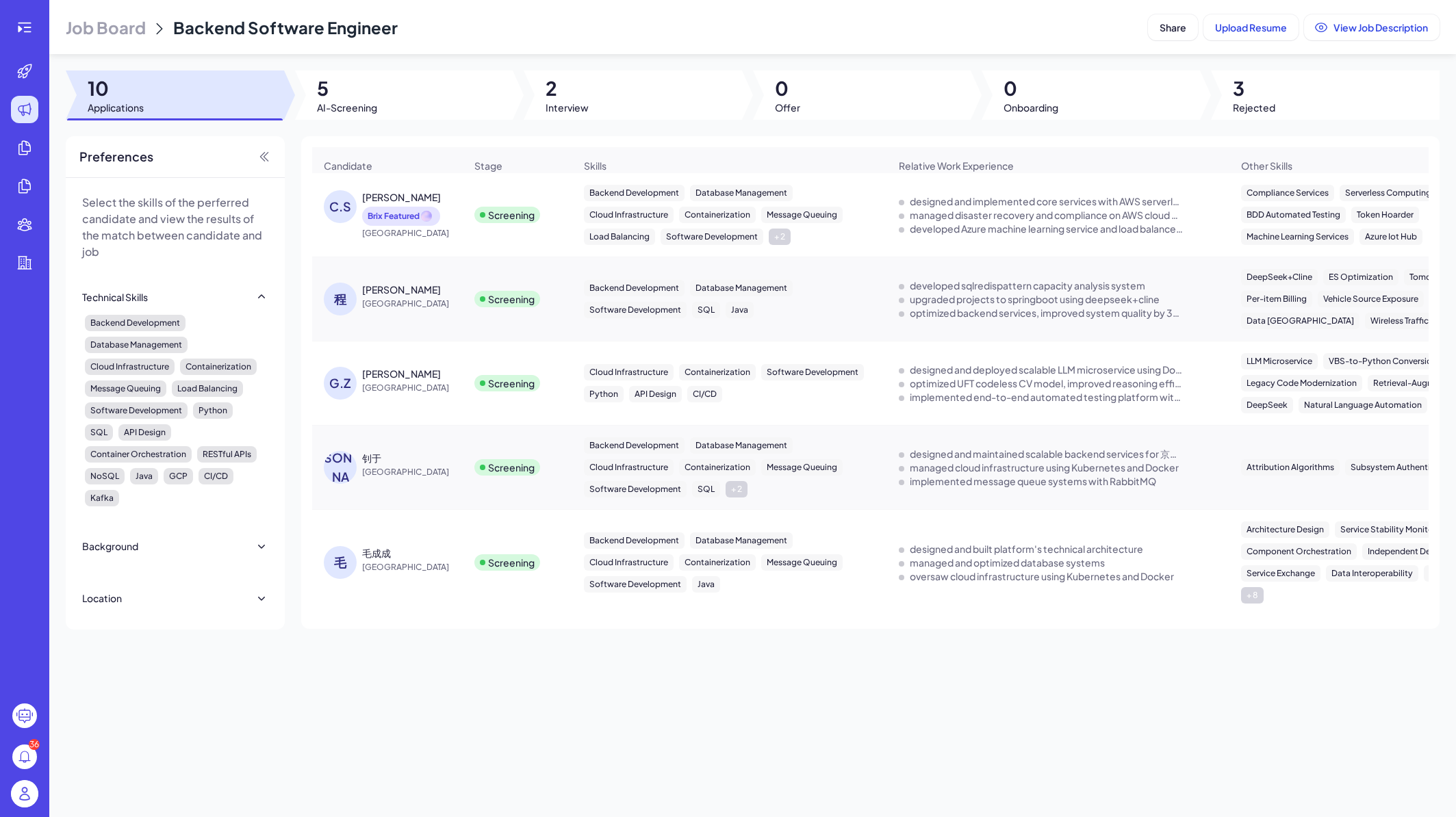
click at [422, 294] on div "程起鸣" at bounding box center [413, 290] width 103 height 14
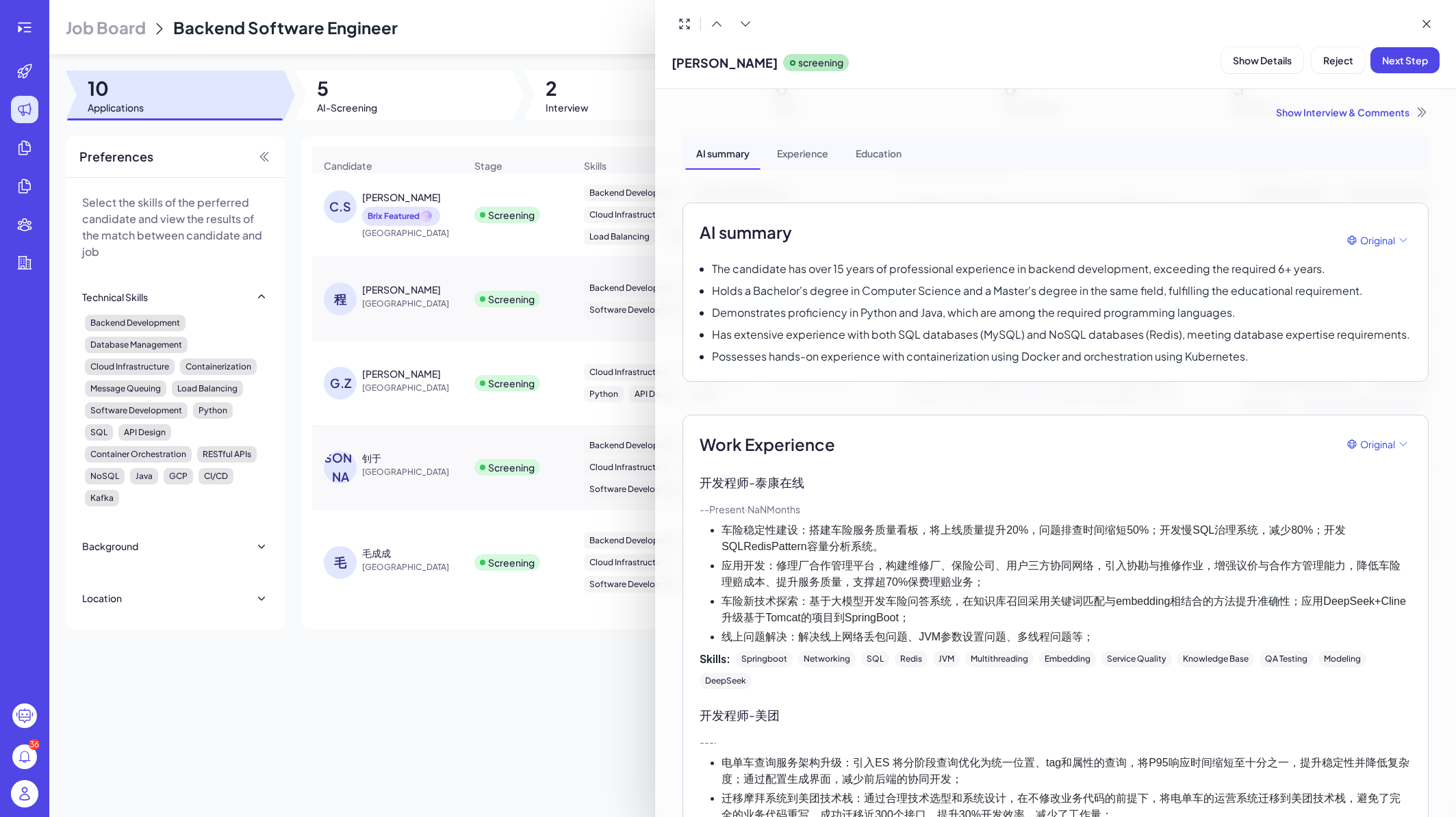
click at [457, 372] on div at bounding box center [728, 408] width 1456 height 817
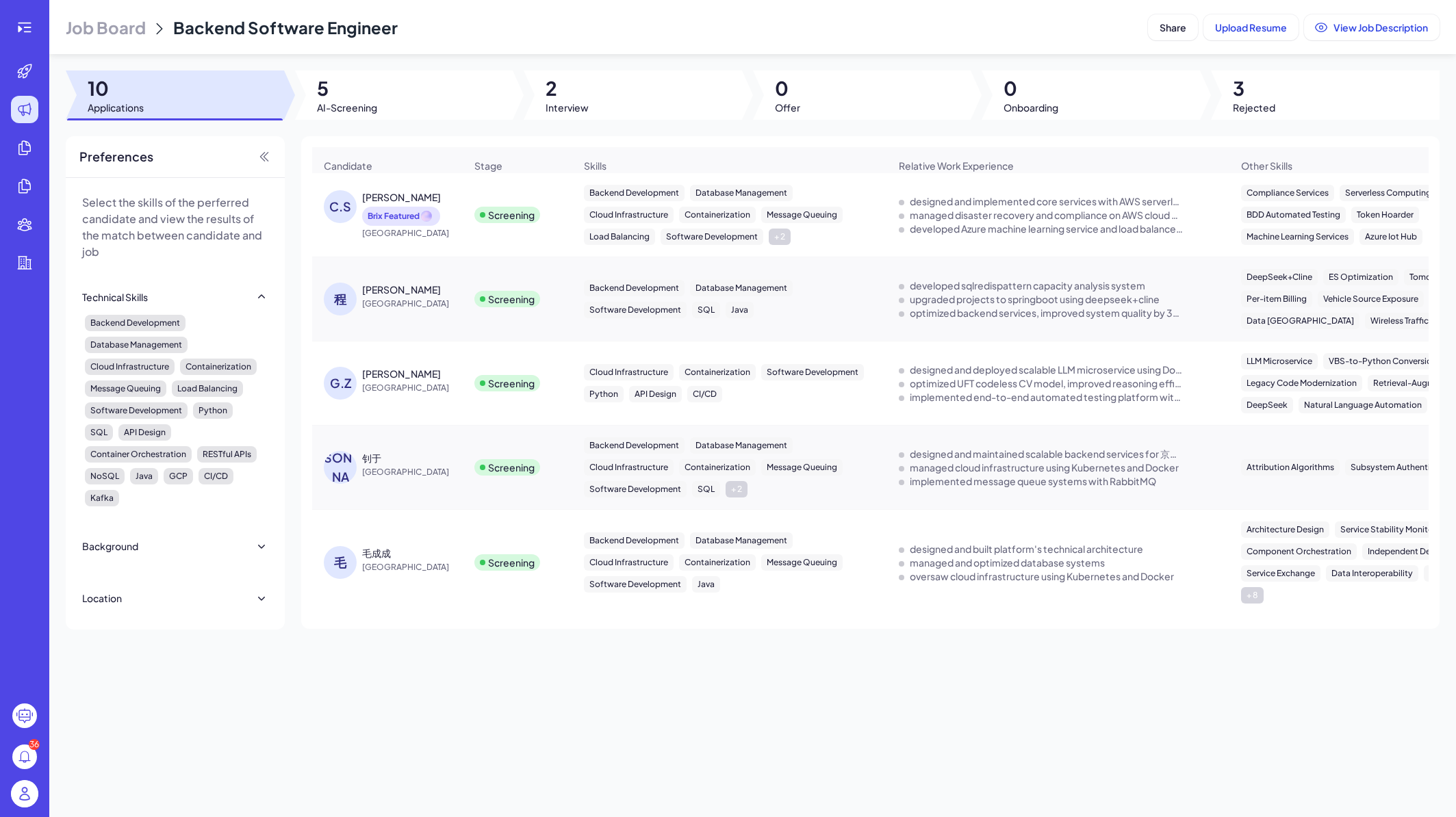
click at [445, 380] on div "GAOYANG ZHOU" at bounding box center [413, 373] width 103 height 14
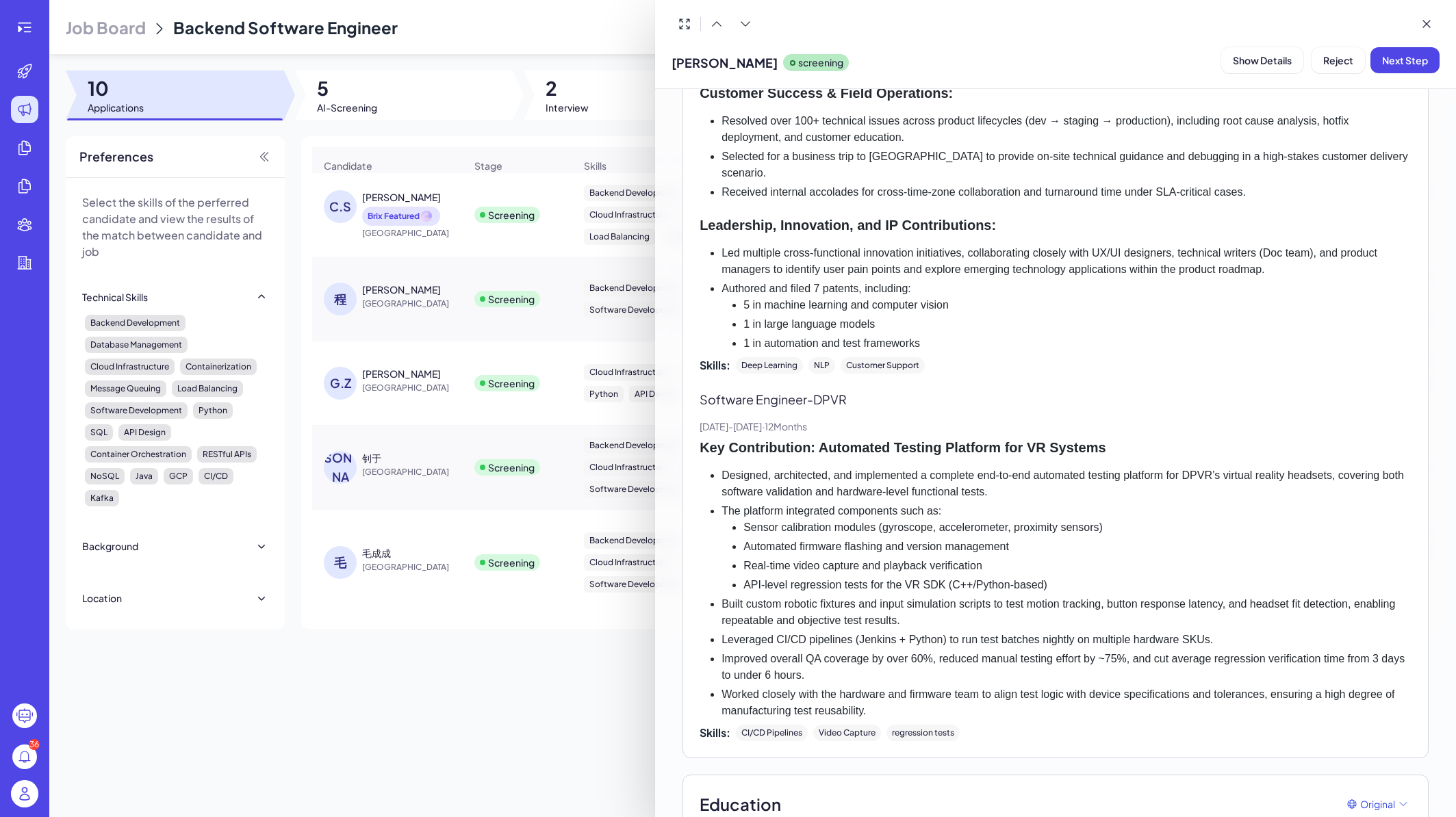
scroll to position [1150, 0]
click at [440, 398] on div at bounding box center [728, 408] width 1456 height 817
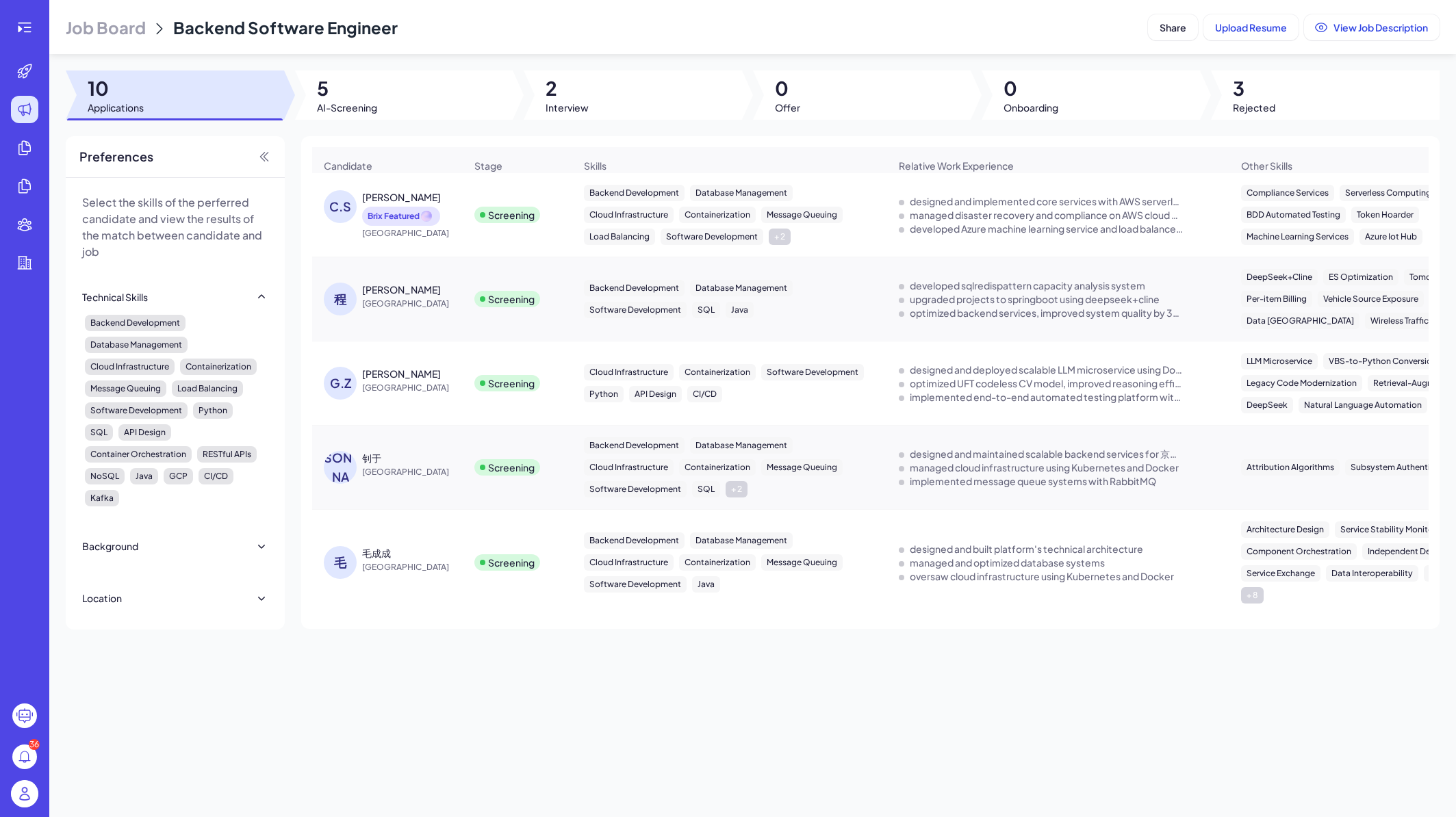
click at [444, 395] on span "China" at bounding box center [413, 388] width 103 height 14
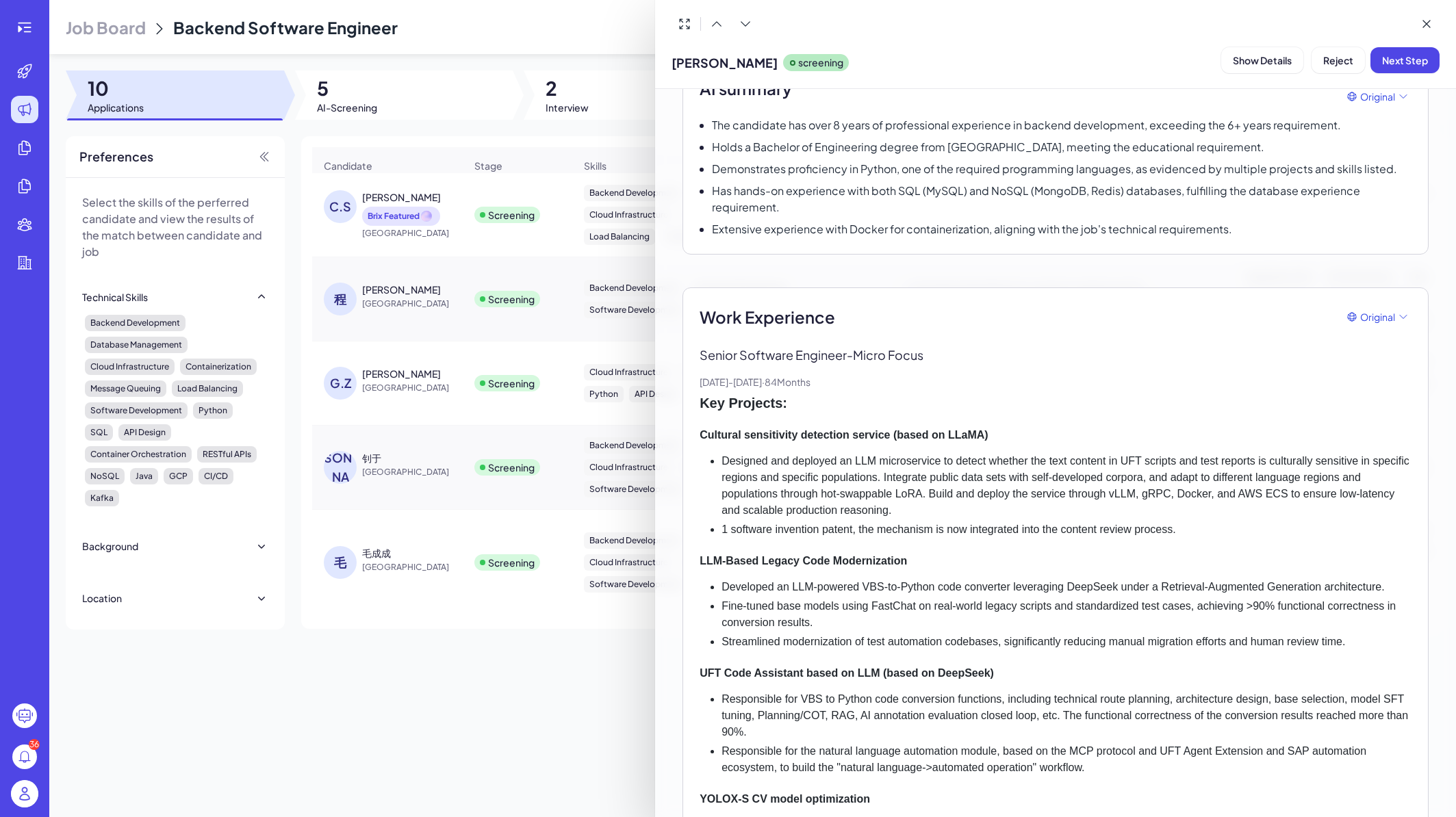
scroll to position [164, 0]
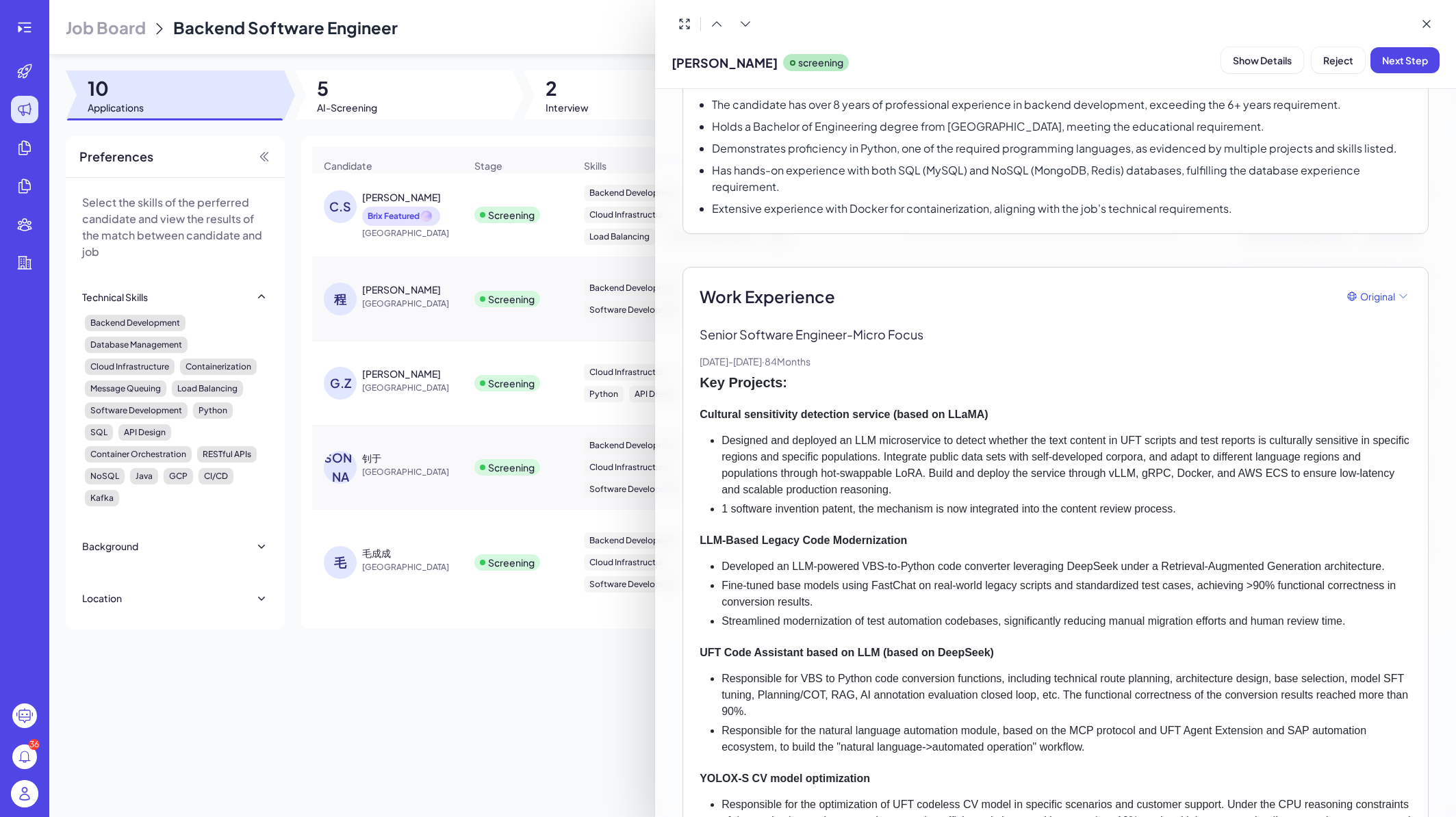
click at [411, 309] on div at bounding box center [728, 408] width 1456 height 817
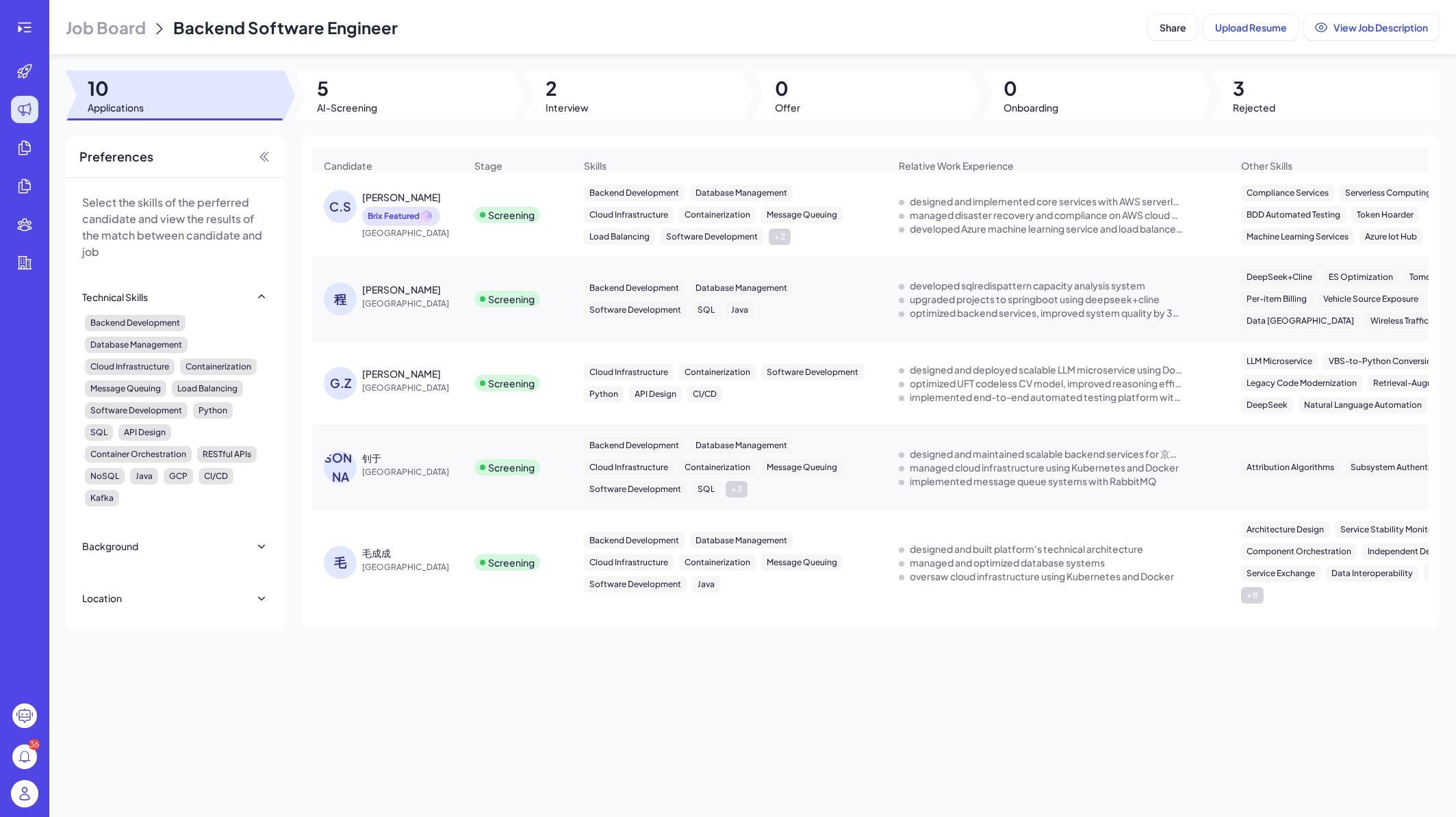
click at [424, 295] on div "程起鸣" at bounding box center [413, 290] width 103 height 14
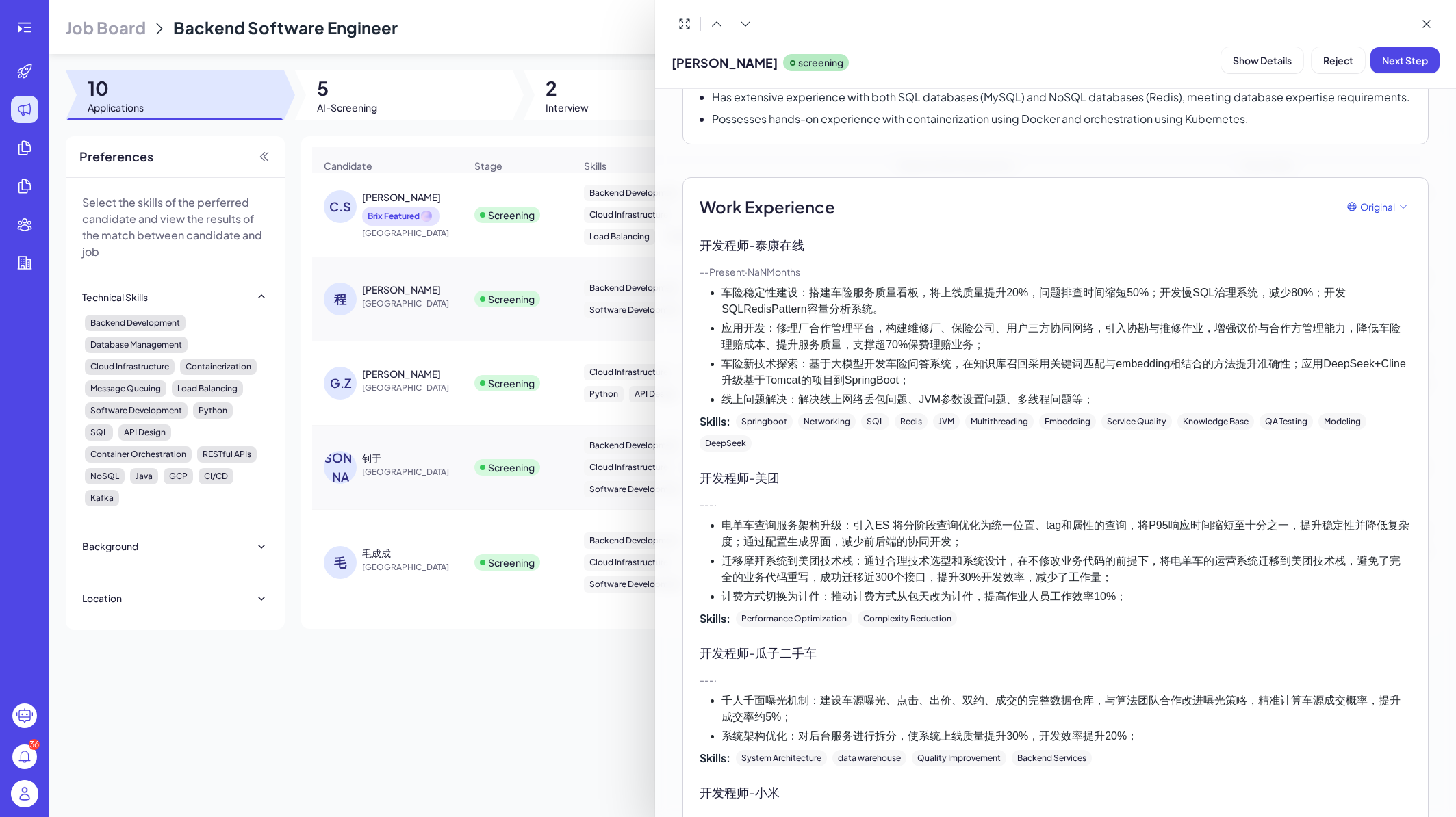
scroll to position [246, 0]
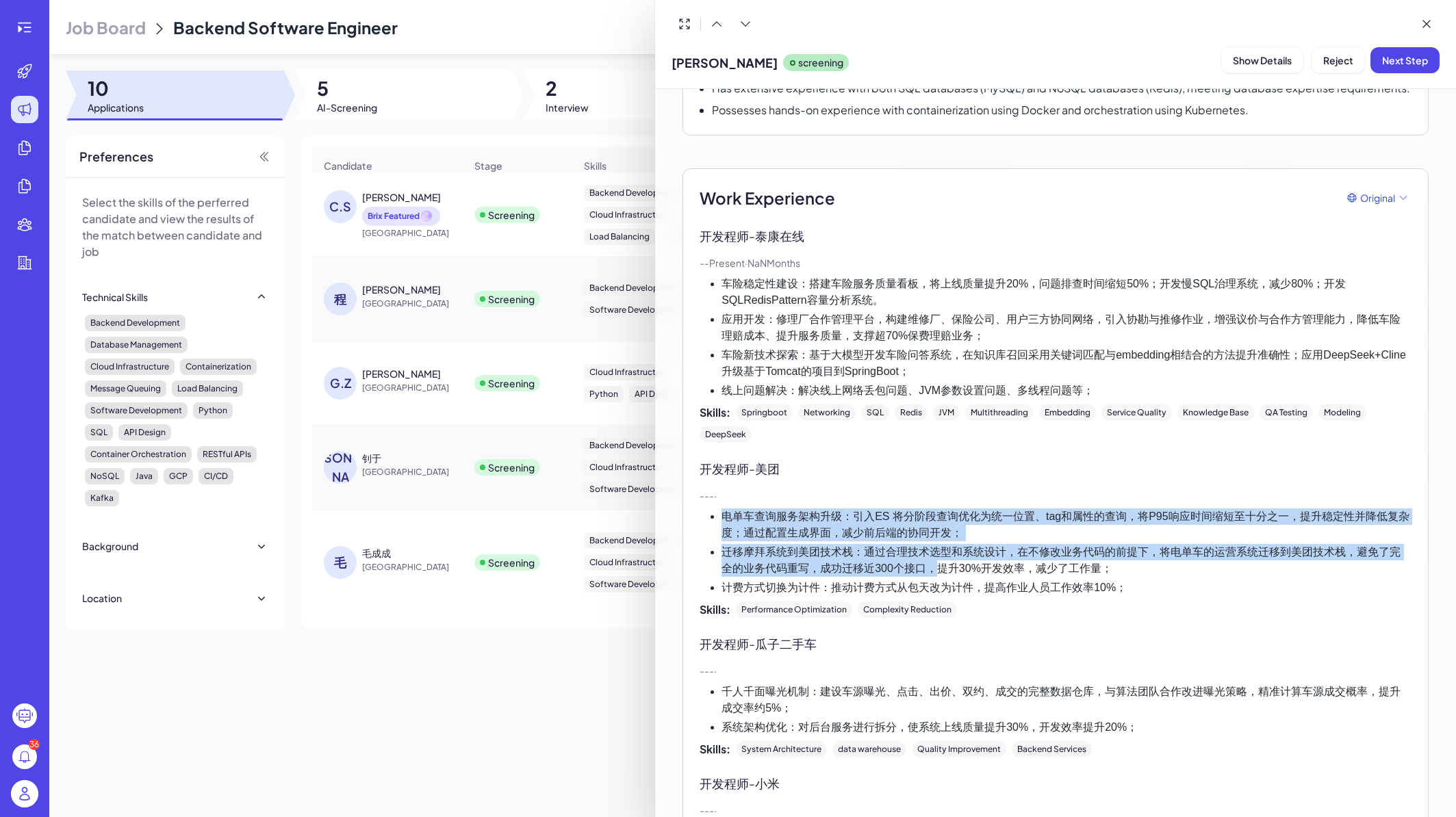
drag, startPoint x: 725, startPoint y: 518, endPoint x: 937, endPoint y: 562, distance: 216.5
click at [937, 562] on ul "电单车查询服务架构升级：引入ES 将分阶段查询优化为统一位置、tag和属性的查询，将P95响应时间缩短至十分之一，提升稳定性并降低复杂度；通过配置生成界面，减…" at bounding box center [1056, 553] width 712 height 88
click at [937, 562] on li "迁移摩拜系统到美团技术栈：通过合理技术选型和系统设计，在不修改业务代码的前提下，将电单车的运营系统迁移到美团技术栈，避免了完全的业务代码重写，成功迁移近300…" at bounding box center [1067, 561] width 690 height 33
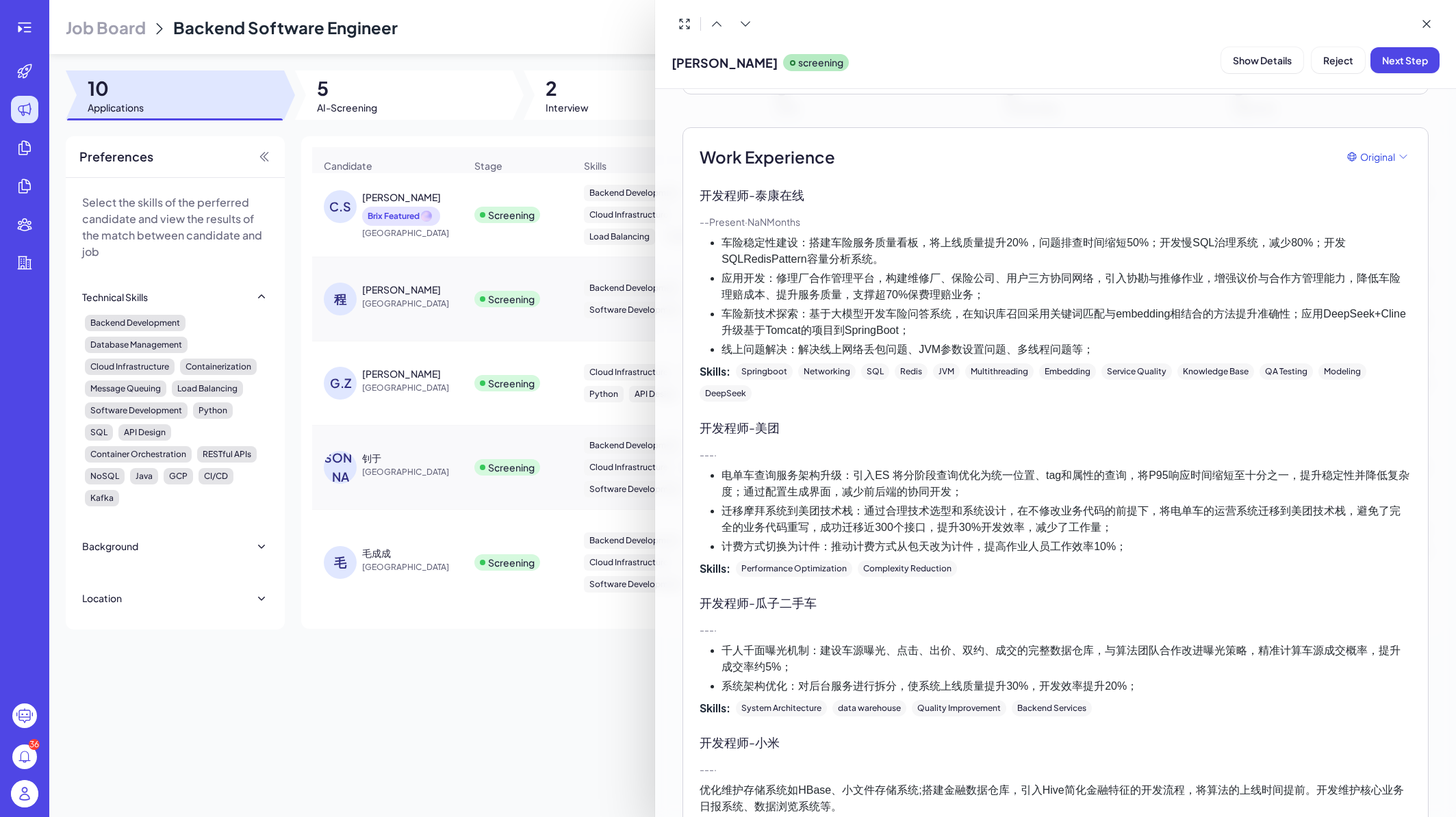
scroll to position [0, 0]
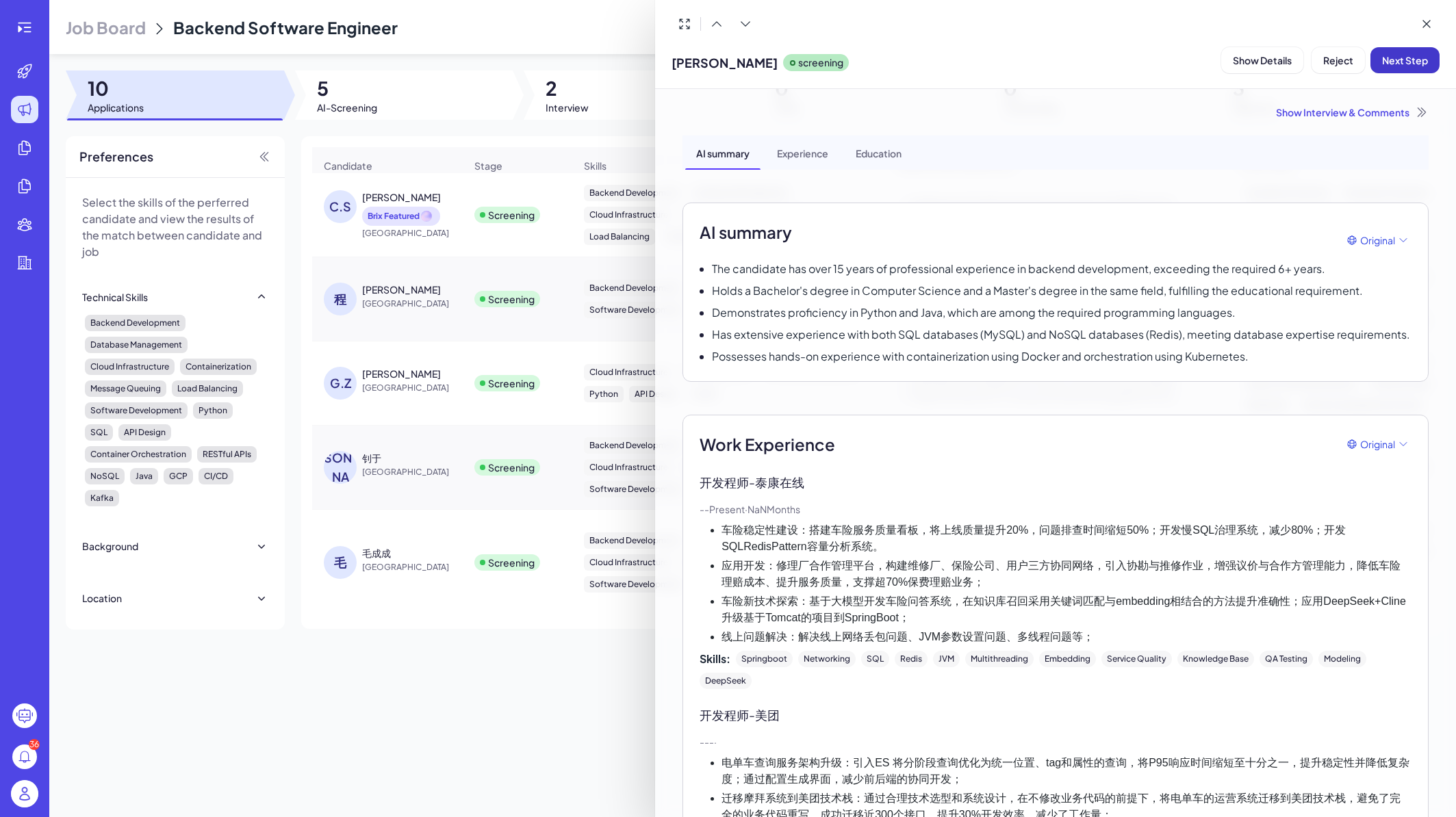
click at [1402, 62] on span "Next Step" at bounding box center [1405, 60] width 46 height 12
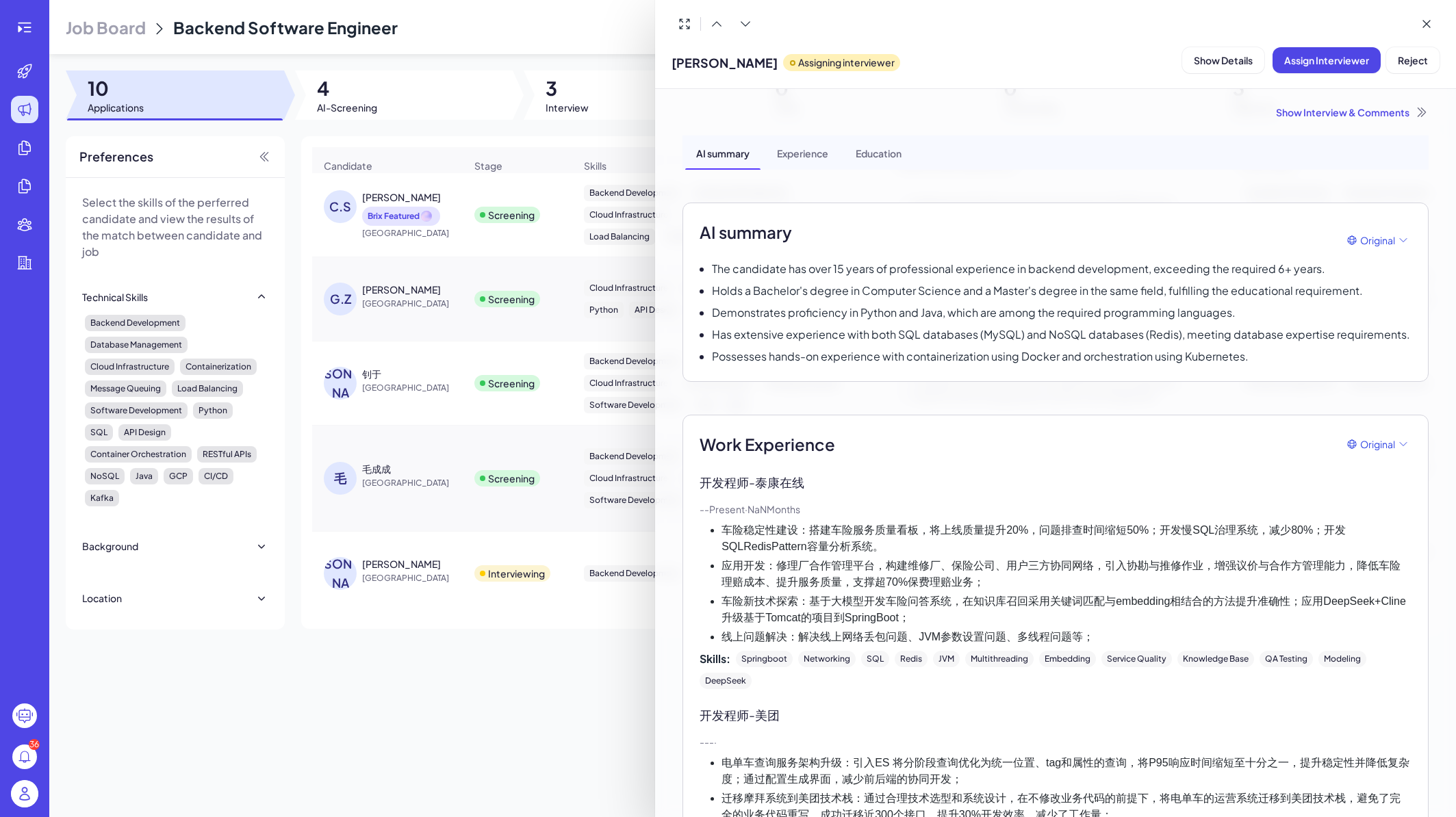
click at [443, 478] on div at bounding box center [728, 408] width 1456 height 817
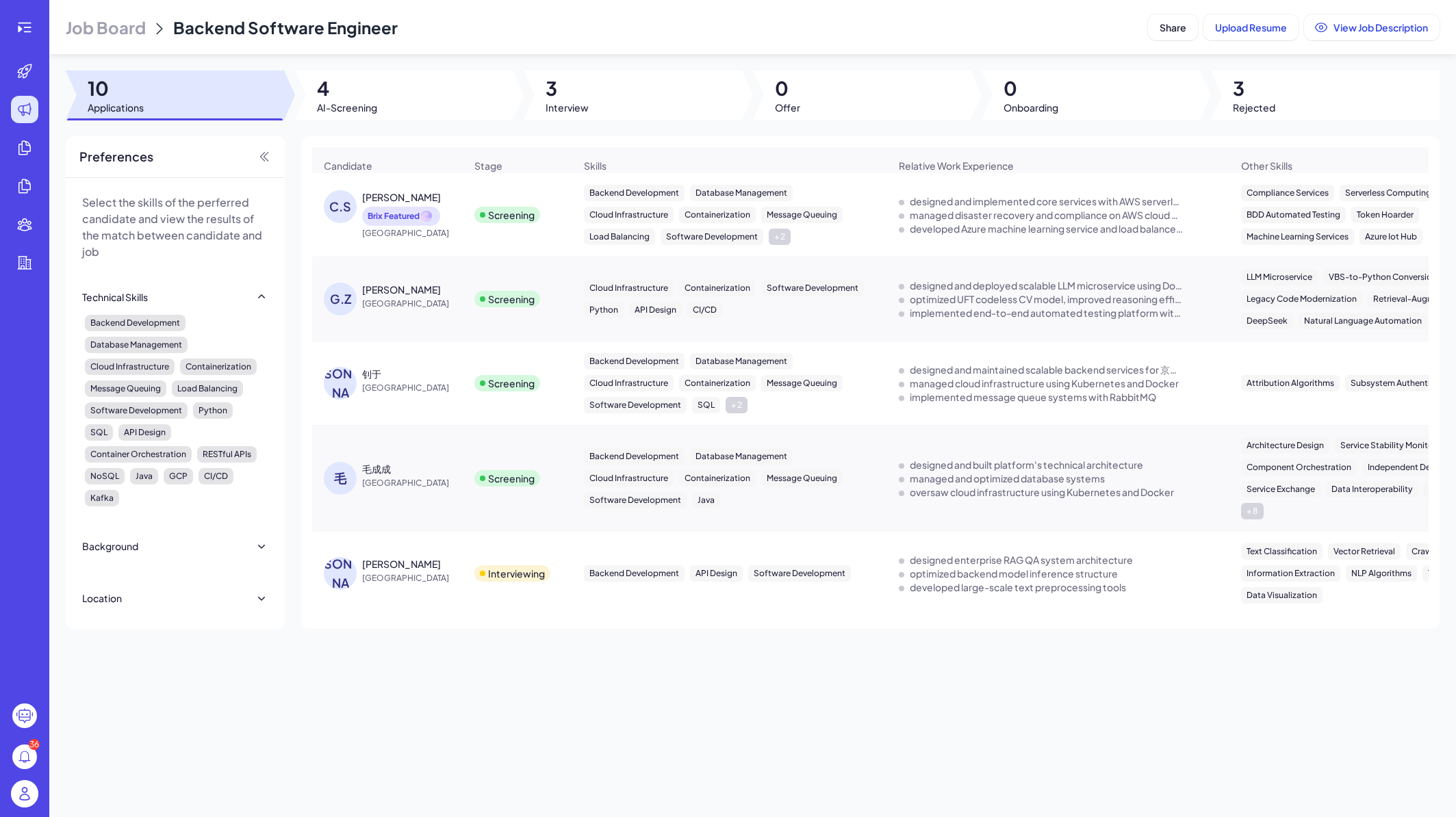
click at [436, 474] on div "毛成成" at bounding box center [413, 469] width 103 height 14
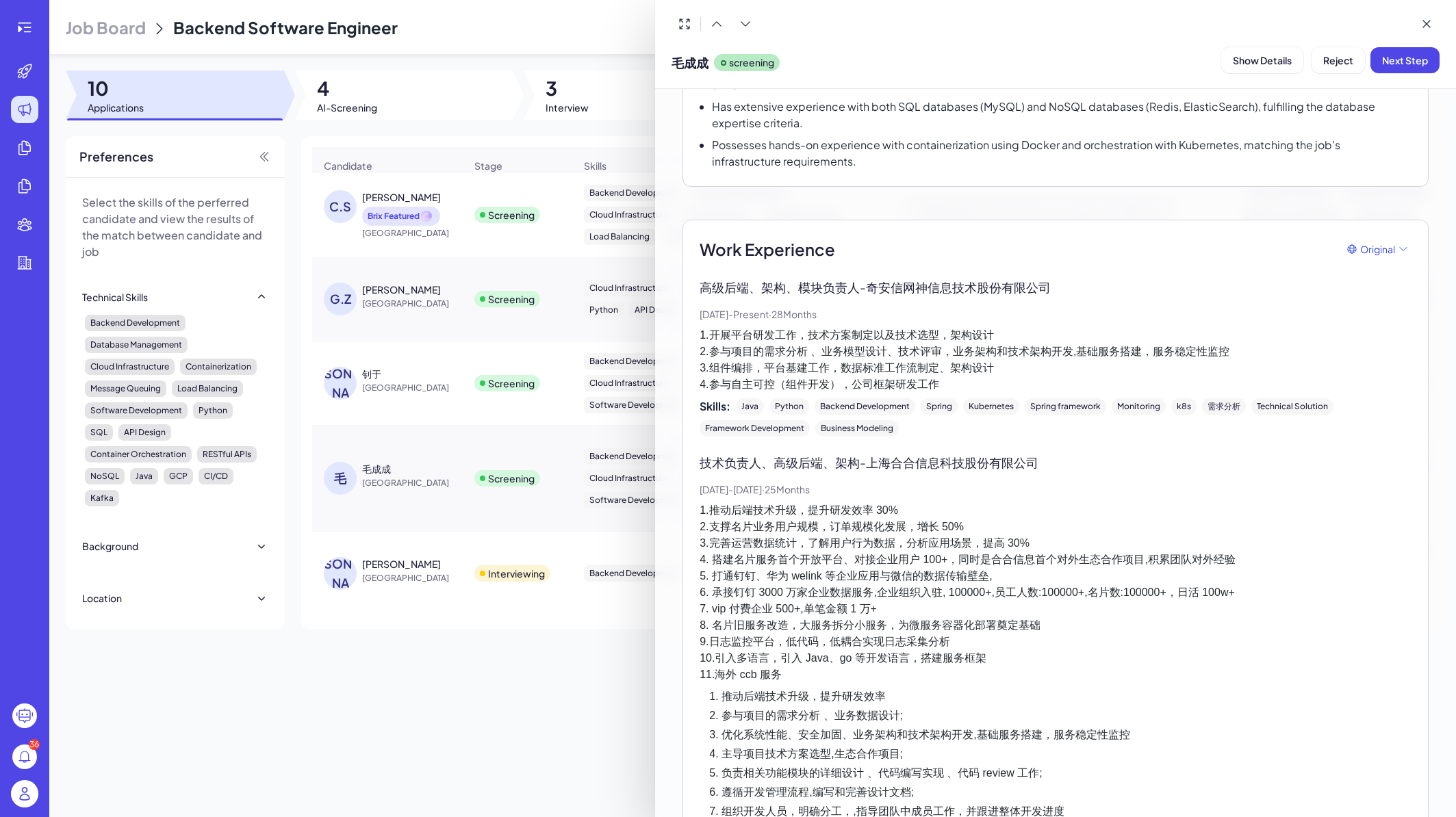
scroll to position [246, 0]
drag, startPoint x: 713, startPoint y: 606, endPoint x: 784, endPoint y: 595, distance: 71.8
click at [784, 595] on p "1.推动后端技术升级，提升研发效率 30% 2.支撑名片业务用户规模，订单规模化发展，增长 50% 3.完善运营数据统计，了解用户行为数据，分析应用场景，提高…" at bounding box center [1056, 590] width 712 height 181
click at [789, 540] on p "1.推动后端技术升级，提升研发效率 30% 2.支撑名片业务用户规模，订单规模化发展，增长 50% 3.完善运营数据统计，了解用户行为数据，分析应用场景，提高…" at bounding box center [1056, 590] width 712 height 181
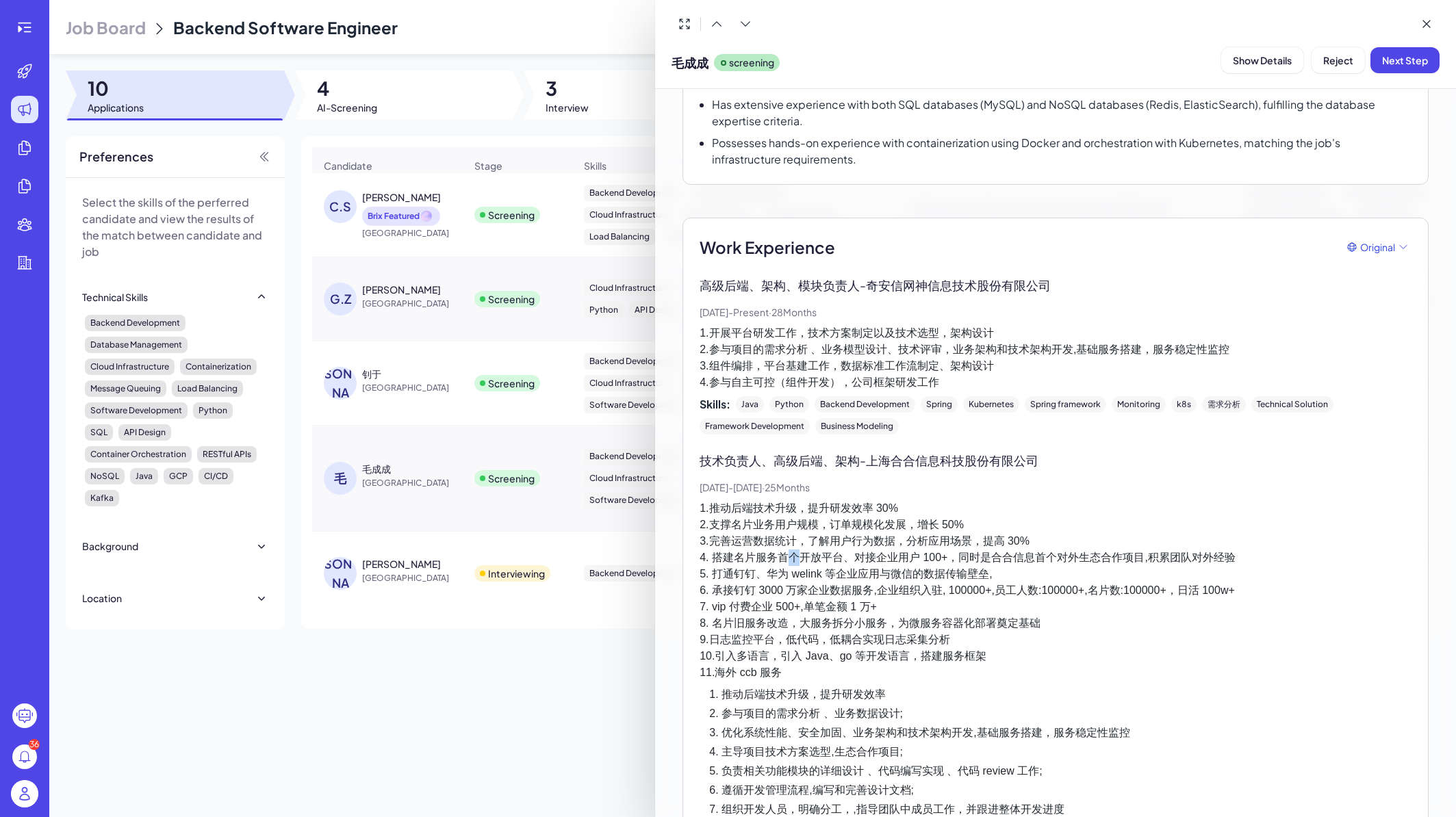
click at [789, 540] on p "1.推动后端技术升级，提升研发效率 30% 2.支撑名片业务用户规模，订单规模化发展，增长 50% 3.完善运营数据统计，了解用户行为数据，分析应用场景，提高…" at bounding box center [1056, 590] width 712 height 181
click at [835, 529] on p "1.推动后端技术升级，提升研发效率 30% 2.支撑名片业务用户规模，订单规模化发展，增长 50% 3.完善运营数据统计，了解用户行为数据，分析应用场景，提高…" at bounding box center [1056, 590] width 712 height 181
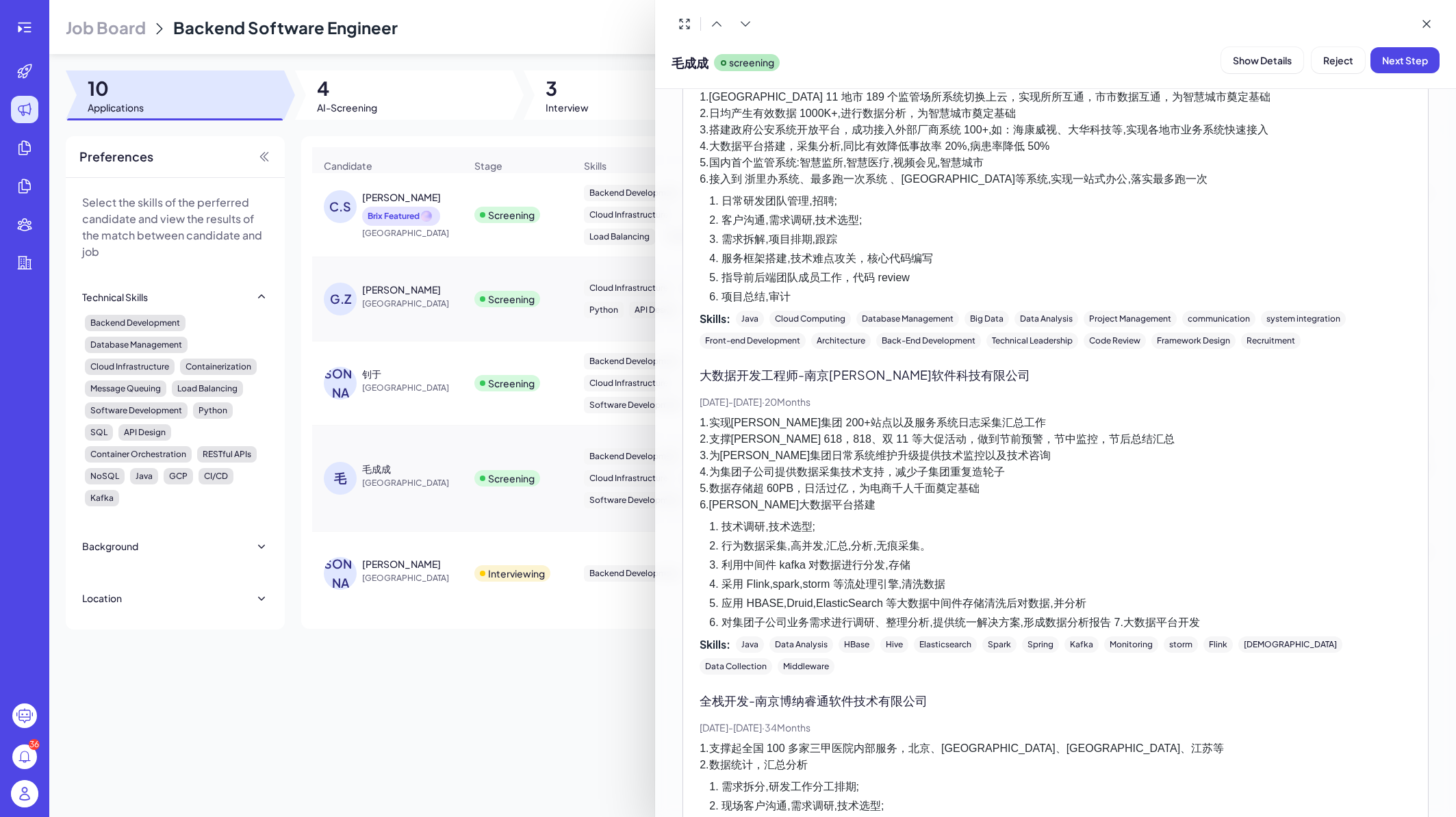
scroll to position [1150, 0]
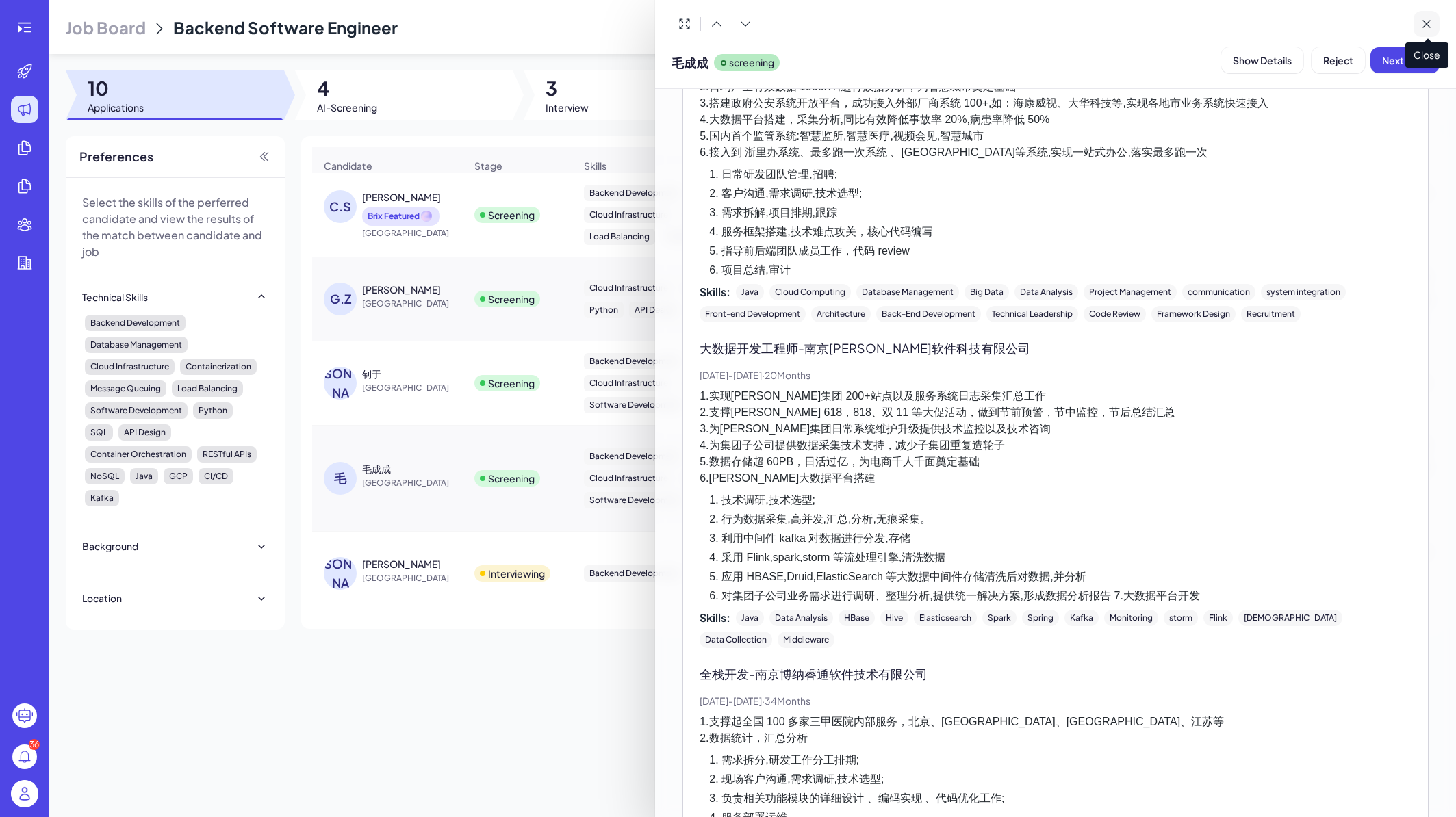
click at [1420, 28] on icon at bounding box center [1427, 24] width 14 height 14
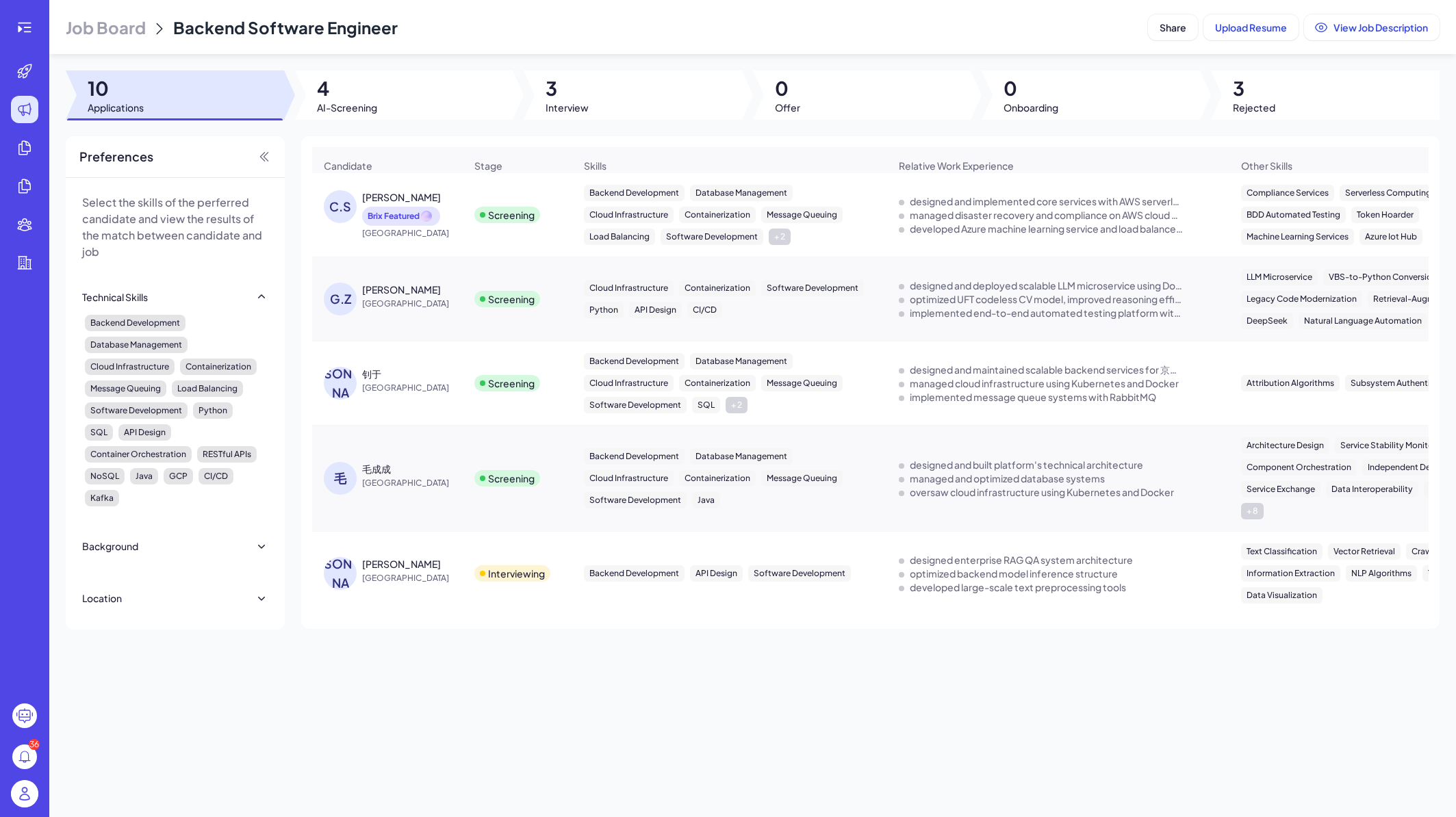
click at [450, 316] on div "G.Z GAOYANG ZHOU China" at bounding box center [394, 299] width 141 height 33
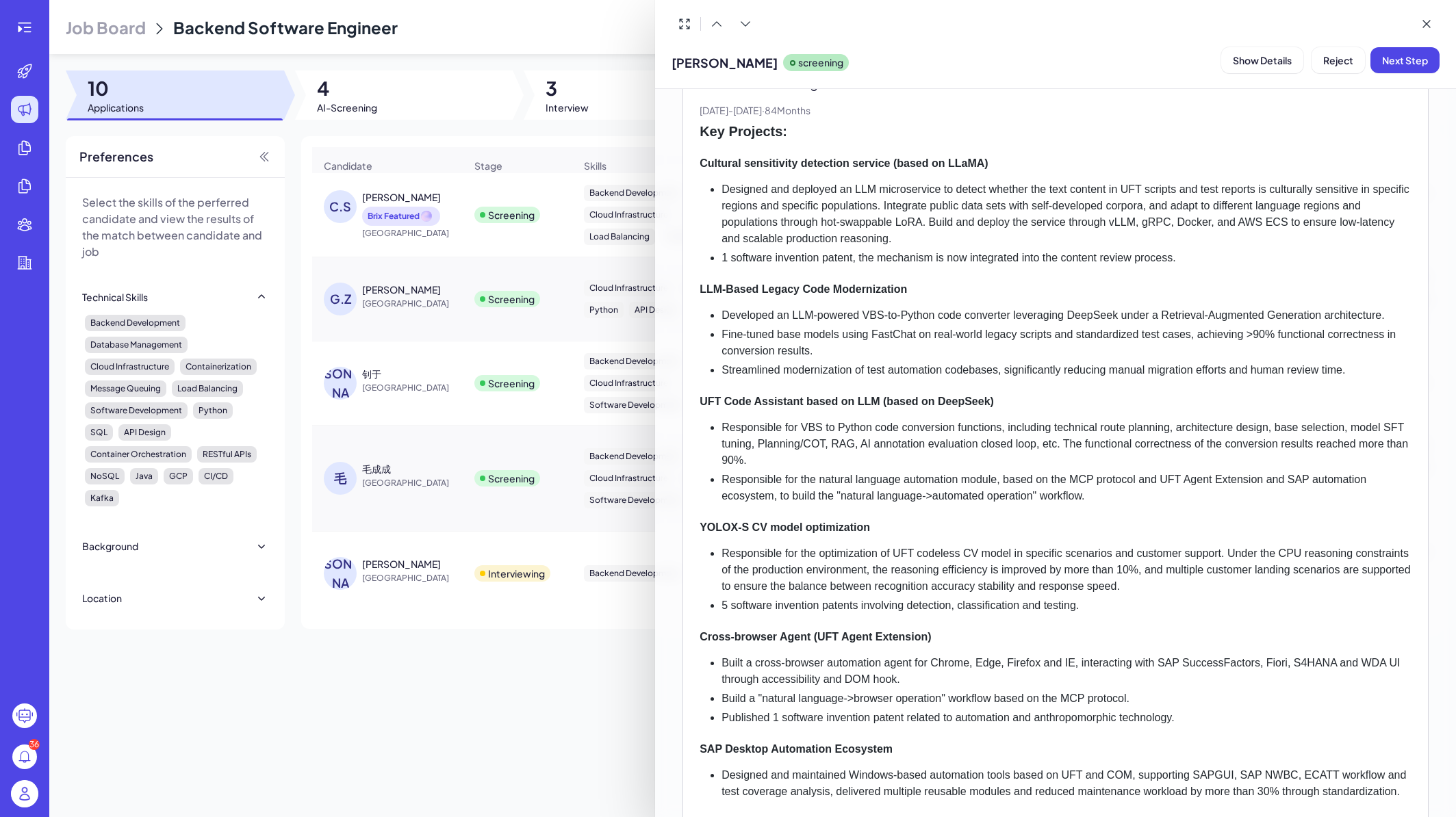
scroll to position [280, 0]
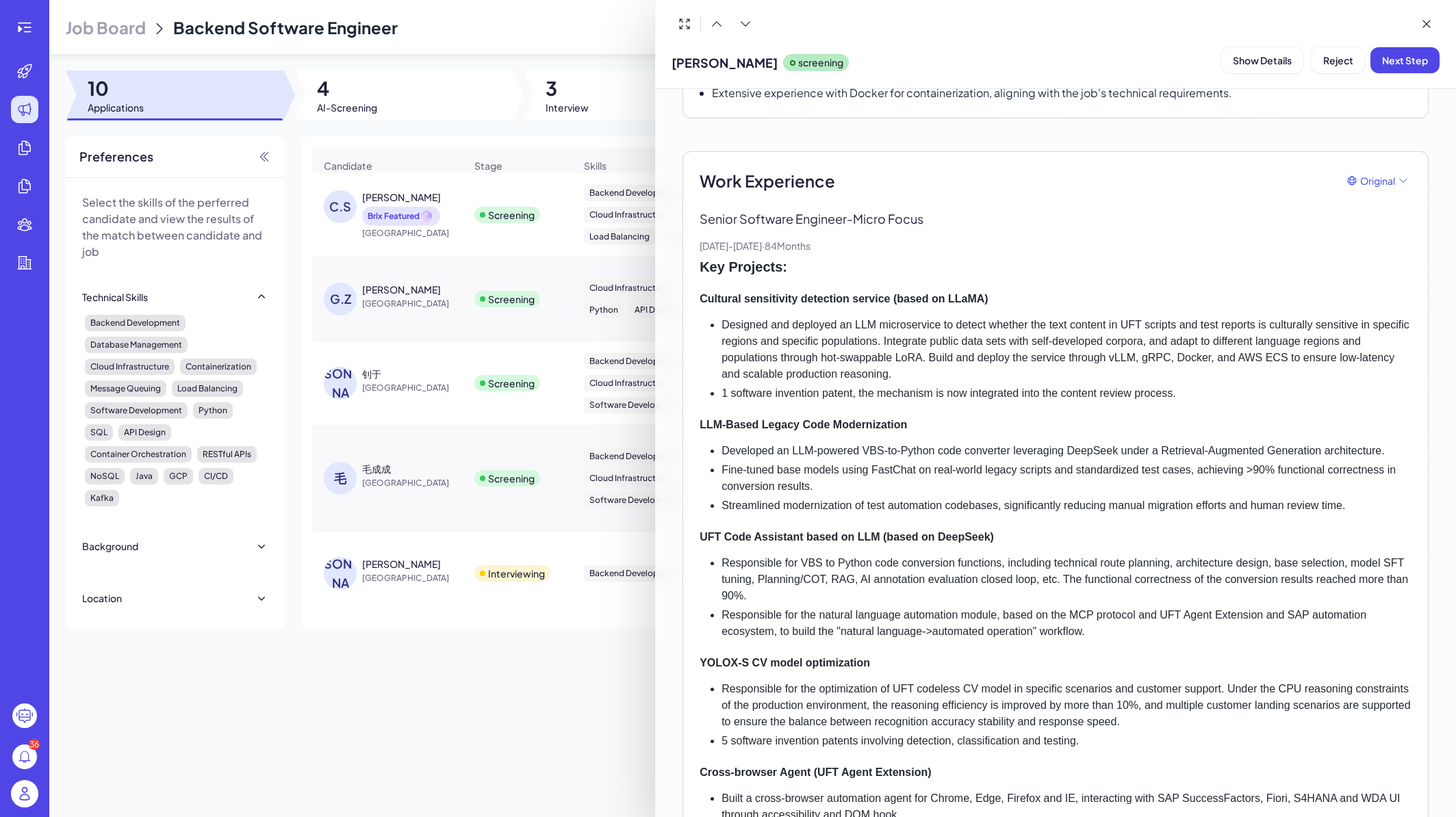
click at [422, 391] on div at bounding box center [728, 408] width 1456 height 817
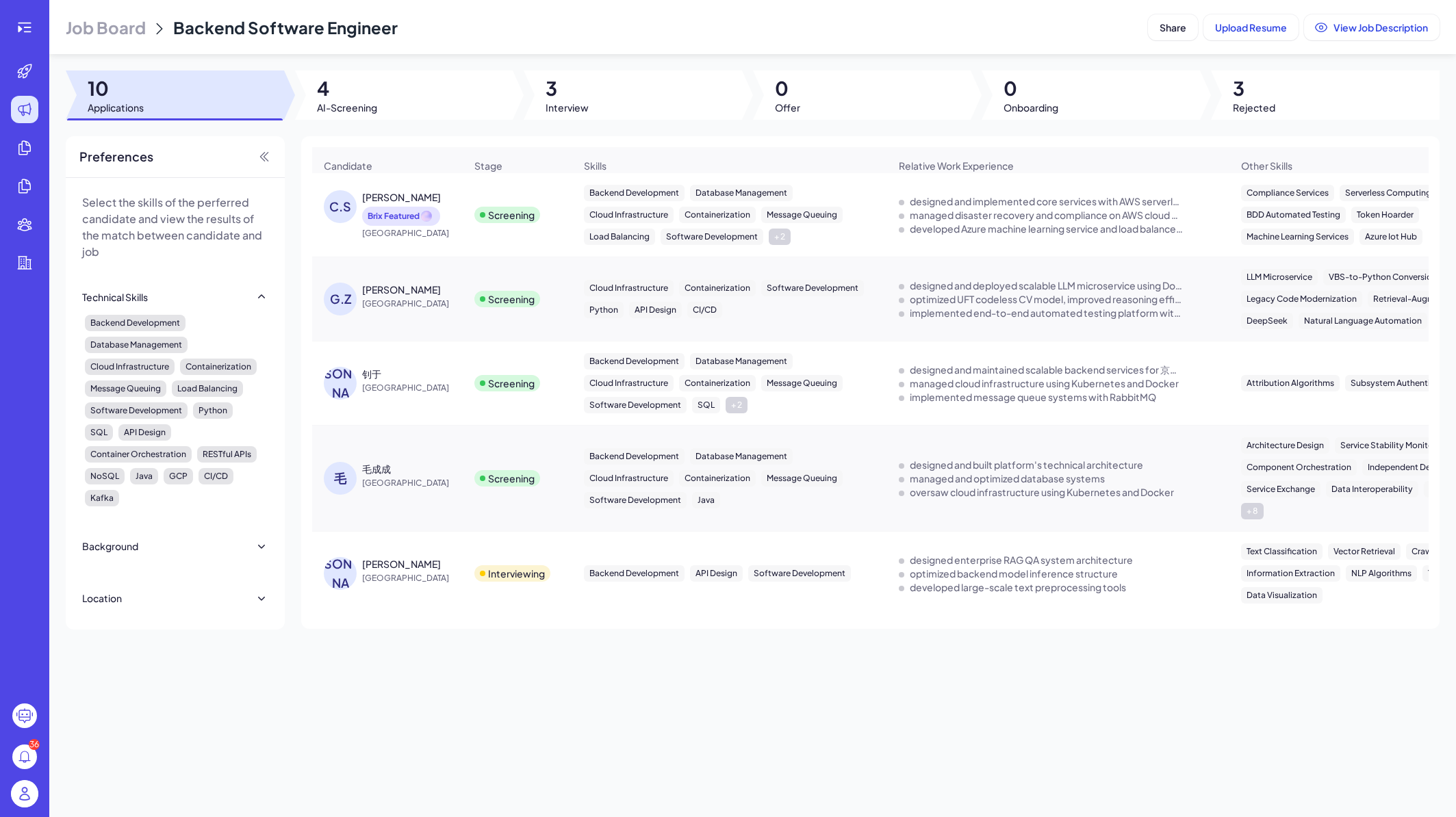
click at [449, 240] on span "Hong Kong" at bounding box center [413, 233] width 103 height 14
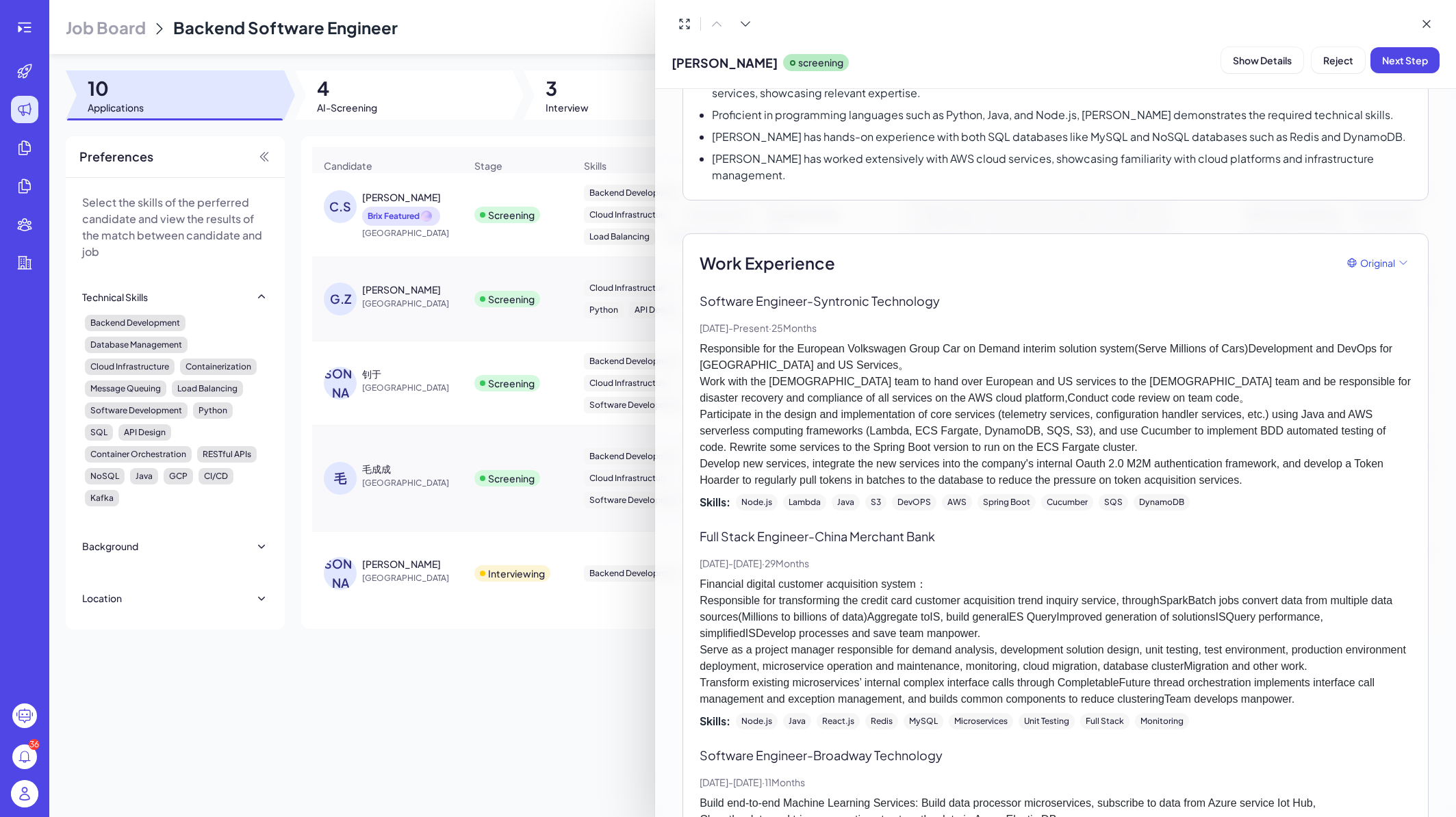
scroll to position [162, 0]
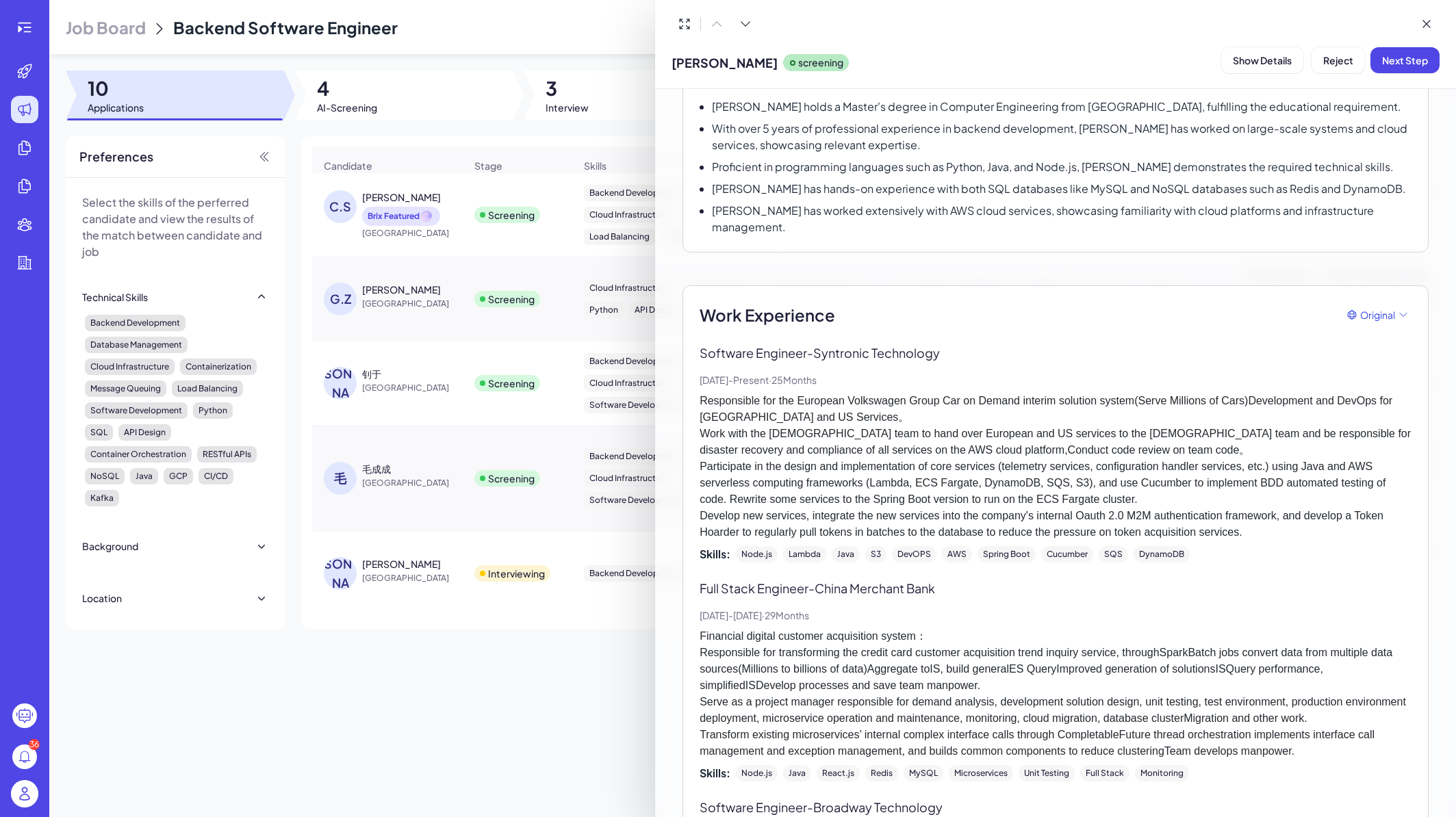
click at [457, 319] on div at bounding box center [728, 408] width 1456 height 817
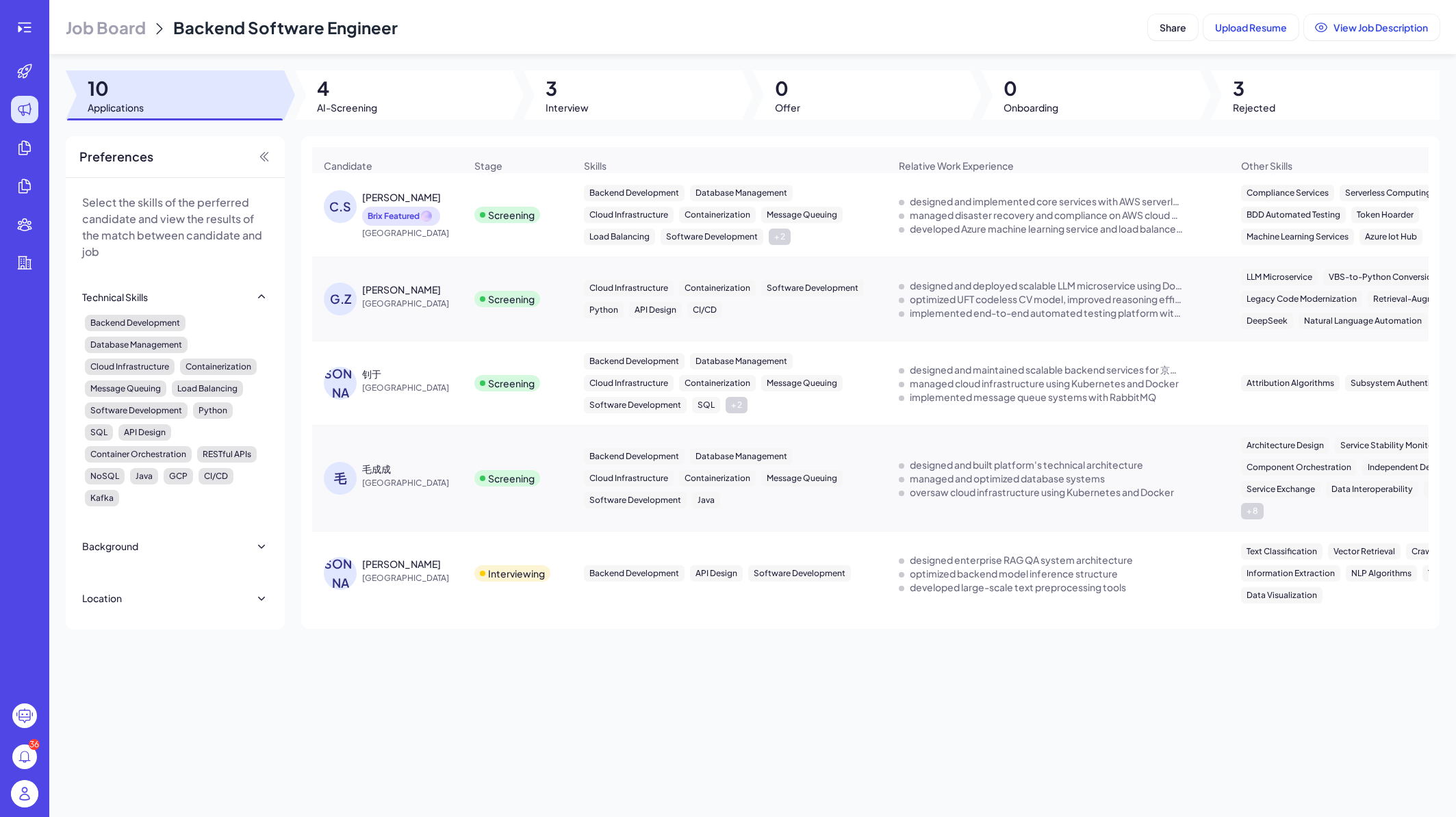
click at [454, 311] on span "China" at bounding box center [413, 304] width 103 height 14
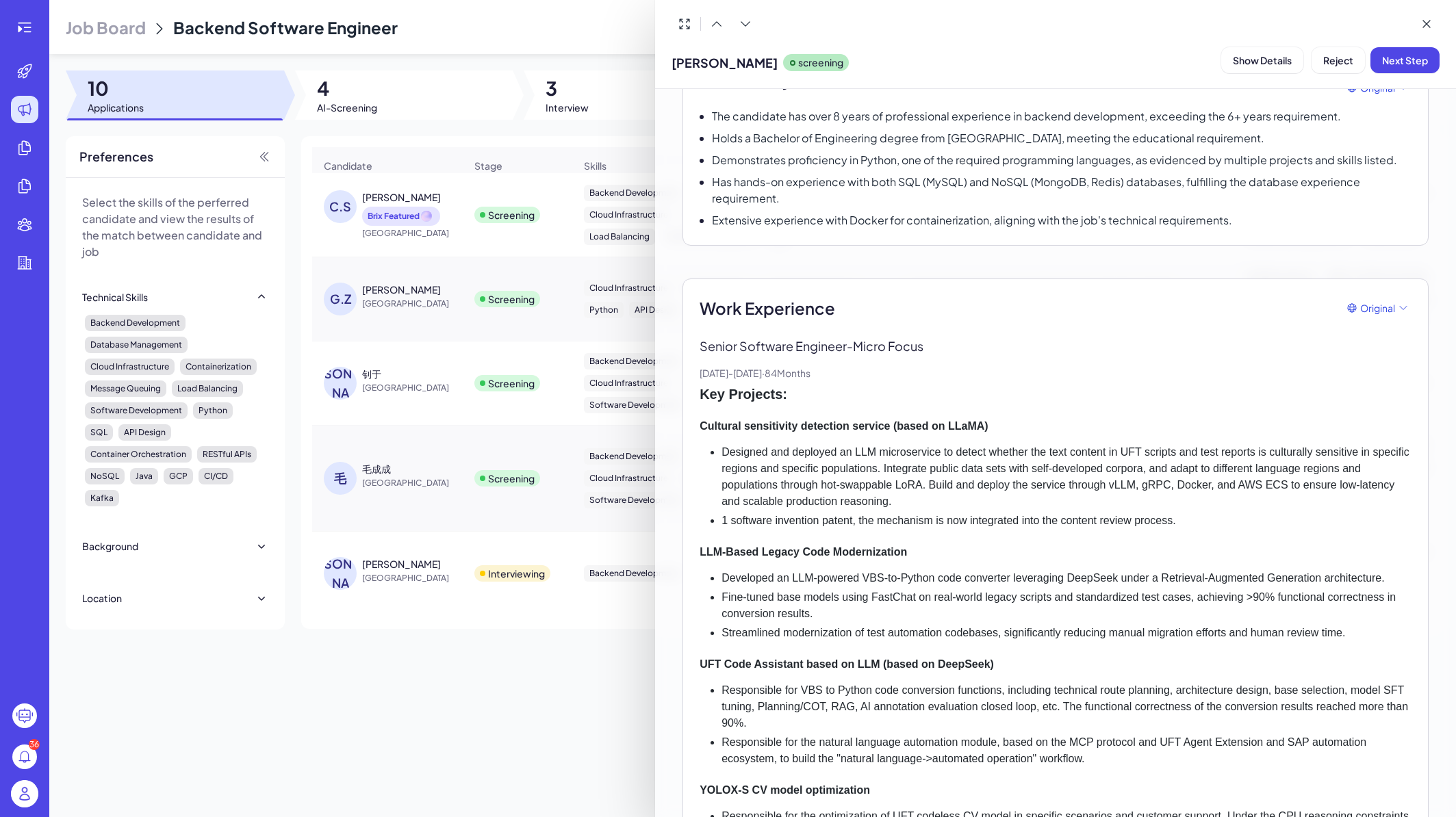
scroll to position [164, 0]
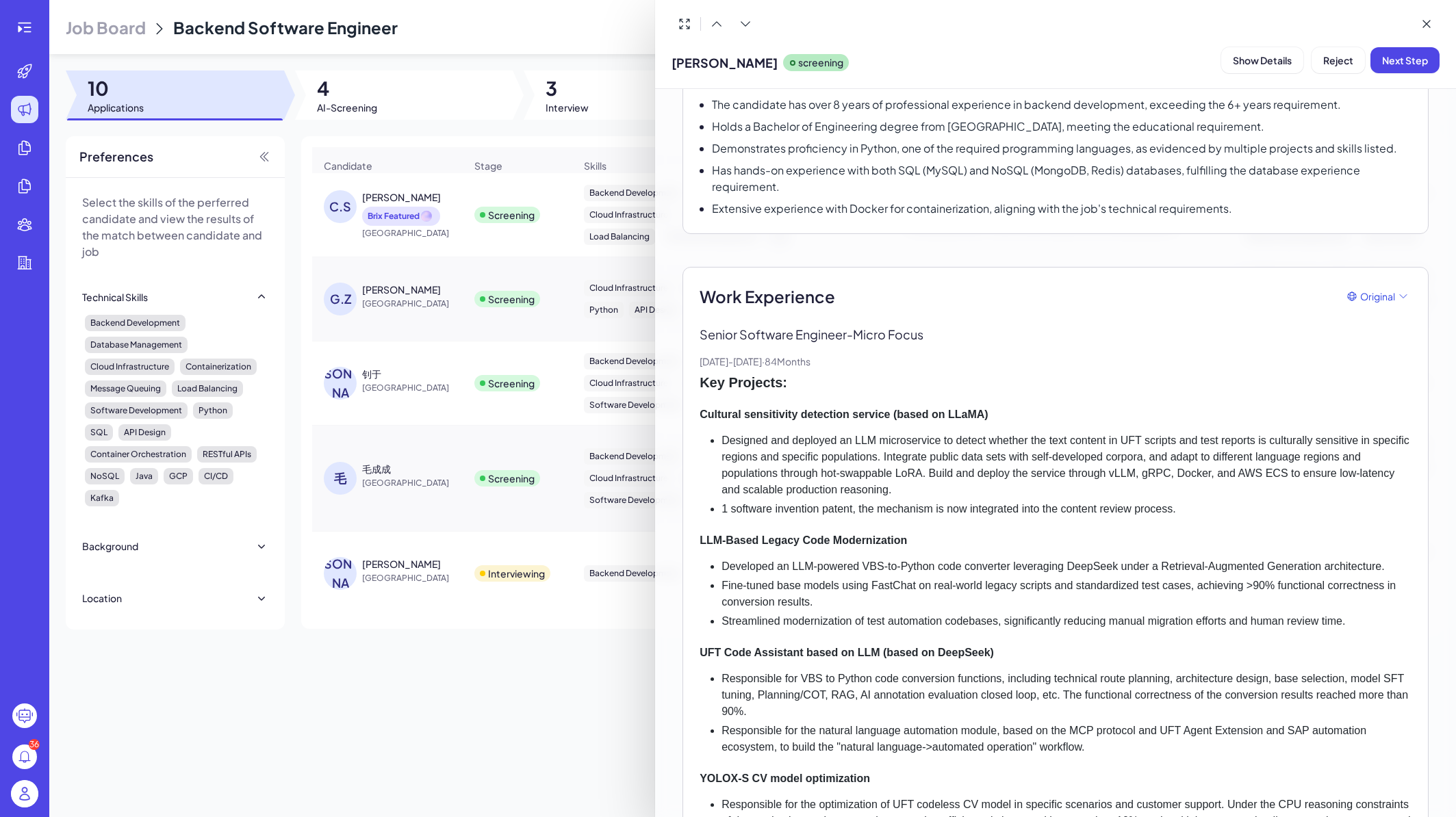
click at [431, 388] on div at bounding box center [728, 408] width 1456 height 817
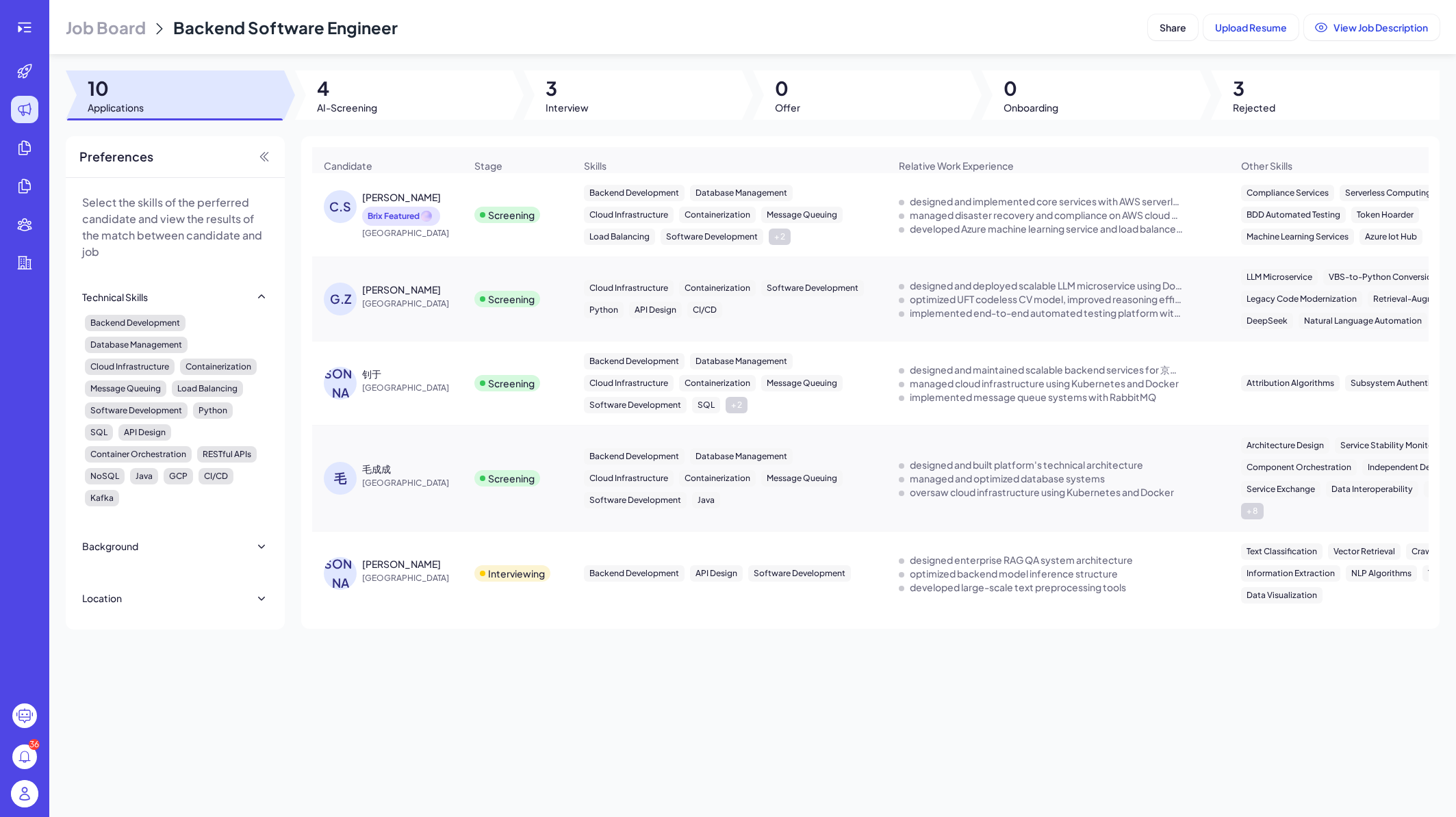
click at [416, 380] on div "钊于" at bounding box center [413, 373] width 103 height 14
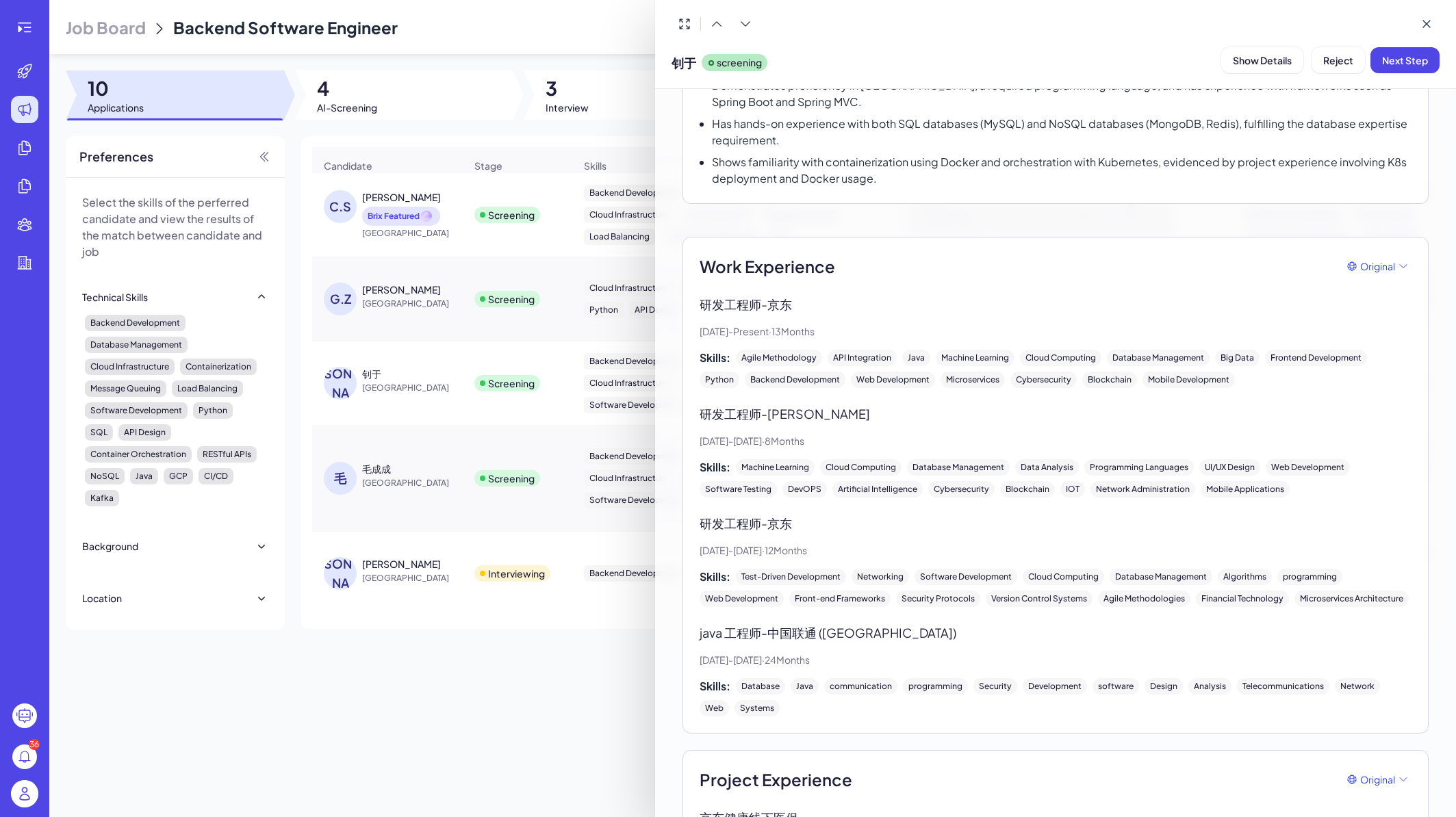
scroll to position [246, 0]
drag, startPoint x: 775, startPoint y: 426, endPoint x: 818, endPoint y: 429, distance: 43.1
click at [818, 420] on p "研发工程师 - 万智信达" at bounding box center [1056, 411] width 712 height 19
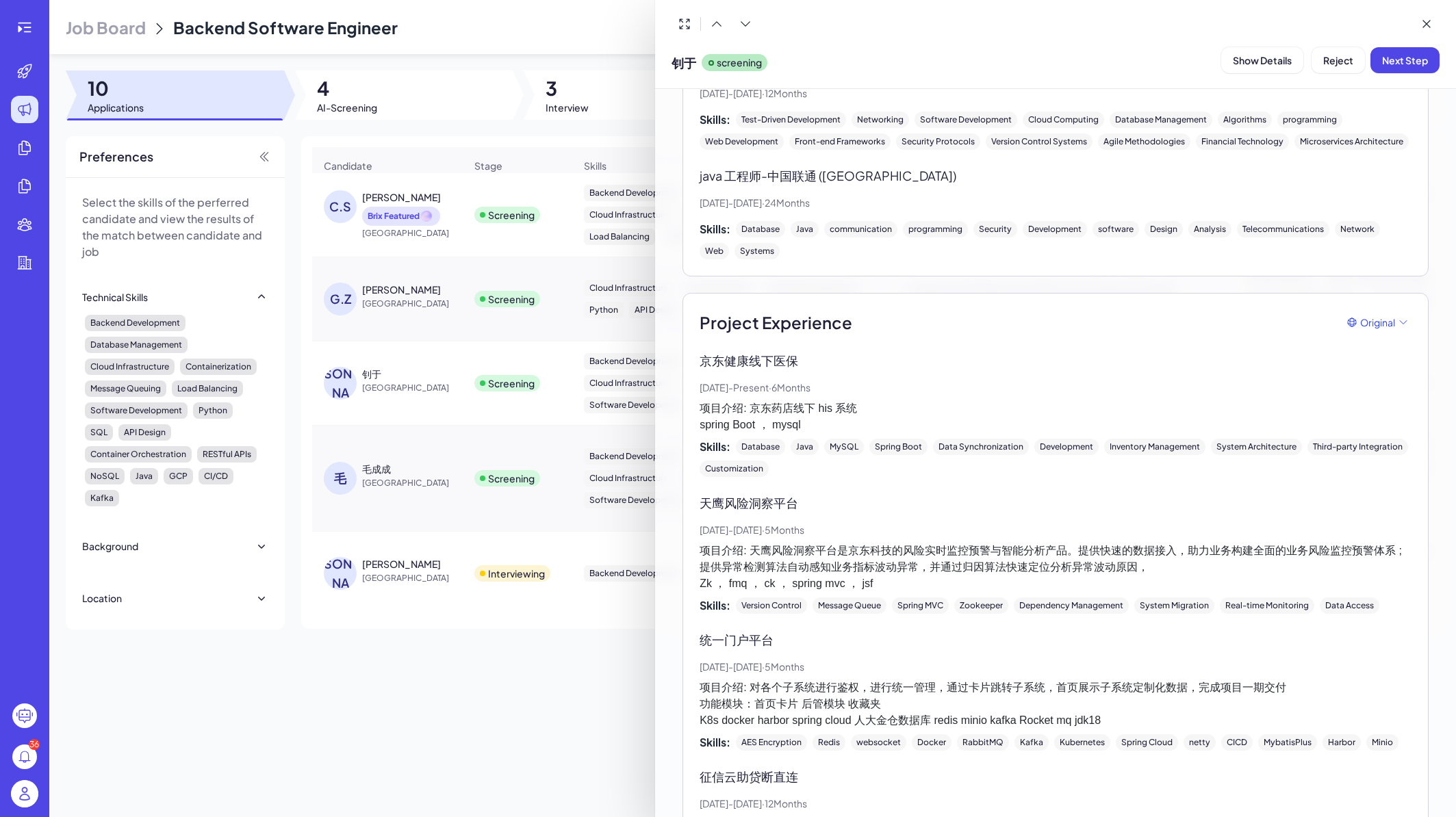
scroll to position [739, 0]
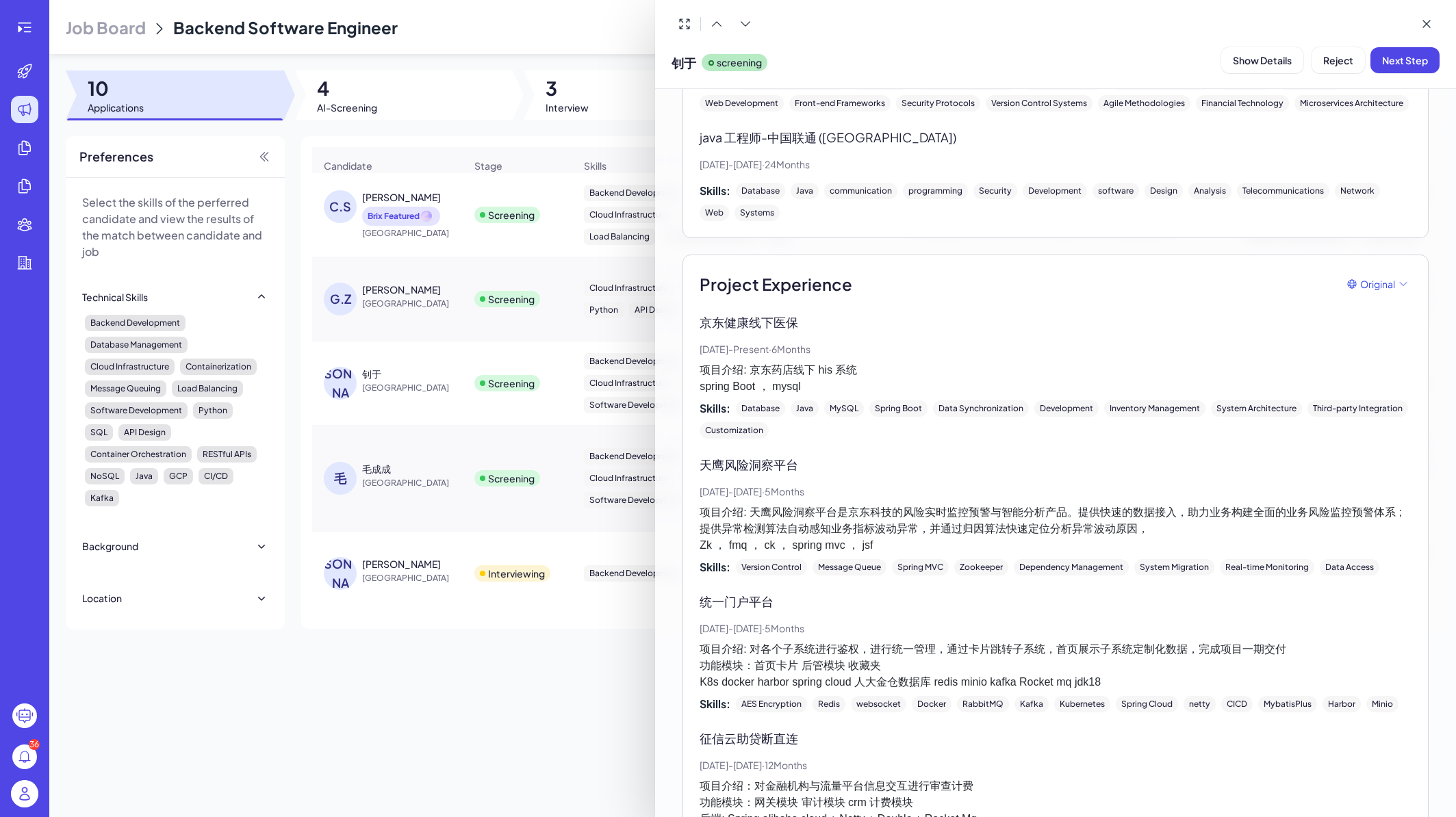
click at [457, 485] on div at bounding box center [728, 408] width 1456 height 817
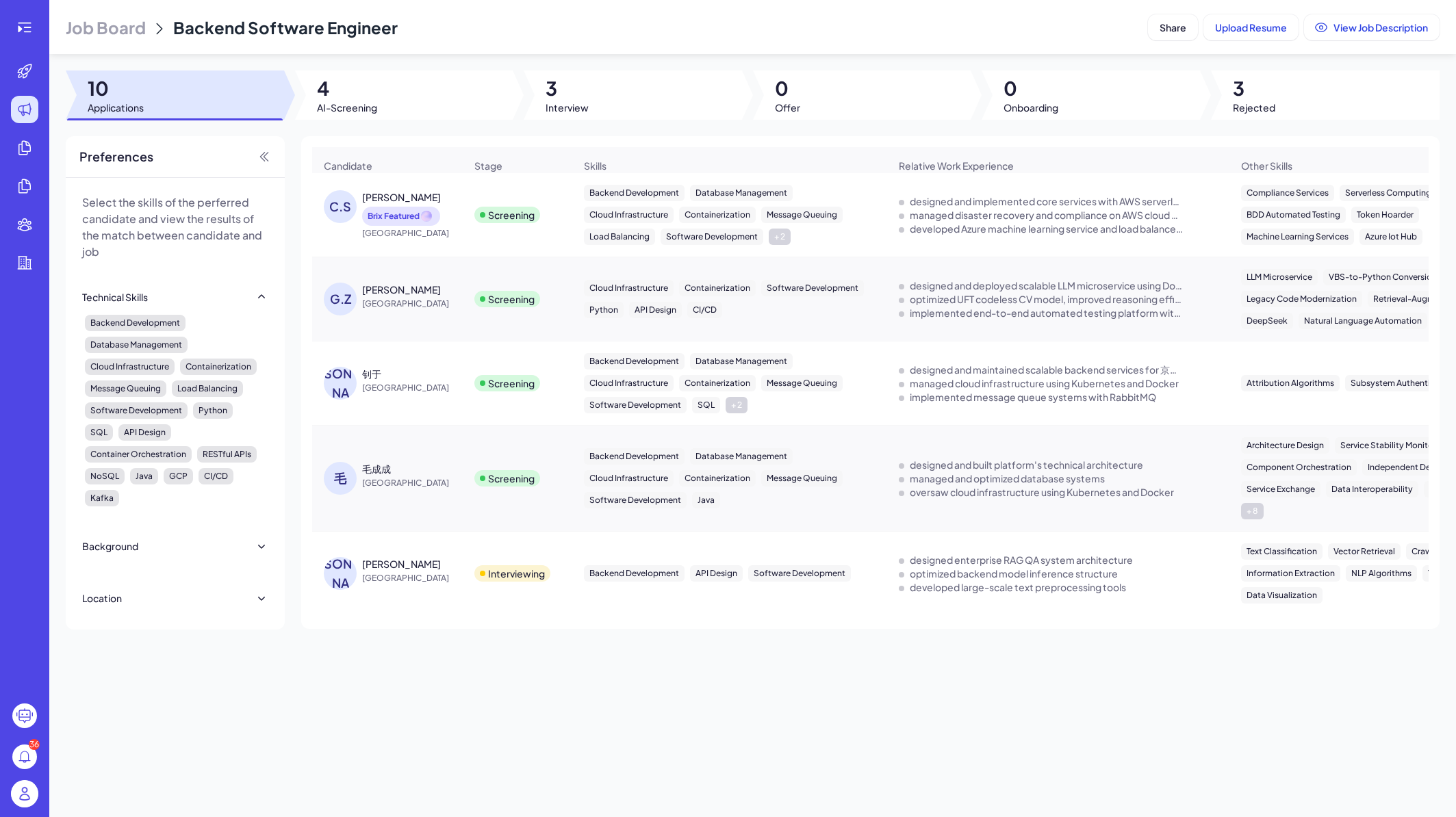
click at [443, 476] on div "毛成成" at bounding box center [413, 469] width 103 height 14
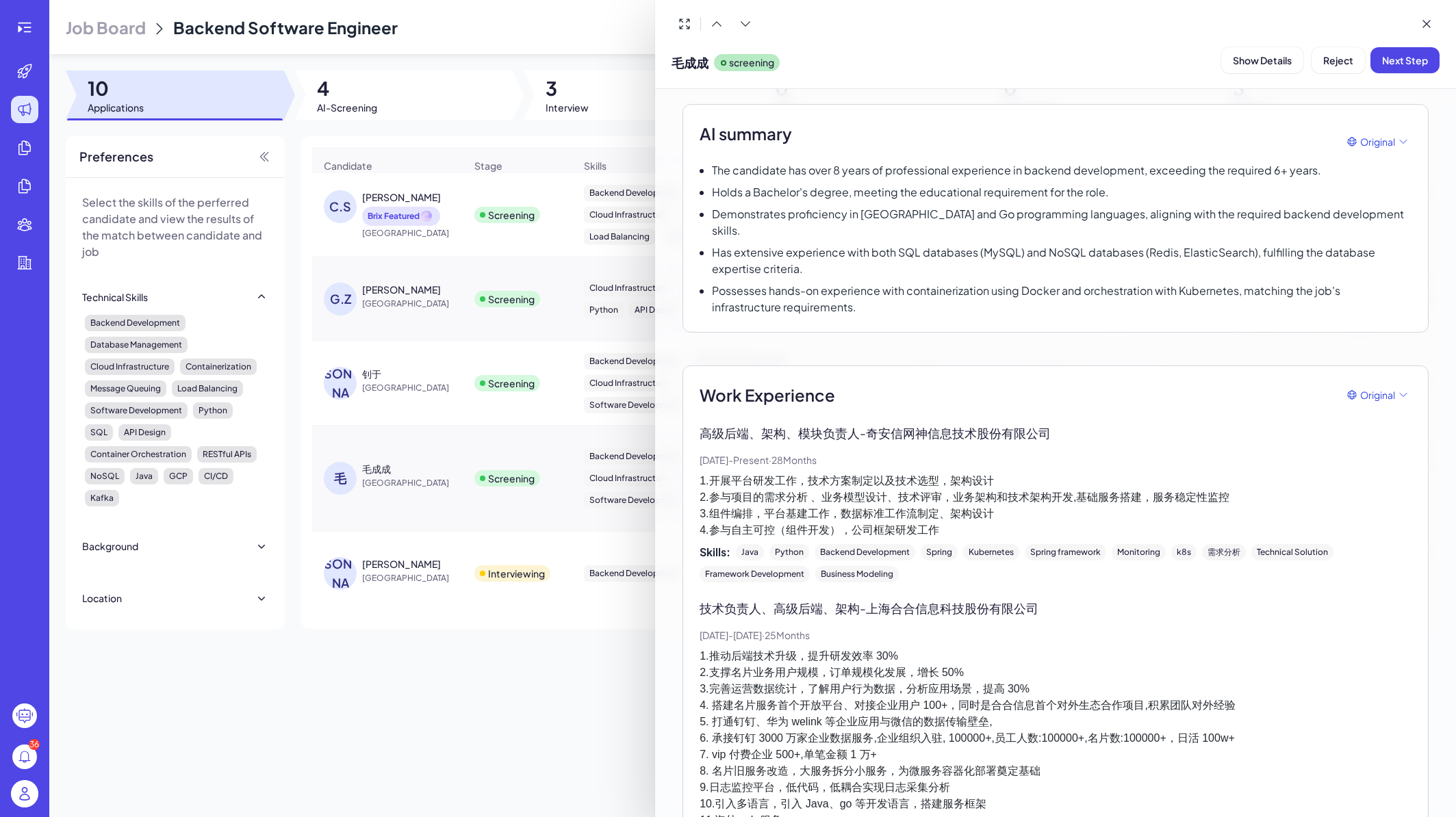
scroll to position [0, 0]
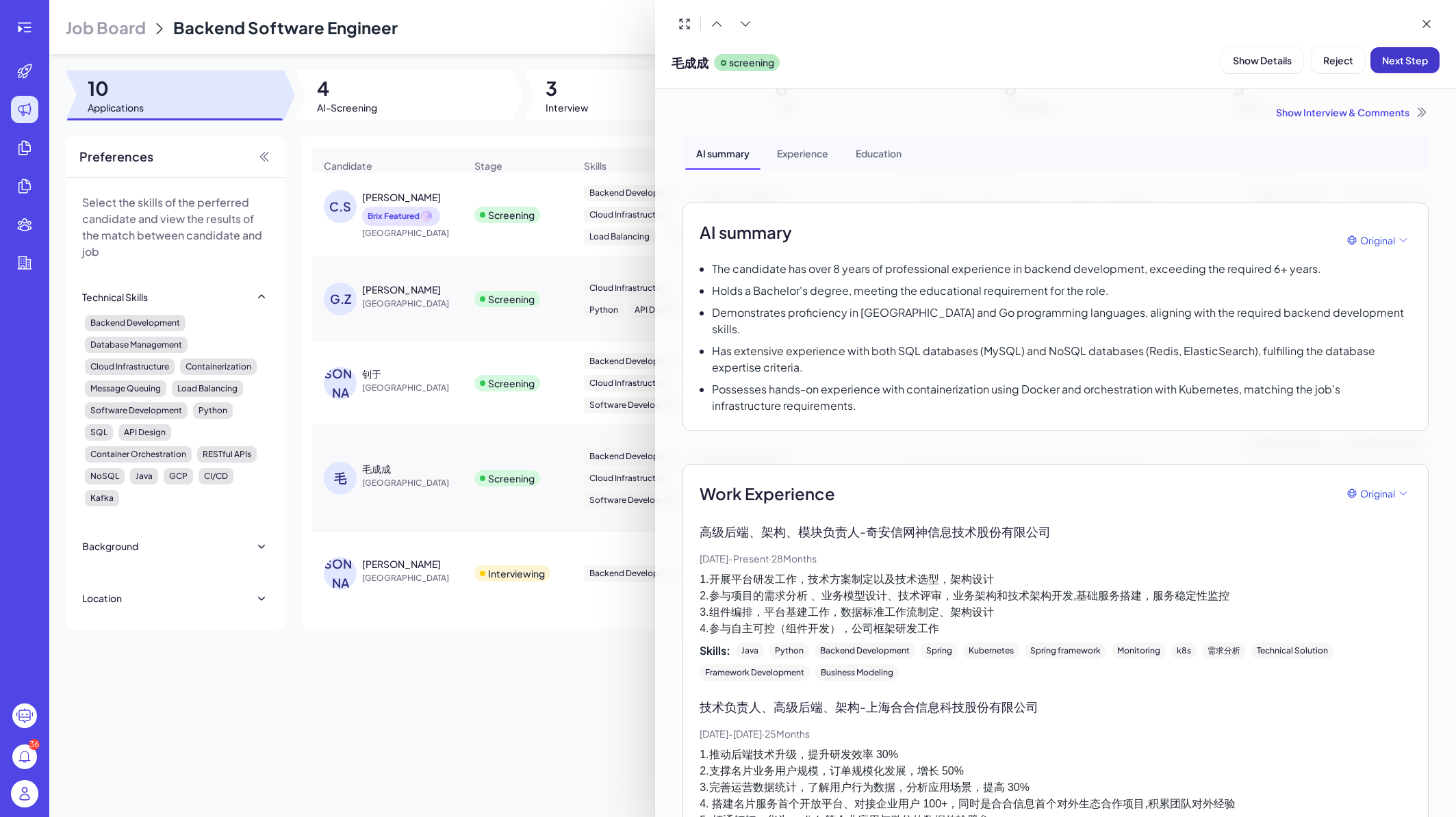
click at [1405, 58] on span "Next Step" at bounding box center [1405, 60] width 46 height 12
click at [1426, 23] on icon at bounding box center [1426, 24] width 7 height 7
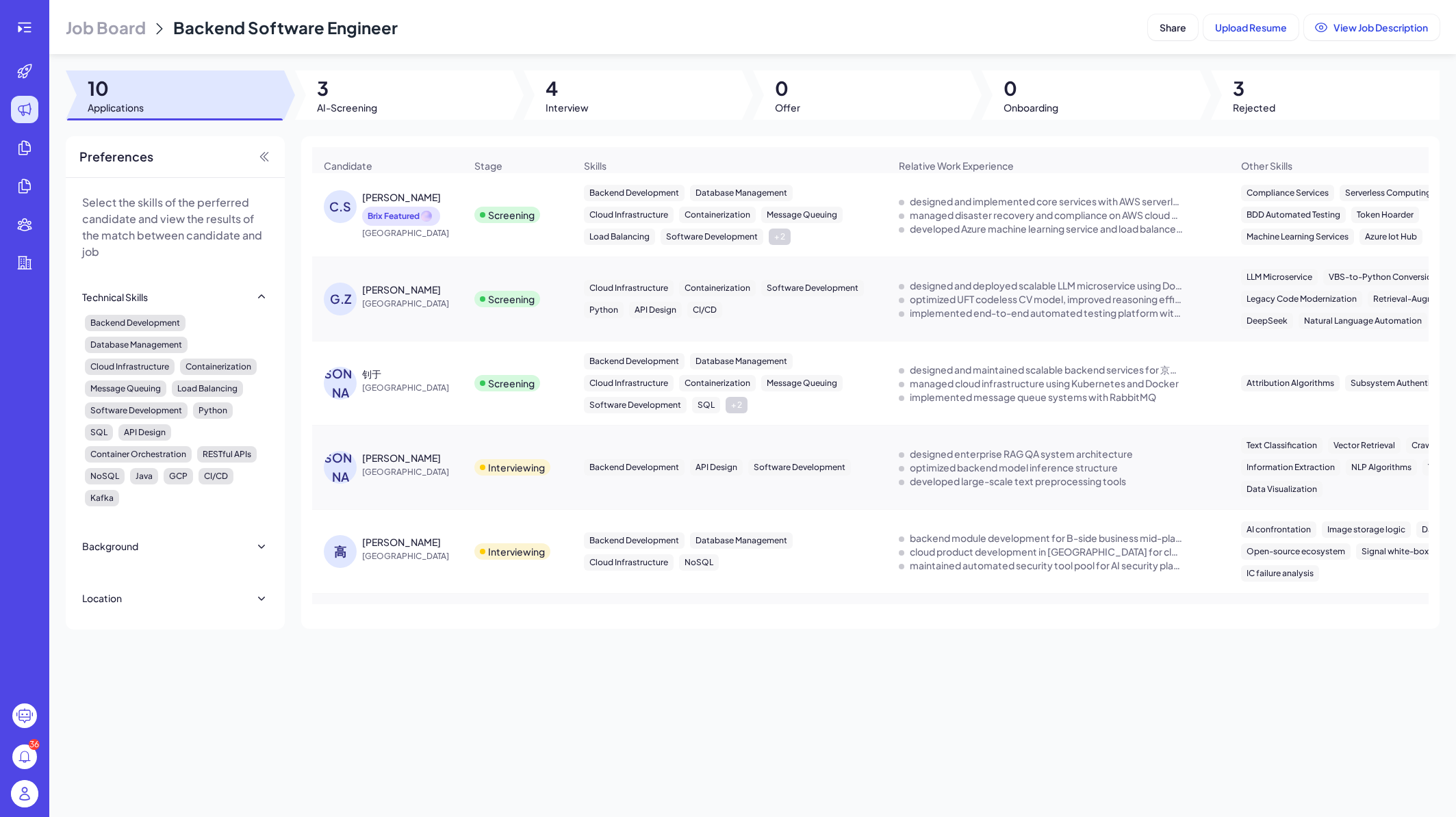
click at [448, 212] on div "Clark Shou Brix Featured" at bounding box center [413, 208] width 103 height 36
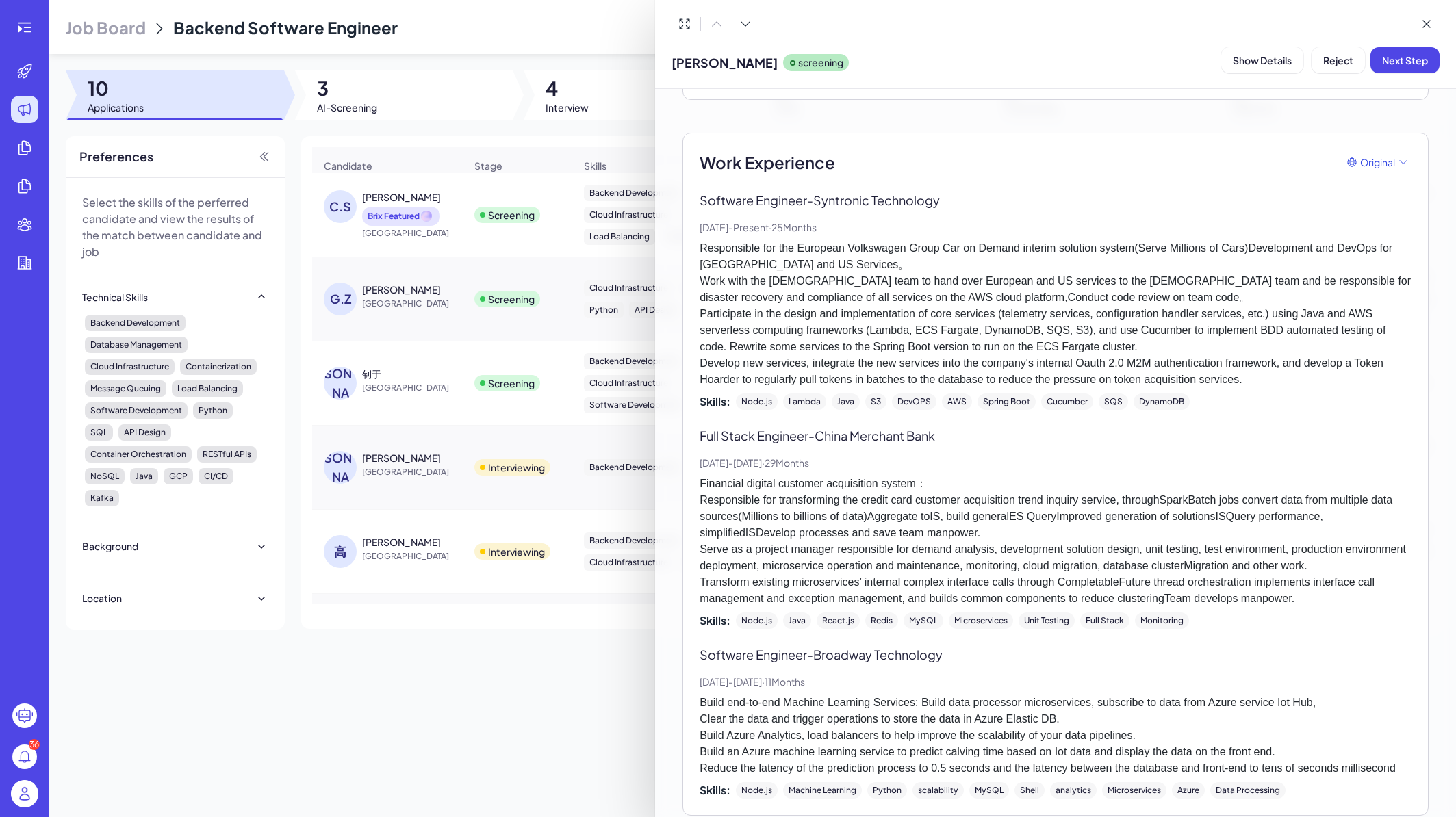
scroll to position [491, 0]
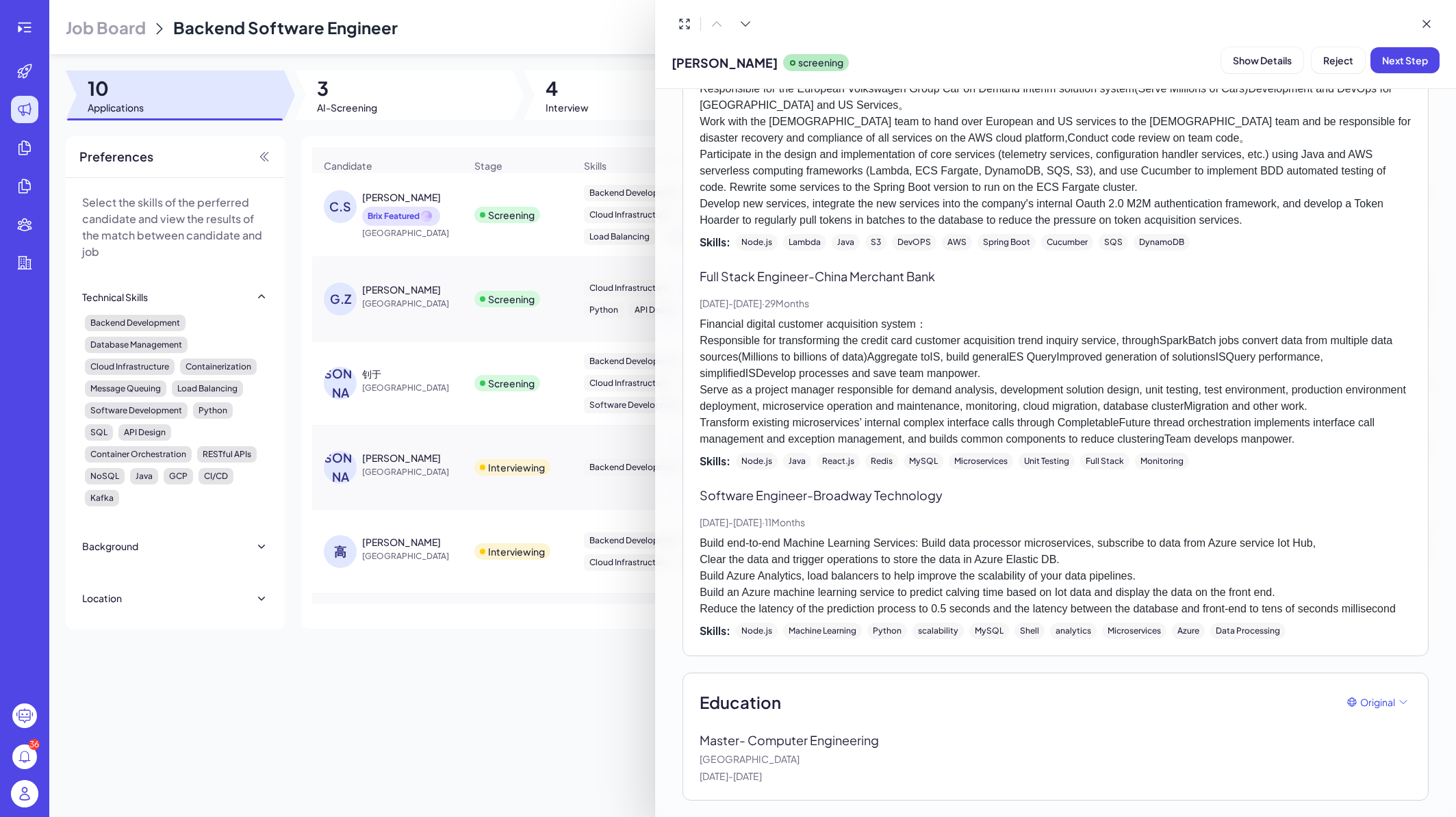
click at [459, 288] on div at bounding box center [728, 408] width 1456 height 817
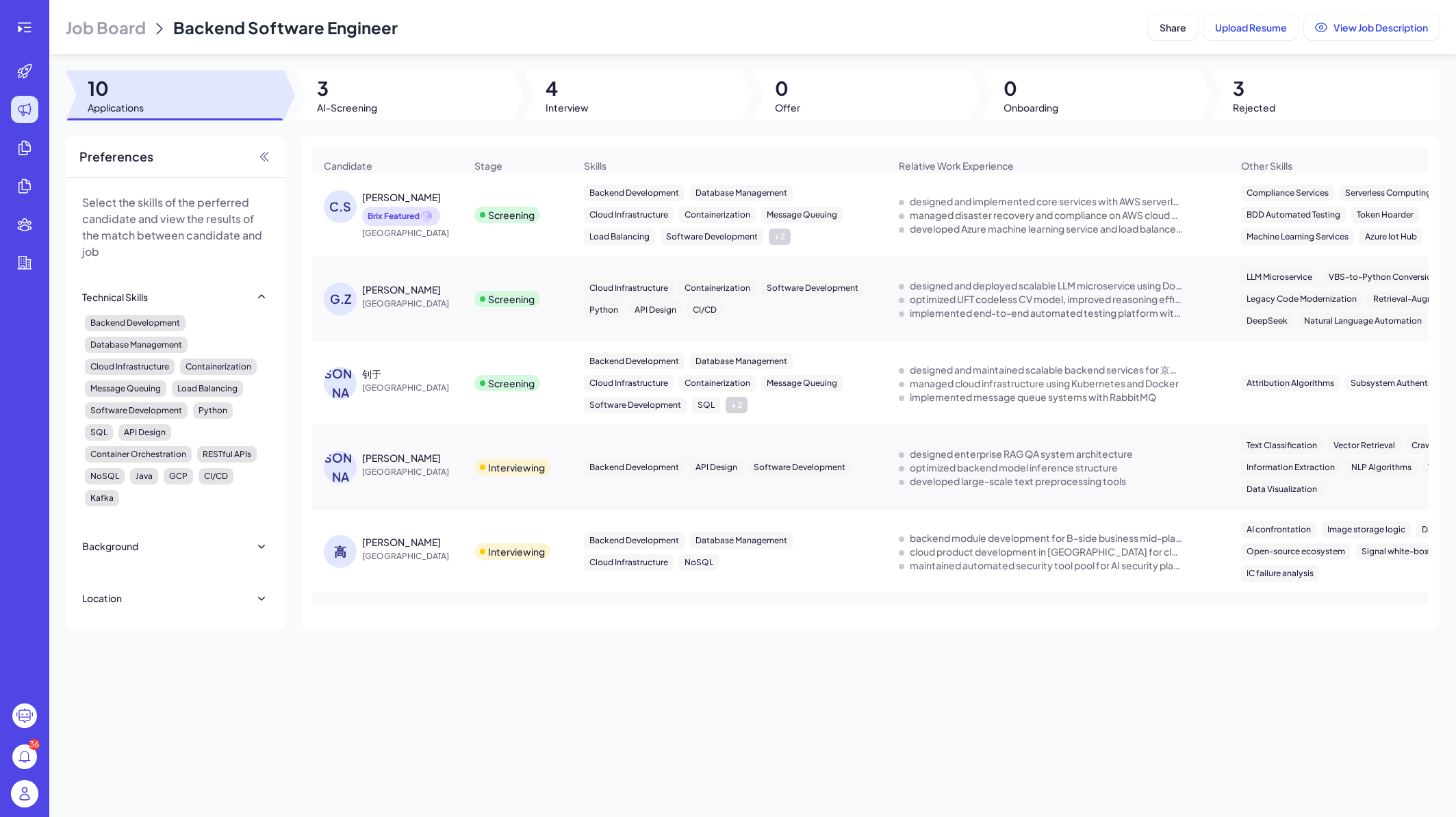
click at [465, 284] on td "Screening" at bounding box center [517, 299] width 109 height 84
click at [462, 294] on div "GAOYANG ZHOU" at bounding box center [413, 290] width 103 height 14
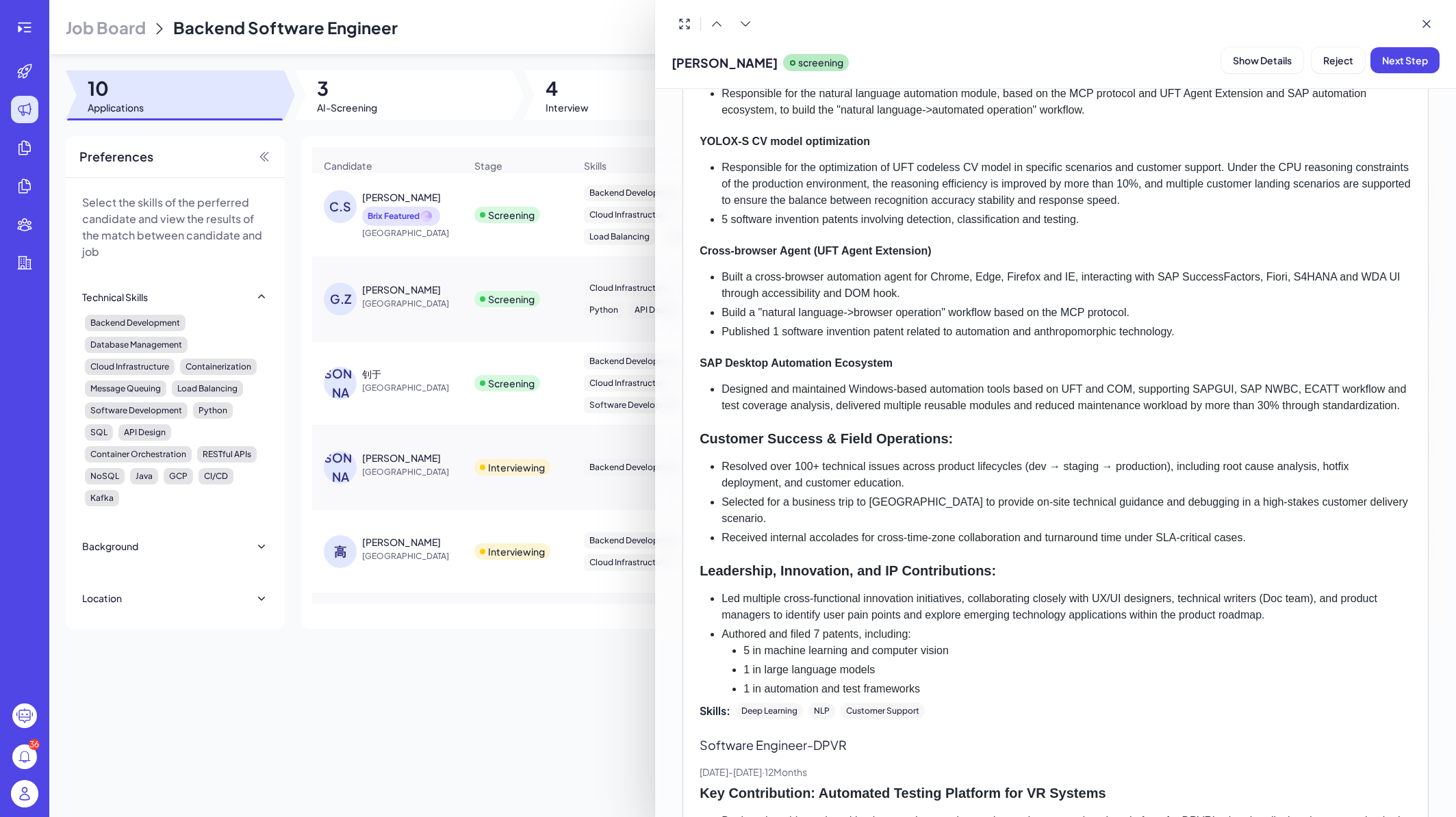
scroll to position [772, 0]
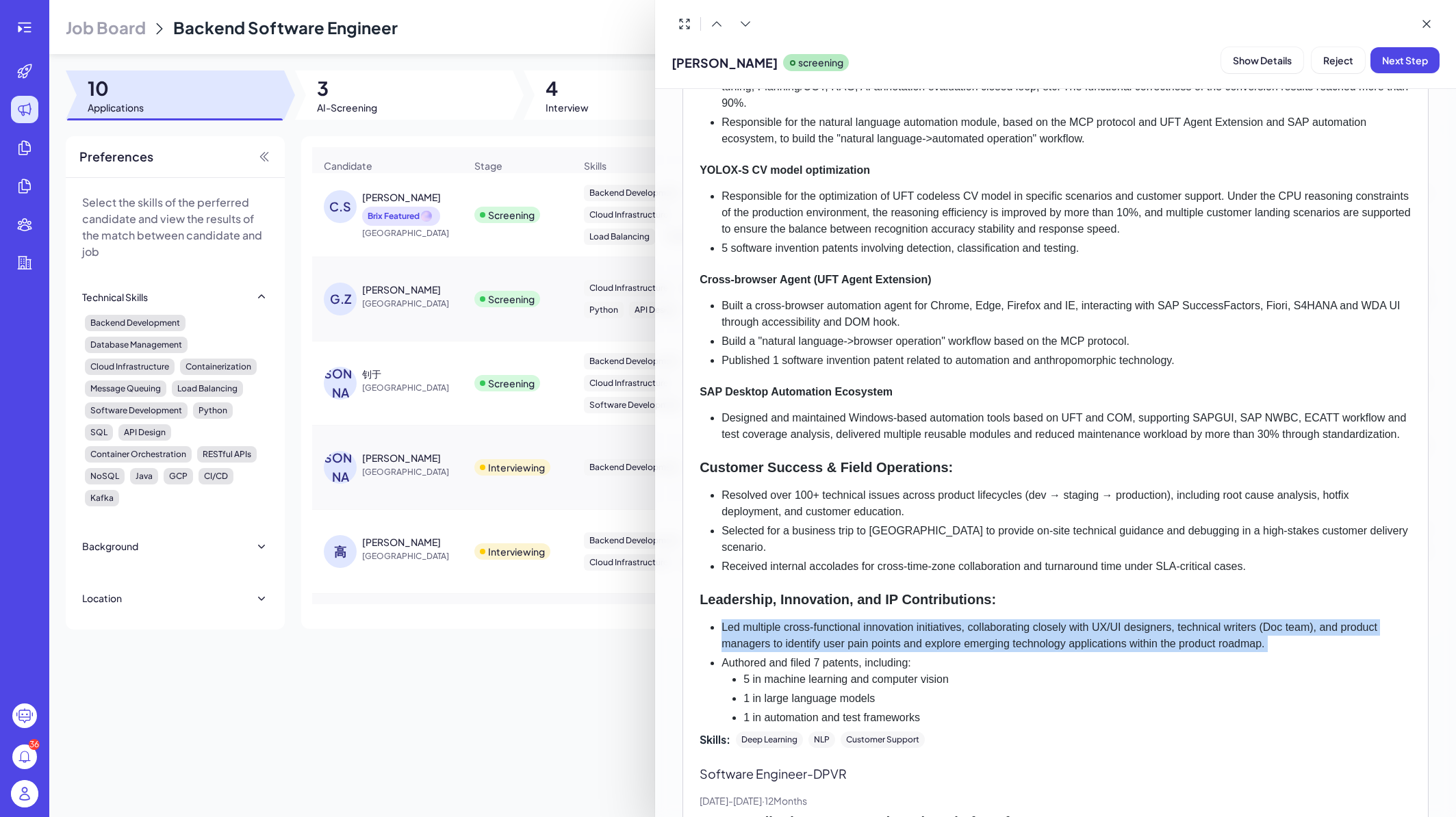
drag, startPoint x: 723, startPoint y: 645, endPoint x: 815, endPoint y: 670, distance: 95.3
click at [815, 670] on ul "Led multiple cross-functional innovation initiatives, collaborating closely wit…" at bounding box center [1056, 673] width 712 height 107
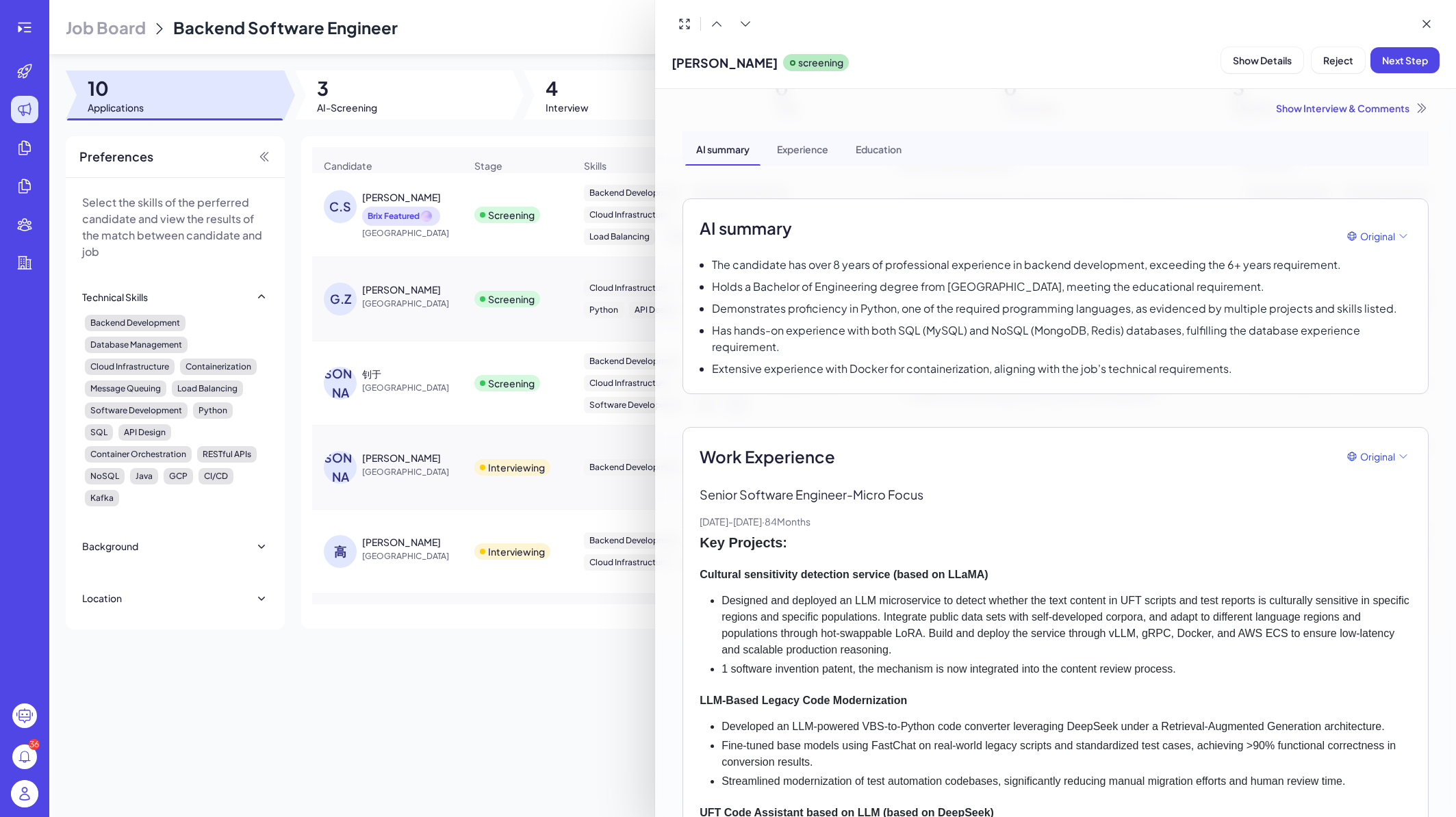
scroll to position [0, 0]
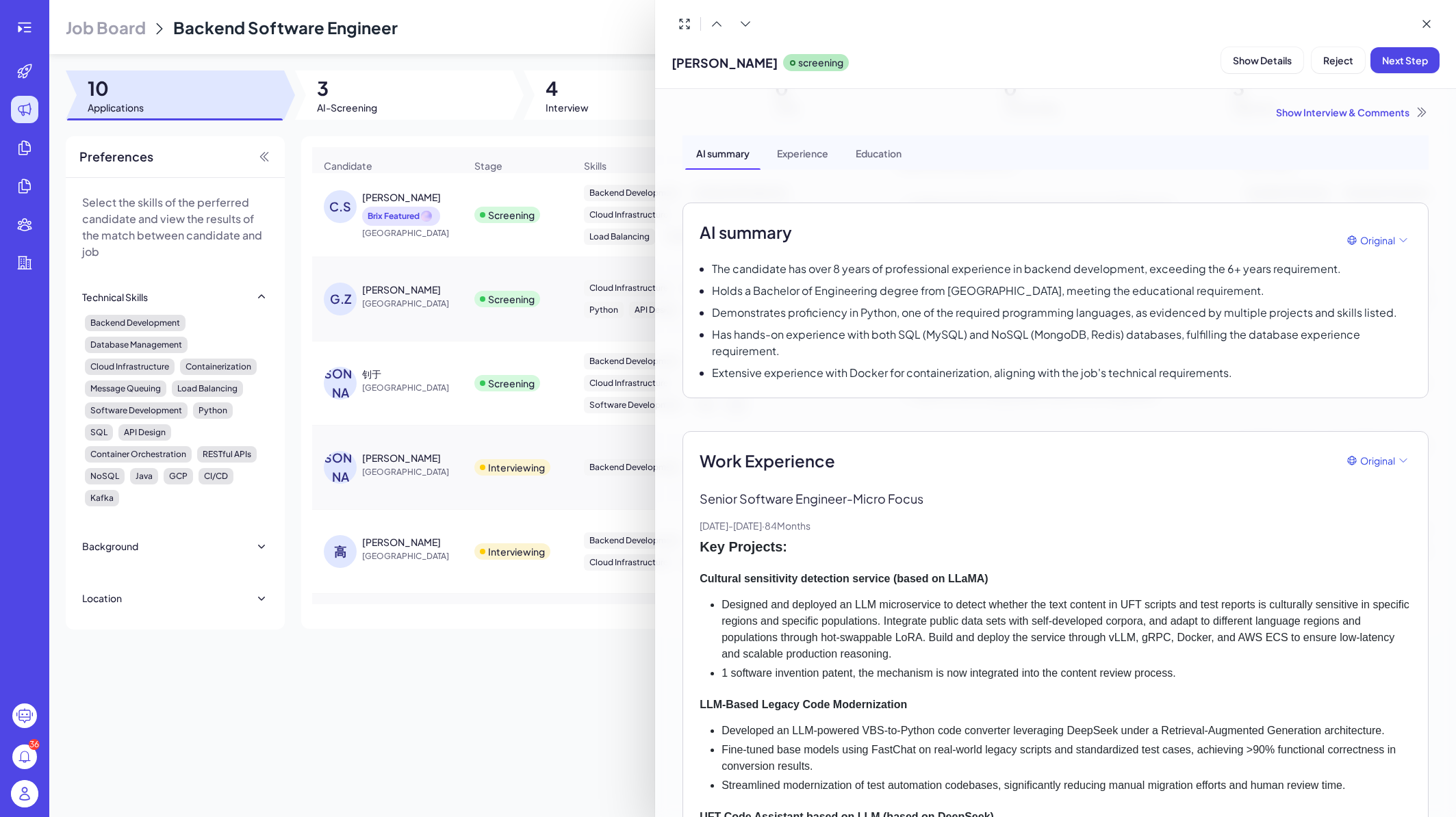
click at [454, 252] on div at bounding box center [728, 408] width 1456 height 817
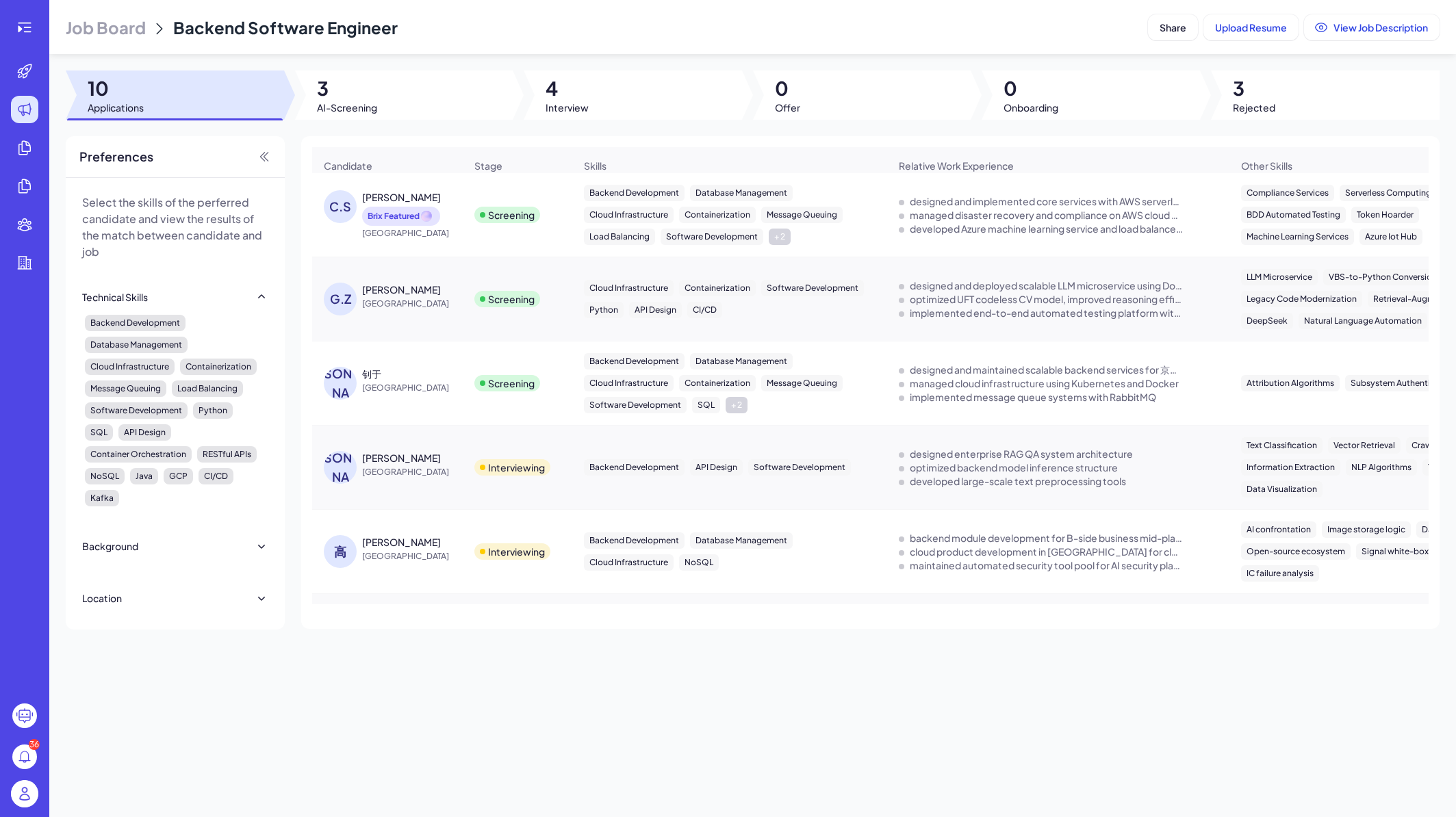
click at [459, 238] on span "Hong Kong" at bounding box center [413, 233] width 103 height 14
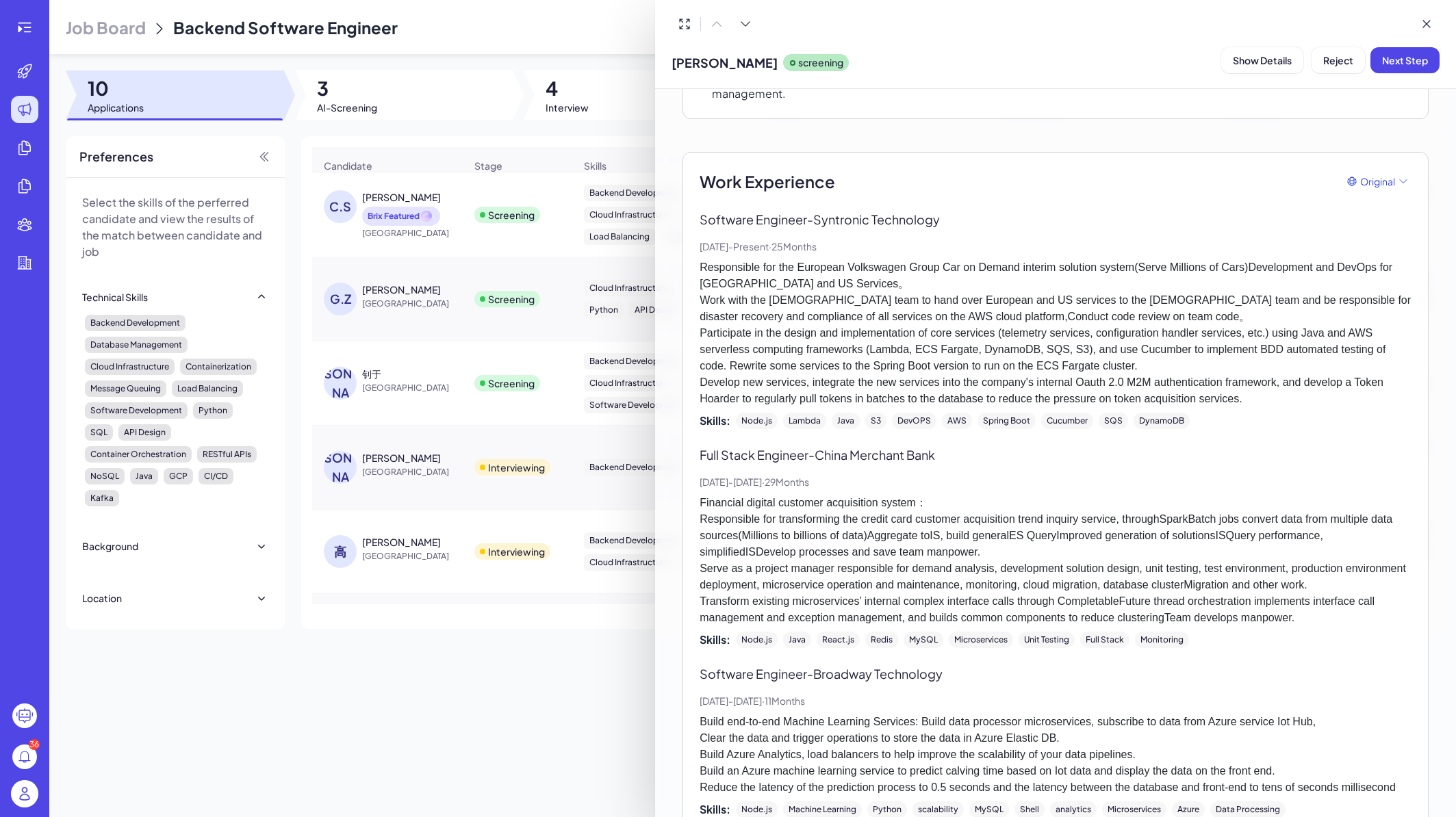
scroll to position [328, 0]
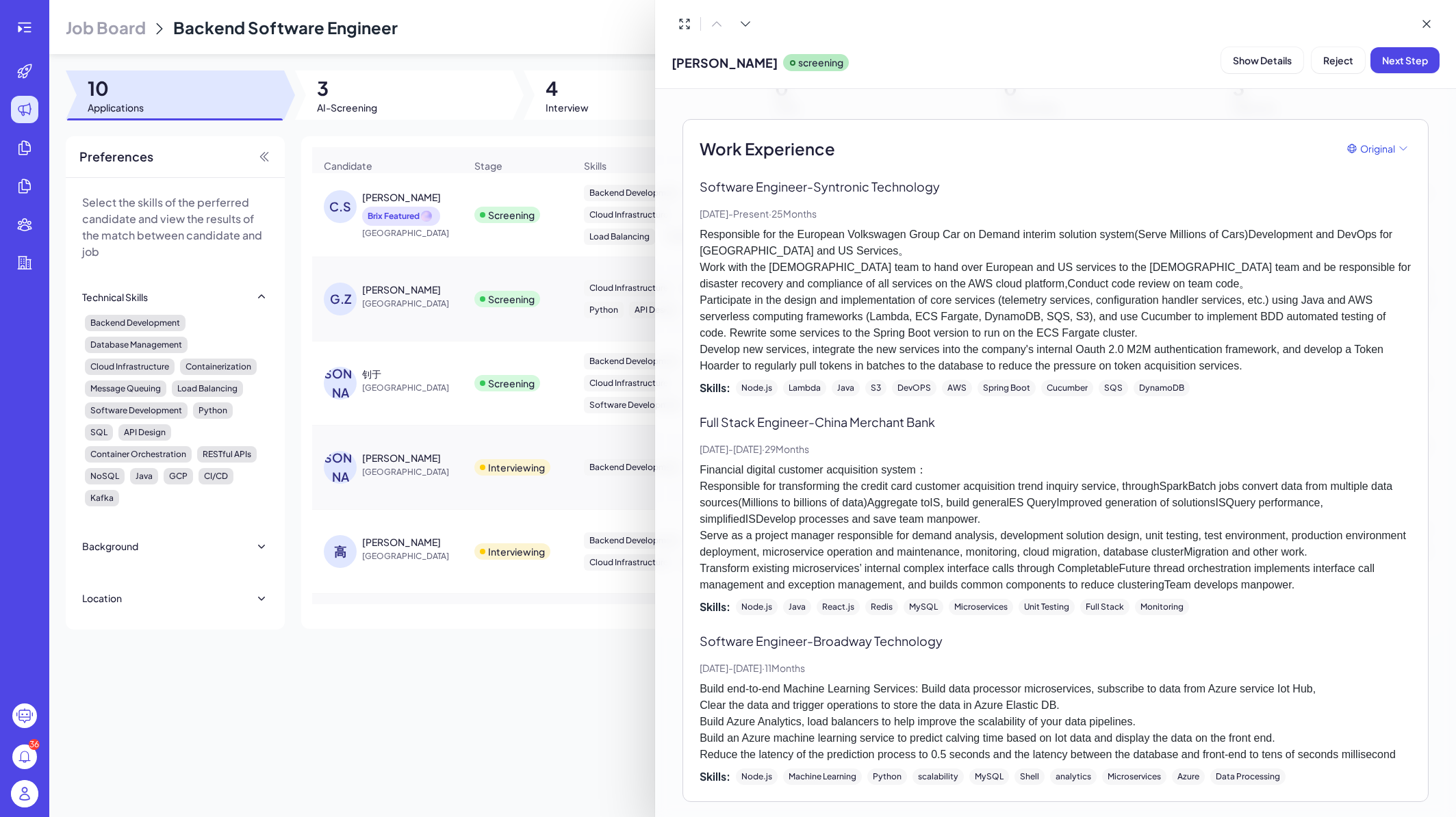
click at [440, 378] on div at bounding box center [728, 408] width 1456 height 817
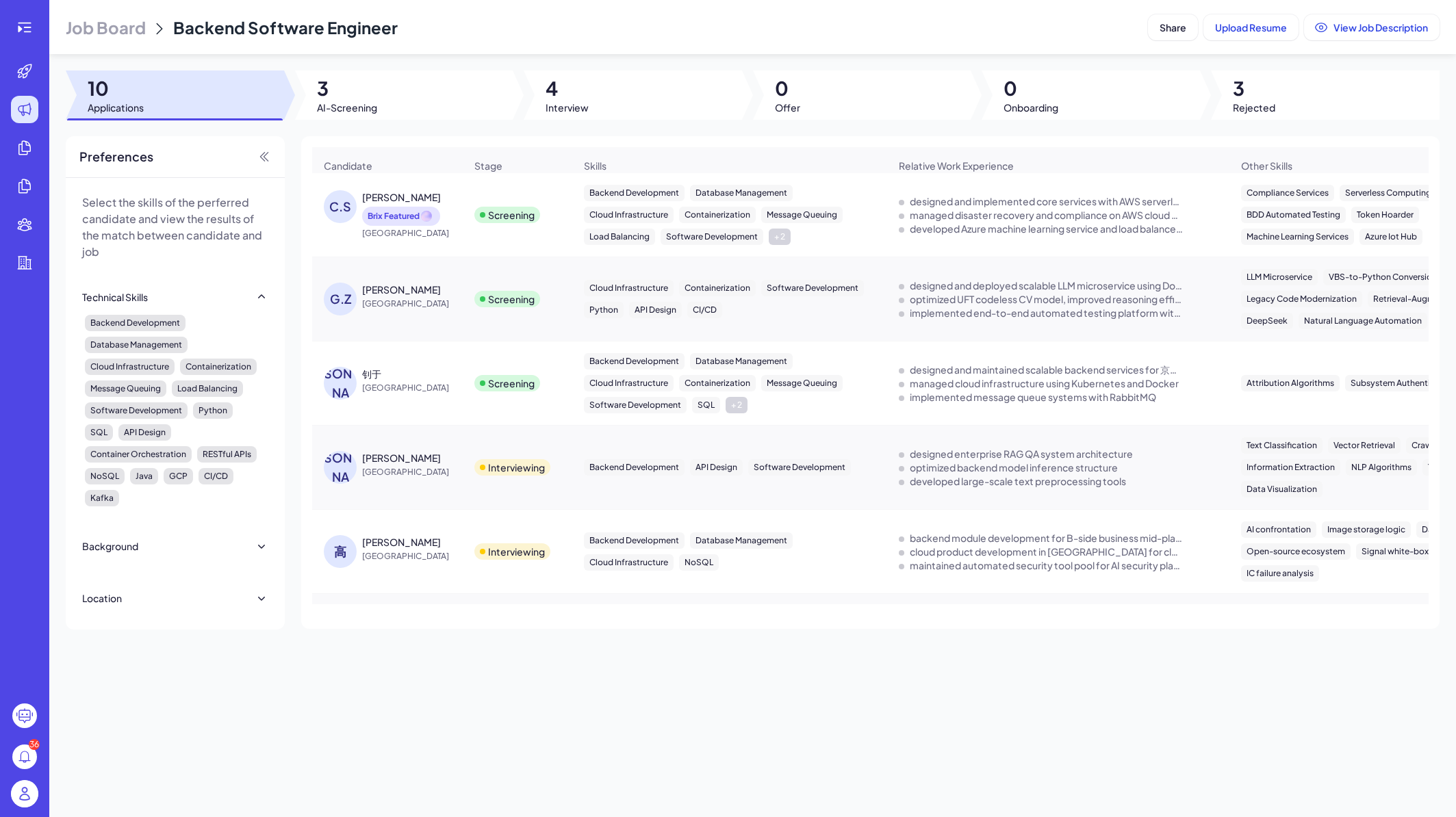
click at [433, 380] on div "钊于" at bounding box center [413, 373] width 103 height 14
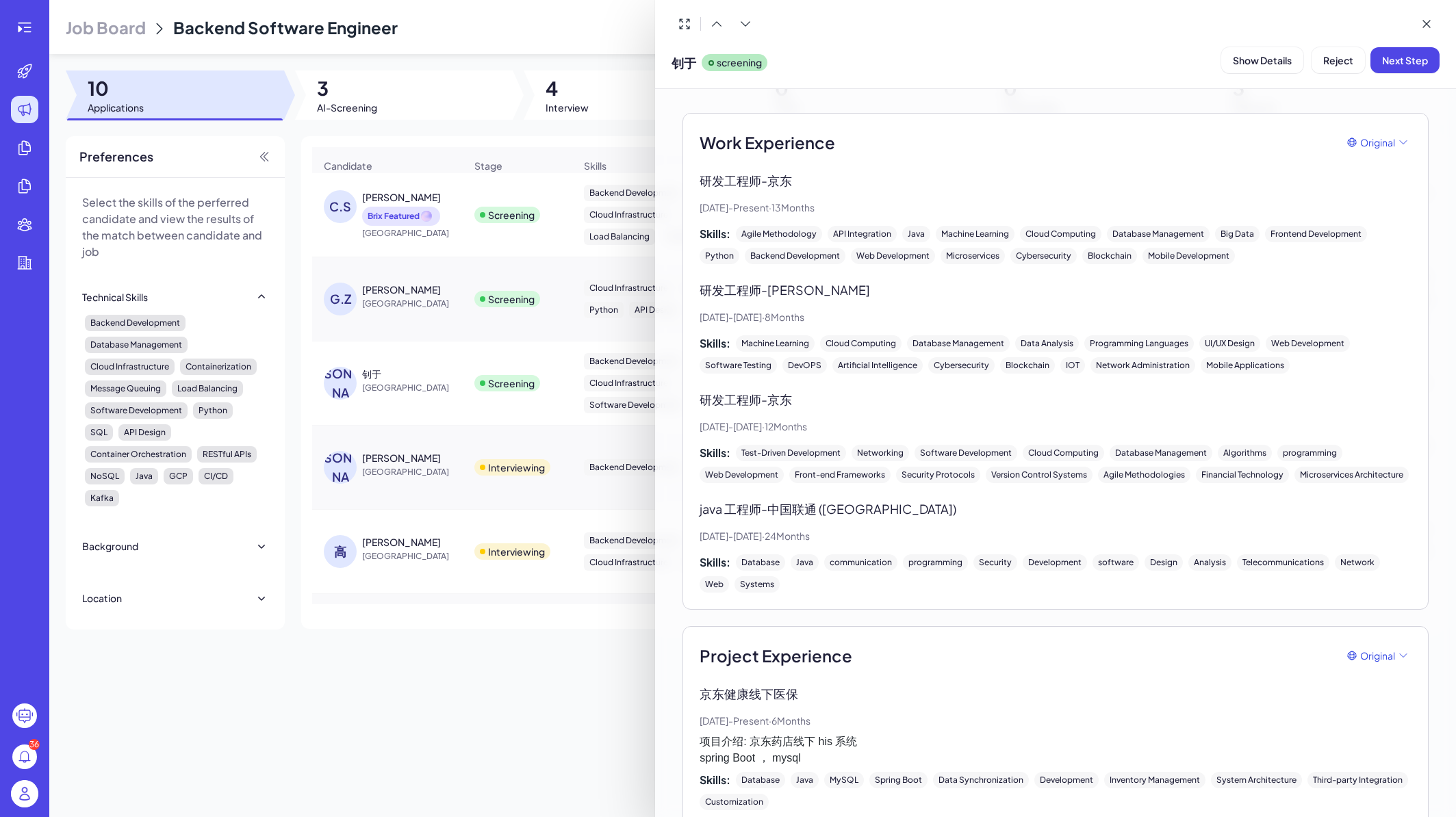
scroll to position [411, 0]
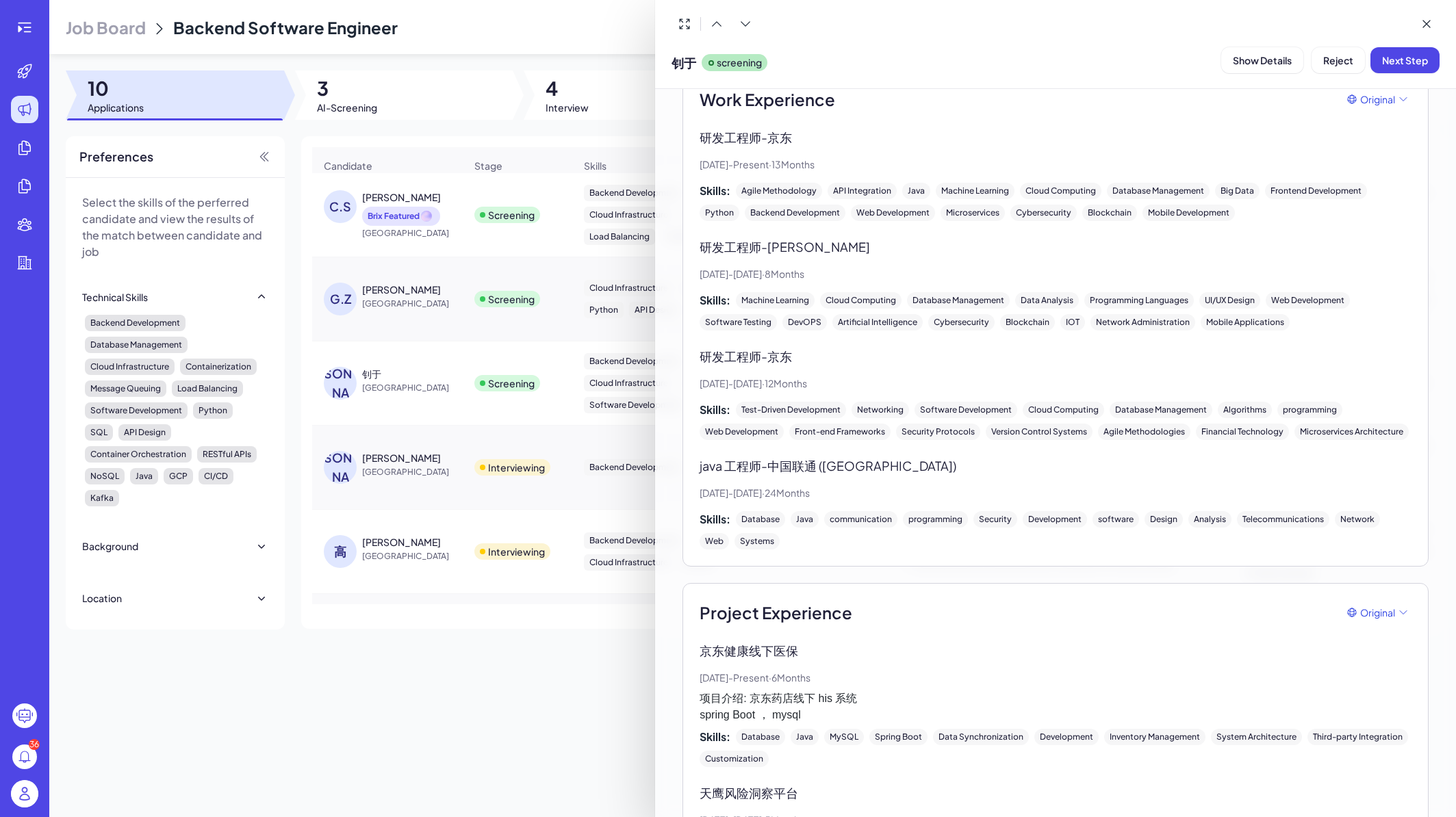
click at [455, 402] on div at bounding box center [728, 408] width 1456 height 817
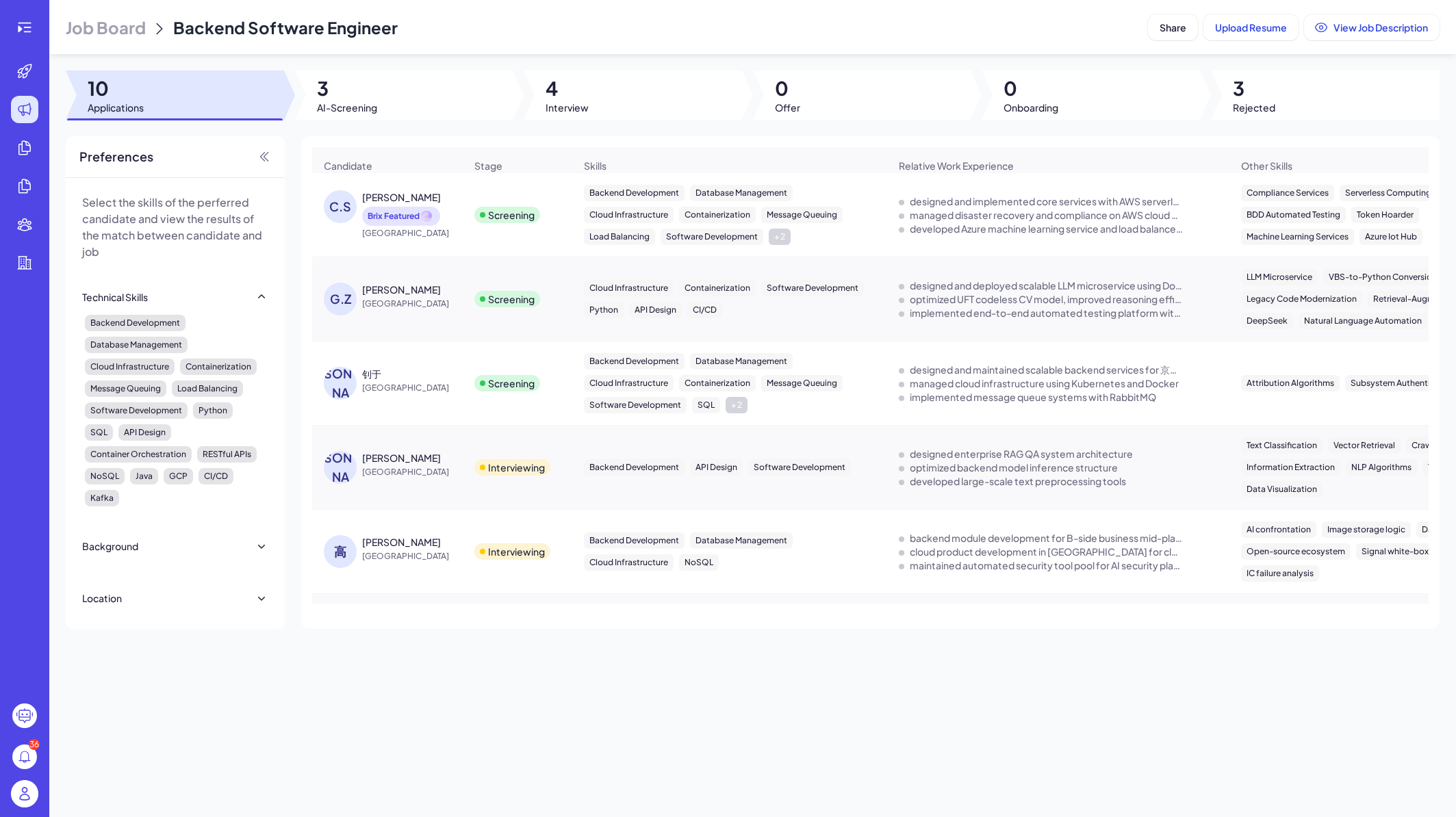
click at [443, 395] on span "China" at bounding box center [413, 388] width 103 height 14
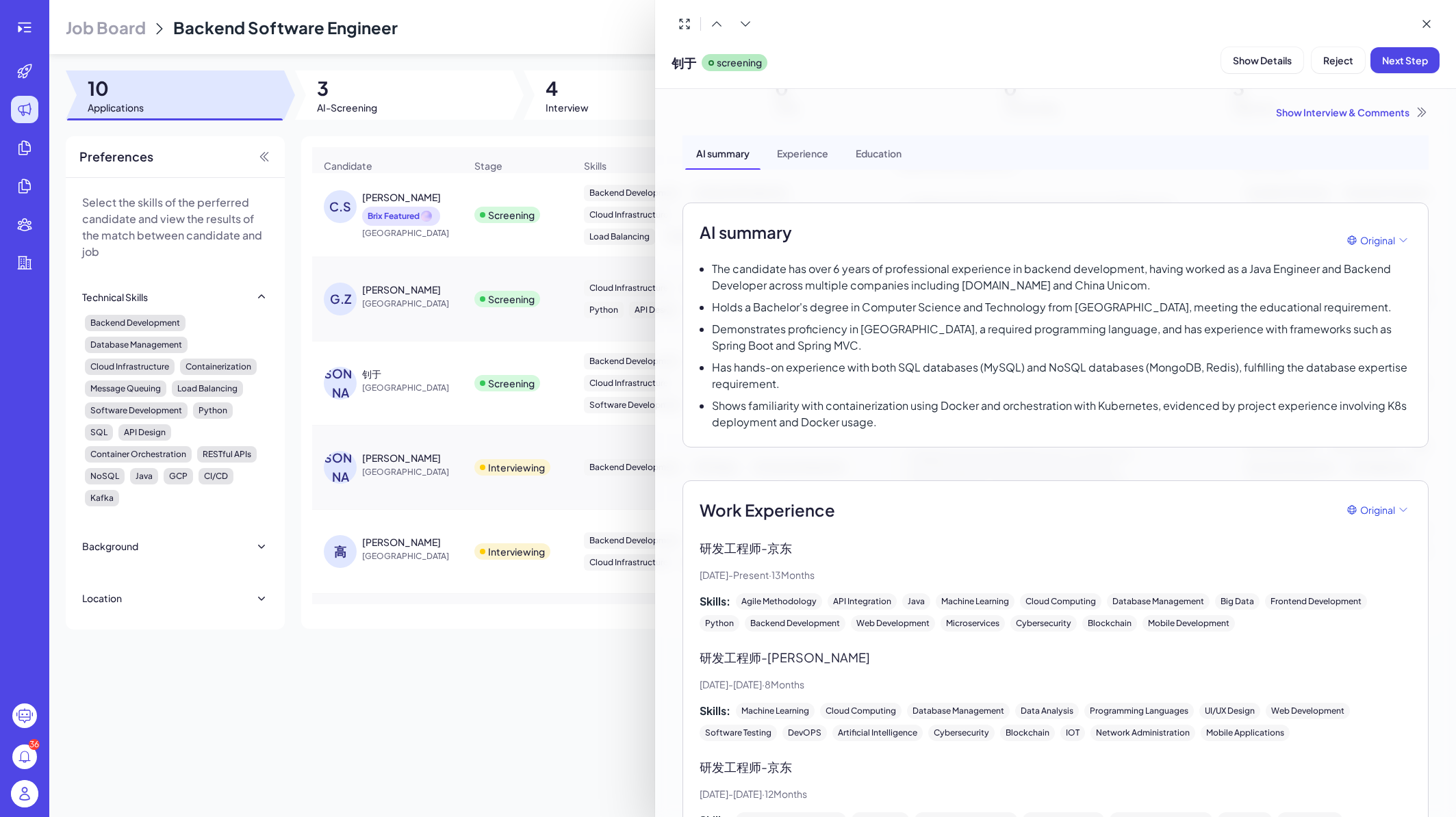
click at [1416, 38] on div "钊于 screening Show Details Reject Next Step" at bounding box center [1056, 44] width 768 height 67
click at [1427, 21] on icon at bounding box center [1427, 24] width 14 height 14
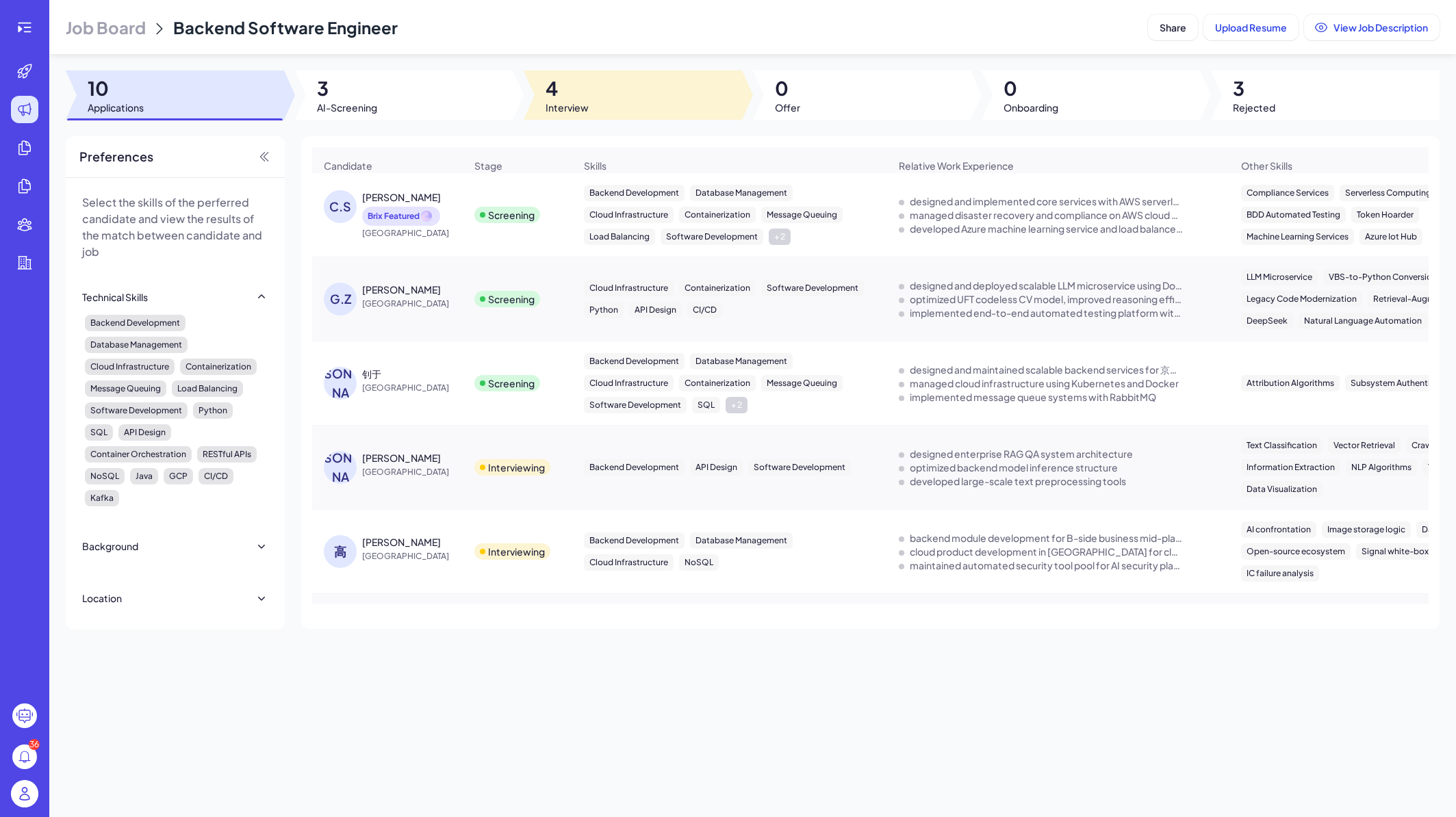
click at [602, 95] on div at bounding box center [633, 95] width 218 height 49
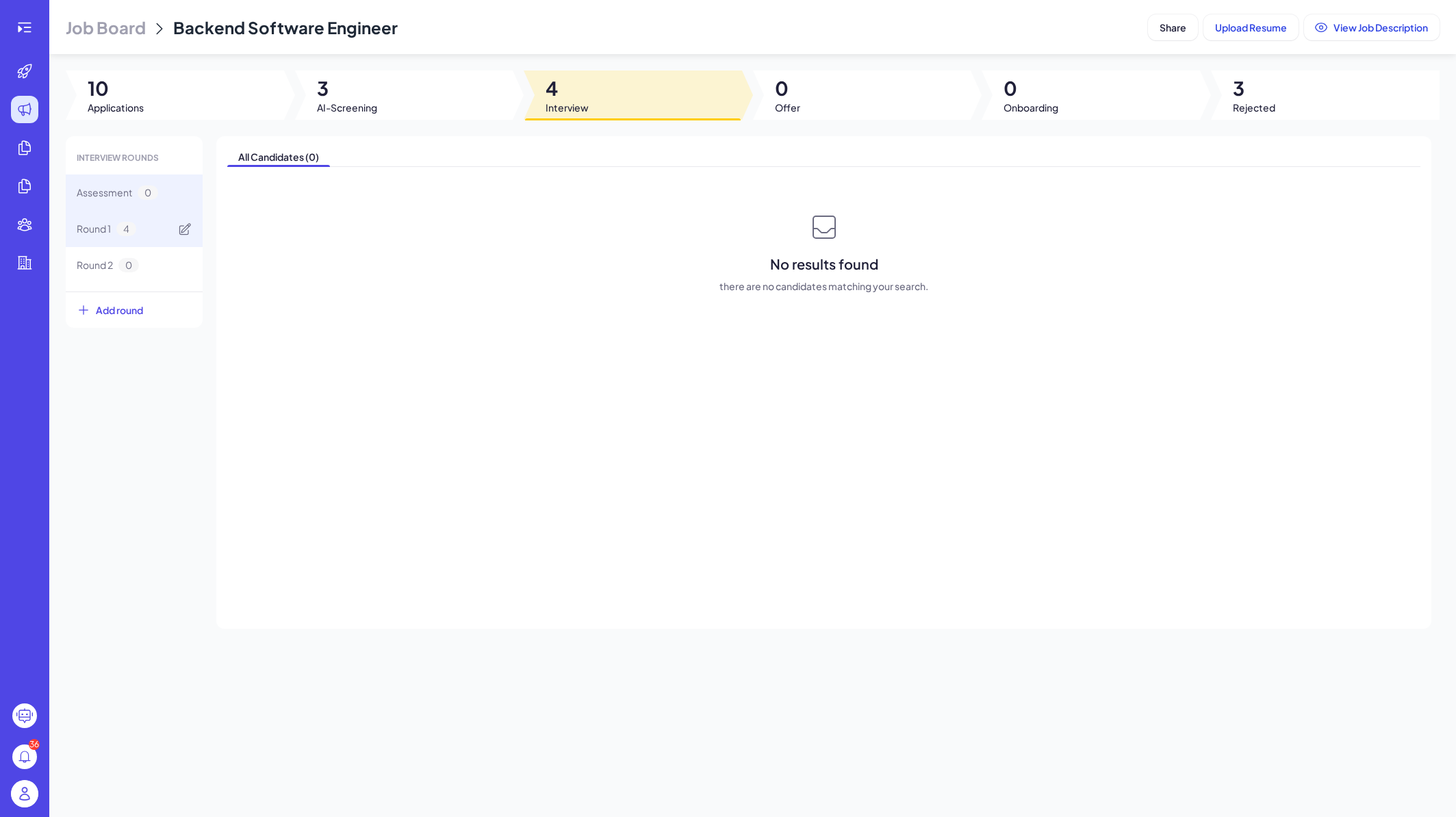
click at [150, 233] on div "Round 1 4" at bounding box center [134, 229] width 137 height 36
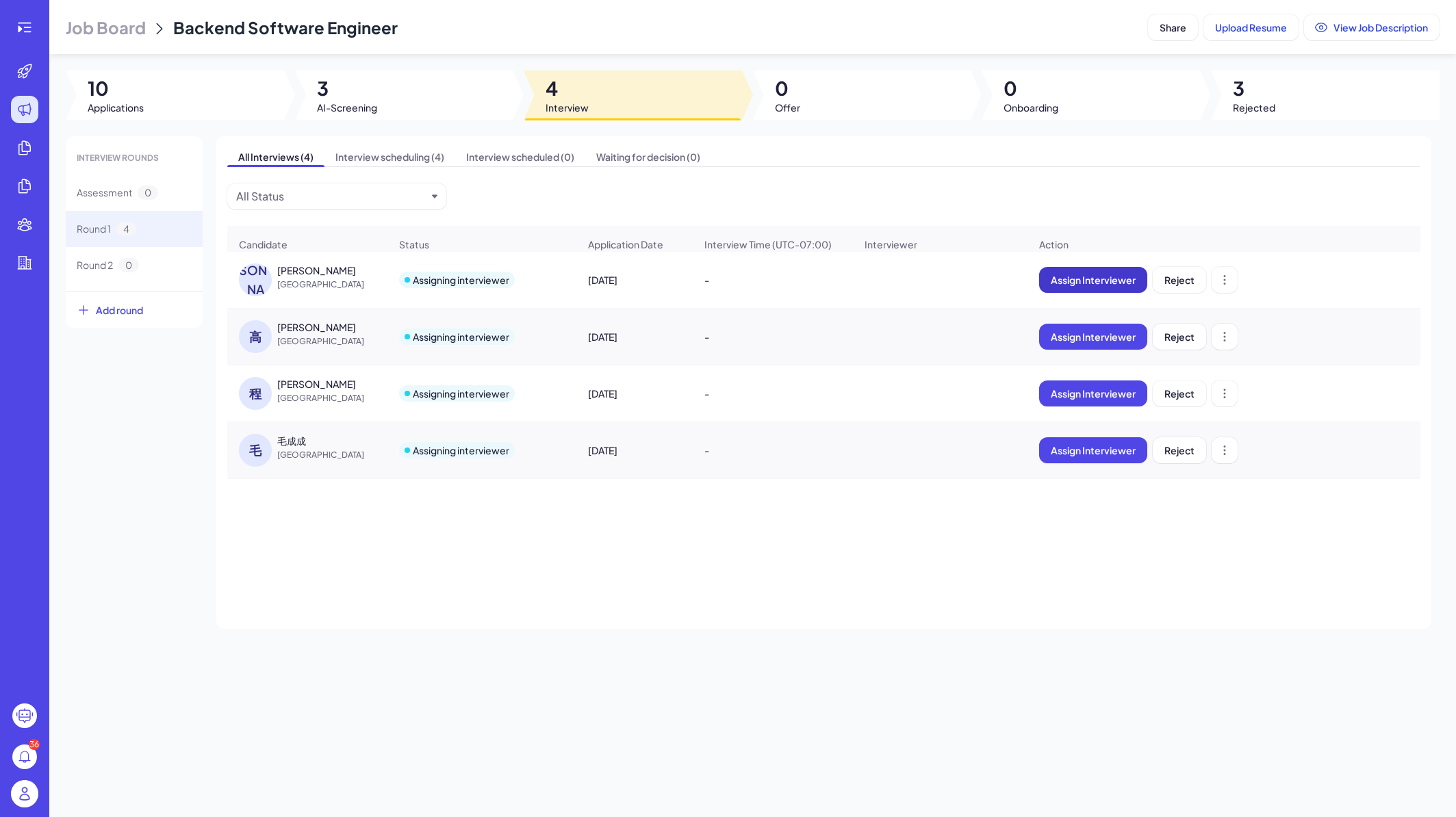
click at [1078, 286] on span "Assign Interviewer" at bounding box center [1093, 280] width 85 height 12
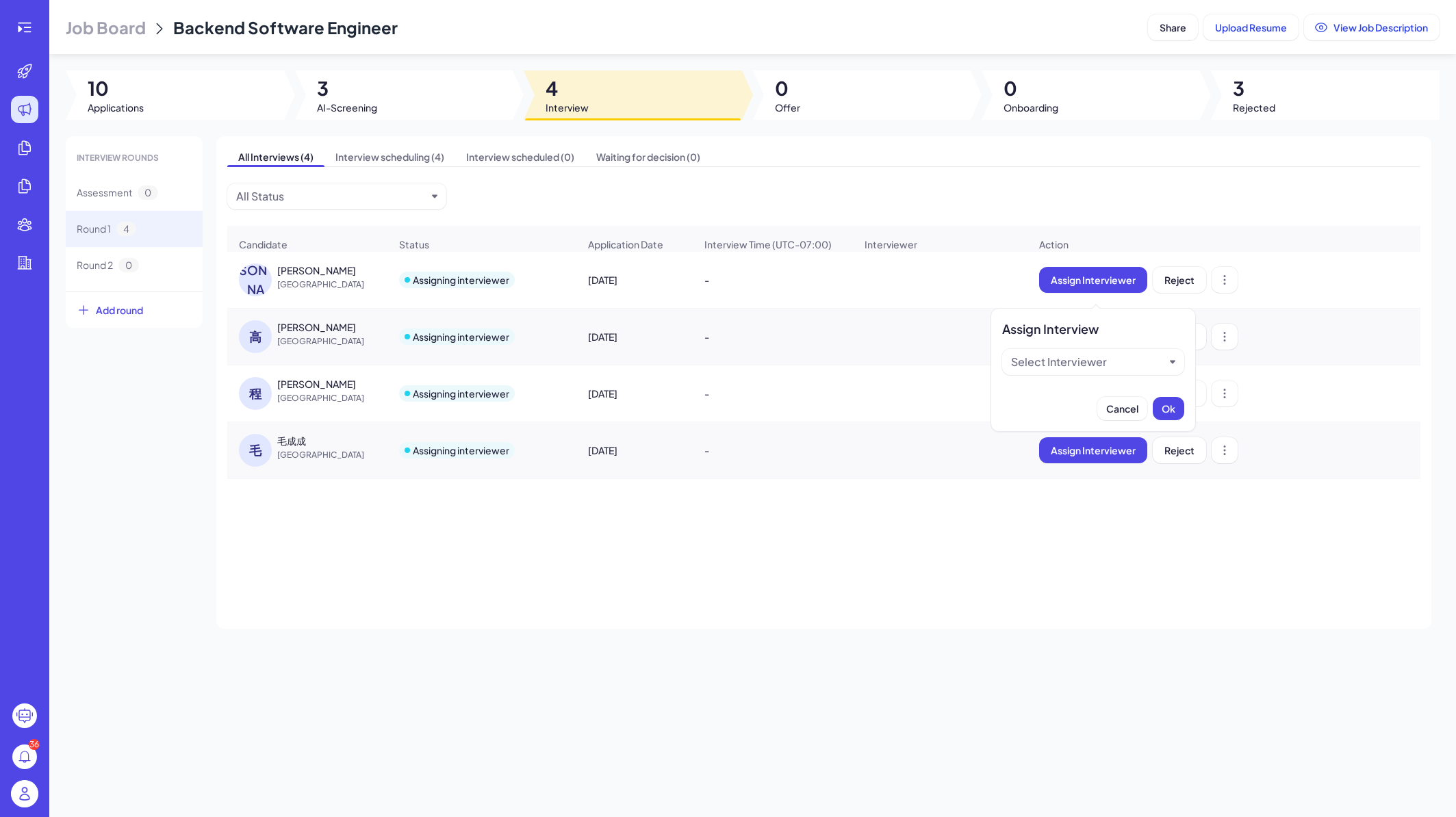
click at [1109, 358] on div "Select Interviewer" at bounding box center [1087, 362] width 153 height 16
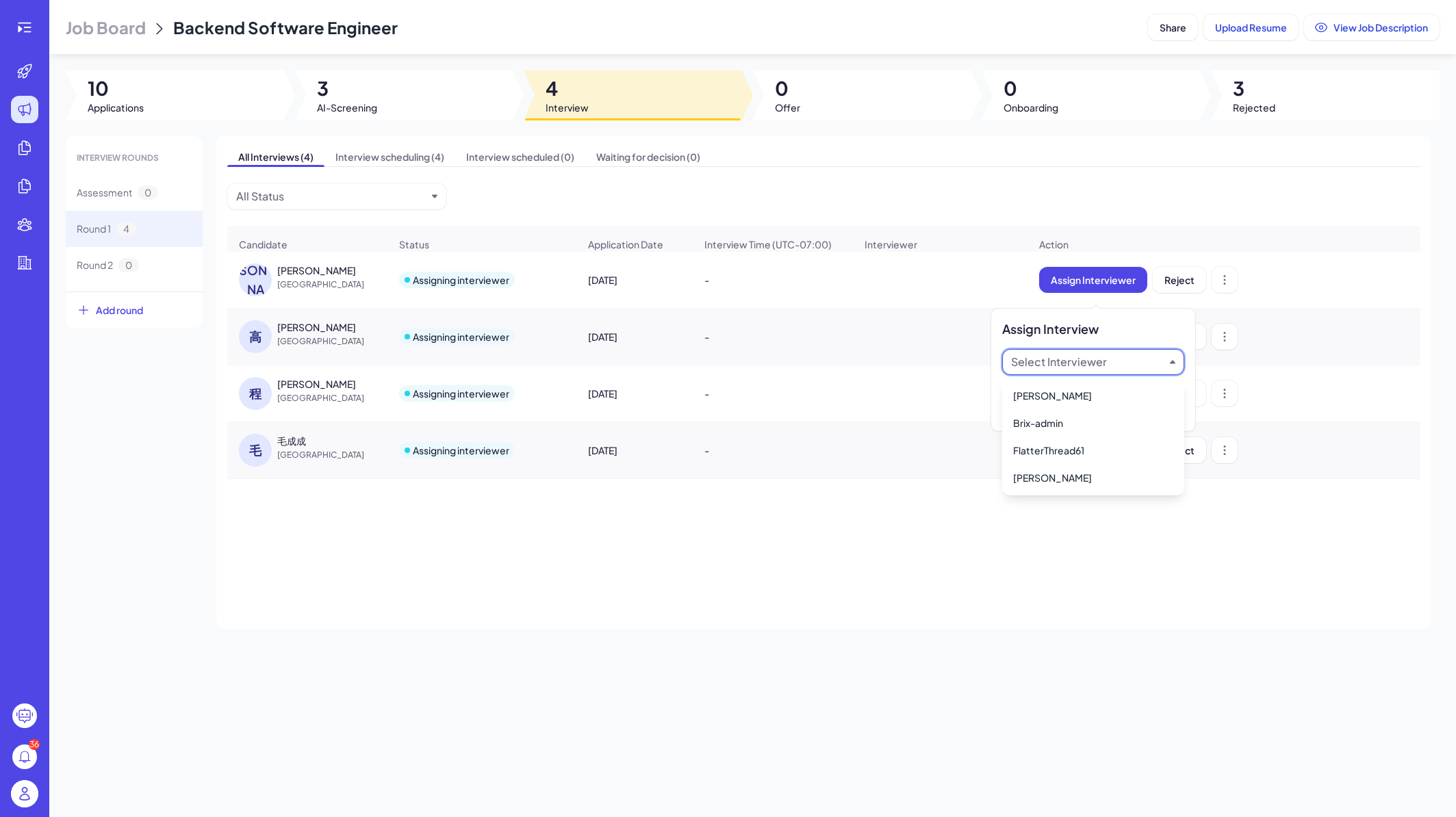
click at [765, 355] on div "-" at bounding box center [773, 337] width 159 height 38
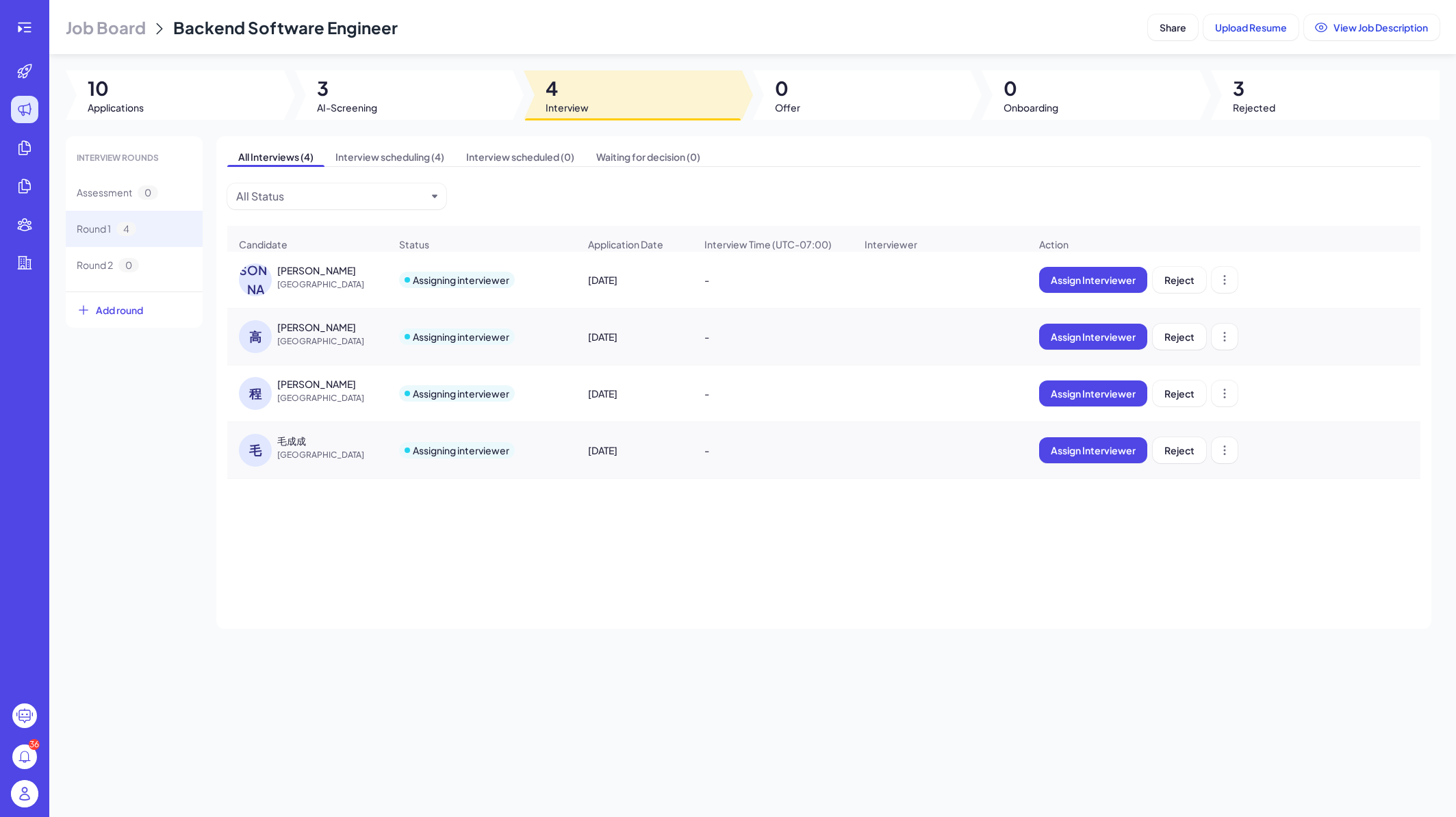
click at [308, 277] on div "李少林" at bounding box center [329, 271] width 103 height 14
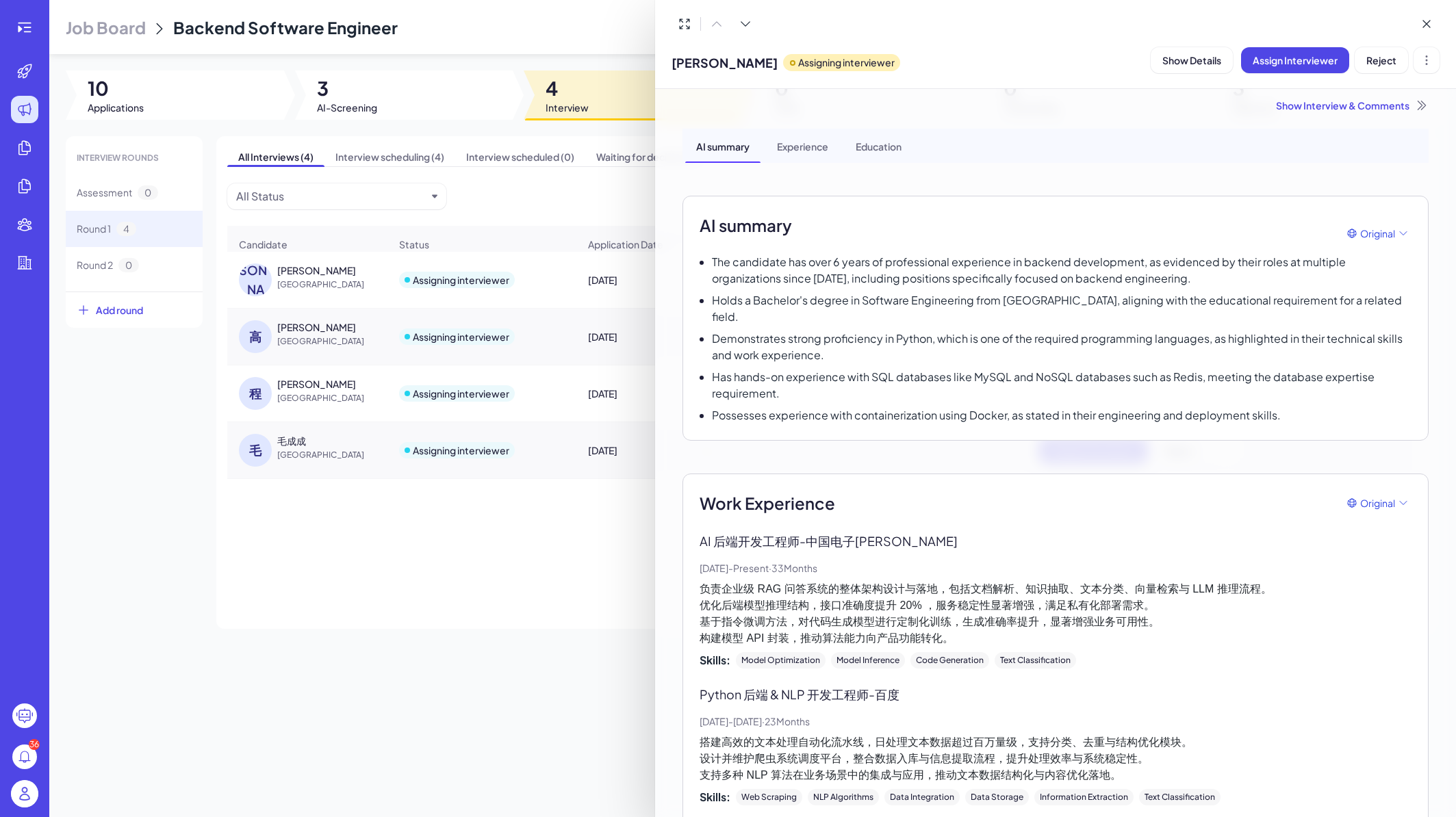
scroll to position [0, 0]
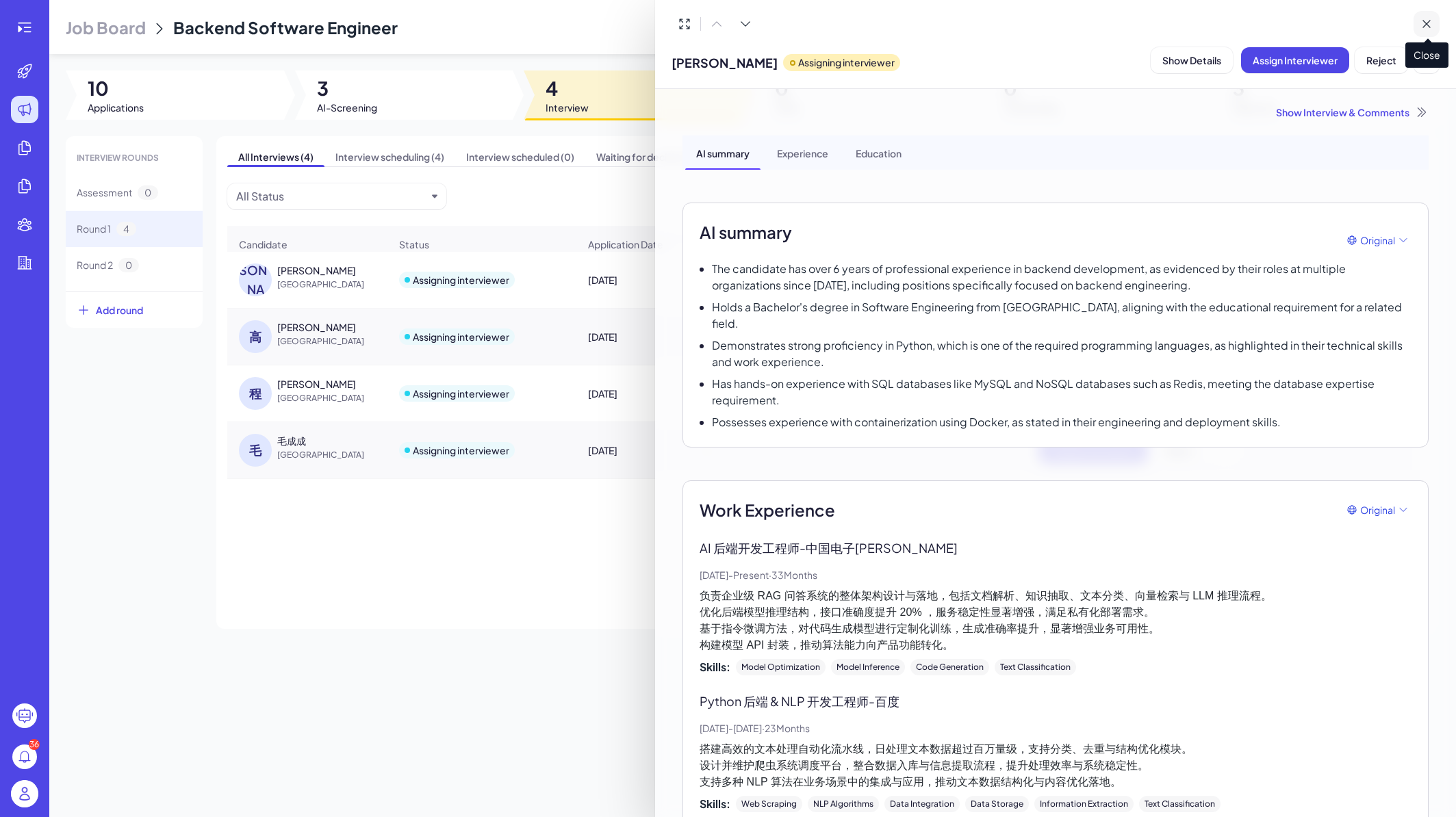
click at [1427, 29] on icon at bounding box center [1427, 24] width 14 height 14
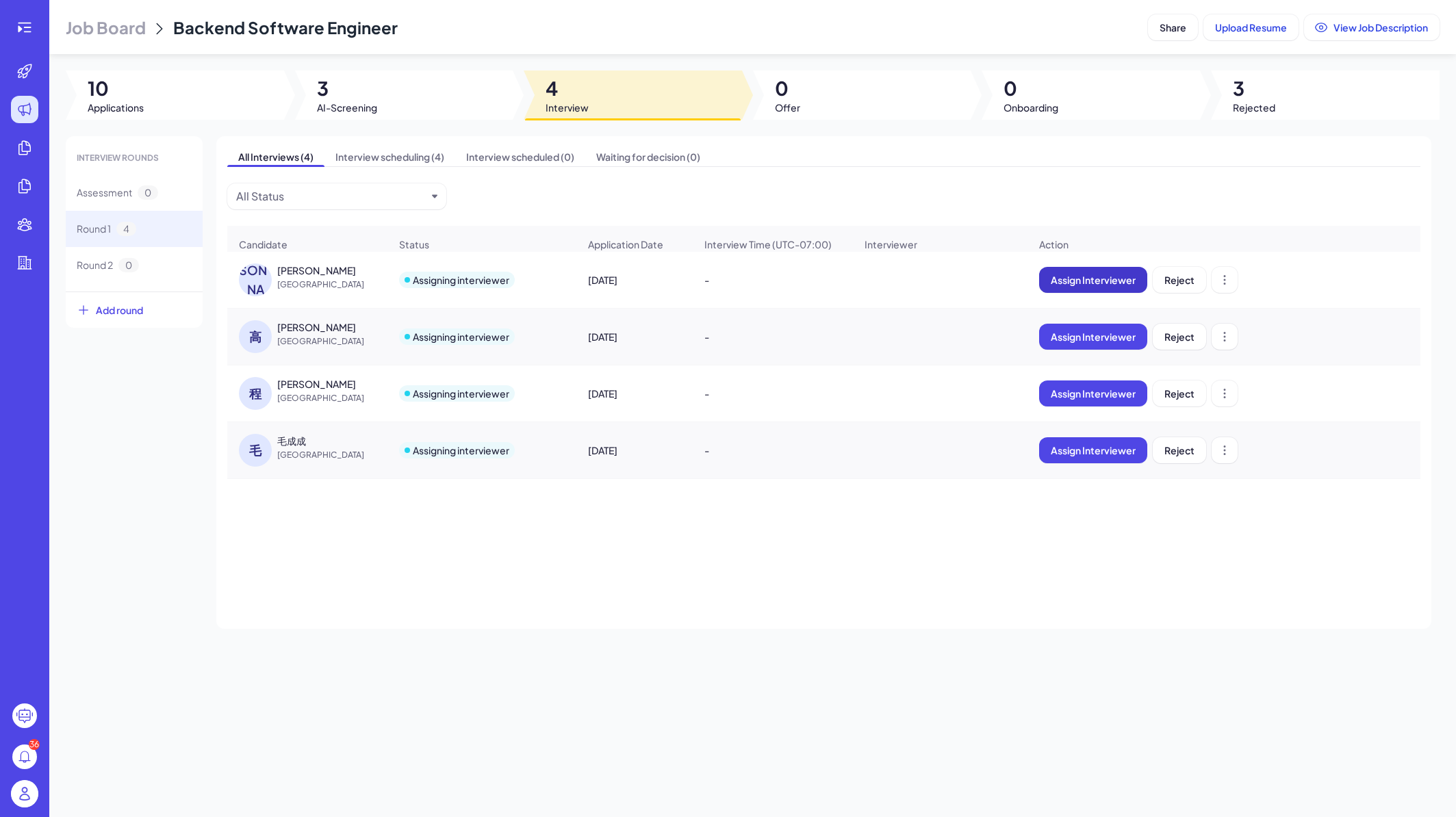
click at [1119, 286] on span "Assign Interviewer" at bounding box center [1093, 280] width 85 height 12
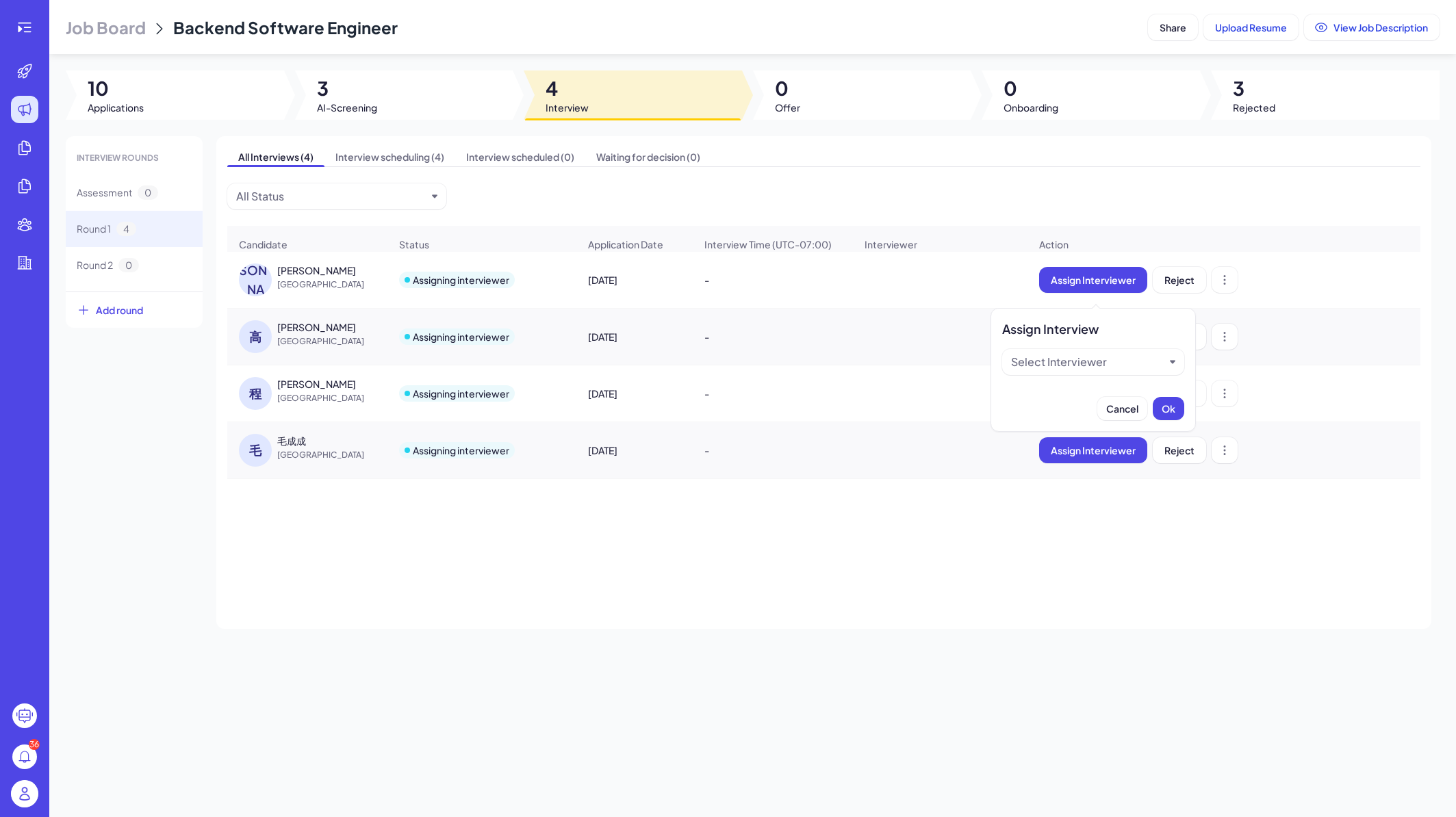
click at [1125, 363] on div "Select Interviewer" at bounding box center [1087, 362] width 153 height 16
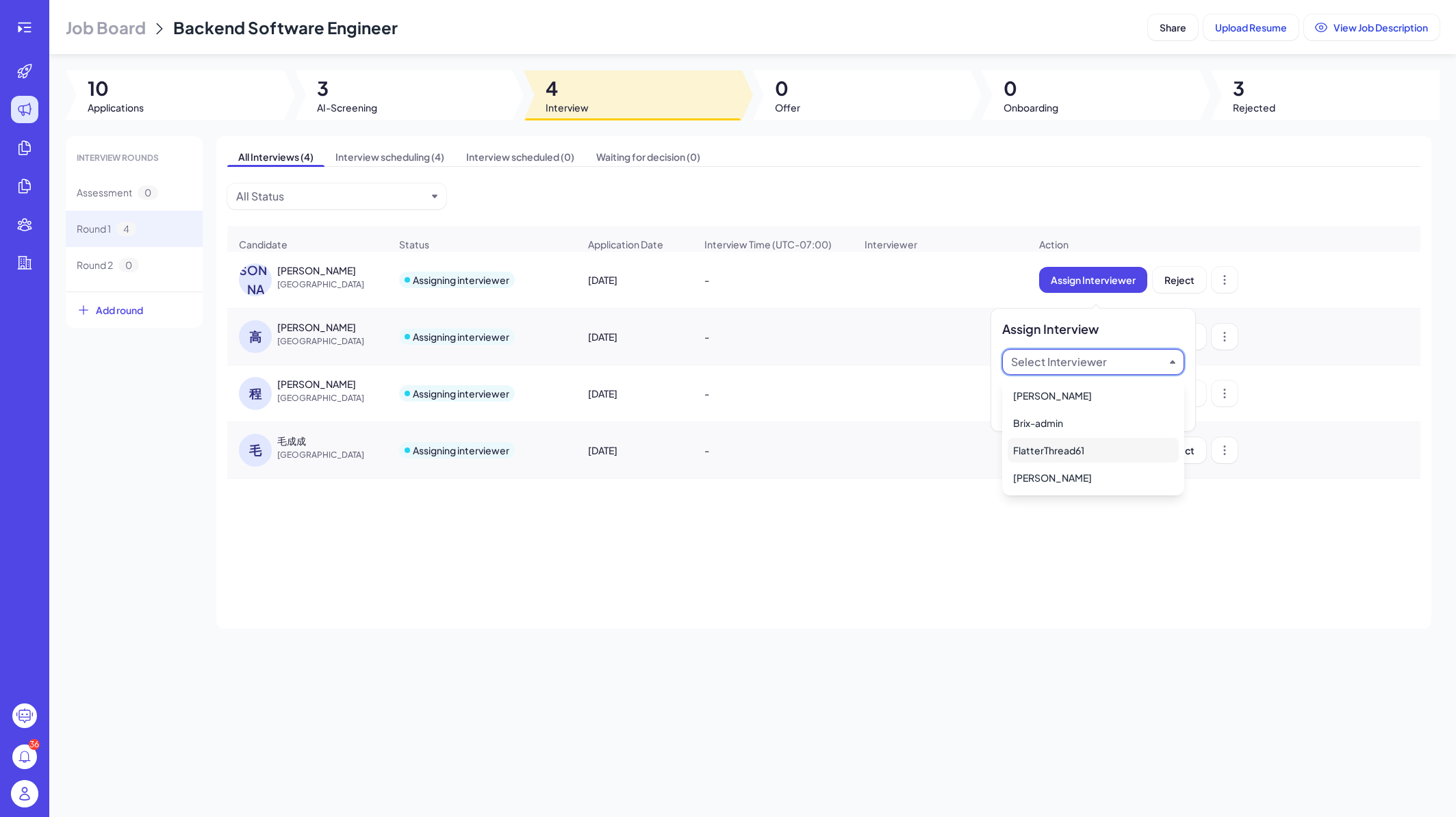
click at [1088, 448] on div "FlatterThread61" at bounding box center [1093, 450] width 171 height 25
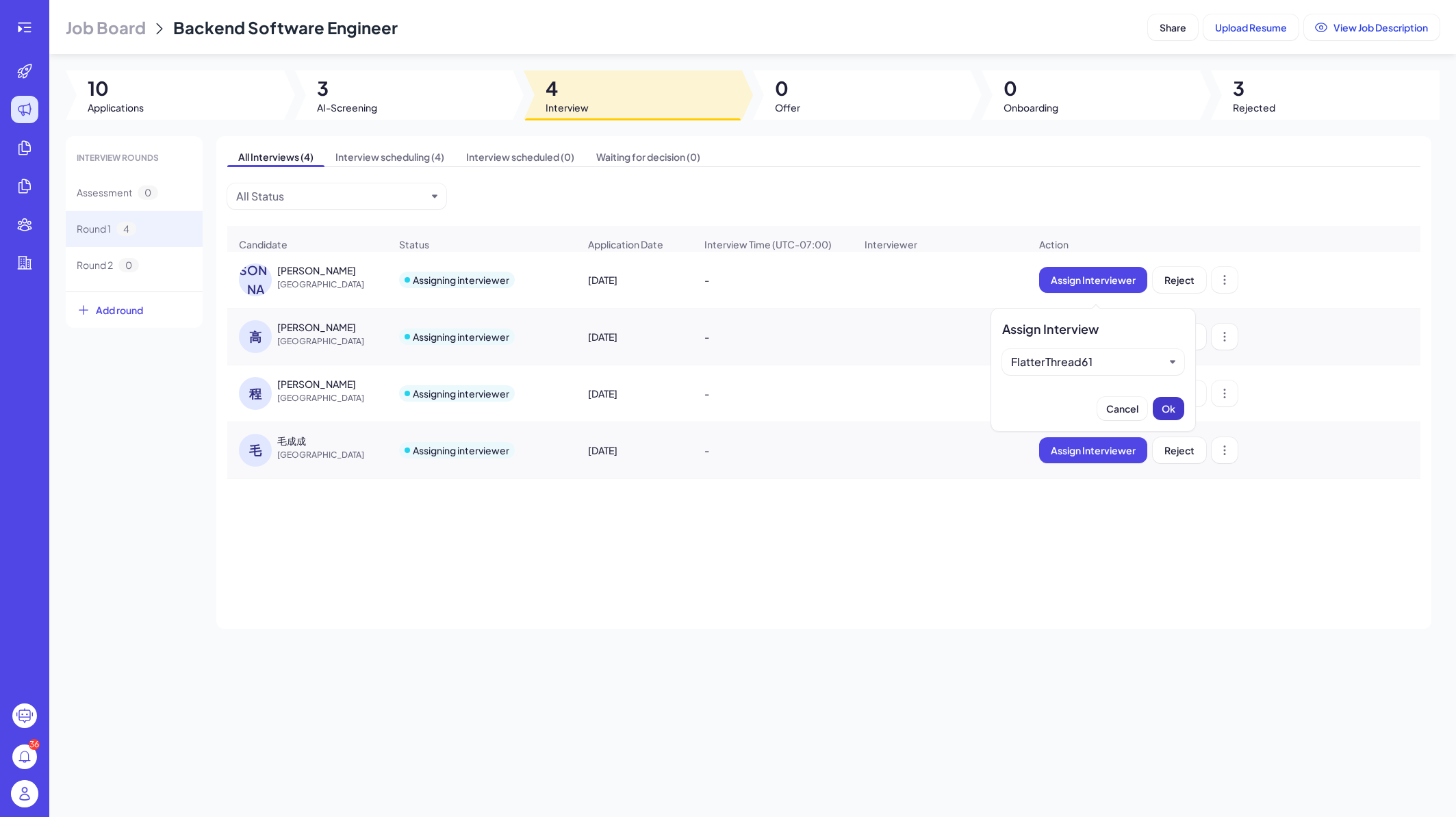
click at [1165, 413] on span "Ok" at bounding box center [1169, 408] width 14 height 12
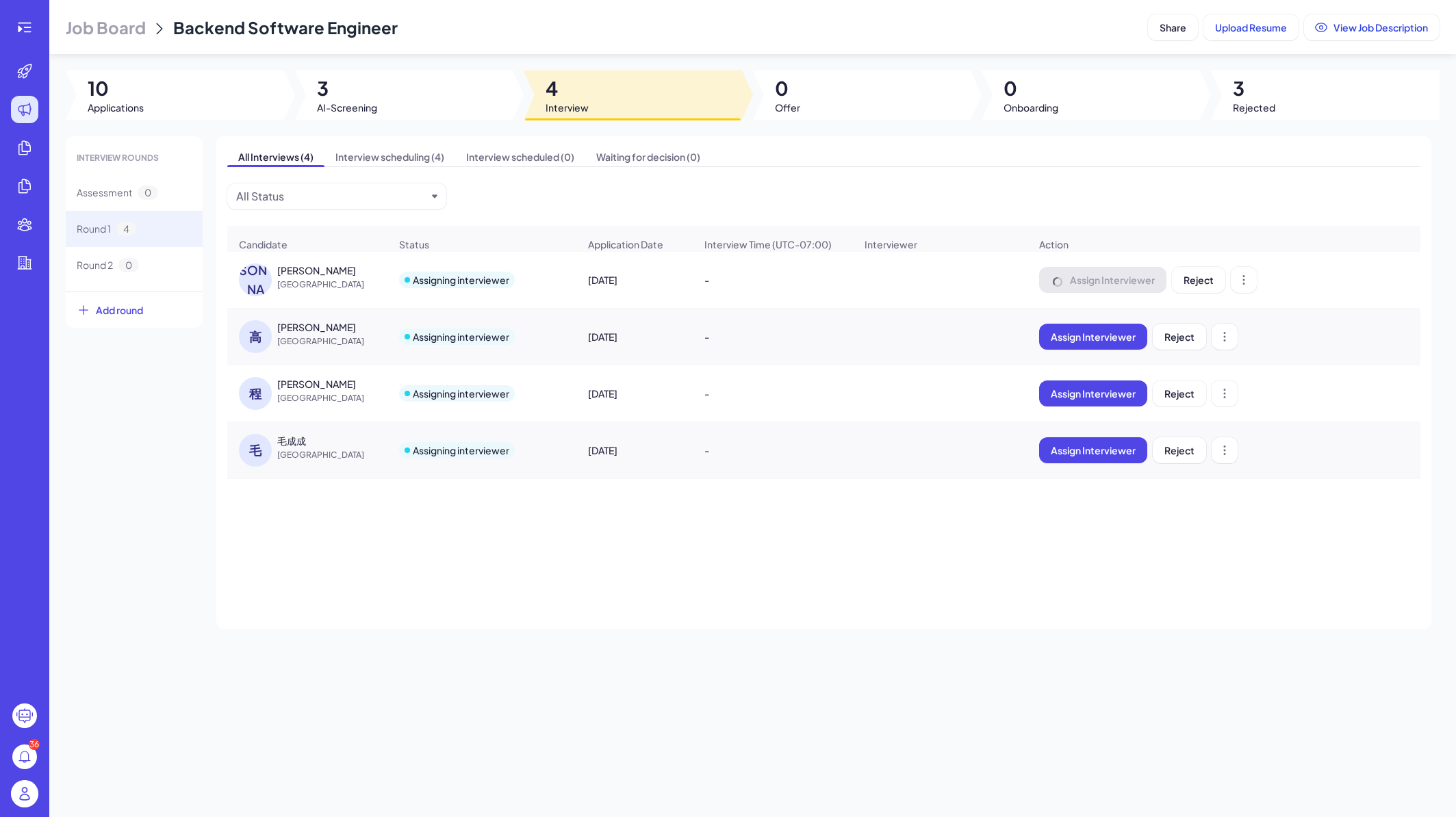
click at [799, 341] on div "-" at bounding box center [773, 337] width 159 height 38
click at [819, 336] on div "-" at bounding box center [773, 337] width 159 height 38
click at [705, 343] on div "-" at bounding box center [773, 337] width 159 height 38
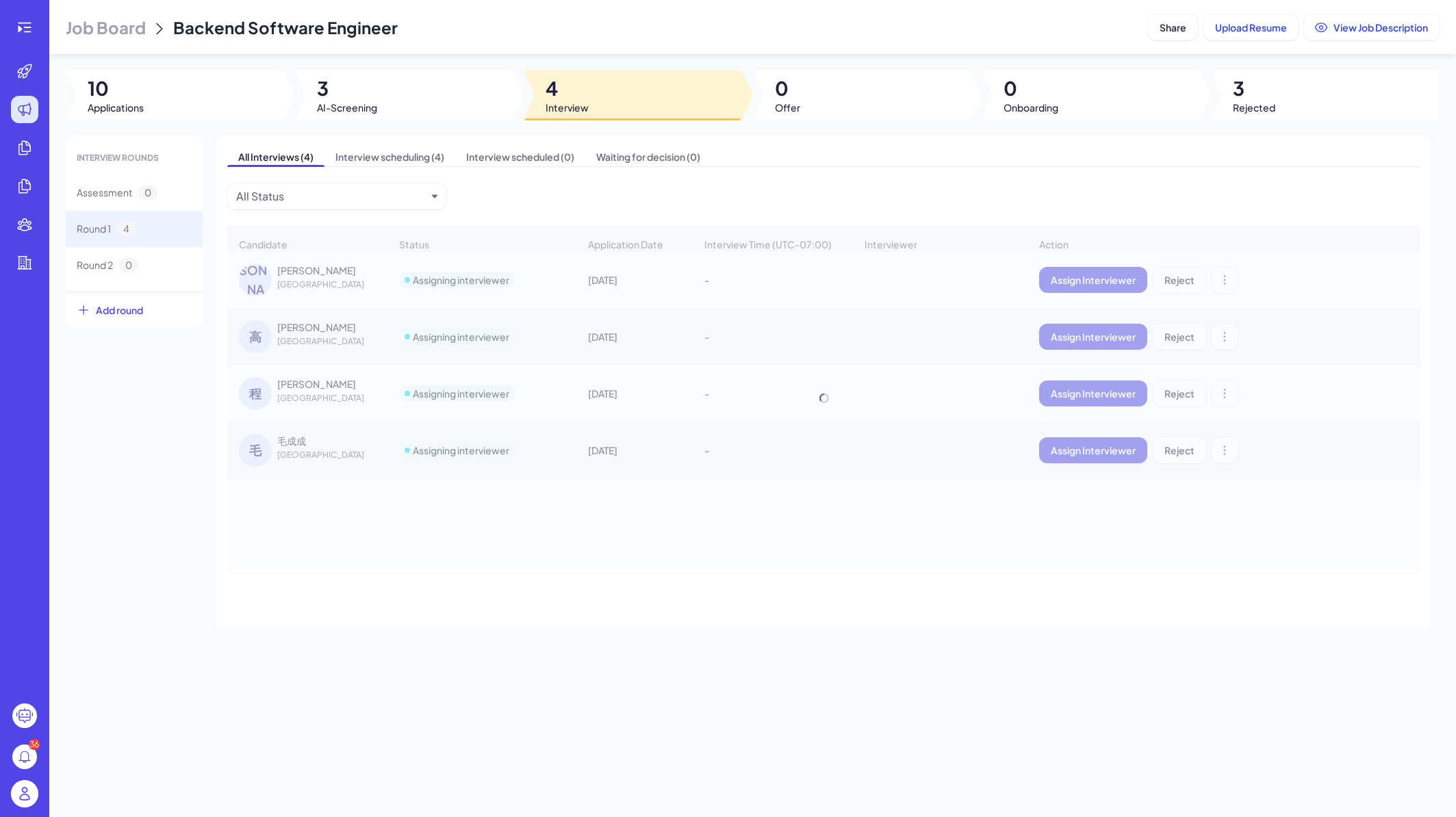
click at [496, 331] on div "Candidate Status Application Date Interview Time (UTC-07:00) Interviewer Action…" at bounding box center [824, 398] width 1194 height 344
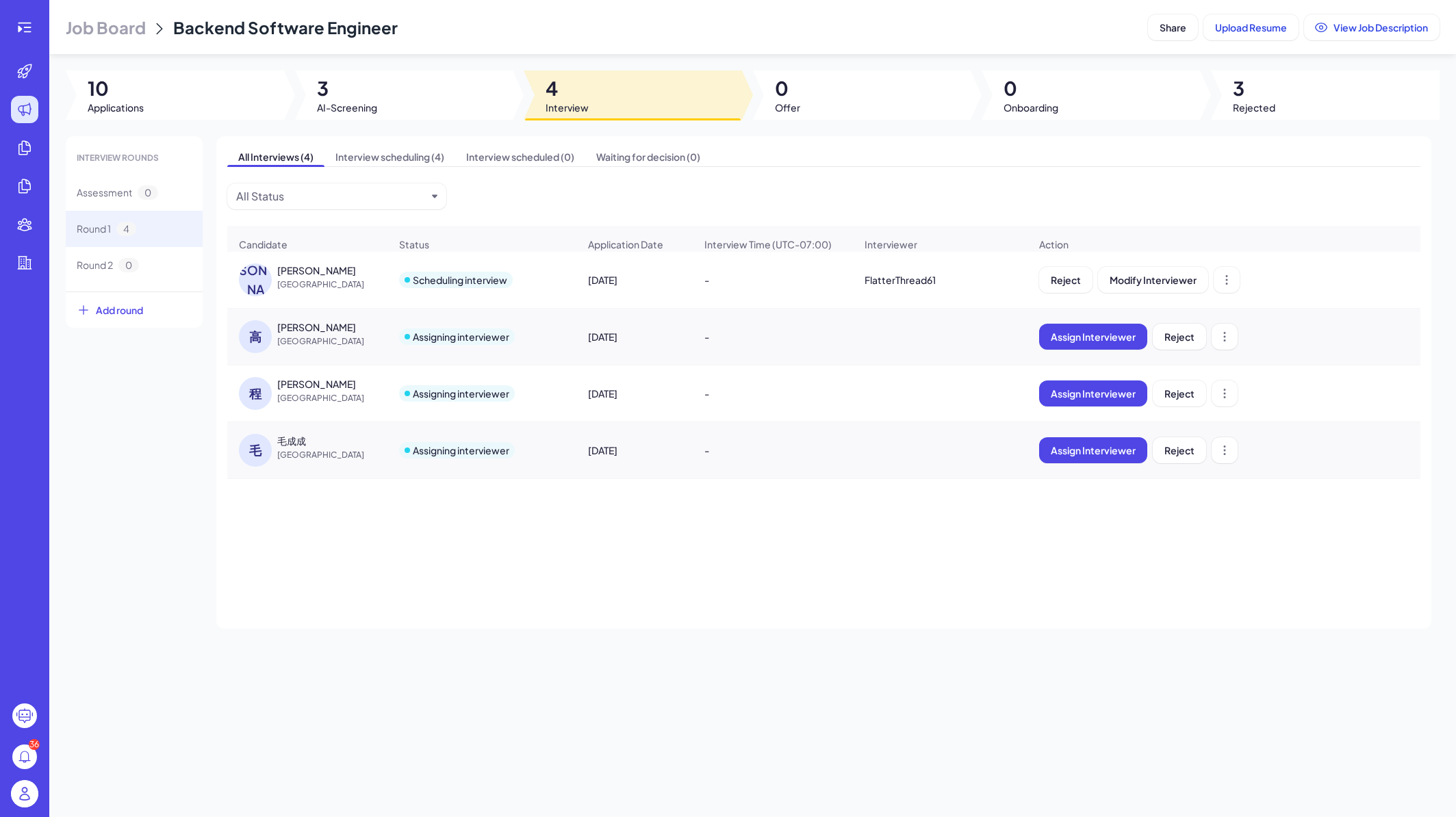
click at [618, 330] on div "Oct 10, 2025" at bounding box center [634, 337] width 115 height 38
click at [372, 332] on div "高梦晗" at bounding box center [329, 327] width 103 height 14
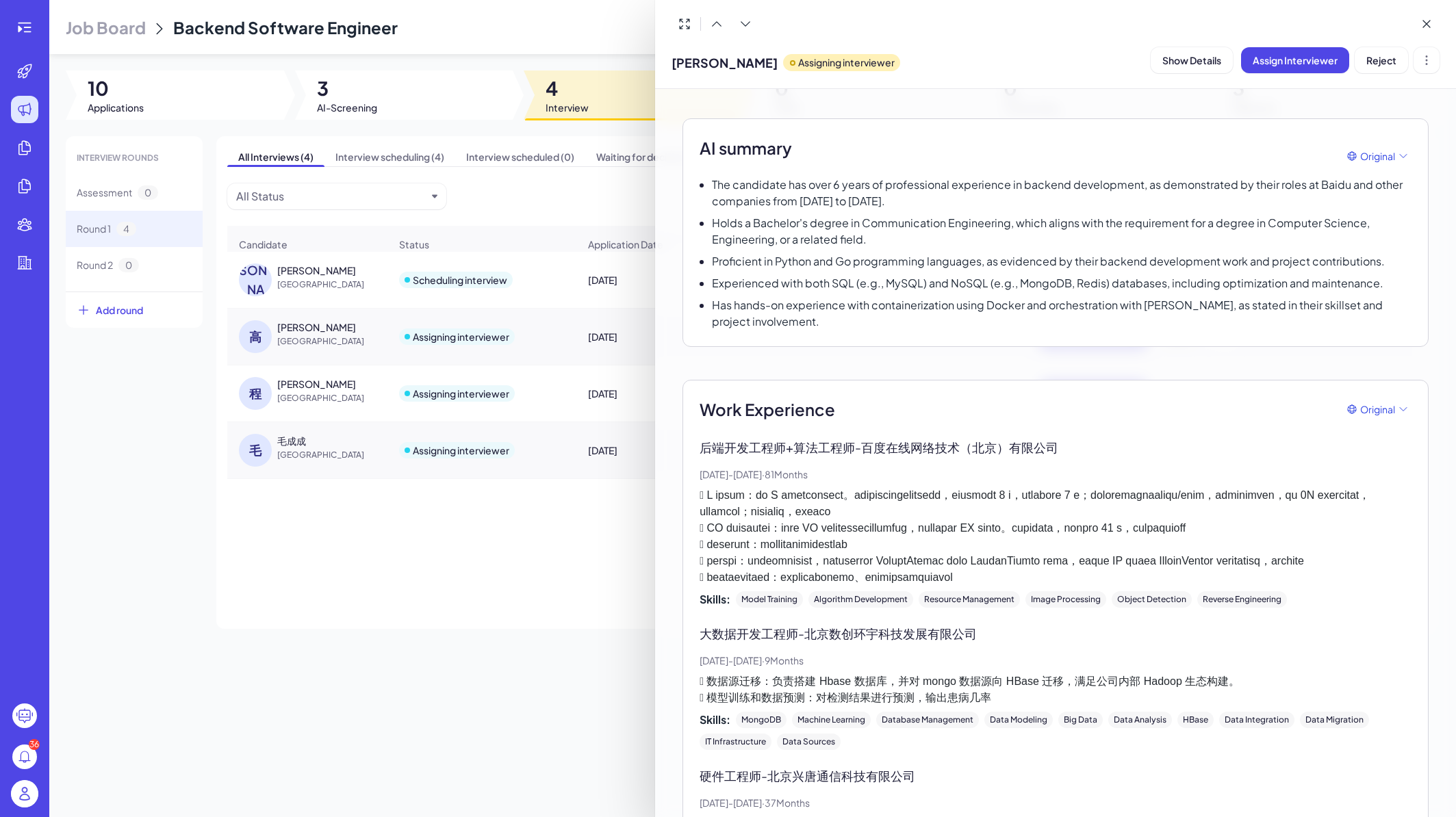
scroll to position [19, 0]
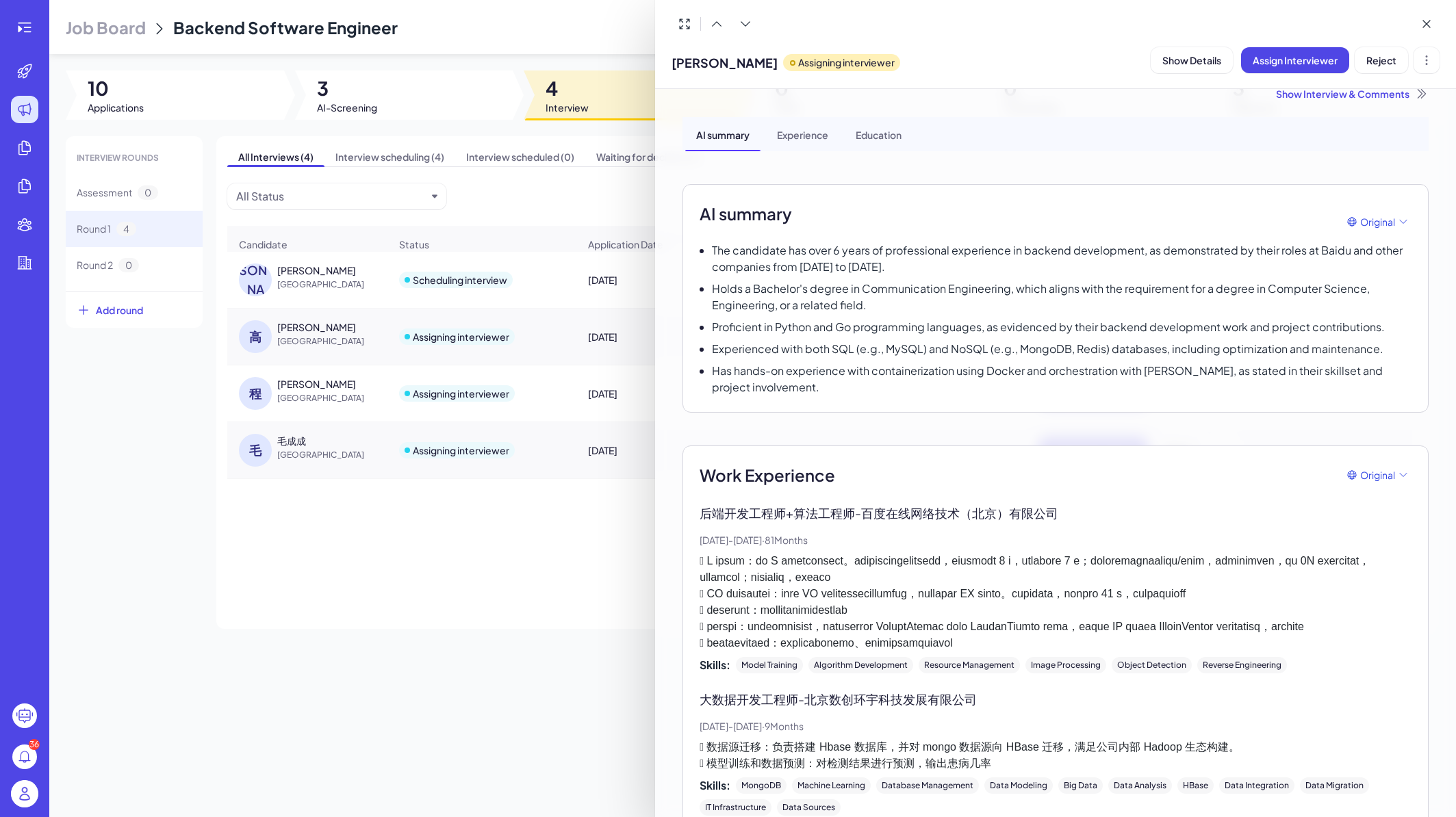
click at [527, 328] on div at bounding box center [728, 408] width 1456 height 817
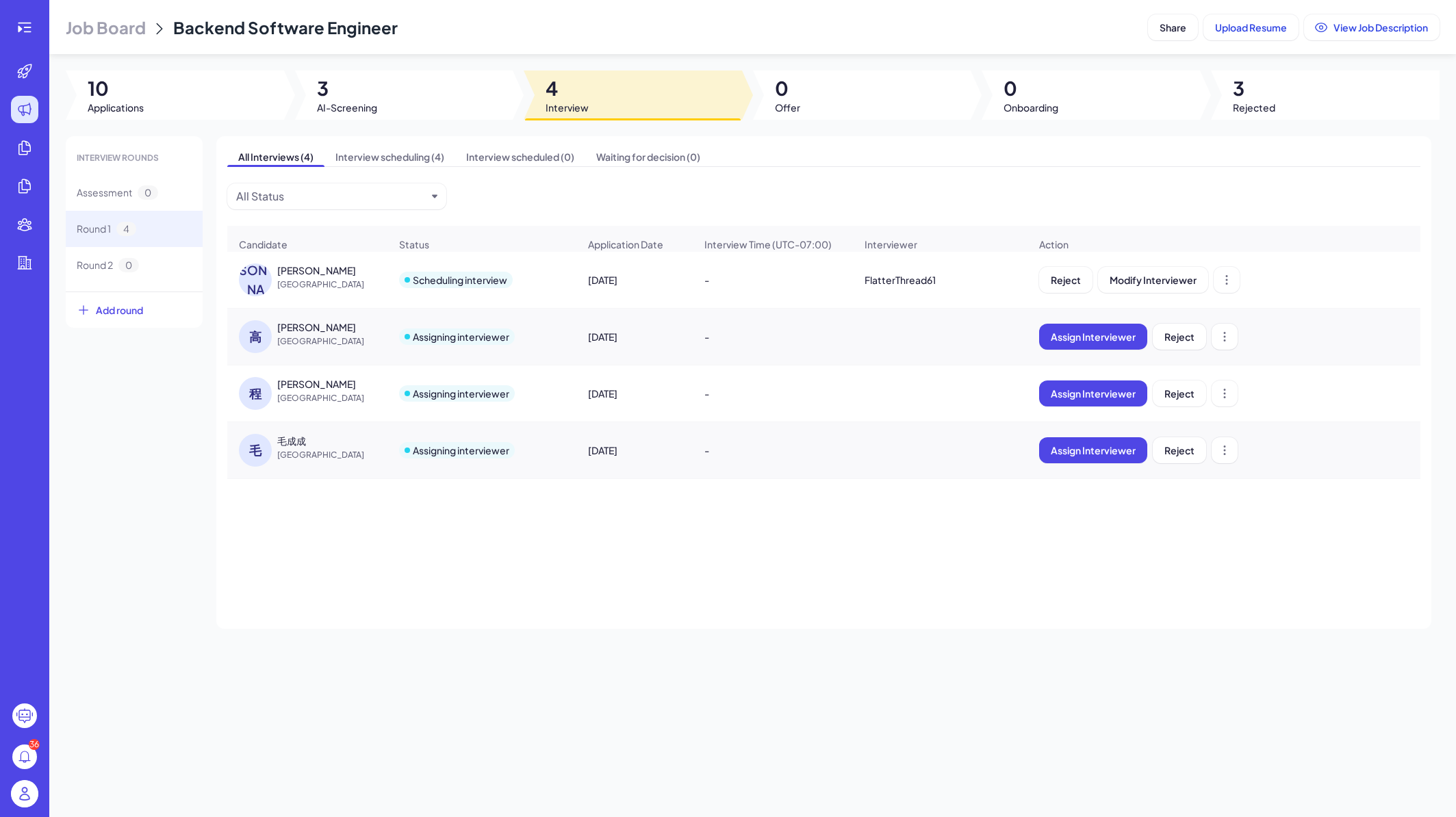
click at [546, 341] on div "Assigning interviewer" at bounding box center [481, 337] width 187 height 38
click at [826, 349] on div "-" at bounding box center [773, 337] width 159 height 38
click at [322, 333] on div "高梦晗" at bounding box center [329, 327] width 103 height 14
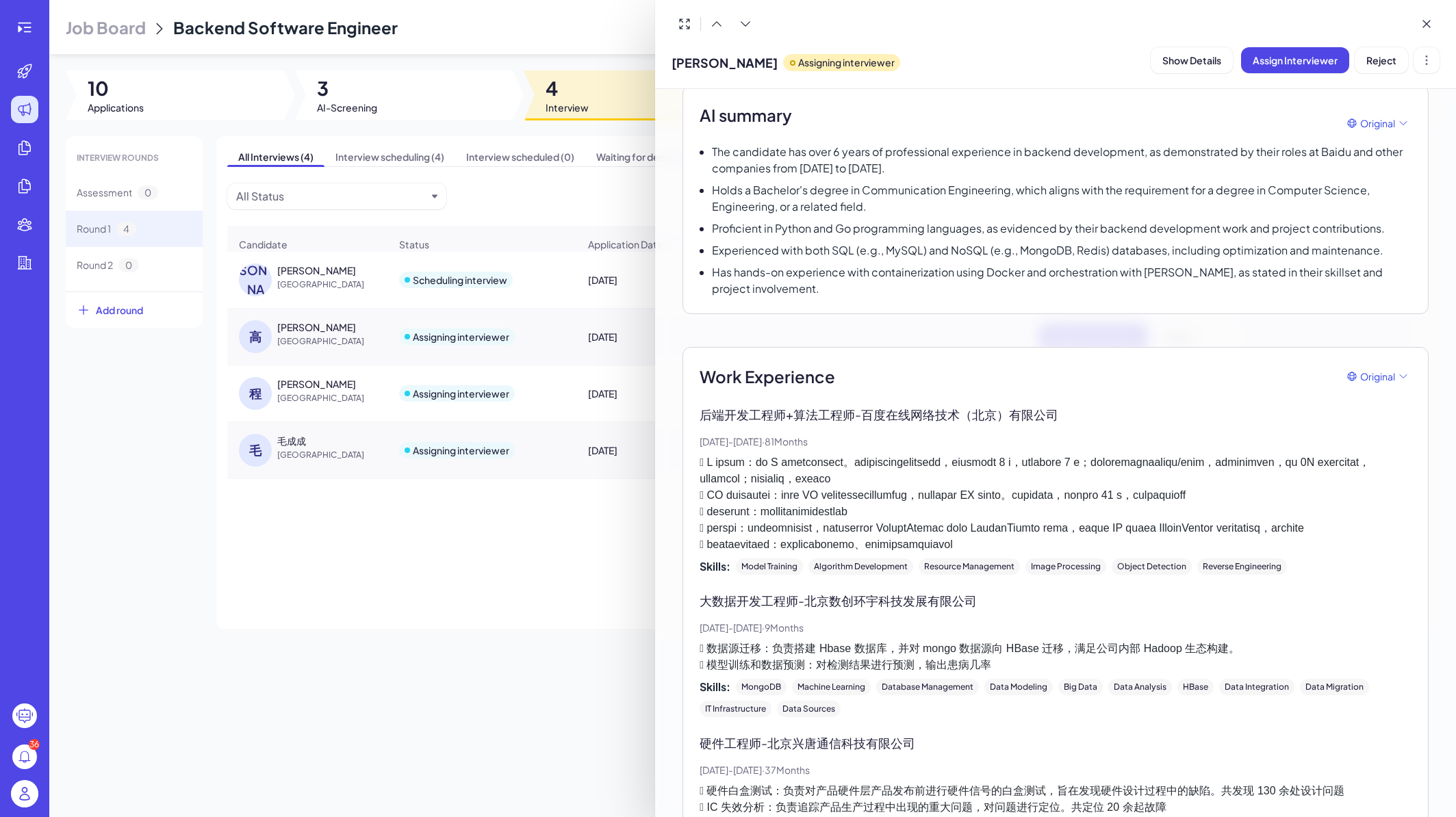
scroll to position [0, 0]
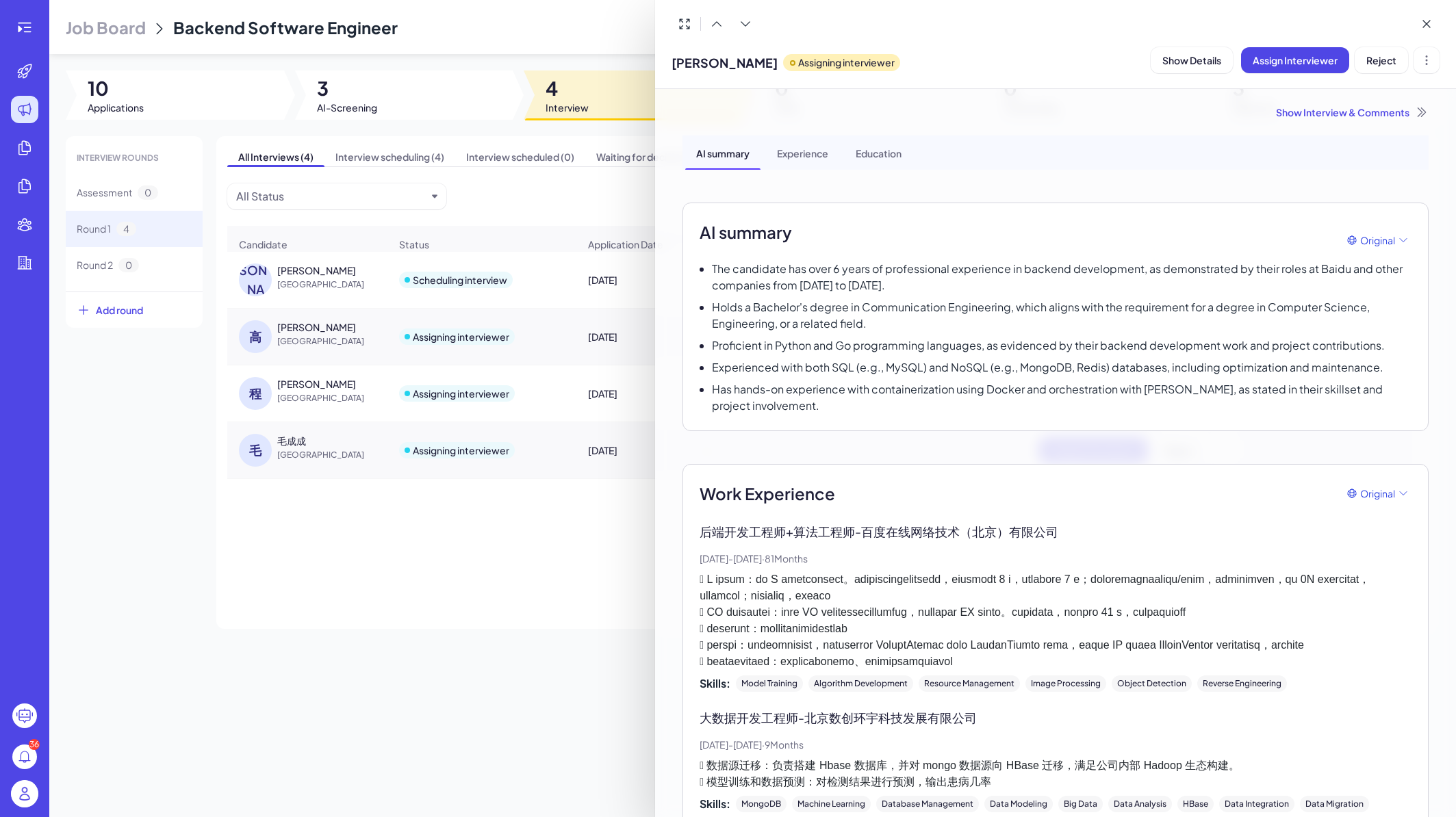
click at [519, 590] on div at bounding box center [728, 408] width 1456 height 817
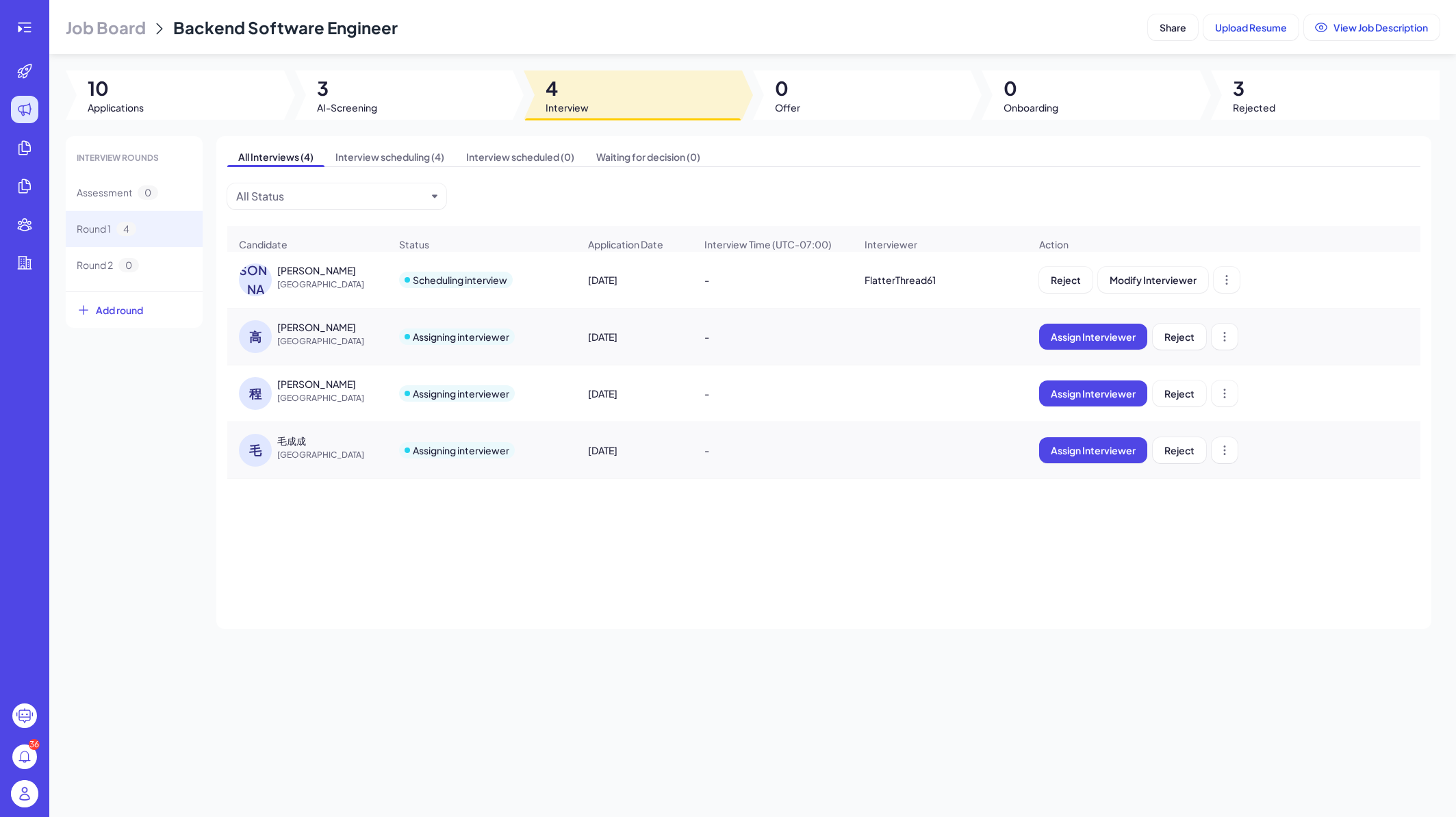
click at [349, 334] on div "高梦晗" at bounding box center [329, 327] width 103 height 14
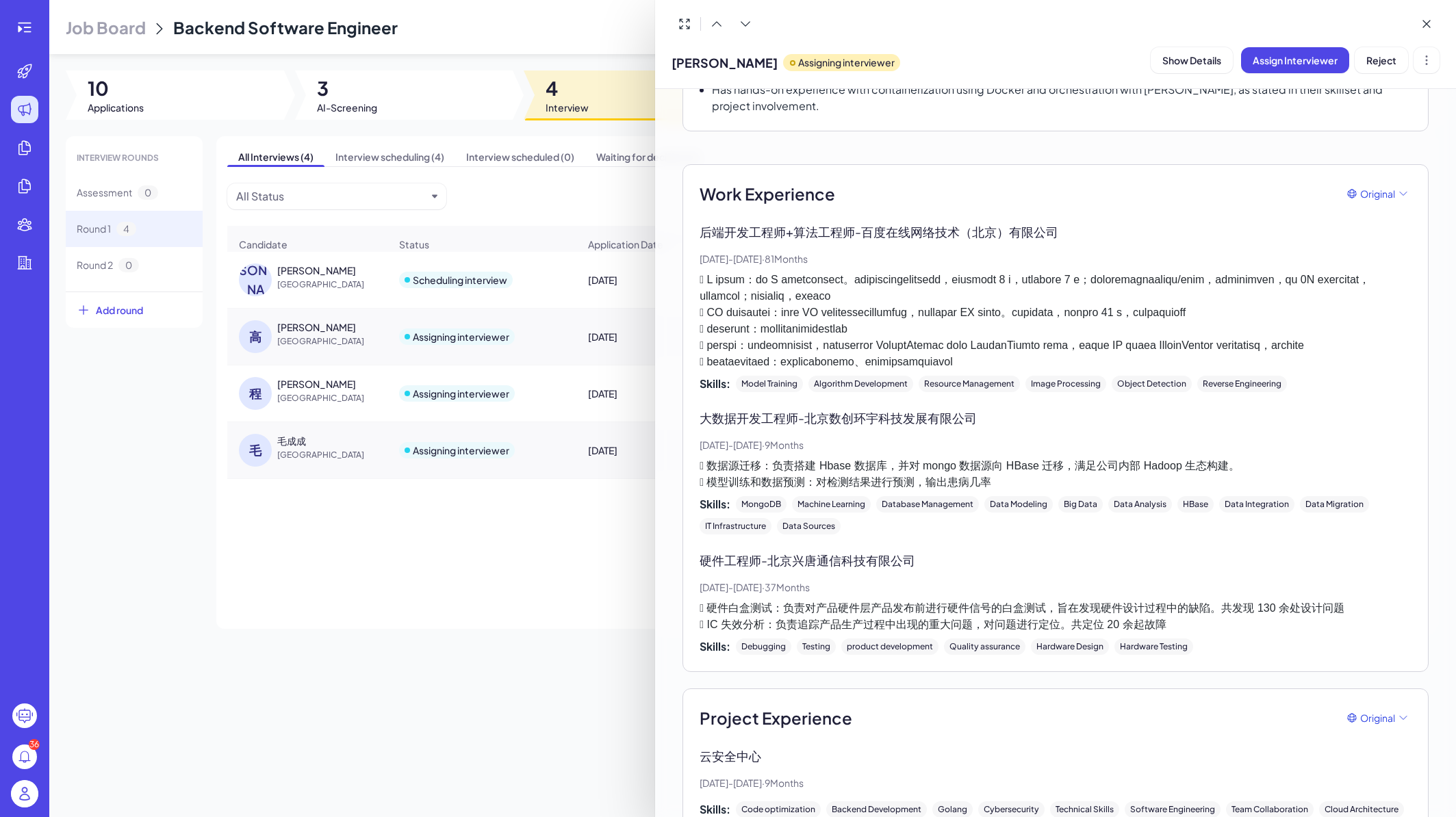
scroll to position [265, 0]
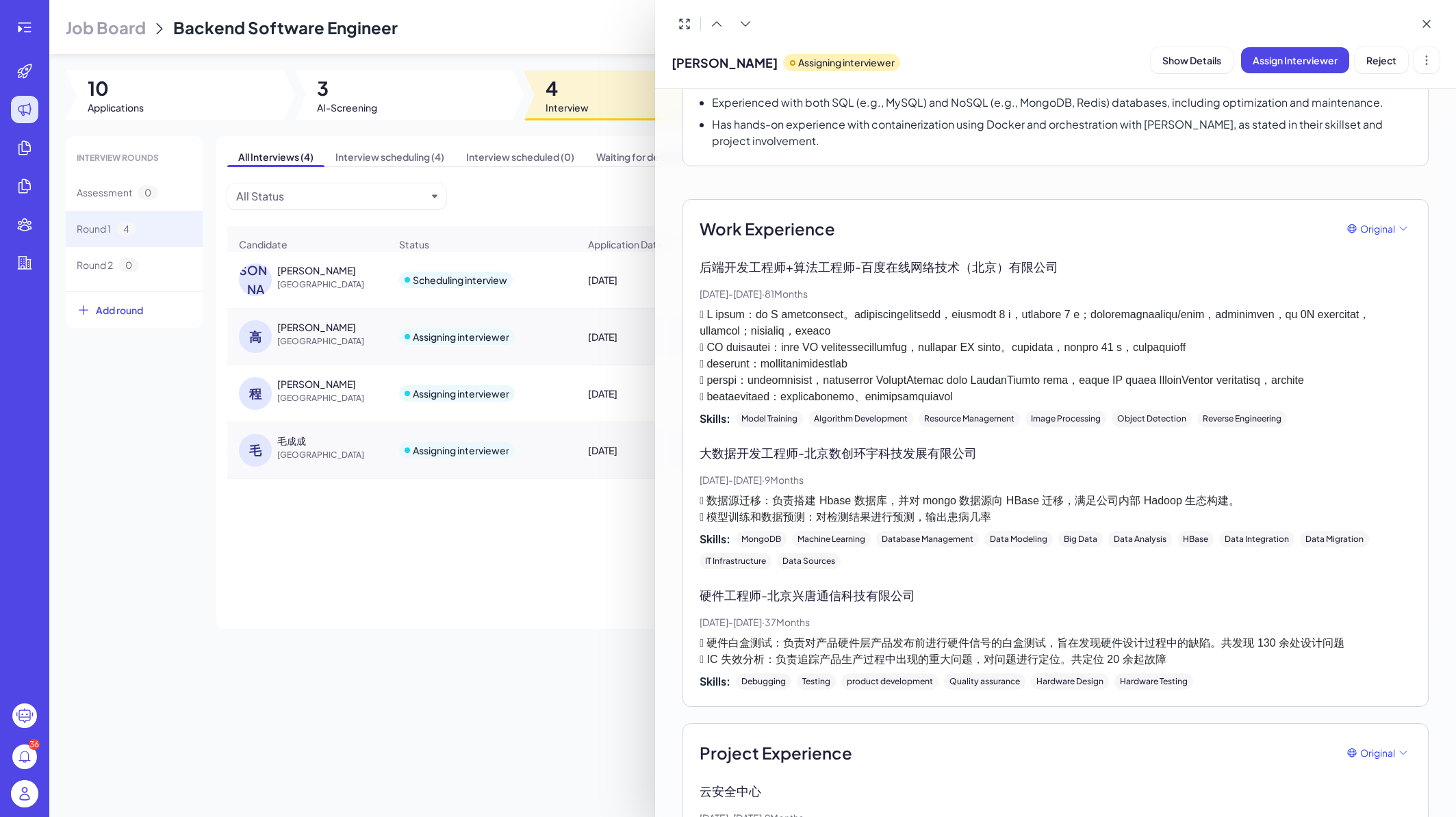
click at [440, 610] on div at bounding box center [728, 408] width 1456 height 817
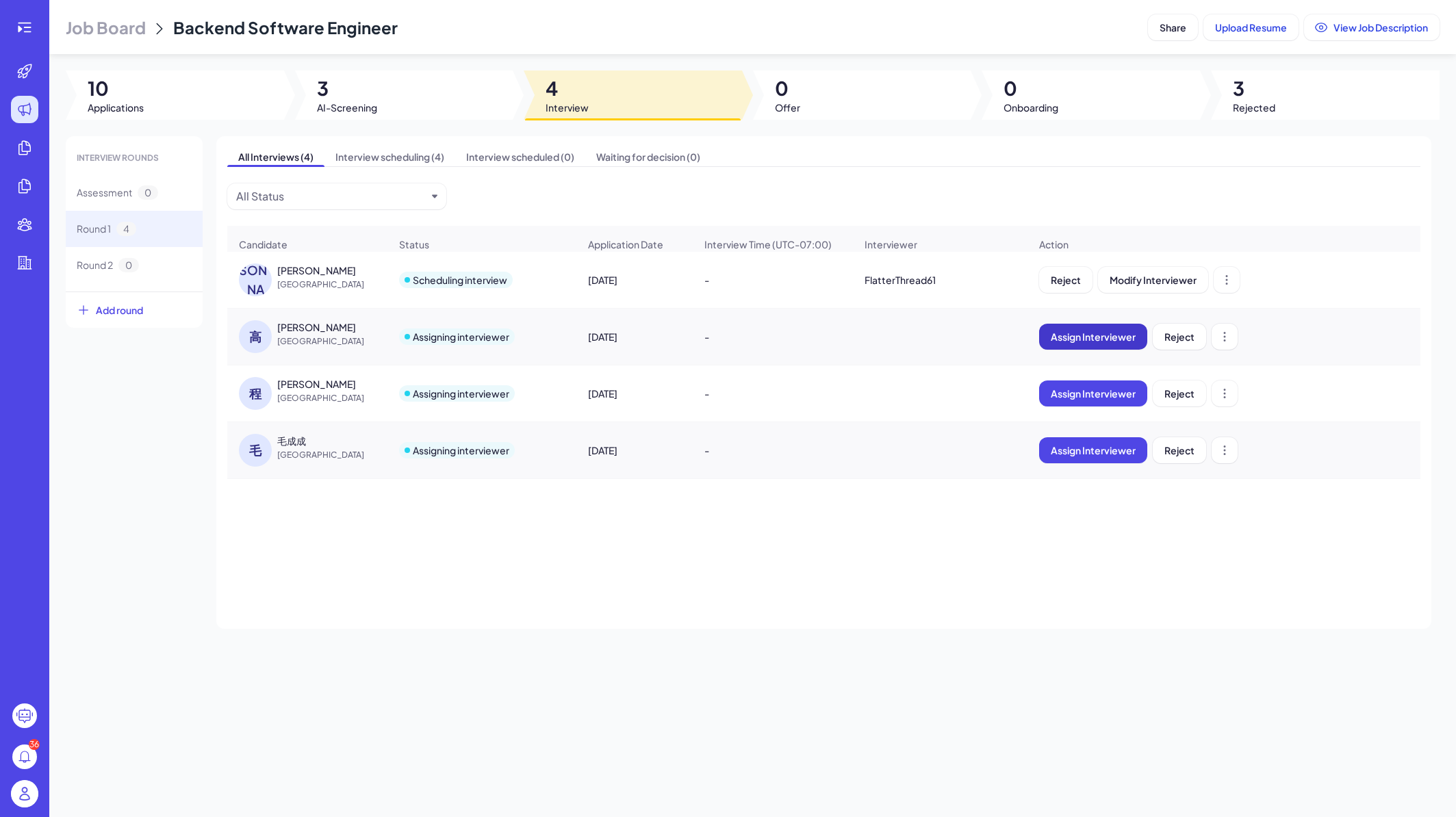
click at [1109, 343] on span "Assign Interviewer" at bounding box center [1093, 336] width 85 height 12
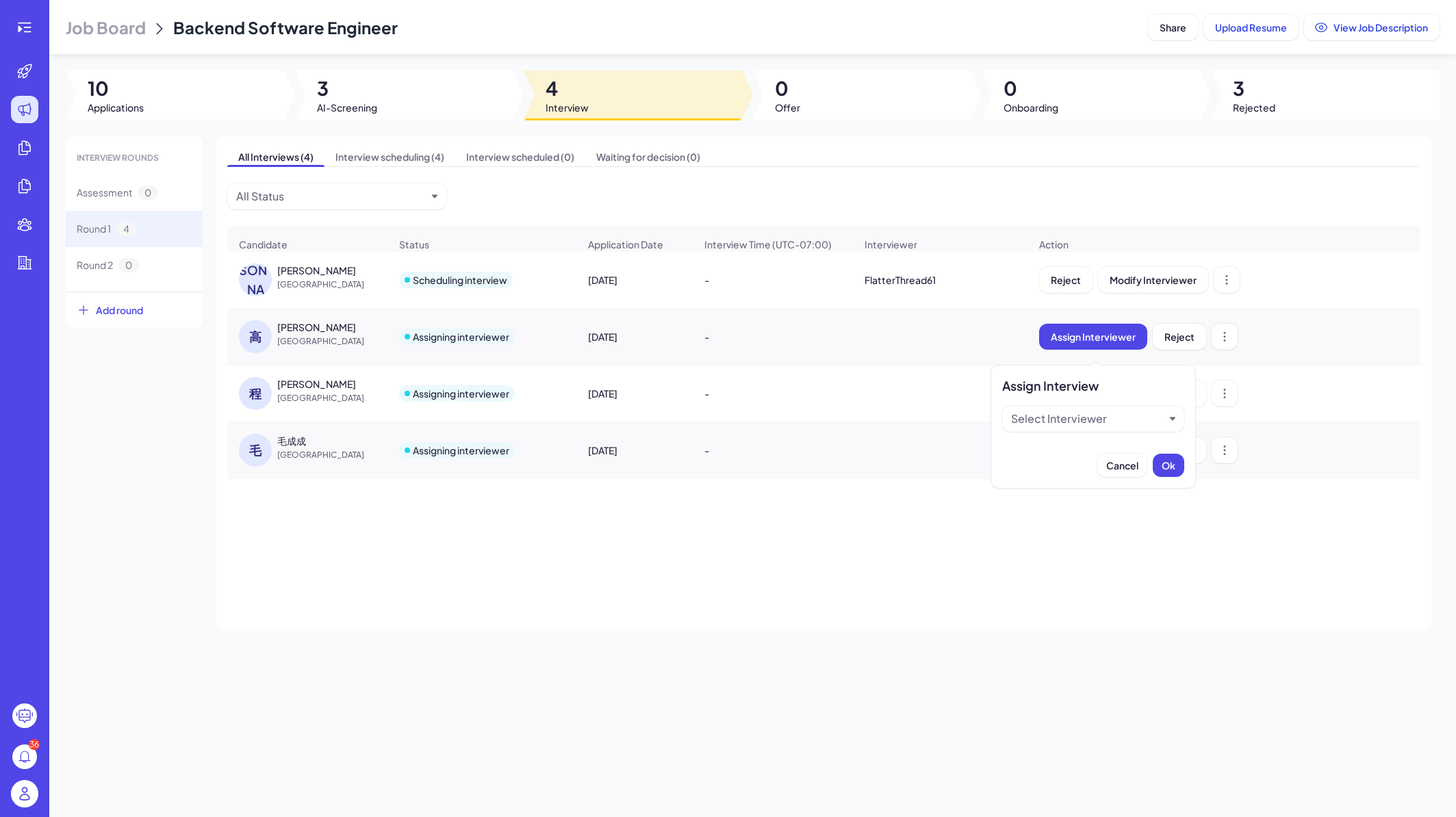
click at [1124, 419] on div "Select Interviewer" at bounding box center [1087, 419] width 153 height 16
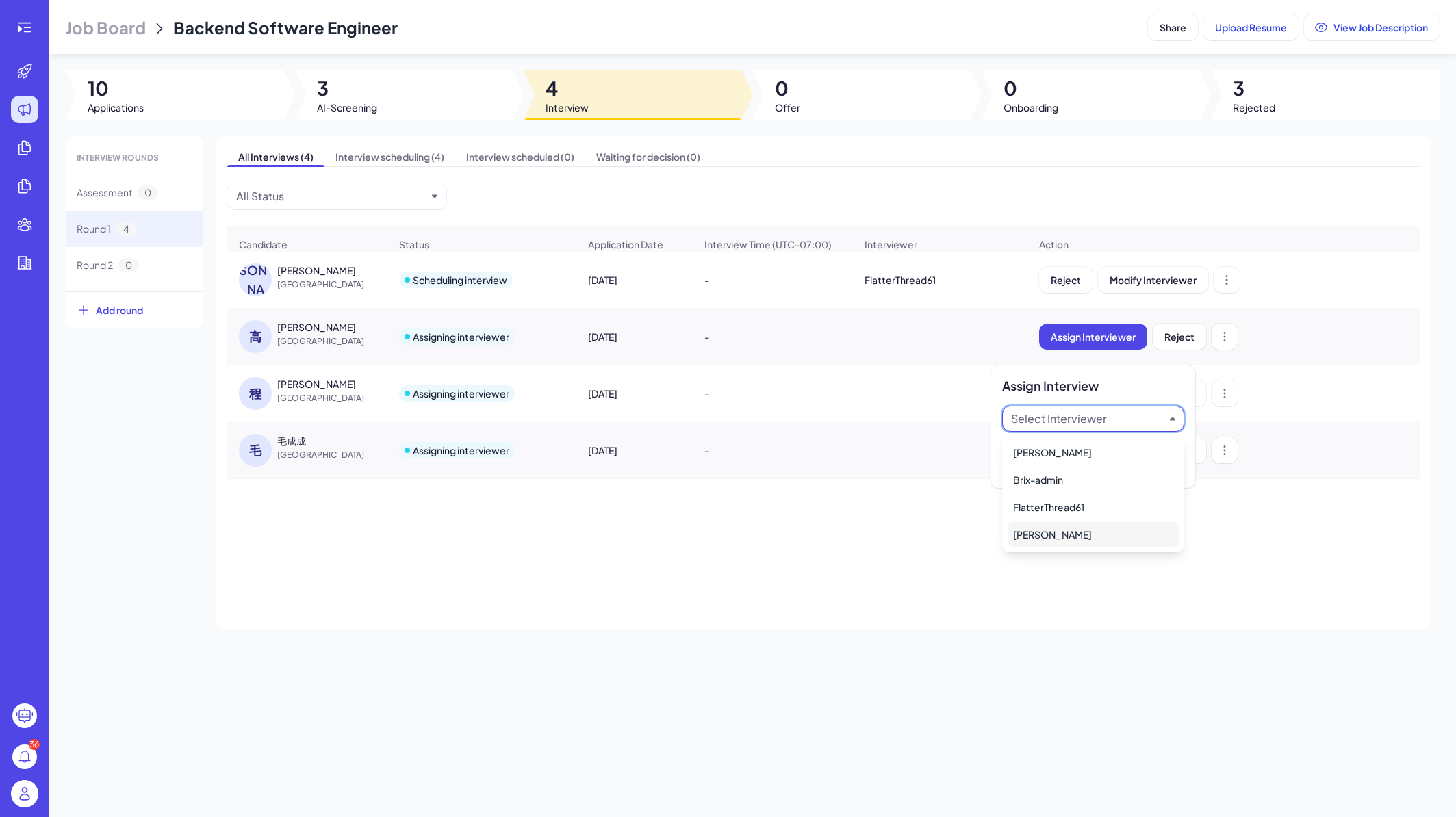
click at [1060, 536] on div "Jie Gu" at bounding box center [1093, 535] width 171 height 25
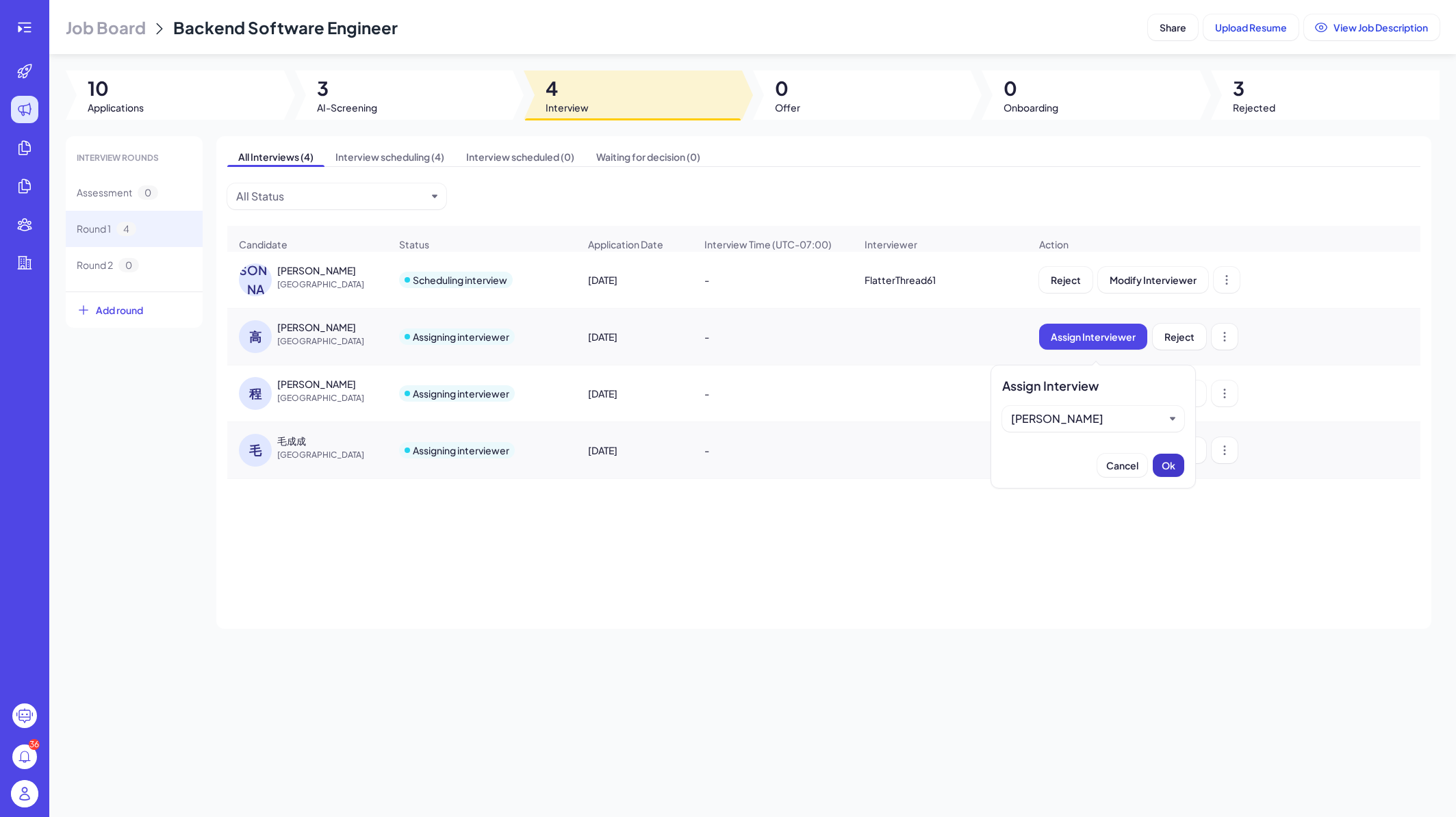
click at [1166, 470] on span "Ok" at bounding box center [1169, 465] width 14 height 12
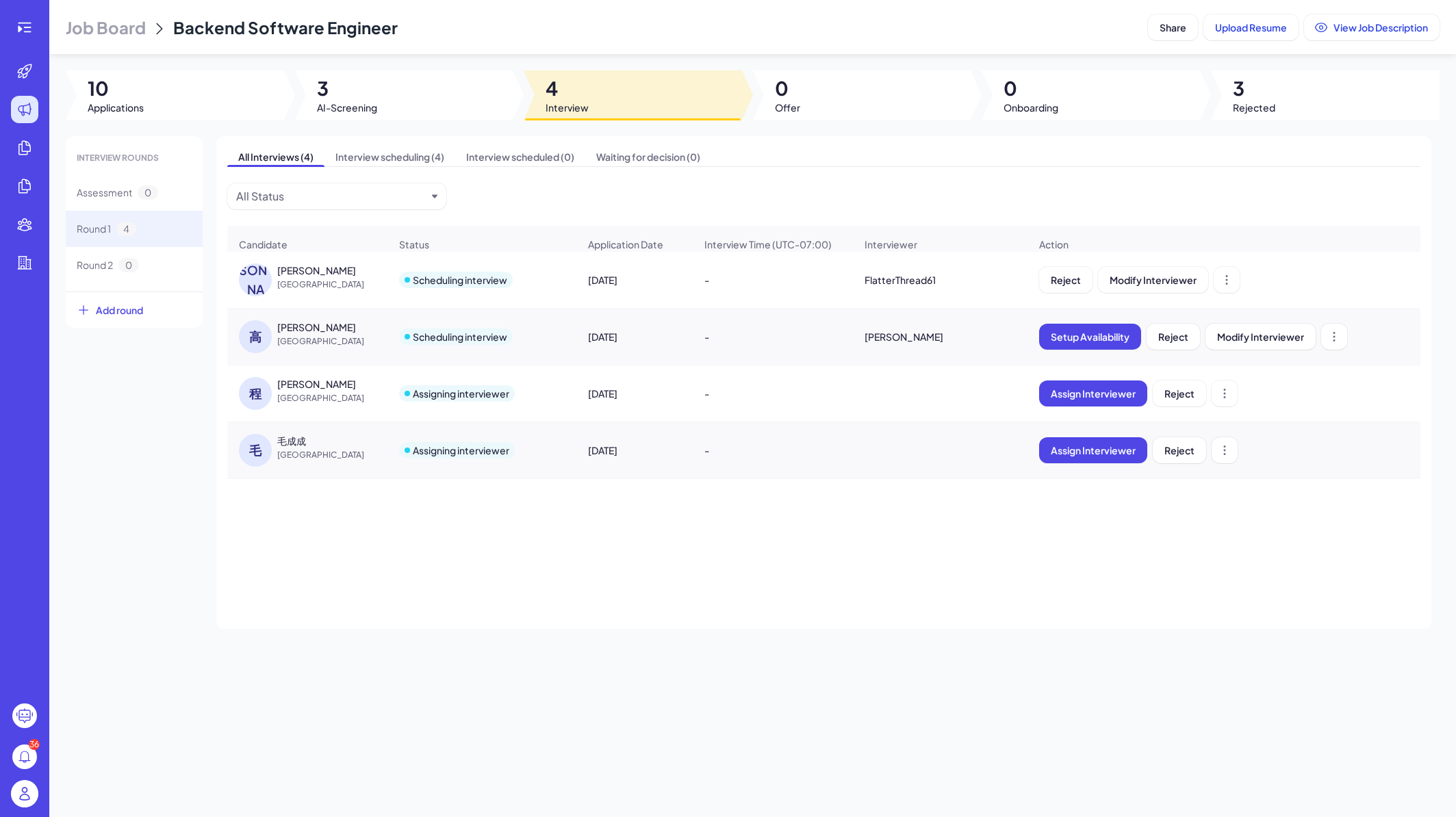
click at [362, 398] on span "China" at bounding box center [329, 398] width 103 height 14
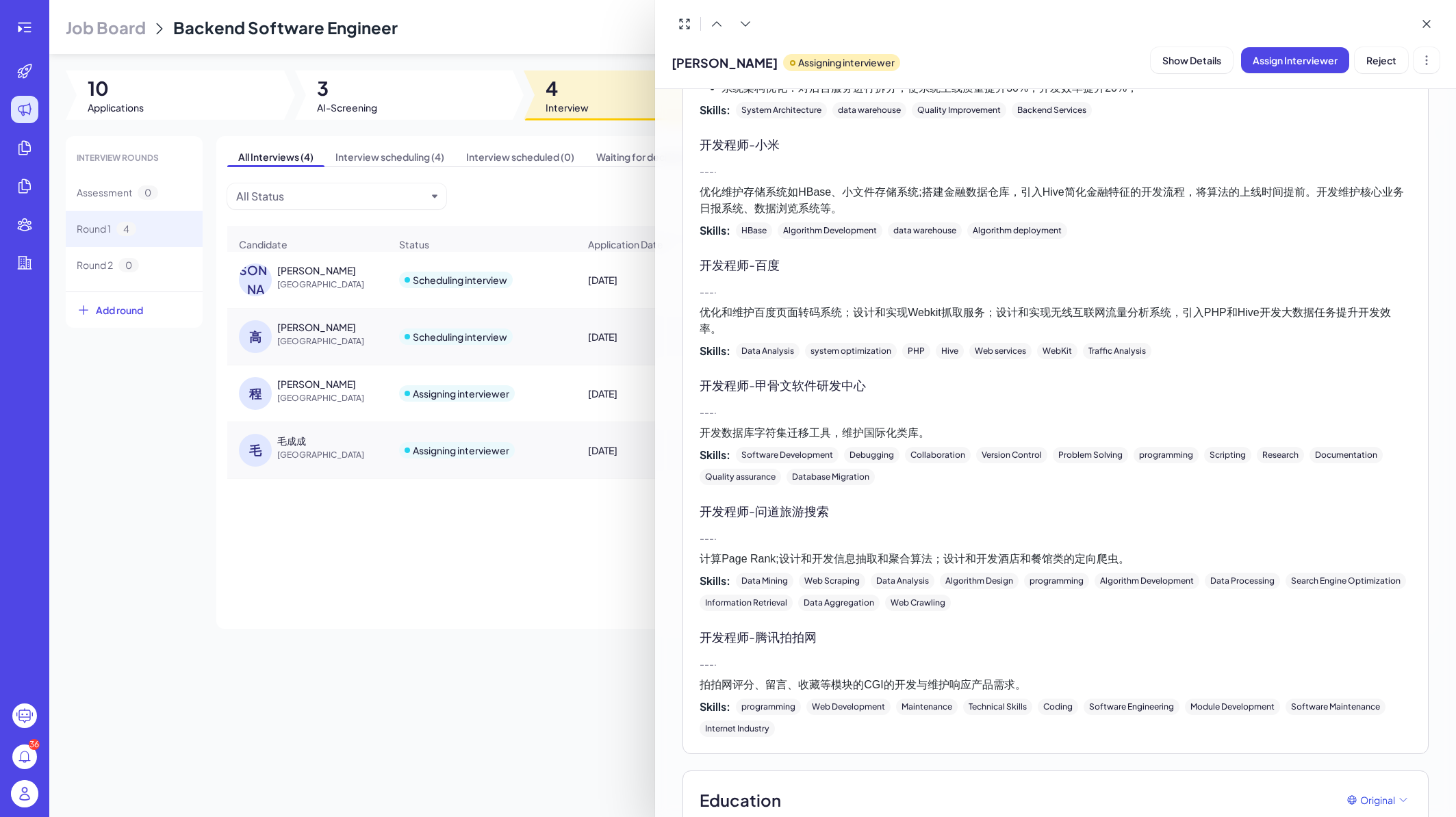
scroll to position [1013, 0]
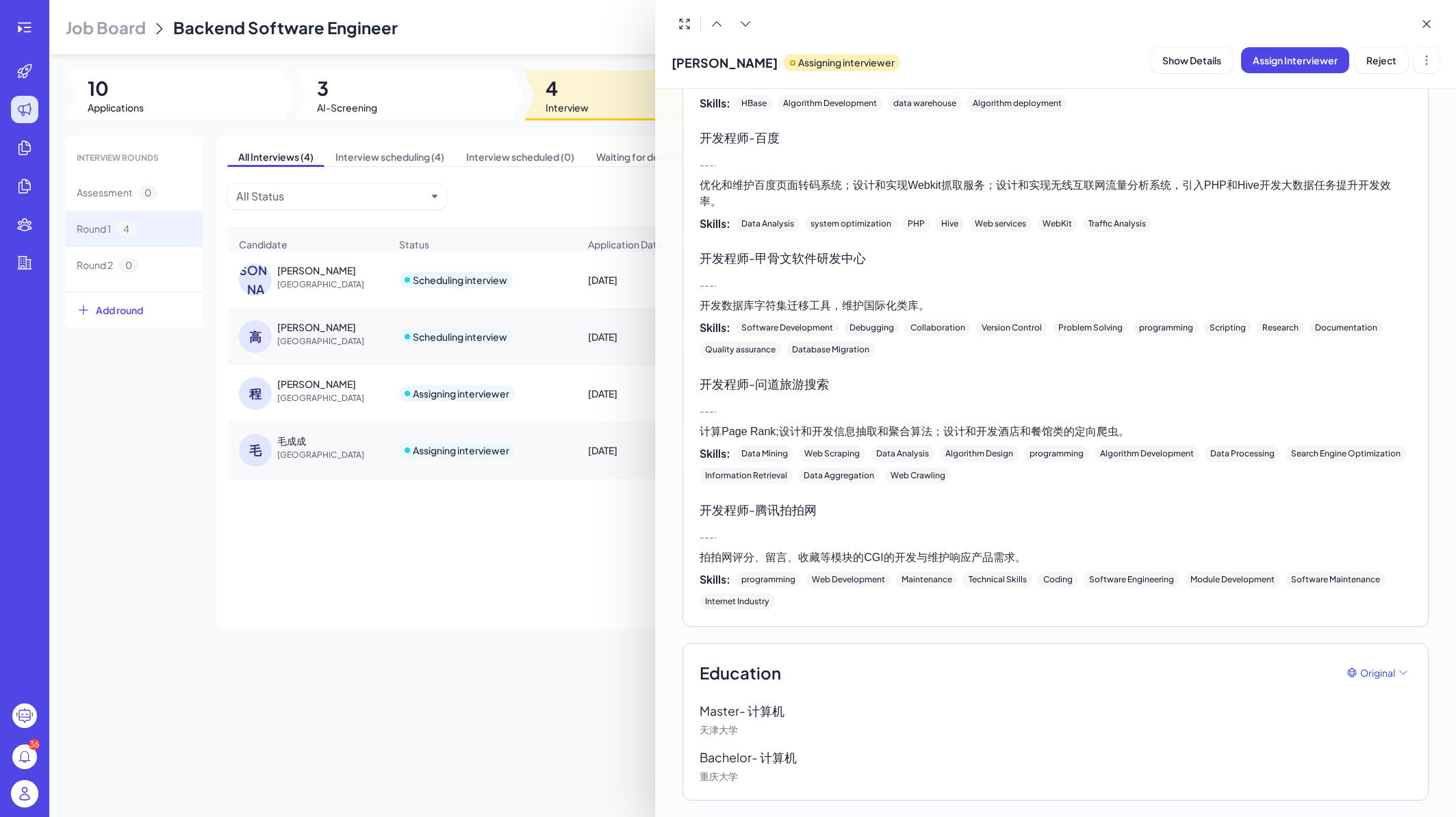
click at [551, 581] on div at bounding box center [728, 408] width 1456 height 817
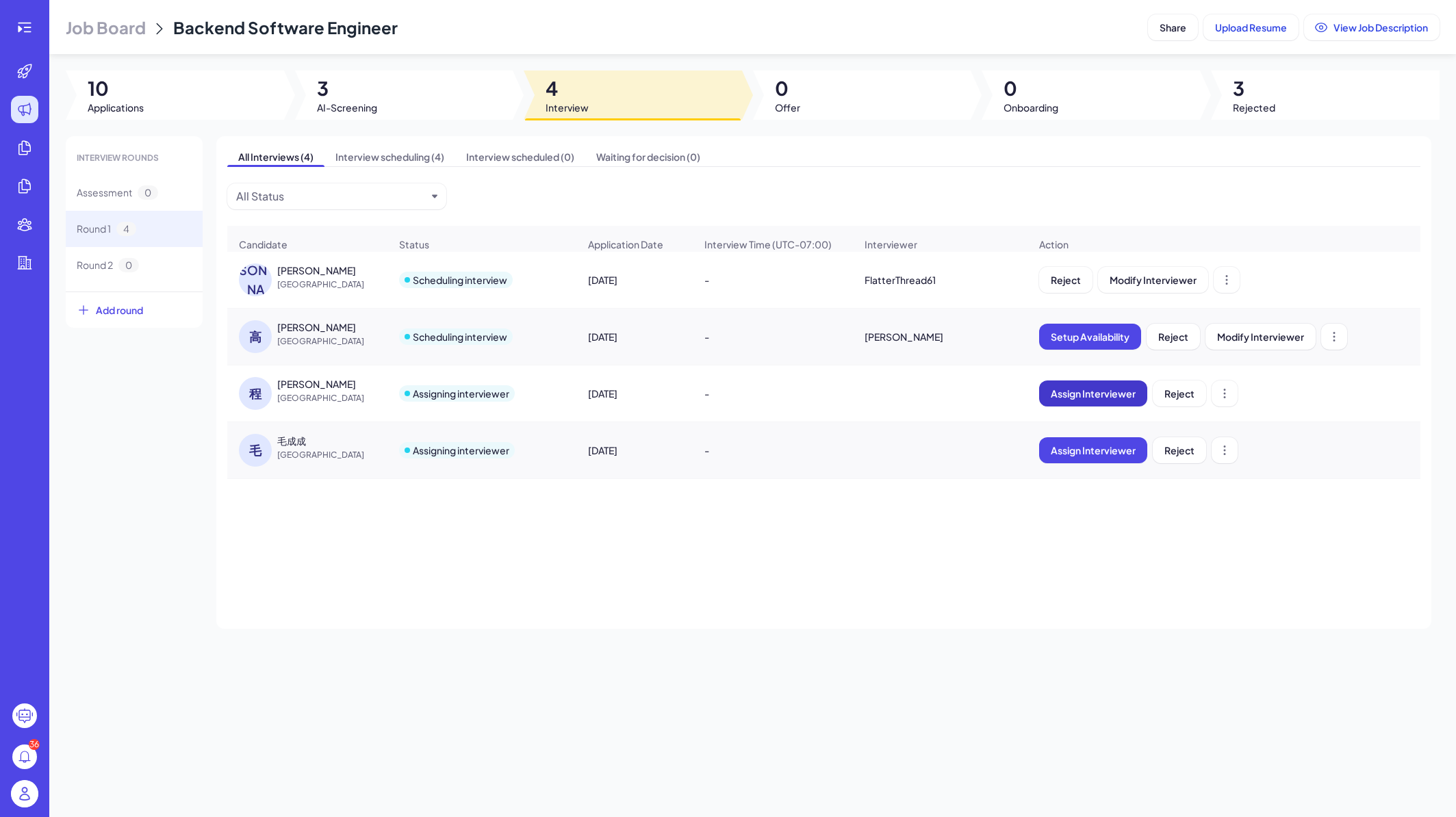
click at [1117, 400] on span "Assign Interviewer" at bounding box center [1093, 393] width 85 height 12
click at [1097, 477] on div "Select Interviewer" at bounding box center [1059, 476] width 96 height 16
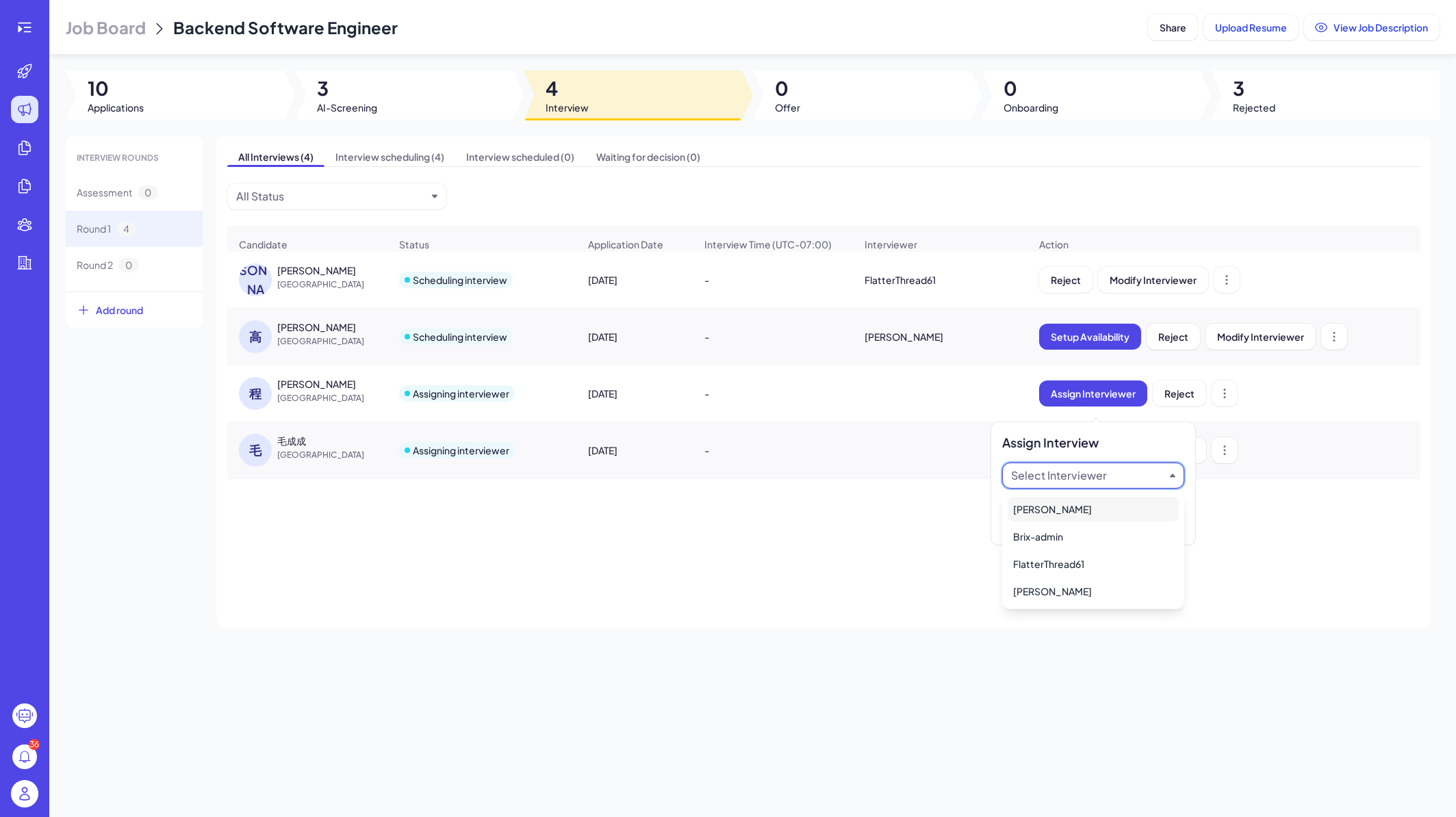
click at [1060, 513] on div "Brad" at bounding box center [1093, 509] width 171 height 25
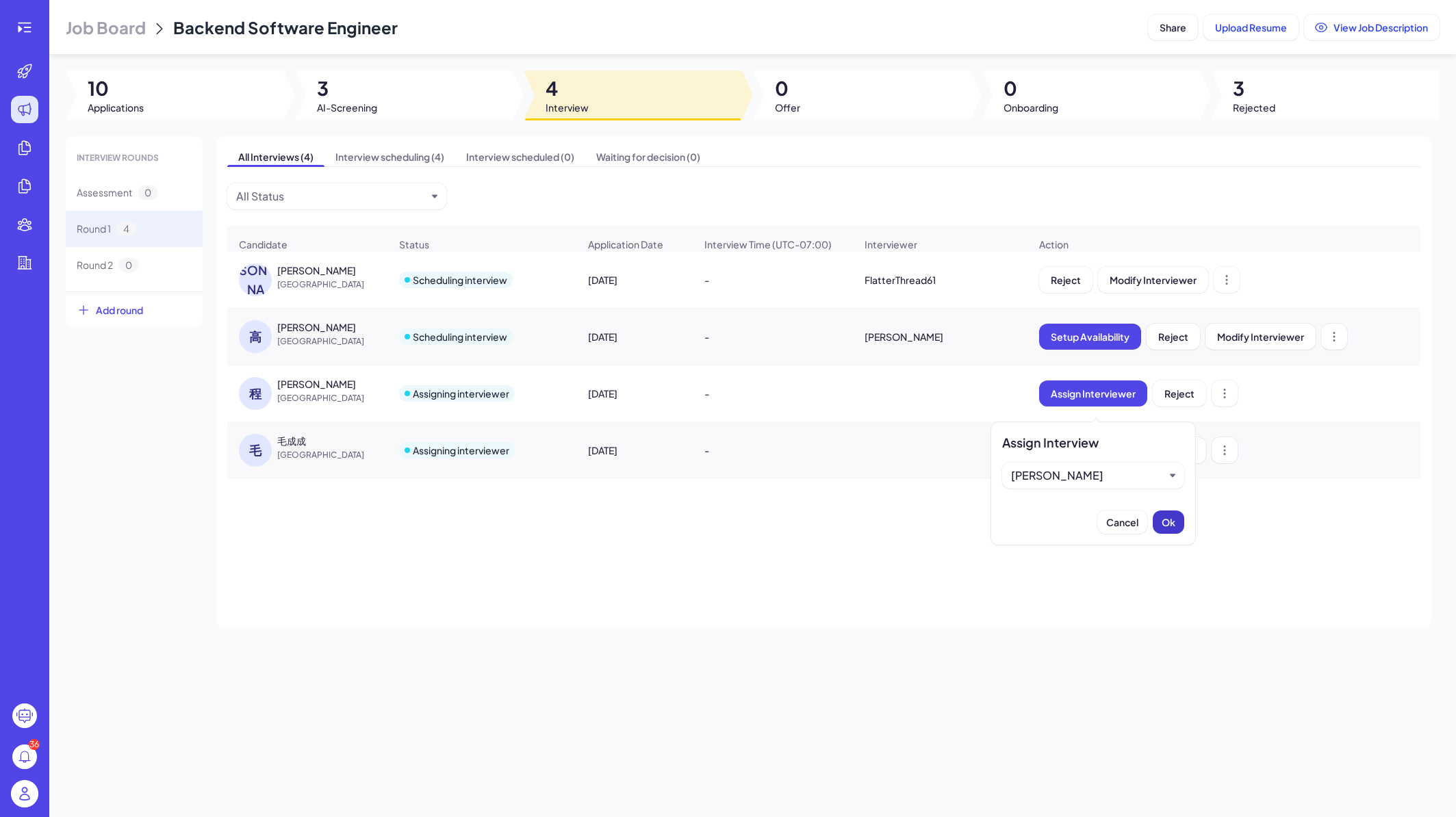
click at [1178, 525] on button "Ok" at bounding box center [1169, 522] width 32 height 23
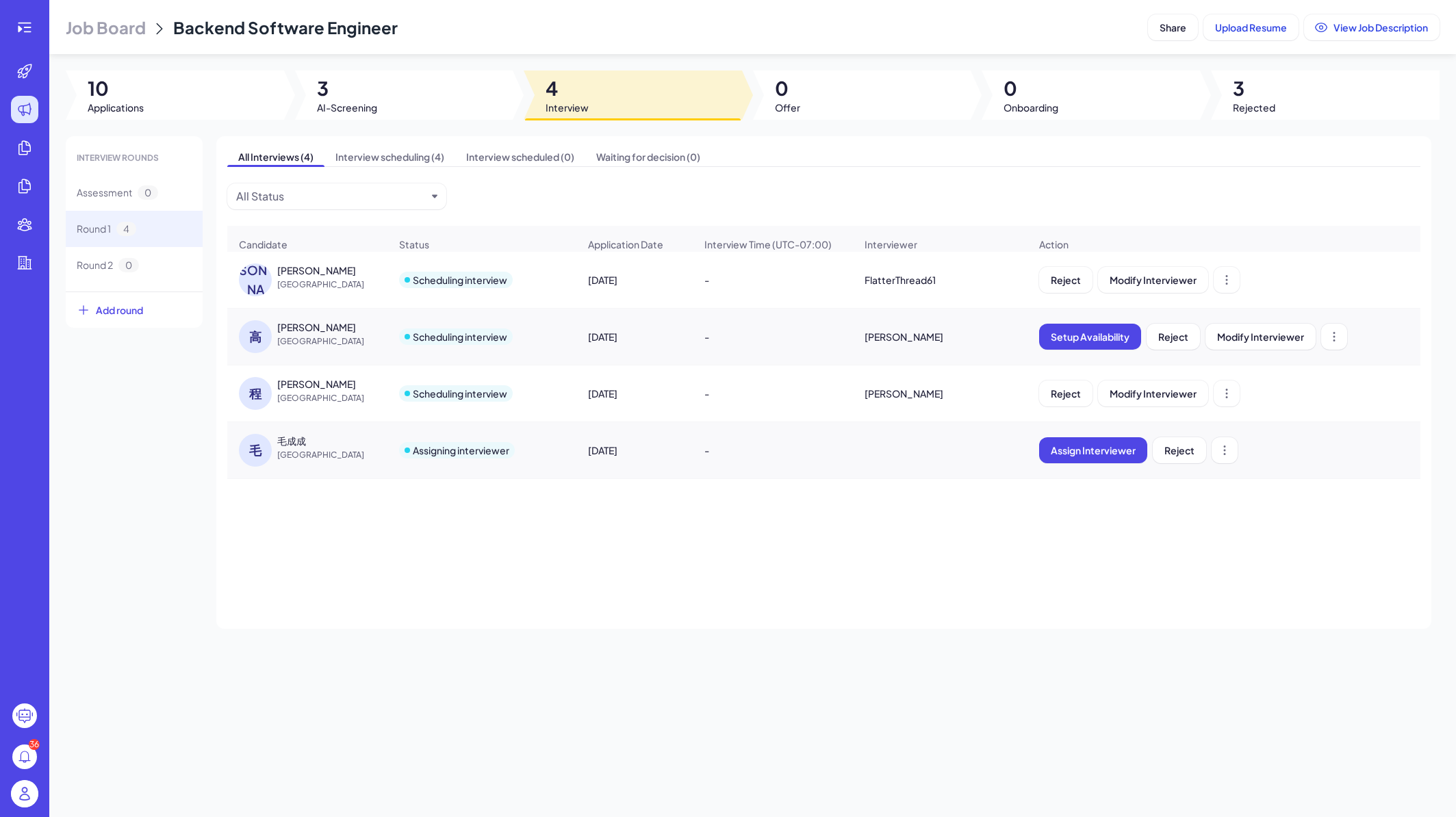
click at [354, 448] on div "毛成成" at bounding box center [329, 441] width 103 height 14
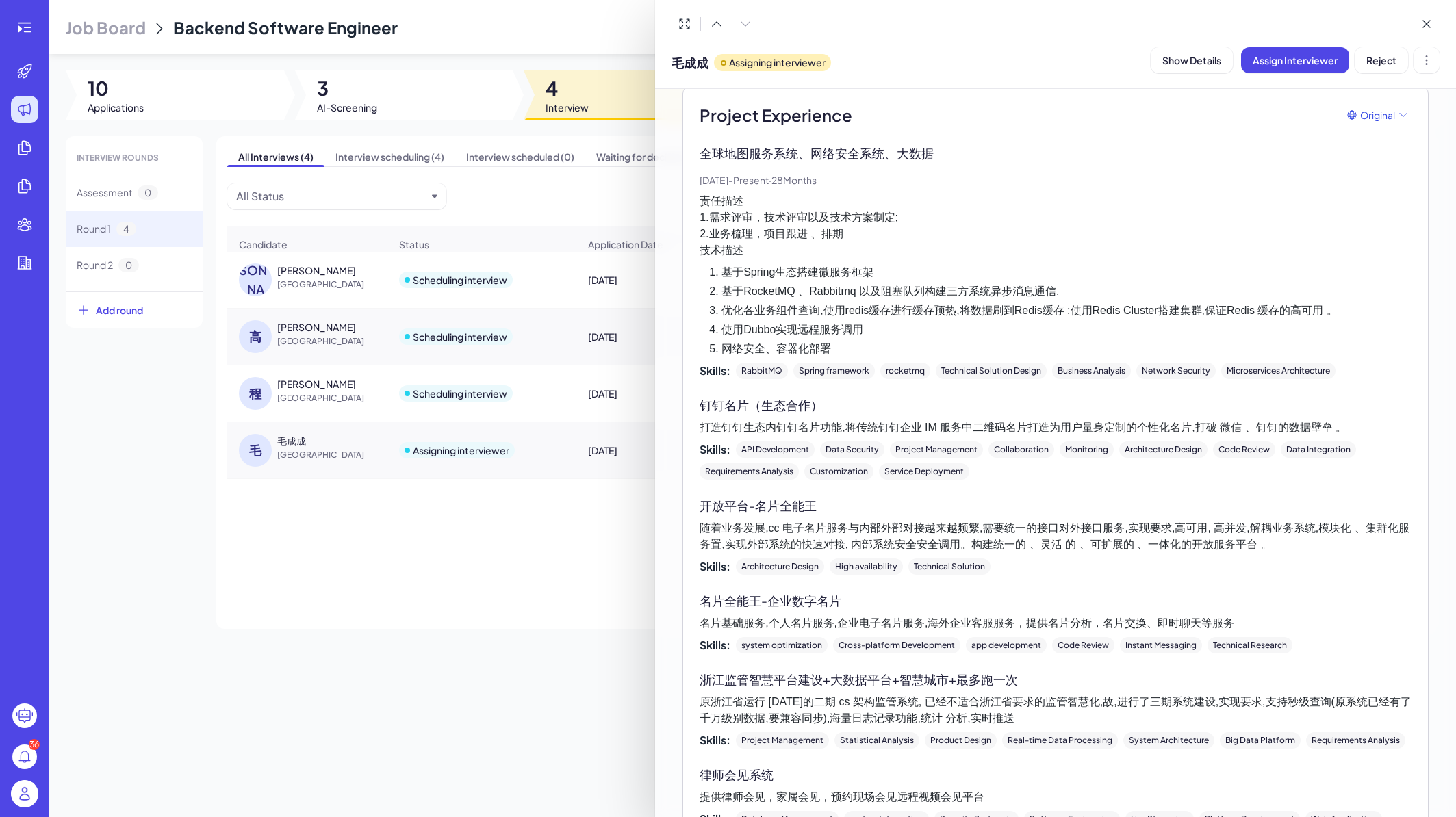
scroll to position [2053, 0]
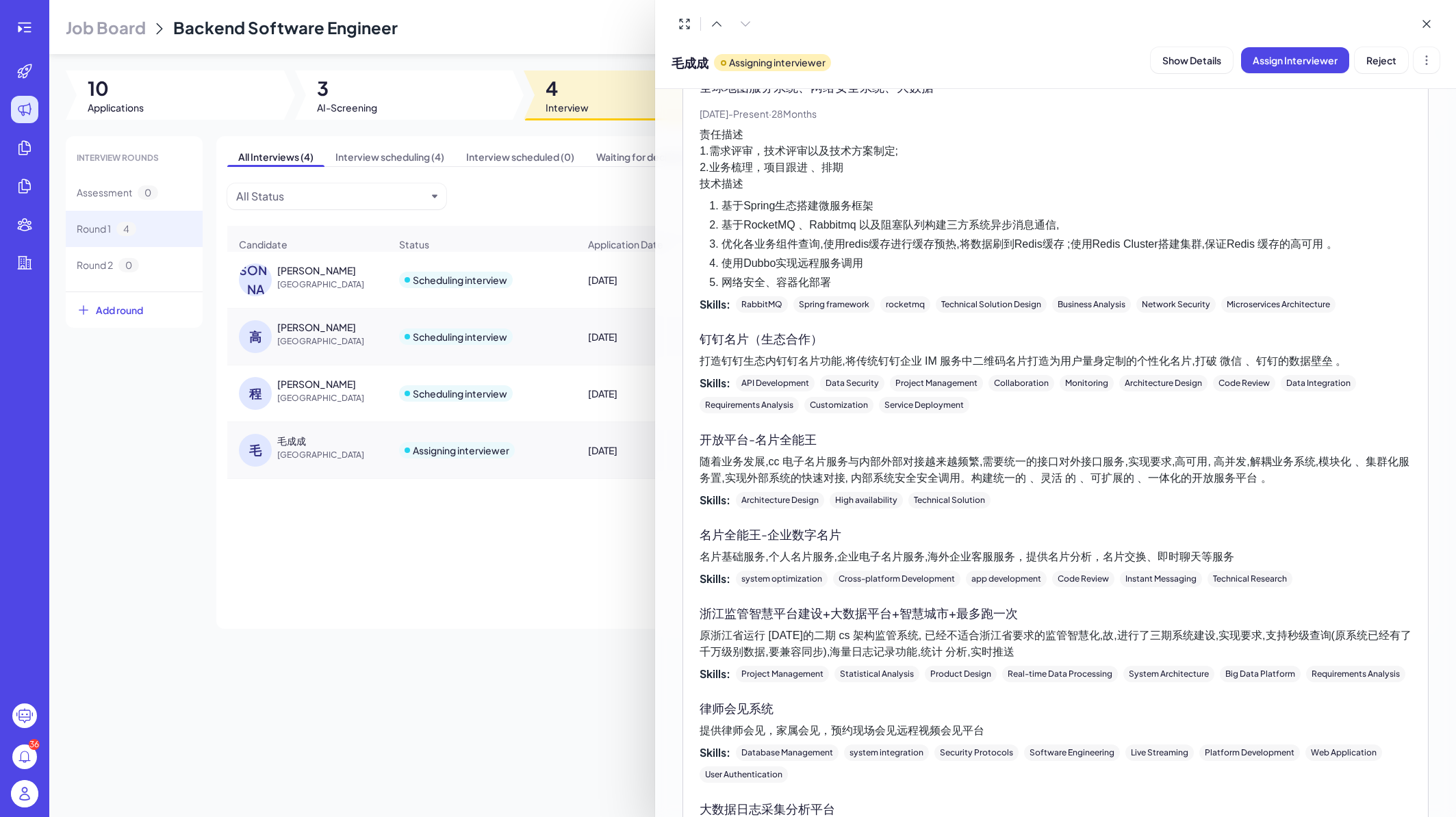
click at [524, 566] on div at bounding box center [728, 408] width 1456 height 817
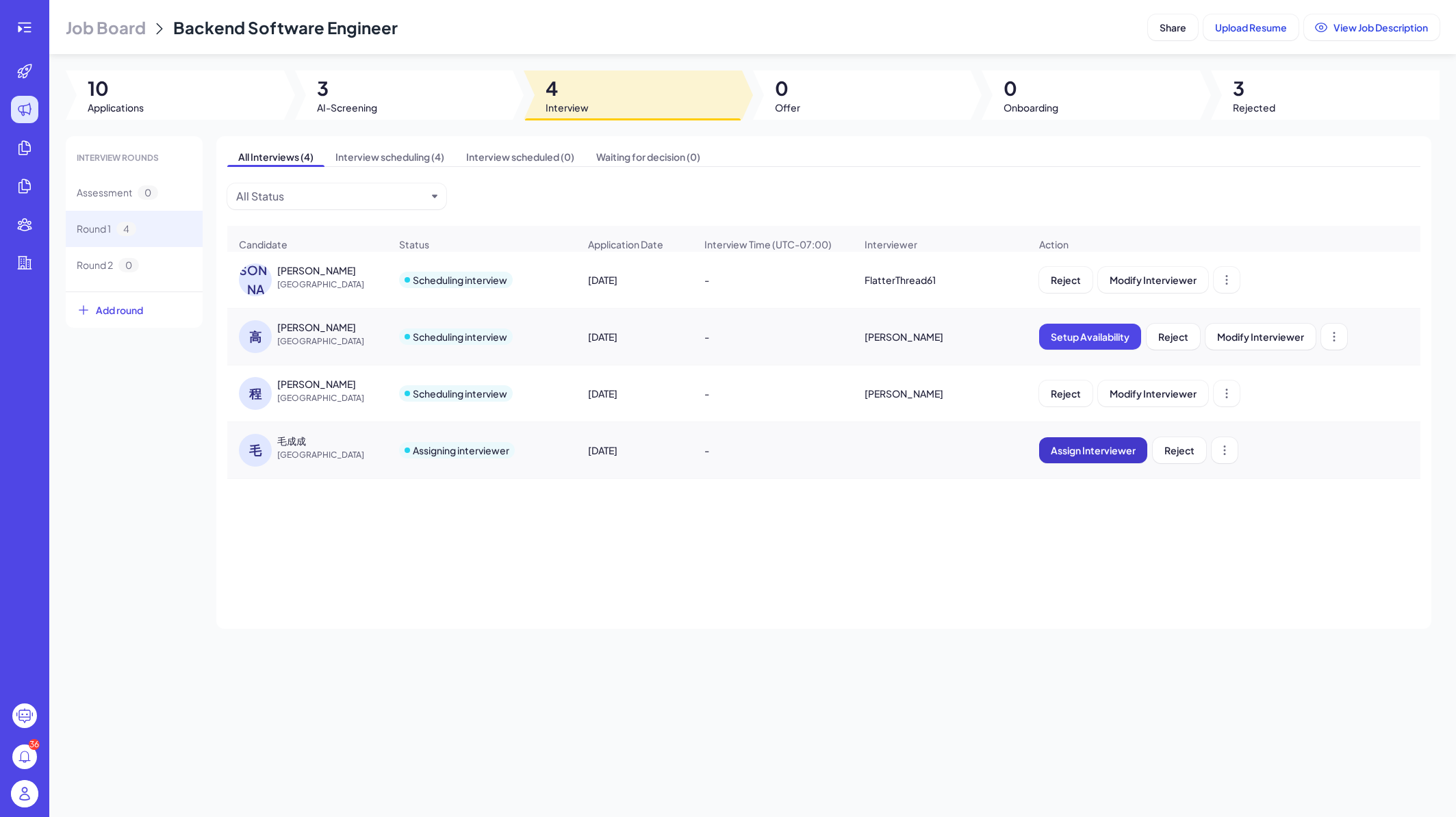
click at [1101, 463] on button "Assign Interviewer" at bounding box center [1093, 450] width 109 height 26
click at [1105, 527] on div "Select Interviewer" at bounding box center [1059, 533] width 96 height 16
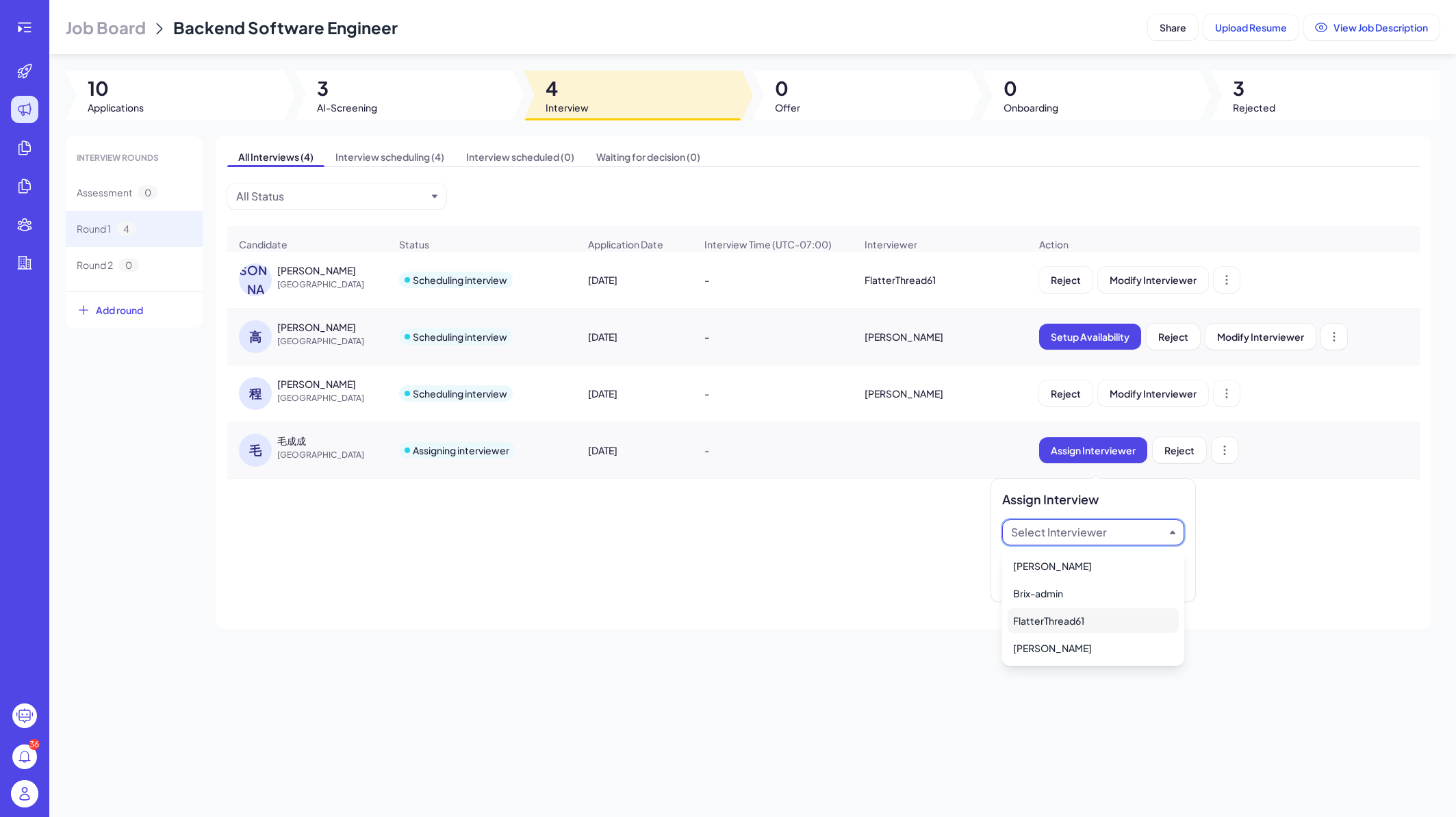
click at [1068, 627] on div "FlatterThread61" at bounding box center [1093, 621] width 171 height 25
click at [1167, 577] on span "Ok" at bounding box center [1169, 579] width 14 height 12
